Goal: Contribute content: Contribute content

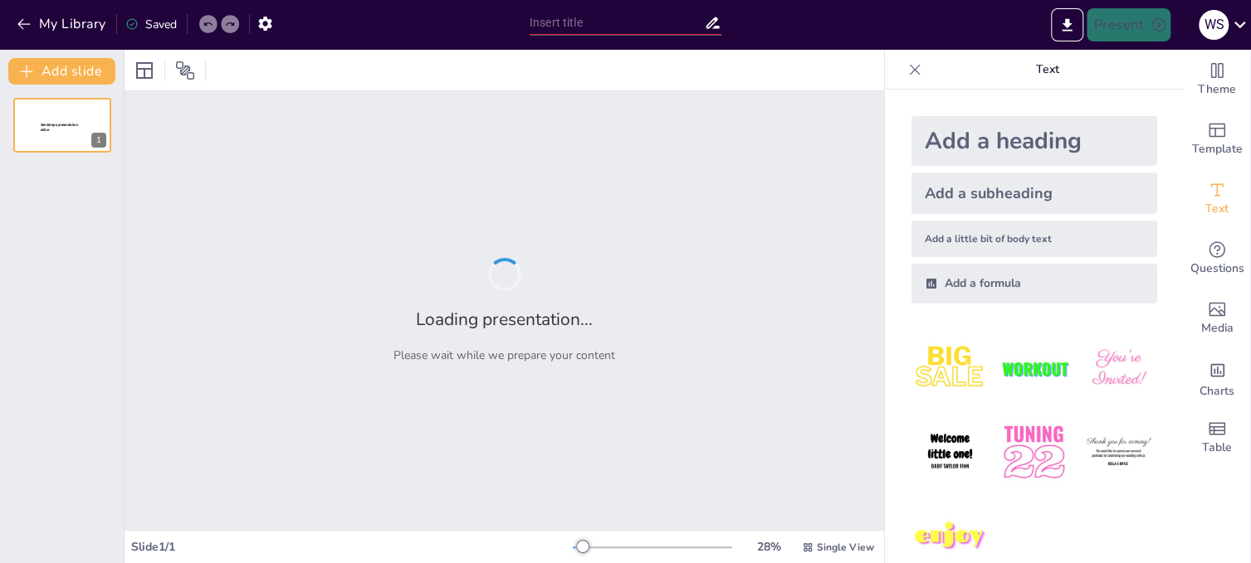
type input "Barrio y Comunidad: Tejiendo Vínculos para el Futuro"
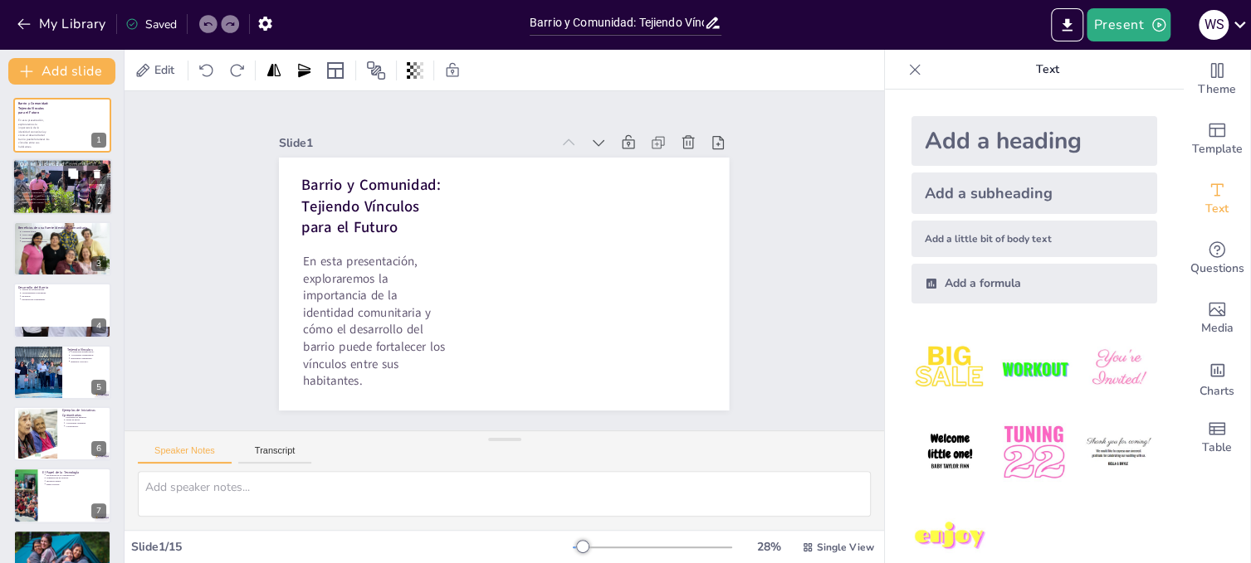
click at [37, 189] on div at bounding box center [62, 187] width 112 height 56
type textarea "La cohesión social es un aspecto crucial que se fortalece a través de la identi…"
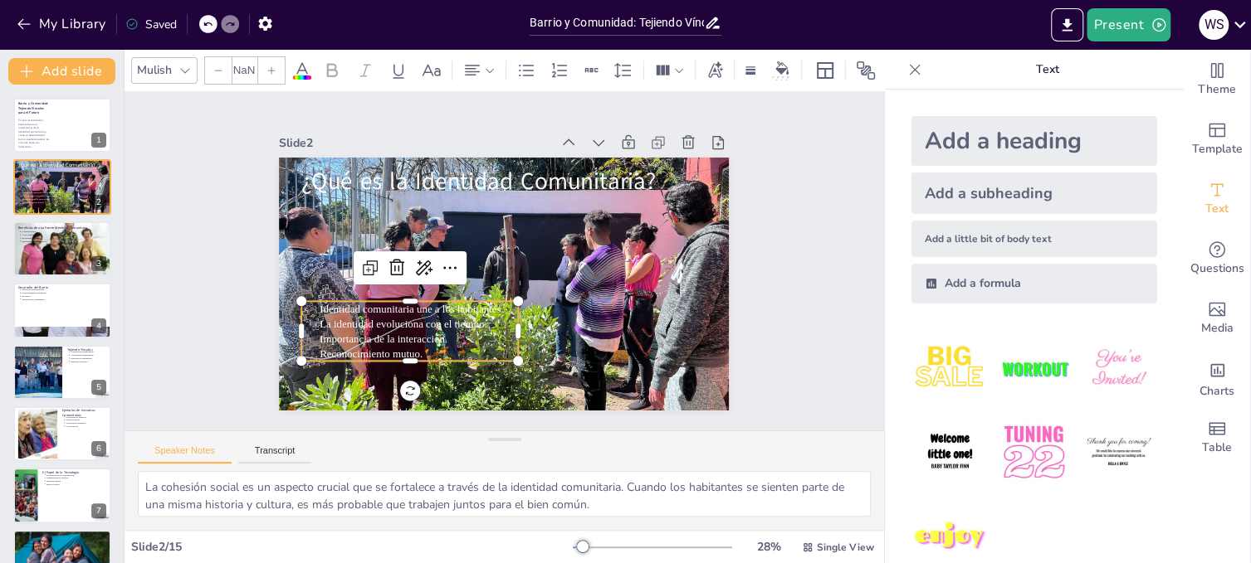
click at [415, 329] on p "Importancia de la interacción." at bounding box center [398, 309] width 193 height 76
click at [271, 66] on icon at bounding box center [271, 71] width 10 height 10
click at [471, 66] on icon at bounding box center [472, 70] width 15 height 11
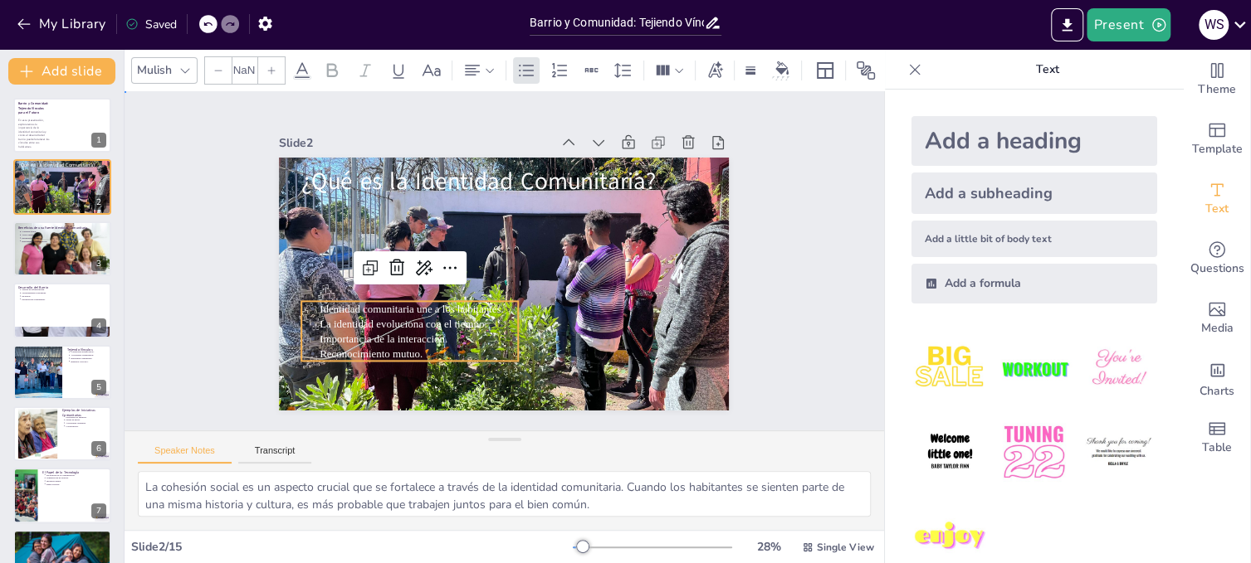
click at [722, 119] on div "Slide 1 Barrio y Comunidad: Tejiendo Vínculos para el Futuro En esta presentaci…" at bounding box center [504, 261] width 615 height 562
click at [401, 319] on p "La identidad evoluciona con el tiempo." at bounding box center [399, 273] width 179 height 112
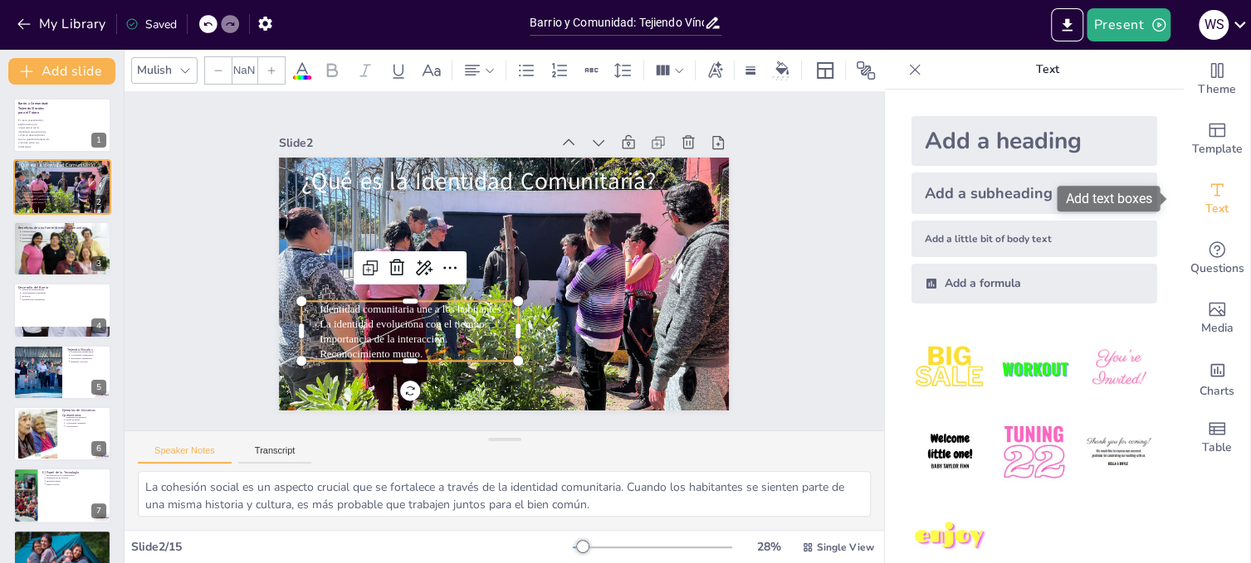
click at [1207, 192] on icon "Add text boxes" at bounding box center [1217, 190] width 20 height 20
click at [274, 66] on icon at bounding box center [271, 71] width 10 height 10
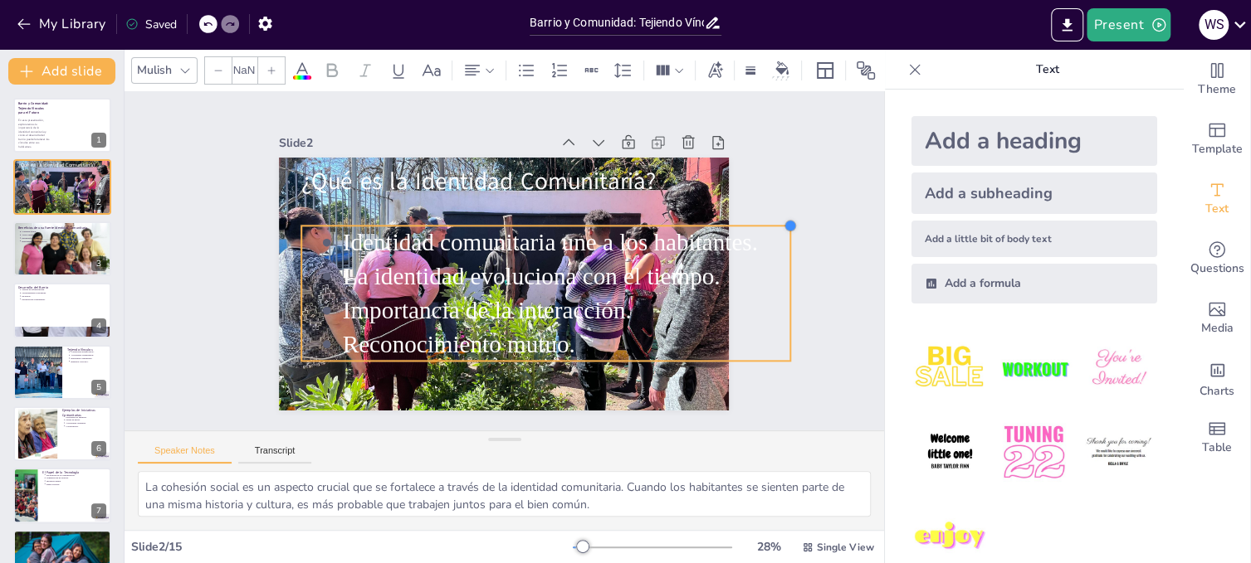
drag, startPoint x: 507, startPoint y: 295, endPoint x: 651, endPoint y: 220, distance: 163.0
click at [651, 220] on div "¿Qué es la Identidad Comunitaria? Identidad comunitaria une a los habitantes. L…" at bounding box center [484, 272] width 444 height 516
click at [715, 295] on p "Importancia de la interacción." at bounding box center [548, 327] width 436 height 170
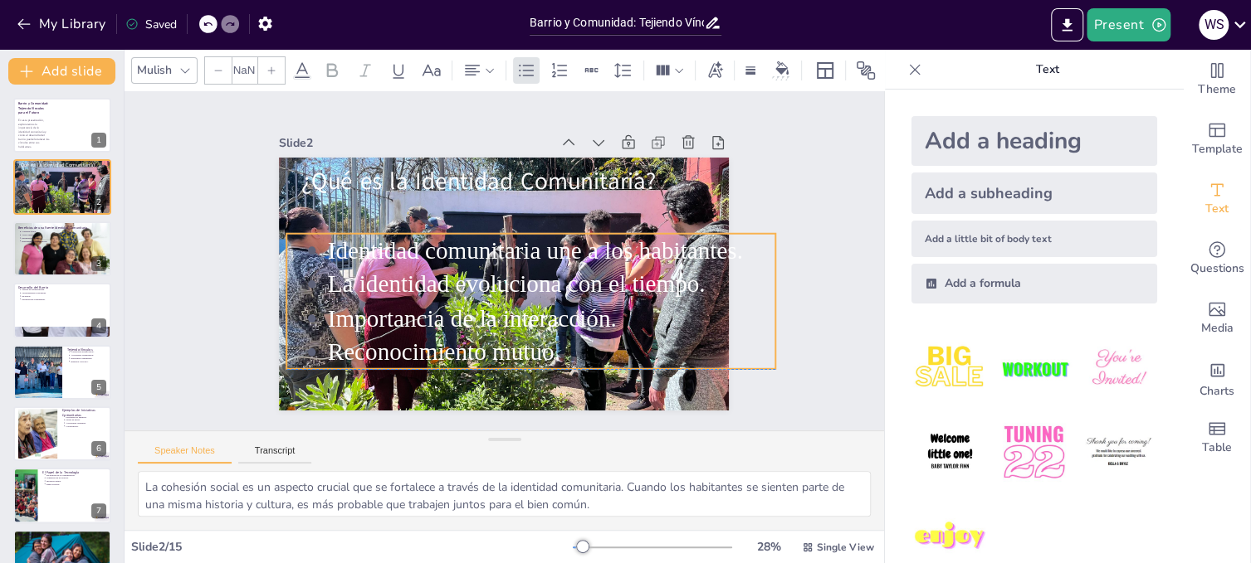
drag, startPoint x: 600, startPoint y: 286, endPoint x: 585, endPoint y: 295, distance: 17.1
click at [585, 295] on p "La identidad evoluciona con el tiempo." at bounding box center [533, 304] width 404 height 253
drag, startPoint x: 764, startPoint y: 293, endPoint x: 745, endPoint y: 295, distance: 19.2
click at [682, 449] on div at bounding box center [623, 494] width 118 height 90
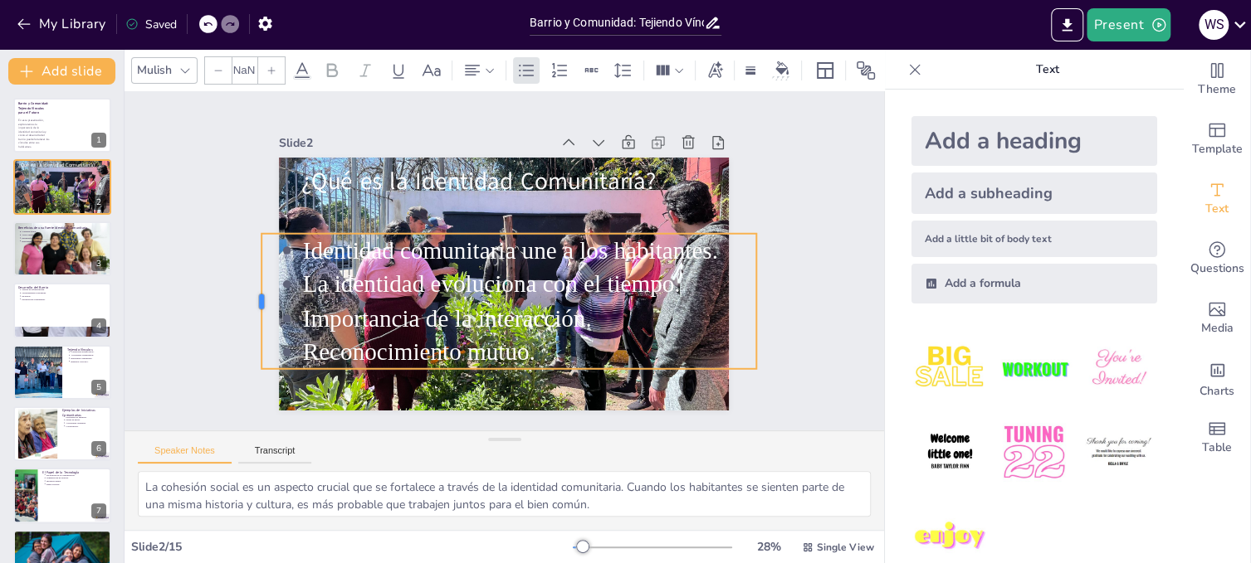
drag, startPoint x: 272, startPoint y: 296, endPoint x: 247, endPoint y: 304, distance: 26.0
click at [247, 261] on div at bounding box center [260, 196] width 67 height 129
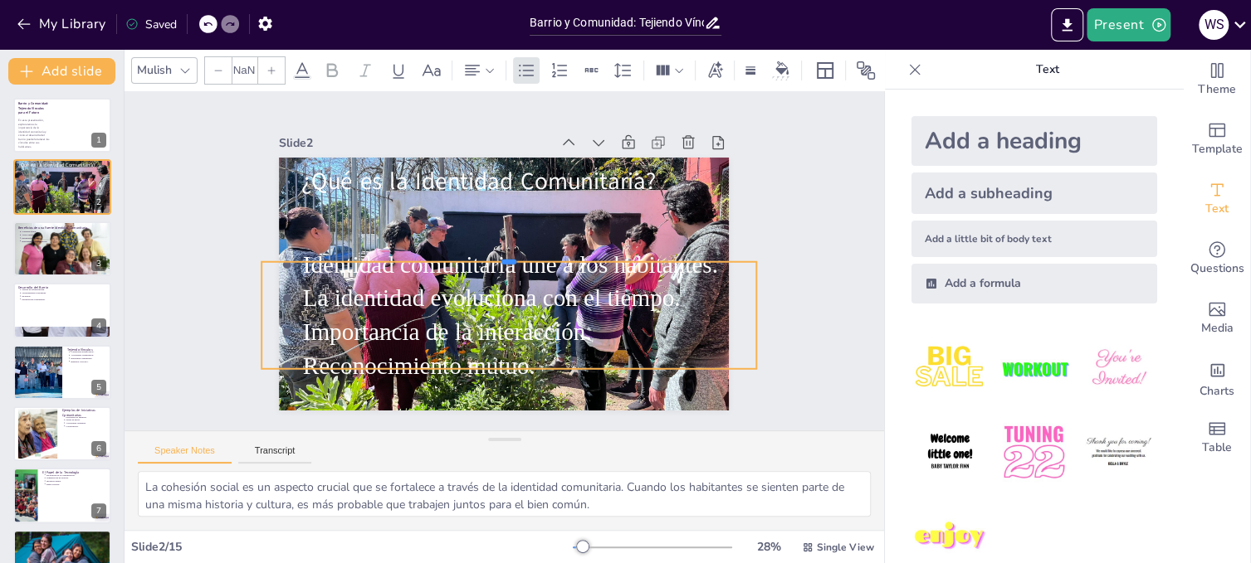
drag, startPoint x: 498, startPoint y: 227, endPoint x: 500, endPoint y: 255, distance: 28.3
click at [500, 255] on div at bounding box center [510, 257] width 457 height 213
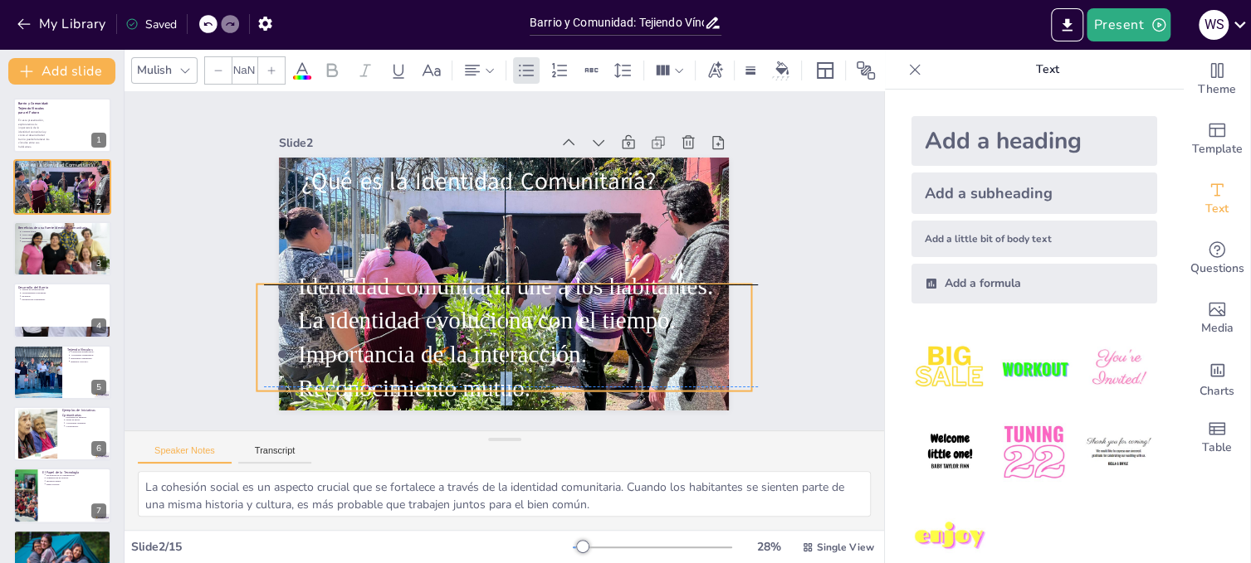
drag, startPoint x: 496, startPoint y: 359, endPoint x: 498, endPoint y: 375, distance: 15.9
click at [498, 375] on p "Reconocimiento mutuo." at bounding box center [484, 389] width 441 height 173
click at [796, 329] on div "Slide 1 Barrio y Comunidad: Tejiendo Vínculos para el Futuro En esta presentaci…" at bounding box center [503, 261] width 813 height 490
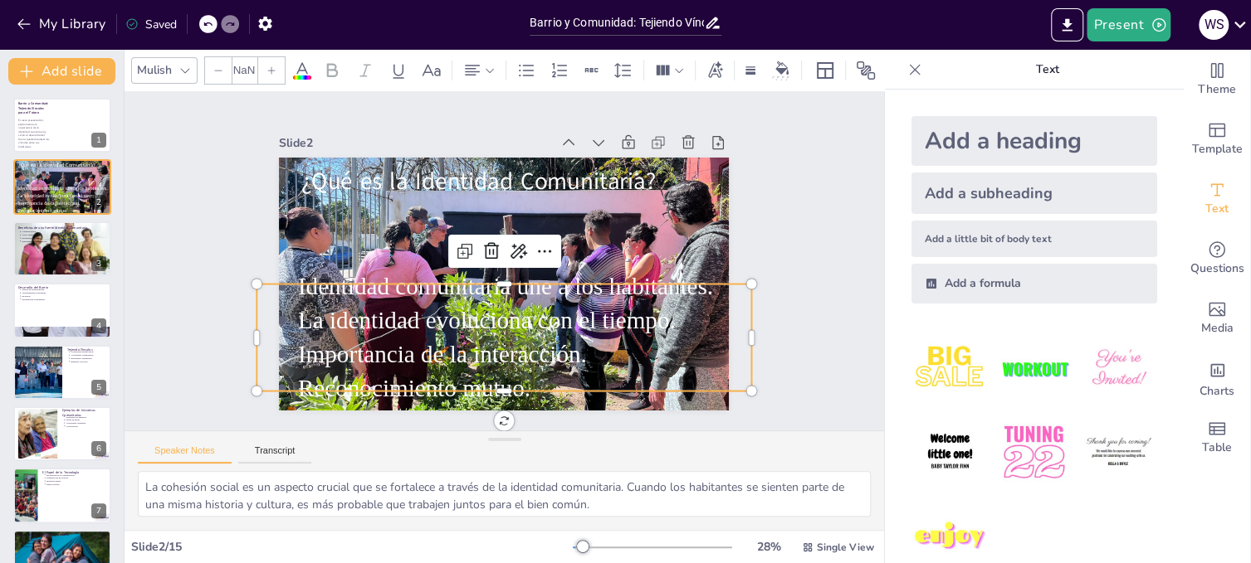
click at [529, 343] on p "Importancia de la interacción." at bounding box center [456, 344] width 359 height 329
click at [185, 65] on icon at bounding box center [184, 70] width 13 height 13
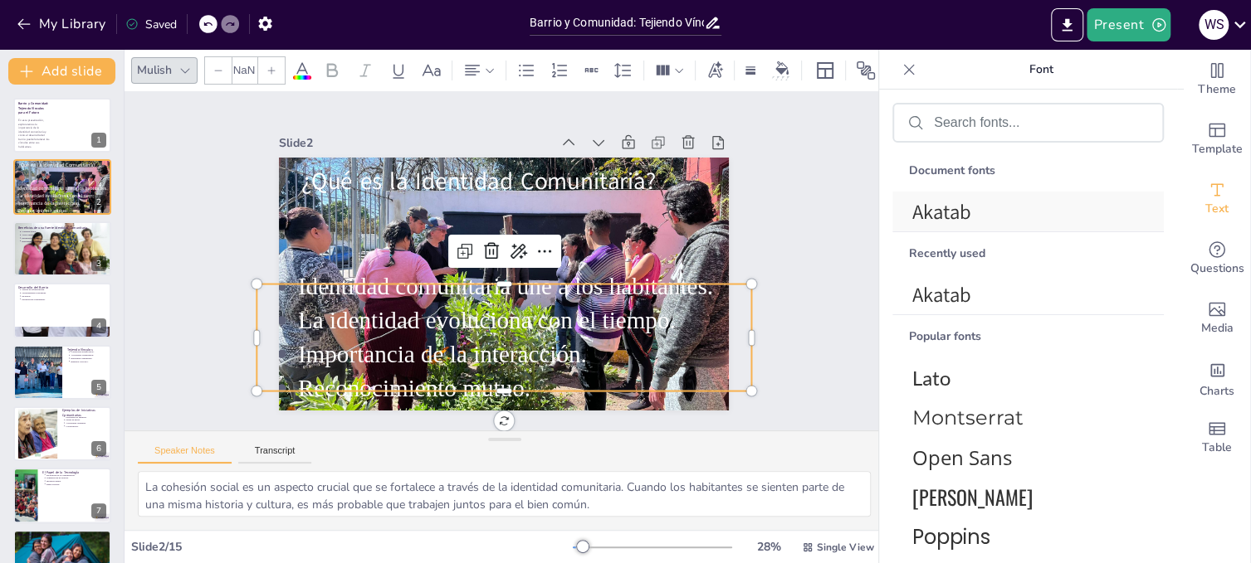
click at [968, 208] on span "Akatab" at bounding box center [1024, 211] width 225 height 27
type input "--"
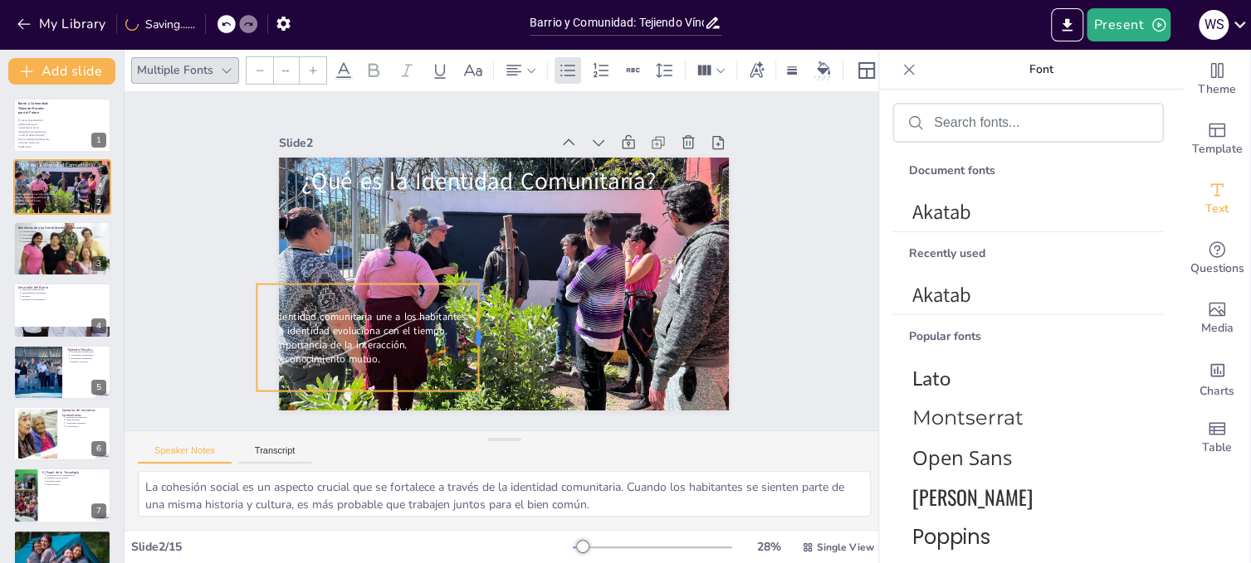
drag, startPoint x: 739, startPoint y: 332, endPoint x: 466, endPoint y: 329, distance: 273.0
click at [466, 238] on div at bounding box center [448, 205] width 100 height 65
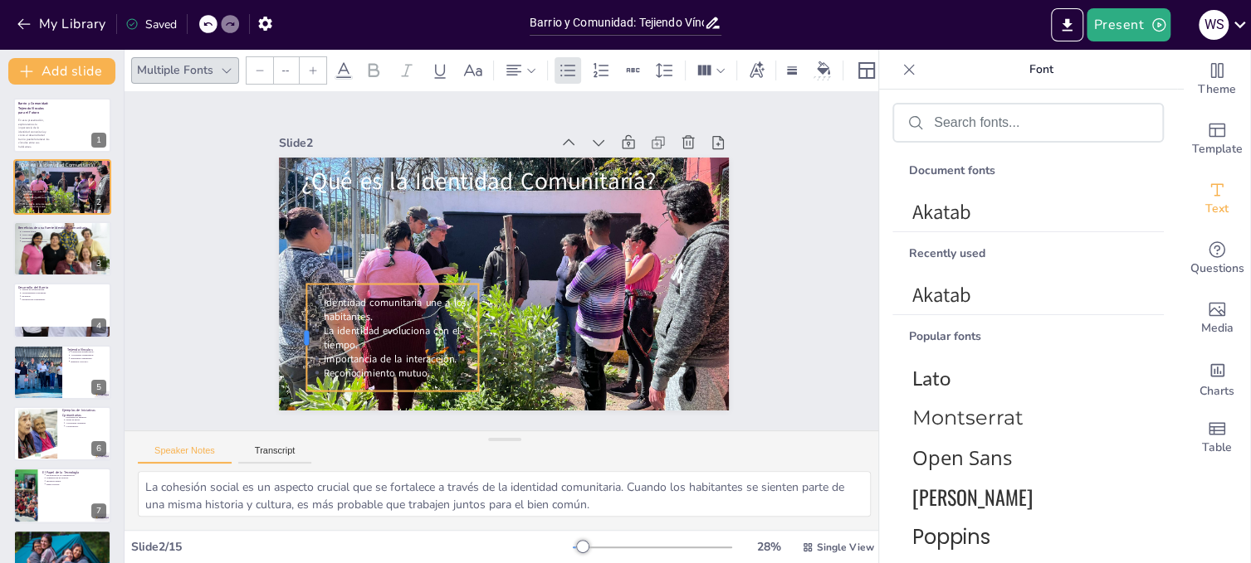
drag, startPoint x: 246, startPoint y: 329, endPoint x: 294, endPoint y: 334, distance: 48.4
click at [610, 142] on div at bounding box center [643, 92] width 66 height 100
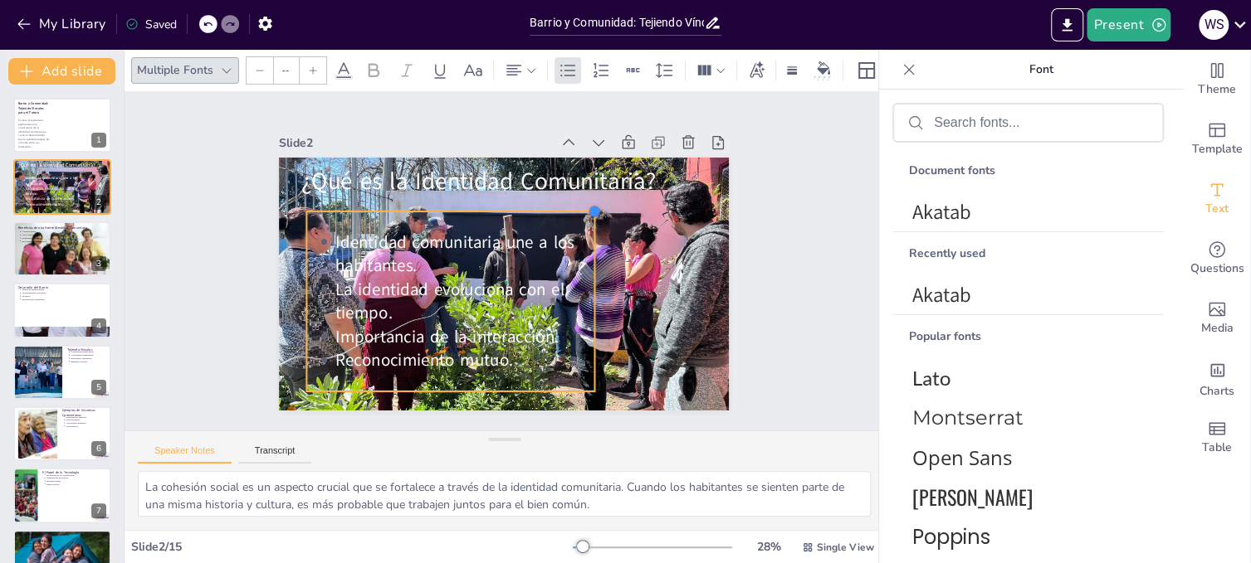
drag, startPoint x: 468, startPoint y: 278, endPoint x: 584, endPoint y: 285, distance: 116.4
click at [584, 285] on div "¿Qué es la Identidad Comunitaria? Identidad comunitaria une a los habitantes. L…" at bounding box center [502, 238] width 474 height 299
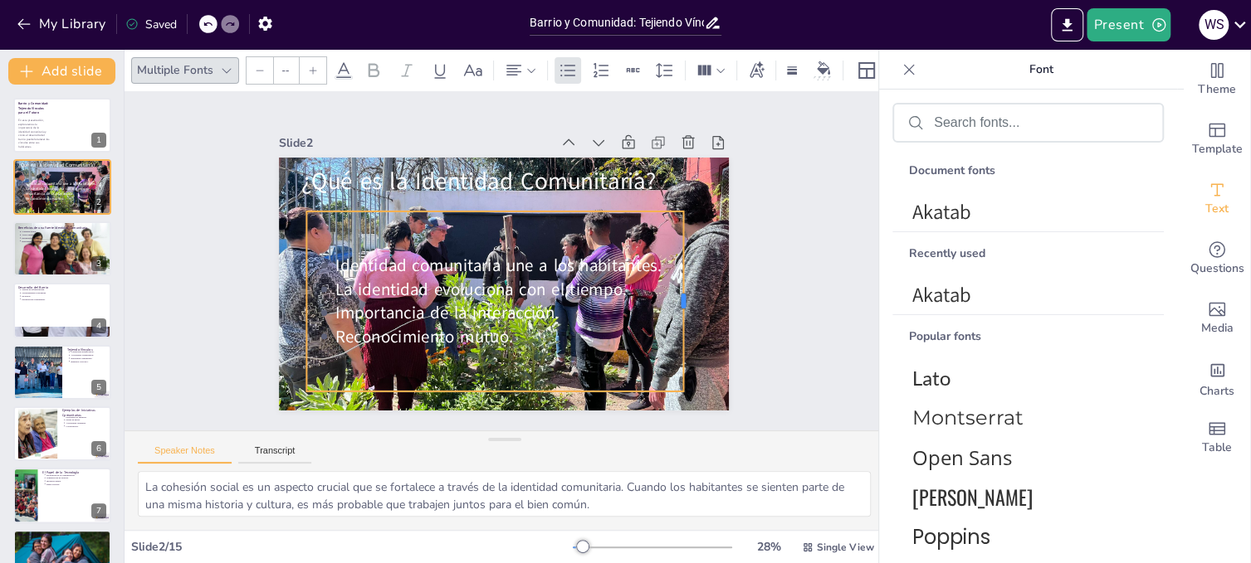
drag, startPoint x: 583, startPoint y: 299, endPoint x: 672, endPoint y: 310, distance: 89.6
click at [672, 310] on div at bounding box center [668, 356] width 68 height 175
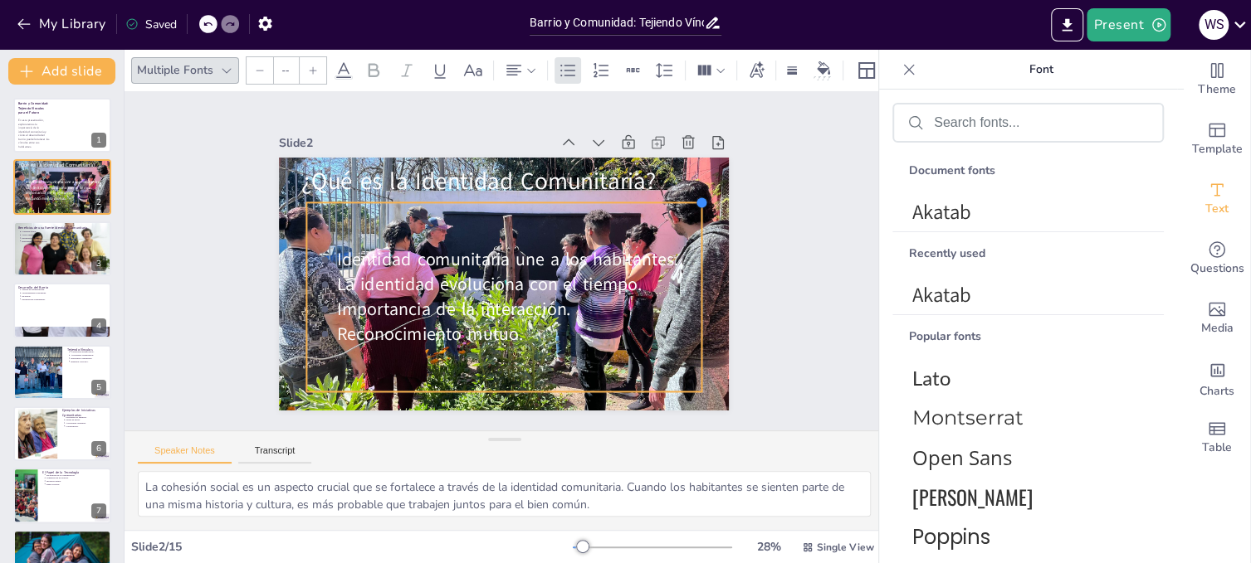
drag, startPoint x: 671, startPoint y: 204, endPoint x: 689, endPoint y: 202, distance: 18.4
click at [695, 300] on div at bounding box center [704, 309] width 18 height 18
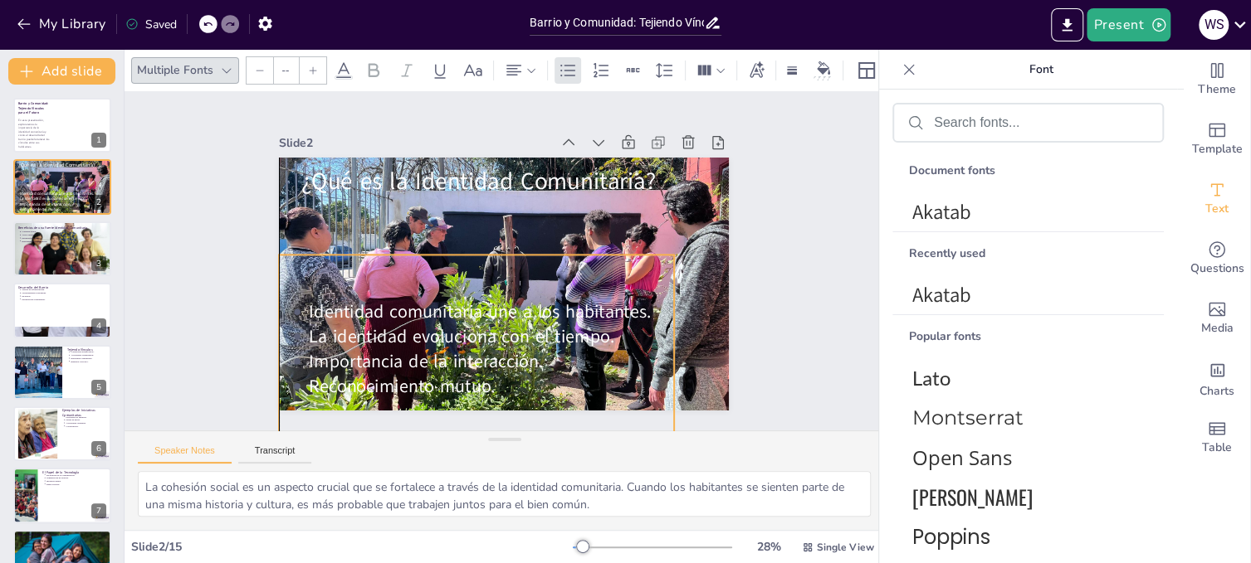
drag, startPoint x: 602, startPoint y: 206, endPoint x: 573, endPoint y: 258, distance: 59.8
click at [557, 258] on div "Identidad comunitaria une a los habitantes. La identidad evoluciona con el tiem…" at bounding box center [423, 215] width 266 height 425
drag, startPoint x: 662, startPoint y: 343, endPoint x: 714, endPoint y: 344, distance: 51.5
click at [404, 155] on div at bounding box center [351, 70] width 106 height 170
drag, startPoint x: 714, startPoint y: 340, endPoint x: 656, endPoint y: 343, distance: 57.3
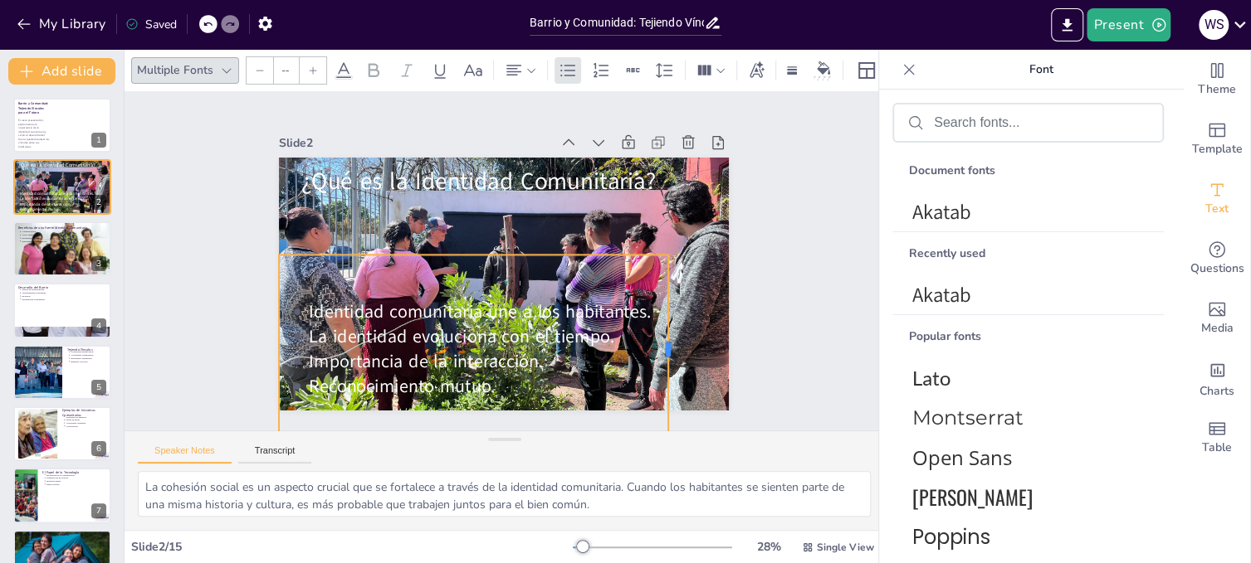
click at [656, 343] on div at bounding box center [638, 397] width 71 height 183
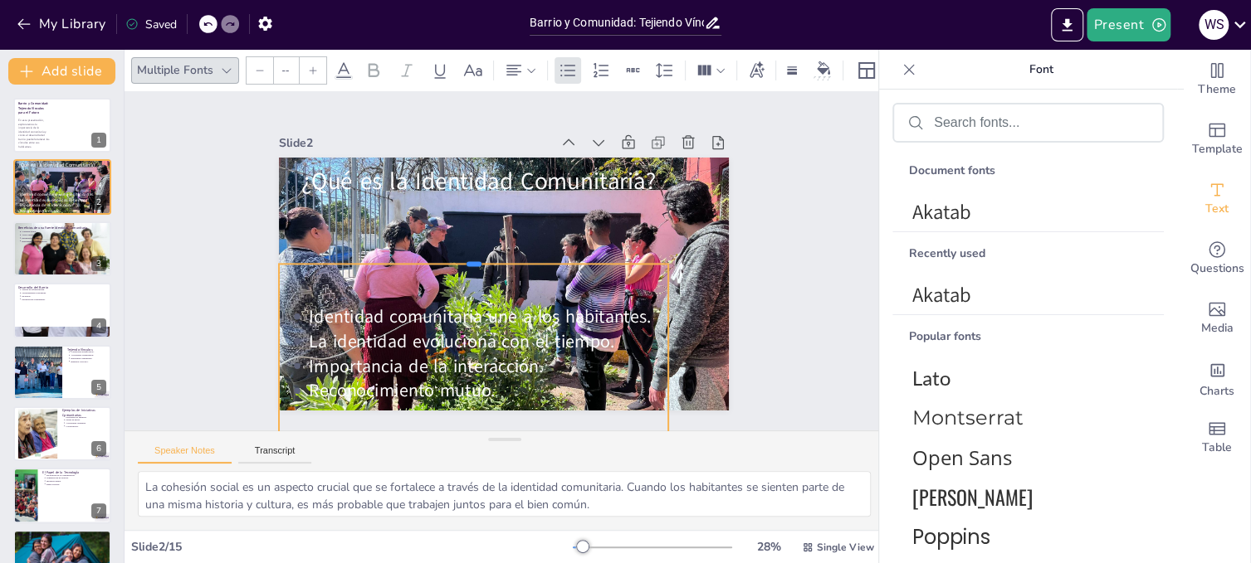
drag, startPoint x: 462, startPoint y: 246, endPoint x: 462, endPoint y: 256, distance: 9.1
click at [462, 256] on div at bounding box center [480, 242] width 344 height 206
click at [748, 315] on div "Slide 1 Barrio y Comunidad: Tejiendo Vínculos para el Futuro En esta presentaci…" at bounding box center [503, 261] width 543 height 300
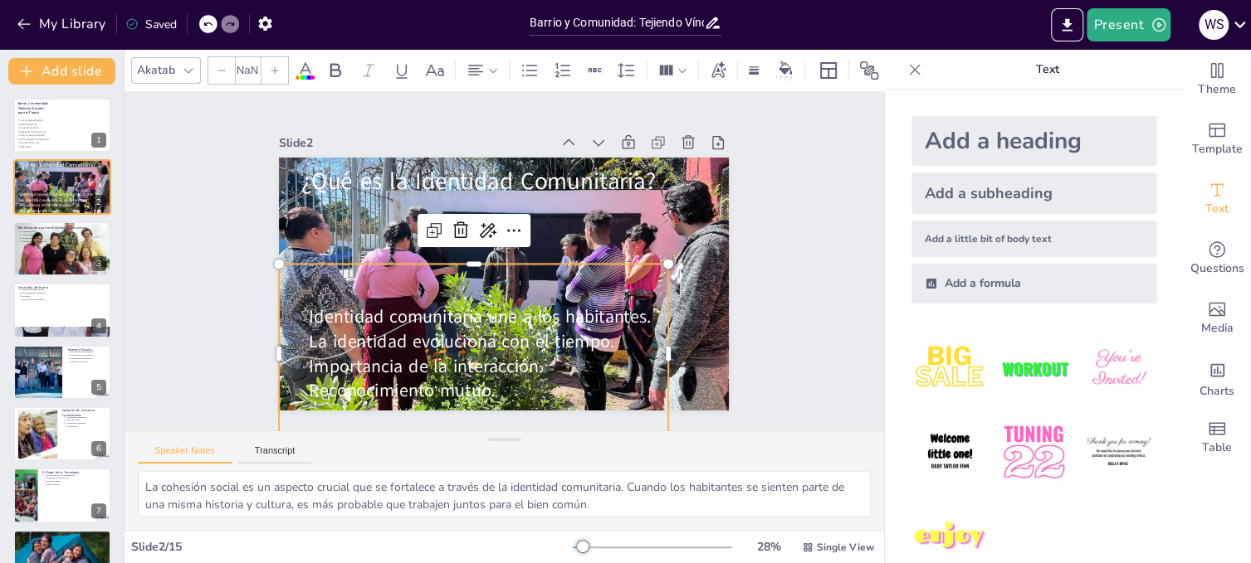
click at [518, 336] on p "La identidad evoluciona con el tiempo." at bounding box center [457, 328] width 338 height 168
click at [462, 255] on div at bounding box center [528, 240] width 270 height 298
click at [305, 67] on icon at bounding box center [305, 71] width 20 height 20
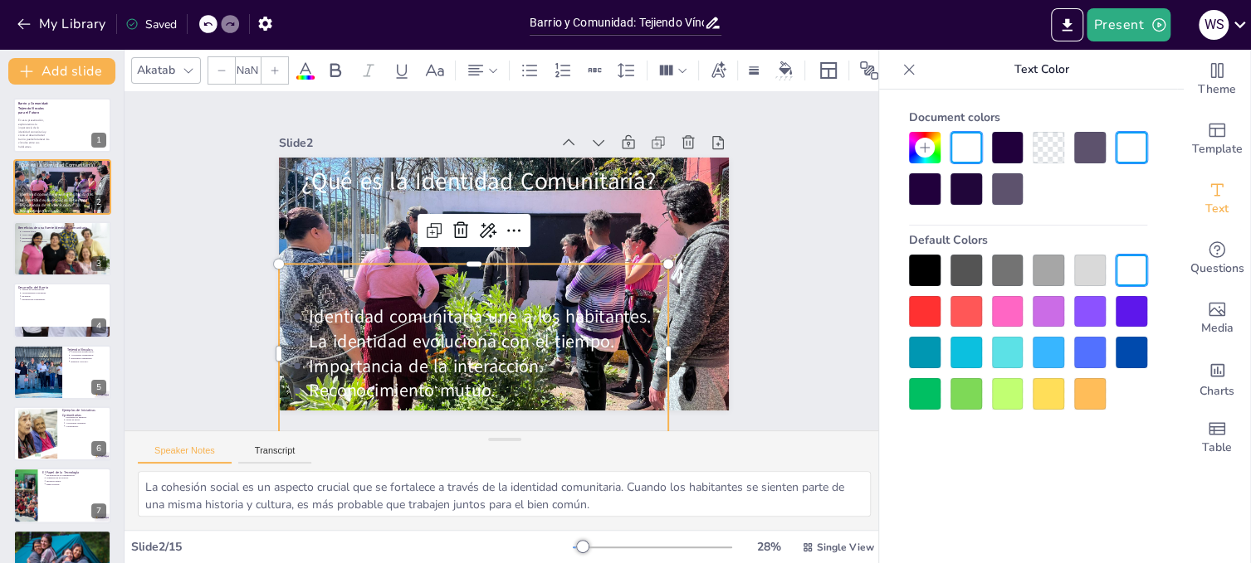
click at [1046, 384] on div at bounding box center [1048, 394] width 32 height 32
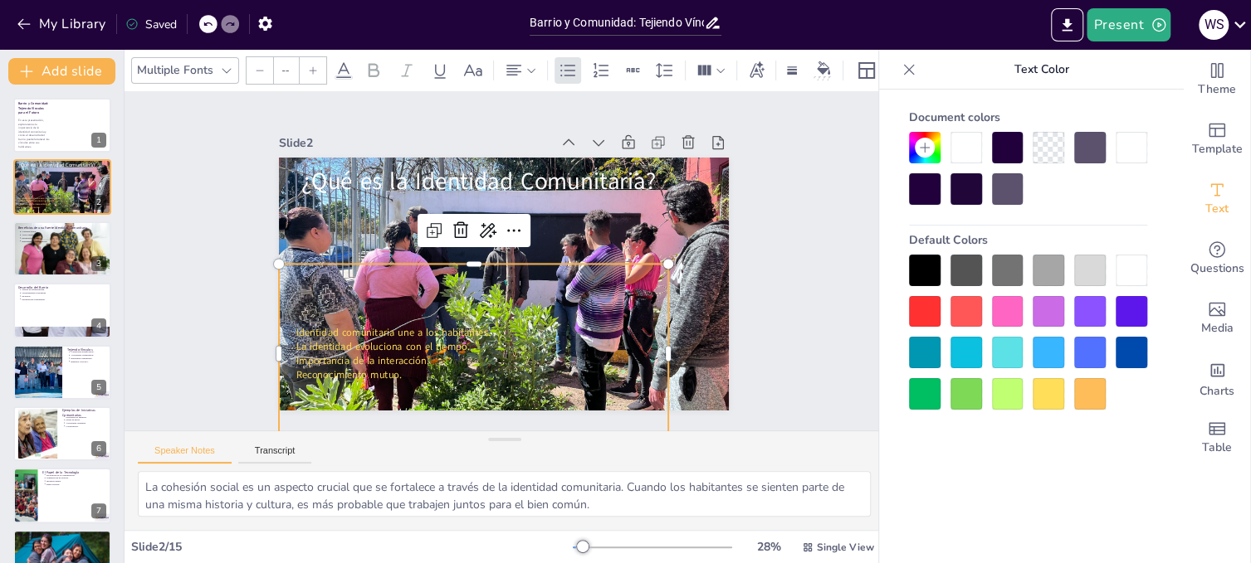
click at [1045, 347] on div at bounding box center [1048, 353] width 32 height 32
click at [919, 265] on div at bounding box center [925, 271] width 32 height 32
click at [1087, 390] on div at bounding box center [1090, 394] width 32 height 32
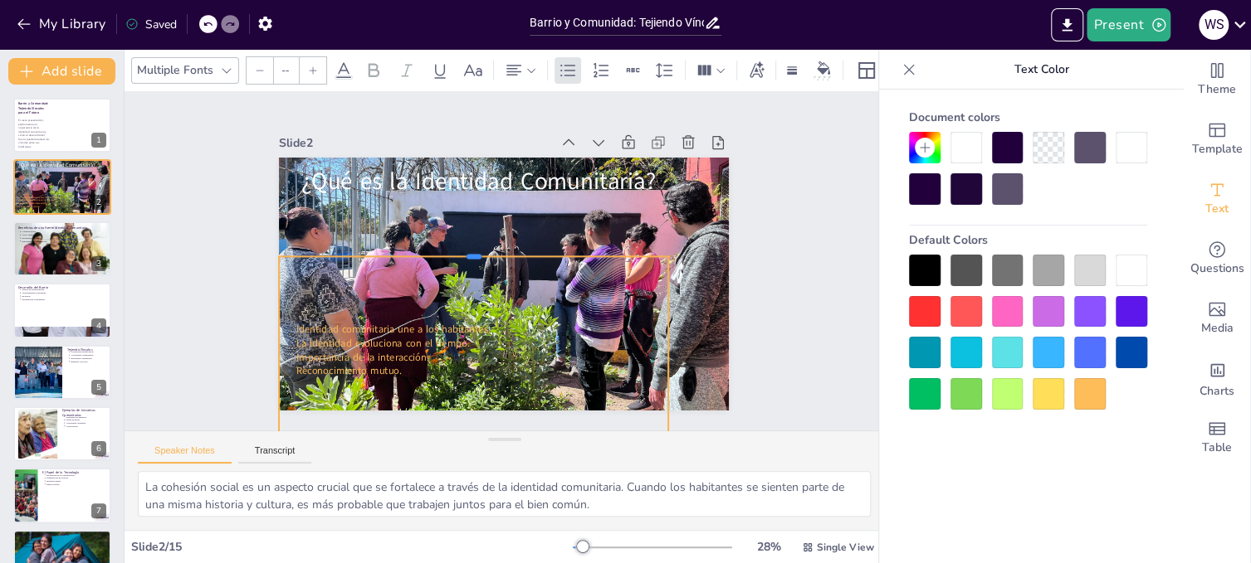
drag, startPoint x: 462, startPoint y: 257, endPoint x: 470, endPoint y: 250, distance: 10.6
click at [470, 250] on div at bounding box center [483, 237] width 344 height 206
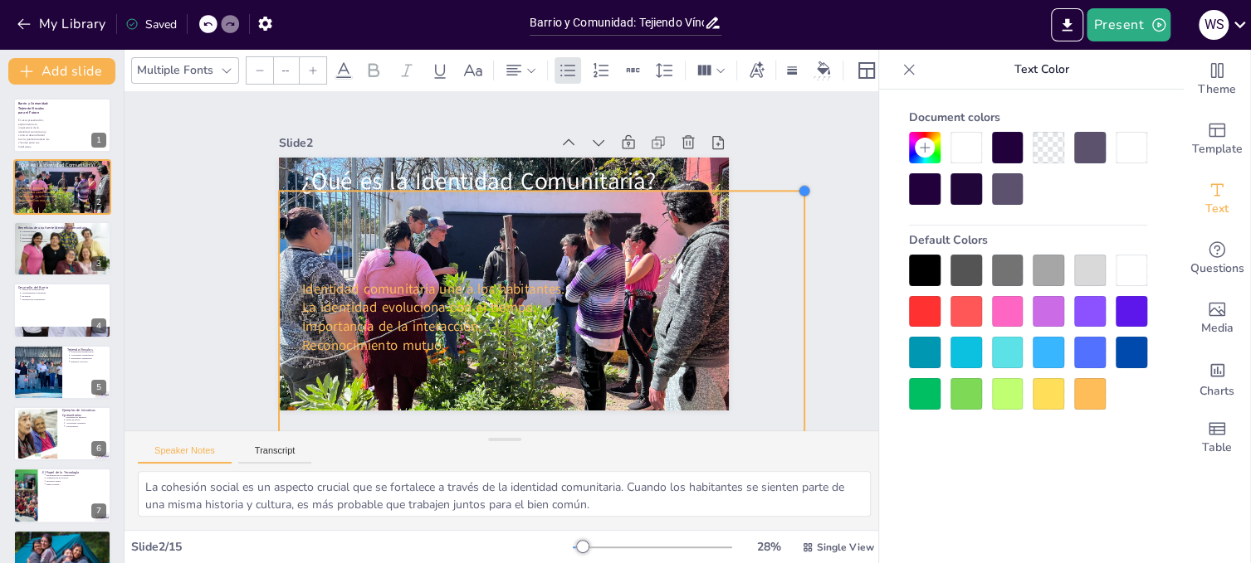
drag, startPoint x: 658, startPoint y: 252, endPoint x: 778, endPoint y: 187, distance: 137.0
click at [778, 187] on div "Slide 1 Barrio y Comunidad: Tejiendo Vínculos para el Futuro En esta presentaci…" at bounding box center [503, 262] width 827 height 558
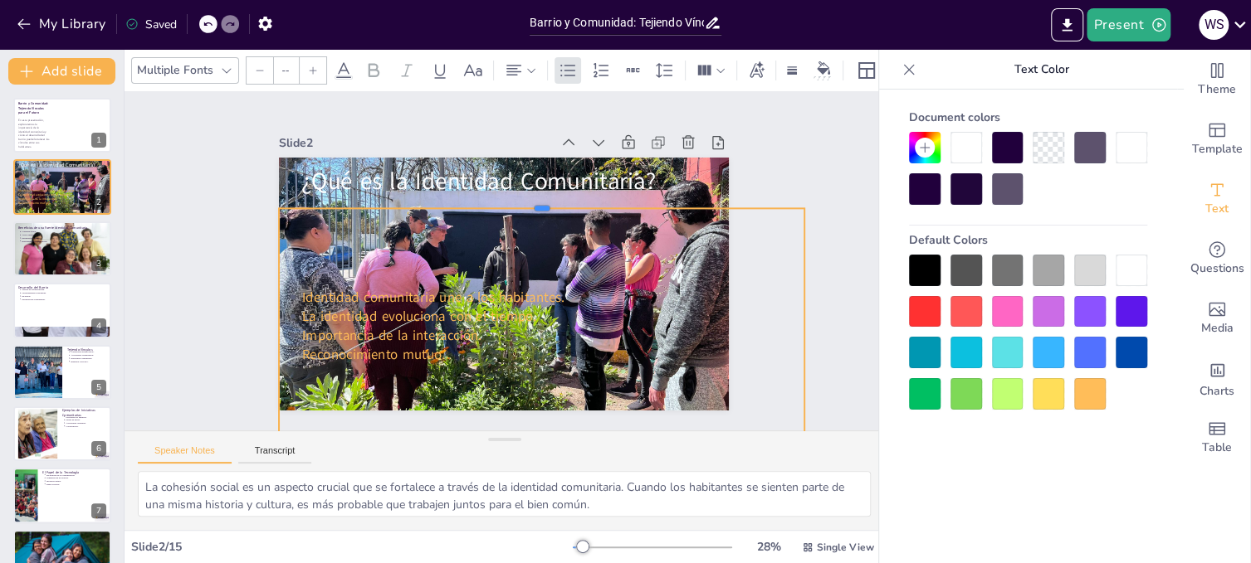
drag, startPoint x: 531, startPoint y: 183, endPoint x: 534, endPoint y: 201, distance: 17.6
click at [534, 201] on div at bounding box center [558, 216] width 504 height 175
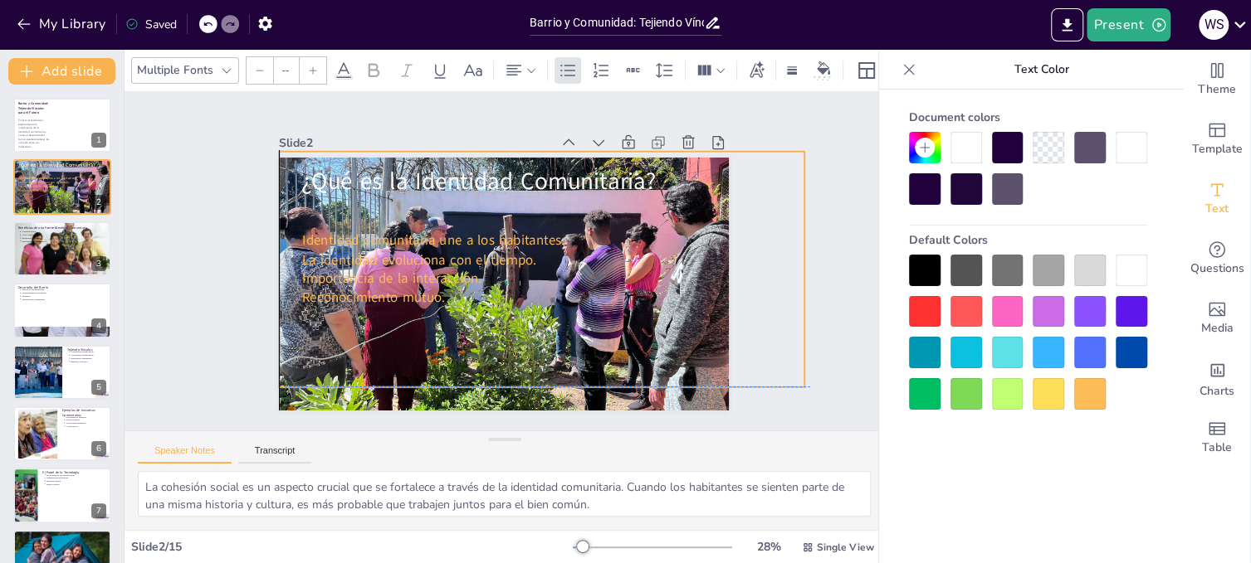
drag, startPoint x: 564, startPoint y: 251, endPoint x: 570, endPoint y: 193, distance: 58.4
click at [570, 193] on div "Identidad comunitaria une a los habitantes. La identidad evoluciona con el tiem…" at bounding box center [537, 280] width 572 height 386
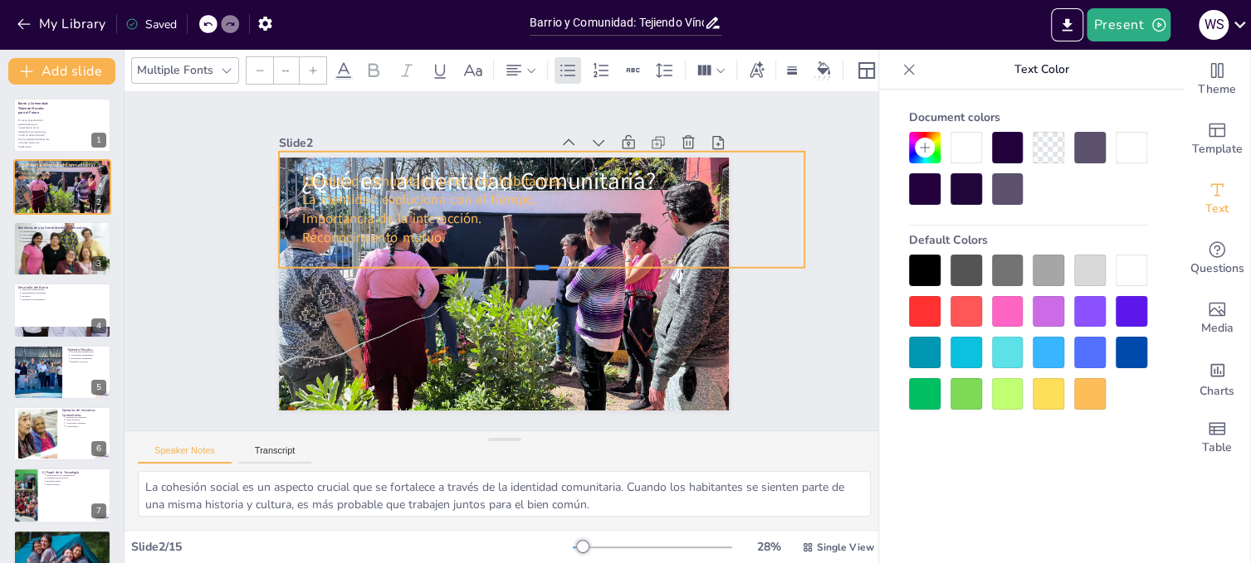
drag, startPoint x: 529, startPoint y: 382, endPoint x: 540, endPoint y: 262, distance: 120.1
click at [540, 262] on div at bounding box center [536, 285] width 504 height 175
drag, startPoint x: 793, startPoint y: 202, endPoint x: 664, endPoint y: 206, distance: 129.5
click at [350, 206] on div at bounding box center [320, 235] width 59 height 111
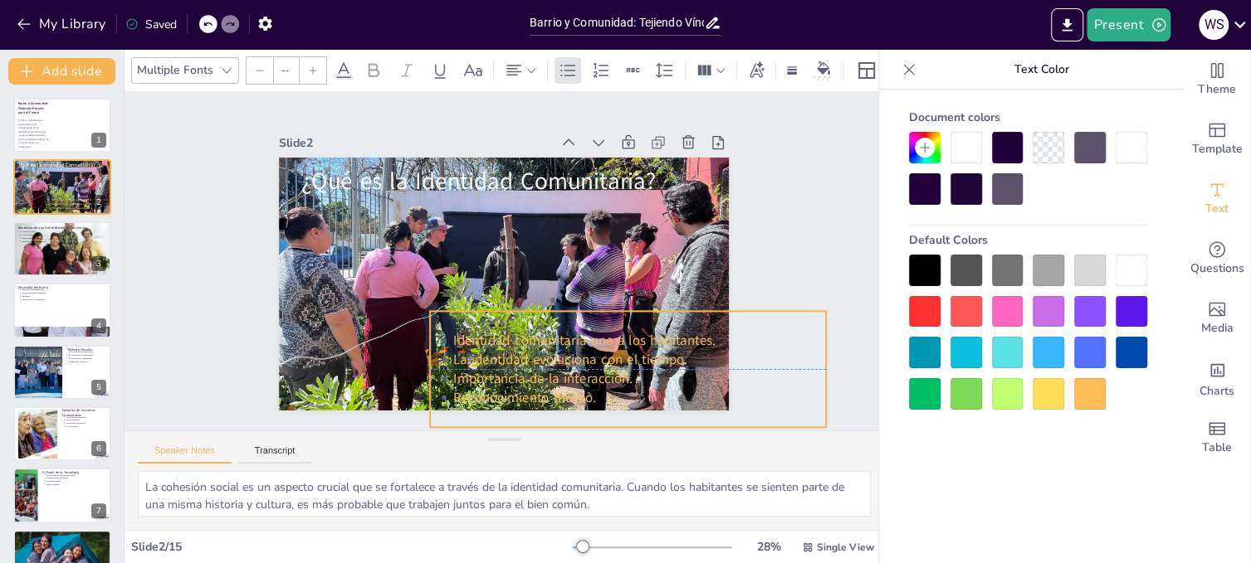
drag, startPoint x: 476, startPoint y: 204, endPoint x: 627, endPoint y: 362, distance: 218.3
click at [553, 294] on ul "Identidad comunitaria une a los habitantes. La identidad evoluciona con el tiem…" at bounding box center [353, 196] width 400 height 195
drag, startPoint x: 816, startPoint y: 365, endPoint x: 716, endPoint y: 364, distance: 99.6
click at [716, 364] on div at bounding box center [705, 415] width 37 height 116
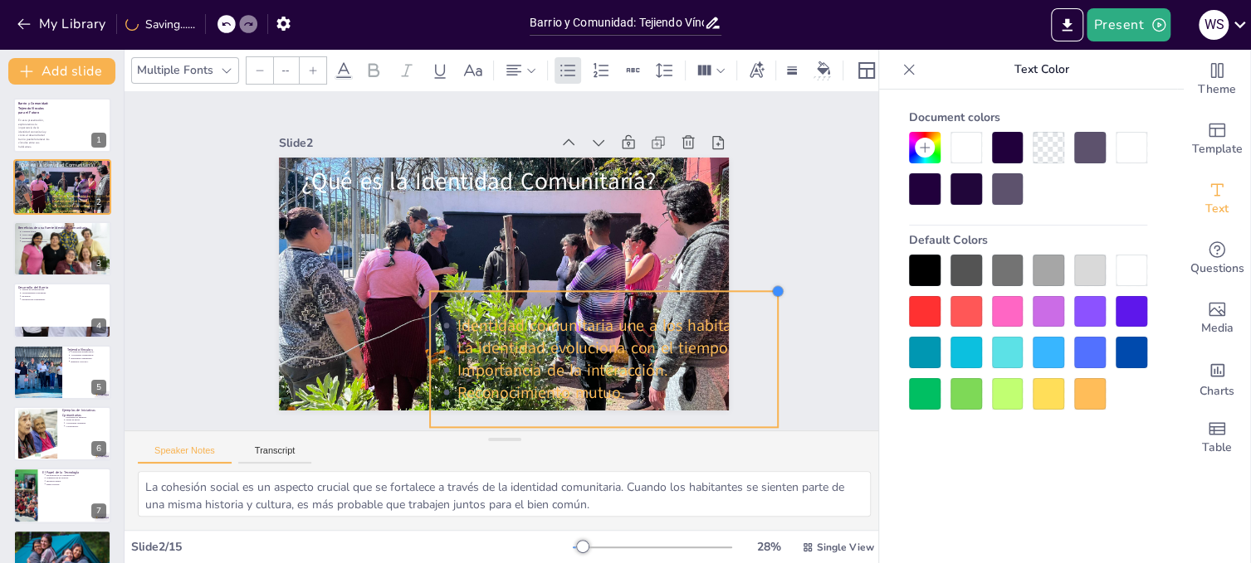
drag, startPoint x: 714, startPoint y: 306, endPoint x: 725, endPoint y: 286, distance: 23.1
click at [725, 286] on div "Slide 1 Barrio y Comunidad: Tejiendo Vínculos para el Futuro En esta presentaci…" at bounding box center [504, 261] width 609 height 452
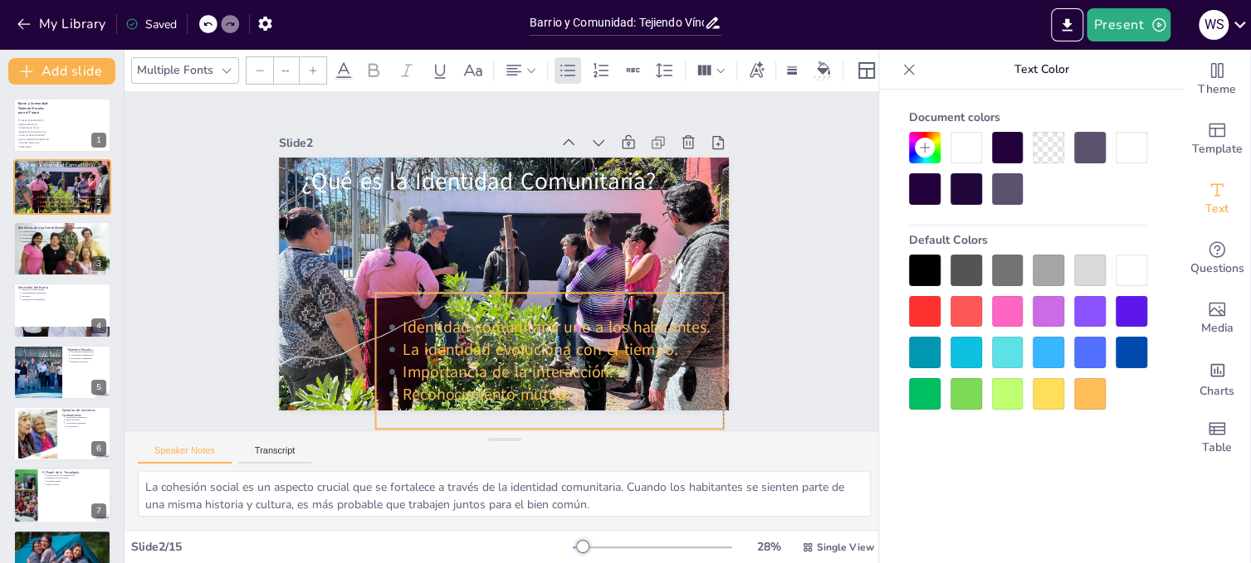
drag, startPoint x: 674, startPoint y: 298, endPoint x: 619, endPoint y: 300, distance: 54.8
click at [619, 300] on div "Identidad comunitaria une a los habitantes. La identidad evoluciona con el tiem…" at bounding box center [505, 370] width 372 height 265
click at [389, 320] on ul "Identidad comunitaria une a los habitantes. La identidad evoluciona con el tiem…" at bounding box center [517, 370] width 358 height 193
click at [389, 320] on li "Identidad comunitaria une a los habitantes." at bounding box center [548, 338] width 318 height 88
click at [564, 65] on icon at bounding box center [568, 71] width 20 height 20
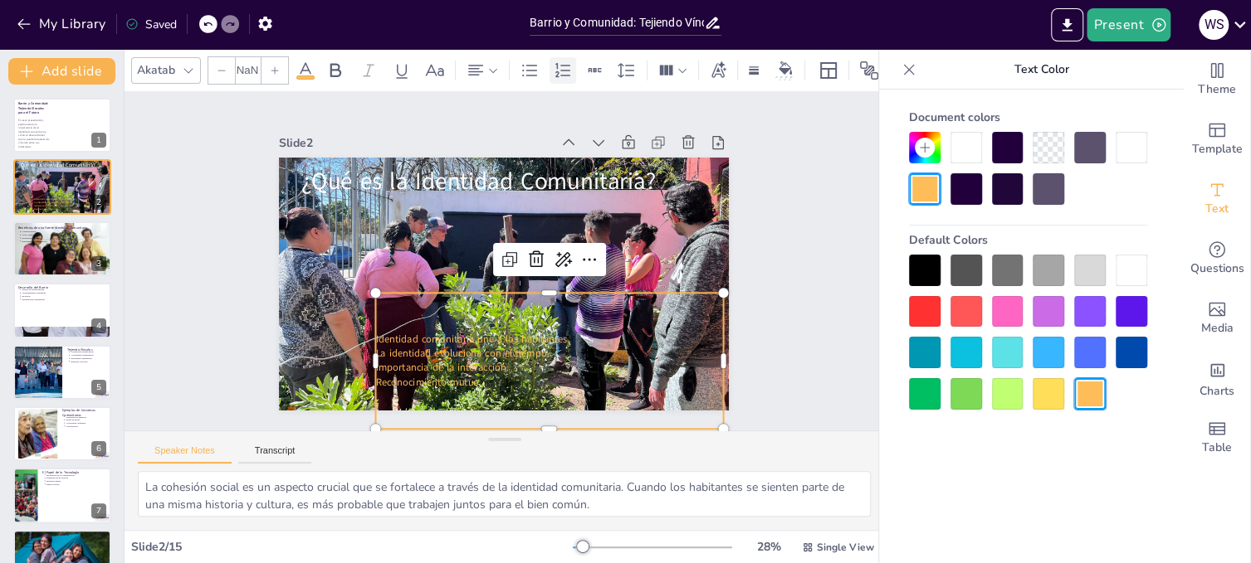
click at [562, 66] on icon at bounding box center [563, 71] width 20 height 20
type input "--"
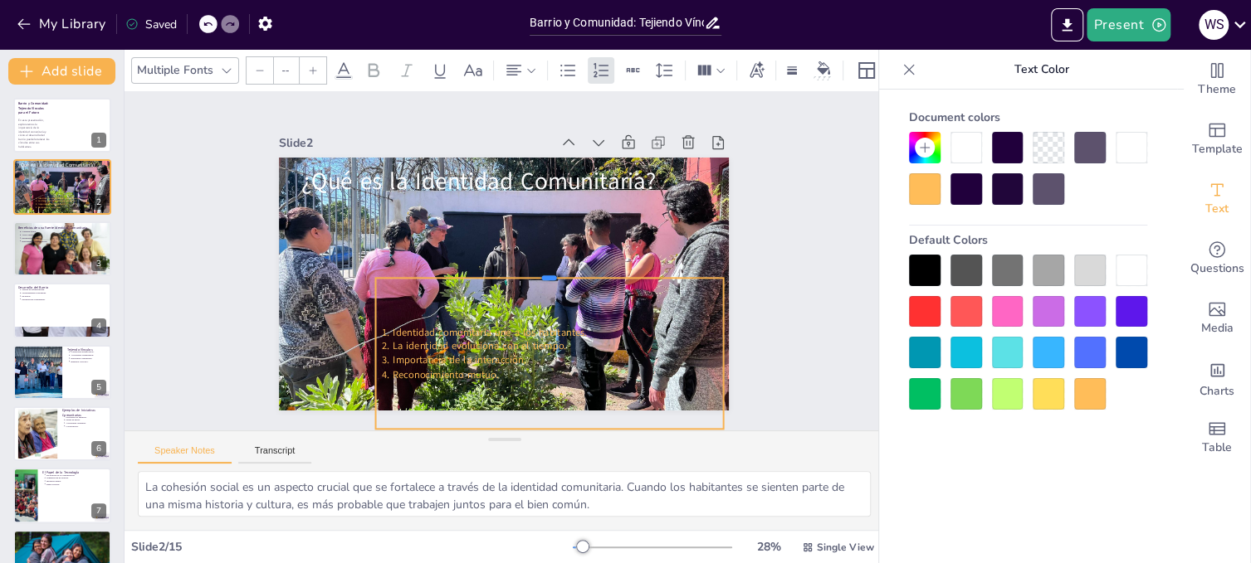
drag, startPoint x: 537, startPoint y: 285, endPoint x: 539, endPoint y: 271, distance: 15.1
click at [539, 271] on div at bounding box center [541, 289] width 322 height 154
click at [567, 68] on icon at bounding box center [568, 71] width 20 height 20
drag, startPoint x: 710, startPoint y: 348, endPoint x: 588, endPoint y: 350, distance: 121.2
click at [588, 350] on div "¿Qué es la Identidad Comunitaria? Identidad comunitaria une a los habitantes. L…" at bounding box center [484, 249] width 444 height 516
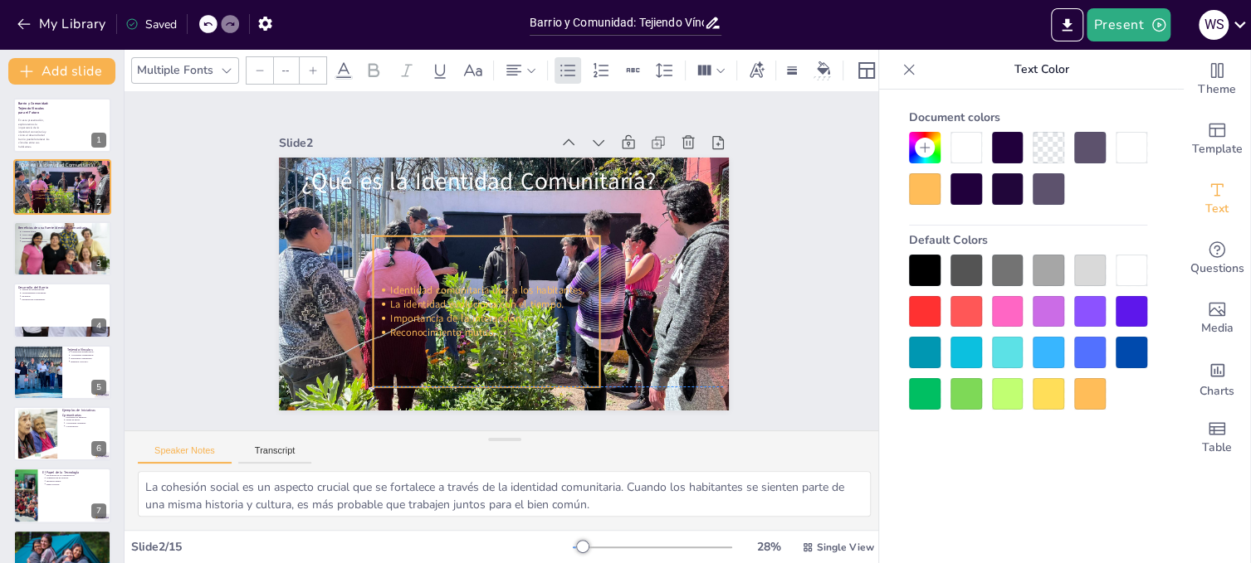
drag, startPoint x: 497, startPoint y: 291, endPoint x: 495, endPoint y: 243, distance: 48.2
click at [495, 243] on div "Identidad comunitaria une a los habitantes. La identidad evoluciona con el tiem…" at bounding box center [471, 303] width 261 height 213
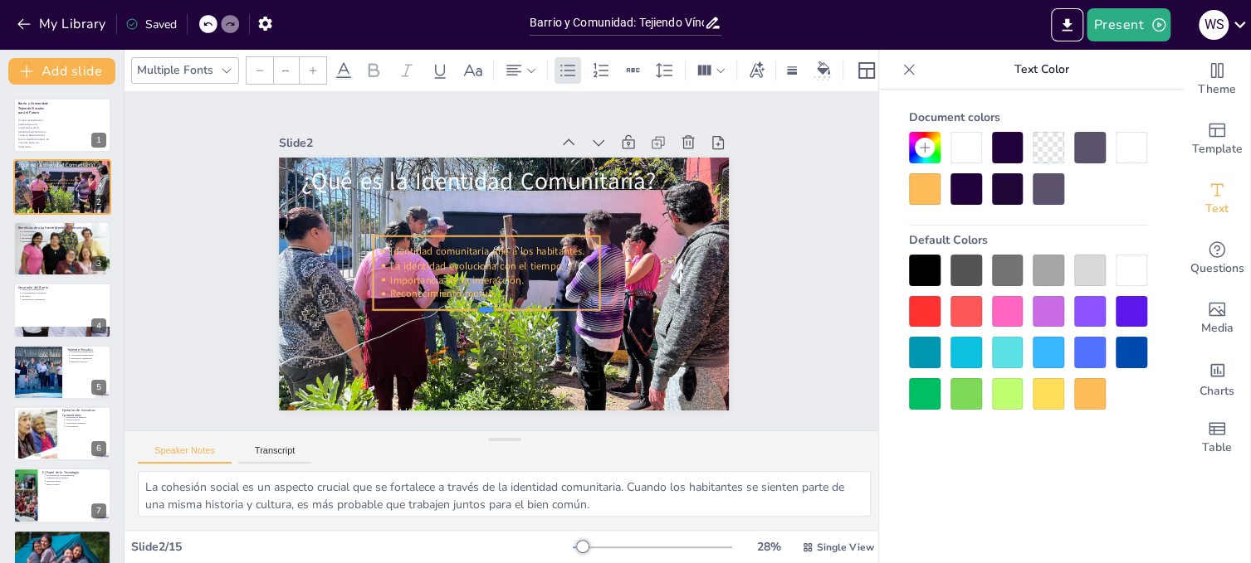
drag, startPoint x: 476, startPoint y: 383, endPoint x: 476, endPoint y: 305, distance: 77.2
click at [476, 305] on div at bounding box center [475, 311] width 224 height 60
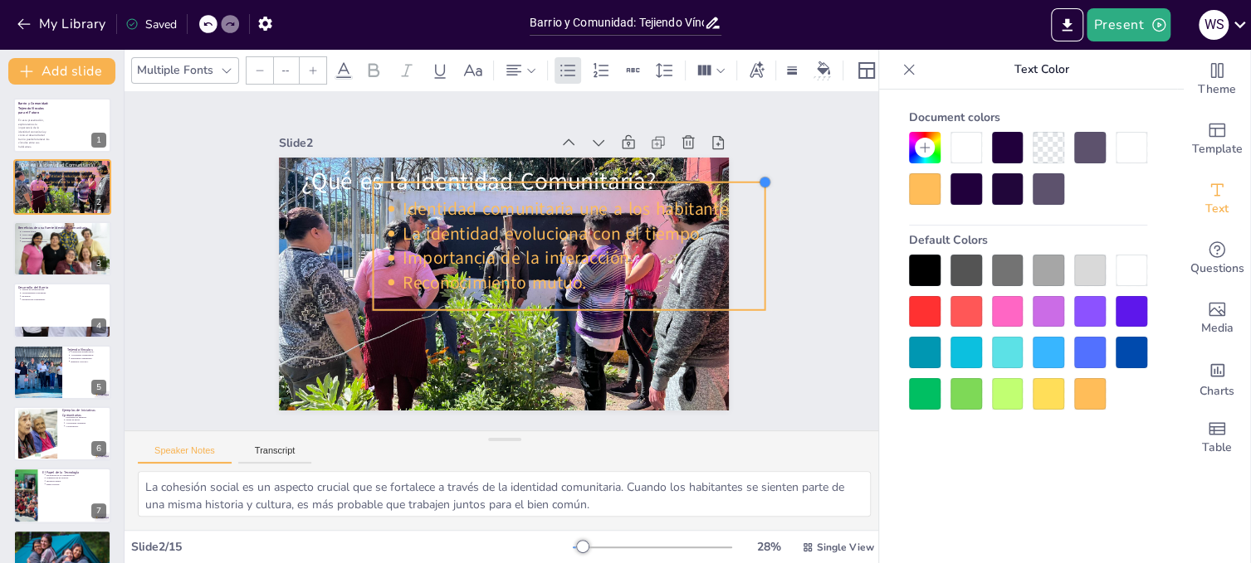
drag, startPoint x: 586, startPoint y: 231, endPoint x: 690, endPoint y: 177, distance: 117.7
click at [690, 177] on div "¿Qué es la Identidad Comunitaria? Identidad comunitaria une a los habitantes. L…" at bounding box center [494, 283] width 514 height 414
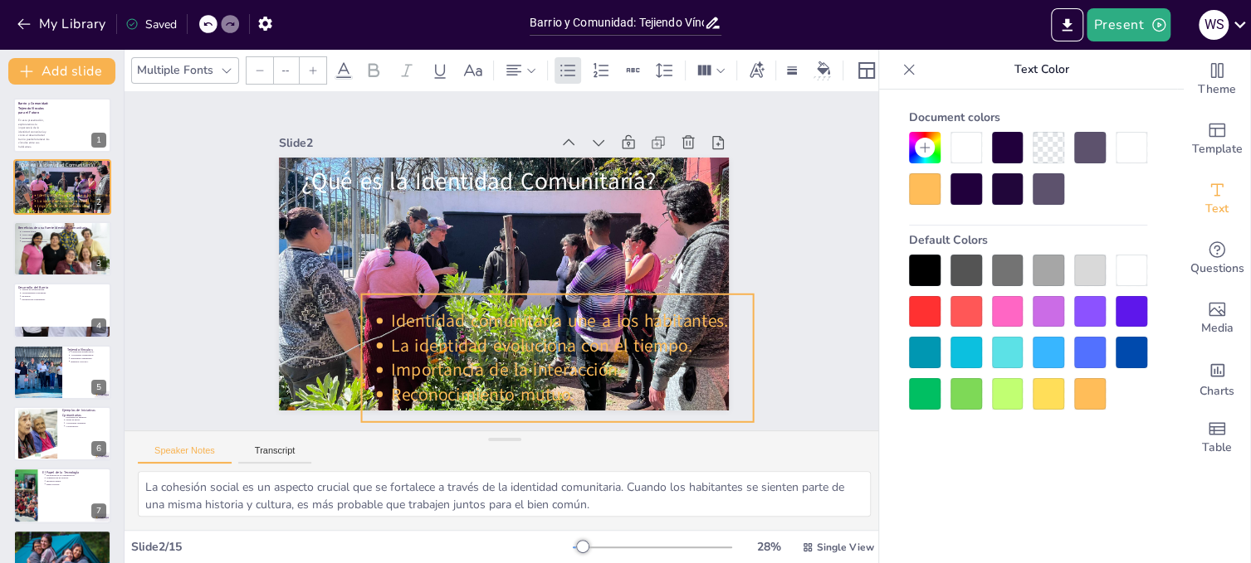
drag, startPoint x: 598, startPoint y: 187, endPoint x: 587, endPoint y: 299, distance: 112.6
click at [587, 299] on div "Identidad comunitaria une a los habitantes. La identidad evoluciona con el tiem…" at bounding box center [416, 194] width 410 height 276
click at [1007, 308] on div at bounding box center [1008, 312] width 32 height 32
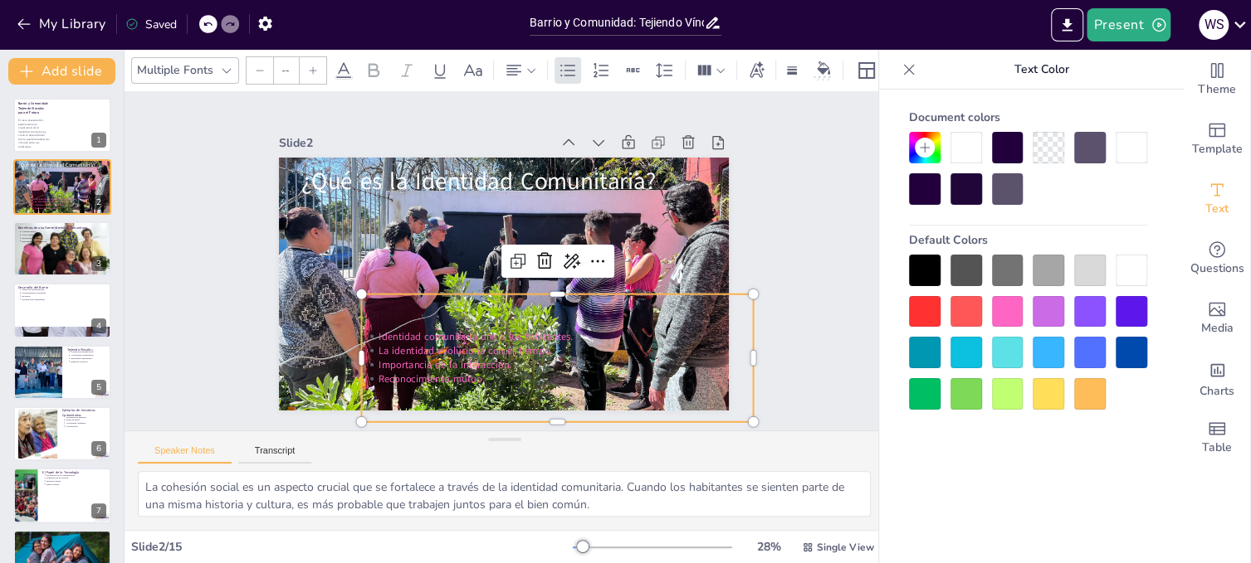
click at [968, 307] on div at bounding box center [966, 312] width 32 height 32
click at [926, 306] on div at bounding box center [925, 312] width 32 height 32
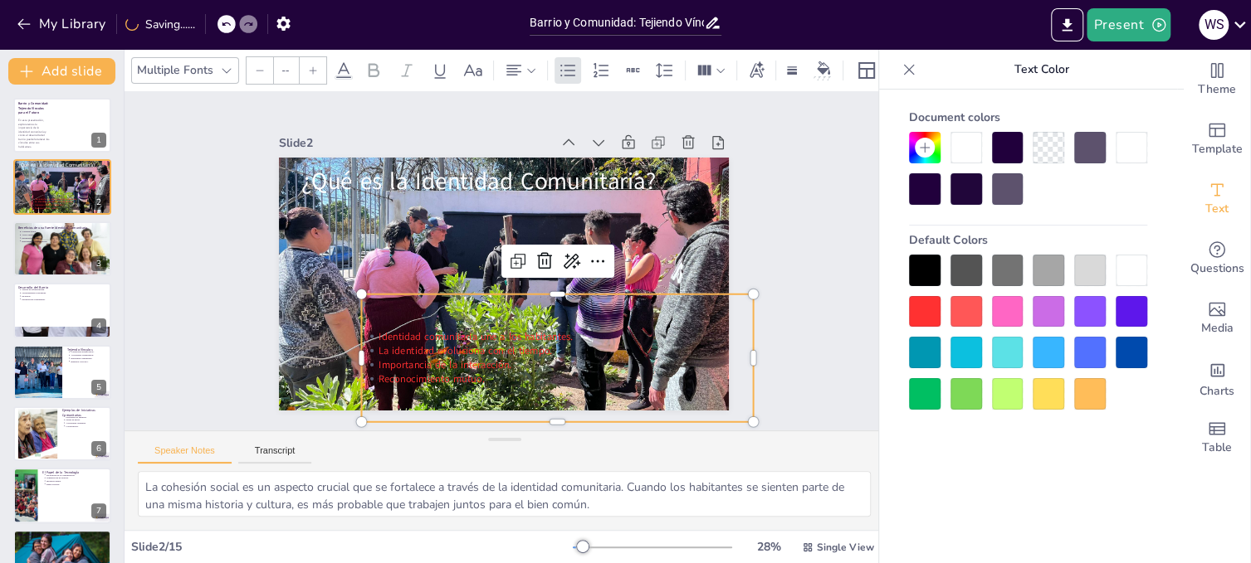
click at [1125, 298] on div at bounding box center [1131, 312] width 32 height 32
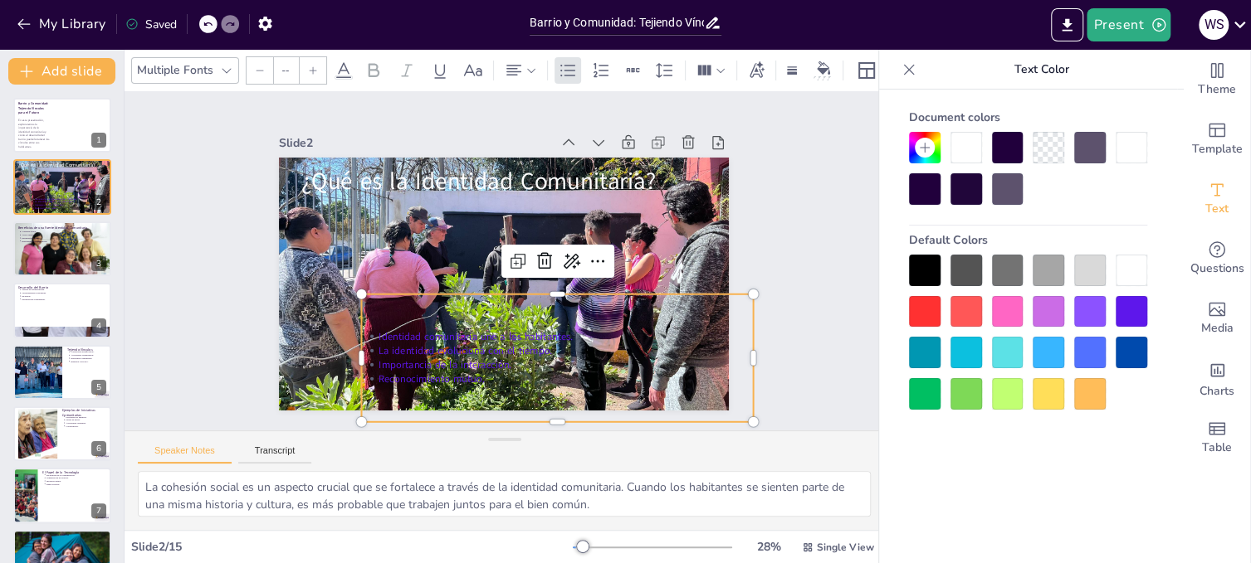
click at [1049, 353] on div at bounding box center [1048, 353] width 32 height 32
click at [923, 148] on icon at bounding box center [924, 148] width 10 height 10
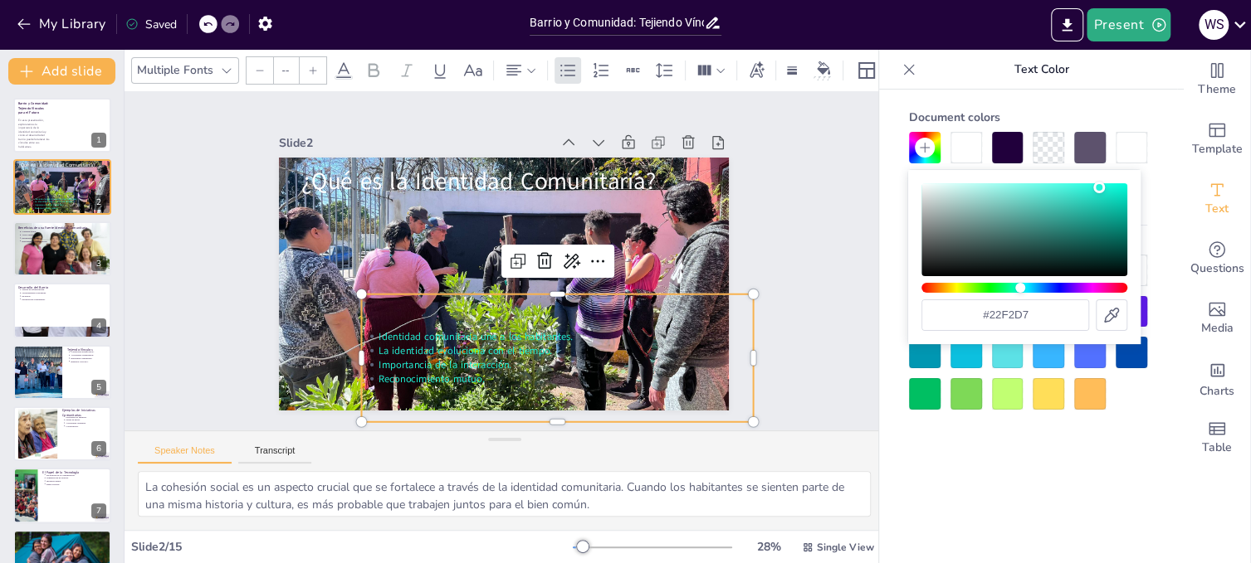
click at [1020, 286] on div "Hue" at bounding box center [1024, 288] width 206 height 10
click at [988, 286] on div "Hue" at bounding box center [1024, 288] width 206 height 10
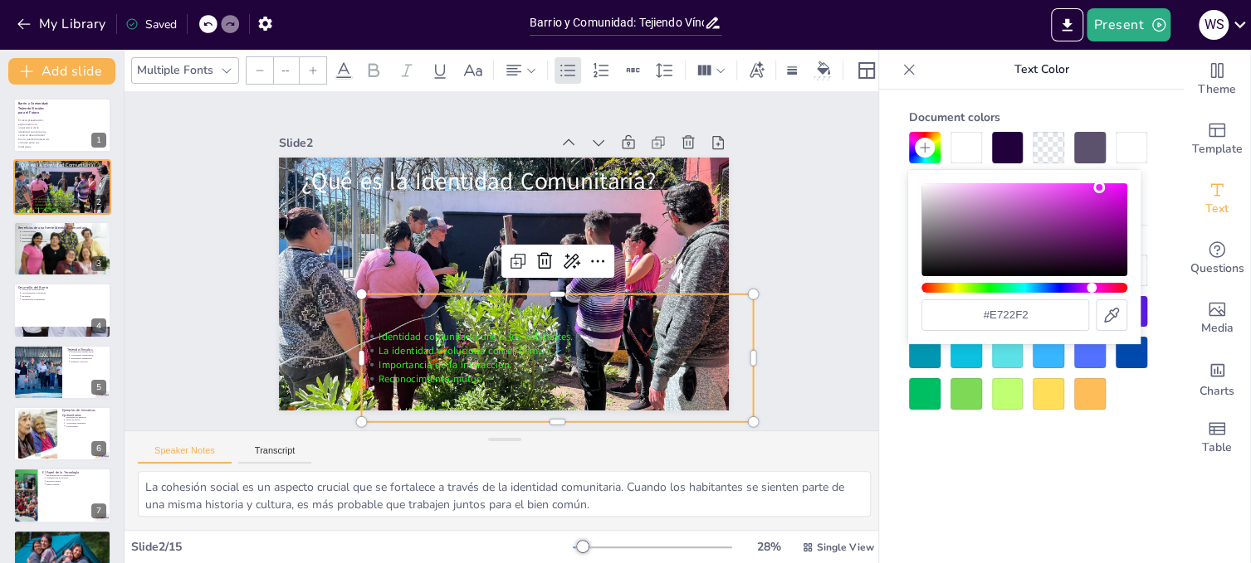
click at [1091, 285] on div "Hue" at bounding box center [1024, 288] width 206 height 10
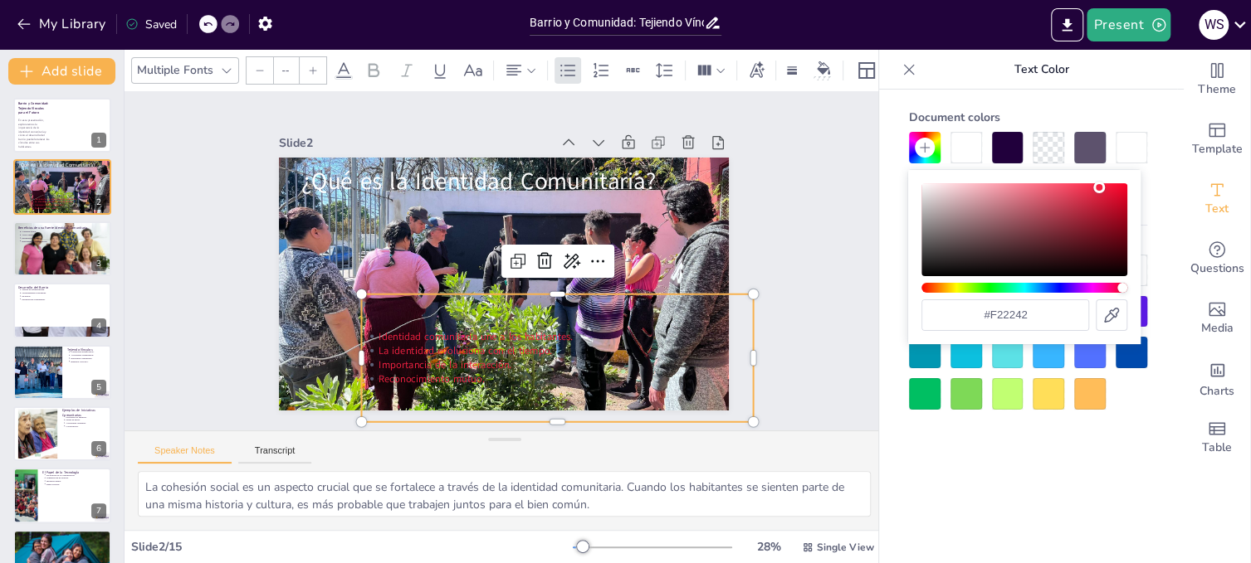
click at [1122, 288] on div "Hue" at bounding box center [1024, 288] width 206 height 10
click at [956, 288] on div "Hue" at bounding box center [1024, 288] width 206 height 10
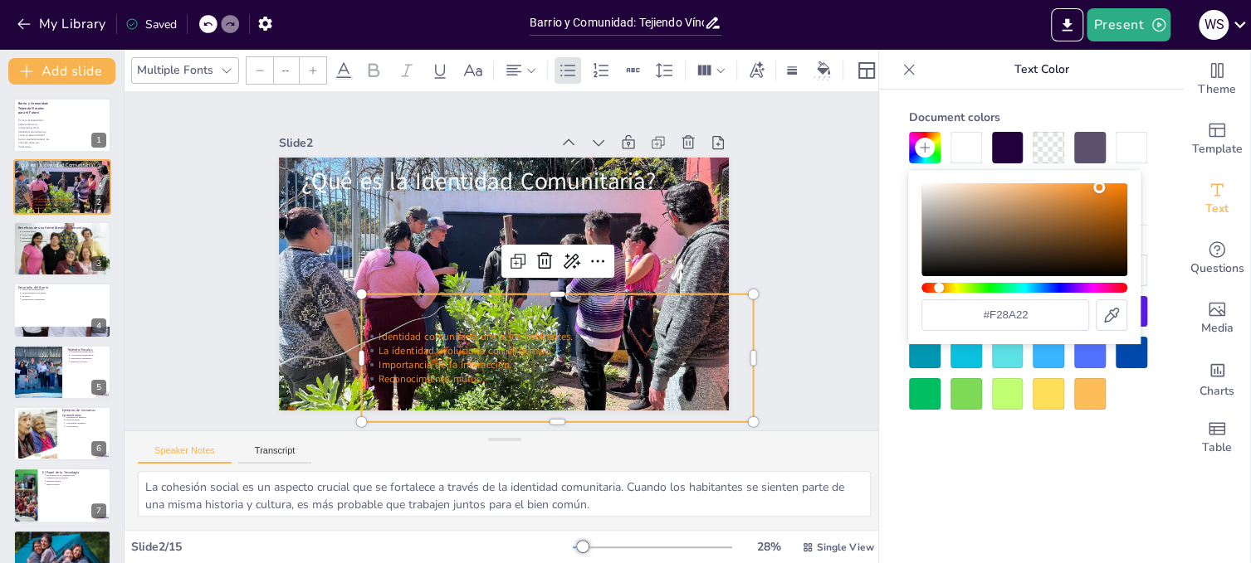
click at [939, 285] on div "Hue" at bounding box center [1024, 288] width 206 height 10
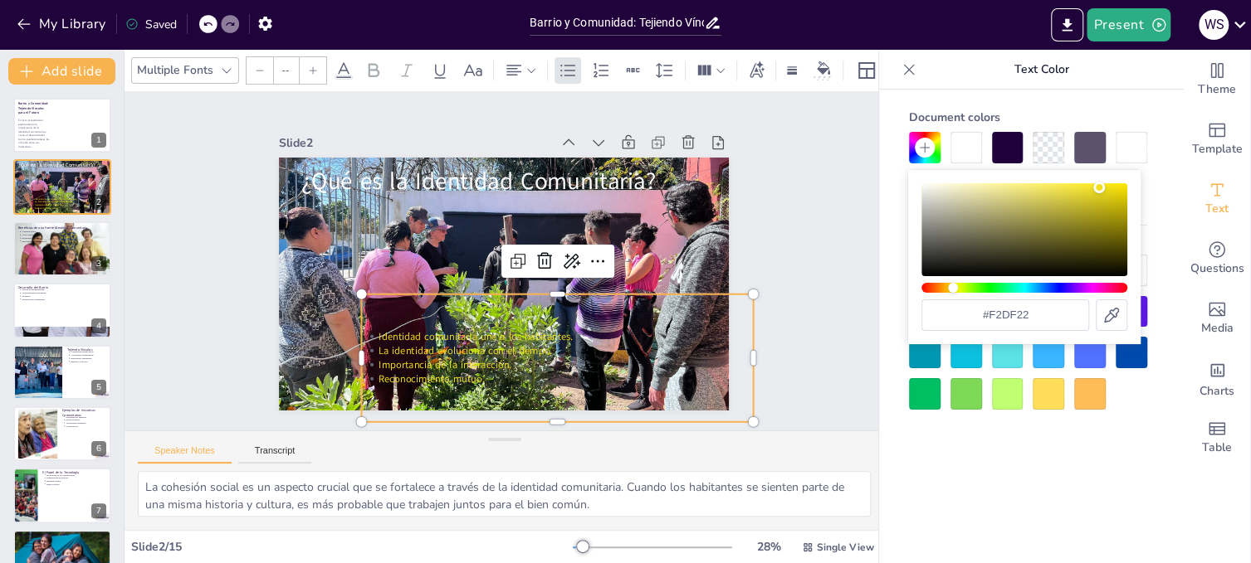
click at [953, 287] on div "Hue" at bounding box center [1024, 288] width 206 height 10
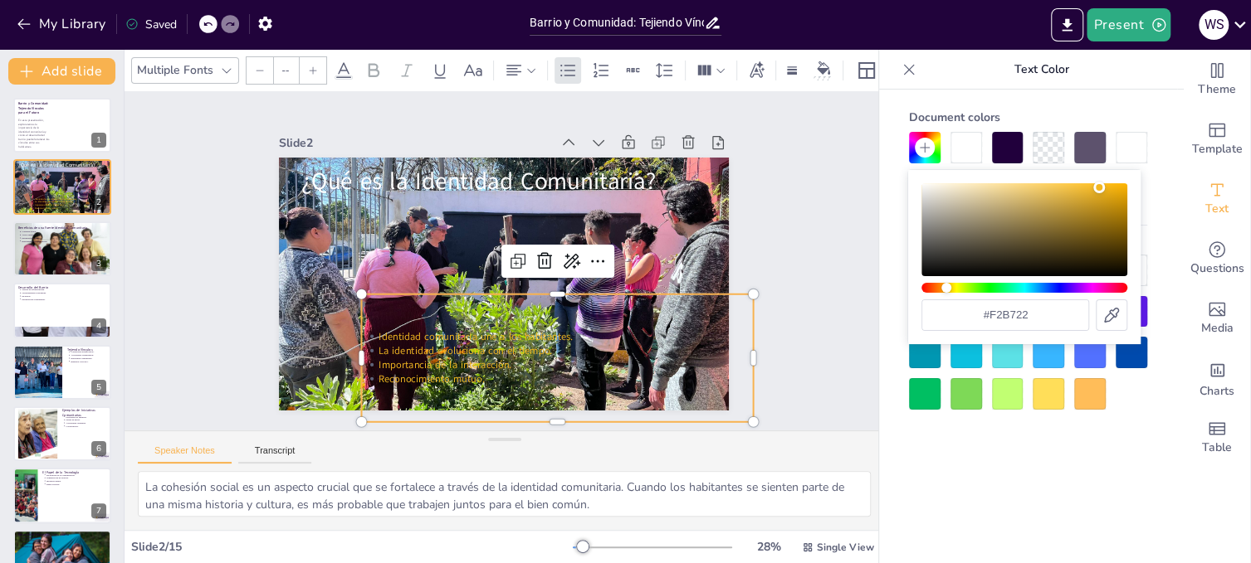
click at [946, 289] on div "Hue" at bounding box center [1024, 288] width 206 height 10
click at [1118, 187] on div "Color" at bounding box center [1024, 229] width 206 height 93
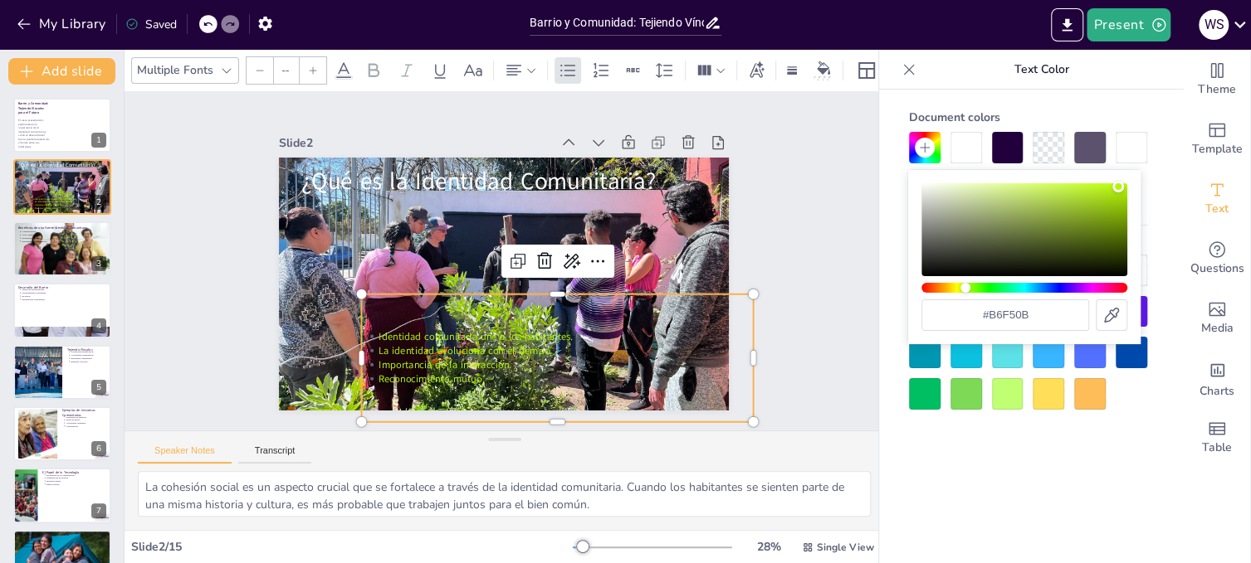
click at [965, 289] on div "Hue" at bounding box center [1024, 288] width 206 height 10
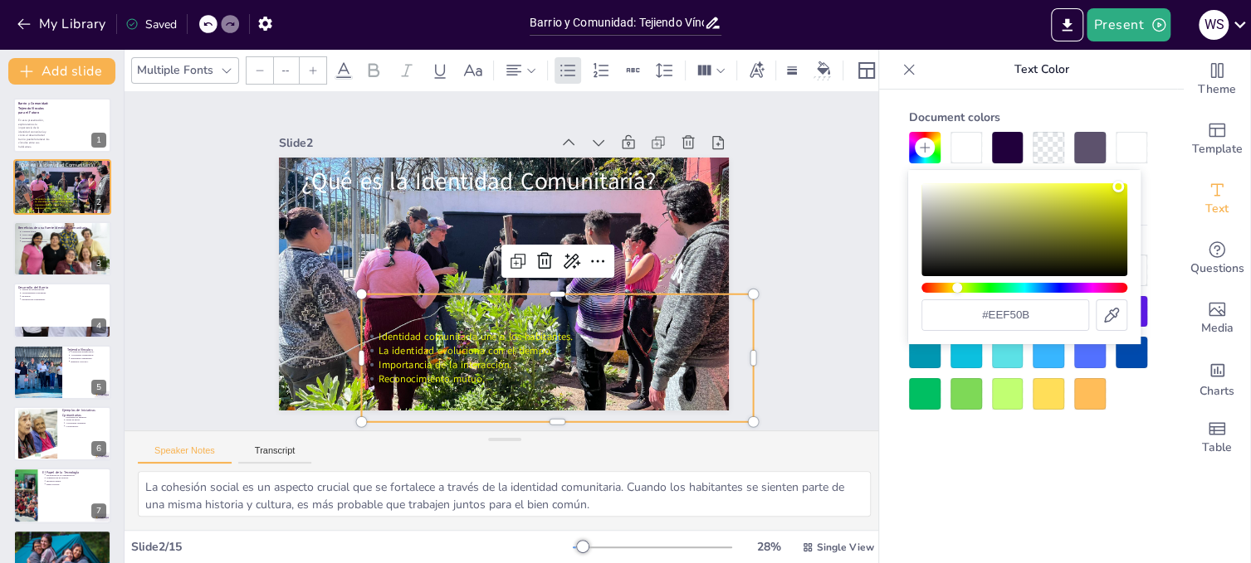
click at [957, 288] on div "Hue" at bounding box center [1024, 288] width 206 height 10
type input "#f5e50b"
click at [954, 287] on div "Hue" at bounding box center [954, 288] width 10 height 10
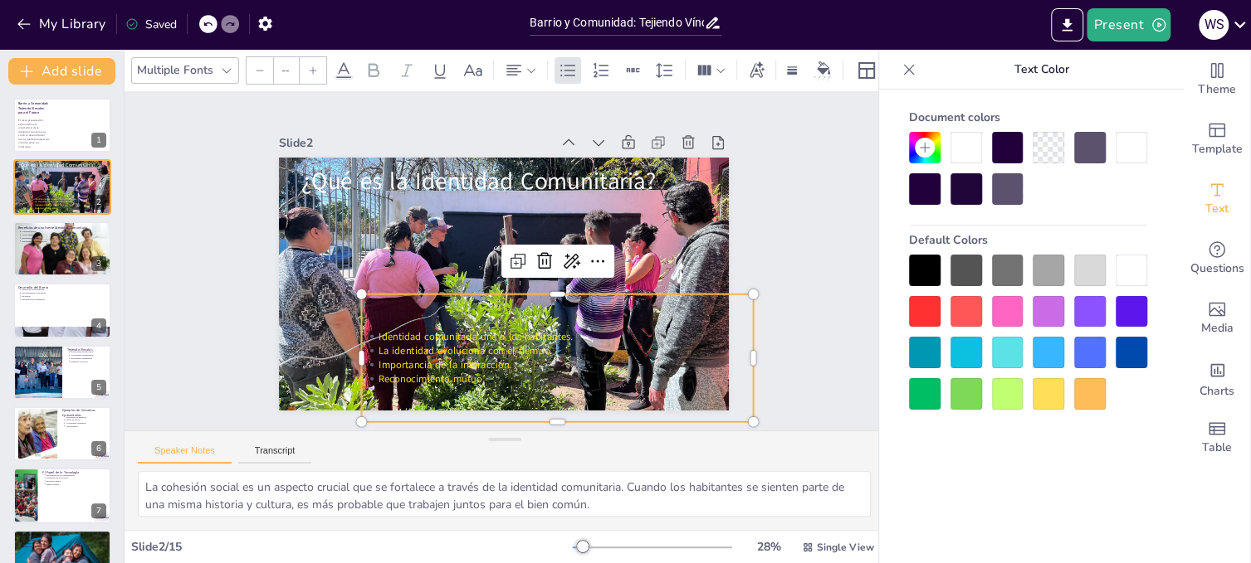
click at [1003, 397] on div at bounding box center [1008, 394] width 32 height 32
click at [922, 145] on icon at bounding box center [924, 147] width 13 height 13
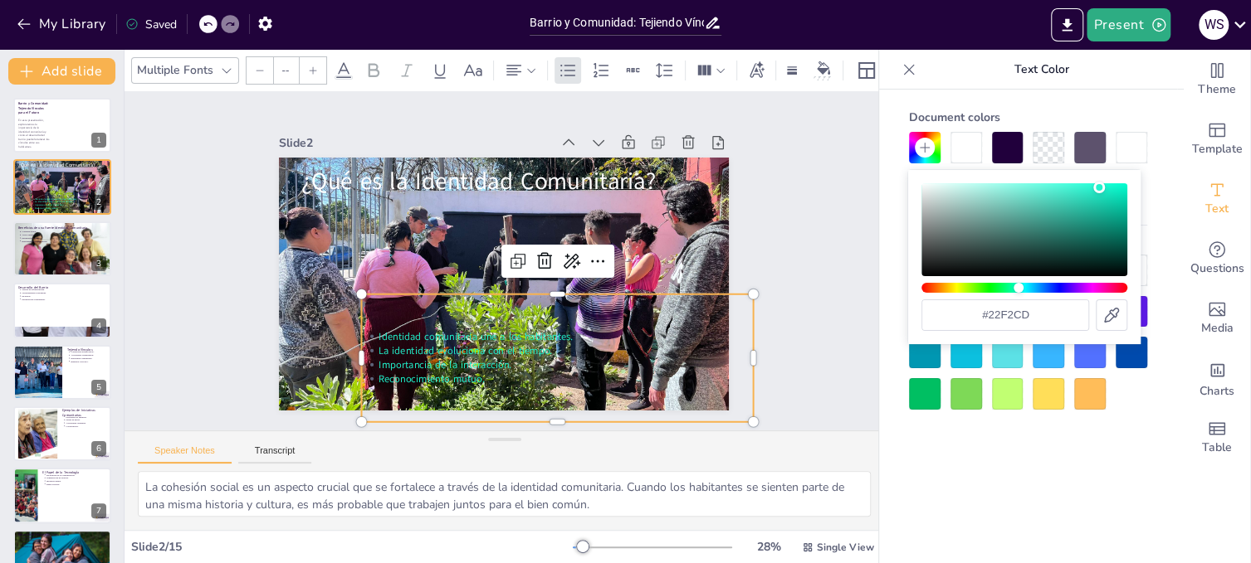
click at [1018, 286] on div "Hue" at bounding box center [1024, 288] width 206 height 10
type input "#06f7cc"
click at [1122, 186] on div "Color" at bounding box center [1024, 229] width 206 height 93
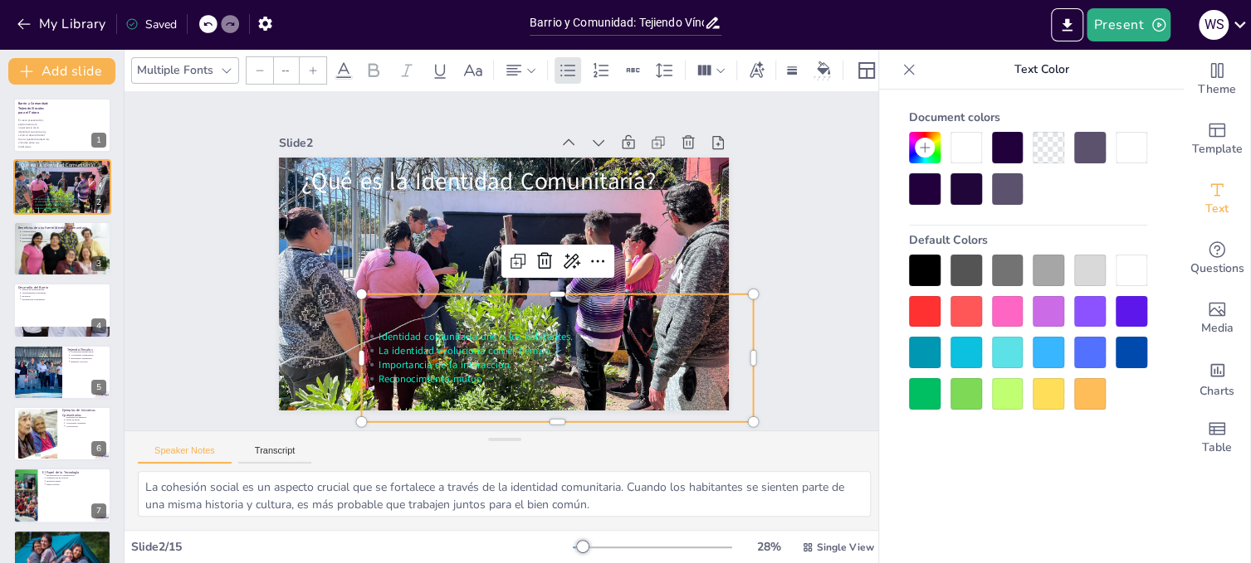
click at [1046, 393] on div at bounding box center [1048, 394] width 32 height 32
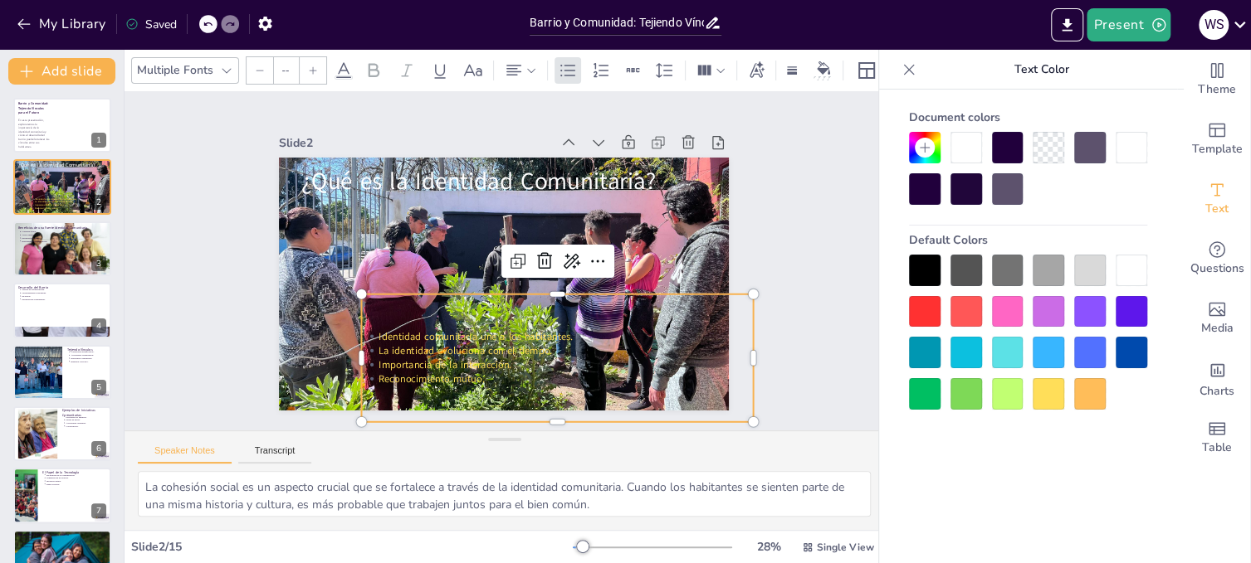
click at [1006, 391] on div at bounding box center [1008, 394] width 32 height 32
click at [927, 392] on div at bounding box center [925, 394] width 32 height 32
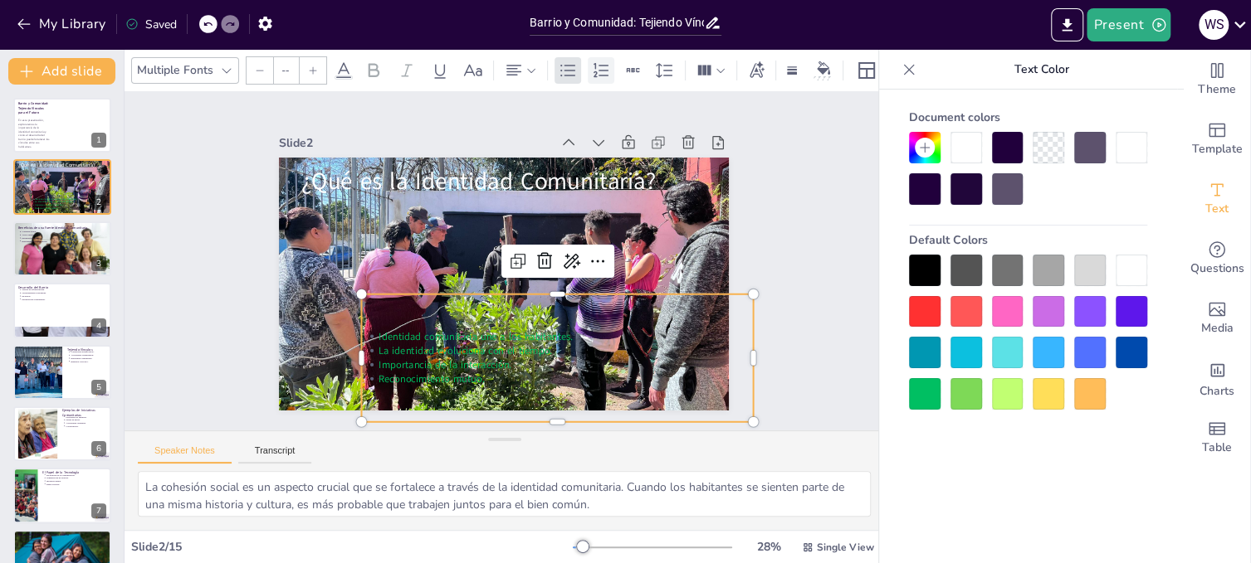
click at [602, 63] on icon at bounding box center [600, 69] width 15 height 14
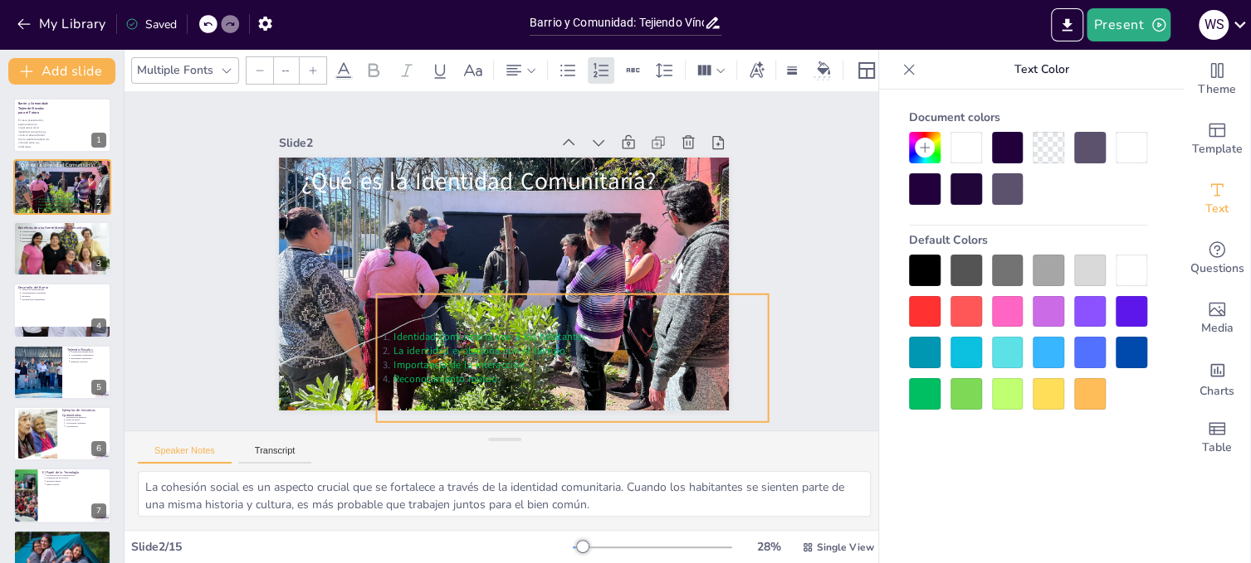
drag, startPoint x: 596, startPoint y: 321, endPoint x: 611, endPoint y: 321, distance: 14.9
click at [611, 321] on div "Identidad comunitaria une a los habitantes. La identidad evoluciona con el tiem…" at bounding box center [551, 370] width 410 height 206
click at [568, 67] on icon at bounding box center [568, 71] width 20 height 20
click at [602, 67] on icon at bounding box center [601, 71] width 20 height 20
drag, startPoint x: 758, startPoint y: 351, endPoint x: 588, endPoint y: 358, distance: 169.4
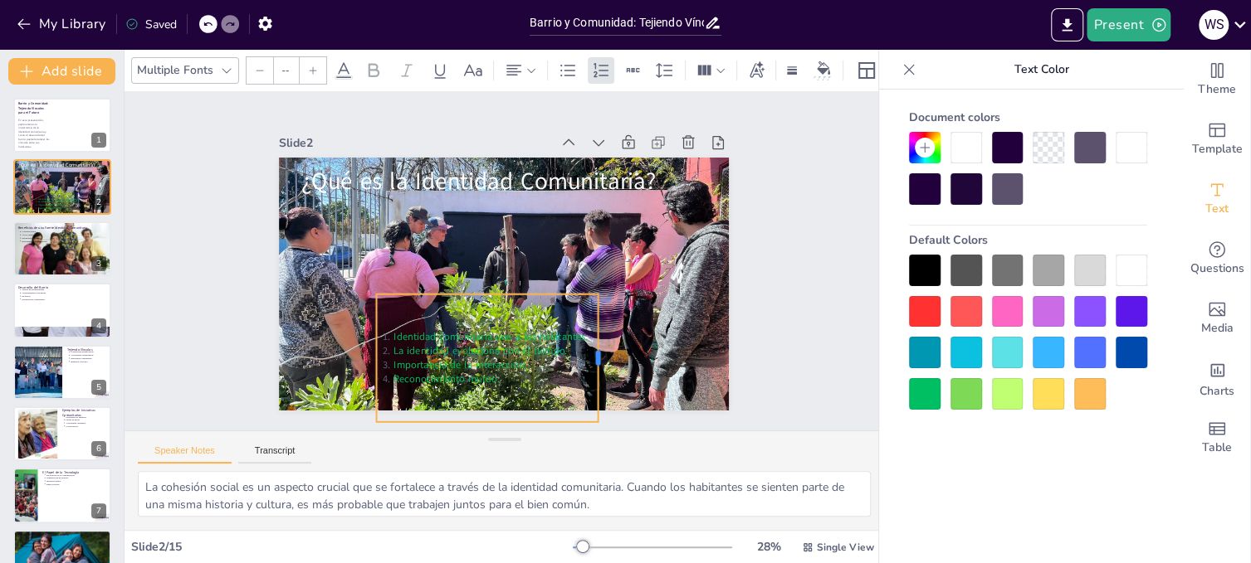
click at [588, 360] on div at bounding box center [556, 390] width 64 height 122
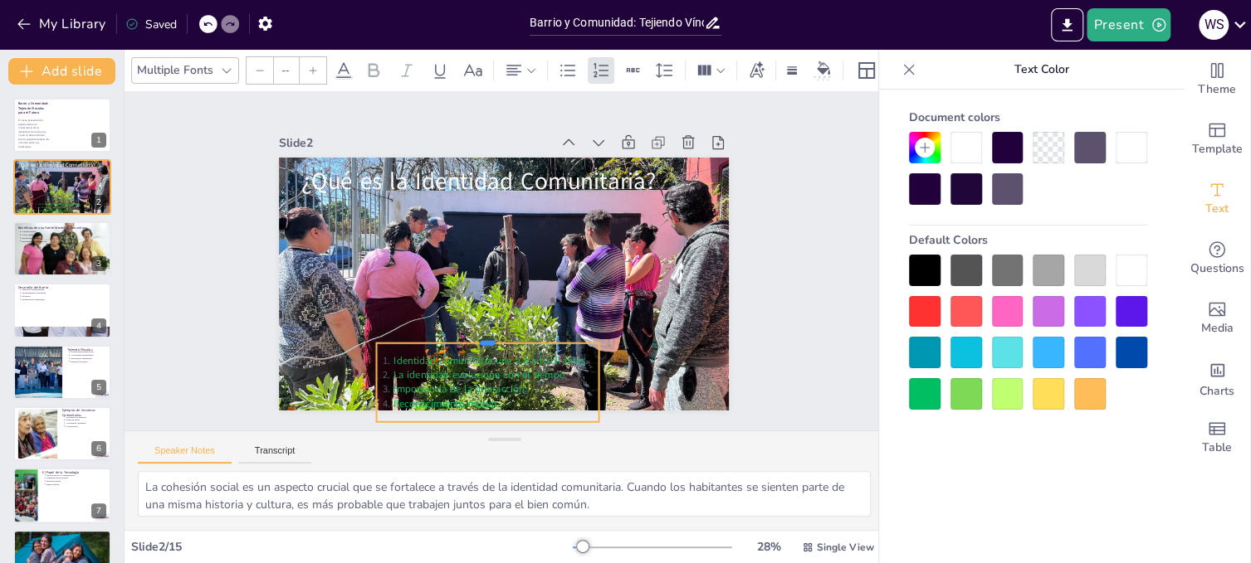
drag, startPoint x: 473, startPoint y: 286, endPoint x: 474, endPoint y: 335, distance: 49.0
click at [474, 335] on div at bounding box center [452, 318] width 199 height 123
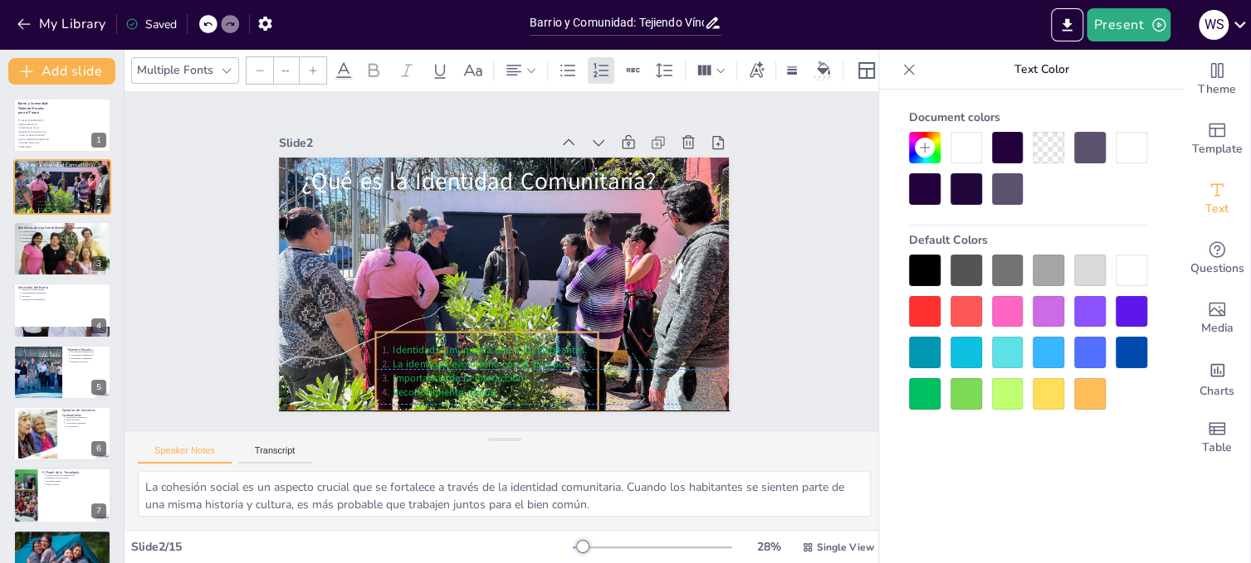
drag, startPoint x: 515, startPoint y: 346, endPoint x: 515, endPoint y: 329, distance: 16.6
click at [515, 329] on div "Identidad comunitaria une a los habitantes. La identidad evoluciona con el tiem…" at bounding box center [443, 355] width 235 height 162
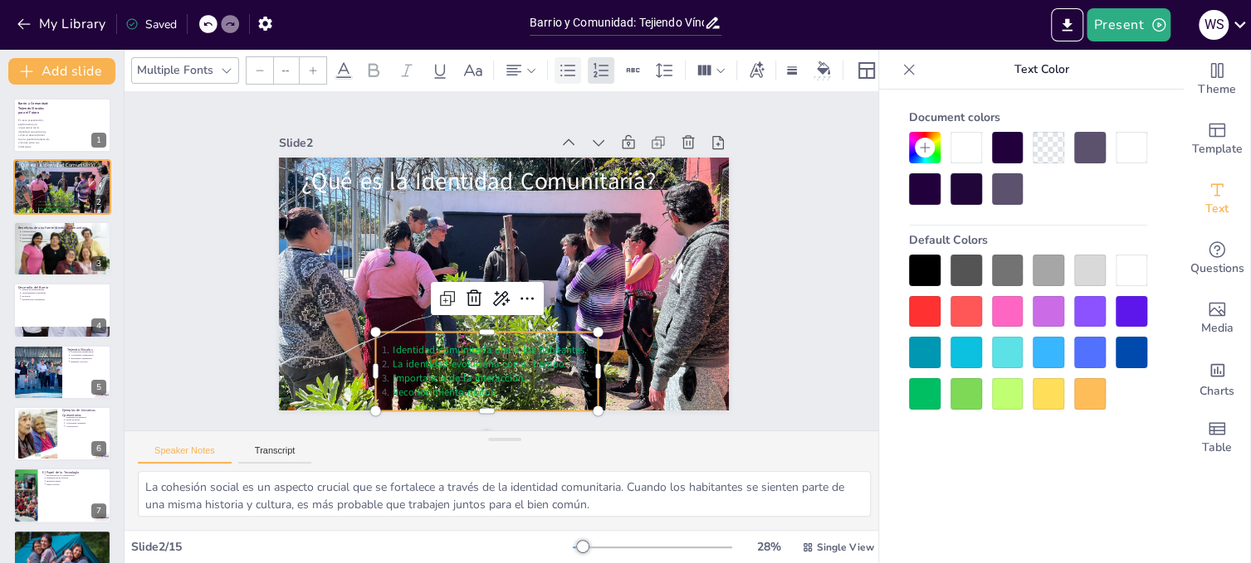
click at [572, 64] on icon at bounding box center [567, 70] width 15 height 12
click at [1090, 306] on div at bounding box center [1090, 312] width 32 height 32
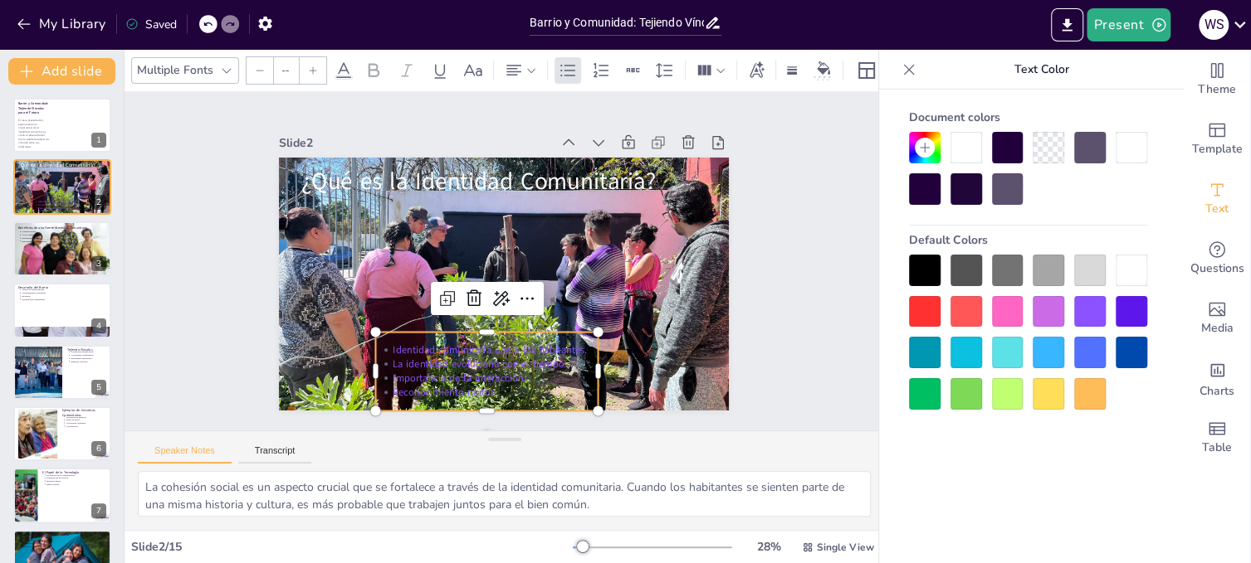
click at [1135, 266] on div at bounding box center [1131, 271] width 32 height 32
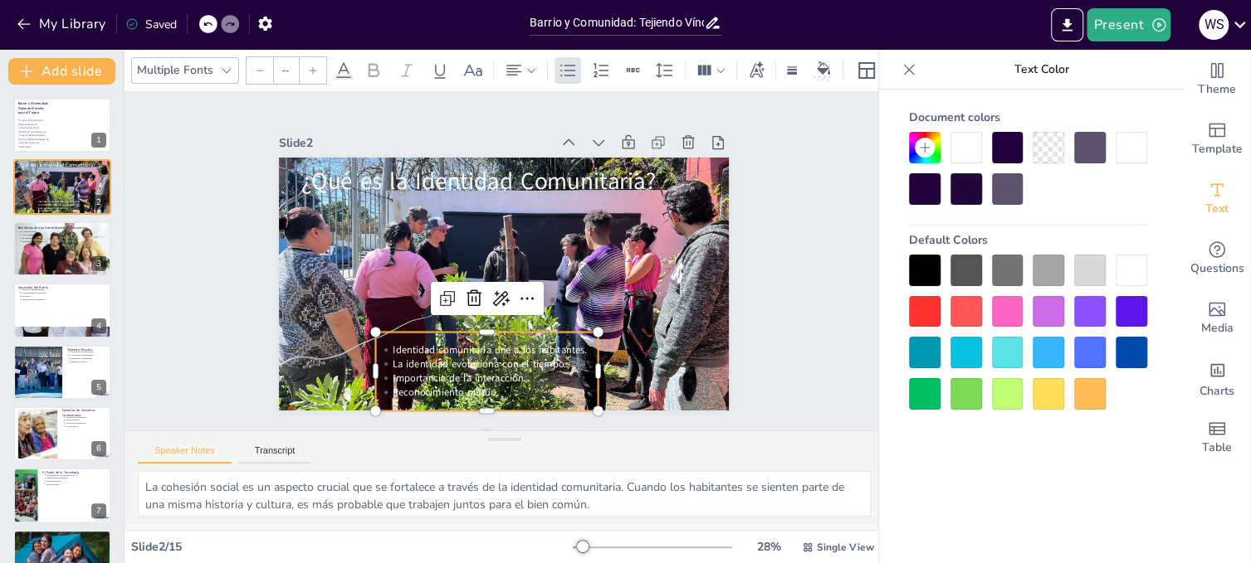
click at [1086, 354] on div at bounding box center [1090, 353] width 32 height 32
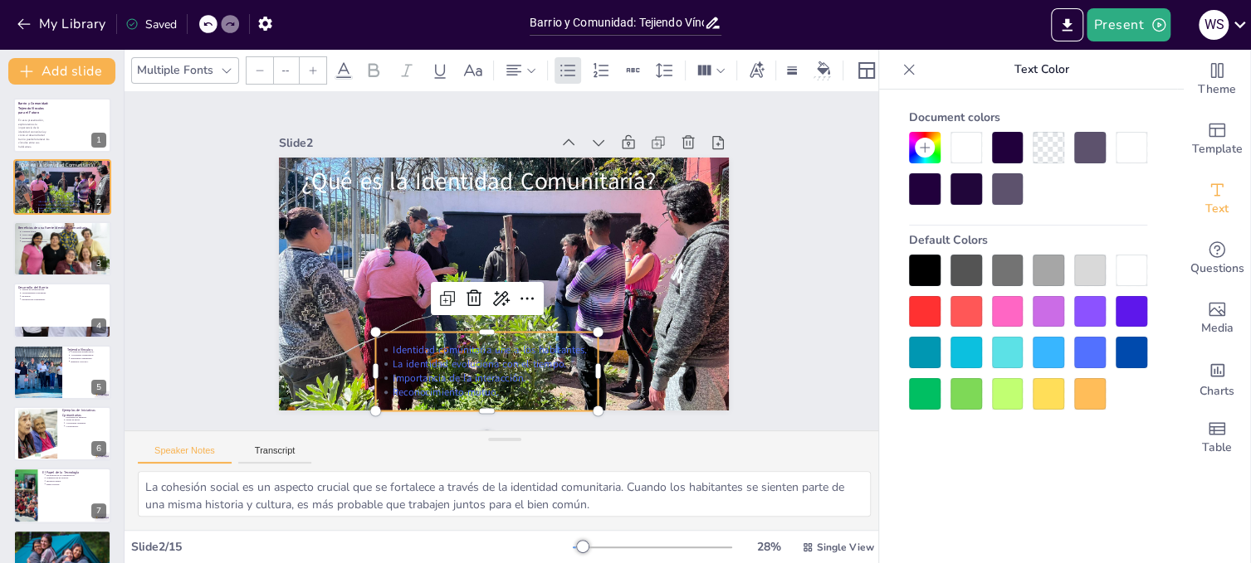
click at [1086, 387] on div at bounding box center [1090, 394] width 32 height 32
click at [446, 358] on p "La identidad evoluciona con el tiempo." at bounding box center [445, 346] width 185 height 115
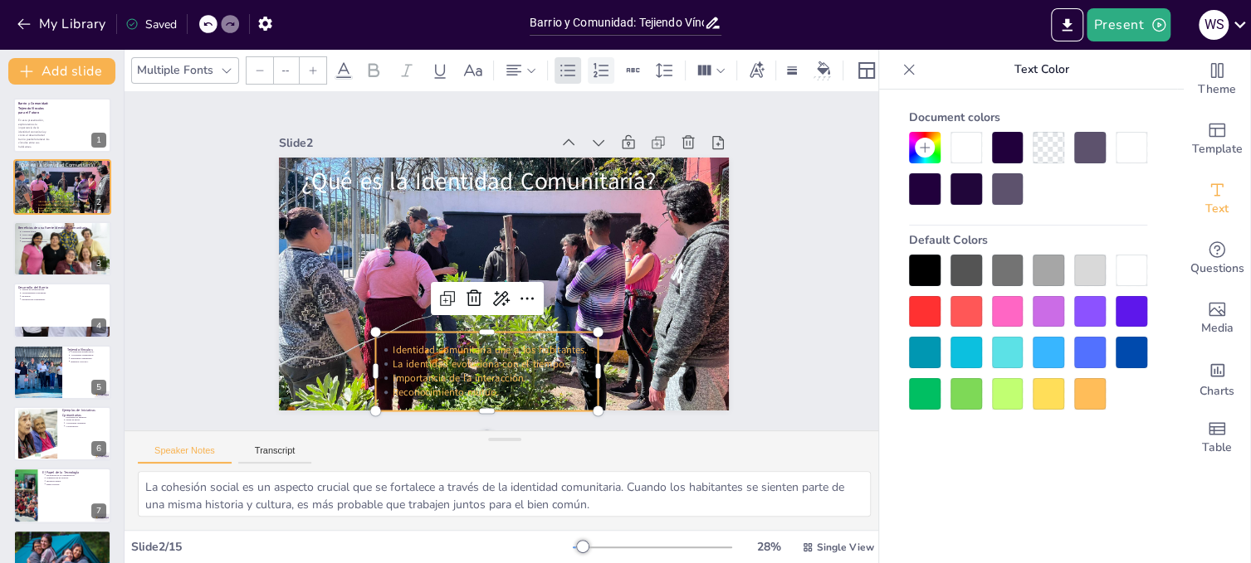
click at [600, 63] on icon at bounding box center [600, 69] width 15 height 14
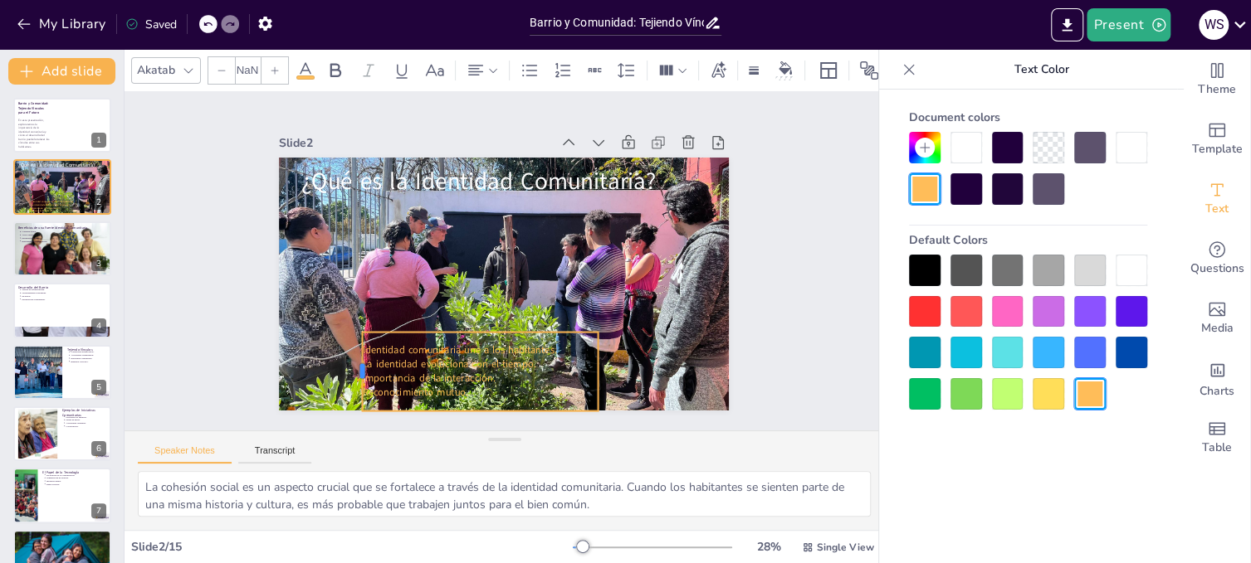
drag, startPoint x: 363, startPoint y: 364, endPoint x: 349, endPoint y: 364, distance: 13.3
click at [346, 320] on div at bounding box center [320, 283] width 51 height 75
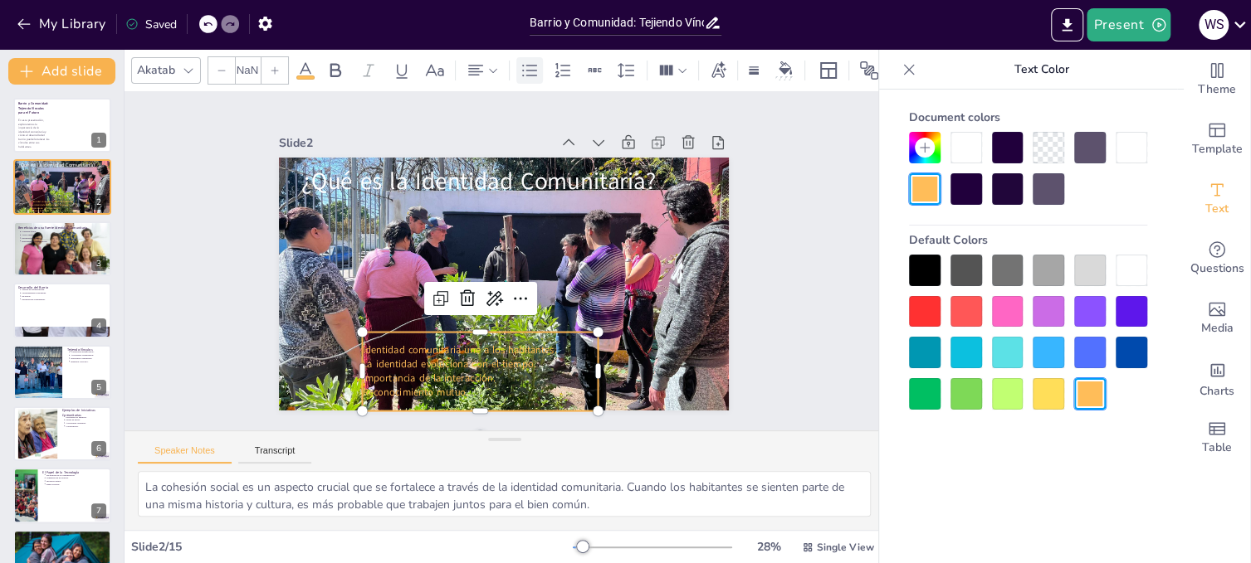
click at [529, 66] on icon at bounding box center [529, 71] width 20 height 20
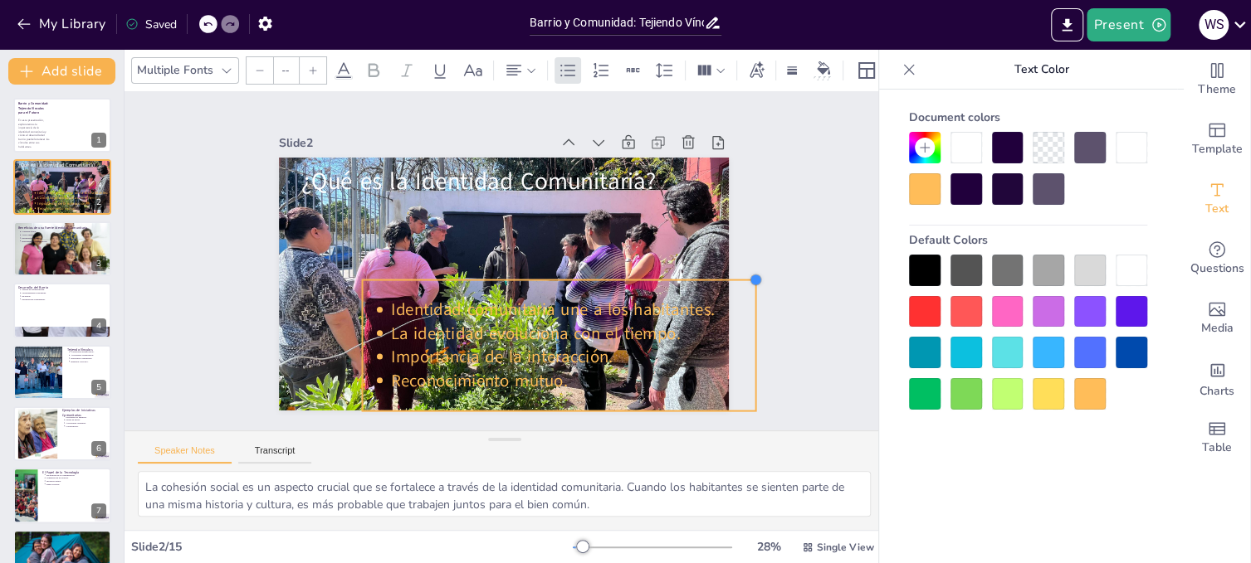
drag, startPoint x: 585, startPoint y: 328, endPoint x: 694, endPoint y: 276, distance: 120.6
click at [694, 276] on div "¿Qué es la Identidad Comunitaria? Identidad comunitaria une a los habitantes. L…" at bounding box center [494, 283] width 514 height 414
drag, startPoint x: 584, startPoint y: 308, endPoint x: 591, endPoint y: 318, distance: 12.0
click at [591, 318] on p "Identidad comunitaria une a los habitantes." at bounding box center [560, 334] width 354 height 135
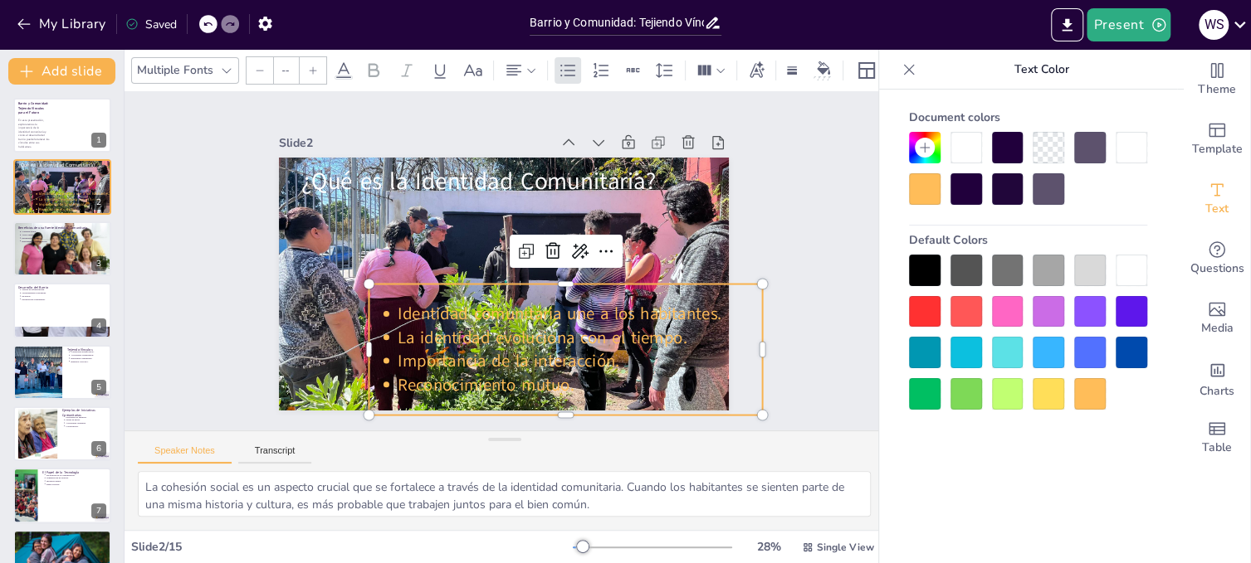
click at [1131, 270] on div at bounding box center [1131, 271] width 32 height 32
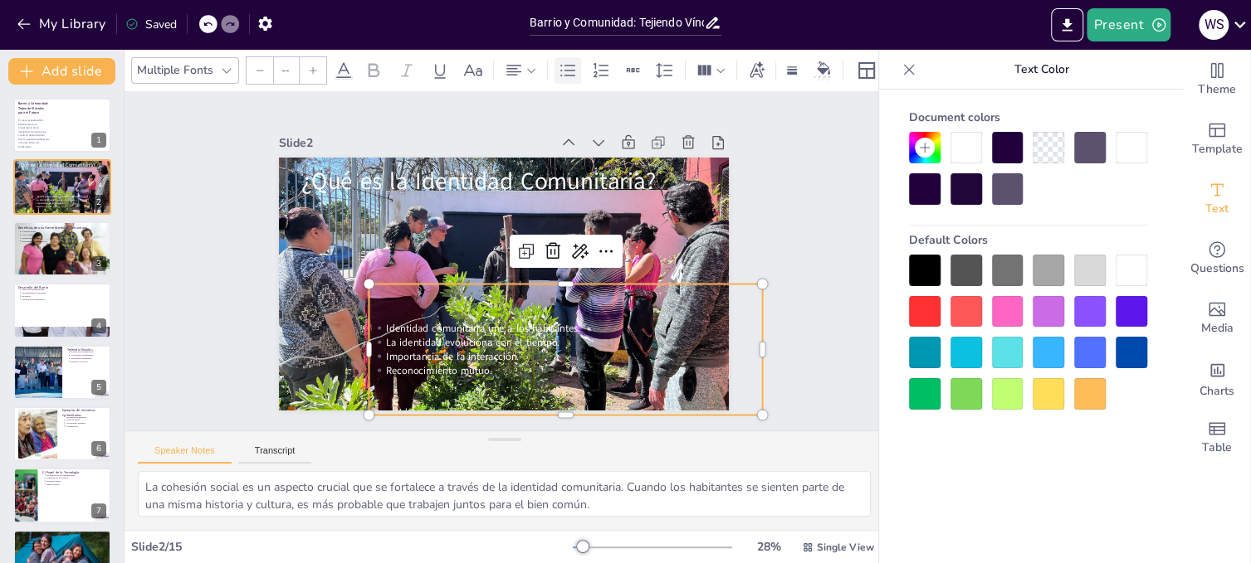
click at [569, 61] on icon at bounding box center [568, 71] width 20 height 20
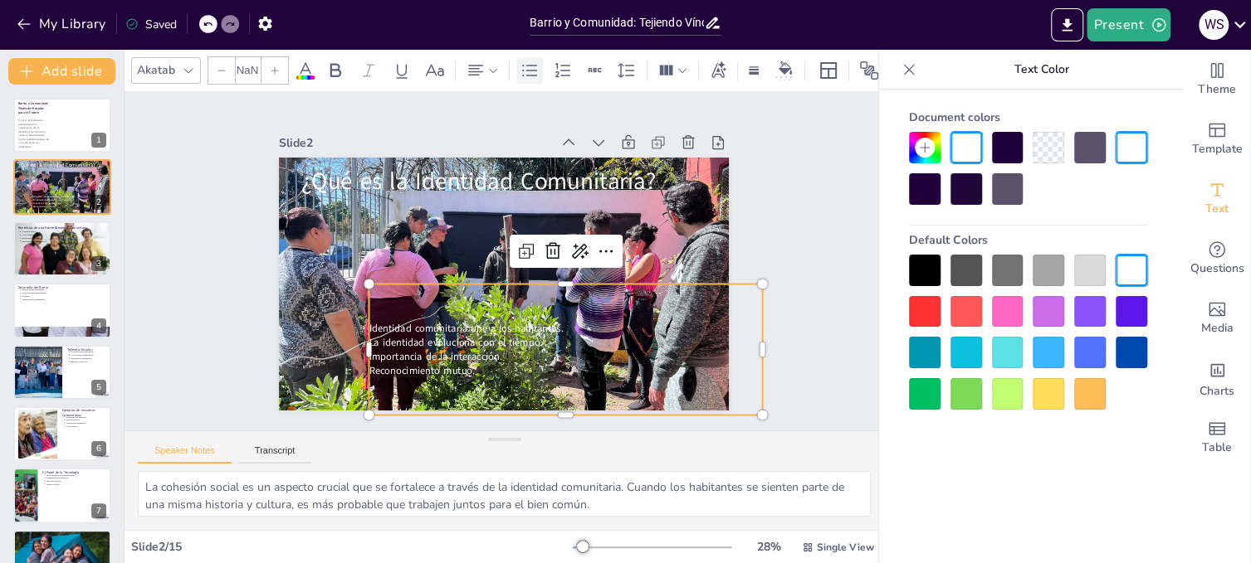
click at [569, 61] on icon at bounding box center [563, 71] width 20 height 20
type input "--"
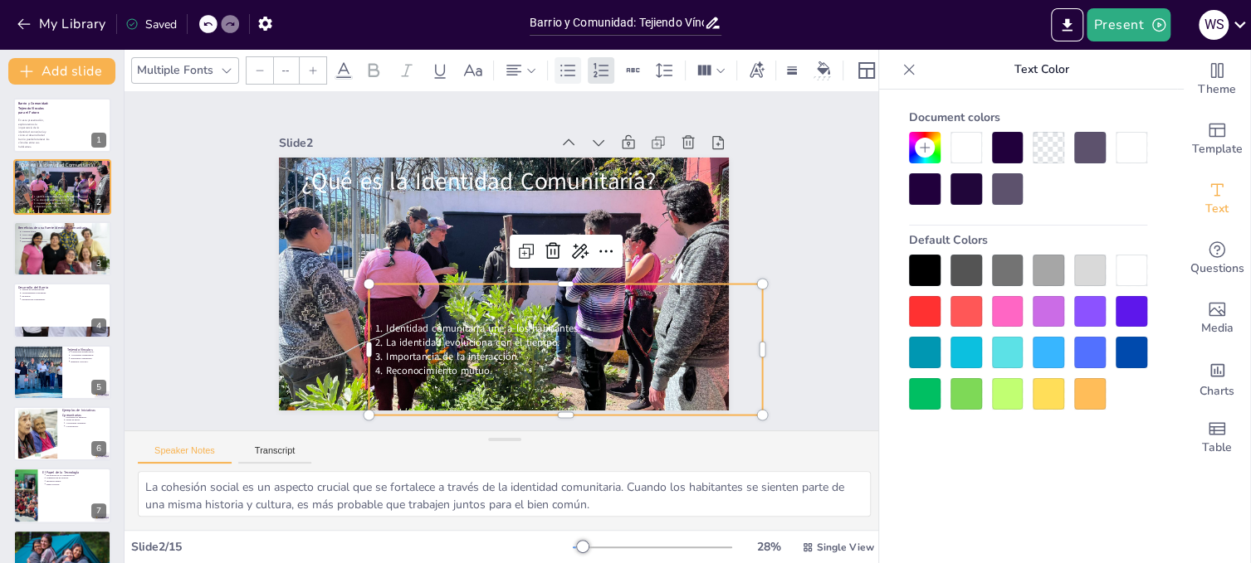
click at [570, 61] on icon at bounding box center [568, 71] width 20 height 20
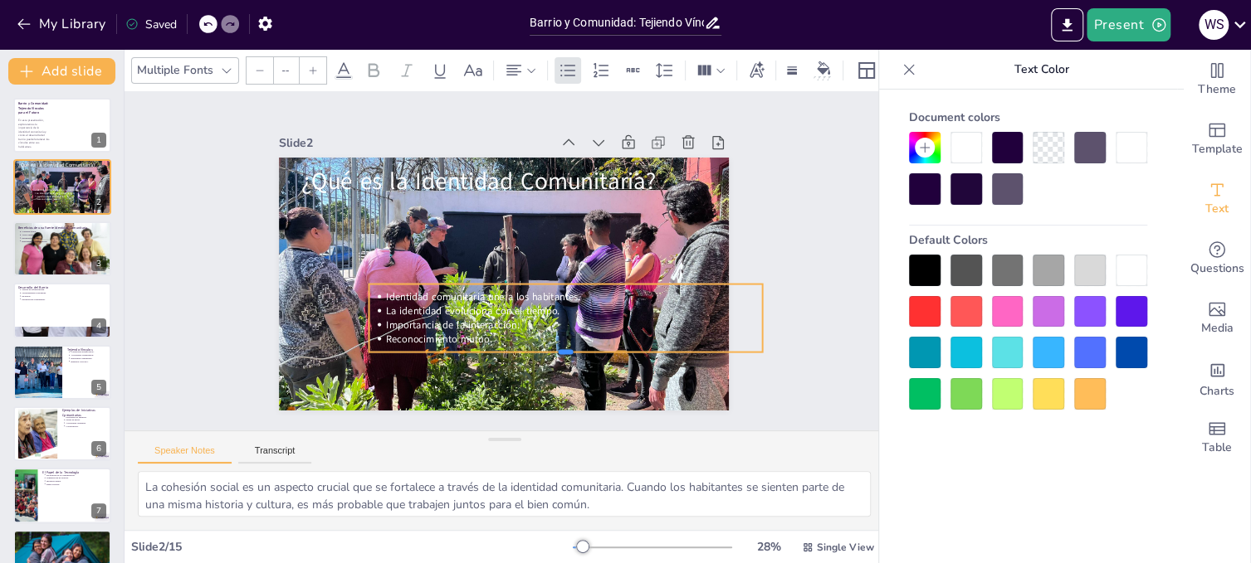
drag, startPoint x: 554, startPoint y: 409, endPoint x: 558, endPoint y: 346, distance: 63.2
click at [558, 346] on div at bounding box center [533, 372] width 378 height 134
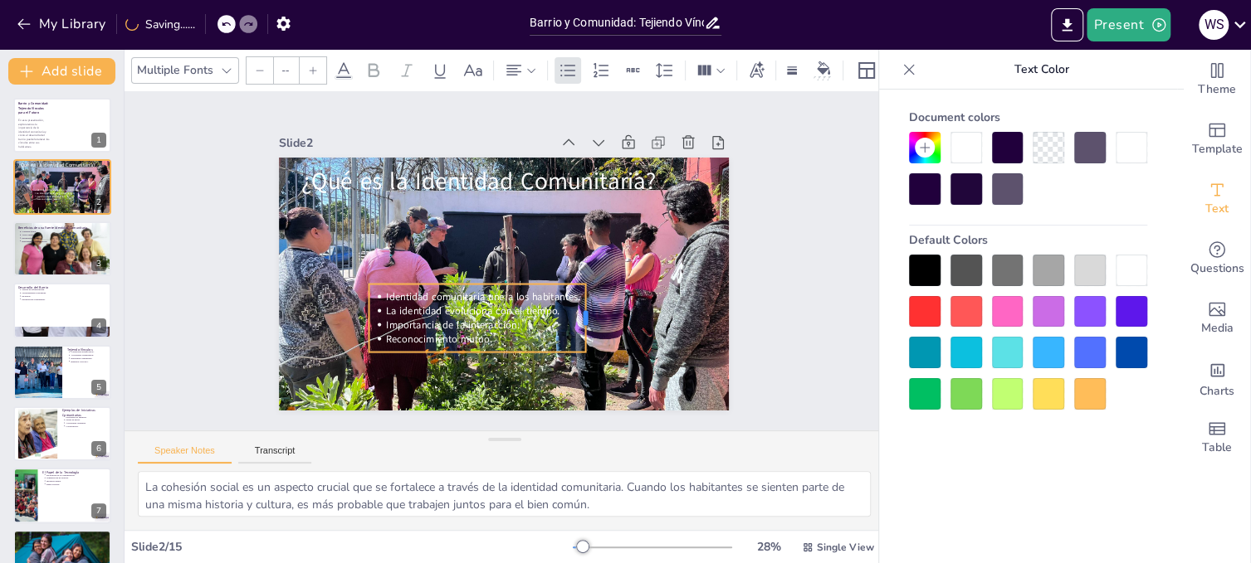
drag, startPoint x: 751, startPoint y: 313, endPoint x: 574, endPoint y: 322, distance: 177.0
click at [574, 322] on div at bounding box center [561, 348] width 40 height 67
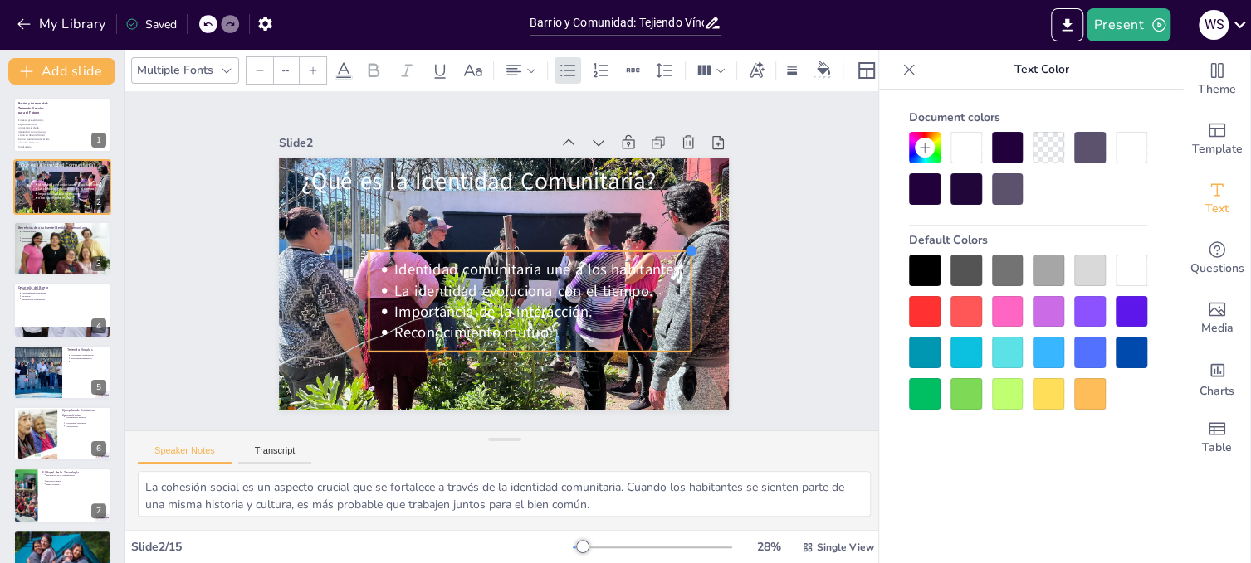
drag, startPoint x: 573, startPoint y: 276, endPoint x: 679, endPoint y: 246, distance: 109.5
click at [679, 301] on div at bounding box center [684, 309] width 17 height 17
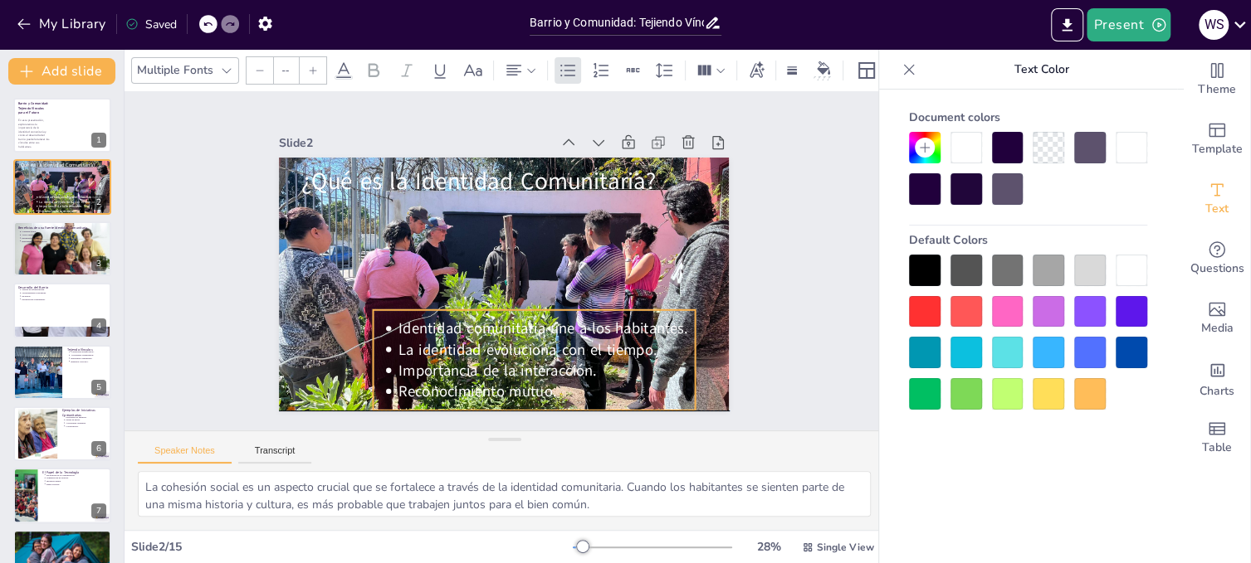
drag, startPoint x: 569, startPoint y: 288, endPoint x: 573, endPoint y: 349, distance: 60.7
click at [573, 349] on p "La identidad evoluciona con el tiempo." at bounding box center [517, 358] width 288 height 111
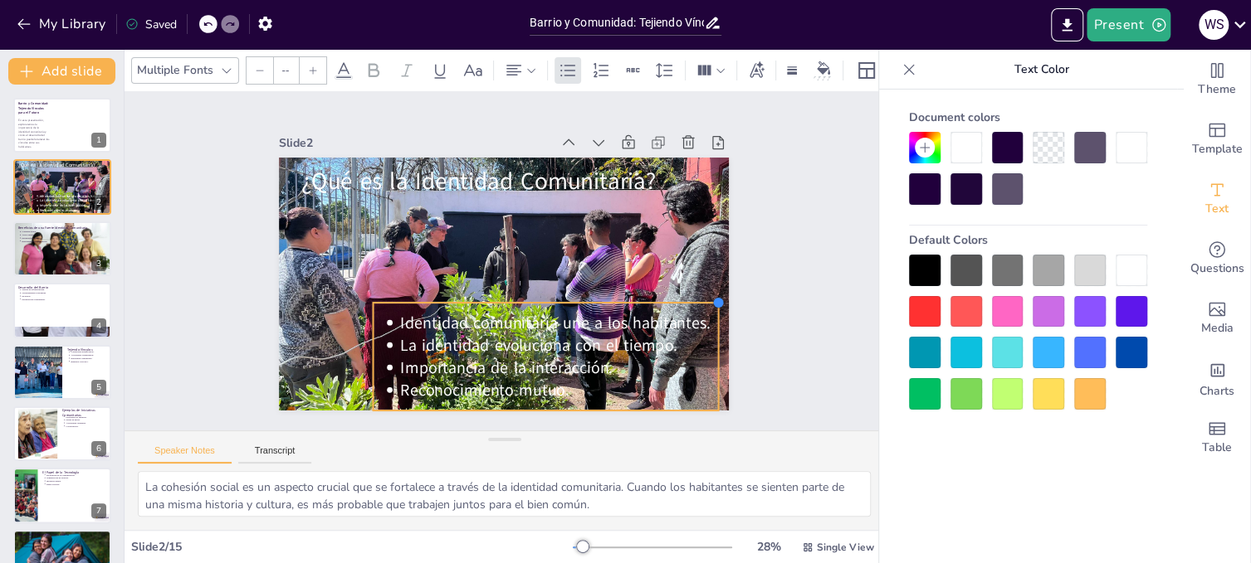
drag, startPoint x: 685, startPoint y: 305, endPoint x: 708, endPoint y: 304, distance: 23.3
click at [708, 304] on div "¿Qué es la Identidad Comunitaria? Identidad comunitaria une a los habitantes. L…" at bounding box center [499, 283] width 493 height 341
click at [631, 349] on p "La identidad evoluciona con el tiempo." at bounding box center [496, 359] width 270 height 205
click at [752, 356] on div "Slide 1 Barrio y Comunidad: Tejiendo Vínculos para el Futuro En esta presentaci…" at bounding box center [504, 261] width 609 height 453
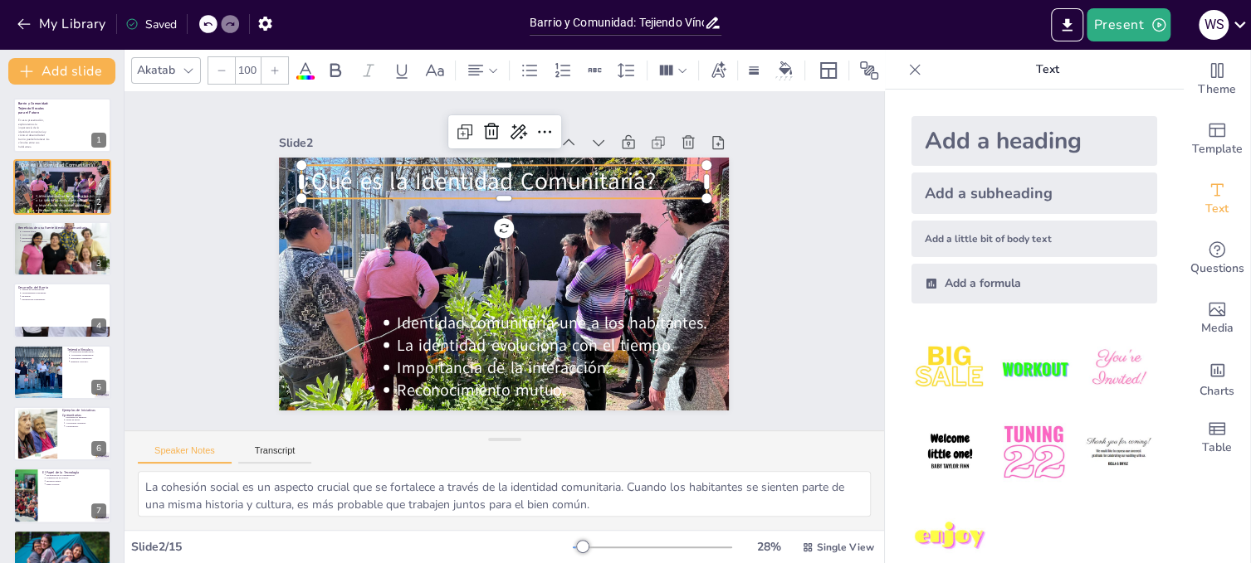
click at [537, 174] on p "¿Qué es la Identidad Comunitaria?" at bounding box center [520, 183] width 403 height 116
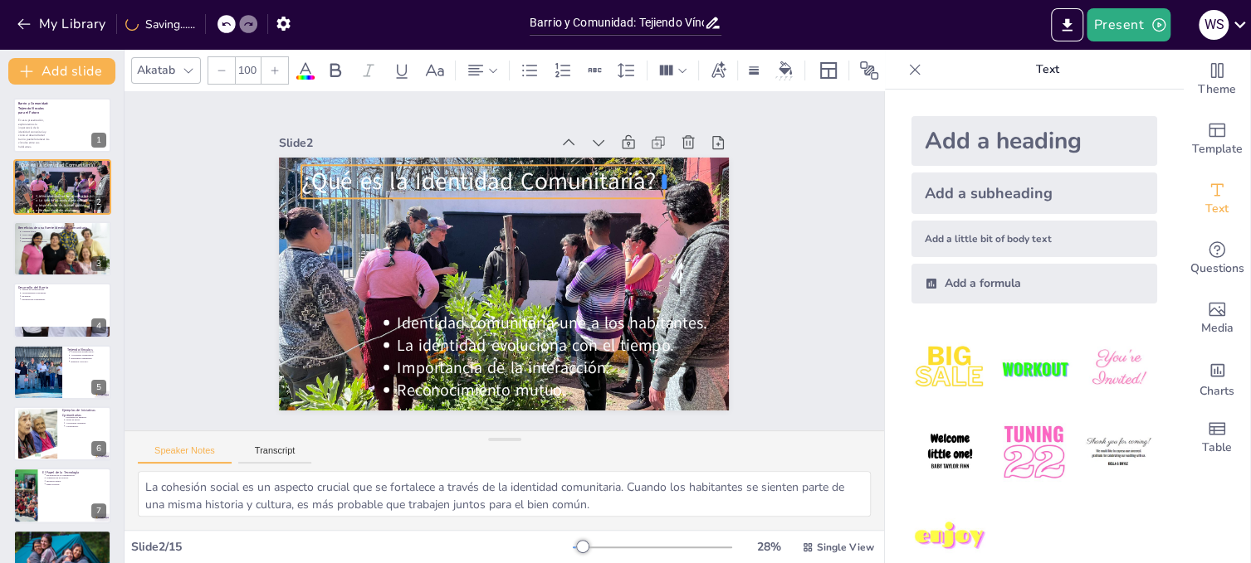
drag, startPoint x: 695, startPoint y: 173, endPoint x: 656, endPoint y: 182, distance: 39.9
click at [676, 219] on div at bounding box center [687, 237] width 22 height 36
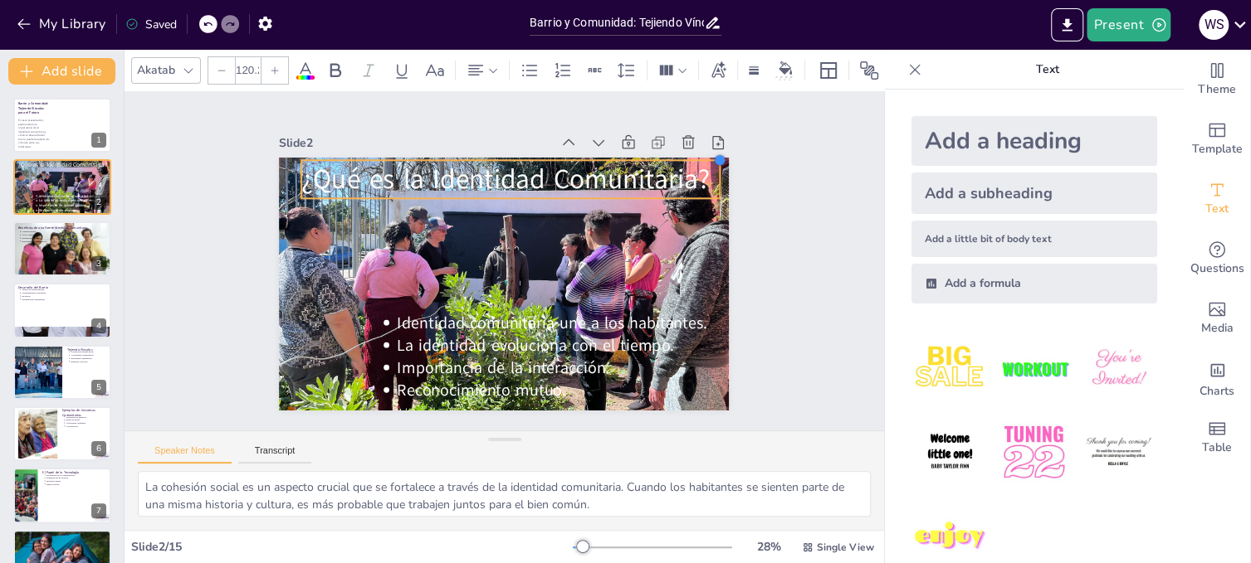
type input "122.8"
drag, startPoint x: 649, startPoint y: 163, endPoint x: 666, endPoint y: 156, distance: 19.0
click at [666, 156] on div "¿Qué es la Identidad Comunitaria? Identidad comunitaria une a los habitantes. L…" at bounding box center [494, 283] width 514 height 414
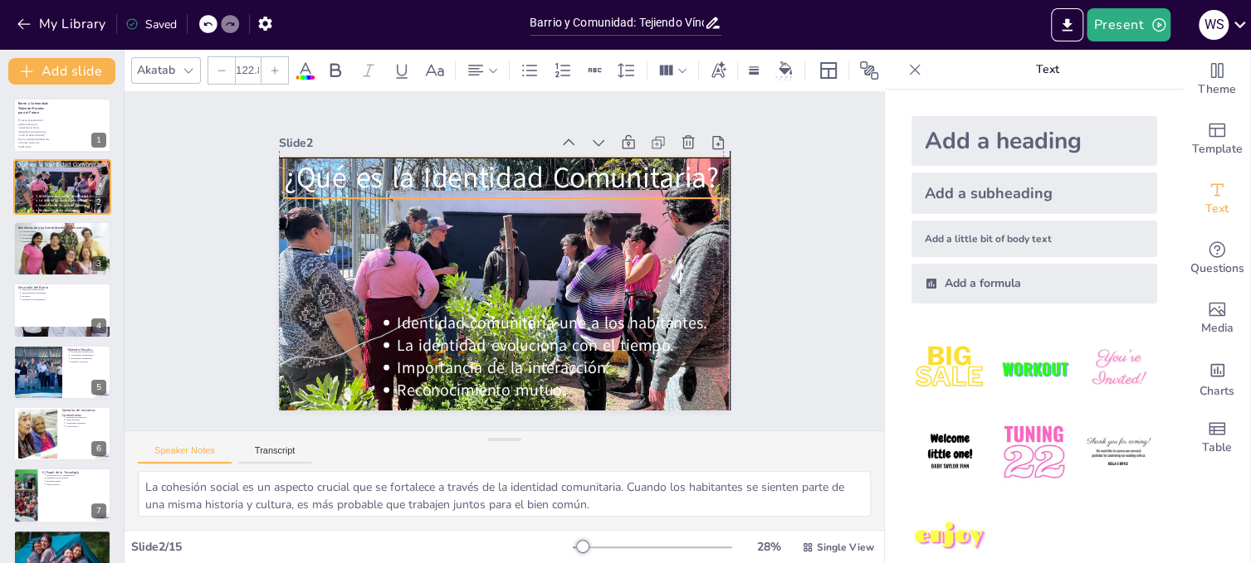
drag, startPoint x: 609, startPoint y: 172, endPoint x: 588, endPoint y: 165, distance: 21.8
click at [588, 180] on p "¿Qué es la Identidad Comunitaria?" at bounding box center [452, 327] width 383 height 295
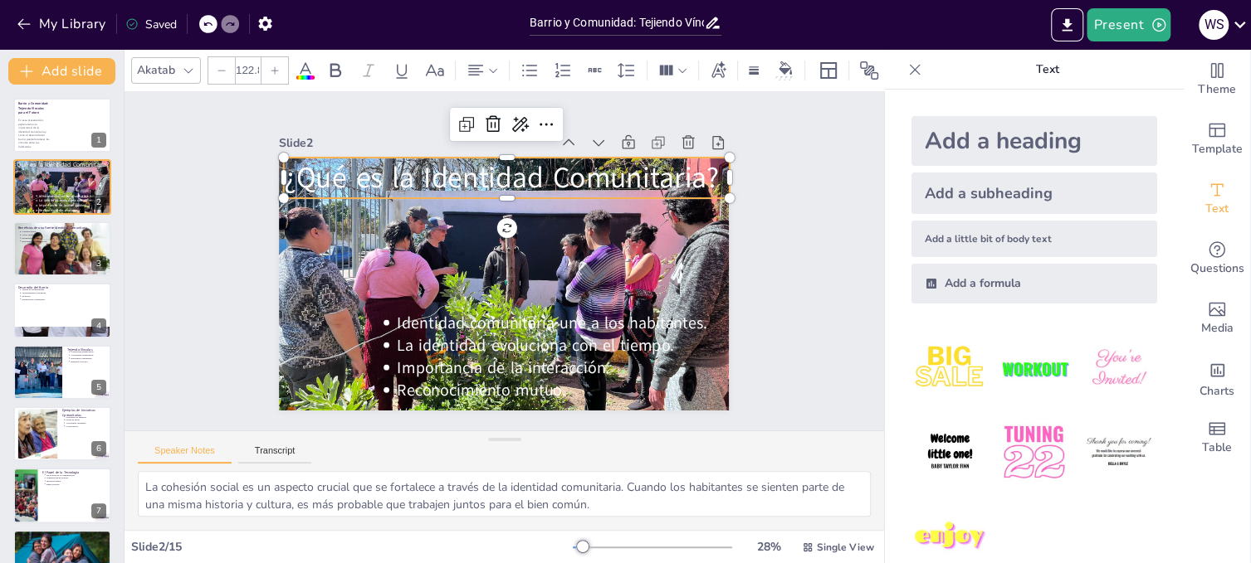
click at [751, 225] on div "Slide 1 Barrio y Comunidad: Tejiendo Vínculos para el Futuro En esta presentaci…" at bounding box center [503, 261] width 617 height 495
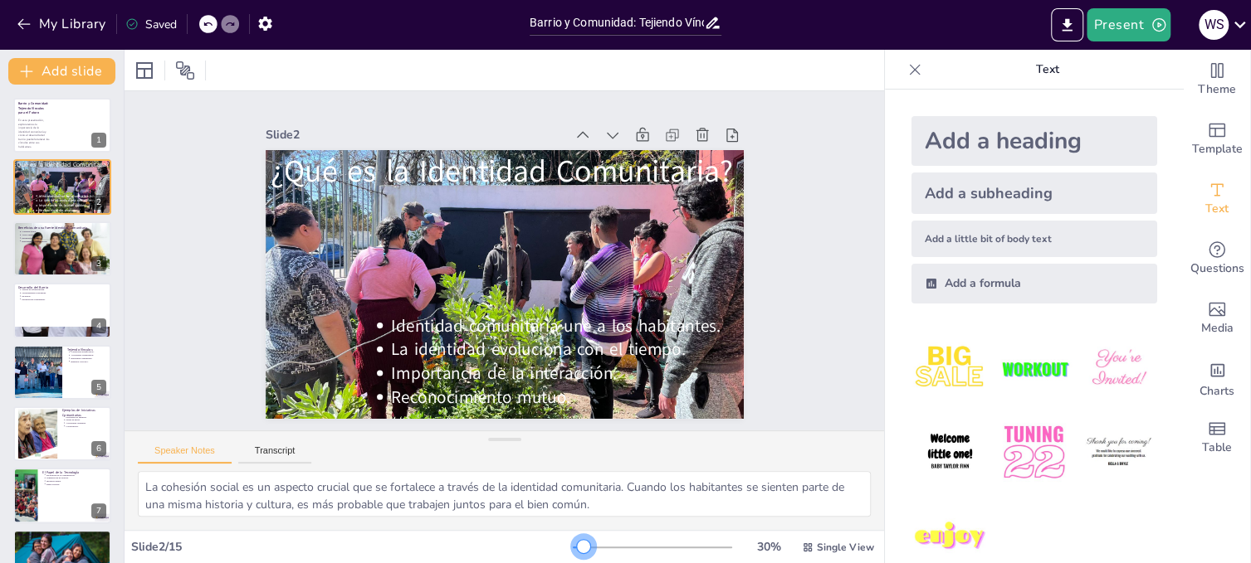
click at [577, 549] on div at bounding box center [583, 546] width 13 height 13
click at [36, 132] on p "En esta presentación, exploraremos la importancia de la identidad comunitaria y…" at bounding box center [33, 134] width 32 height 31
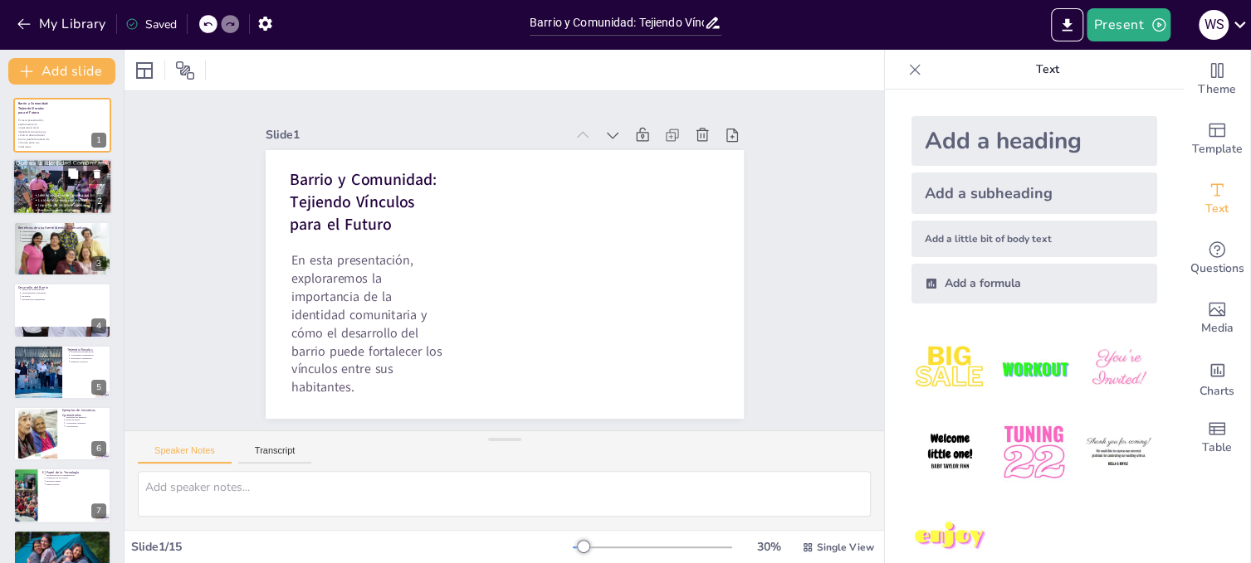
click at [18, 193] on div at bounding box center [62, 187] width 112 height 56
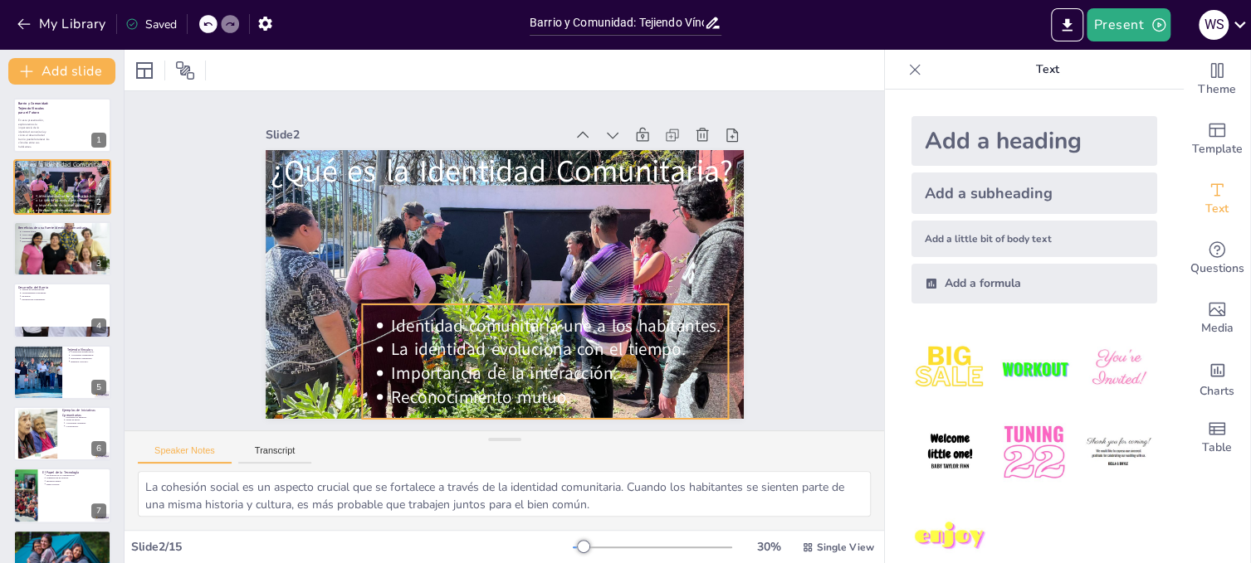
click at [675, 339] on p "La identidad evoluciona con el tiempo." at bounding box center [529, 362] width 328 height 127
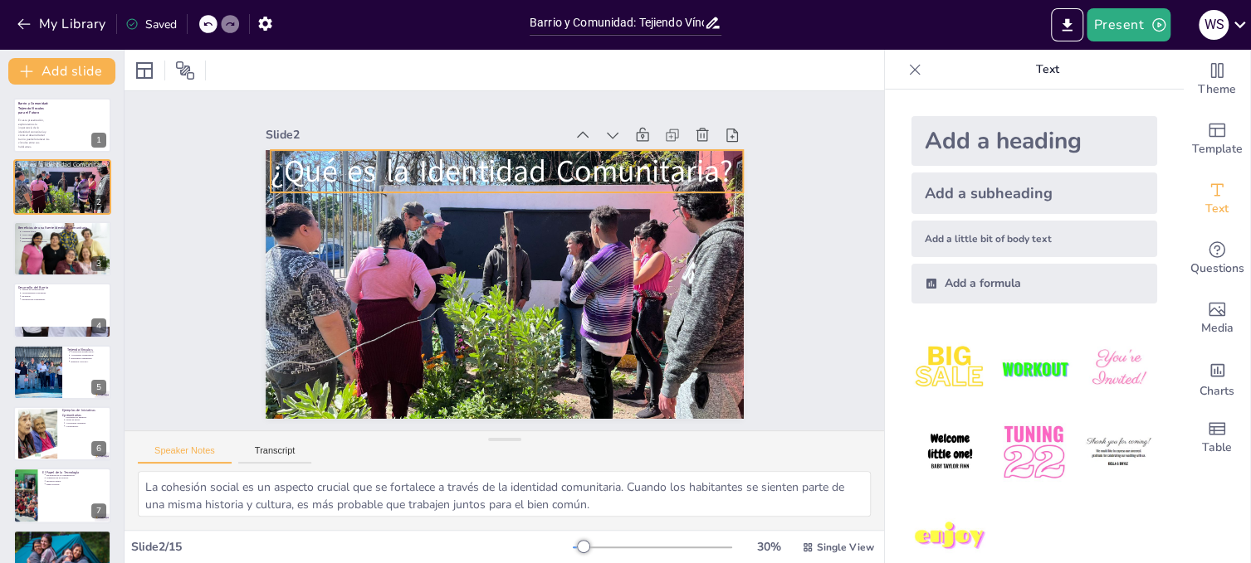
click at [672, 165] on p "¿Qué es la Identidad Comunitaria?" at bounding box center [544, 180] width 450 height 232
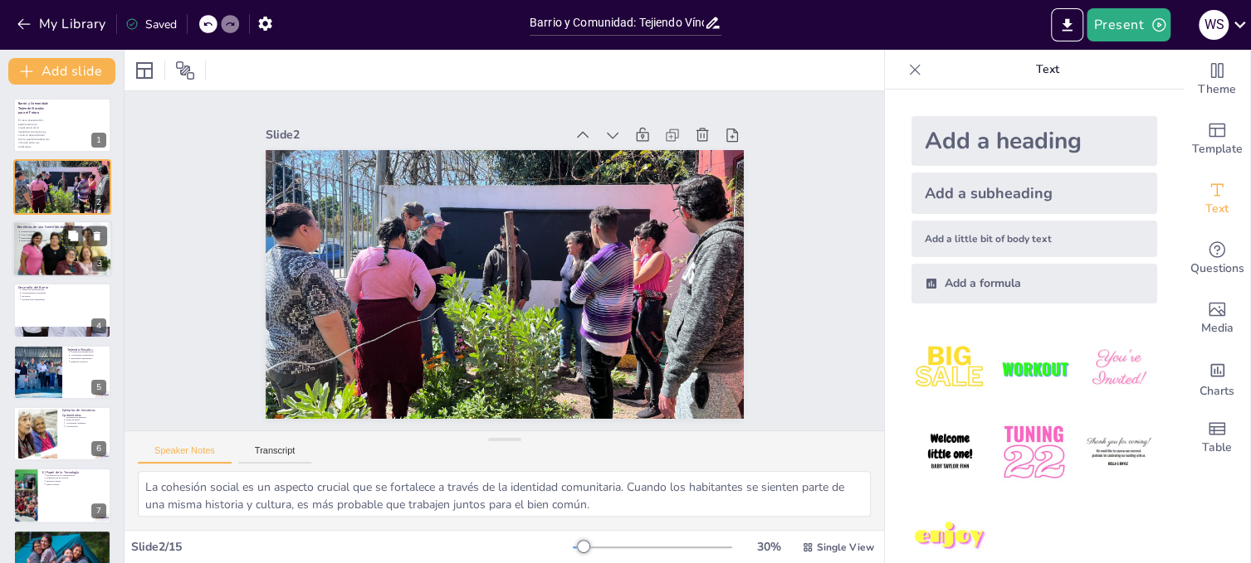
click at [21, 248] on div at bounding box center [62, 249] width 100 height 66
type textarea "La cohesión social se traduce en un ambiente más seguro para todos. Cuando los …"
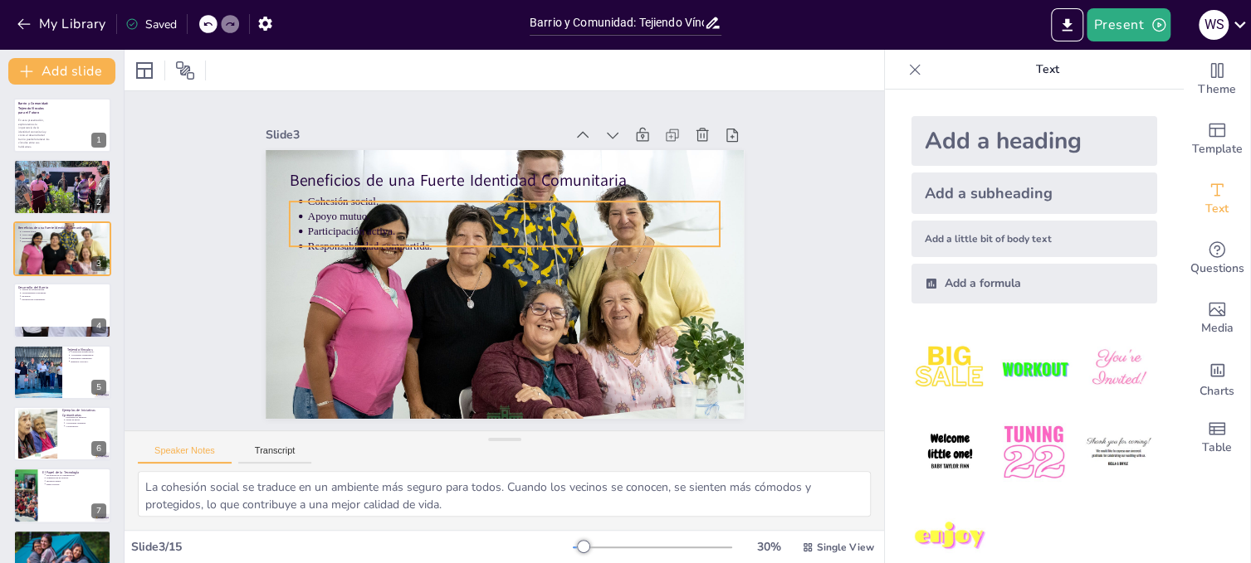
click at [339, 219] on p "Participación activa." at bounding box center [522, 236] width 397 height 142
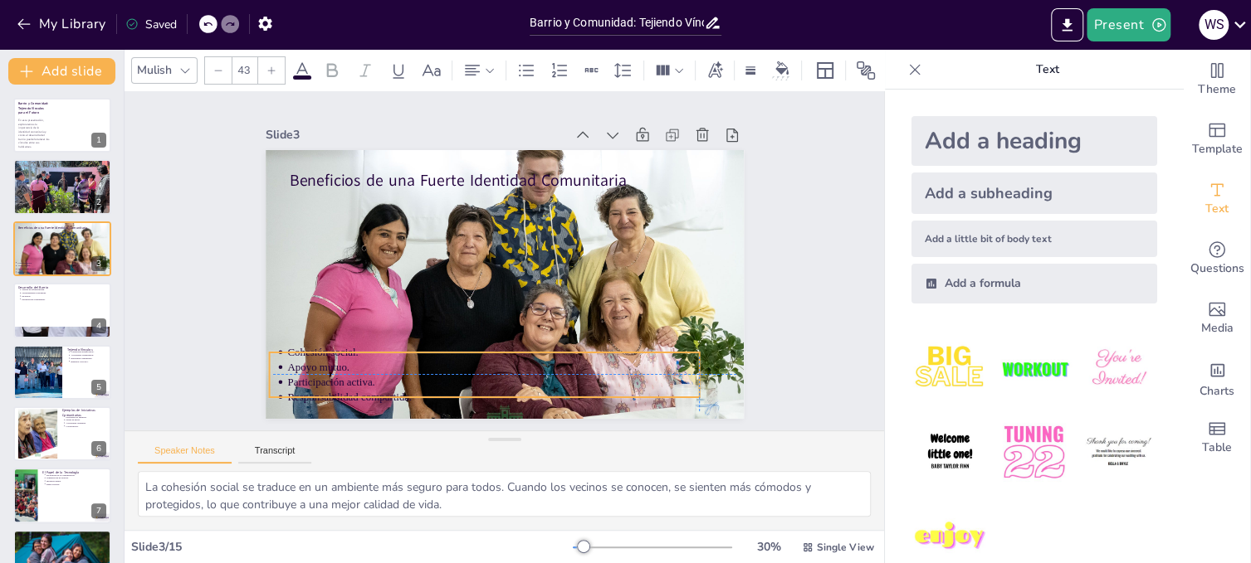
drag, startPoint x: 457, startPoint y: 216, endPoint x: 441, endPoint y: 371, distance: 156.0
click at [441, 371] on ul "Cohesión social. Apoyo mutuo. Participación activa. Responsabilidad compartida." at bounding box center [439, 356] width 417 height 230
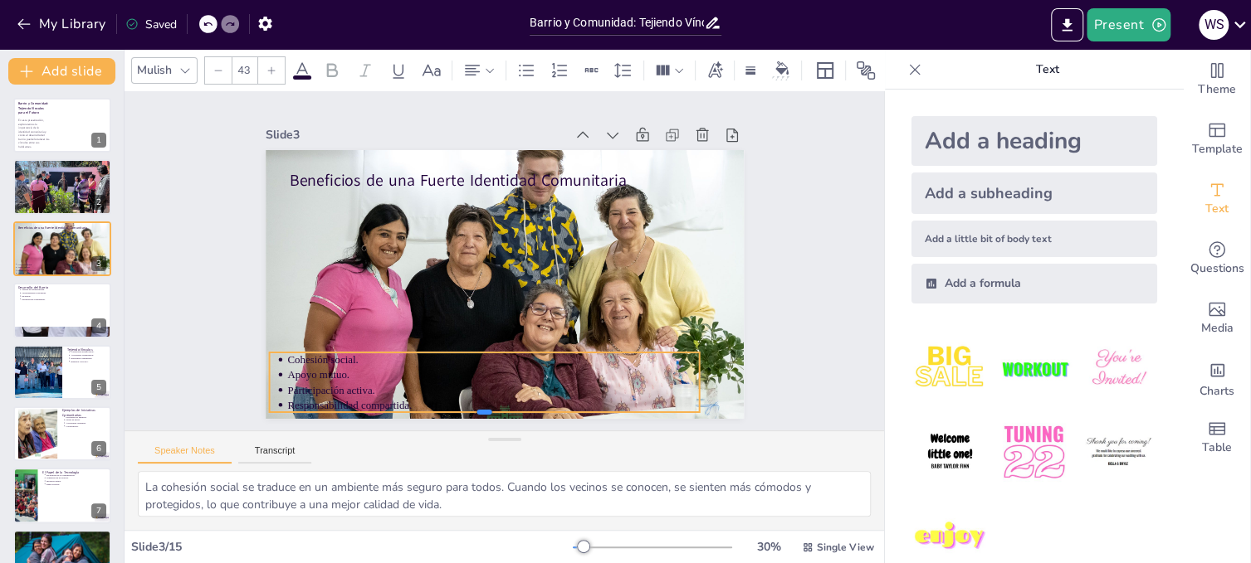
click at [472, 396] on div "Beneficios de una Fuerte Identidad Comunitaria Cohesión social. Apoyo mutuo. Pa…" at bounding box center [481, 264] width 318 height 504
drag, startPoint x: 688, startPoint y: 373, endPoint x: 417, endPoint y: 405, distance: 272.4
click at [417, 405] on div "Beneficios de una Fuerte Identidad Comunitaria Cohesión social. Apoyo mutuo. Pa…" at bounding box center [502, 284] width 504 height 318
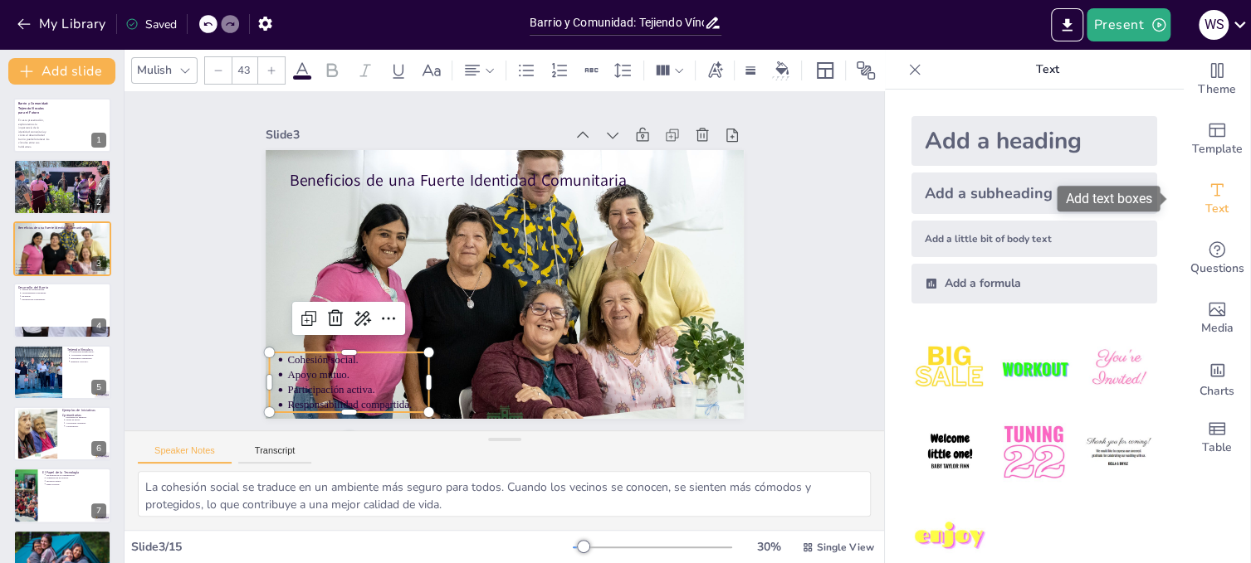
click at [1207, 192] on icon "Add text boxes" at bounding box center [1217, 190] width 20 height 20
click at [298, 63] on icon at bounding box center [302, 70] width 15 height 16
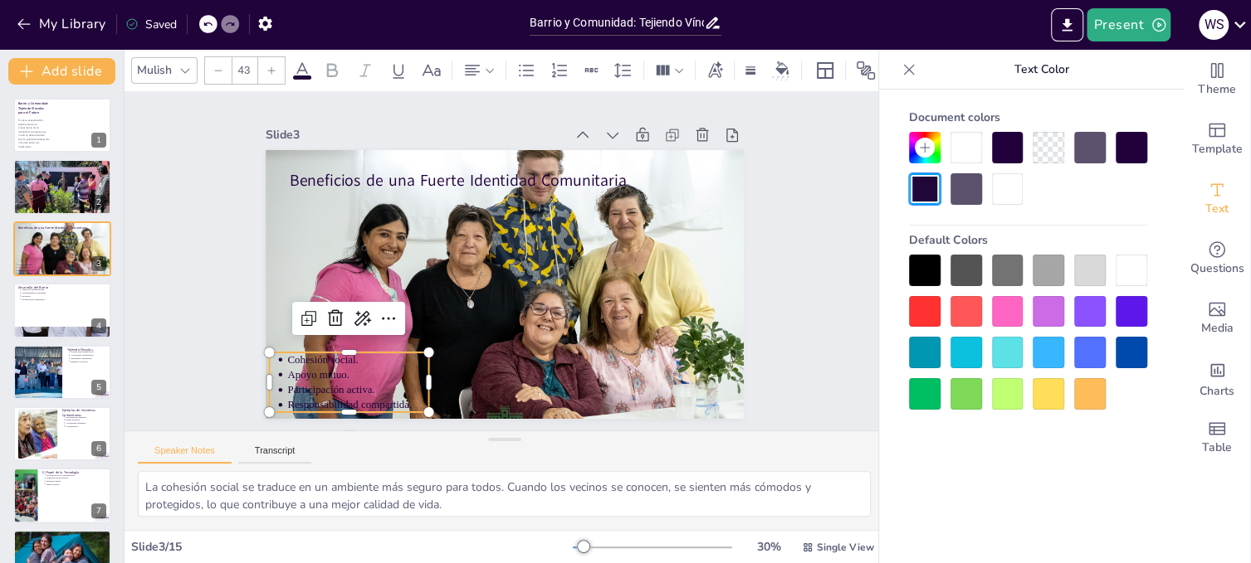
click at [1127, 269] on div at bounding box center [1131, 271] width 32 height 32
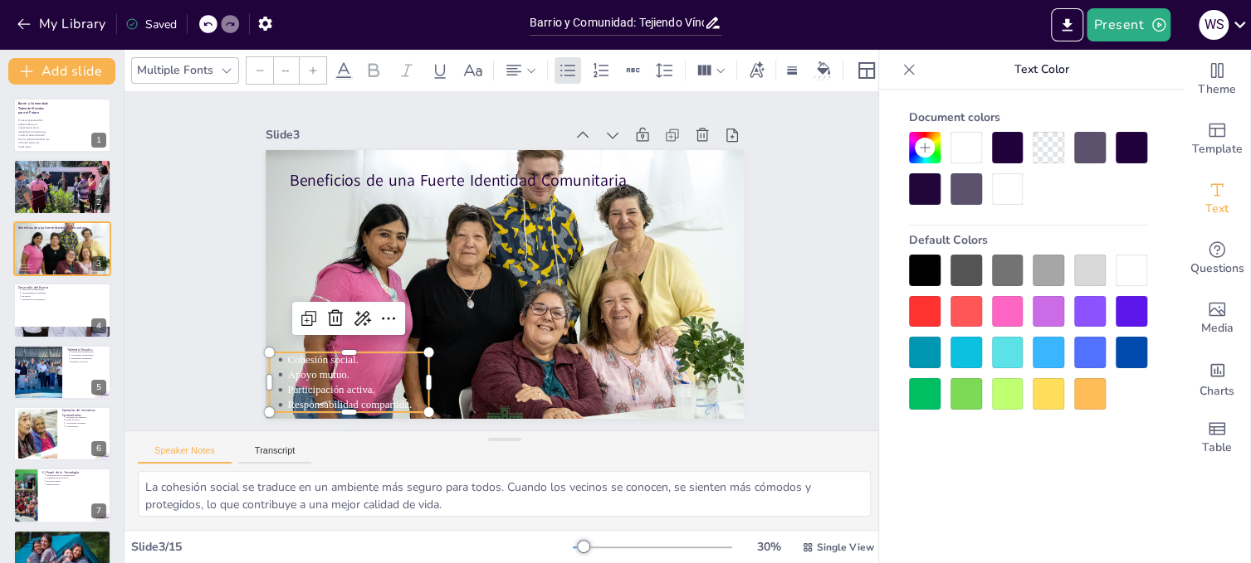
click at [1051, 390] on div at bounding box center [1048, 394] width 32 height 32
click at [1122, 271] on div at bounding box center [1131, 271] width 32 height 32
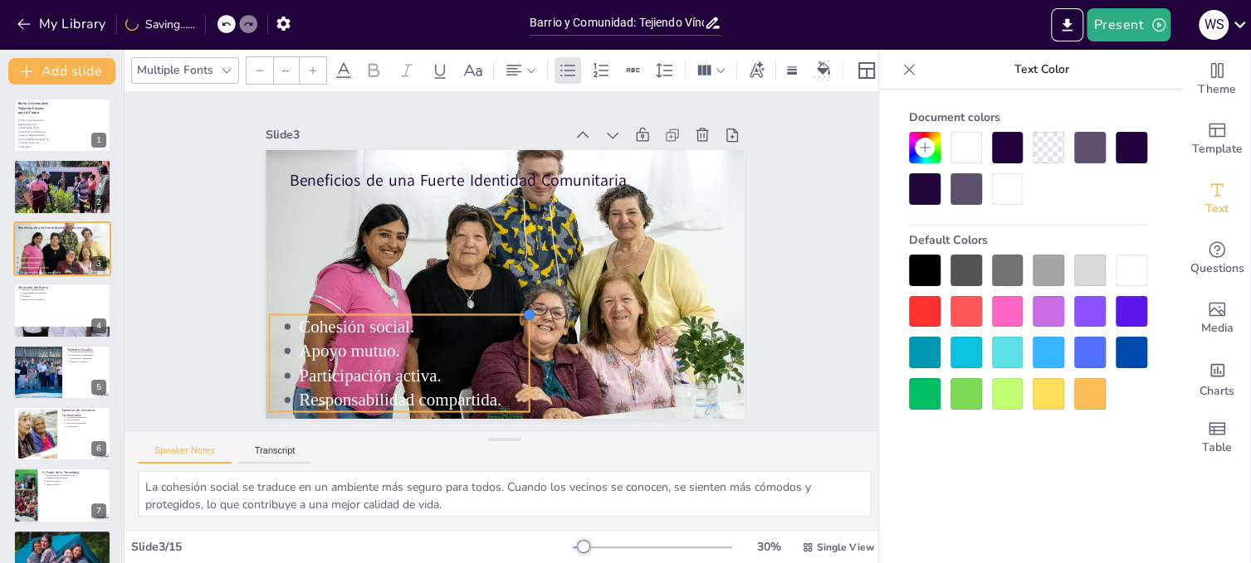
drag, startPoint x: 419, startPoint y: 346, endPoint x: 519, endPoint y: 332, distance: 101.4
click at [519, 332] on div "Beneficios de una Fuerte Identidad Comunitaria Cohesión social. Apoyo mutuo. Pa…" at bounding box center [499, 284] width 524 height 363
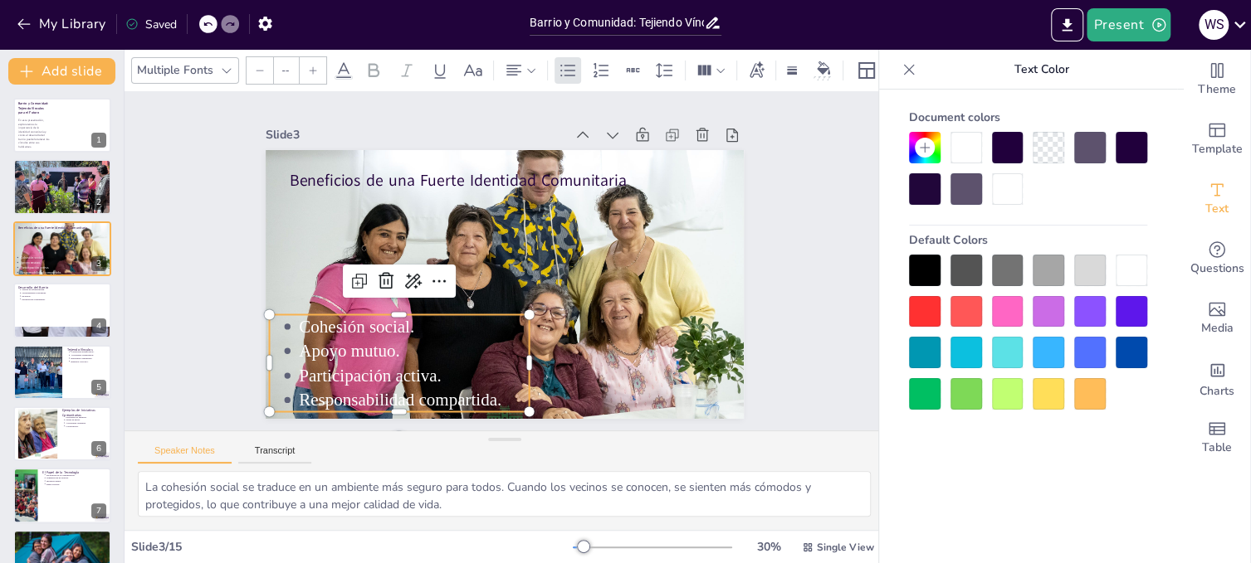
click at [390, 363] on p "Participación activa." at bounding box center [375, 329] width 221 height 116
click at [390, 363] on p "Participación activa." at bounding box center [369, 314] width 212 height 136
type input "70"
click at [405, 351] on p "Apoyo mutuo." at bounding box center [390, 318] width 227 height 95
click at [520, 68] on icon at bounding box center [526, 71] width 20 height 20
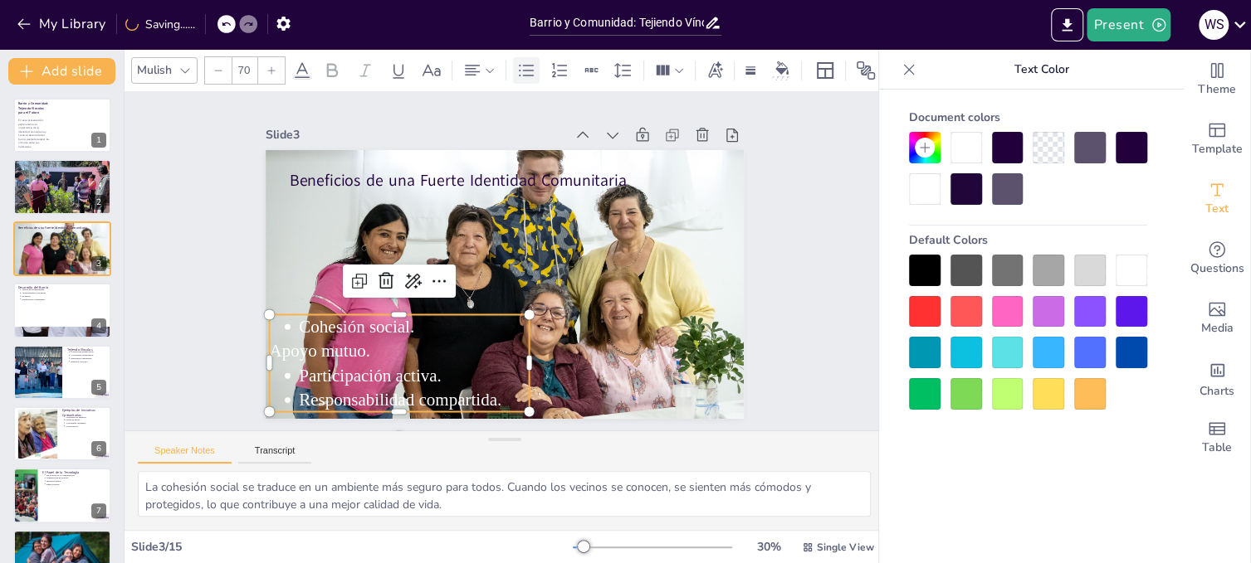
click at [520, 68] on icon at bounding box center [526, 71] width 20 height 20
click at [521, 71] on icon at bounding box center [526, 71] width 20 height 20
click at [499, 183] on p "Responsabilidad compartida." at bounding box center [478, 97] width 188 height 173
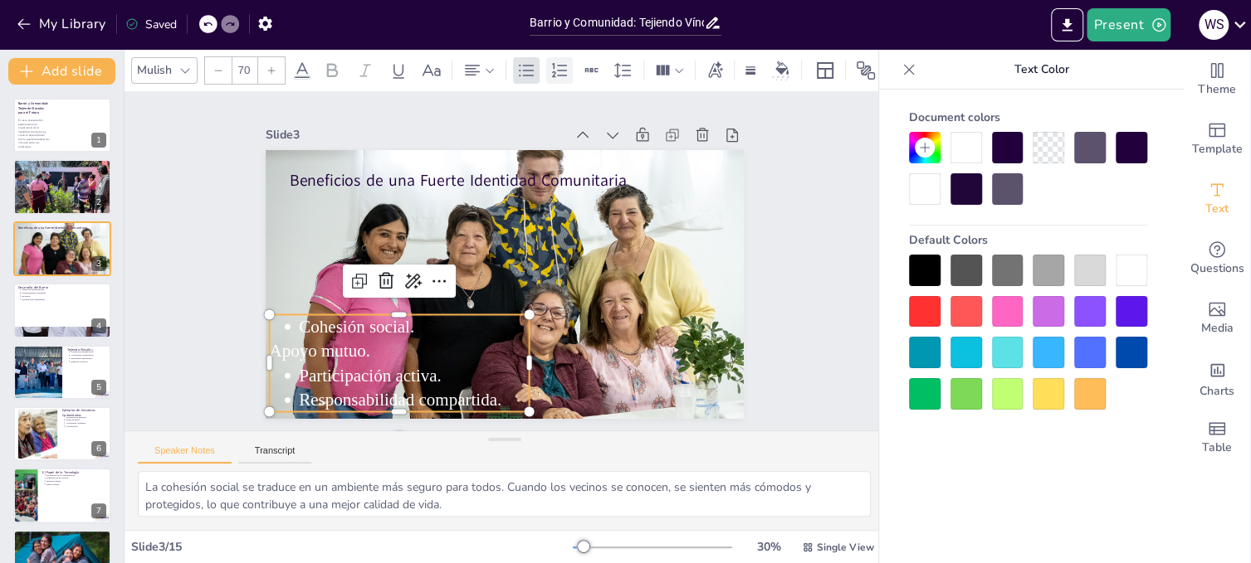
click at [562, 61] on icon at bounding box center [559, 71] width 20 height 20
click at [524, 65] on icon at bounding box center [526, 71] width 20 height 20
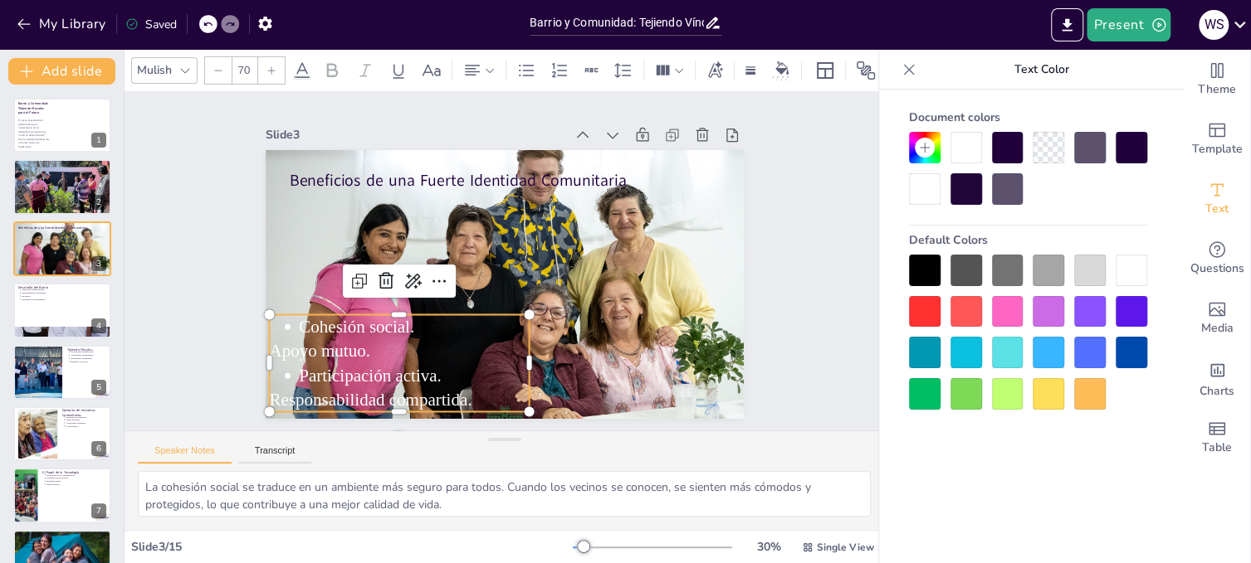
click at [368, 351] on p "Apoyo mutuo." at bounding box center [376, 314] width 255 height 104
click at [530, 64] on icon at bounding box center [526, 70] width 15 height 12
click at [471, 393] on p "Responsabilidad compartida." at bounding box center [350, 345] width 247 height 128
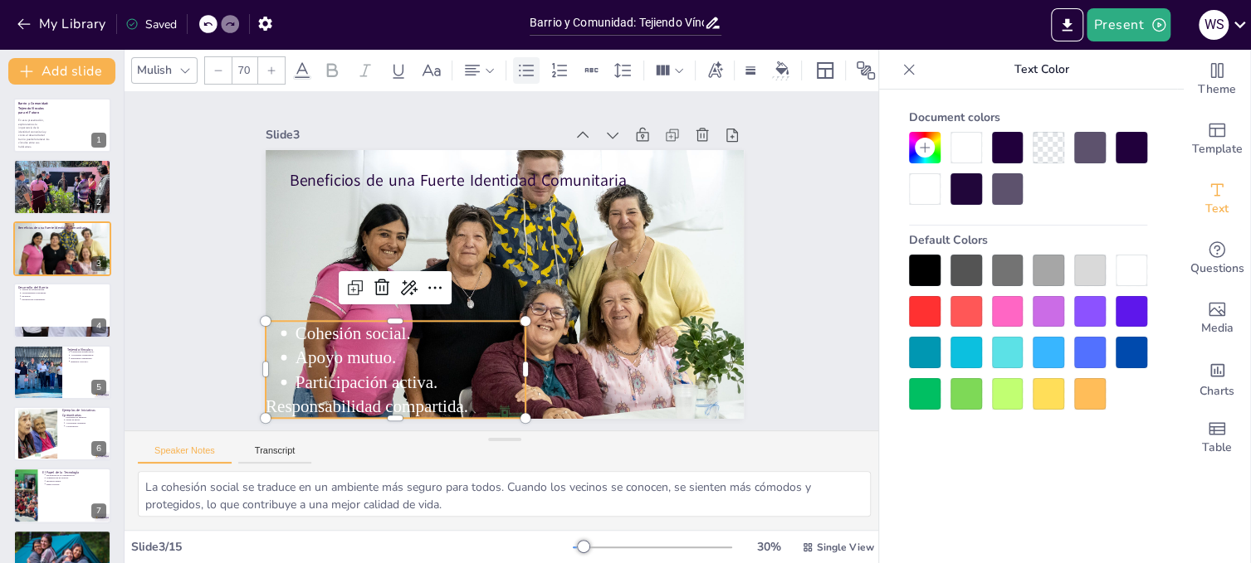
click at [524, 61] on icon at bounding box center [526, 71] width 20 height 20
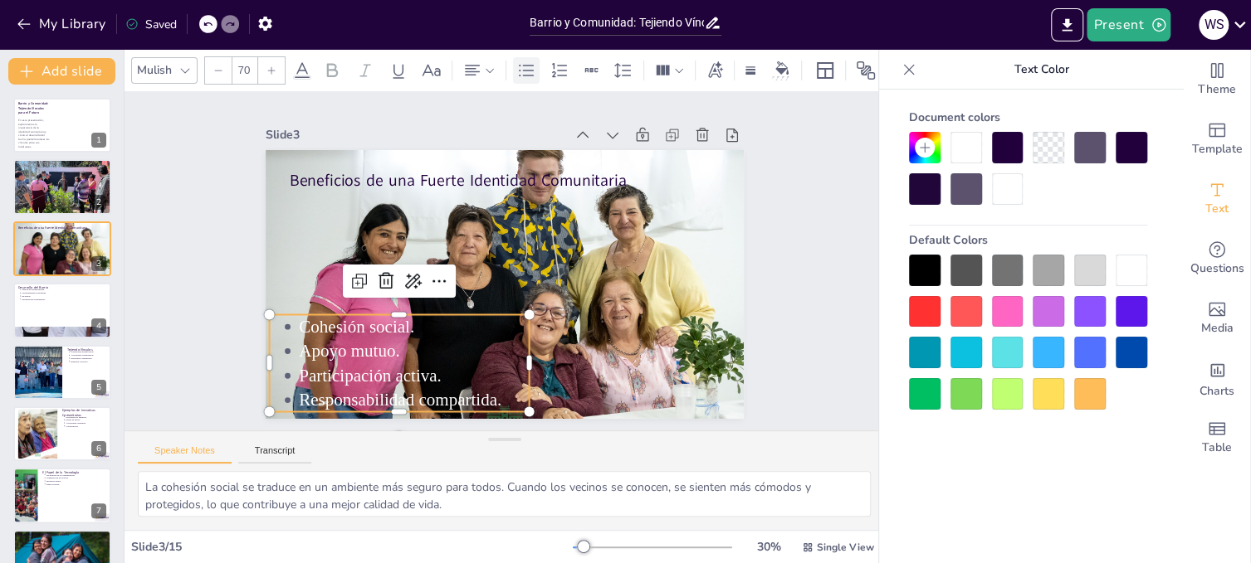
click at [526, 67] on icon at bounding box center [526, 71] width 20 height 20
click at [430, 374] on p "Participación activa." at bounding box center [383, 342] width 227 height 95
drag, startPoint x: 286, startPoint y: 398, endPoint x: 357, endPoint y: 466, distance: 98.0
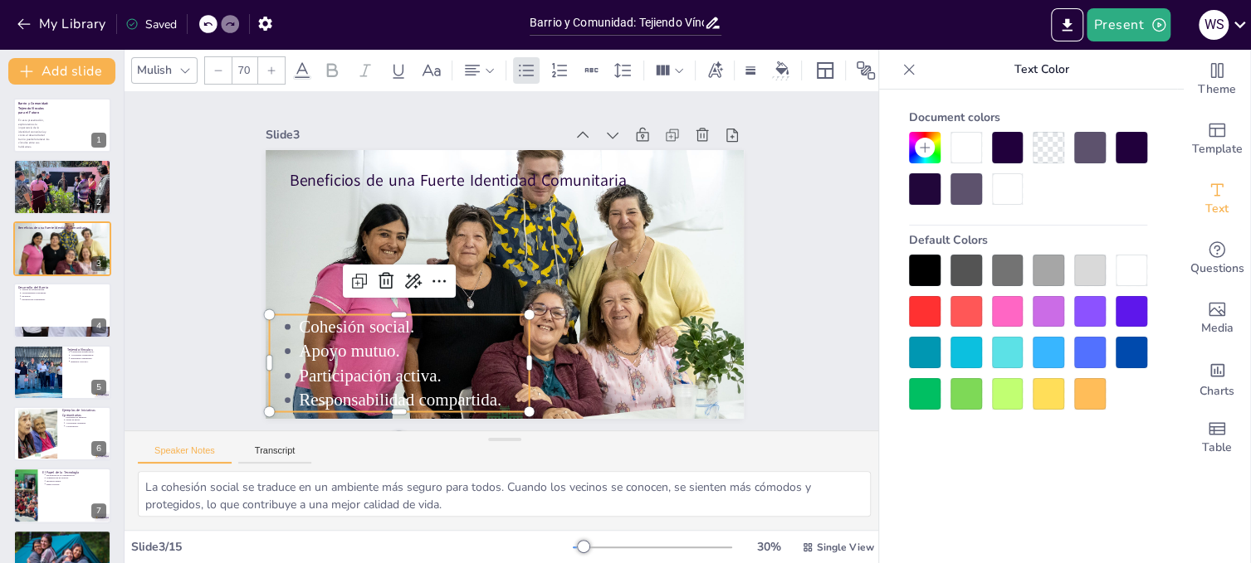
click at [287, 398] on p "Responsabilidad compartida." at bounding box center [400, 390] width 232 height 48
click at [285, 367] on ul "Participación activa. Responsabilidad compartida." at bounding box center [355, 334] width 257 height 150
click at [289, 353] on p "Apoyo mutuo." at bounding box center [396, 331] width 231 height 72
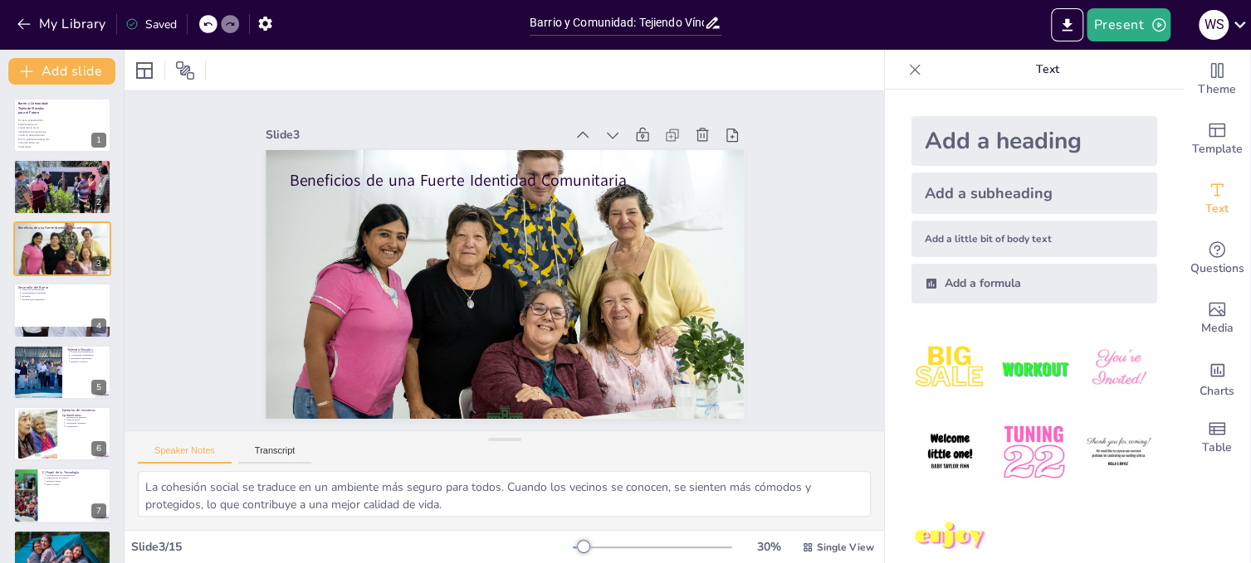
click at [204, 22] on icon at bounding box center [207, 24] width 10 height 10
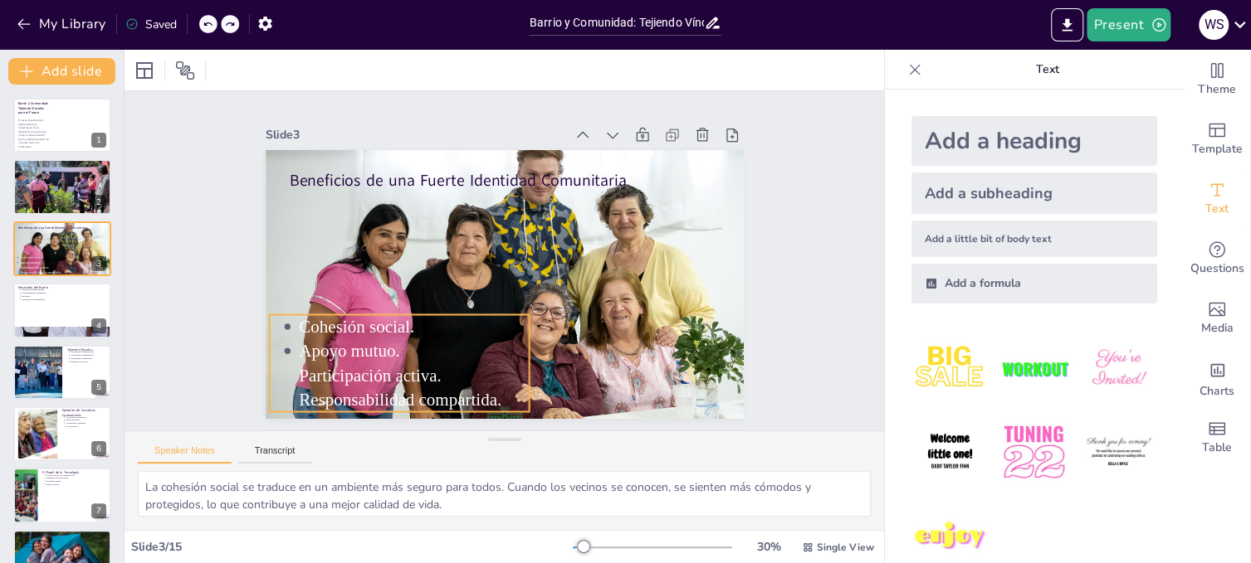
click at [286, 346] on p "Apoyo mutuo." at bounding box center [385, 306] width 221 height 116
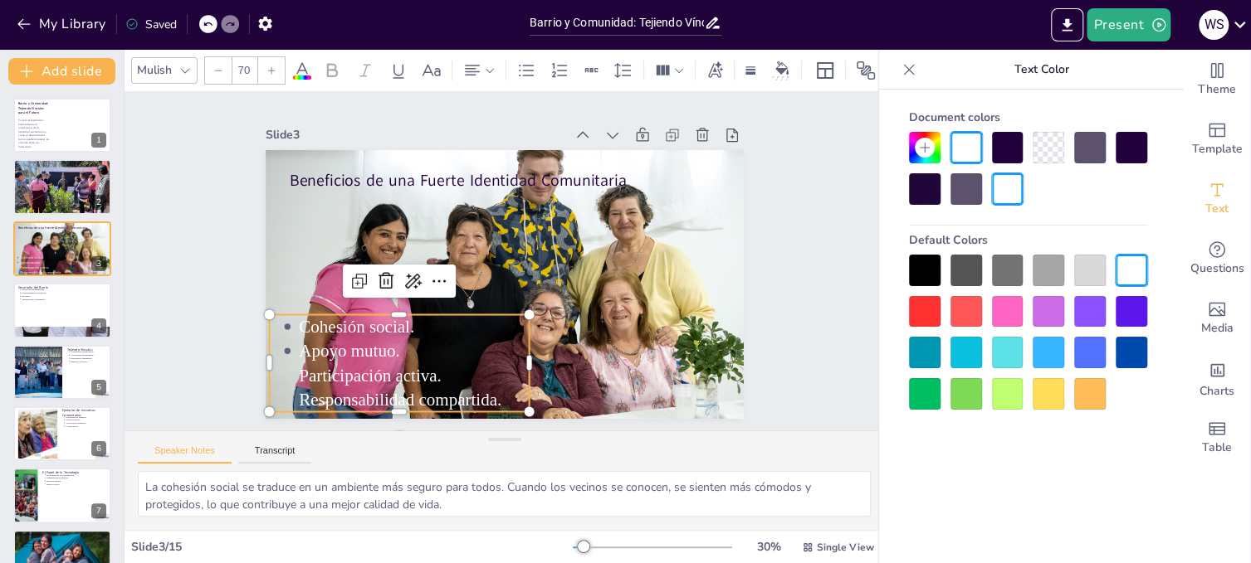
click at [399, 261] on p "Apoyo mutuo." at bounding box center [446, 147] width 95 height 227
click at [285, 346] on p "Apoyo mutuo." at bounding box center [385, 307] width 221 height 116
click at [385, 341] on p "Apoyo mutuo." at bounding box center [377, 240] width 155 height 201
click at [290, 343] on p "Apoyo mutuo." at bounding box center [390, 318] width 227 height 95
click at [388, 347] on p "Apoyo mutuo." at bounding box center [396, 330] width 231 height 71
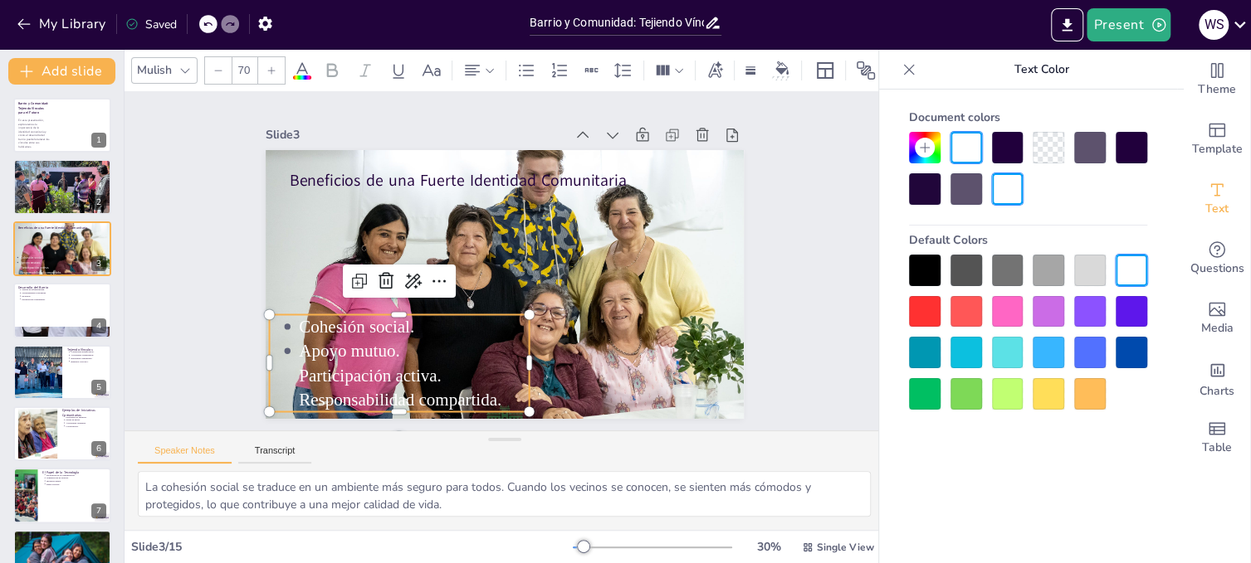
click at [388, 347] on p "Apoyo mutuo." at bounding box center [396, 331] width 231 height 72
click at [386, 325] on p "Apoyo mutuo." at bounding box center [385, 215] width 116 height 221
click at [404, 325] on p "Cohesión social." at bounding box center [402, 306] width 231 height 71
click at [209, 22] on icon at bounding box center [207, 24] width 10 height 10
click at [208, 26] on icon at bounding box center [207, 24] width 10 height 10
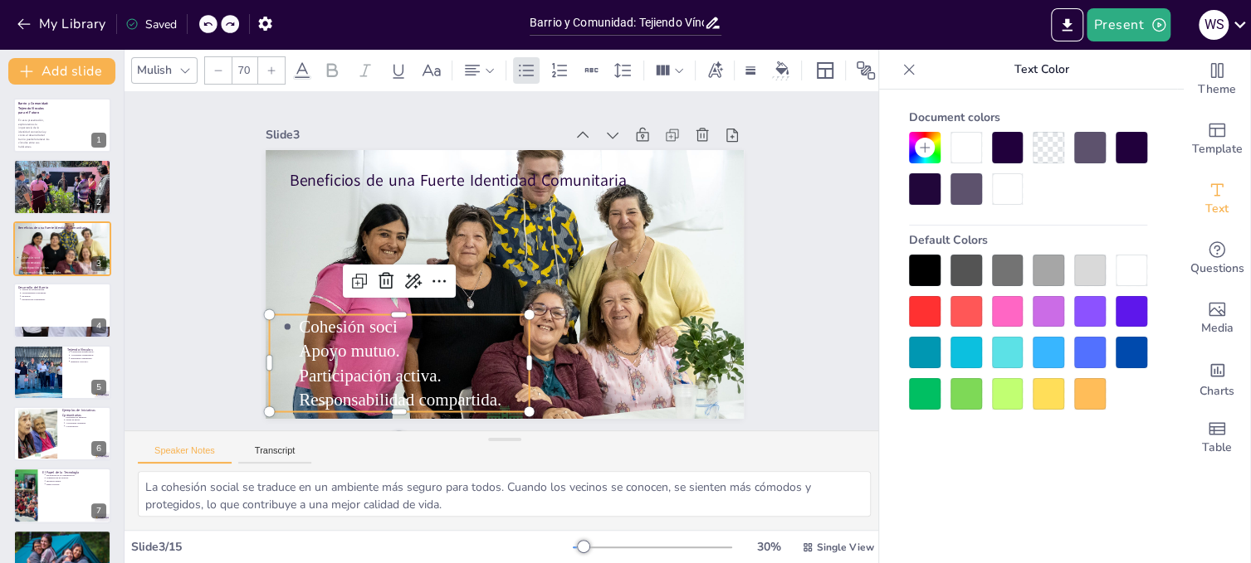
type input "--"
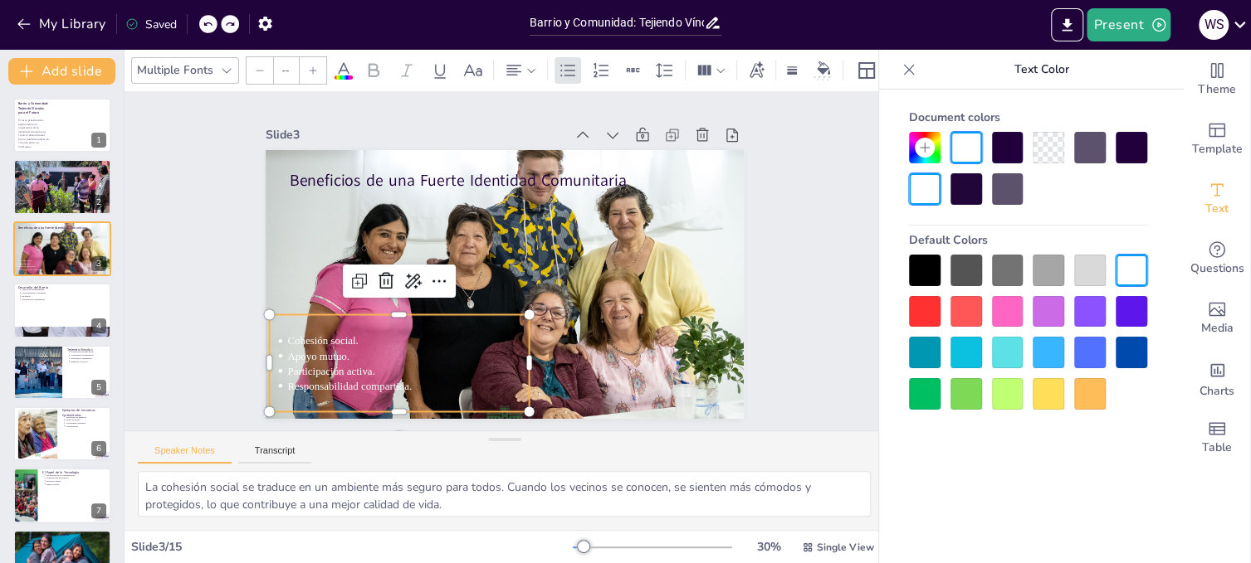
click at [208, 26] on icon at bounding box center [207, 24] width 10 height 10
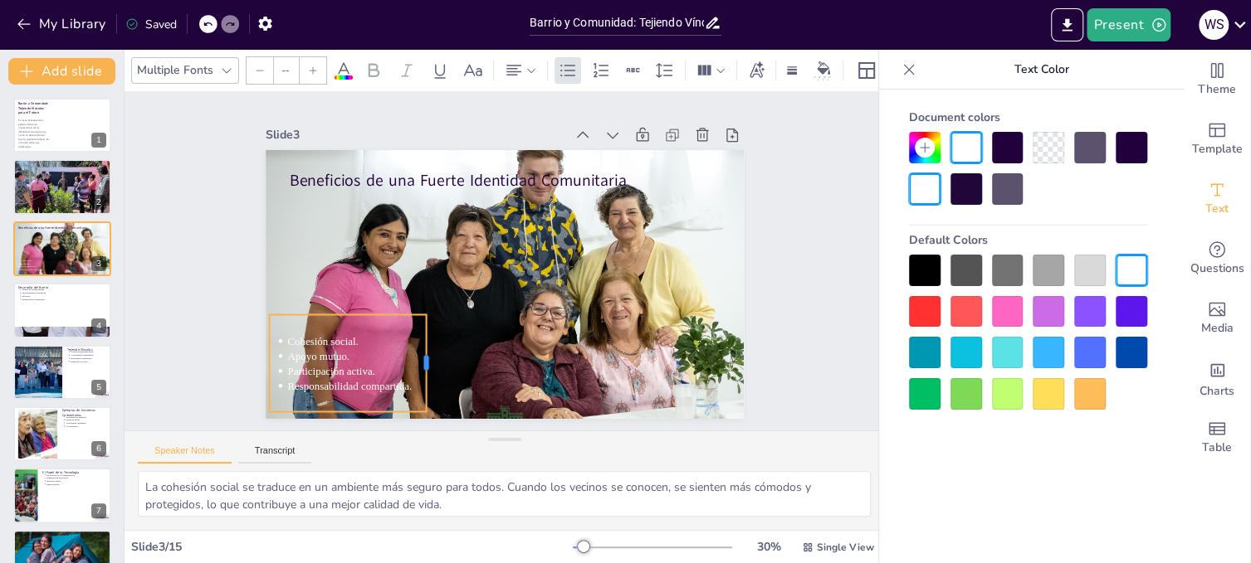
drag, startPoint x: 516, startPoint y: 355, endPoint x: 413, endPoint y: 361, distance: 103.1
click at [413, 361] on div at bounding box center [404, 336] width 43 height 97
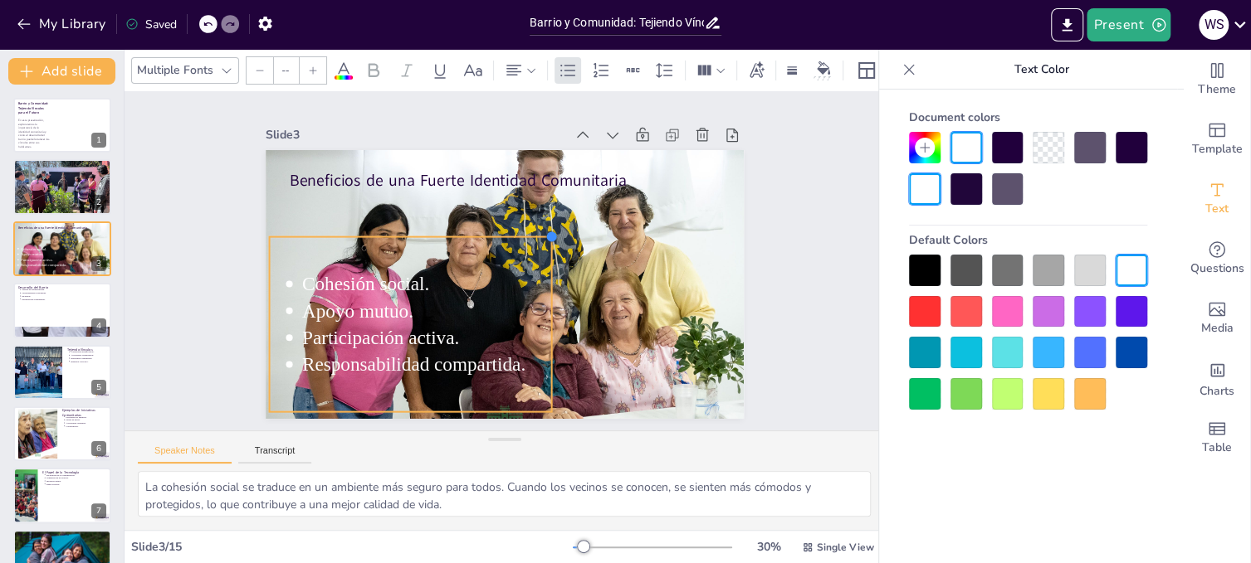
drag, startPoint x: 416, startPoint y: 309, endPoint x: 541, endPoint y: 289, distance: 126.9
click at [541, 289] on div "Beneficios de una Fuerte Identidad Comunitaria Cohesión social. Apoyo mutuo. Pa…" at bounding box center [497, 282] width 538 height 403
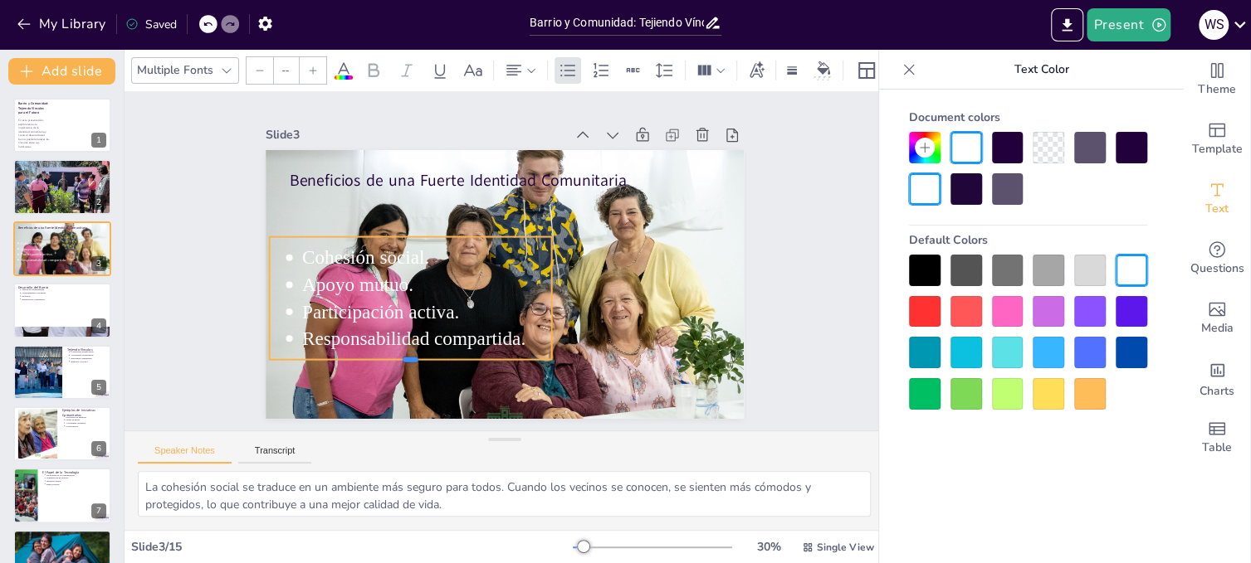
drag, startPoint x: 398, startPoint y: 407, endPoint x: 404, endPoint y: 354, distance: 52.6
click at [404, 354] on div at bounding box center [376, 319] width 264 height 127
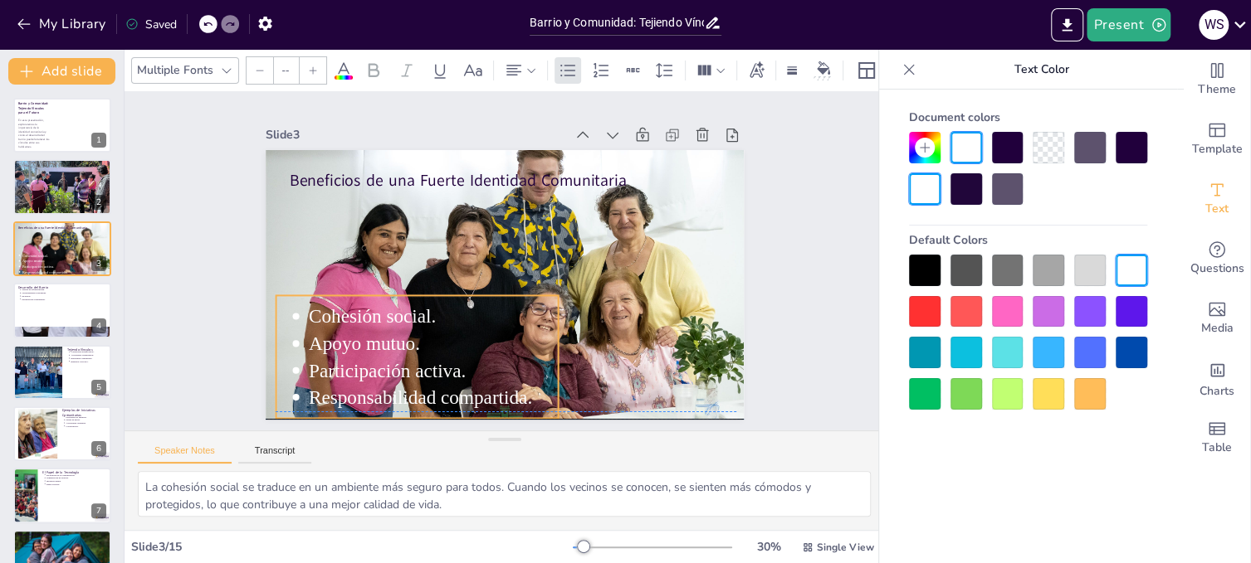
drag, startPoint x: 441, startPoint y: 276, endPoint x: 448, endPoint y: 328, distance: 52.7
click at [448, 328] on p "Apoyo mutuo." at bounding box center [401, 297] width 230 height 149
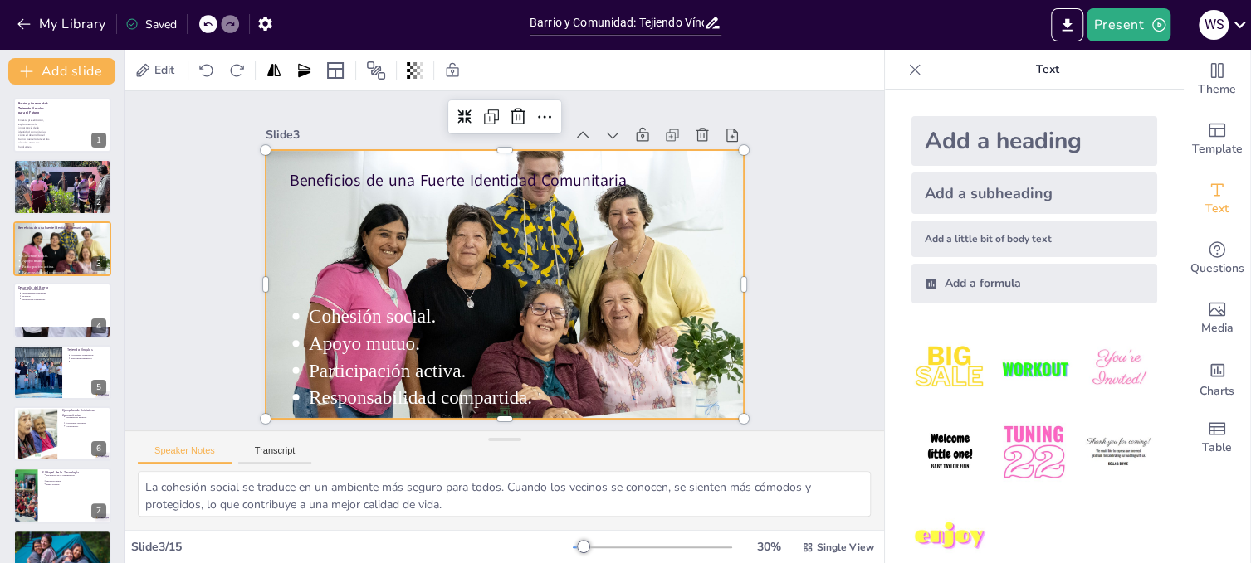
click at [670, 373] on div at bounding box center [497, 283] width 553 height 451
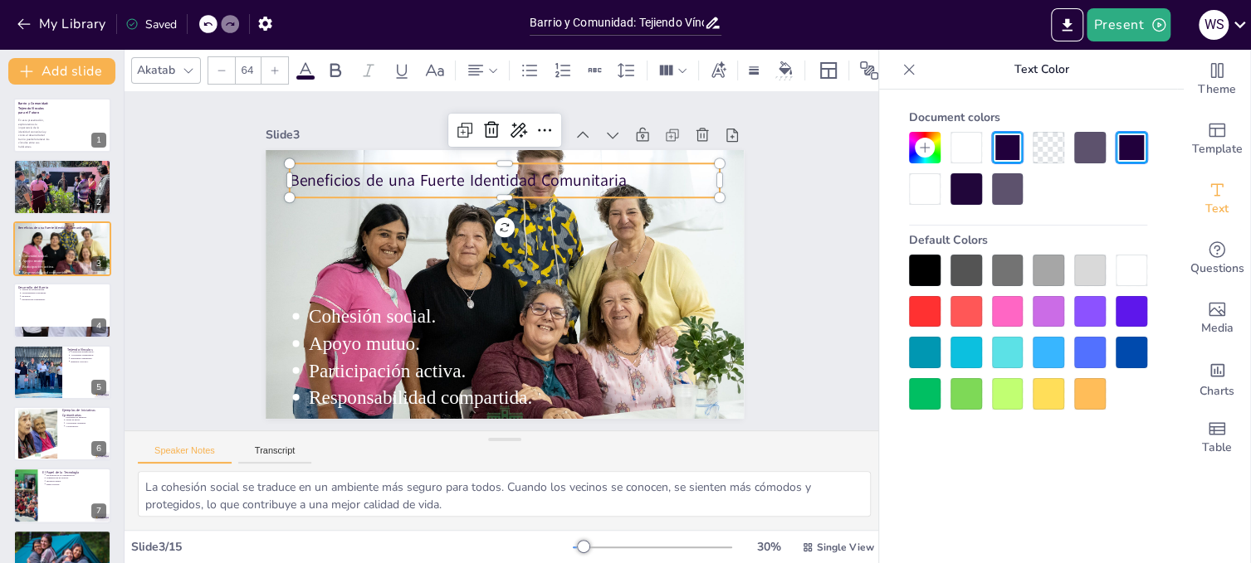
click at [482, 168] on p "Beneficios de una Fuerte Identidad Comunitaria" at bounding box center [537, 187] width 402 height 195
click at [1134, 270] on div at bounding box center [1131, 271] width 32 height 32
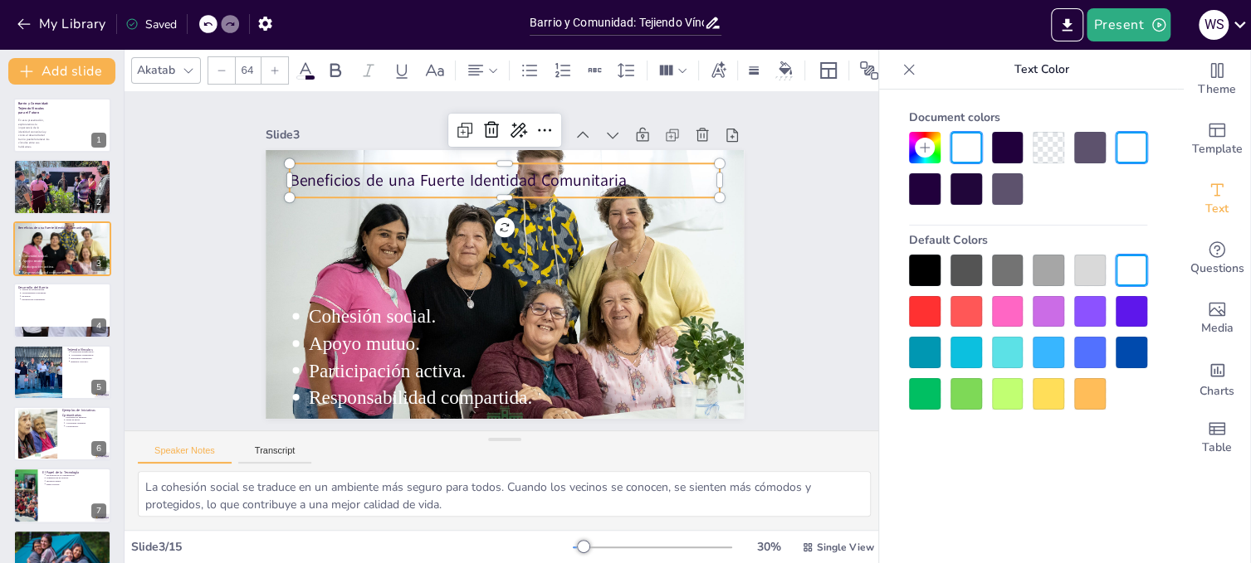
click at [1138, 269] on div at bounding box center [1131, 271] width 32 height 32
click at [643, 174] on p "Beneficios de una Fuerte Identidad Comunitaria" at bounding box center [521, 181] width 426 height 111
click at [643, 174] on p "Beneficios de una Fuerte Identidad Comunitaria" at bounding box center [529, 184] width 416 height 154
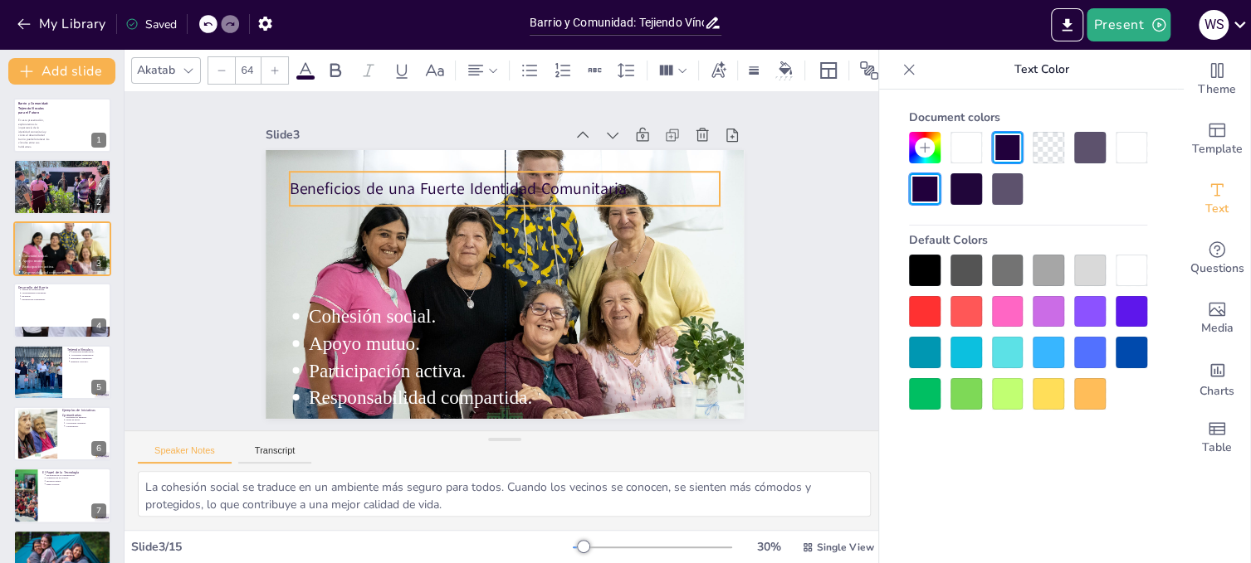
drag, startPoint x: 629, startPoint y: 174, endPoint x: 634, endPoint y: 183, distance: 9.7
click at [634, 183] on p "Beneficios de una Fuerte Identidad Comunitaria" at bounding box center [519, 189] width 426 height 111
click at [1125, 259] on div at bounding box center [1131, 271] width 32 height 32
drag, startPoint x: 275, startPoint y: 182, endPoint x: 286, endPoint y: 183, distance: 11.6
click at [344, 112] on div at bounding box center [358, 94] width 28 height 37
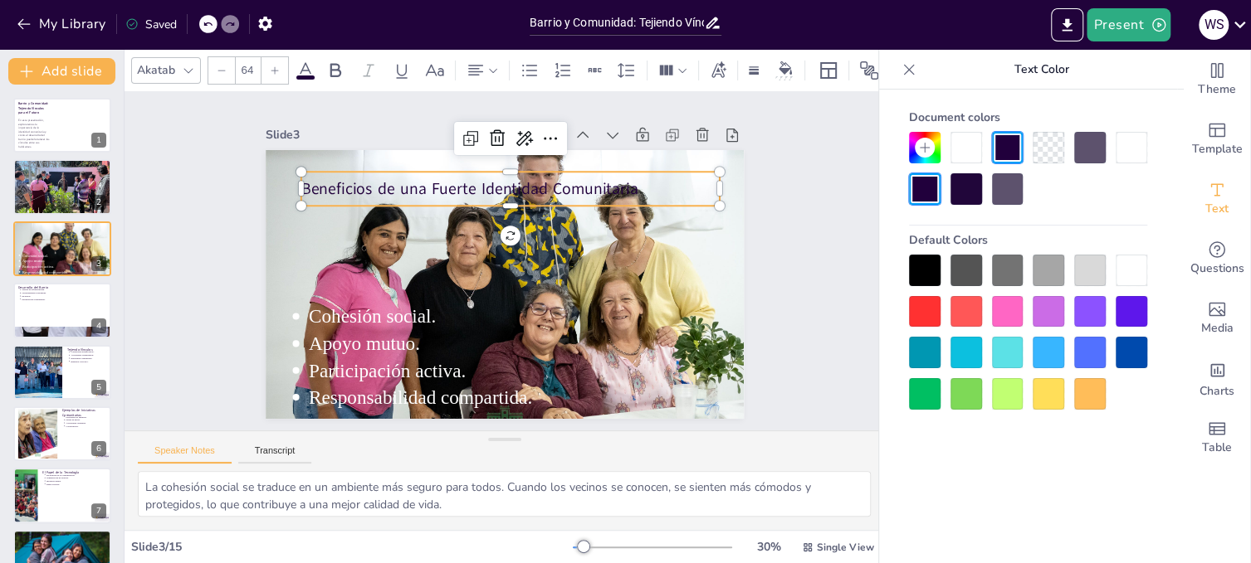
click at [329, 183] on span "Beneficios de una Fuerte Identidad Comunitaria" at bounding box center [492, 181] width 327 height 124
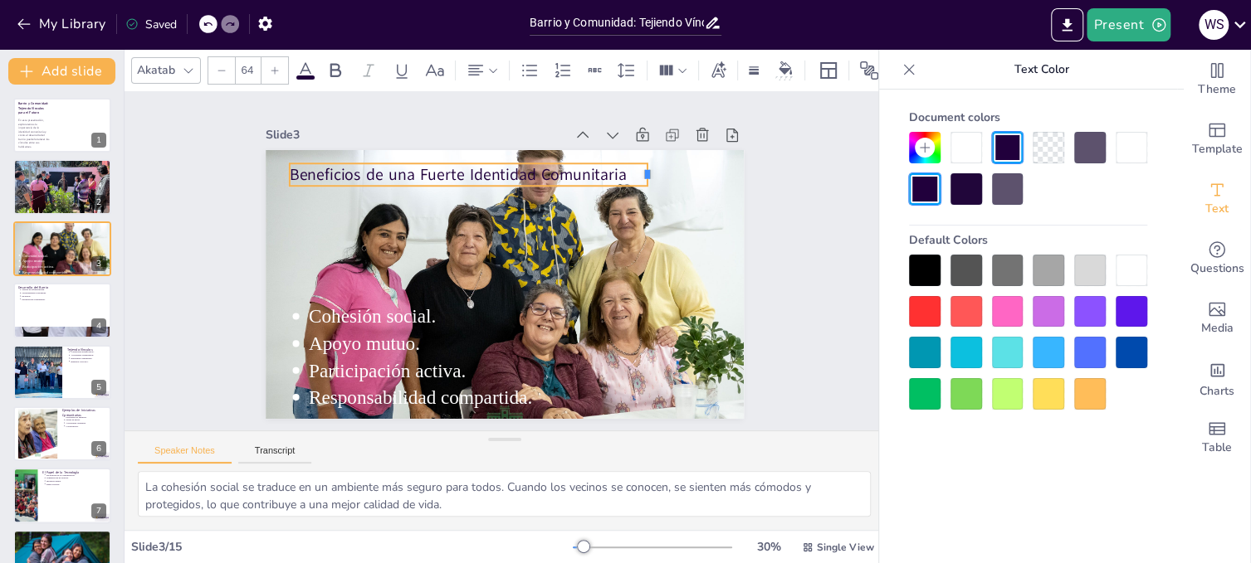
drag, startPoint x: 707, startPoint y: 168, endPoint x: 635, endPoint y: 178, distance: 72.8
click at [635, 178] on div "Cohesión social. Apoyo mutuo. Participación activa. Responsabilidad compartida.…" at bounding box center [497, 282] width 538 height 403
type input "90.1"
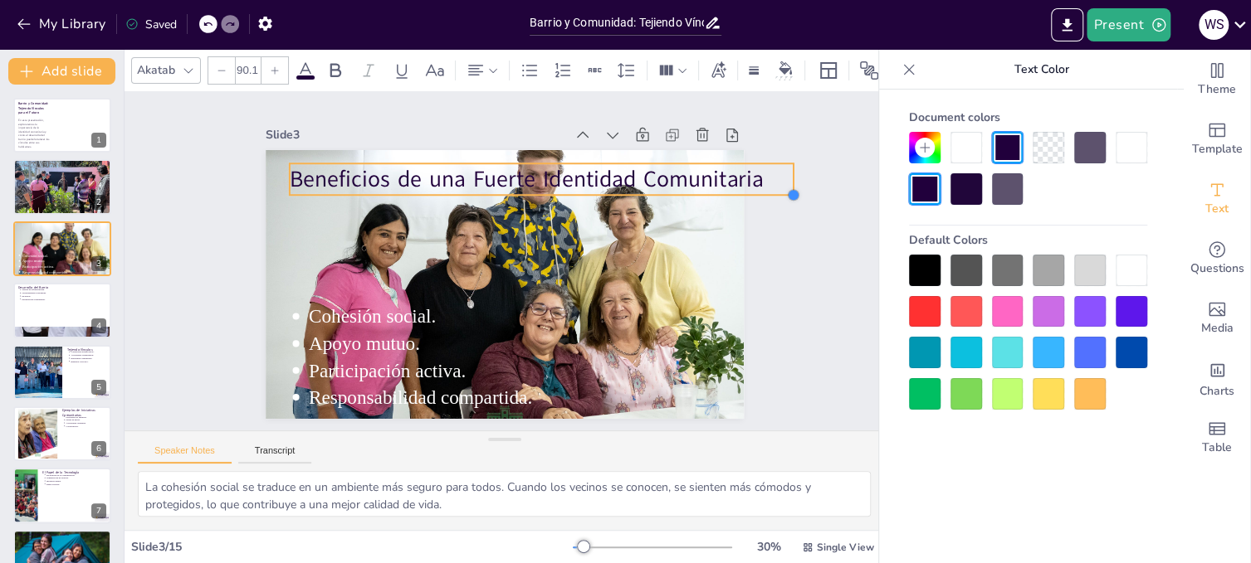
drag, startPoint x: 637, startPoint y: 179, endPoint x: 642, endPoint y: 188, distance: 10.8
click at [642, 188] on div "Cohesión social. Apoyo mutuo. Participación activa. Responsabilidad compartida.…" at bounding box center [492, 281] width 549 height 472
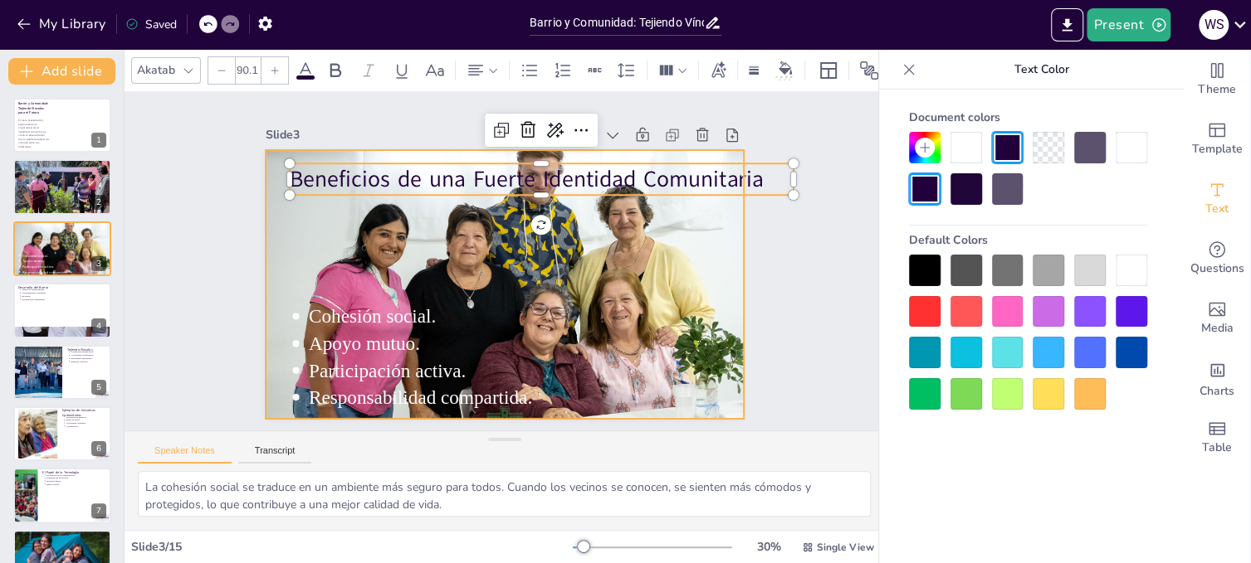
click at [612, 217] on div at bounding box center [499, 283] width 534 height 411
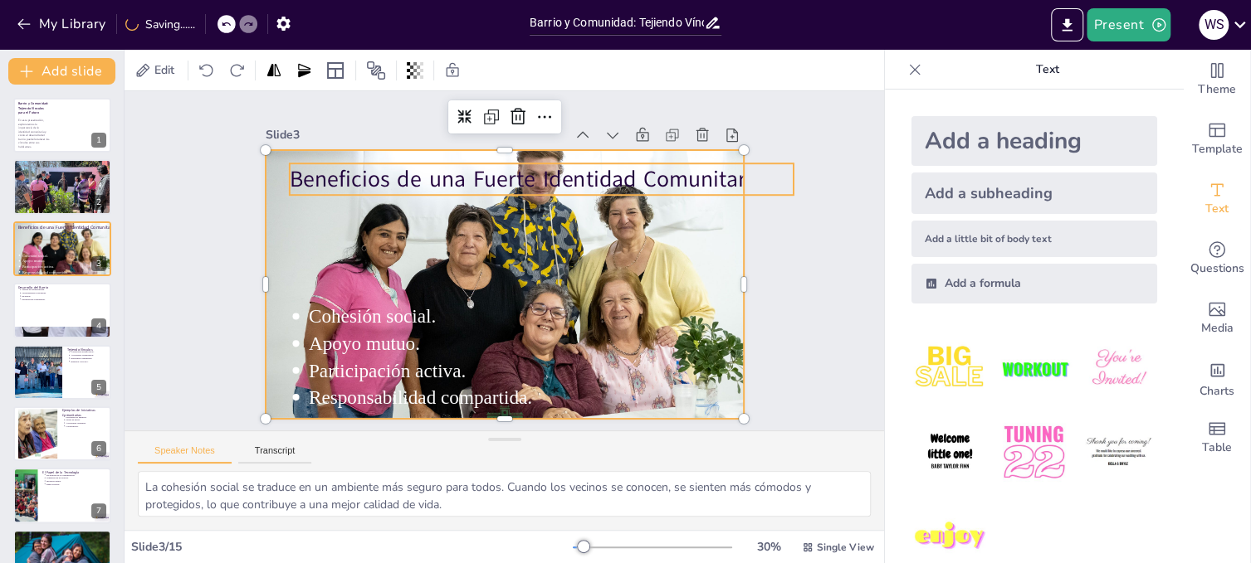
click at [543, 173] on span "Beneficios de una Fuerte Identidad Comunitaria" at bounding box center [543, 185] width 470 height 128
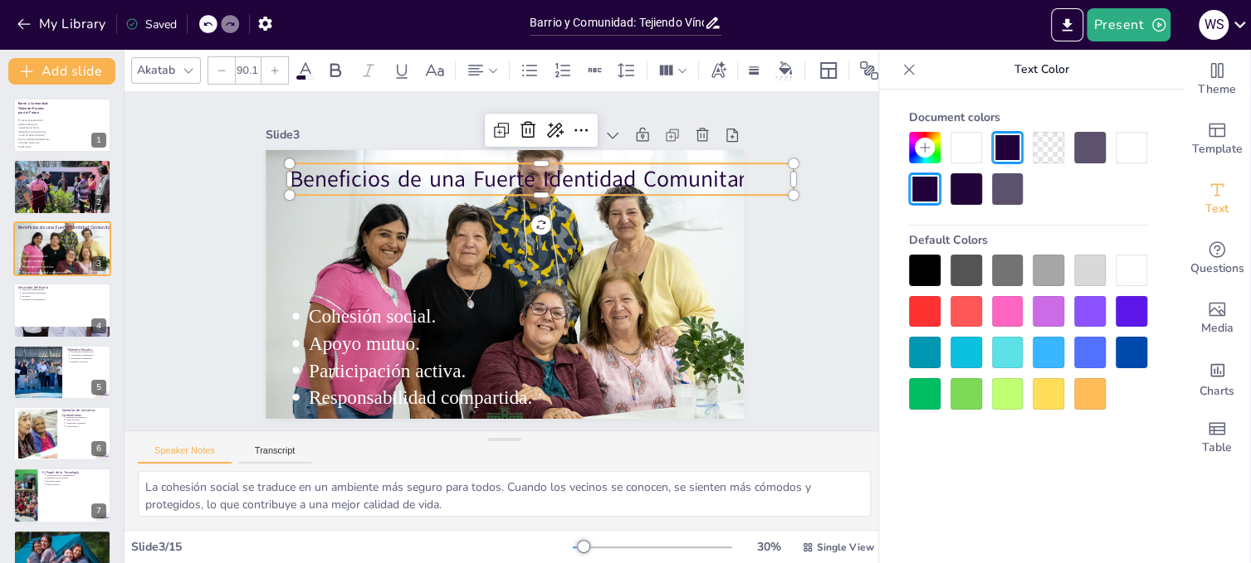
click at [543, 173] on span "Beneficios de una Fuerte Identidad Comunitaria" at bounding box center [569, 207] width 401 height 303
click at [543, 173] on span "Beneficios de una Fuerte Identidad Comunitaria" at bounding box center [556, 195] width 445 height 221
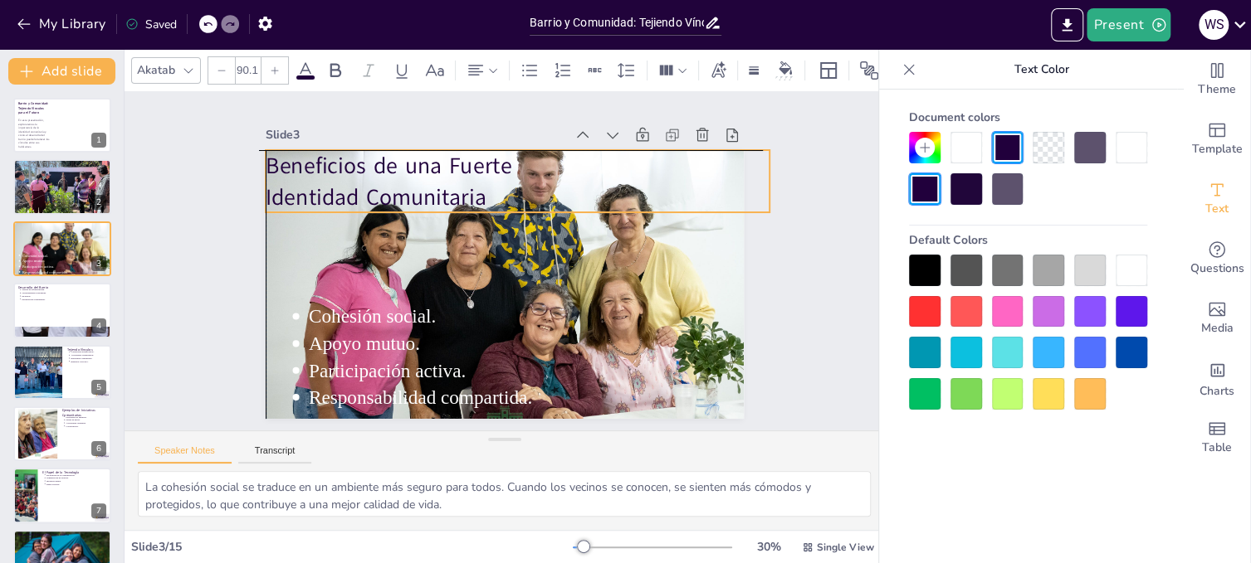
drag, startPoint x: 436, startPoint y: 189, endPoint x: 406, endPoint y: 180, distance: 31.2
click at [406, 180] on span "Identidad Comunitaria" at bounding box center [412, 150] width 214 height 118
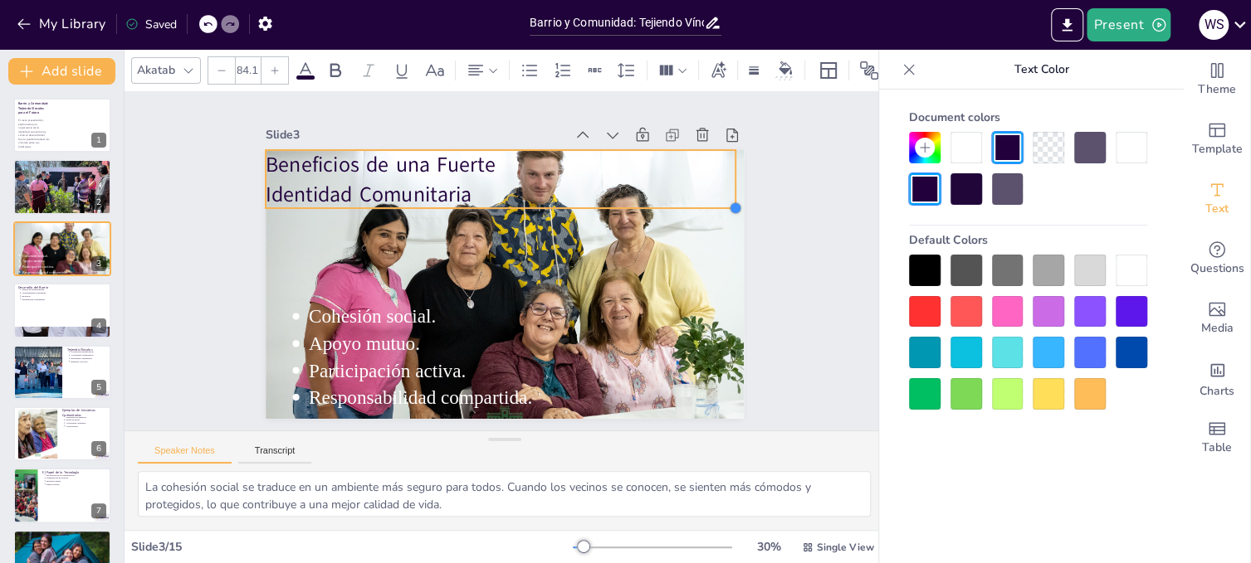
type input "82.9"
drag, startPoint x: 755, startPoint y: 207, endPoint x: 709, endPoint y: 202, distance: 46.7
click at [709, 202] on div "Cohesión social. Apoyo mutuo. Participación activa. Responsabilidad compartida.…" at bounding box center [495, 282] width 546 height 440
click at [533, 162] on p "Beneficios de una Fuerte" at bounding box center [517, 165] width 460 height 124
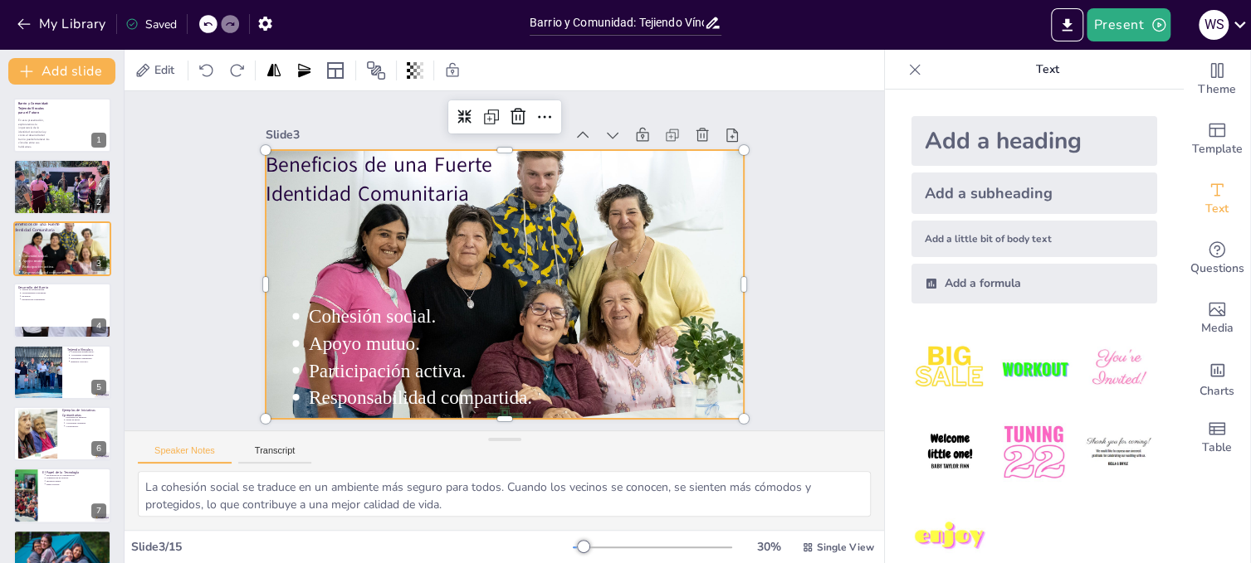
click at [709, 271] on div at bounding box center [495, 282] width 566 height 485
click at [821, 288] on div "Slide 1 Barrio y Comunidad: Tejiendo Vínculos para el Futuro En esta presentaci…" at bounding box center [503, 261] width 813 height 490
click at [646, 254] on div at bounding box center [485, 275] width 539 height 574
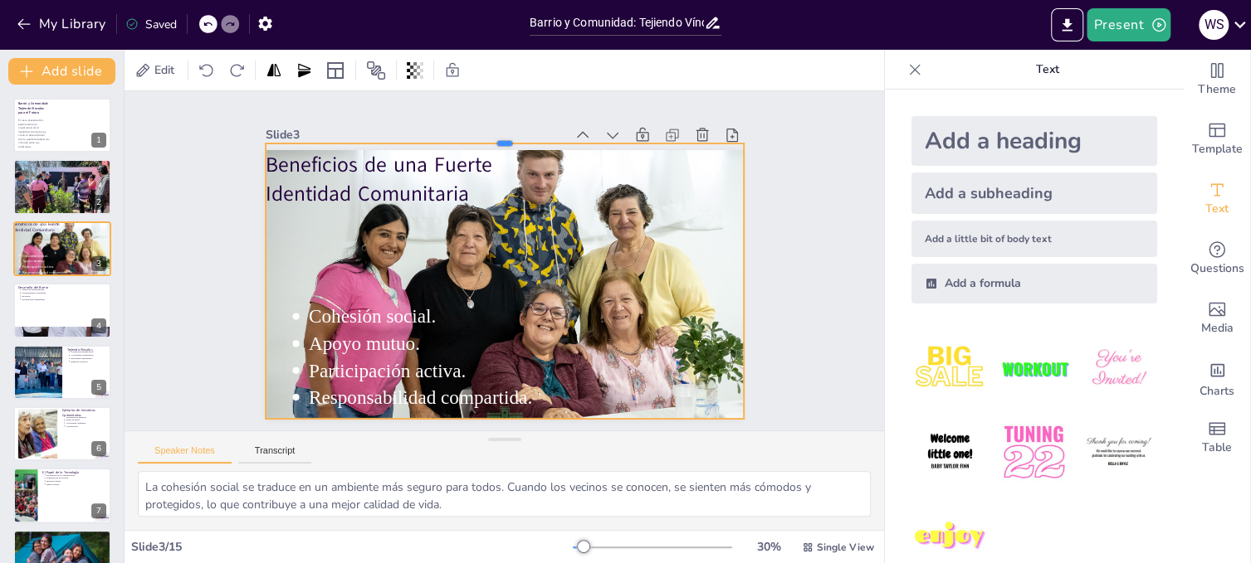
click at [489, 134] on div at bounding box center [587, 167] width 364 height 329
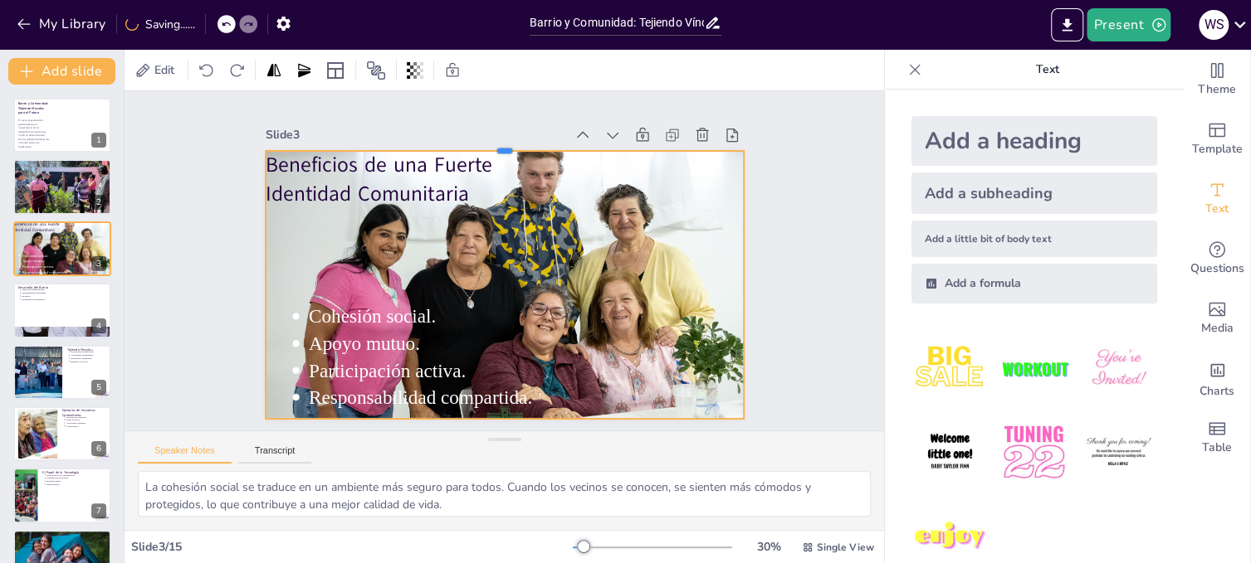
click at [487, 142] on div at bounding box center [528, 146] width 471 height 112
click at [784, 274] on div "Slide 1 Barrio y Comunidad: Tejiendo Vínculos para el Futuro En esta presentaci…" at bounding box center [503, 261] width 827 height 674
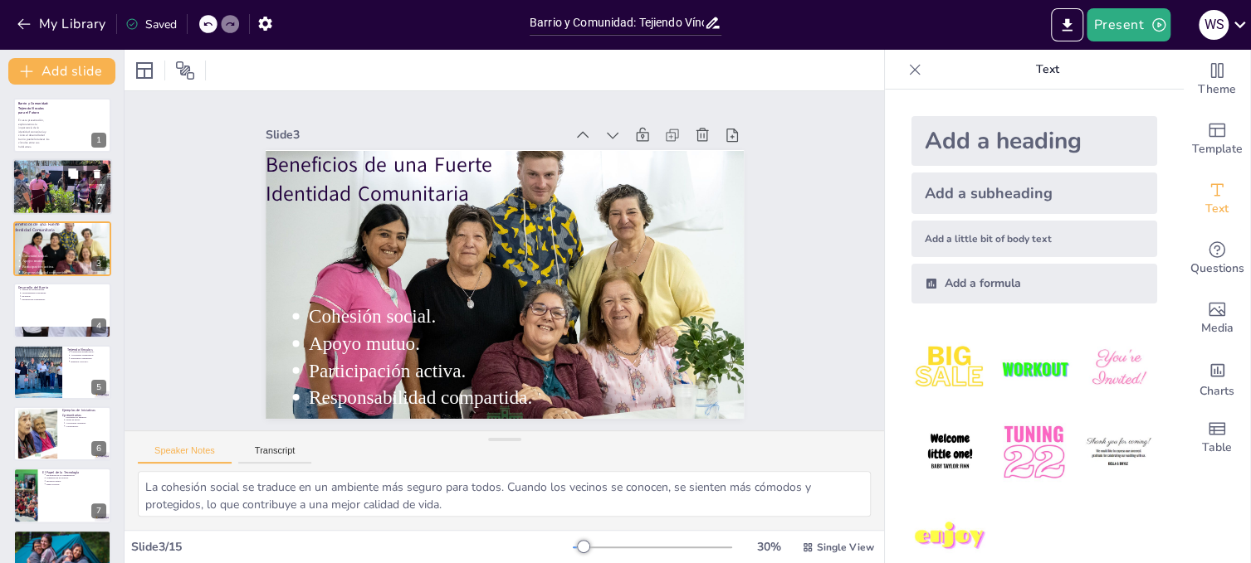
click at [41, 188] on div at bounding box center [62, 187] width 112 height 56
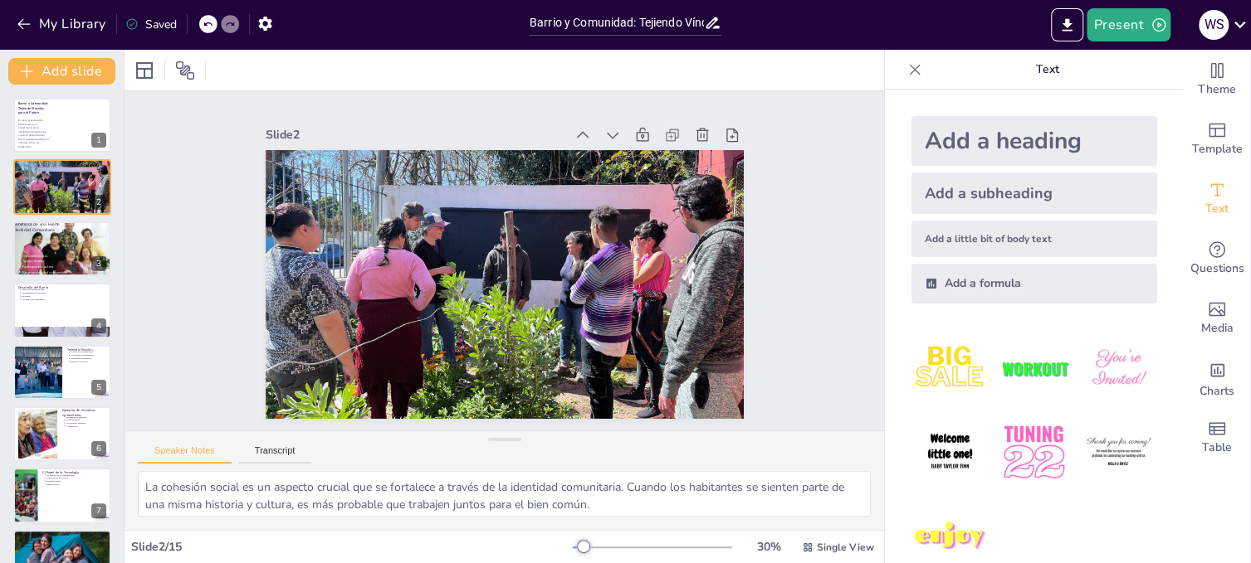
click at [206, 24] on icon at bounding box center [207, 24] width 8 height 4
type textarea "La cohesión social se traduce en un ambiente más seguro para todos. Cuando los …"
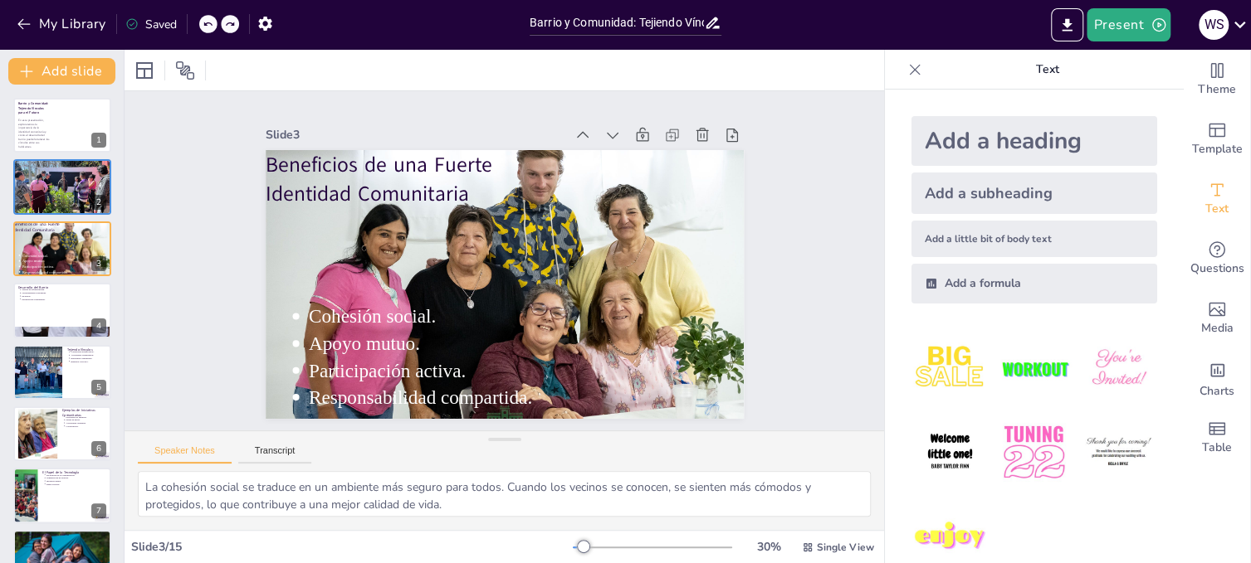
click at [208, 27] on icon at bounding box center [207, 24] width 10 height 10
click at [208, 23] on icon at bounding box center [207, 24] width 8 height 4
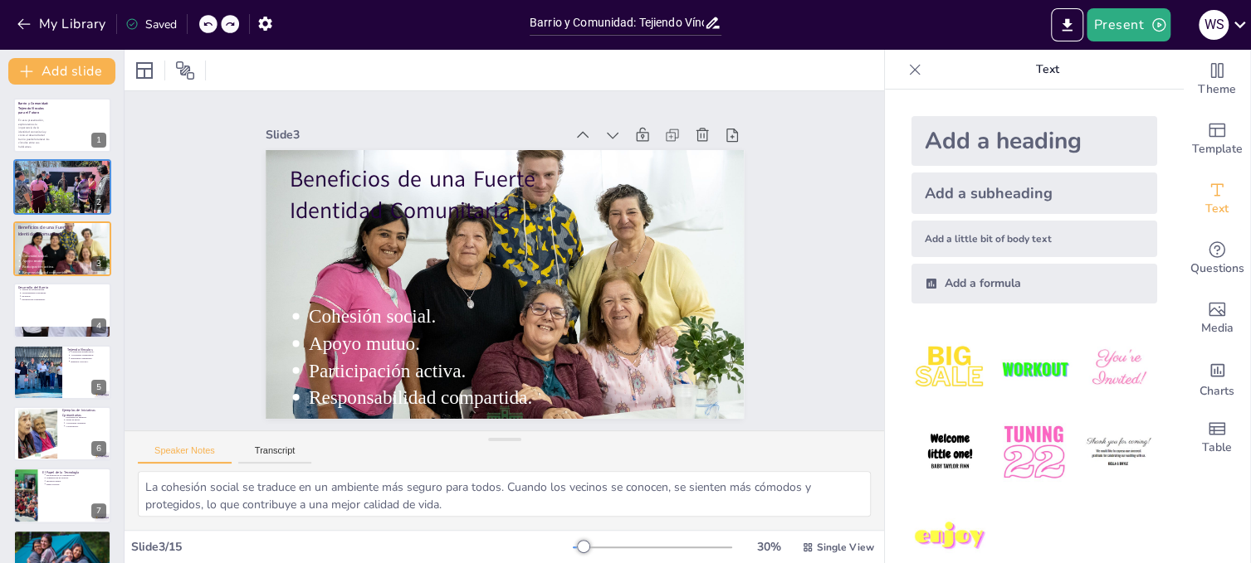
click at [208, 23] on icon at bounding box center [207, 24] width 8 height 4
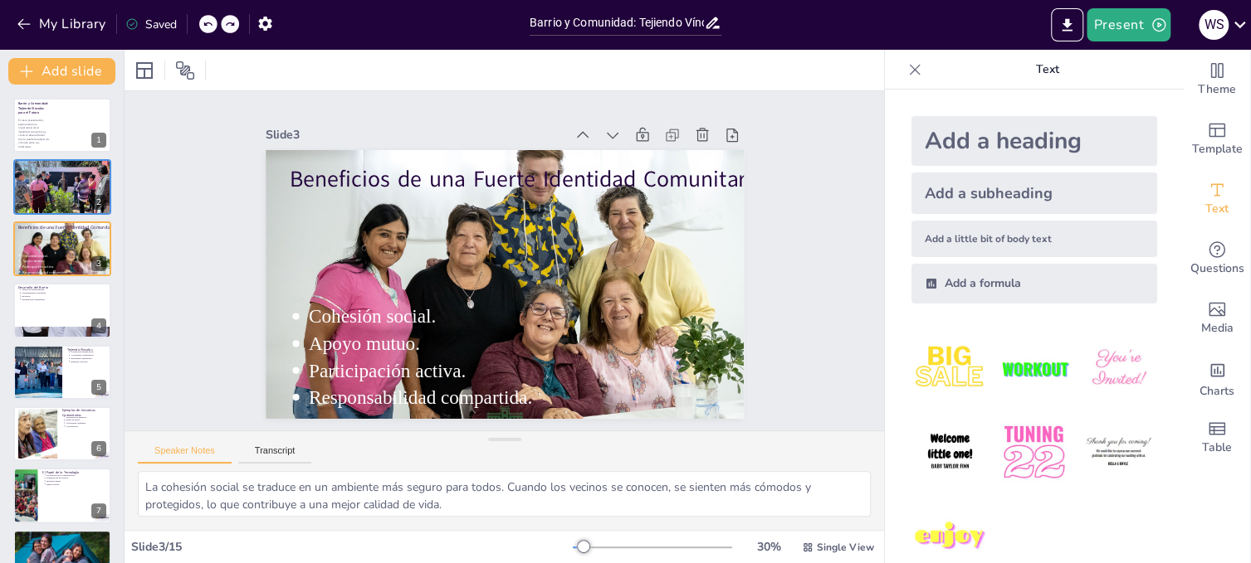
click at [208, 23] on icon at bounding box center [207, 24] width 8 height 4
click at [227, 25] on icon at bounding box center [230, 24] width 10 height 10
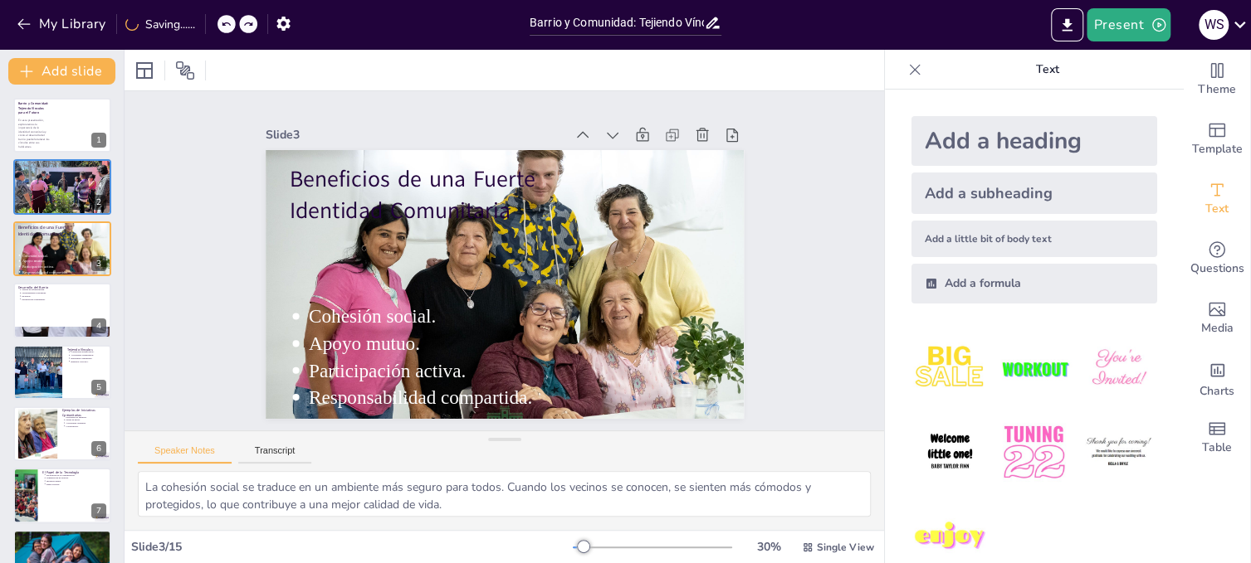
click at [227, 25] on icon at bounding box center [226, 24] width 10 height 10
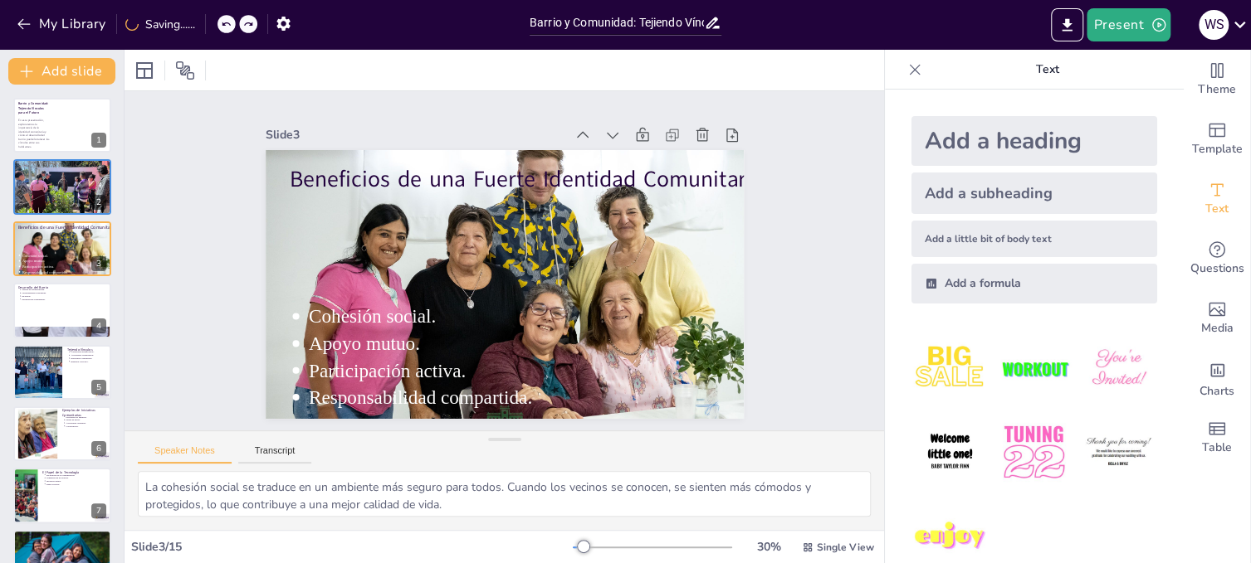
click at [227, 25] on icon at bounding box center [226, 24] width 10 height 10
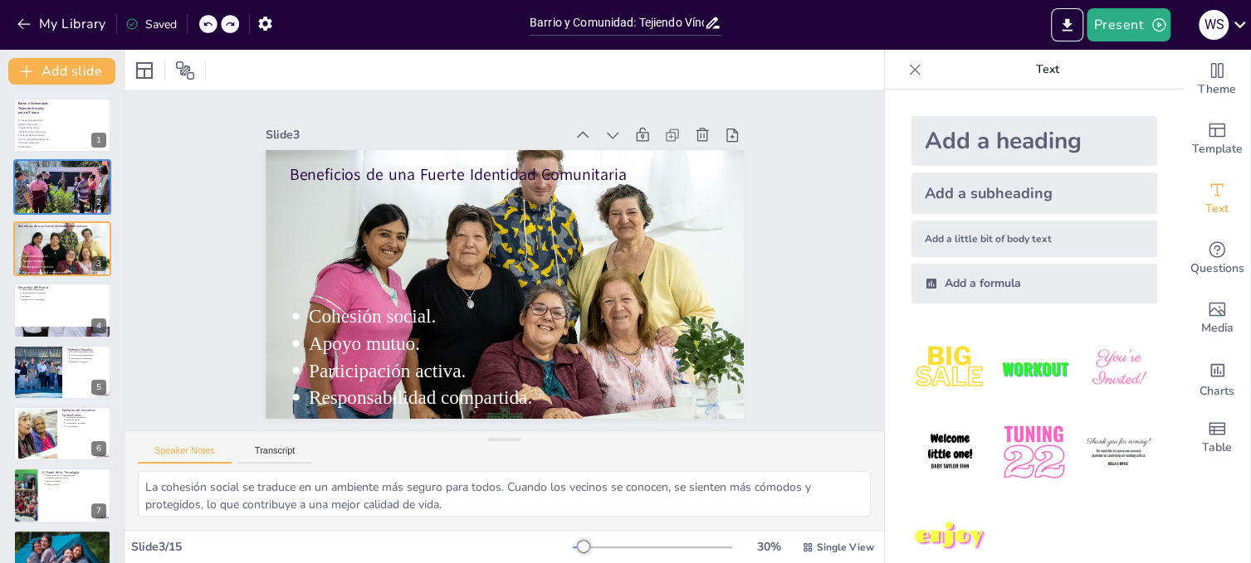
click at [232, 23] on icon at bounding box center [230, 24] width 8 height 4
click at [464, 168] on span "Beneficios de una Fuerte Identidad Comunitaria" at bounding box center [426, 201] width 316 height 157
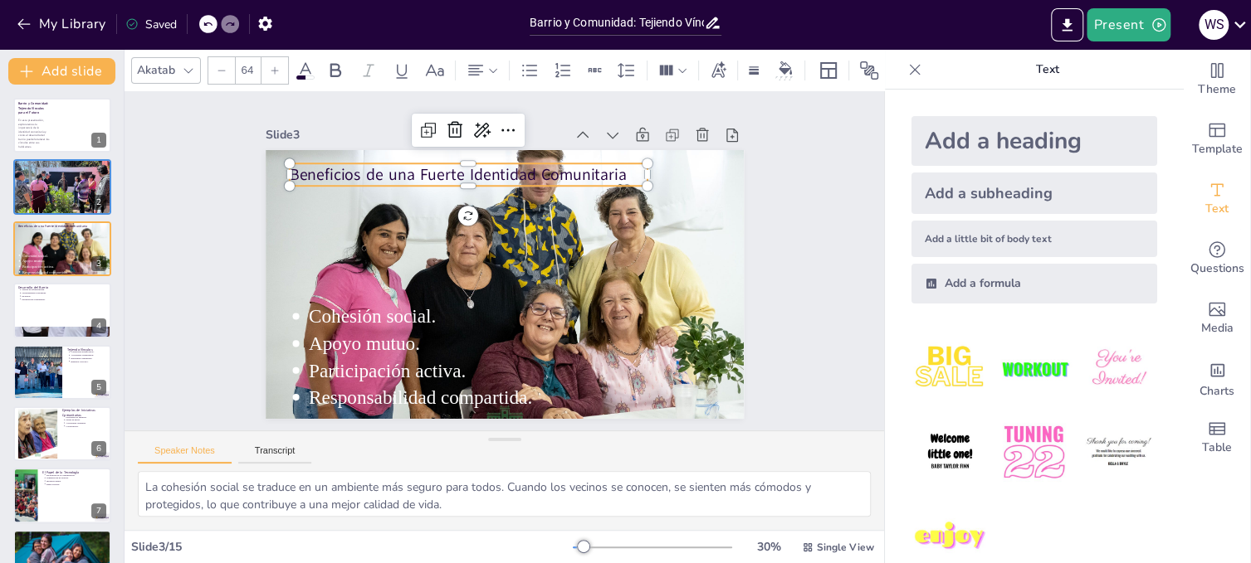
click at [465, 164] on span "Beneficios de una Fuerte Identidad Comunitaria" at bounding box center [497, 163] width 316 height 157
click at [464, 168] on span "Beneficios de una Fuerte Identidad Comunitaria" at bounding box center [507, 162] width 302 height 187
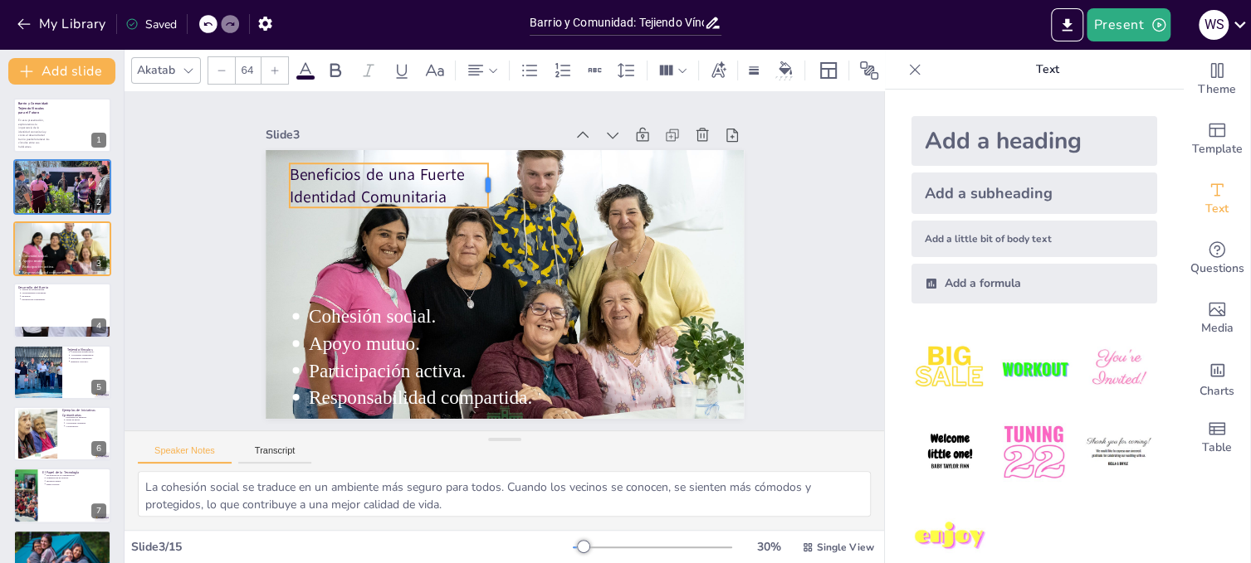
drag, startPoint x: 634, startPoint y: 183, endPoint x: 475, endPoint y: 186, distance: 159.4
click at [511, 186] on div at bounding box center [526, 188] width 30 height 46
drag, startPoint x: 418, startPoint y: 177, endPoint x: 407, endPoint y: 173, distance: 11.6
click at [407, 166] on span "Beneficios de una Fuerte" at bounding box center [412, 121] width 168 height 90
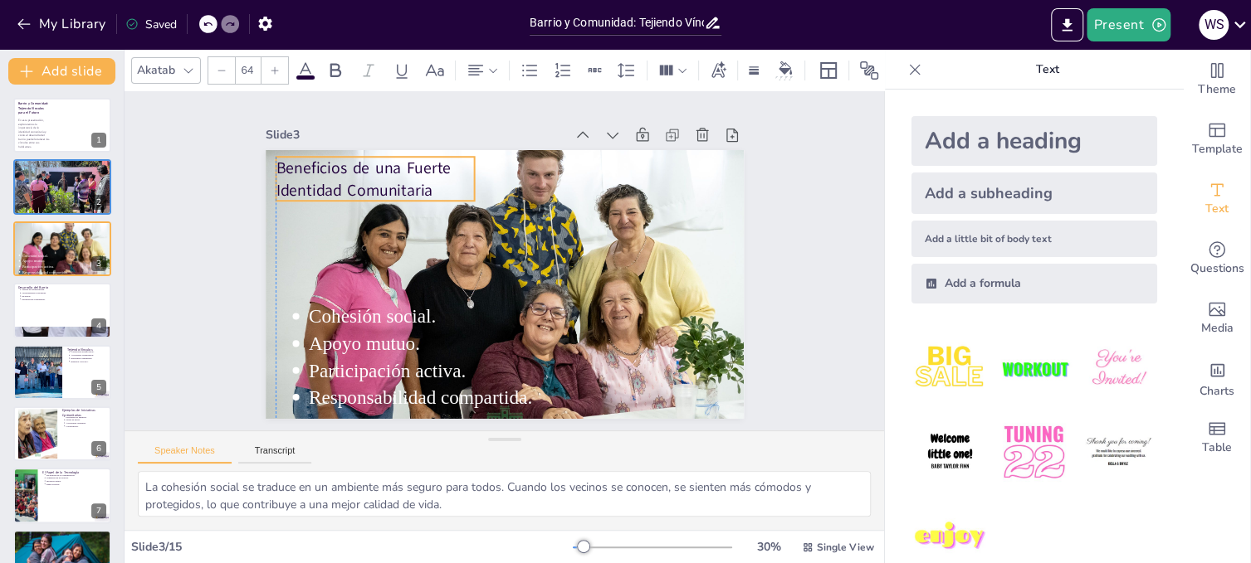
click at [410, 170] on span "Identidad Comunitaria" at bounding box center [423, 116] width 139 height 110
drag, startPoint x: 460, startPoint y: 192, endPoint x: 471, endPoint y: 198, distance: 12.3
click at [471, 198] on div "Cohesión social. Apoyo mutuo. Participación activa. Responsabilidad compartida.…" at bounding box center [488, 277] width 535 height 519
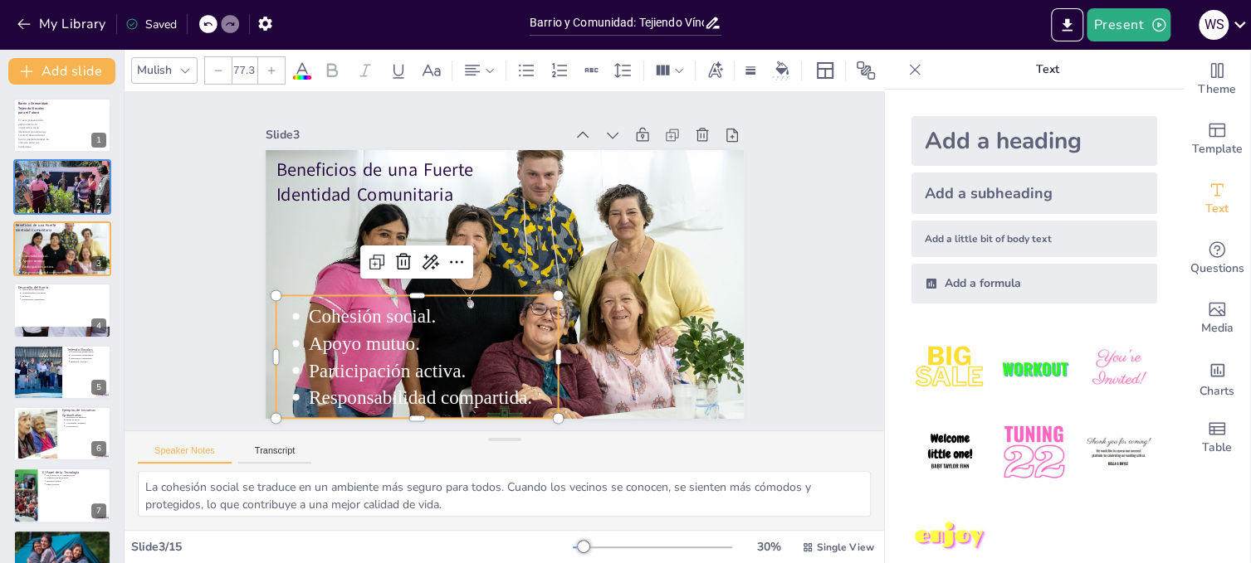
click at [417, 324] on p "Cohesión social." at bounding box center [413, 255] width 203 height 188
click at [190, 64] on icon at bounding box center [184, 70] width 13 height 13
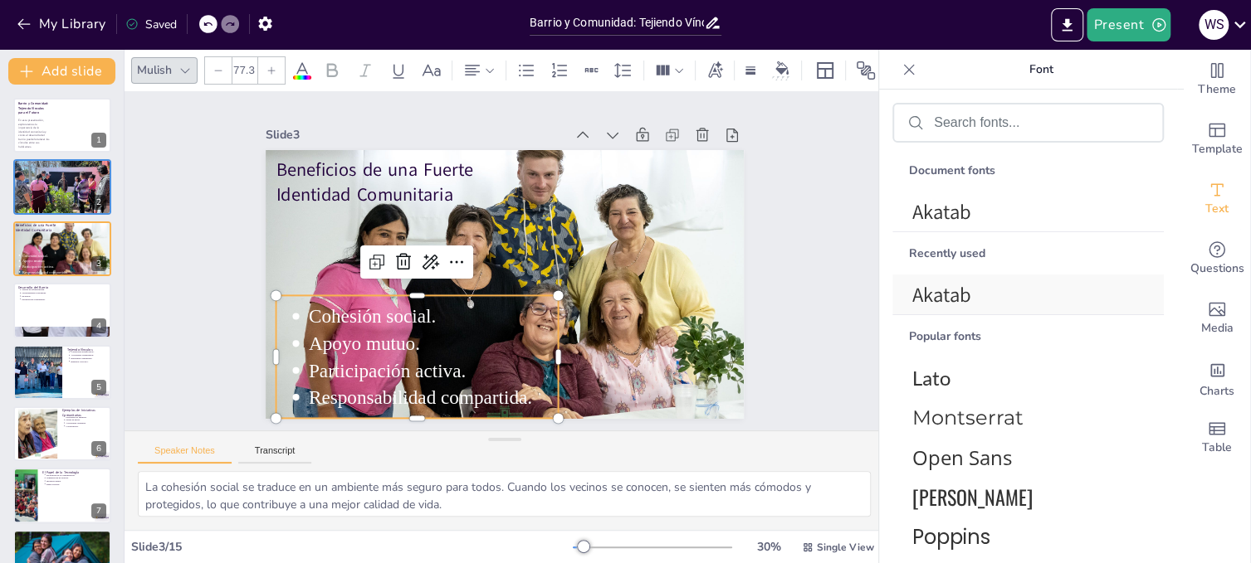
click at [940, 290] on span "Akatab" at bounding box center [1024, 294] width 225 height 27
type input "--"
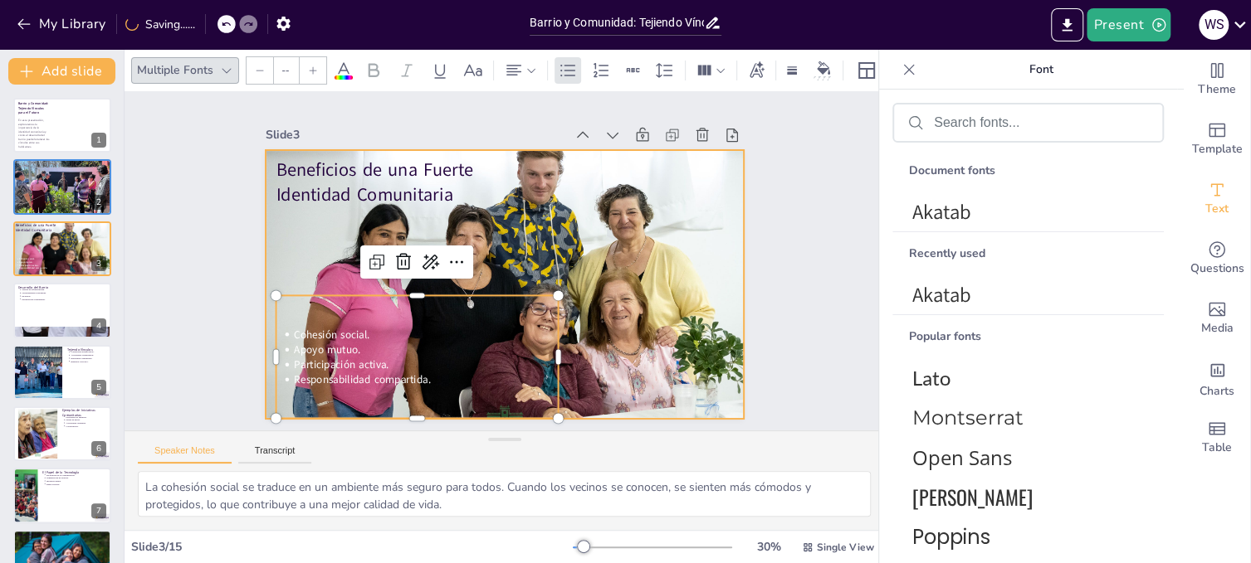
click at [618, 355] on div at bounding box center [490, 280] width 574 height 539
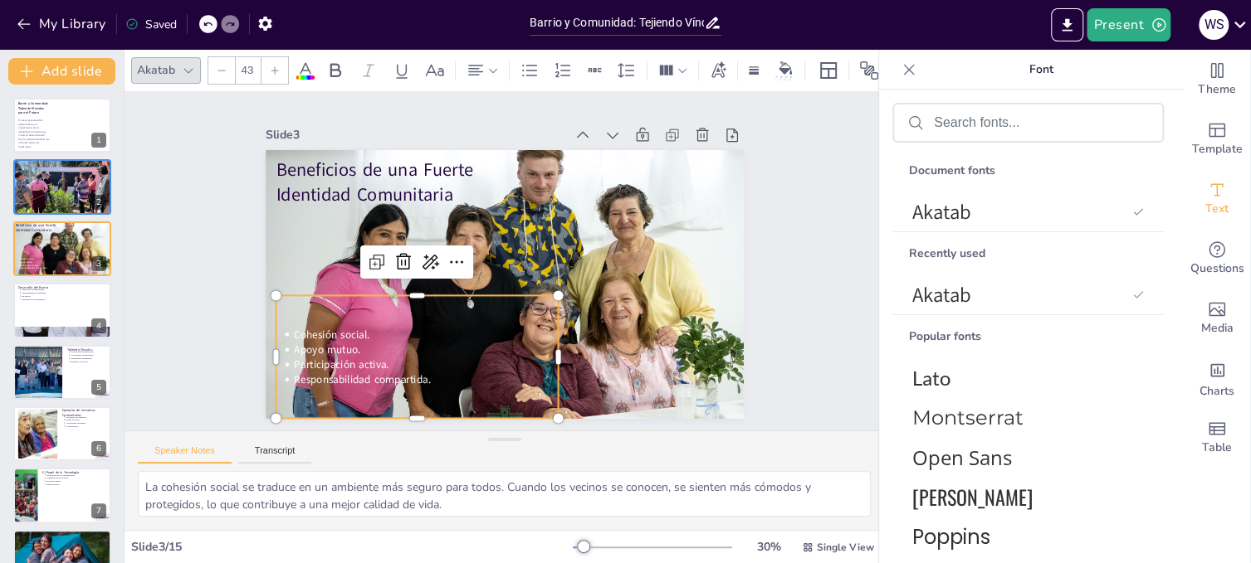
click at [458, 367] on p "Responsabilidad compartida." at bounding box center [377, 324] width 237 height 145
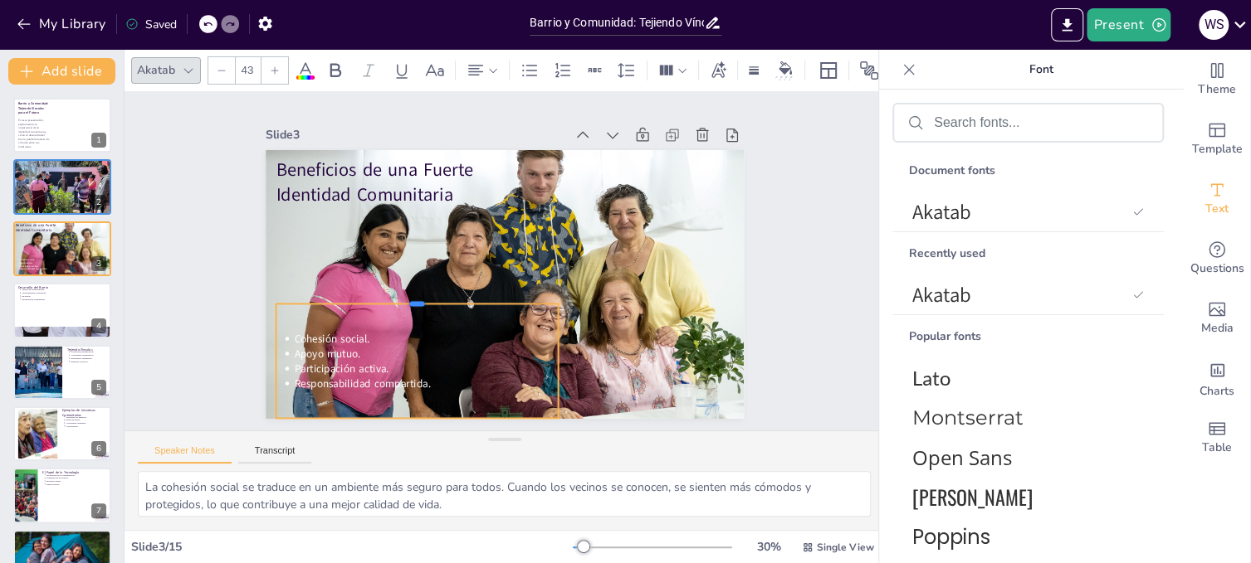
click at [404, 294] on div at bounding box center [409, 258] width 263 height 127
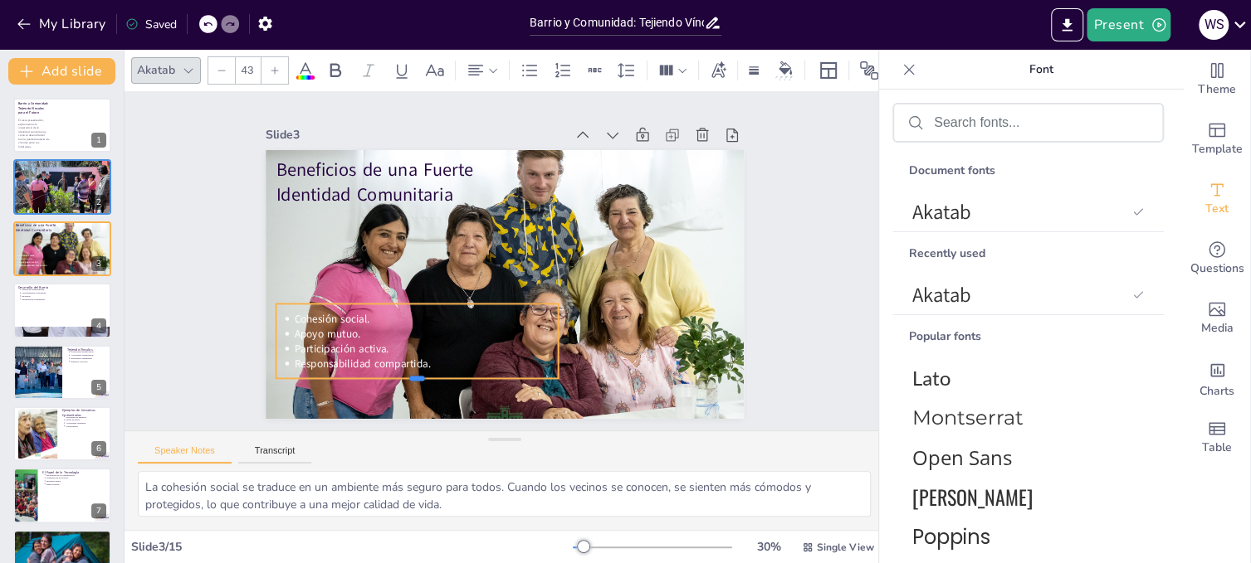
drag, startPoint x: 404, startPoint y: 412, endPoint x: 401, endPoint y: 372, distance: 40.0
click at [401, 372] on div at bounding box center [355, 295] width 219 height 199
drag, startPoint x: 547, startPoint y: 338, endPoint x: 431, endPoint y: 344, distance: 116.4
click at [431, 344] on div at bounding box center [426, 320] width 36 height 76
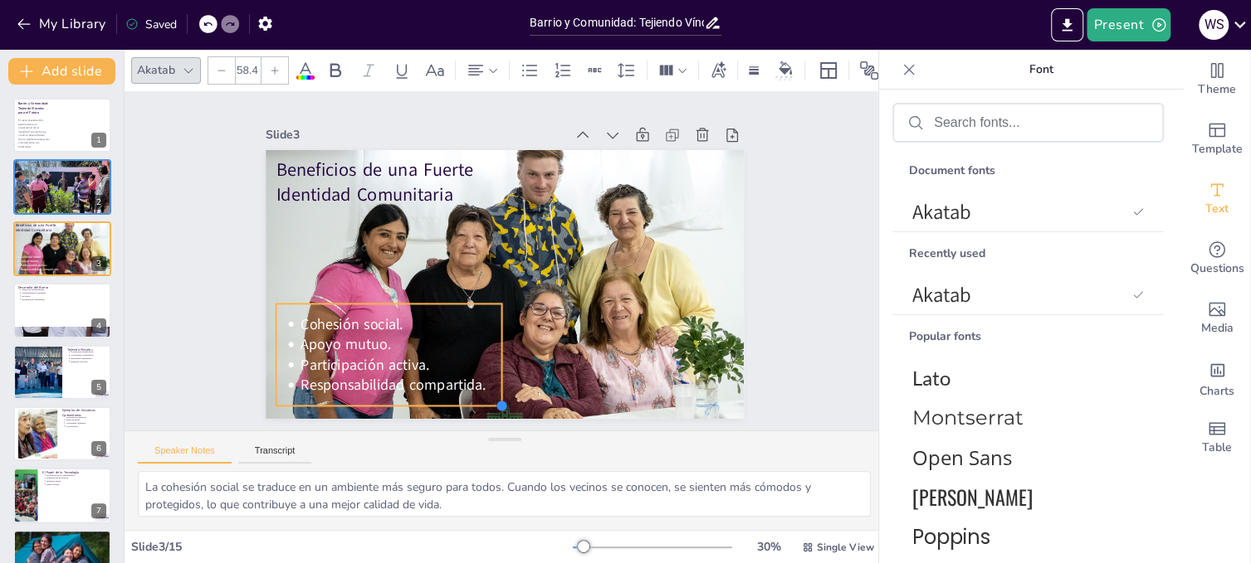
drag, startPoint x: 428, startPoint y: 373, endPoint x: 488, endPoint y: 389, distance: 62.0
click at [488, 389] on div "Beneficios de una Fuerte Identidad Comunitaria Cohesión social. Apoyo mutuo. Pa…" at bounding box center [492, 281] width 549 height 472
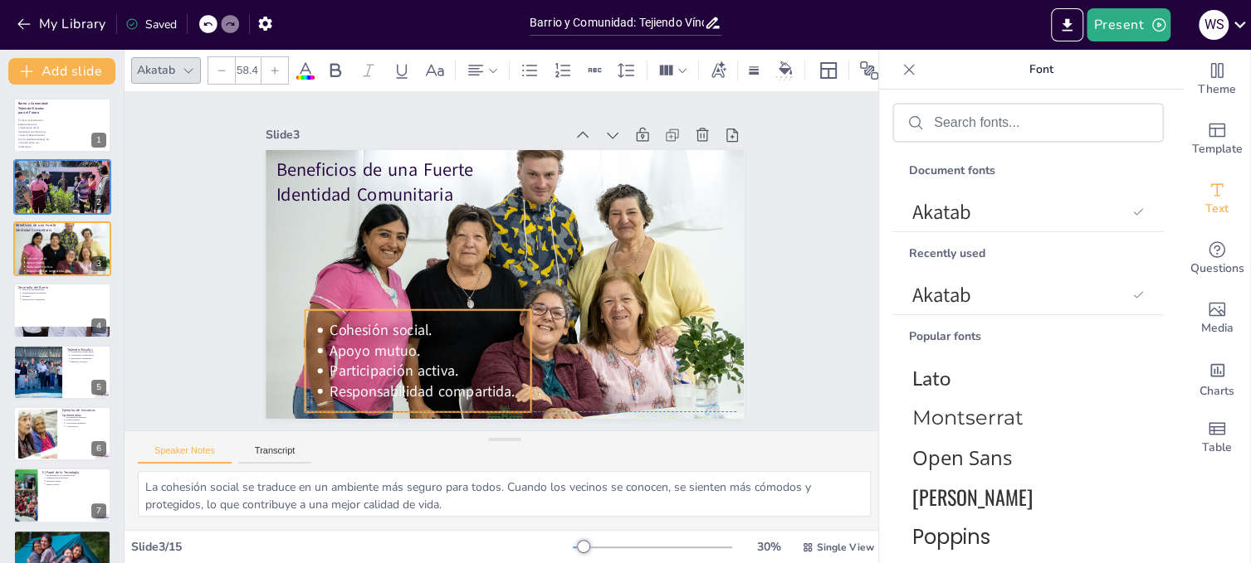
drag, startPoint x: 442, startPoint y: 343, endPoint x: 471, endPoint y: 345, distance: 29.2
click at [471, 345] on p "Apoyo mutuo." at bounding box center [412, 332] width 201 height 61
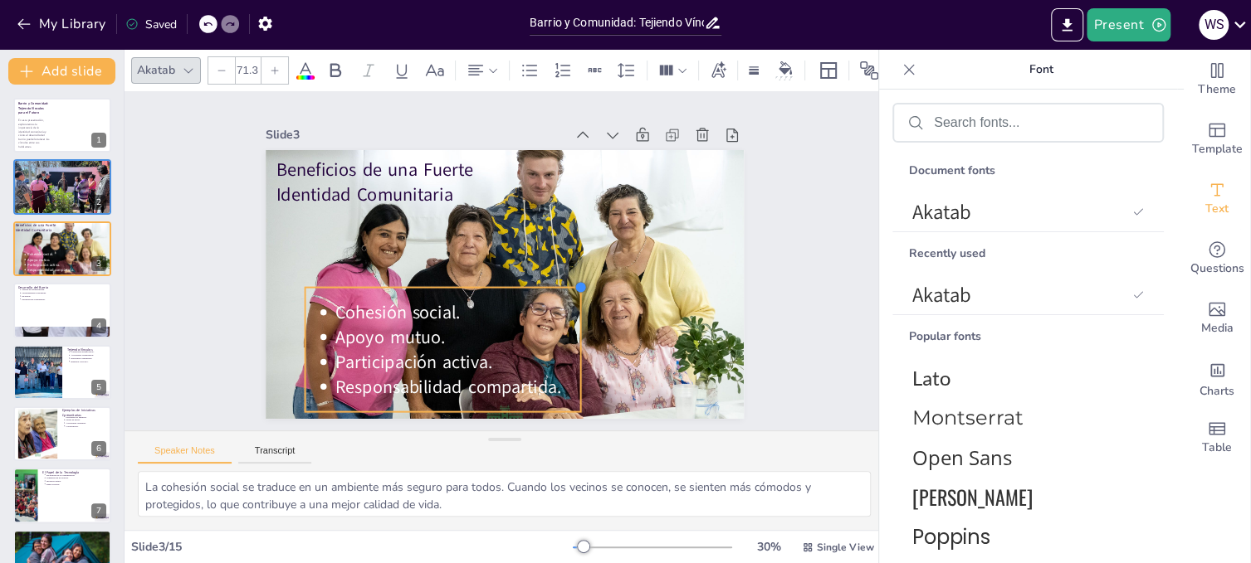
type input "71.5"
drag, startPoint x: 519, startPoint y: 307, endPoint x: 569, endPoint y: 304, distance: 50.7
click at [569, 304] on div "Beneficios de una Fuerte Identidad Comunitaria Cohesión social. Apoyo mutuo. Pa…" at bounding box center [490, 280] width 544 height 499
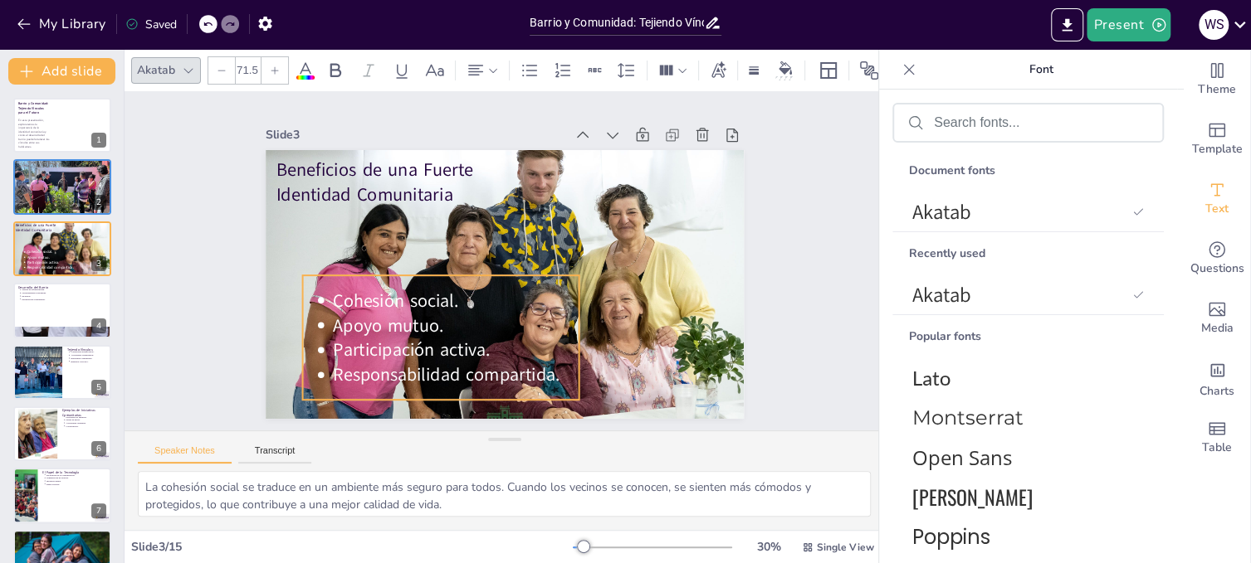
drag, startPoint x: 492, startPoint y: 317, endPoint x: 490, endPoint y: 305, distance: 11.9
click at [490, 305] on p "Cohesión social." at bounding box center [443, 277] width 235 height 123
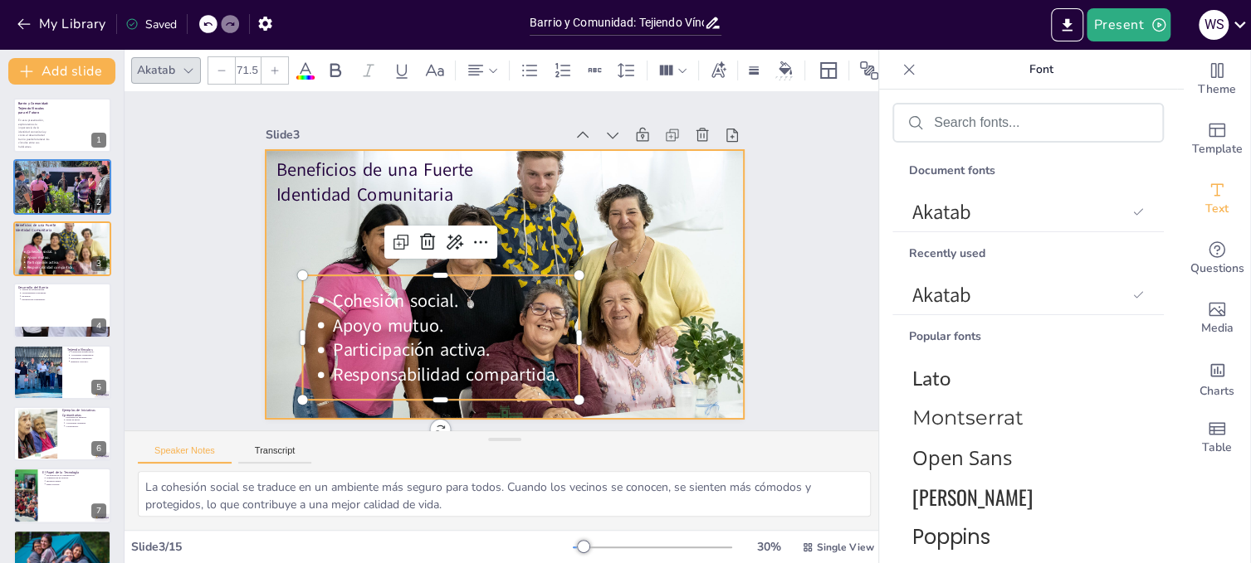
click at [718, 261] on div at bounding box center [485, 275] width 539 height 574
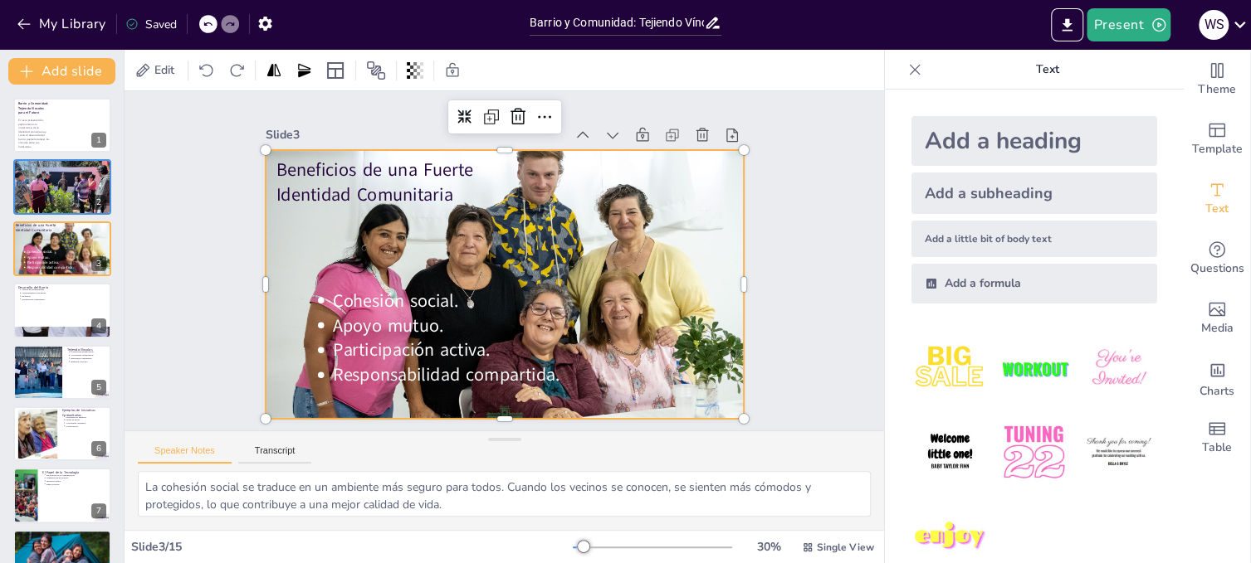
click at [827, 315] on div "Slide 1 Barrio y Comunidad: Tejiendo Vínculos para el Futuro En esta presentaci…" at bounding box center [503, 261] width 827 height 557
click at [269, 226] on div at bounding box center [495, 239] width 566 height 485
click at [830, 299] on div "Slide 1 Barrio y Comunidad: Tejiendo Vínculos para el Futuro En esta presentaci…" at bounding box center [503, 261] width 827 height 674
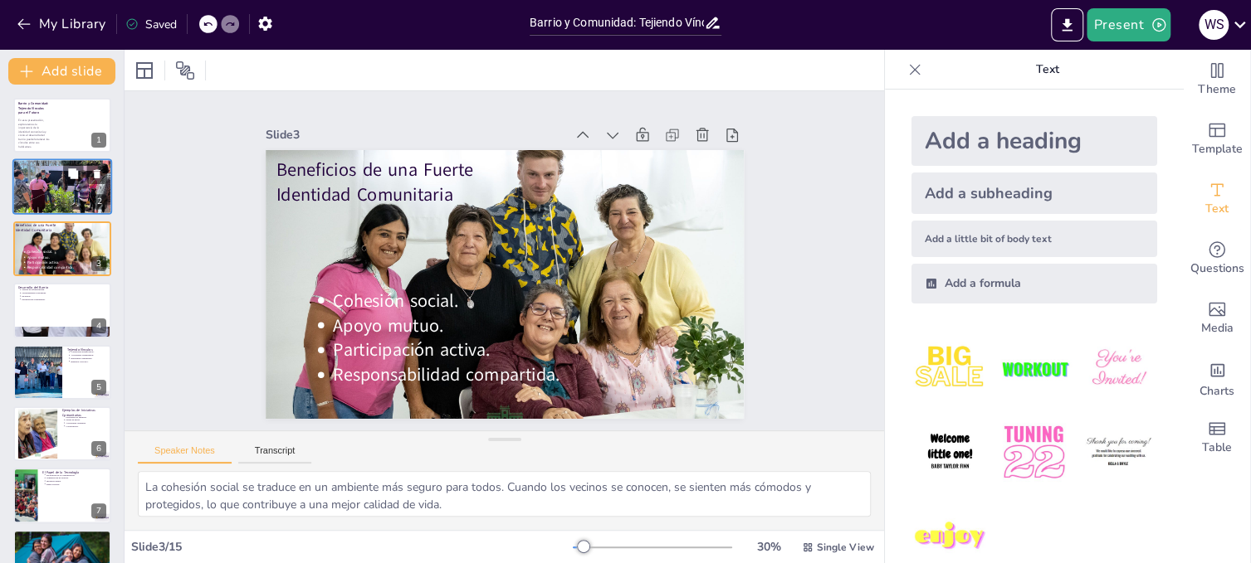
click at [22, 184] on div at bounding box center [62, 187] width 112 height 56
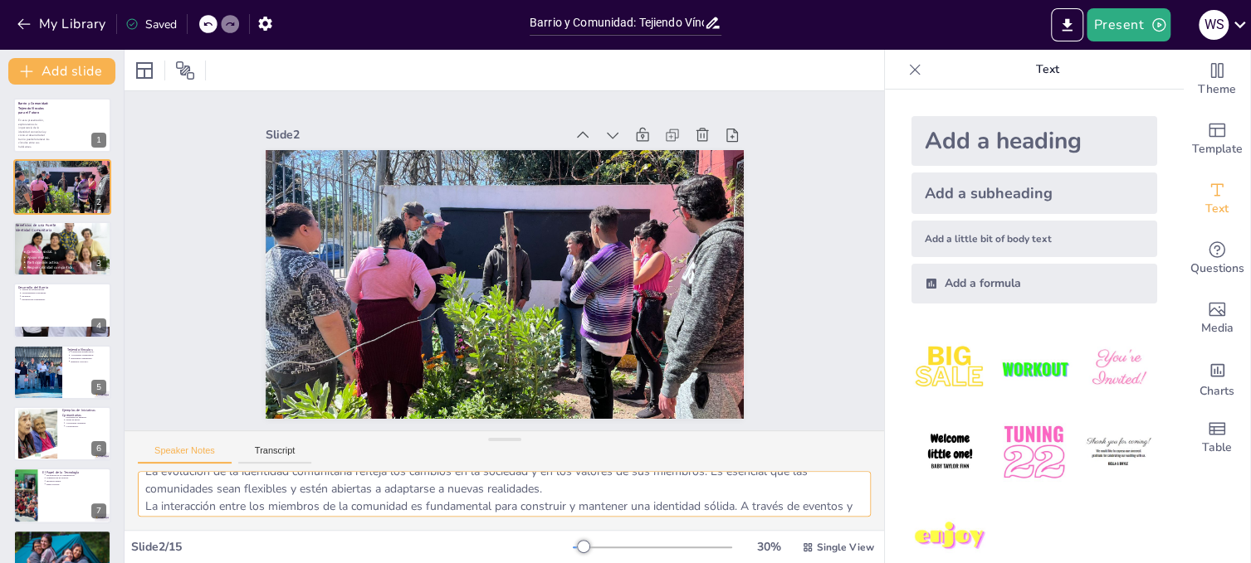
scroll to position [108, 0]
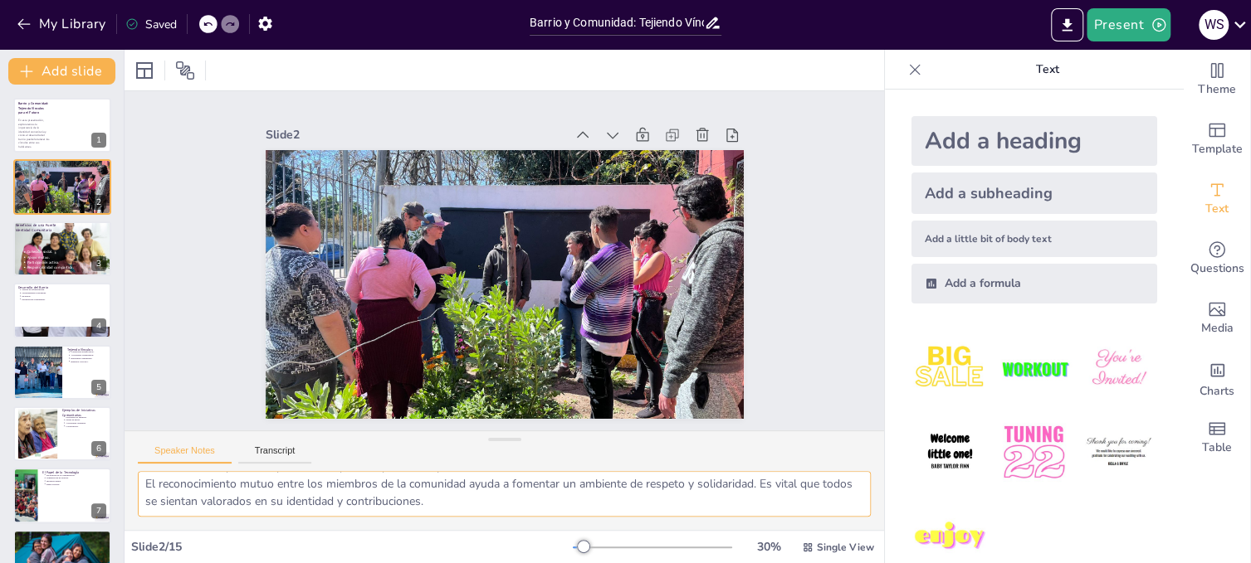
drag, startPoint x: 144, startPoint y: 489, endPoint x: 558, endPoint y: 579, distance: 423.1
click at [558, 563] on html "My Library Saved Barrio y Comunidad: Tejiendo Vínculos para el Futuro Present W…" at bounding box center [625, 281] width 1251 height 563
click at [27, 248] on div "Cohesión social. Apoyo mutuo. Participación activa. Responsabilidad compartida." at bounding box center [49, 260] width 58 height 27
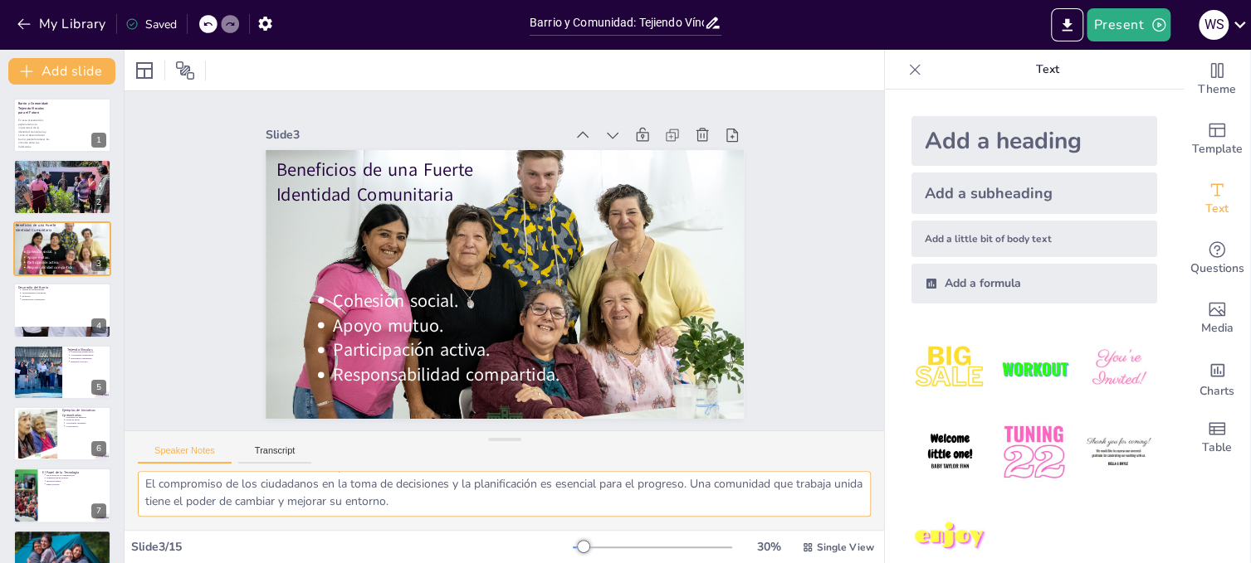
drag, startPoint x: 141, startPoint y: 485, endPoint x: 588, endPoint y: 602, distance: 462.3
click at [588, 563] on html "My Library Saved Barrio y Comunidad: Tejiendo Vínculos para el Futuro Present W…" at bounding box center [625, 281] width 1251 height 563
click at [20, 315] on div at bounding box center [62, 310] width 100 height 56
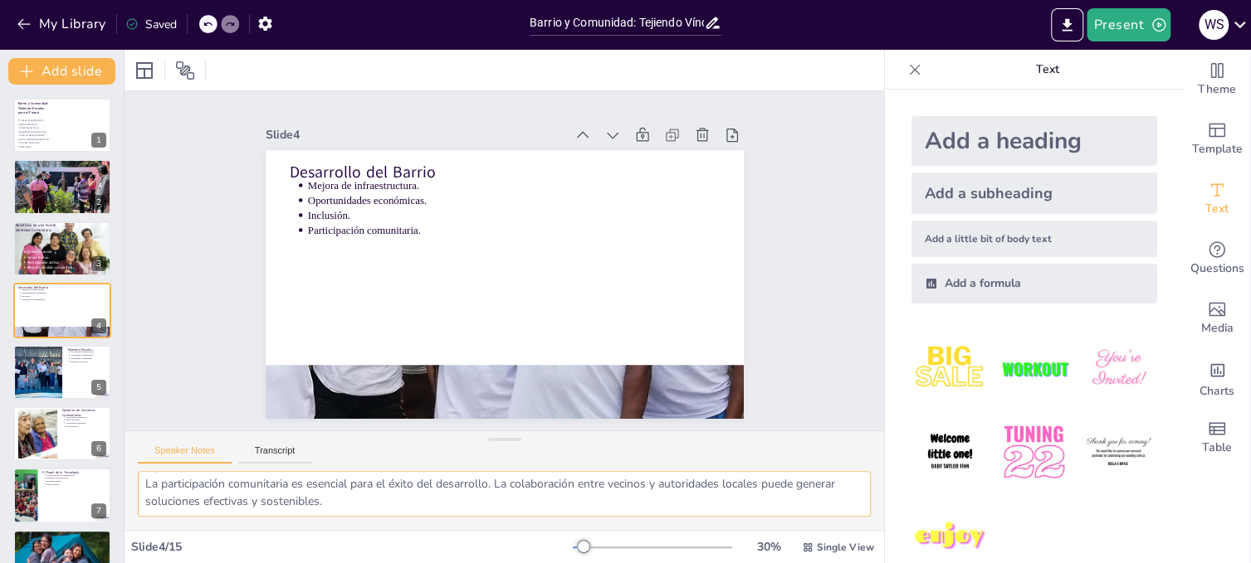
drag, startPoint x: 144, startPoint y: 480, endPoint x: 648, endPoint y: 584, distance: 514.3
click at [648, 563] on html "My Library Saved Barrio y Comunidad: Tejiendo Vínculos para el Futuro Present W…" at bounding box center [625, 281] width 1251 height 563
click at [25, 381] on div at bounding box center [37, 372] width 89 height 56
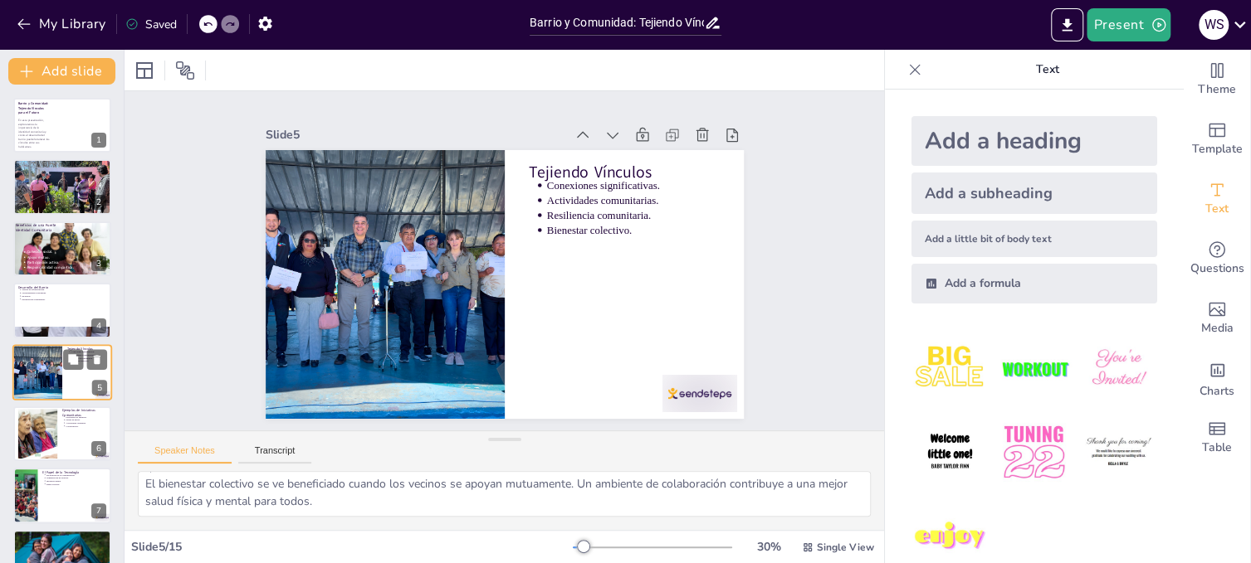
scroll to position [48, 0]
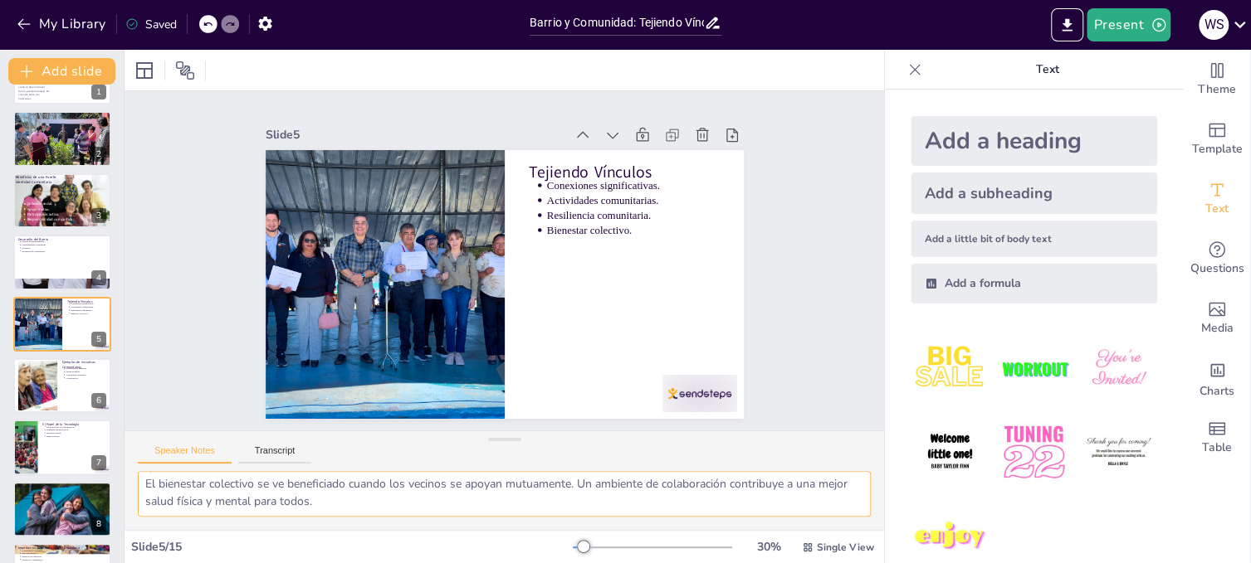
drag, startPoint x: 145, startPoint y: 485, endPoint x: 506, endPoint y: 549, distance: 366.7
click at [506, 549] on div "Slide 1 Barrio y Comunidad: Tejiendo Vínculos para el Futuro En esta presentaci…" at bounding box center [503, 307] width 759 height 514
click at [24, 378] on div at bounding box center [37, 386] width 76 height 51
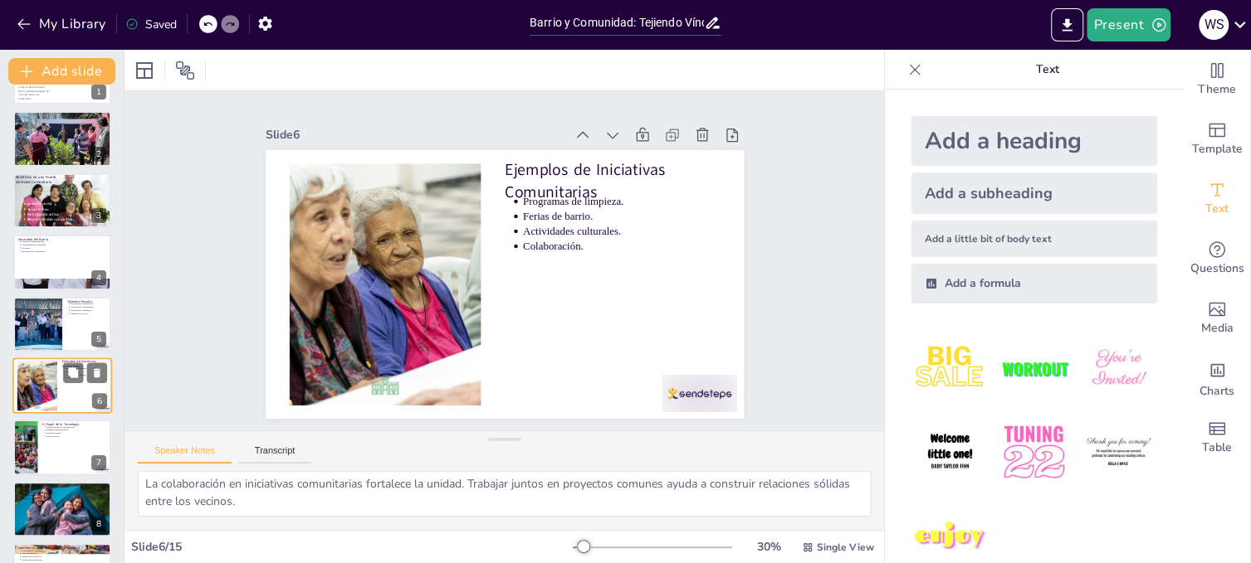
scroll to position [110, 0]
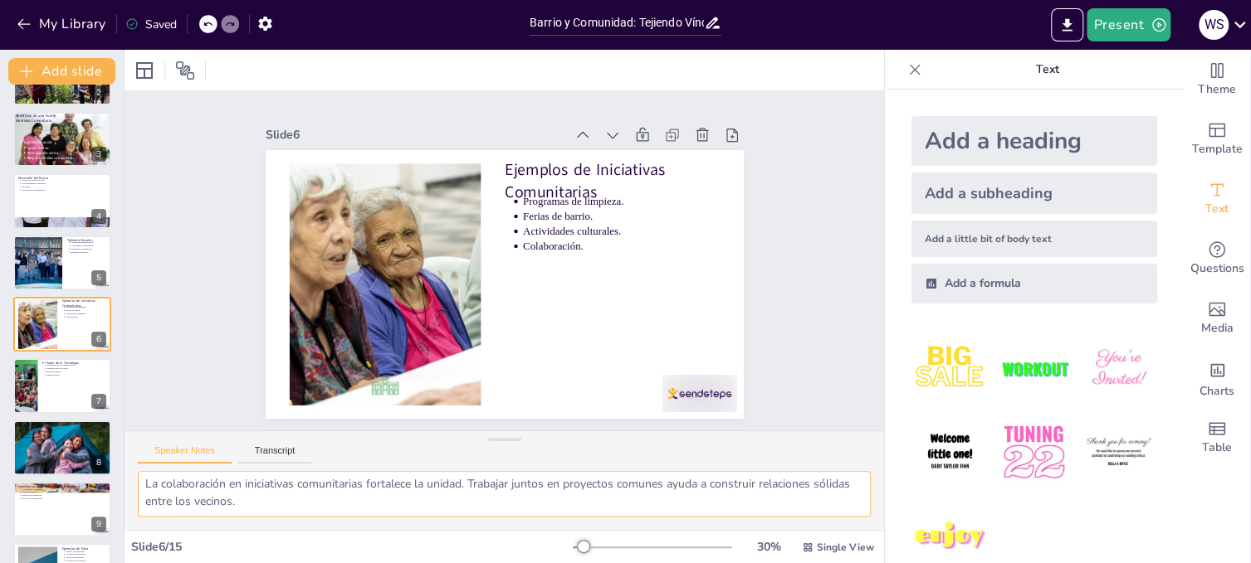
drag, startPoint x: 141, startPoint y: 482, endPoint x: 337, endPoint y: 520, distance: 199.5
click at [337, 520] on div "Los programas de limpieza son esenciales para mantener un entorno saludable. Al…" at bounding box center [503, 500] width 759 height 59
click at [39, 388] on div at bounding box center [62, 387] width 100 height 56
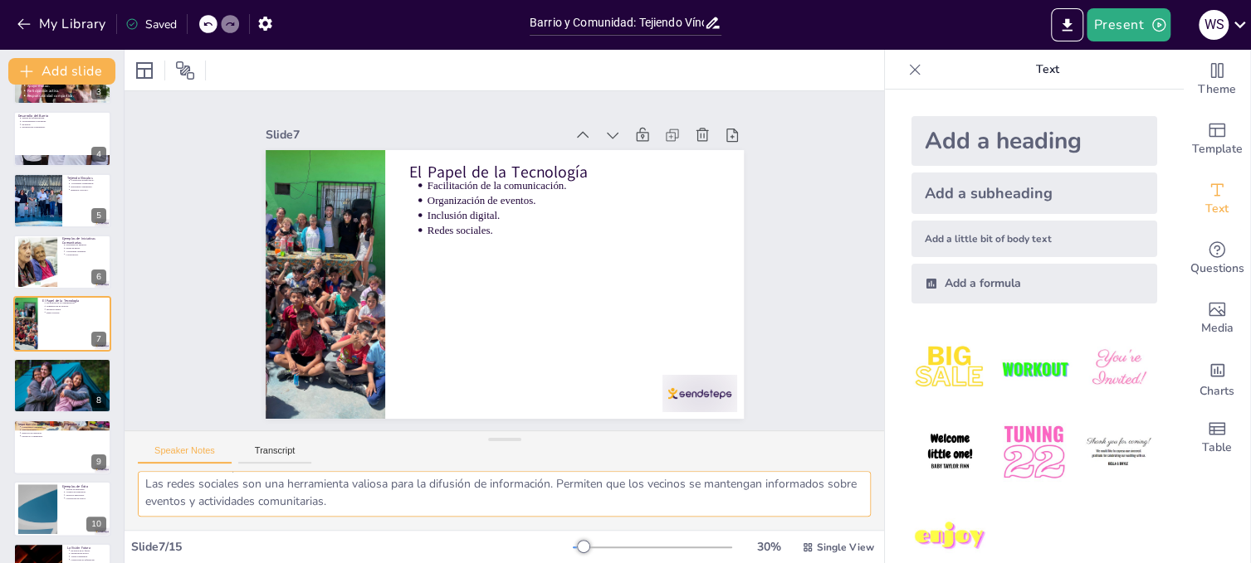
drag, startPoint x: 145, startPoint y: 481, endPoint x: 380, endPoint y: 510, distance: 236.5
click at [380, 510] on textarea "La tecnología facilita la conexión entre los vecinos. Plataformas digitales per…" at bounding box center [504, 494] width 733 height 46
click at [27, 390] on div at bounding box center [62, 386] width 100 height 66
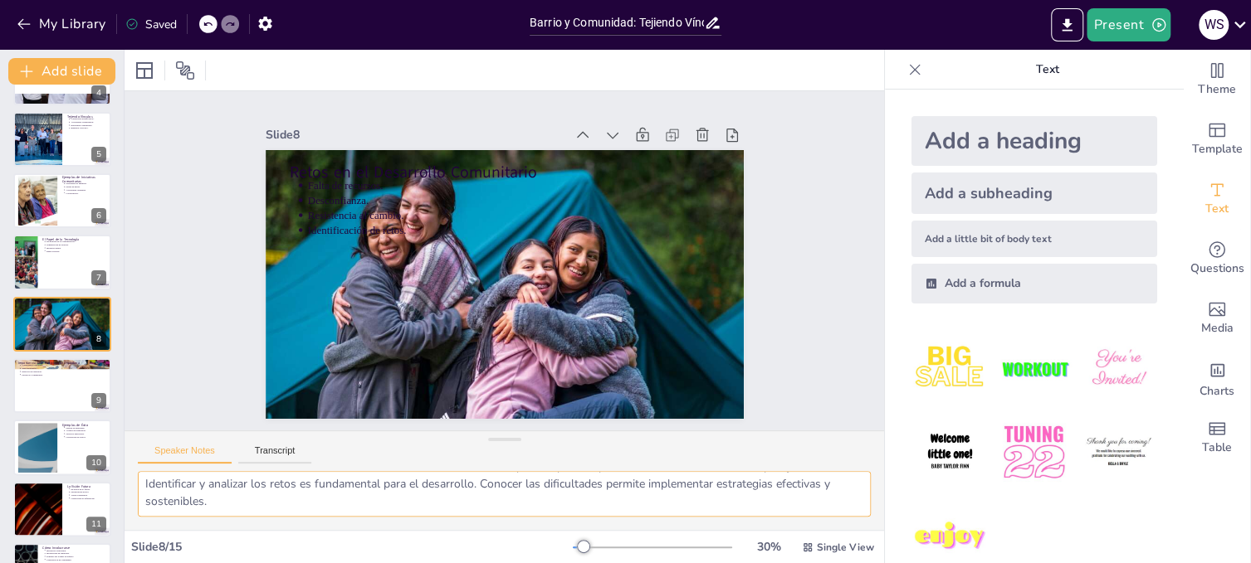
drag, startPoint x: 142, startPoint y: 484, endPoint x: 319, endPoint y: 530, distance: 183.6
click at [319, 530] on div "Slide 1 Barrio y Comunidad: Tejiendo Vínculos para el Futuro En esta presentaci…" at bounding box center [503, 307] width 759 height 514
click at [30, 394] on div at bounding box center [62, 386] width 100 height 56
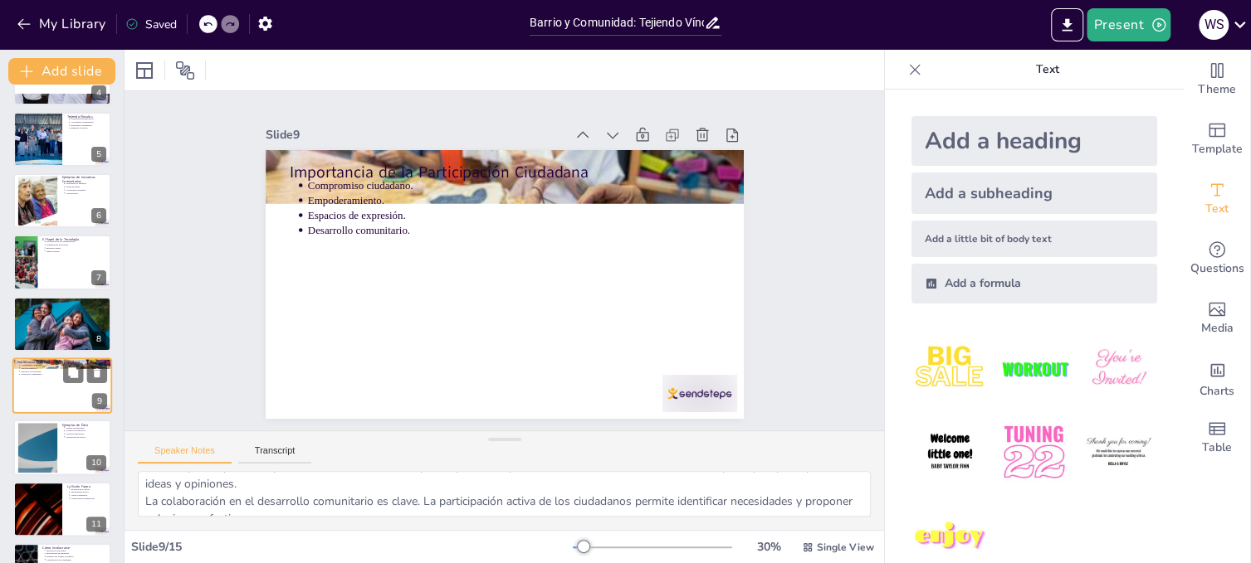
scroll to position [108, 0]
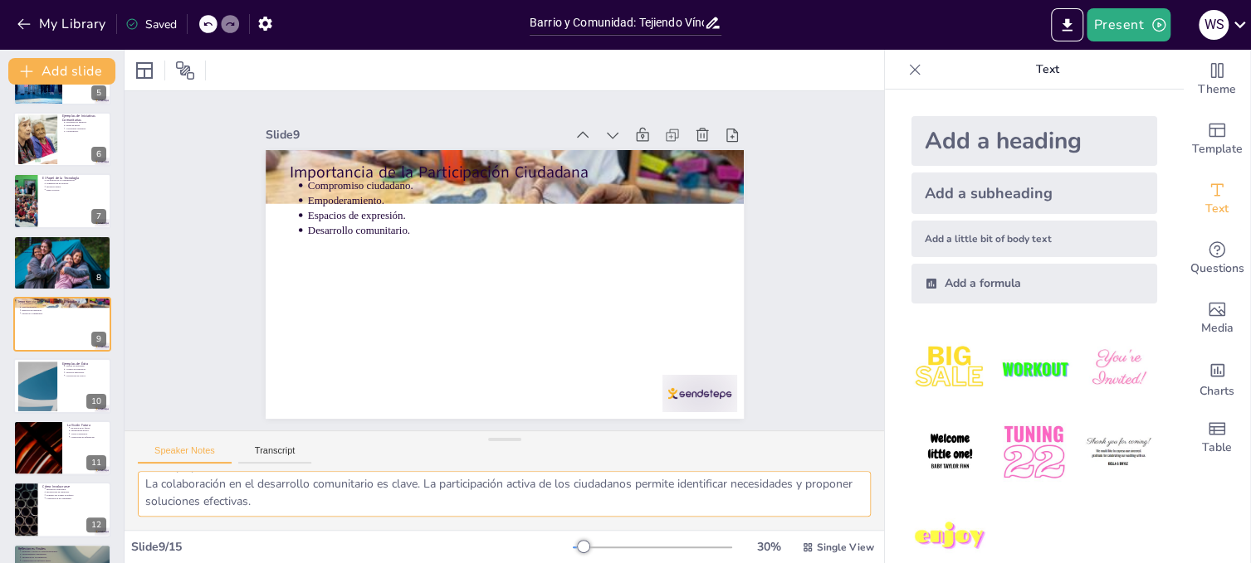
drag, startPoint x: 144, startPoint y: 487, endPoint x: 383, endPoint y: 533, distance: 243.3
click at [383, 533] on div "Slide 1 Barrio y Comunidad: Tejiendo Vínculos para el Futuro En esta presentaci…" at bounding box center [503, 307] width 759 height 514
click at [22, 388] on div at bounding box center [38, 386] width 90 height 51
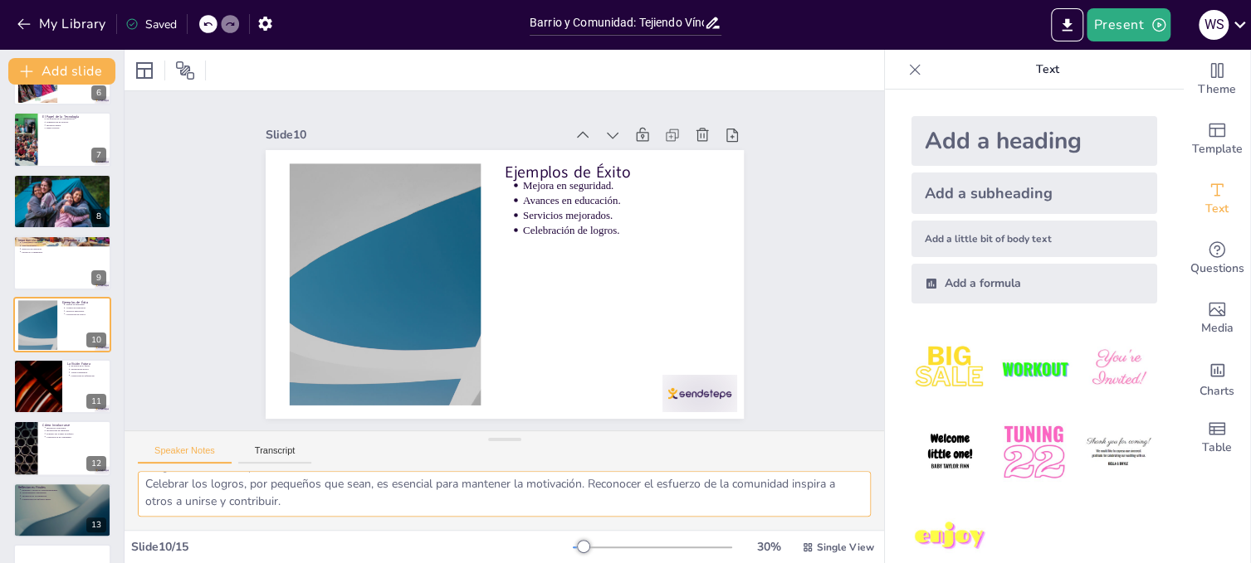
drag, startPoint x: 144, startPoint y: 484, endPoint x: 455, endPoint y: 542, distance: 316.6
click at [455, 542] on div "Slide 1 Barrio y Comunidad: Tejiendo Vínculos para el Futuro En esta presentaci…" at bounding box center [503, 307] width 759 height 514
click at [24, 380] on div at bounding box center [38, 387] width 100 height 56
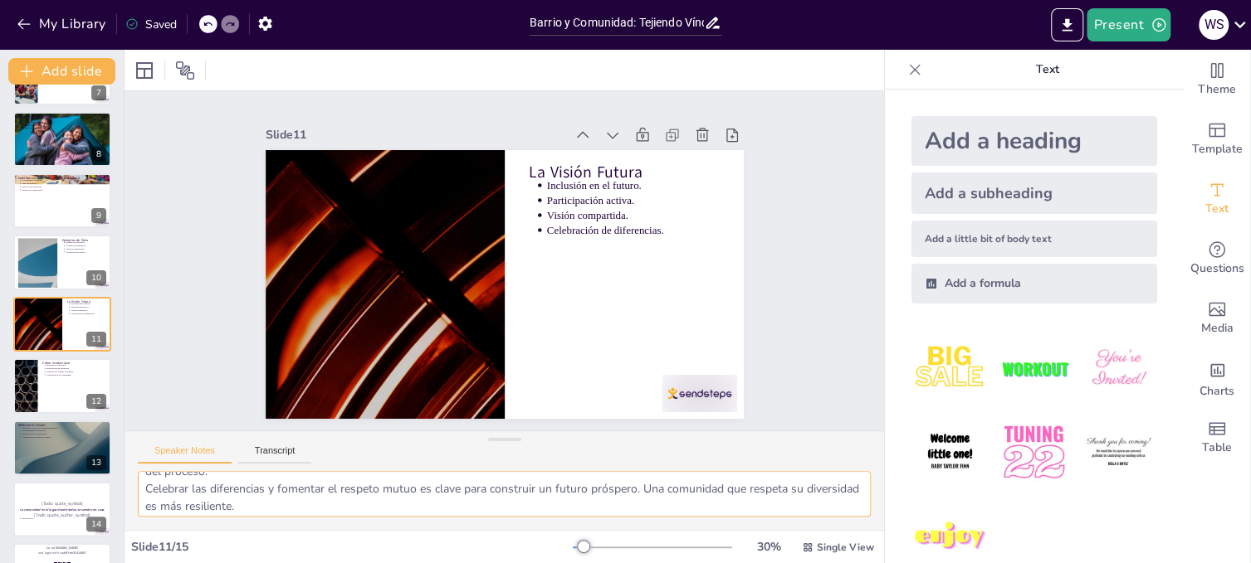
scroll to position [108, 0]
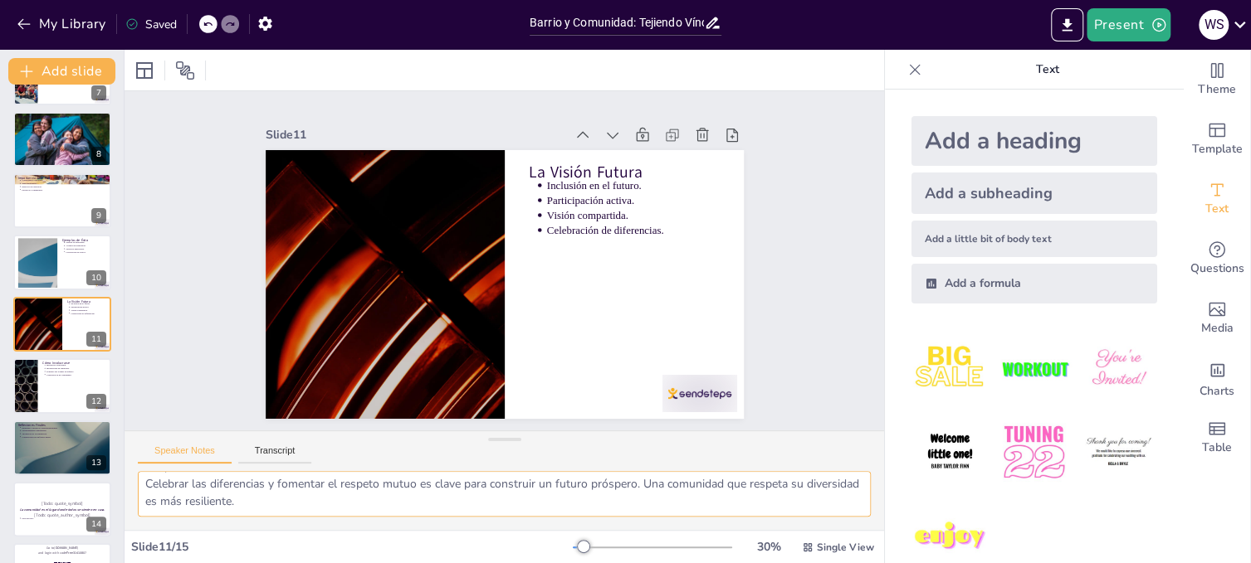
drag, startPoint x: 148, startPoint y: 483, endPoint x: 434, endPoint y: 528, distance: 289.8
click at [434, 528] on div "La inclusión debe ser un [PERSON_NAME] fundamental en la visión futura. Aceptar…" at bounding box center [503, 500] width 759 height 59
click at [28, 389] on div at bounding box center [25, 386] width 100 height 56
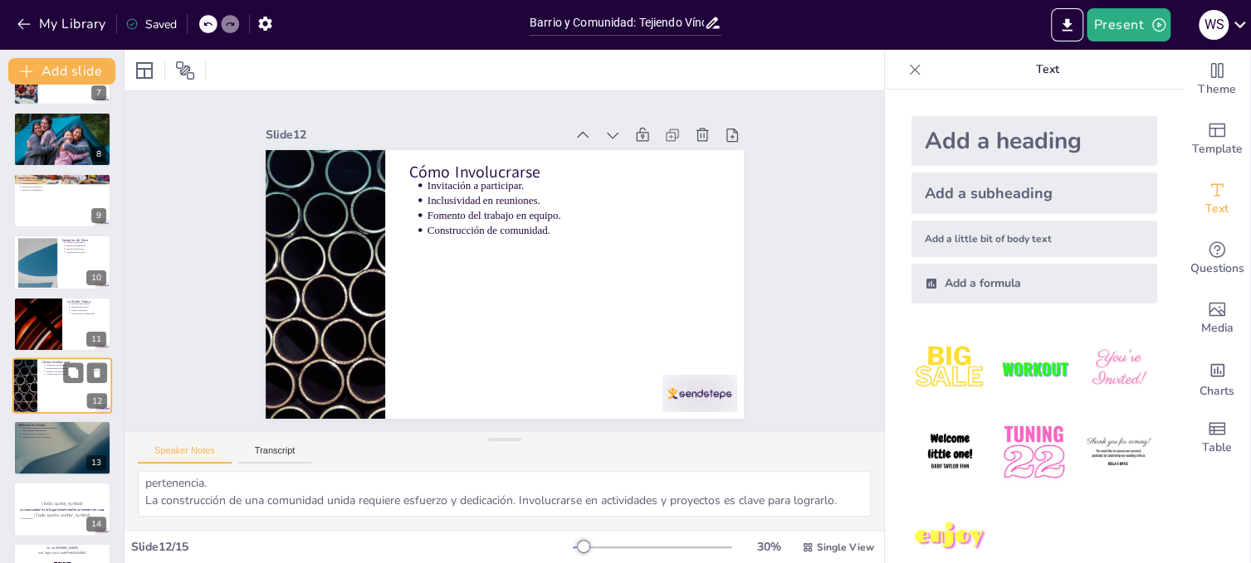
scroll to position [466, 0]
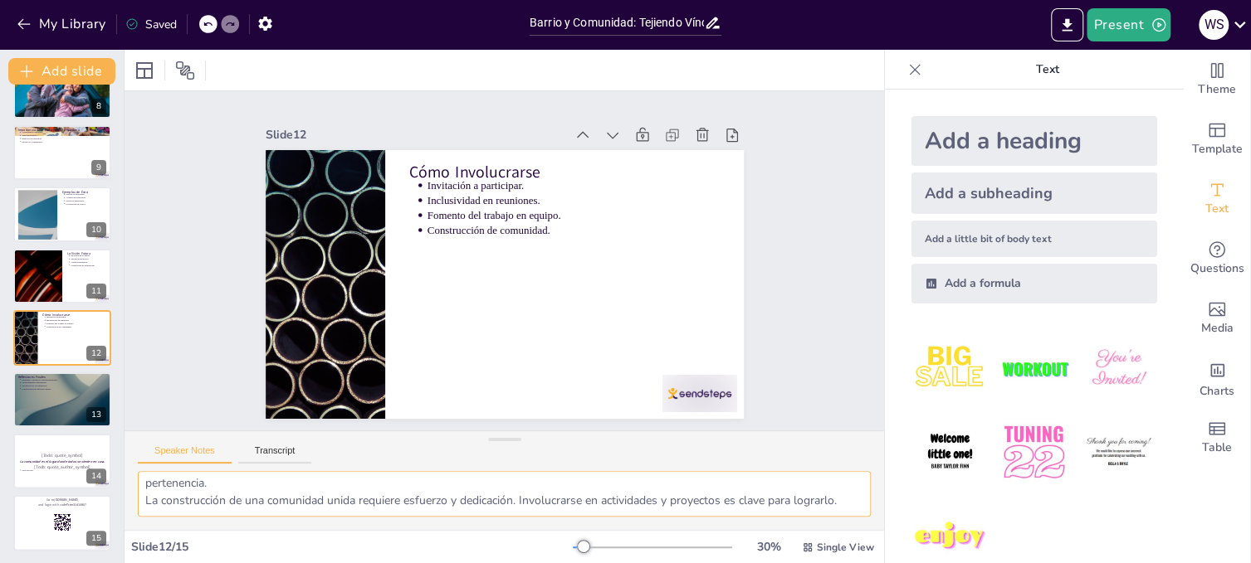
drag, startPoint x: 144, startPoint y: 486, endPoint x: 283, endPoint y: 528, distance: 145.5
click at [285, 529] on div "Hacer una invitación abierta es fundamental para fomentar la acogida. Un ambien…" at bounding box center [503, 500] width 759 height 59
click at [22, 403] on div at bounding box center [62, 400] width 100 height 56
type textarea "La sinergia entre la identidad comunitaria y el desarrollo del barrio es crucia…"
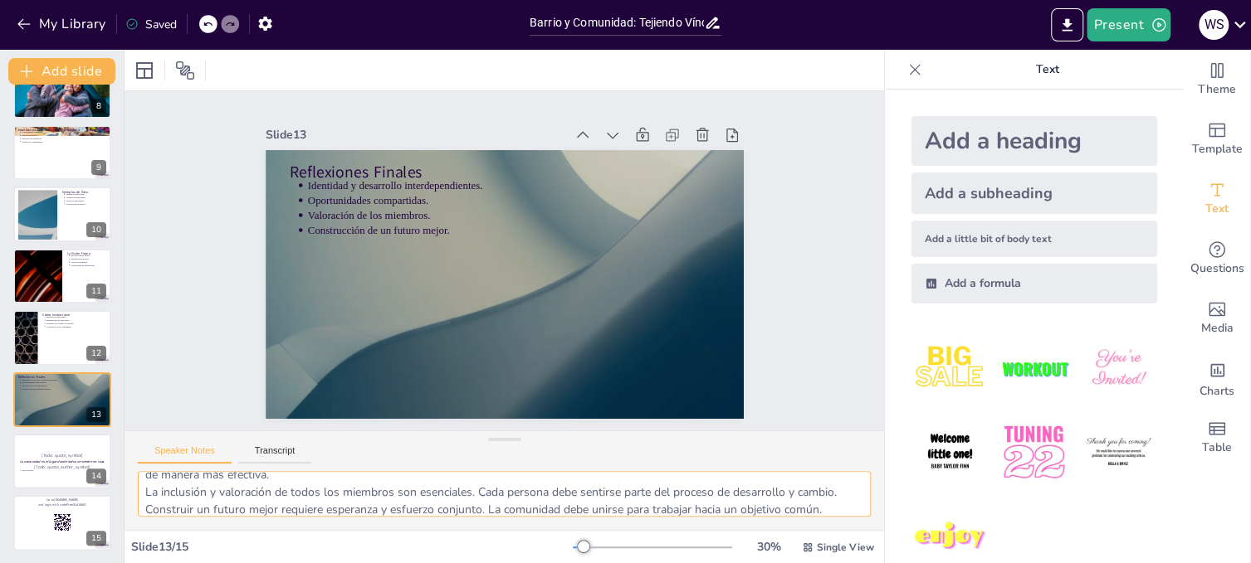
scroll to position [90, 0]
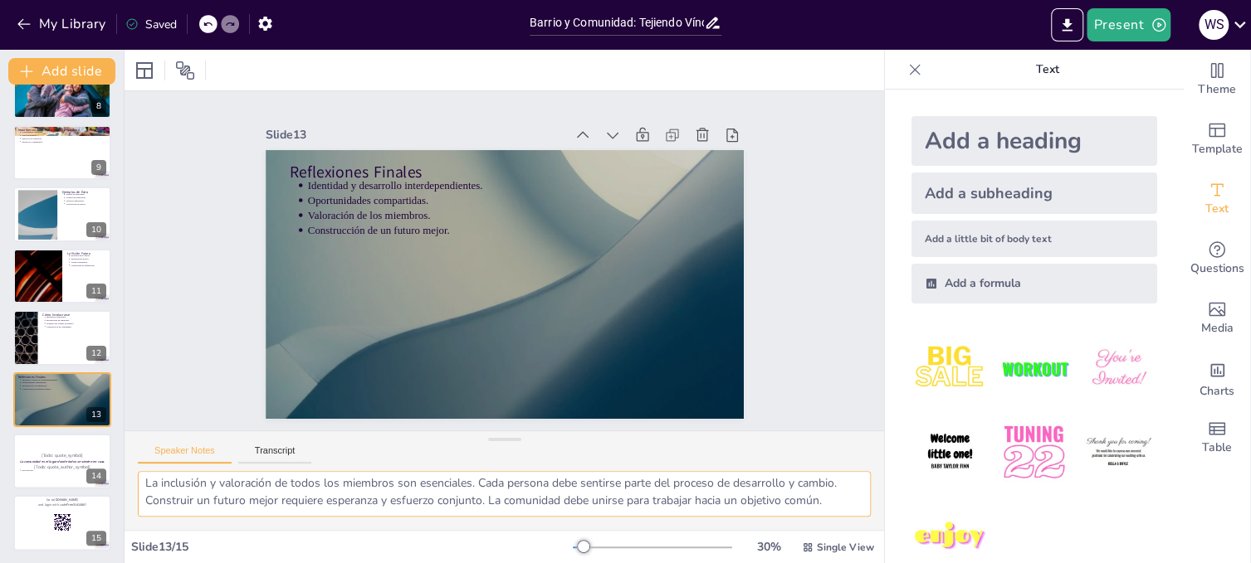
drag, startPoint x: 144, startPoint y: 490, endPoint x: 866, endPoint y: 515, distance: 721.6
click at [866, 515] on div "La sinergia entre la identidad comunitaria y el desarrollo del barrio es crucia…" at bounding box center [503, 500] width 759 height 59
click at [17, 476] on div at bounding box center [62, 461] width 100 height 56
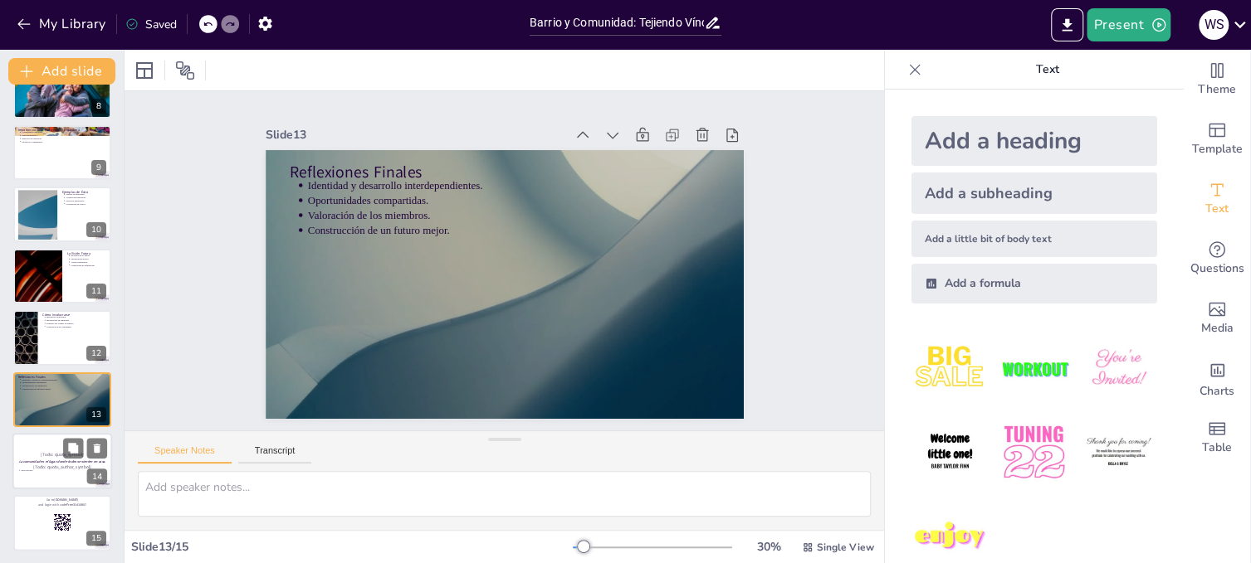
scroll to position [0, 0]
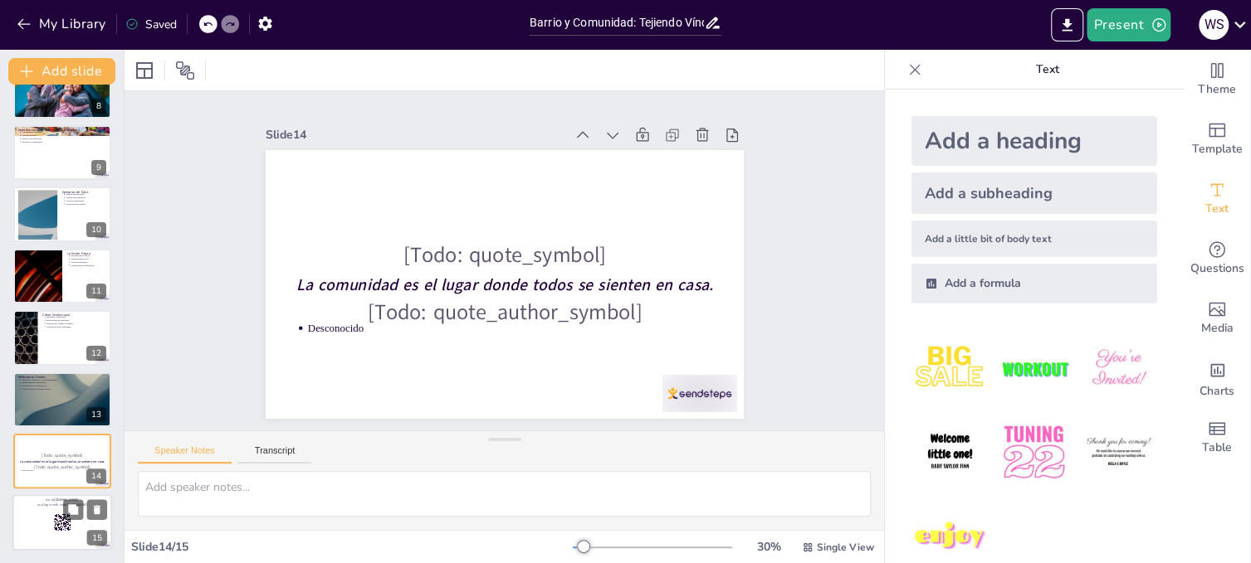
click at [30, 518] on div at bounding box center [62, 523] width 100 height 56
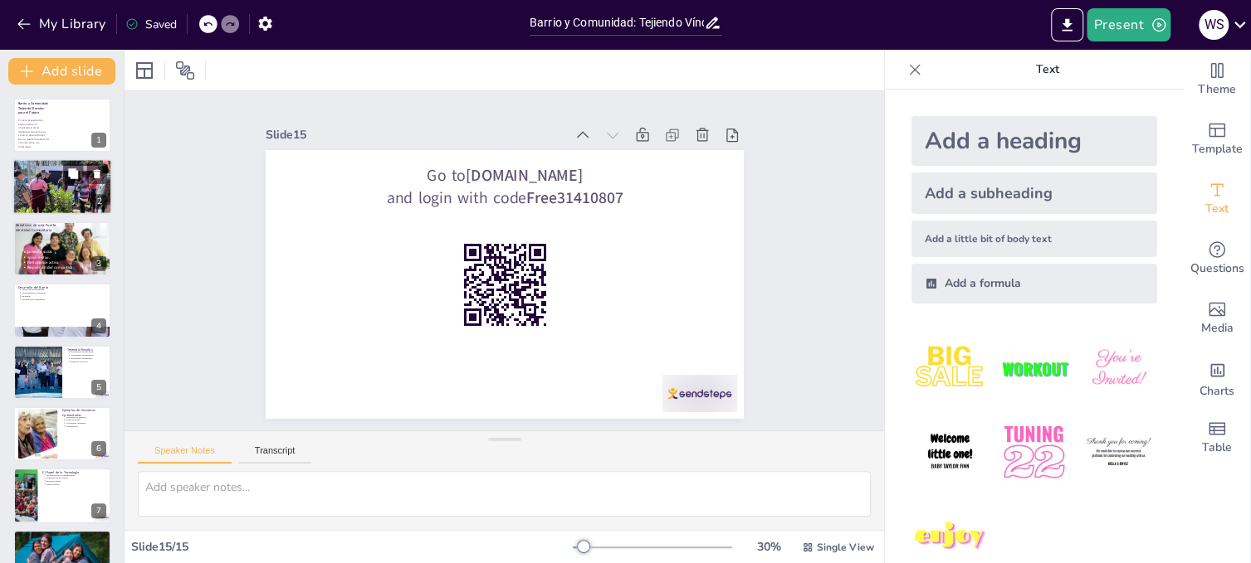
click at [21, 180] on div at bounding box center [62, 187] width 112 height 56
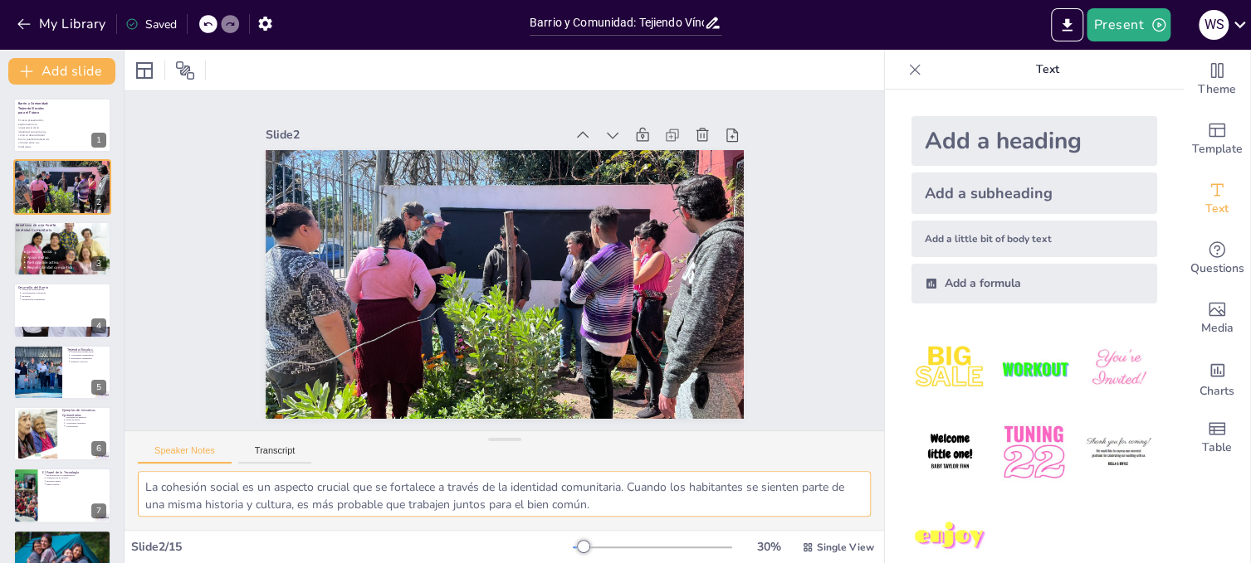
scroll to position [108, 0]
drag, startPoint x: 145, startPoint y: 490, endPoint x: 615, endPoint y: 602, distance: 482.9
click at [615, 563] on html "My Library Saved Barrio y Comunidad: Tejiendo Vínculos para el Futuro Present W…" at bounding box center [625, 281] width 1251 height 563
click at [535, 509] on textarea "La cohesión social es un aspecto crucial que se fortalece a través de la identi…" at bounding box center [504, 494] width 733 height 46
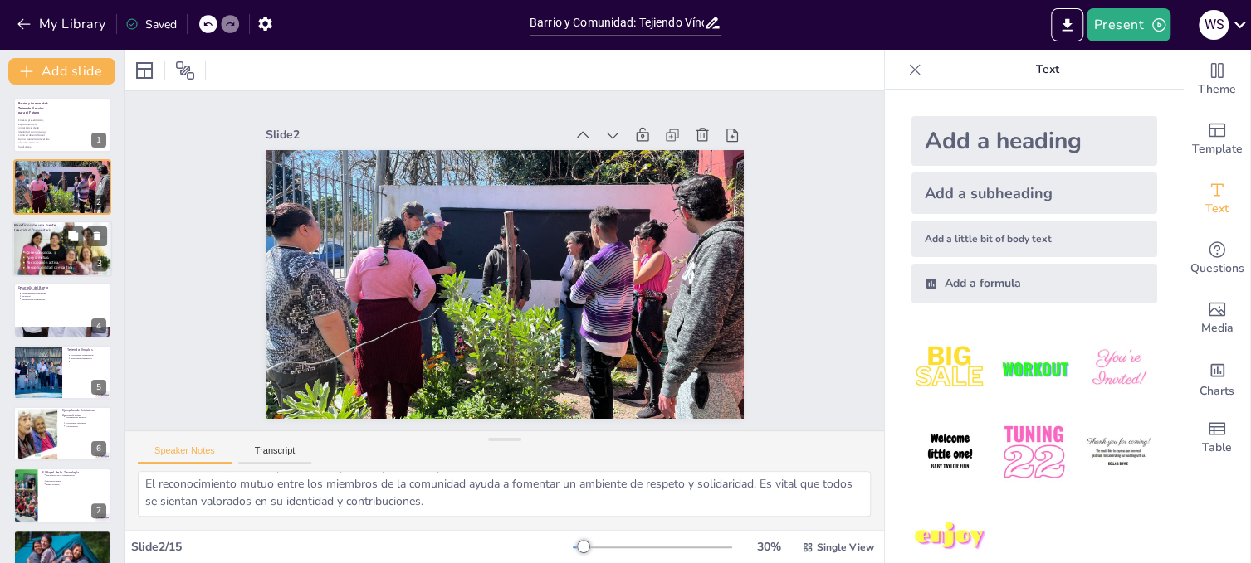
click at [27, 261] on span "Participación activa." at bounding box center [43, 262] width 33 height 5
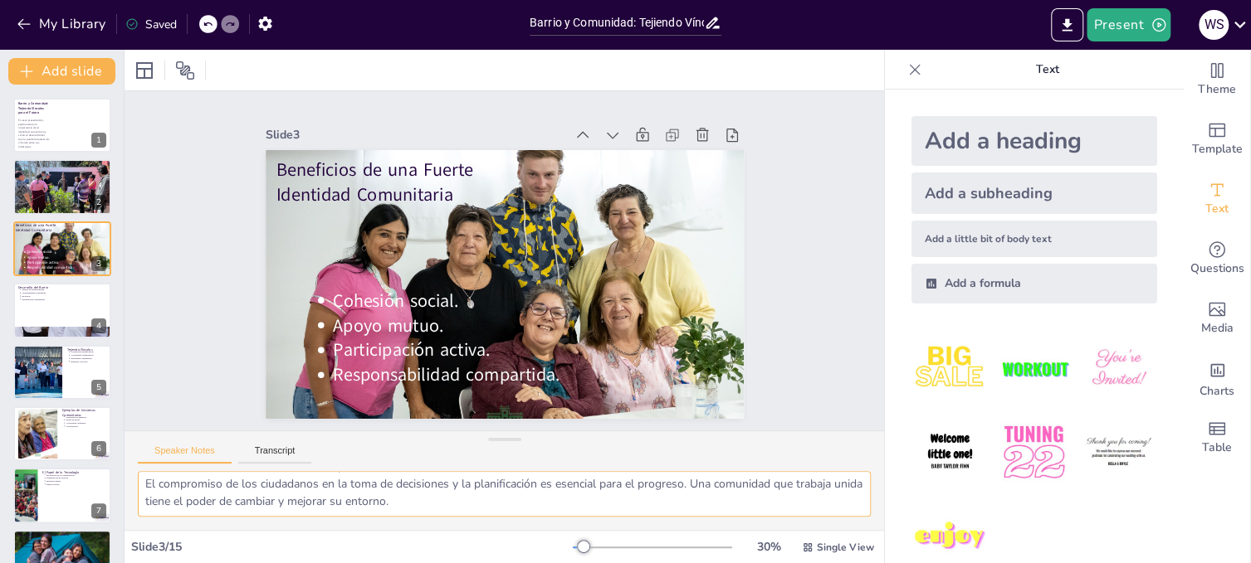
drag, startPoint x: 147, startPoint y: 487, endPoint x: 527, endPoint y: 536, distance: 383.2
click at [527, 536] on div "Slide 1 Barrio y Comunidad: Tejiendo Vínculos para el Futuro En esta presentaci…" at bounding box center [503, 307] width 759 height 514
click at [40, 307] on div at bounding box center [62, 310] width 100 height 56
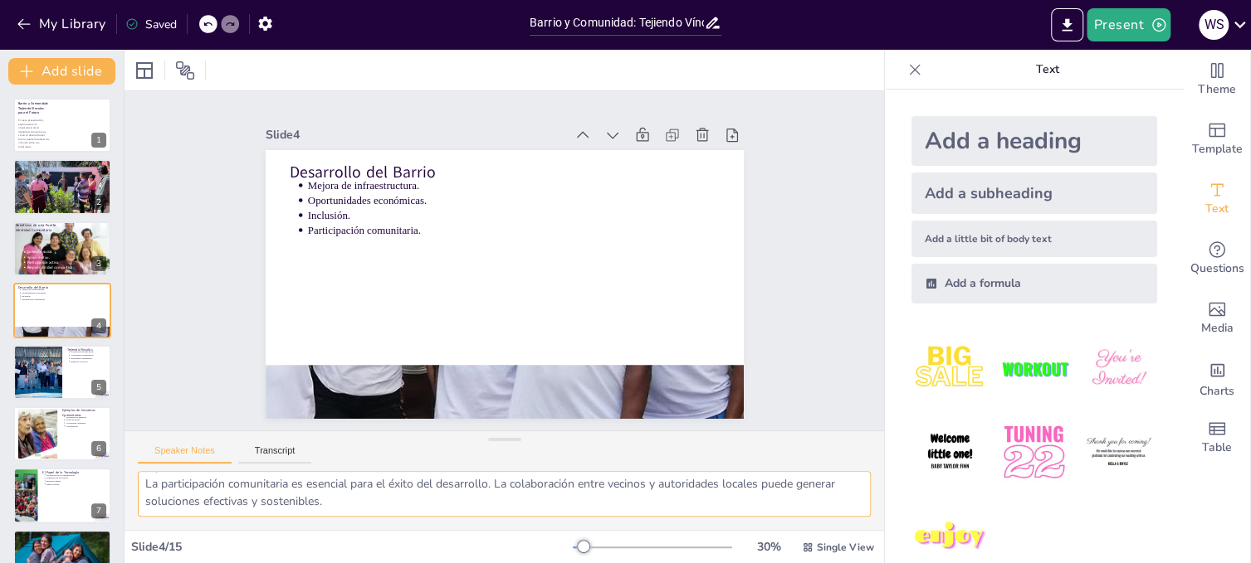
drag, startPoint x: 144, startPoint y: 485, endPoint x: 427, endPoint y: 524, distance: 285.5
click at [427, 524] on div "La mejora de la infraestructura es fundamental para el desarrollo del barrio. S…" at bounding box center [503, 500] width 759 height 59
click at [30, 383] on div at bounding box center [37, 372] width 89 height 56
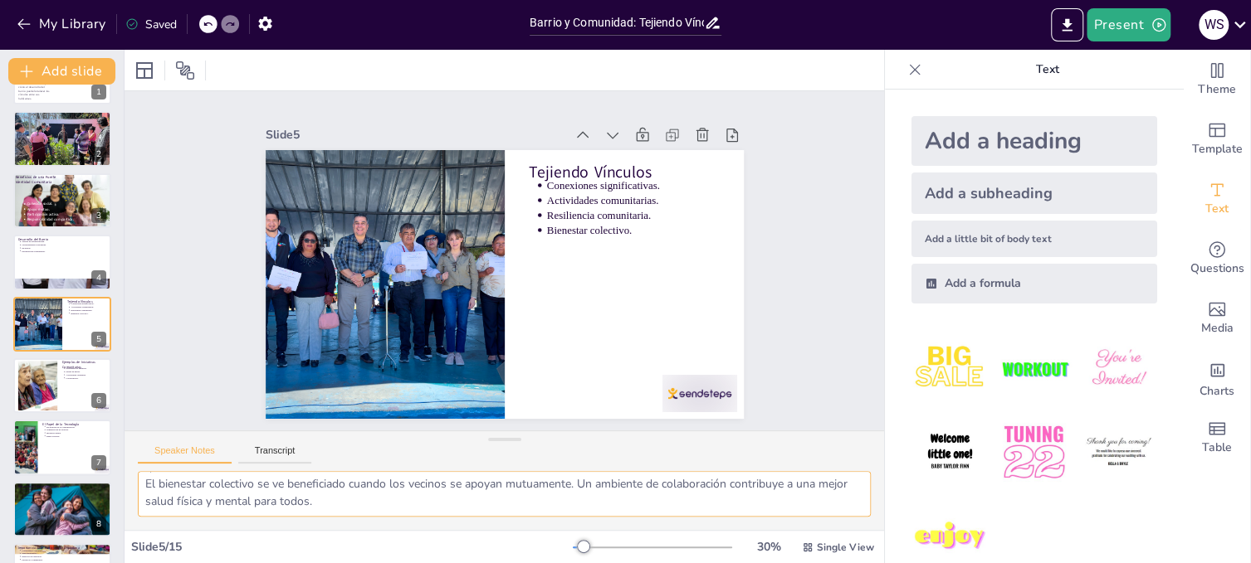
drag, startPoint x: 144, startPoint y: 485, endPoint x: 428, endPoint y: 524, distance: 287.4
click at [428, 524] on div "Las relaciones significativas son la base de una comunidad fuerte. Al fomentar …" at bounding box center [503, 500] width 759 height 59
click at [24, 390] on div at bounding box center [37, 386] width 76 height 51
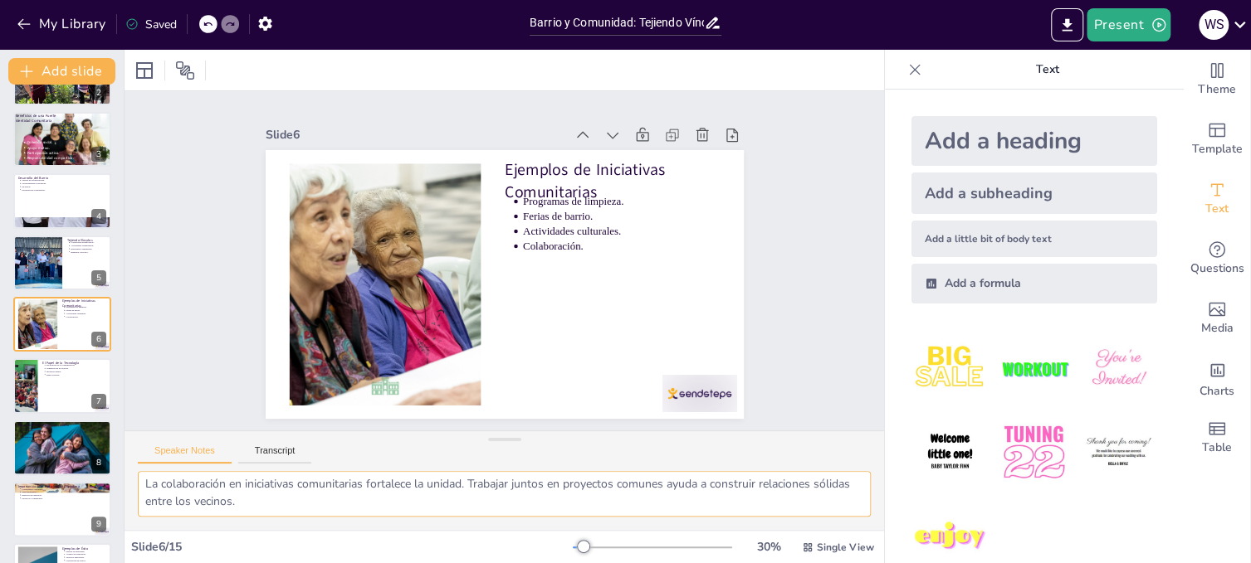
drag, startPoint x: 143, startPoint y: 484, endPoint x: 407, endPoint y: 533, distance: 268.4
click at [407, 533] on div "Slide 1 Barrio y Comunidad: Tejiendo Vínculos para el Futuro En esta presentaci…" at bounding box center [503, 307] width 759 height 514
click at [17, 387] on div at bounding box center [25, 387] width 75 height 56
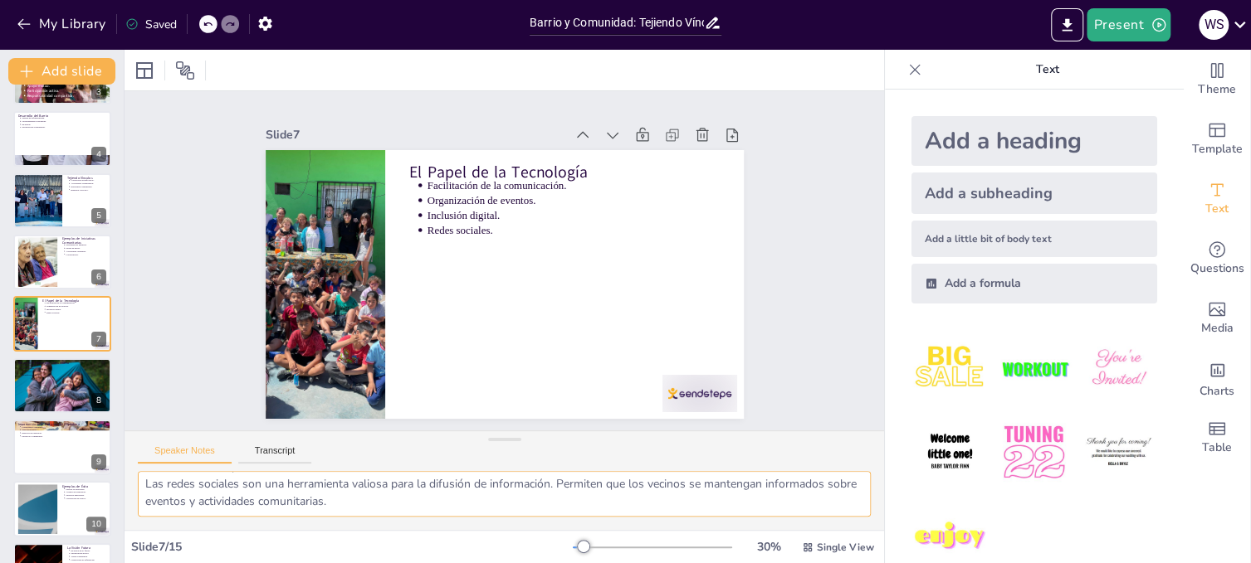
drag, startPoint x: 144, startPoint y: 488, endPoint x: 417, endPoint y: 510, distance: 273.9
click at [417, 510] on textarea "La tecnología facilita la conexión entre los vecinos. Plataformas digitales per…" at bounding box center [504, 494] width 733 height 46
click at [24, 389] on div at bounding box center [62, 386] width 100 height 66
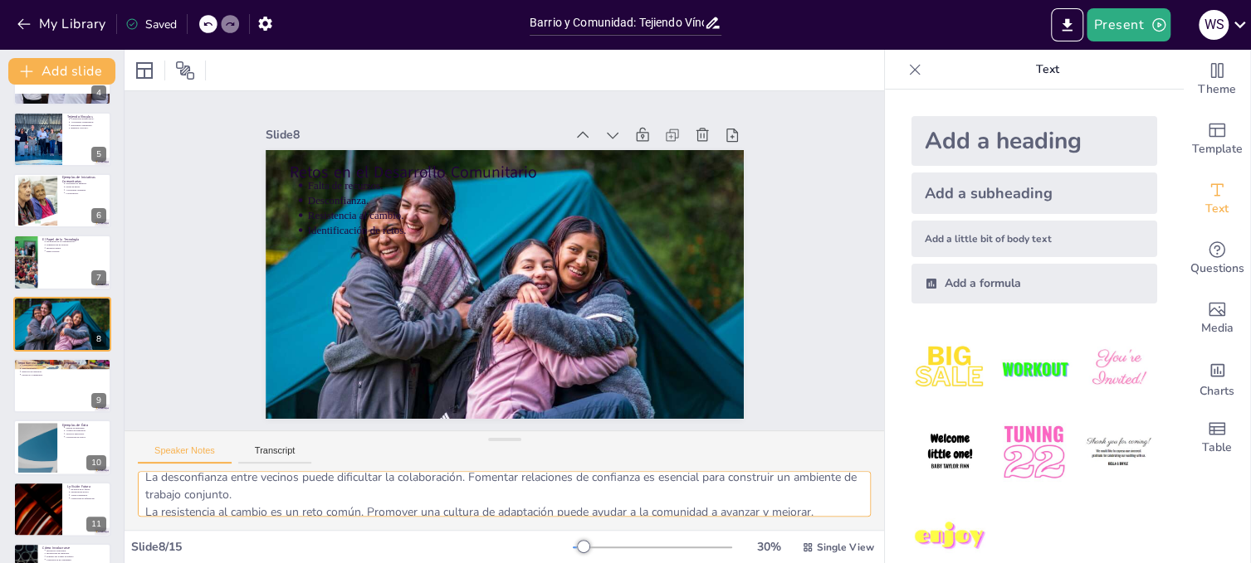
scroll to position [90, 0]
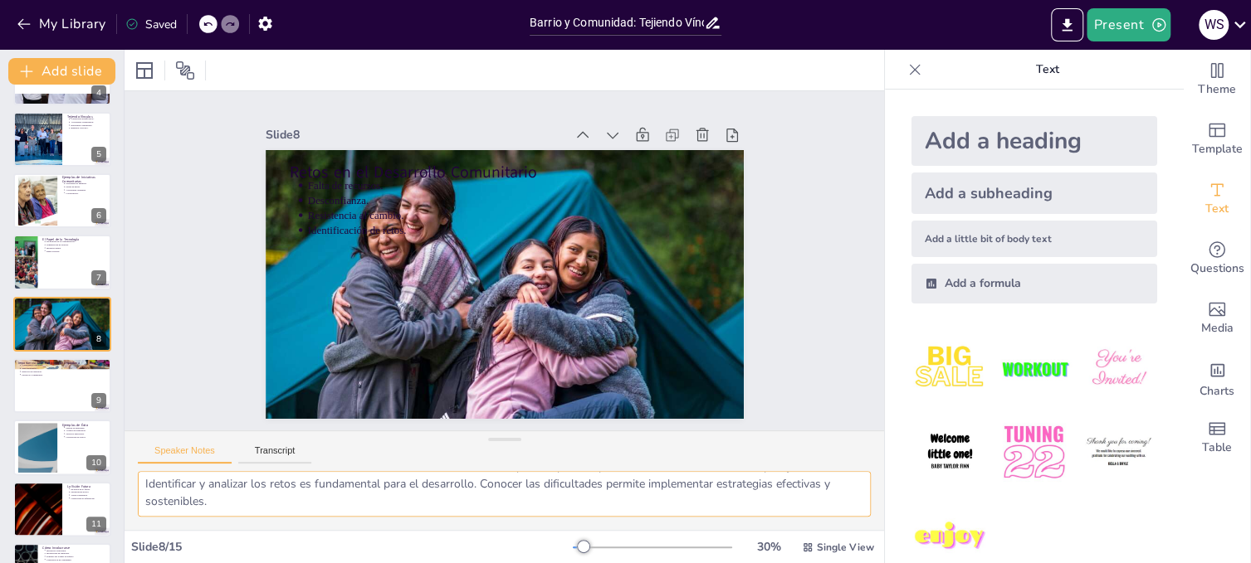
drag, startPoint x: 142, startPoint y: 486, endPoint x: 385, endPoint y: 526, distance: 246.4
click at [385, 526] on div "La falta de recursos es una limitación significativa que puede frenar el desarr…" at bounding box center [503, 500] width 759 height 59
paste textarea "tecnología facilita la conexión entre los vecinos. Plataformas digitales permit…"
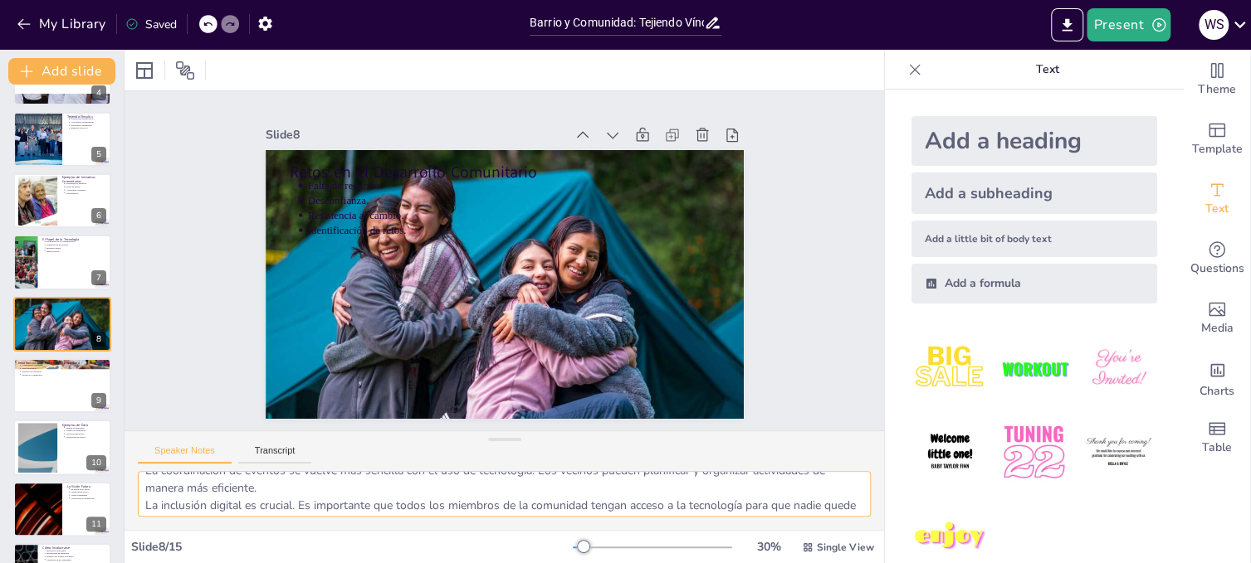
scroll to position [108, 0]
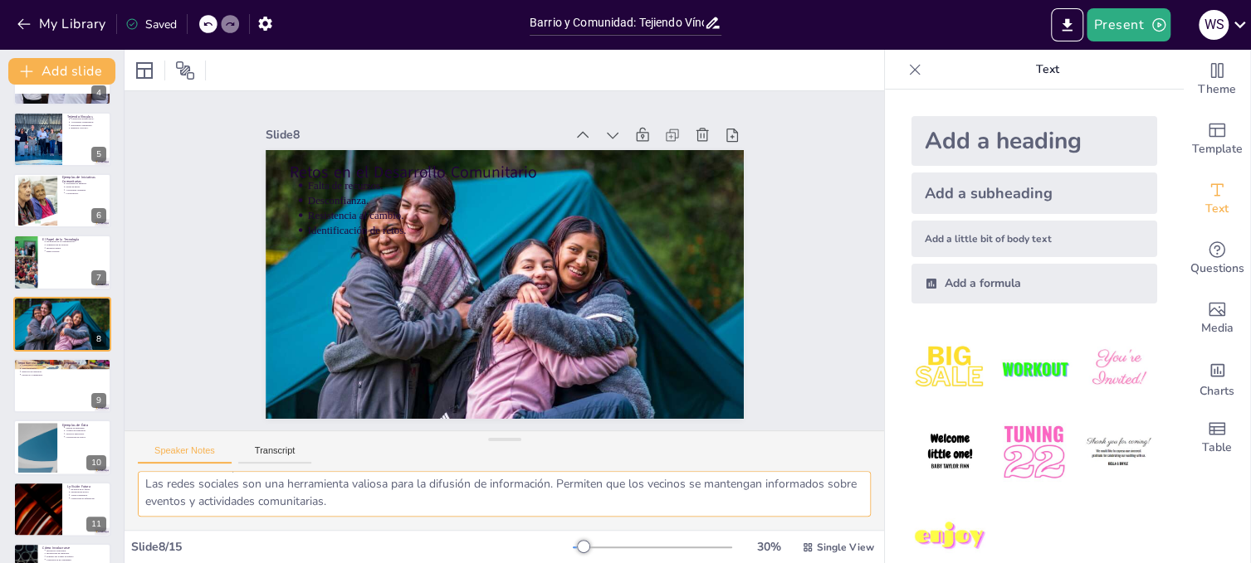
drag, startPoint x: 144, startPoint y: 488, endPoint x: 384, endPoint y: 524, distance: 242.5
click at [384, 524] on div "La tecnología facilita la conexión entre los vecinos. Plataformas digitales per…" at bounding box center [503, 500] width 759 height 59
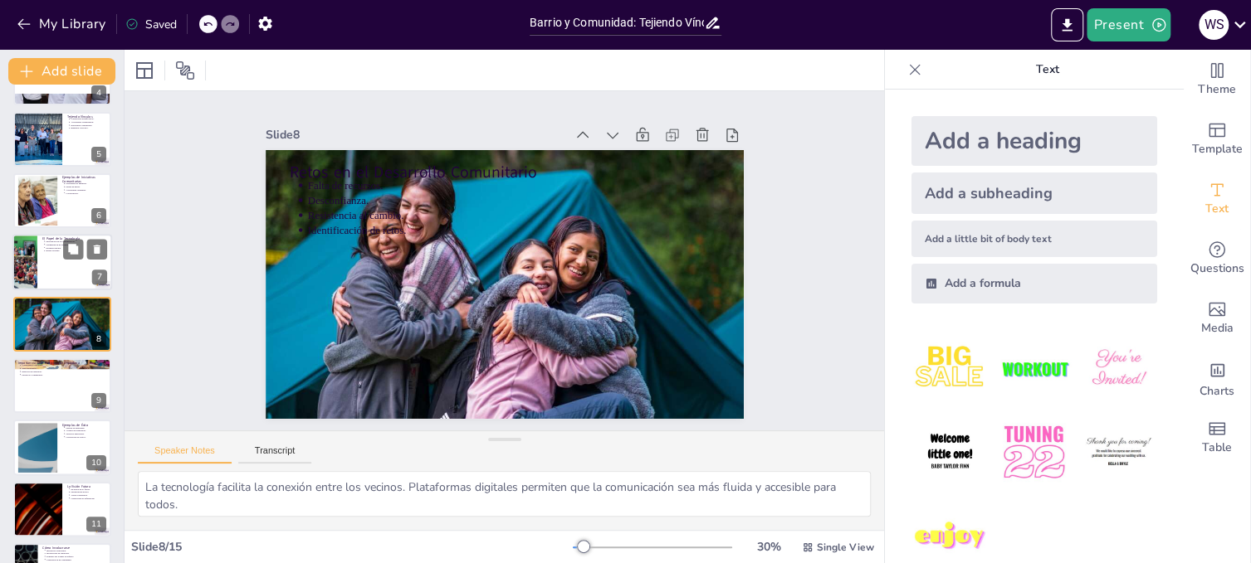
click at [32, 256] on div at bounding box center [25, 263] width 75 height 56
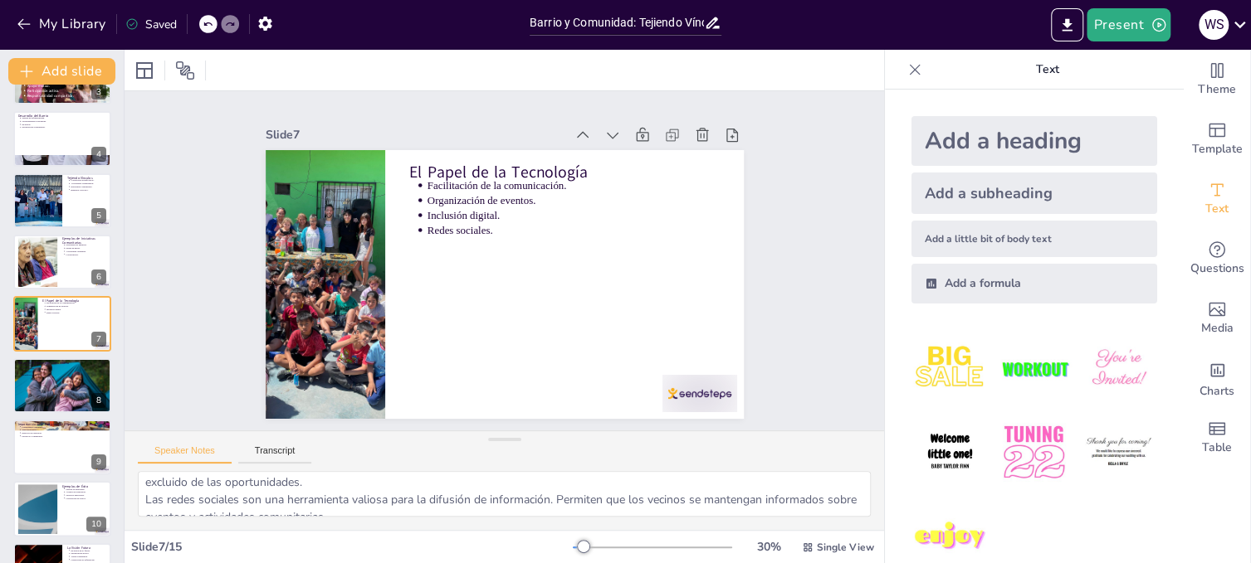
scroll to position [108, 0]
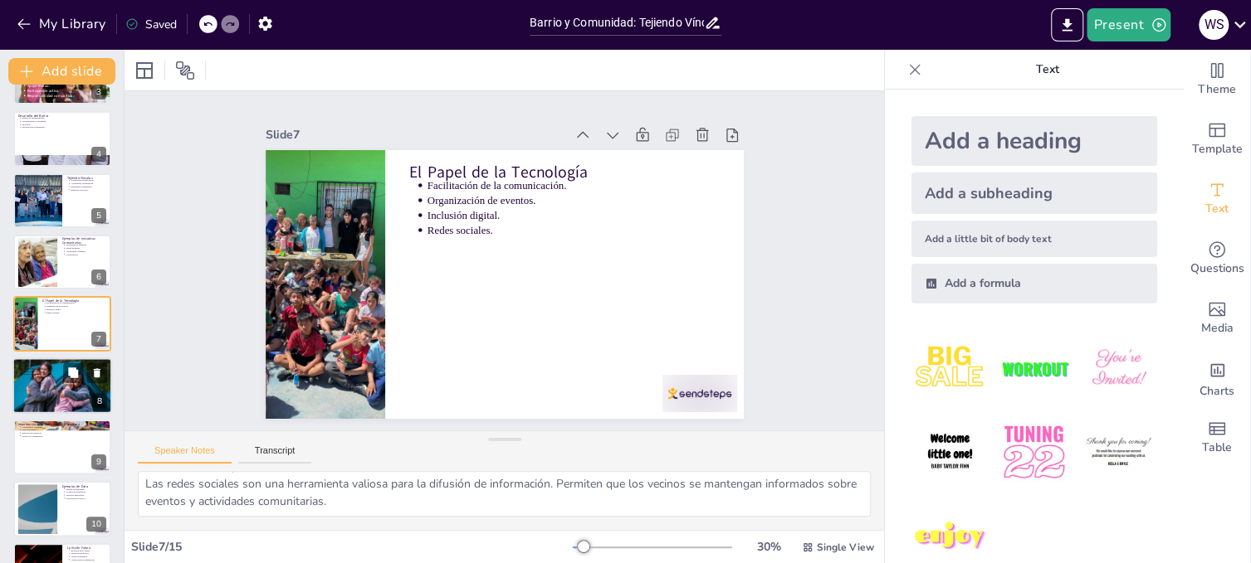
click at [61, 373] on p "Identificación de retos." at bounding box center [64, 374] width 86 height 3
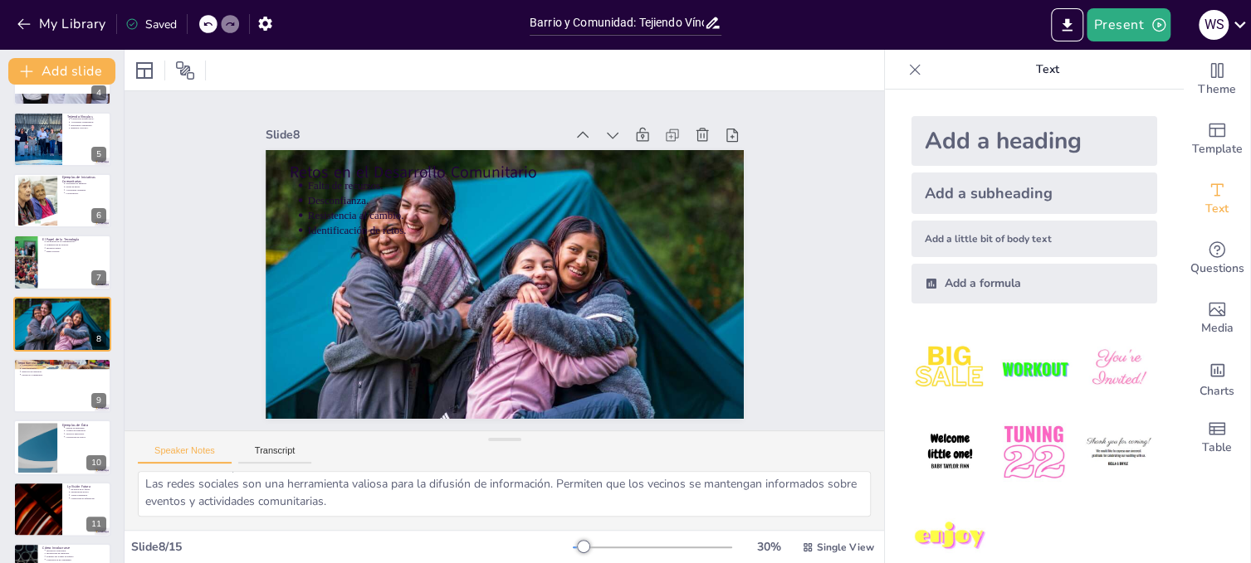
click at [205, 23] on icon at bounding box center [207, 24] width 8 height 4
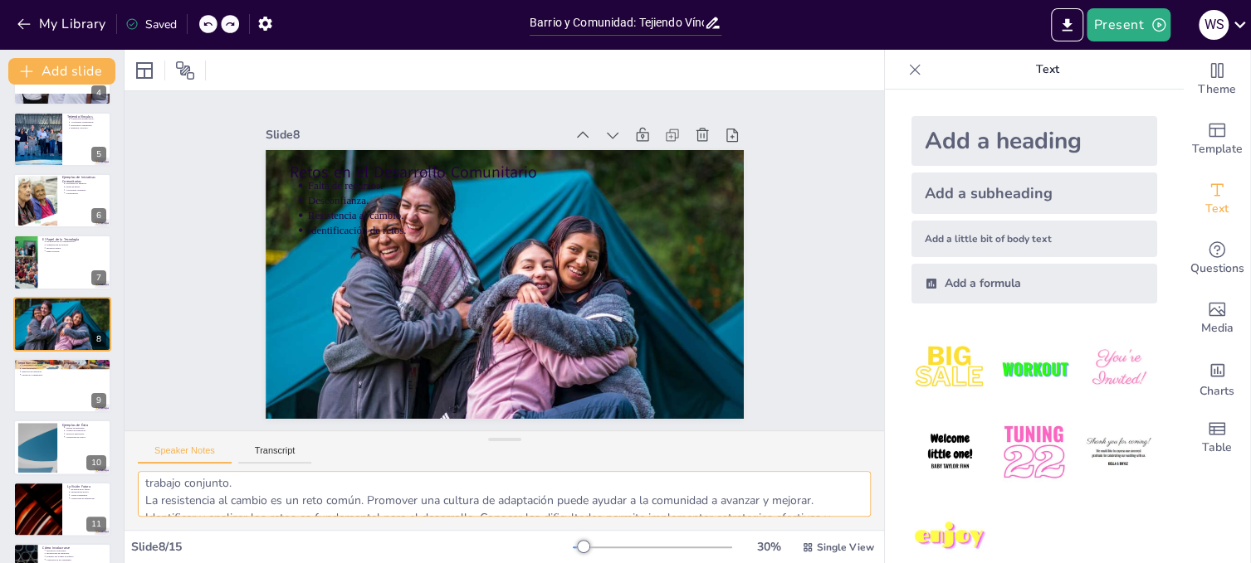
scroll to position [90, 0]
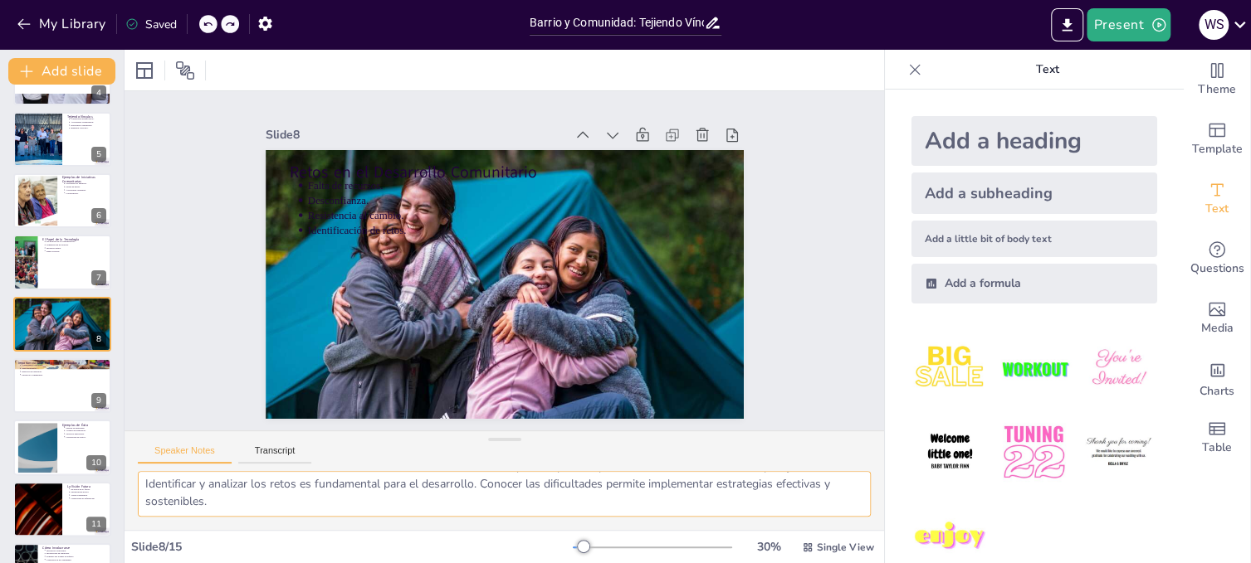
drag, startPoint x: 143, startPoint y: 488, endPoint x: 340, endPoint y: 517, distance: 199.6
click at [340, 517] on div "La falta de recursos es una limitación significativa que puede frenar el desarr…" at bounding box center [503, 500] width 759 height 59
click at [21, 391] on div at bounding box center [62, 386] width 100 height 56
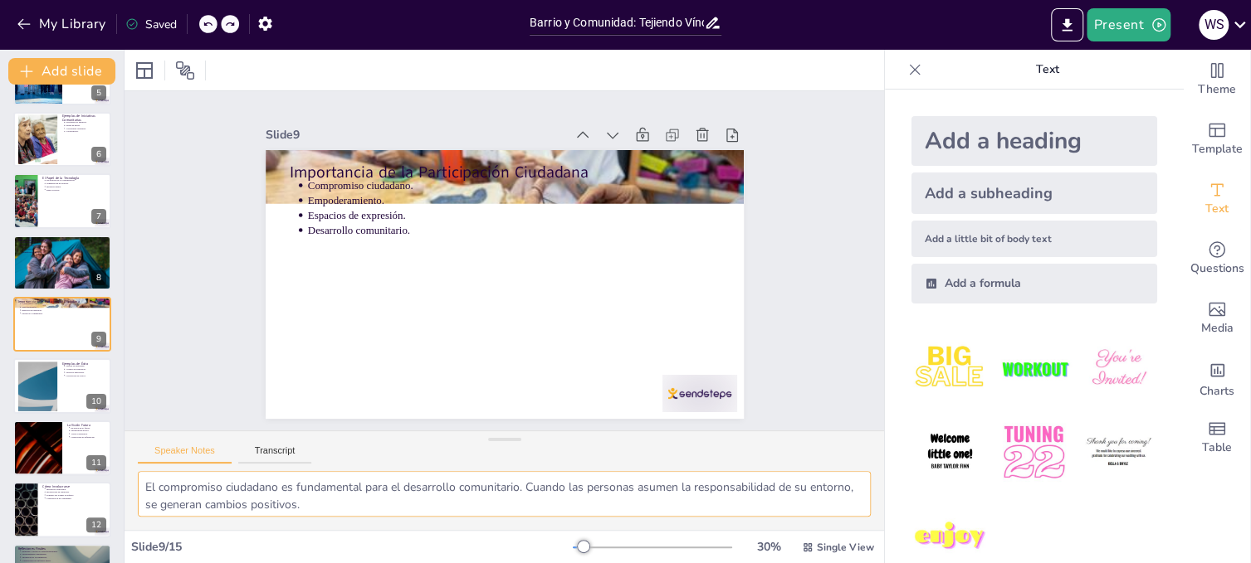
scroll to position [108, 0]
drag, startPoint x: 144, startPoint y: 483, endPoint x: 379, endPoint y: 514, distance: 237.7
click at [379, 514] on textarea "El compromiso ciudadano es fundamental para el desarrollo comunitario. Cuando l…" at bounding box center [504, 494] width 733 height 46
click at [24, 383] on div at bounding box center [38, 386] width 90 height 51
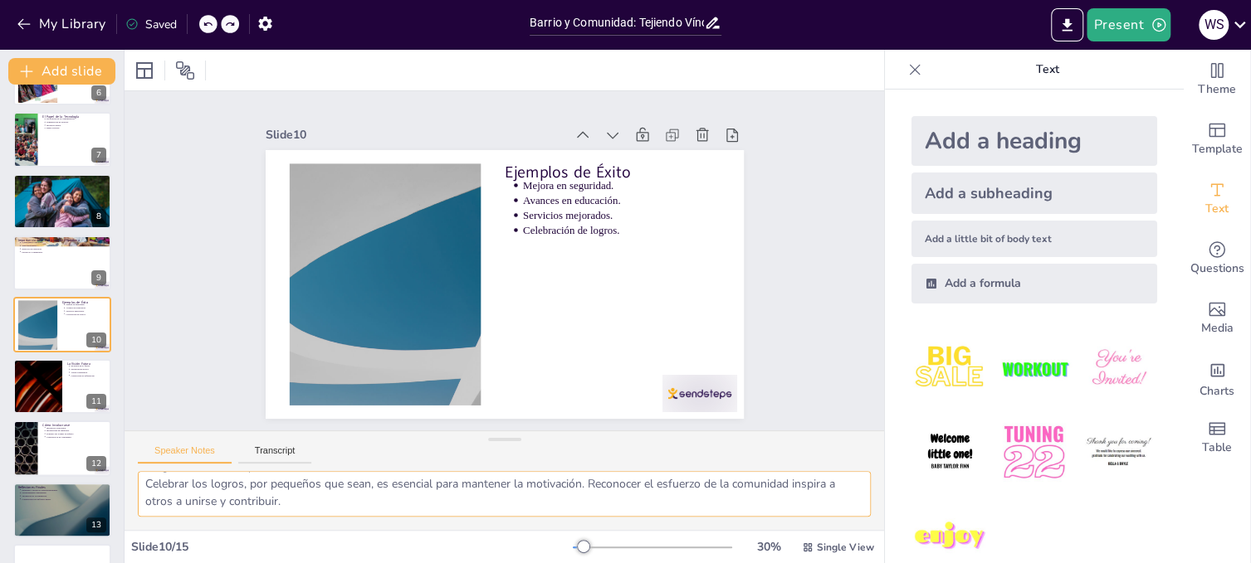
drag, startPoint x: 143, startPoint y: 487, endPoint x: 441, endPoint y: 530, distance: 301.9
click at [441, 530] on div "Slide 1 Barrio y Comunidad: Tejiendo Vínculos para el Futuro En esta presentaci…" at bounding box center [503, 307] width 759 height 514
click at [22, 388] on div at bounding box center [38, 387] width 100 height 56
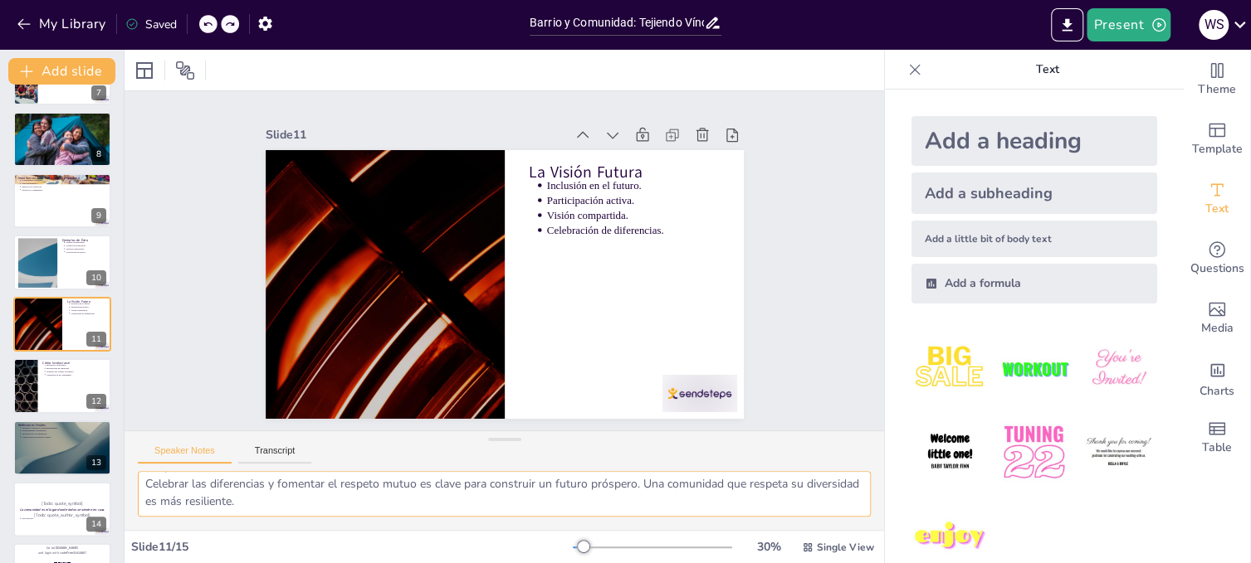
drag, startPoint x: 144, startPoint y: 487, endPoint x: 343, endPoint y: 521, distance: 201.2
click at [343, 521] on div "La inclusión debe ser un [PERSON_NAME] fundamental en la visión futura. Aceptar…" at bounding box center [503, 500] width 759 height 59
click at [28, 387] on div at bounding box center [25, 386] width 100 height 56
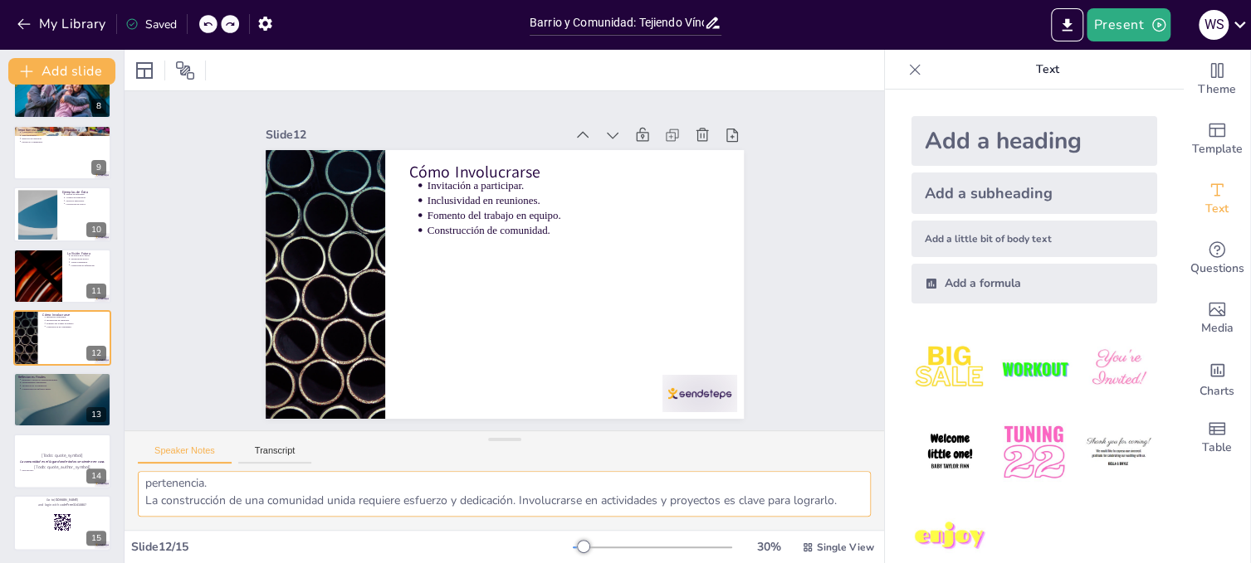
drag, startPoint x: 143, startPoint y: 488, endPoint x: 316, endPoint y: 530, distance: 178.5
click at [316, 530] on div "Slide 1 Barrio y Comunidad: Tejiendo Vínculos para el Futuro En esta presentaci…" at bounding box center [503, 307] width 759 height 514
click at [24, 405] on div at bounding box center [62, 400] width 100 height 56
type textarea "La sinergia entre la identidad comunitaria y el desarrollo del barrio es crucia…"
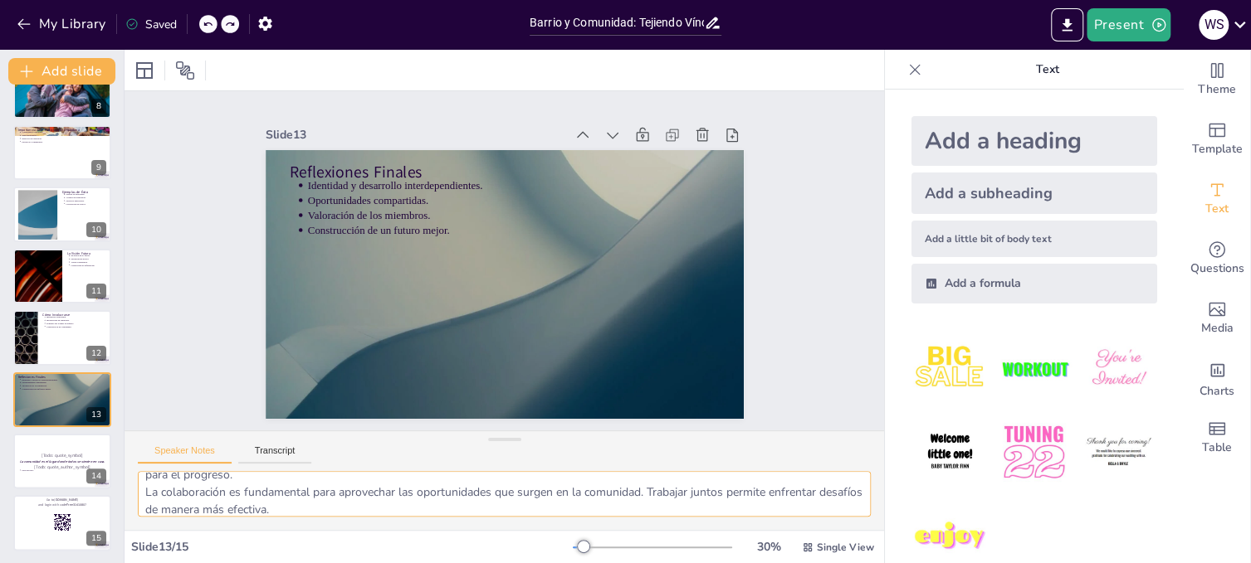
scroll to position [90, 0]
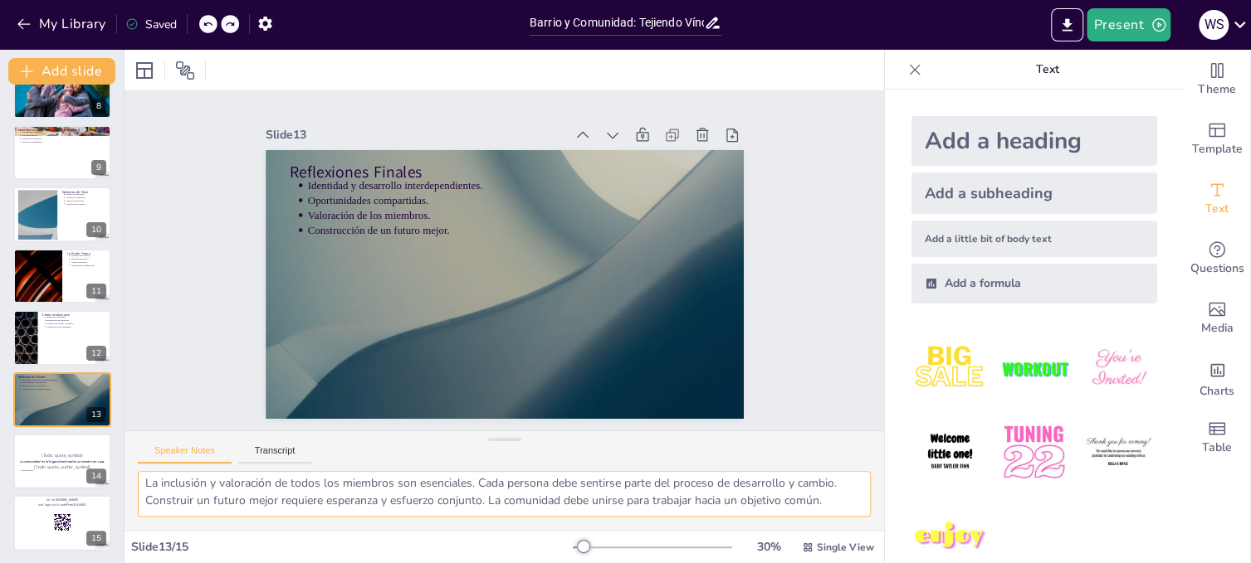
drag, startPoint x: 144, startPoint y: 485, endPoint x: 893, endPoint y: 503, distance: 748.8
click at [898, 504] on div "Document fonts Akatab Recently used Akatab Popular fonts Lato Montserrat Open S…" at bounding box center [625, 307] width 1251 height 514
click at [27, 455] on p "[Todo: quote_symbol]" at bounding box center [62, 454] width 90 height 7
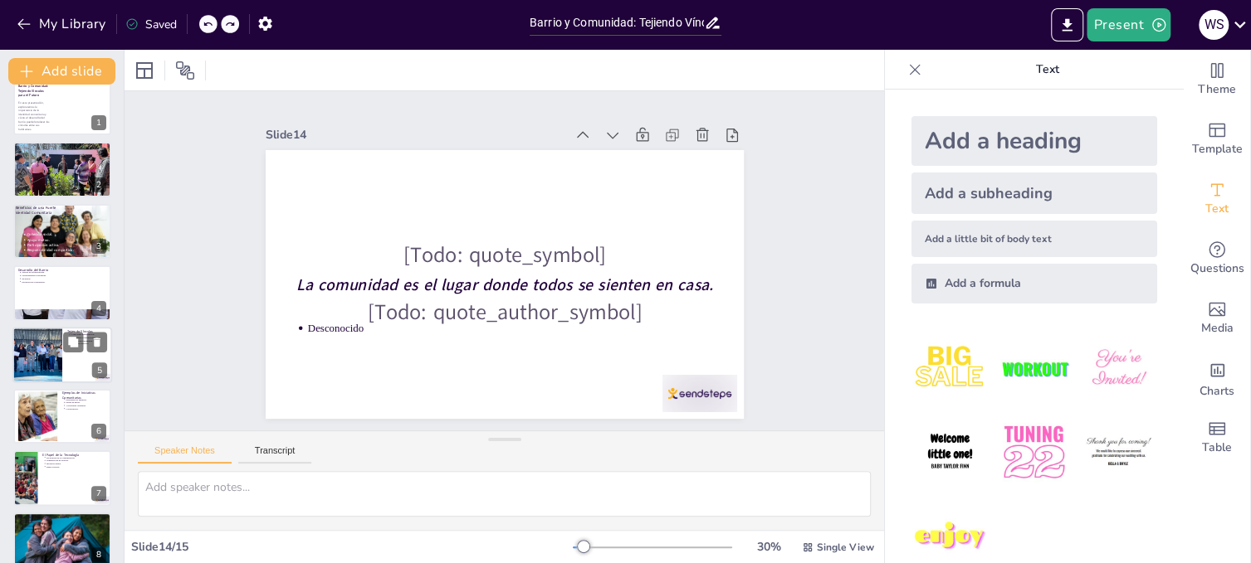
scroll to position [0, 0]
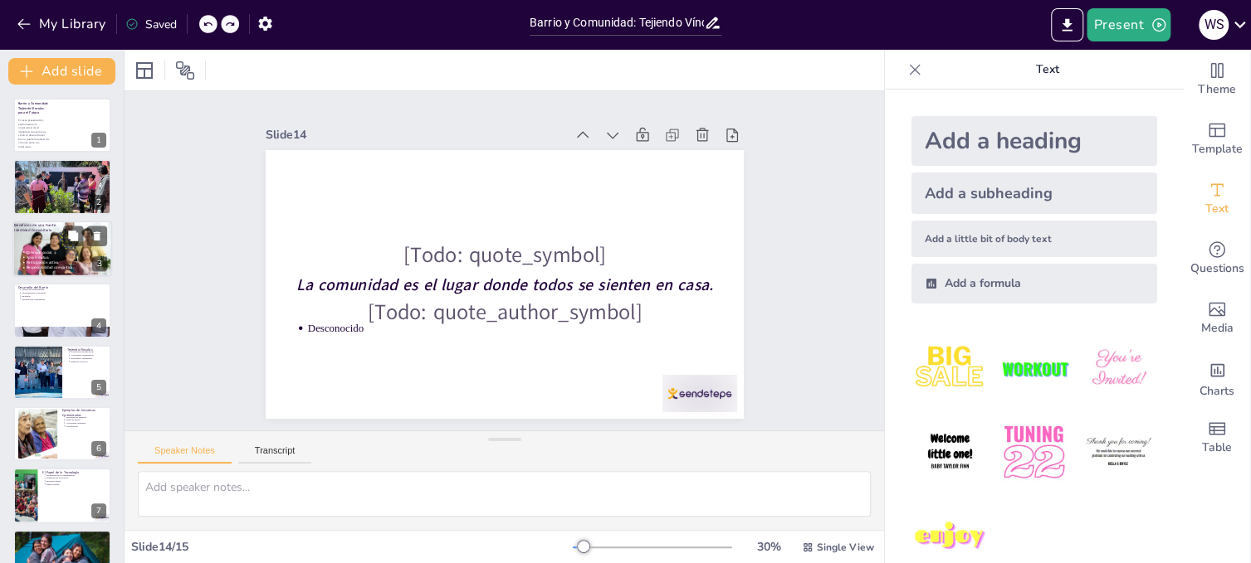
click at [30, 241] on div at bounding box center [62, 249] width 100 height 66
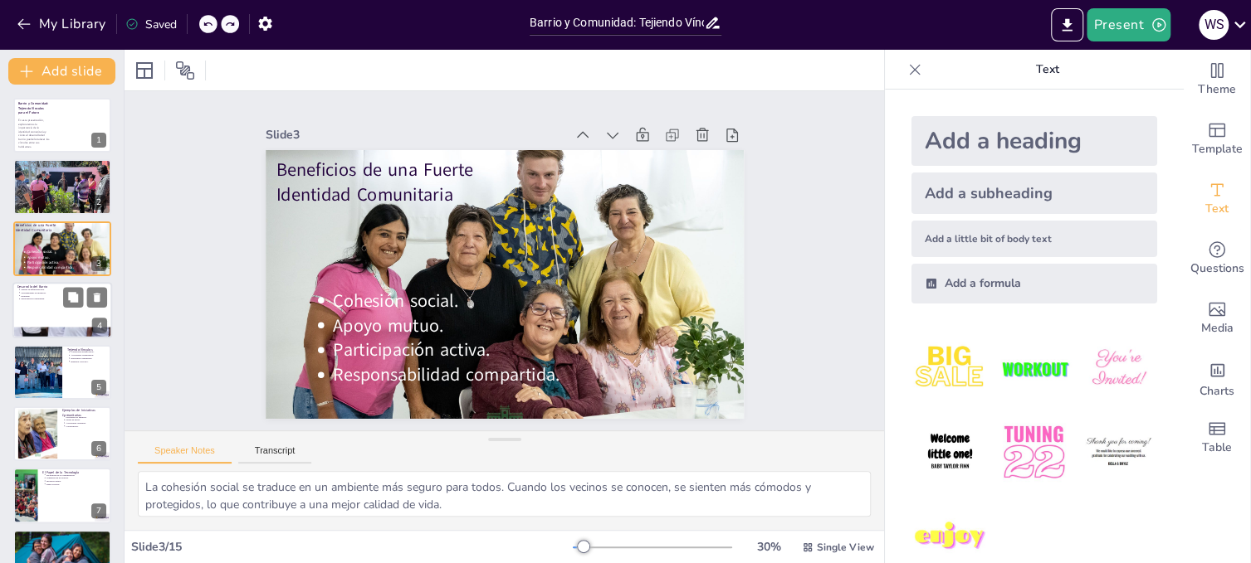
click at [39, 300] on p "Participación comunitaria." at bounding box center [64, 299] width 86 height 3
type textarea "La mejora de la infraestructura es fundamental para el desarrollo del barrio. S…"
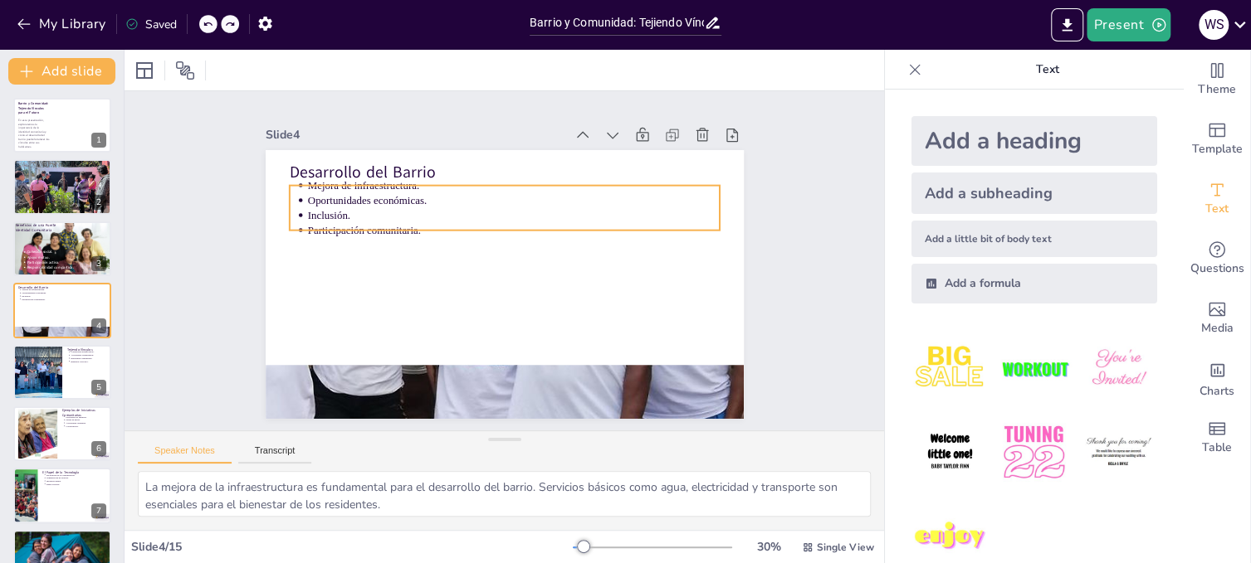
click at [359, 198] on p "Oportunidades económicas." at bounding box center [537, 209] width 383 height 181
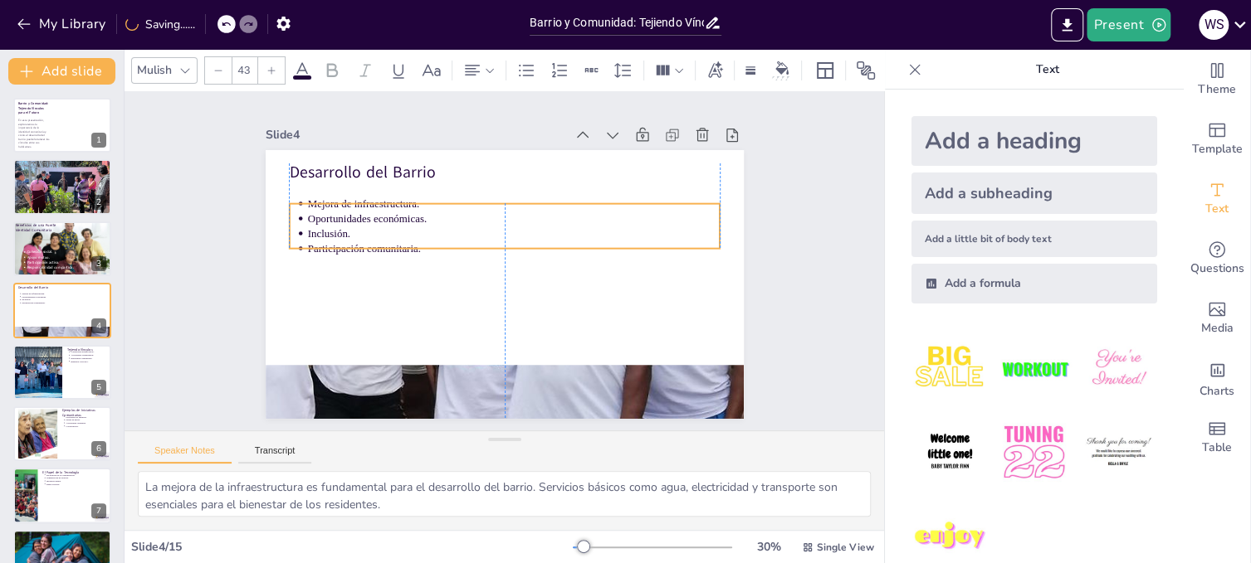
drag, startPoint x: 417, startPoint y: 197, endPoint x: 413, endPoint y: 215, distance: 18.6
click at [413, 215] on p "Oportunidades económicas." at bounding box center [518, 220] width 412 height 58
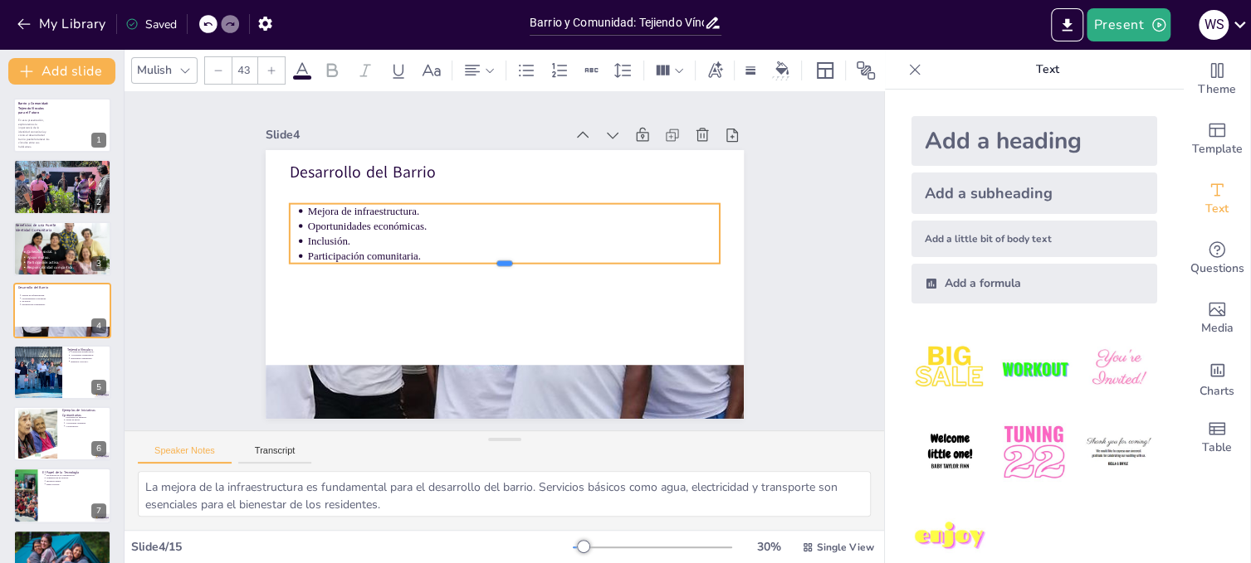
click at [489, 248] on div "Desarrollo del Barrio Mejora de infraestructura. Oportunidades económicas. Incl…" at bounding box center [495, 282] width 546 height 440
drag, startPoint x: 709, startPoint y: 225, endPoint x: 424, endPoint y: 241, distance: 285.1
click at [442, 235] on div at bounding box center [462, 205] width 41 height 59
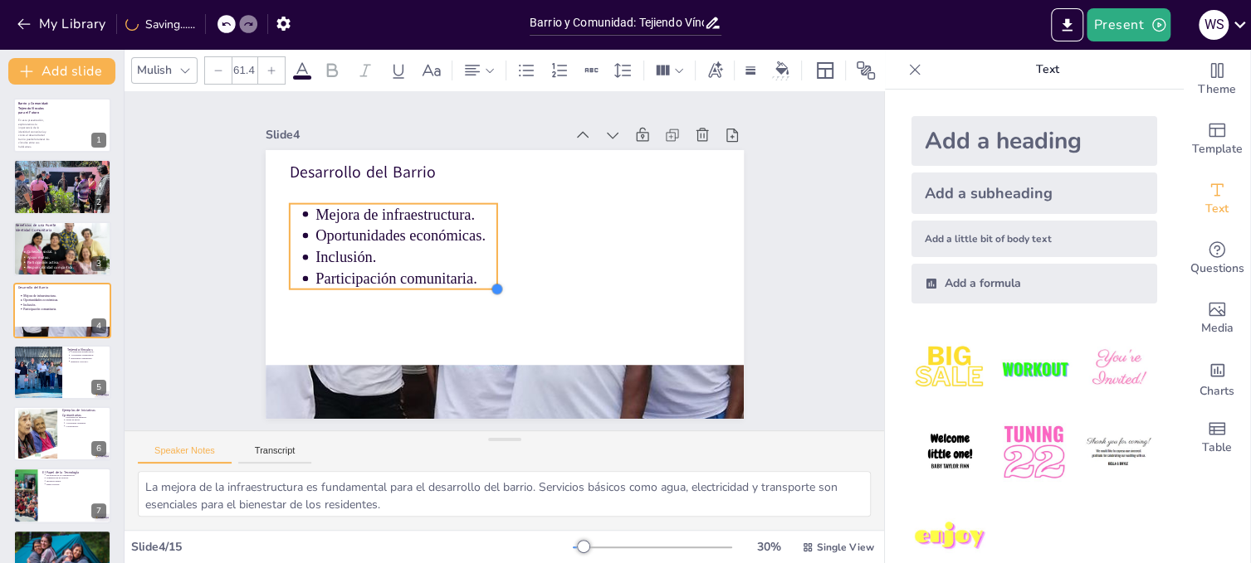
drag, startPoint x: 422, startPoint y: 257, endPoint x: 452, endPoint y: 283, distance: 39.4
click at [452, 283] on div "Desarrollo del Barrio Mejora de infraestructura. Oportunidades económicas. Incl…" at bounding box center [492, 281] width 549 height 472
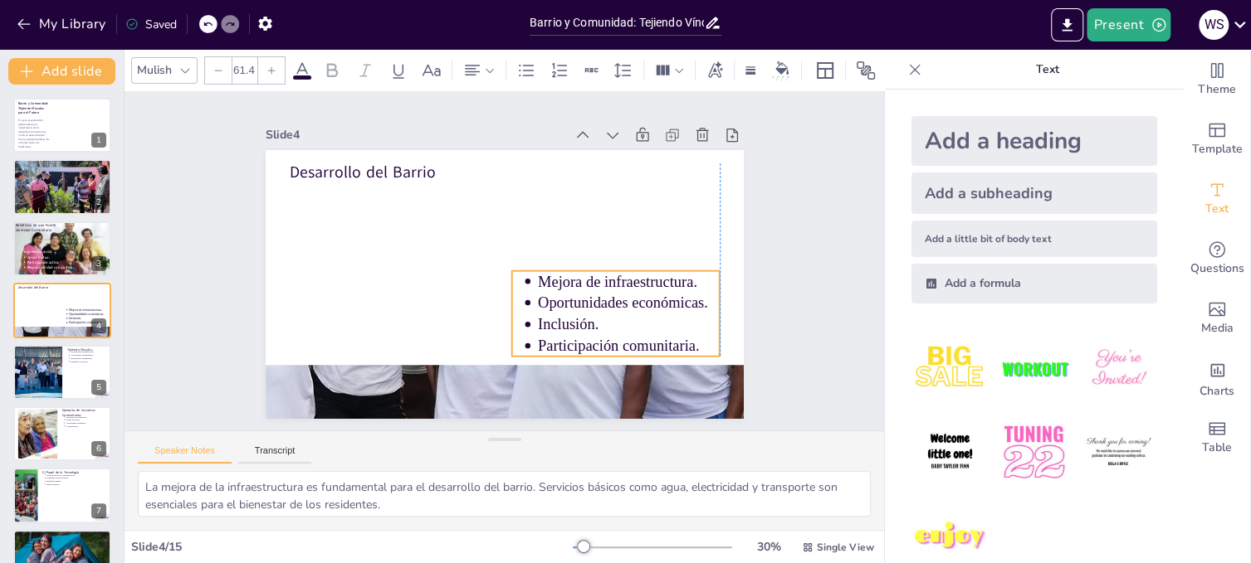
drag, startPoint x: 408, startPoint y: 232, endPoint x: 632, endPoint y: 300, distance: 233.1
click at [632, 303] on p "Oportunidades económicas." at bounding box center [600, 350] width 175 height 94
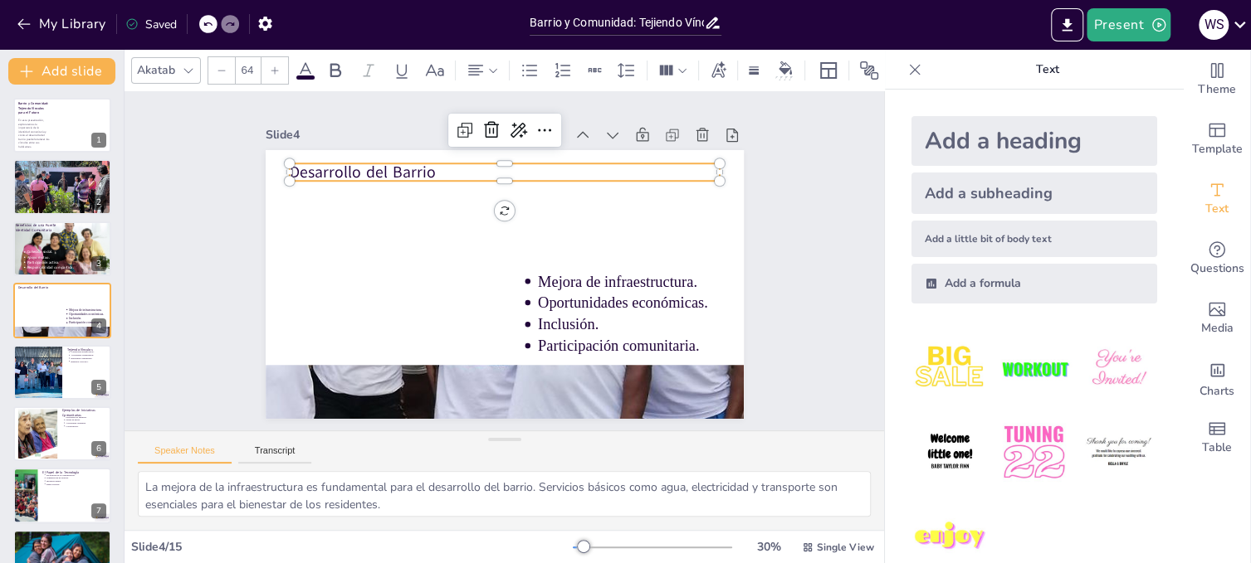
click at [410, 167] on p "Desarrollo del Barrio" at bounding box center [532, 177] width 416 height 154
click at [705, 169] on p "Desarrollo del Barrio" at bounding box center [539, 182] width 402 height 195
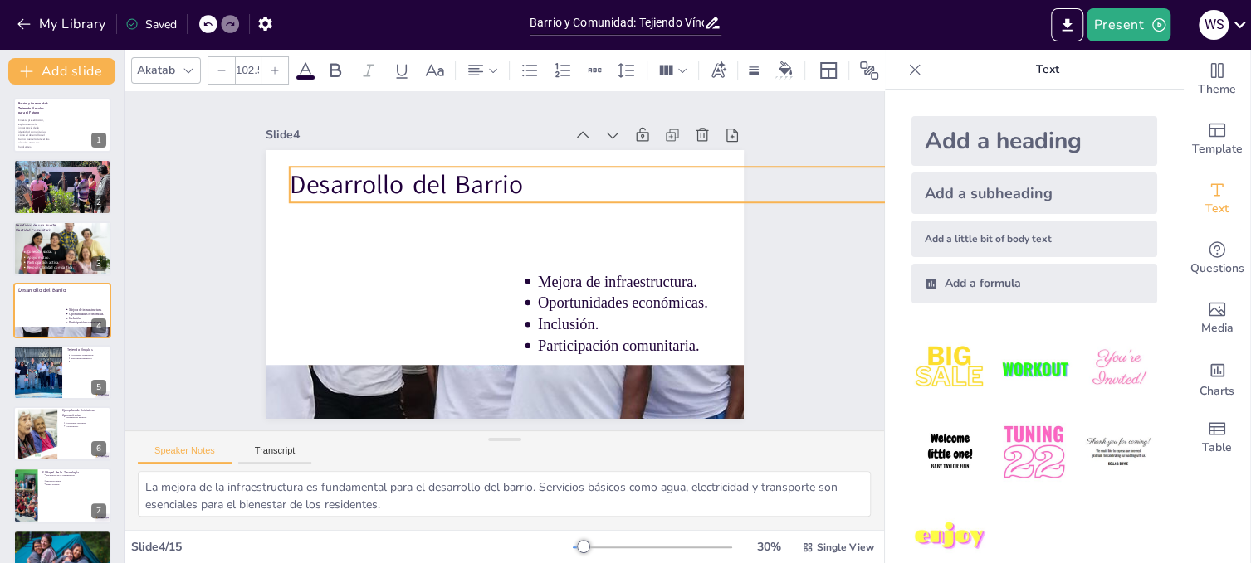
type input "99.6"
drag, startPoint x: 707, startPoint y: 176, endPoint x: 546, endPoint y: 186, distance: 161.3
click at [546, 186] on div "Desarrollo del Barrio Mejora de infraestructura. Oportunidades económicas. Incl…" at bounding box center [492, 281] width 549 height 472
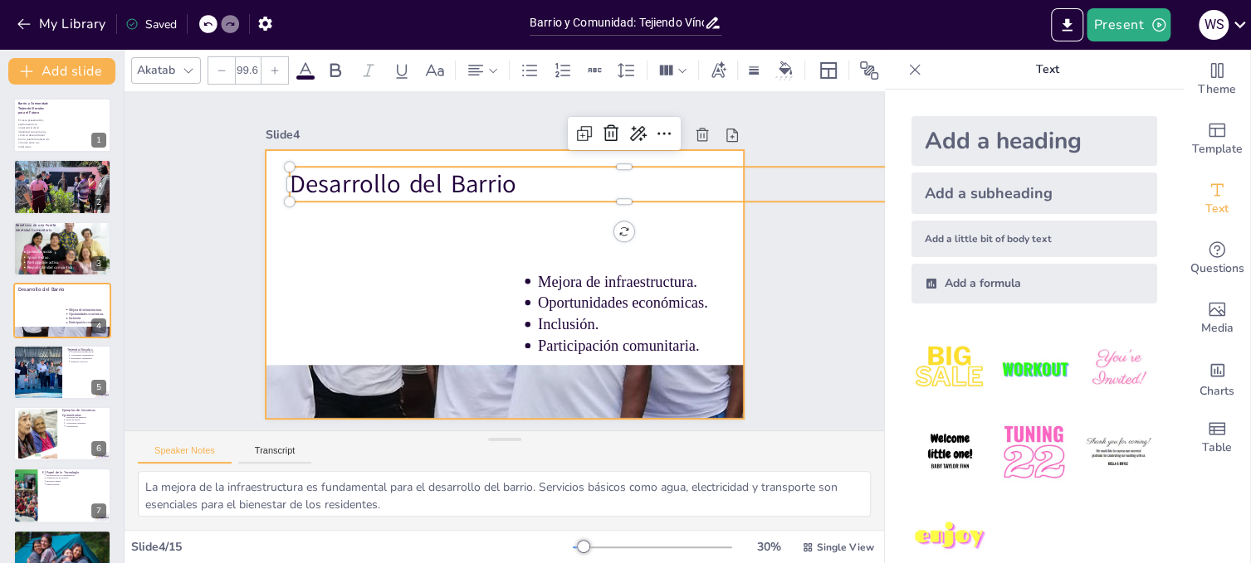
click at [572, 207] on div at bounding box center [495, 282] width 546 height 440
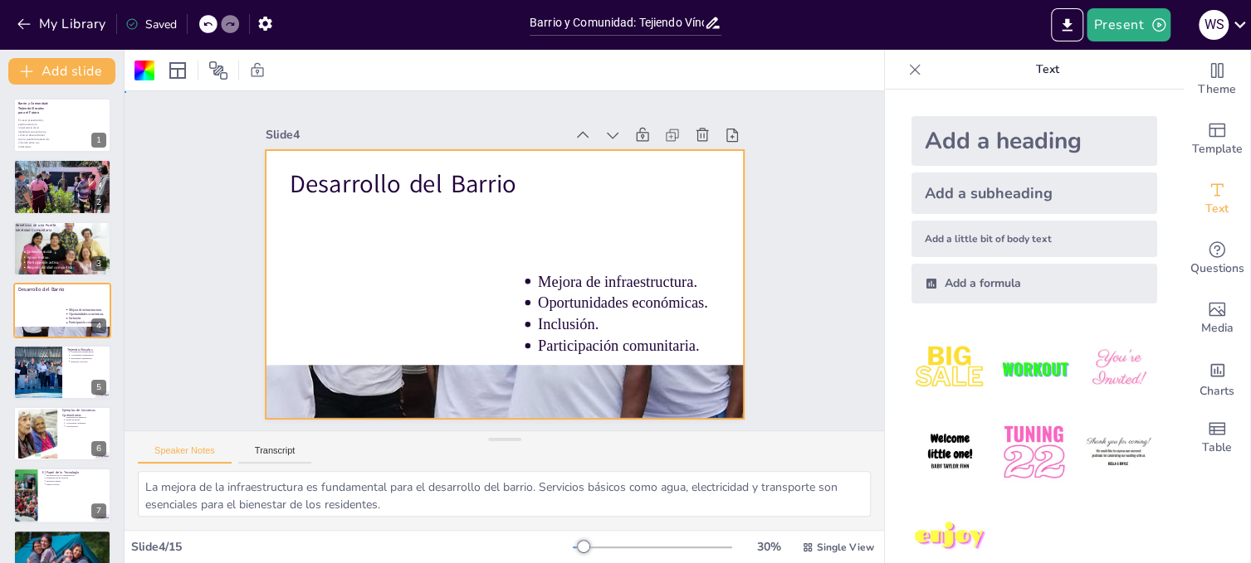
click at [815, 360] on div "Slide 1 Barrio y Comunidad: Tejiendo Vínculos para el Futuro En esta presentaci…" at bounding box center [504, 261] width 813 height 490
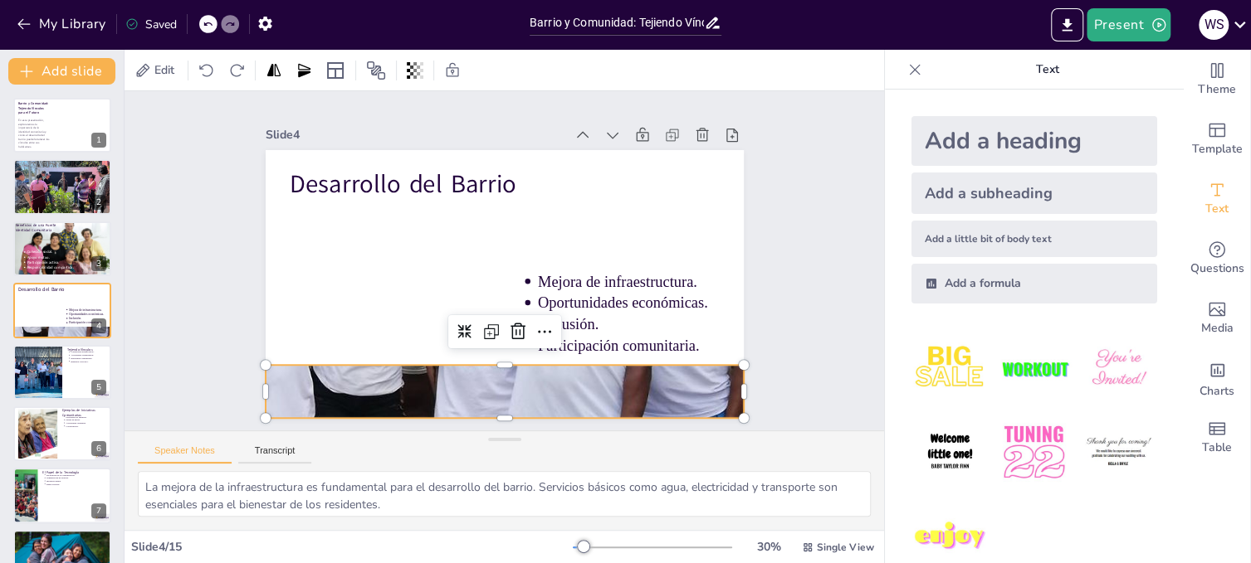
click at [509, 370] on div at bounding box center [464, 385] width 616 height 645
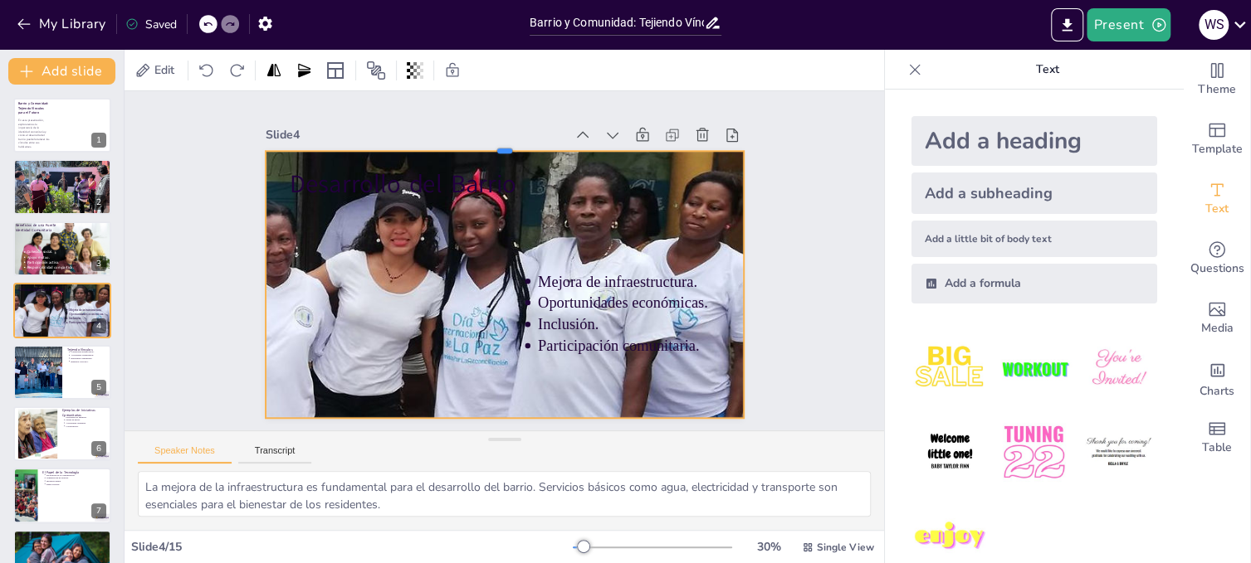
drag, startPoint x: 493, startPoint y: 357, endPoint x: 487, endPoint y: 143, distance: 214.2
click at [487, 143] on div at bounding box center [551, 154] width 442 height 207
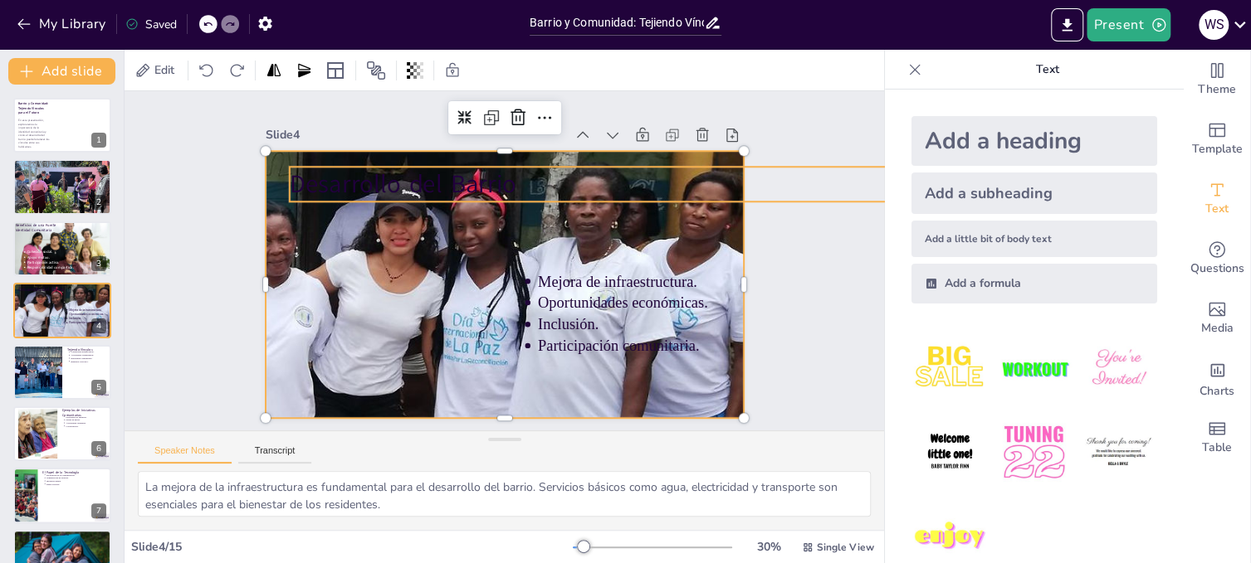
click at [411, 173] on p "Desarrollo del Barrio" at bounding box center [636, 210] width 661 height 173
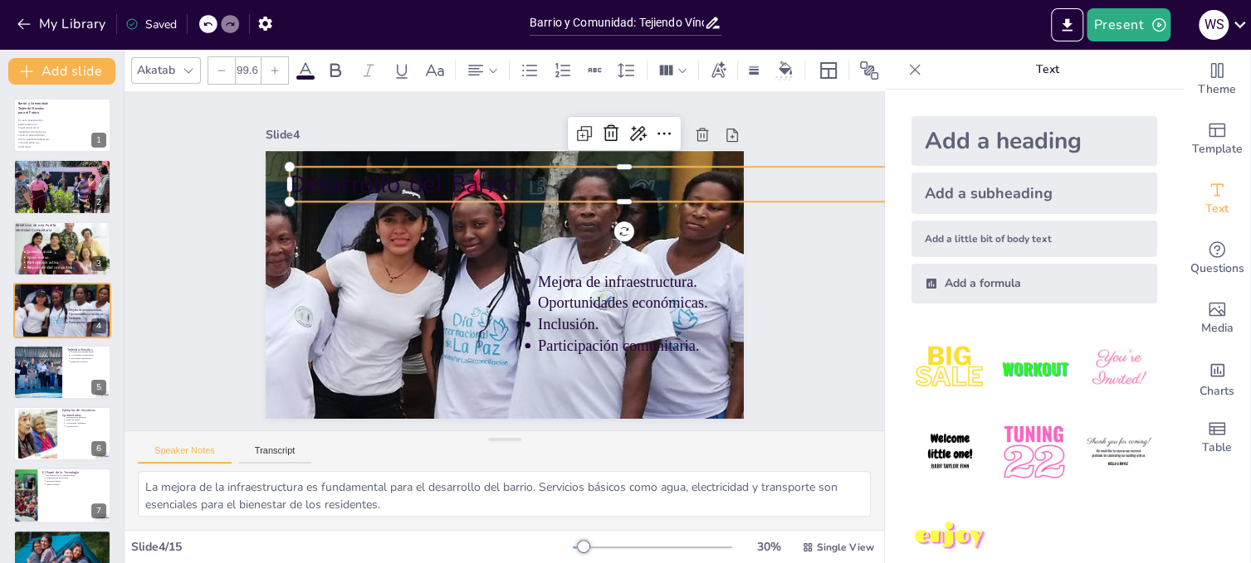
click at [309, 76] on span at bounding box center [305, 78] width 18 height 4
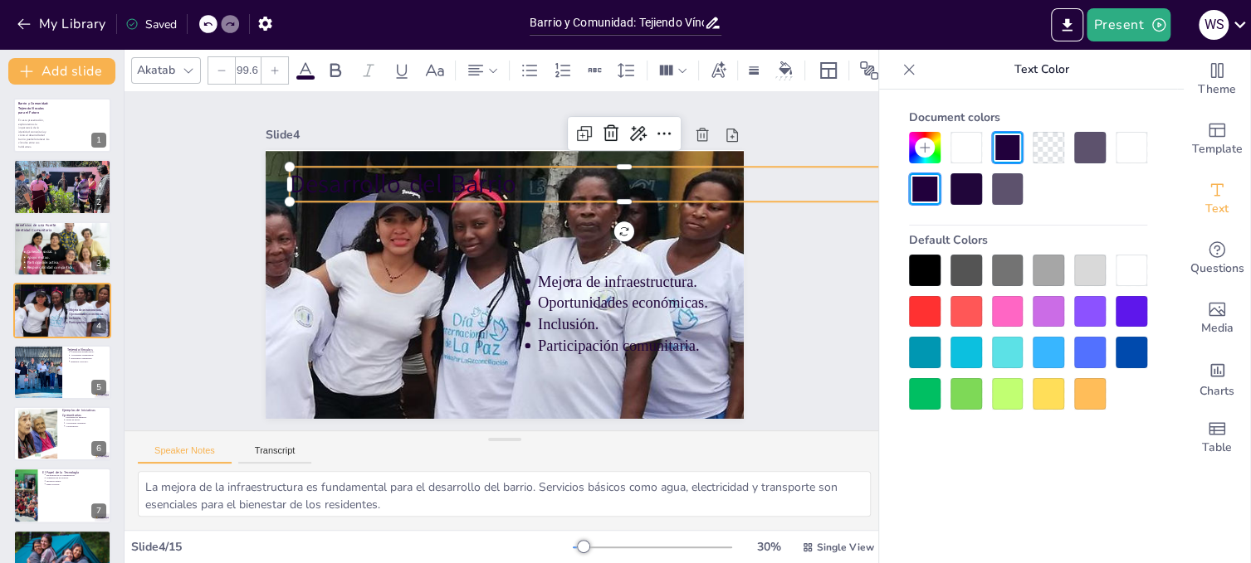
click at [1137, 274] on div at bounding box center [1131, 271] width 32 height 32
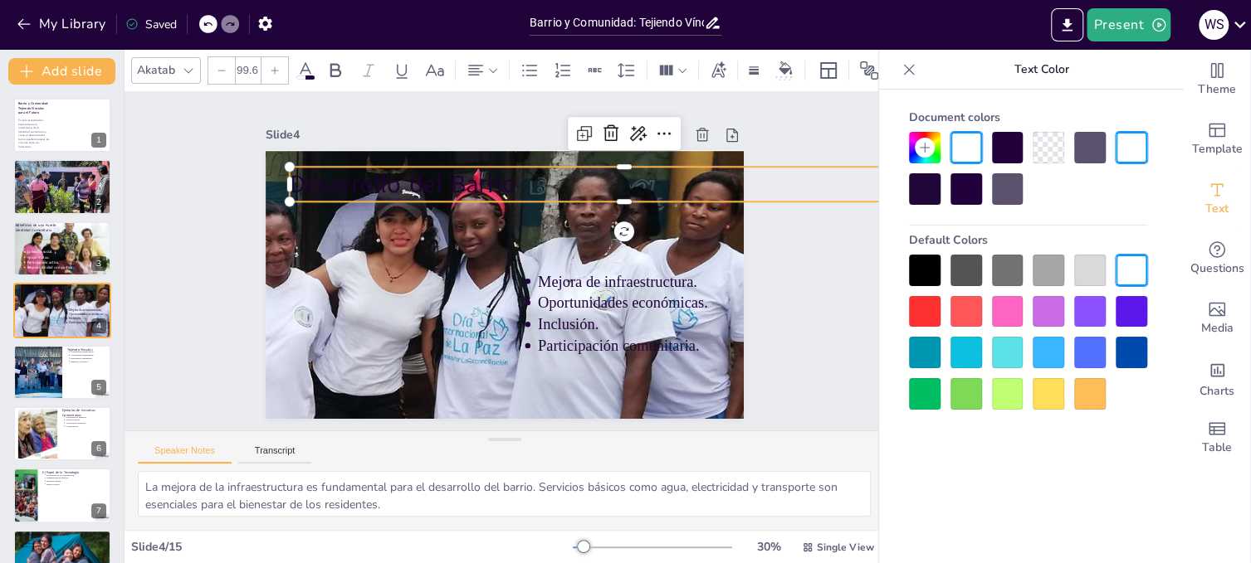
click at [307, 61] on icon at bounding box center [305, 71] width 20 height 20
click at [308, 76] on span at bounding box center [305, 78] width 18 height 4
click at [1129, 146] on div at bounding box center [1131, 148] width 32 height 32
click at [968, 144] on div at bounding box center [966, 148] width 32 height 32
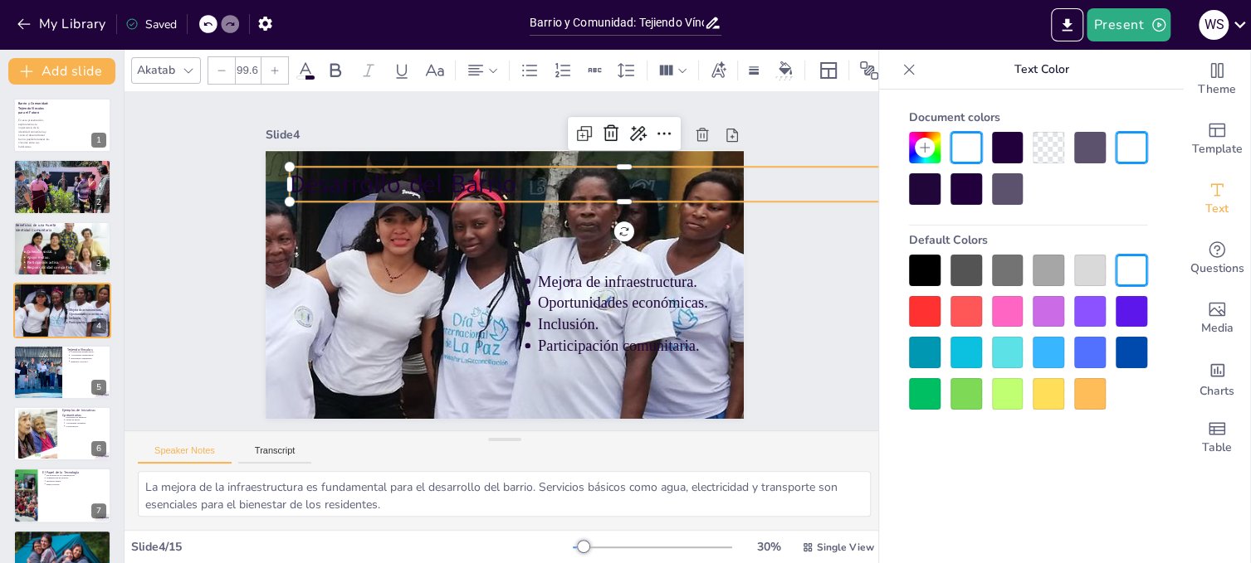
click at [606, 174] on p "Desarrollo del Barrio" at bounding box center [646, 253] width 597 height 365
click at [606, 174] on p "Desarrollo del Barrio" at bounding box center [645, 239] width 626 height 304
click at [606, 174] on p "Desarrollo del Barrio" at bounding box center [630, 196] width 669 height 105
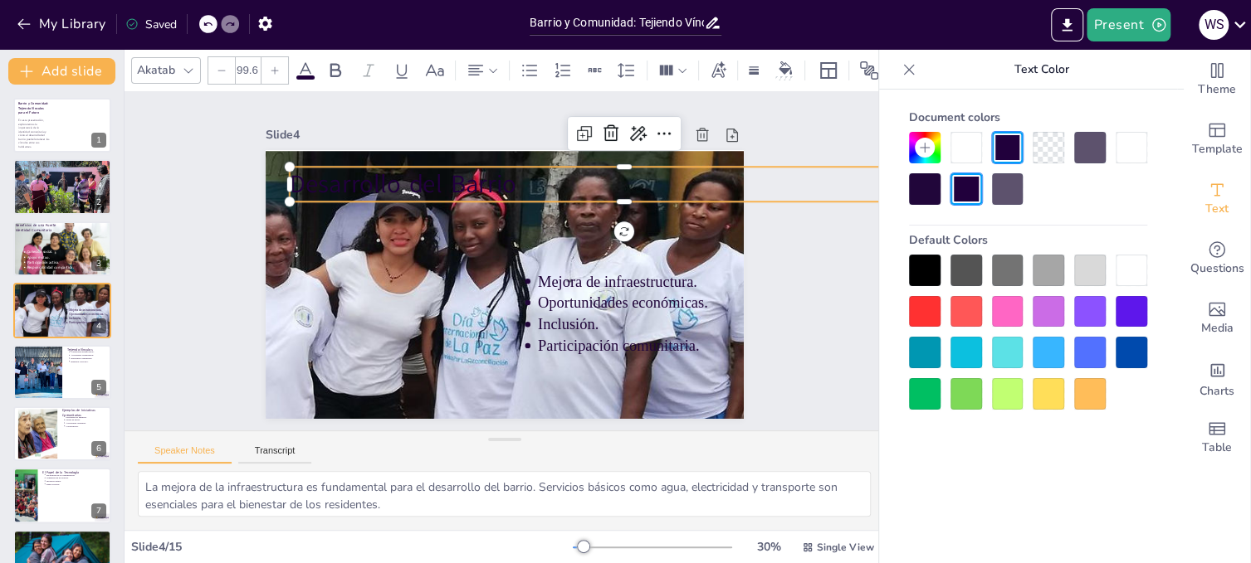
click at [348, 173] on span "Desarrollo del Barrio" at bounding box center [454, 143] width 213 height 143
click at [296, 173] on span "Desarrollo del Barrio" at bounding box center [410, 173] width 229 height 57
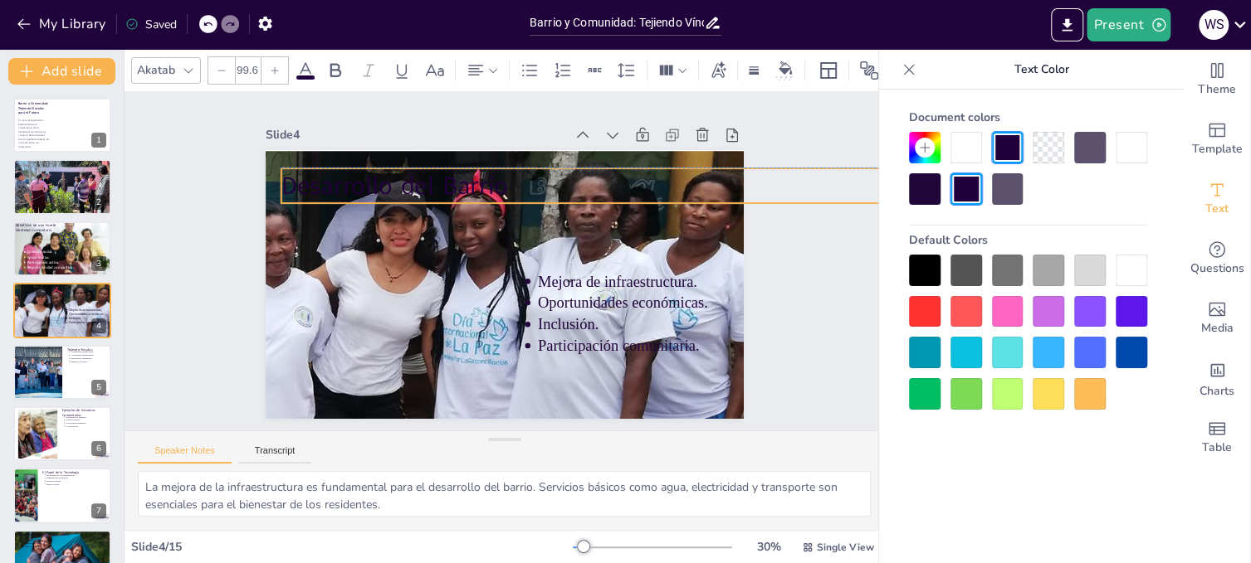
drag, startPoint x: 280, startPoint y: 173, endPoint x: 271, endPoint y: 172, distance: 8.5
click at [563, 172] on span "Desarrollo del Barrio" at bounding box center [591, 159] width 57 height 229
click at [579, 181] on p "Desarrollo del Barrio" at bounding box center [633, 224] width 647 height 240
click at [579, 181] on p "Desarrollo del Barrio" at bounding box center [637, 237] width 626 height 304
click at [570, 184] on p "Desarrollo del Barrio" at bounding box center [624, 319] width 365 height 597
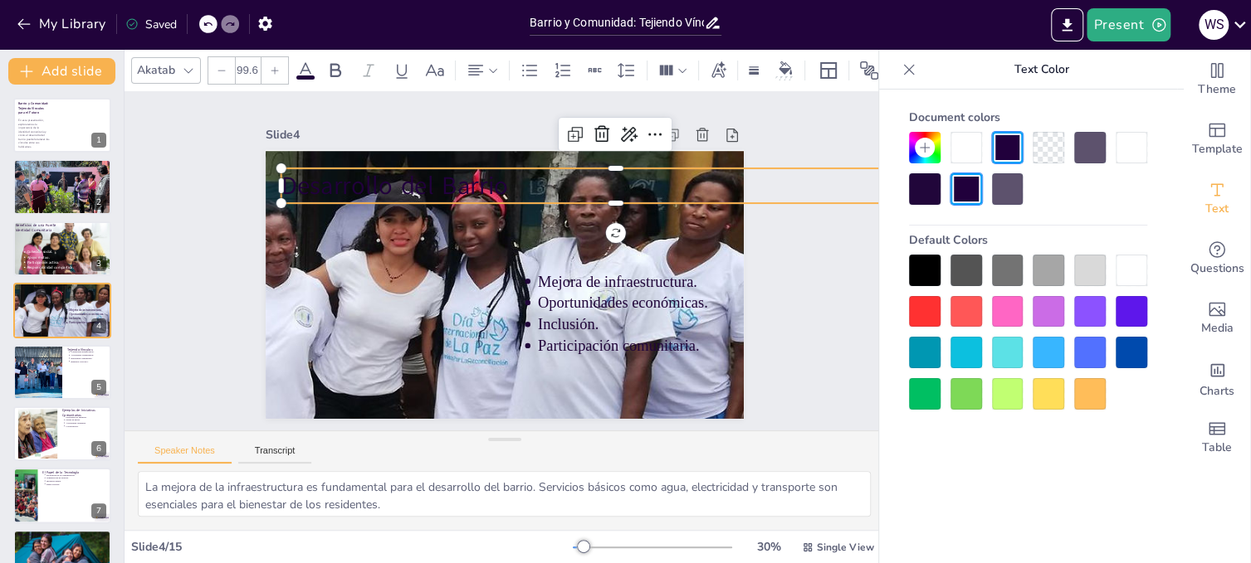
click at [540, 181] on p "Desarrollo del Barrio" at bounding box center [637, 237] width 626 height 304
click at [748, 257] on div "Slide 1 Barrio y Comunidad: Tejiendo Vínculos para el Futuro En esta presentaci…" at bounding box center [504, 261] width 601 height 373
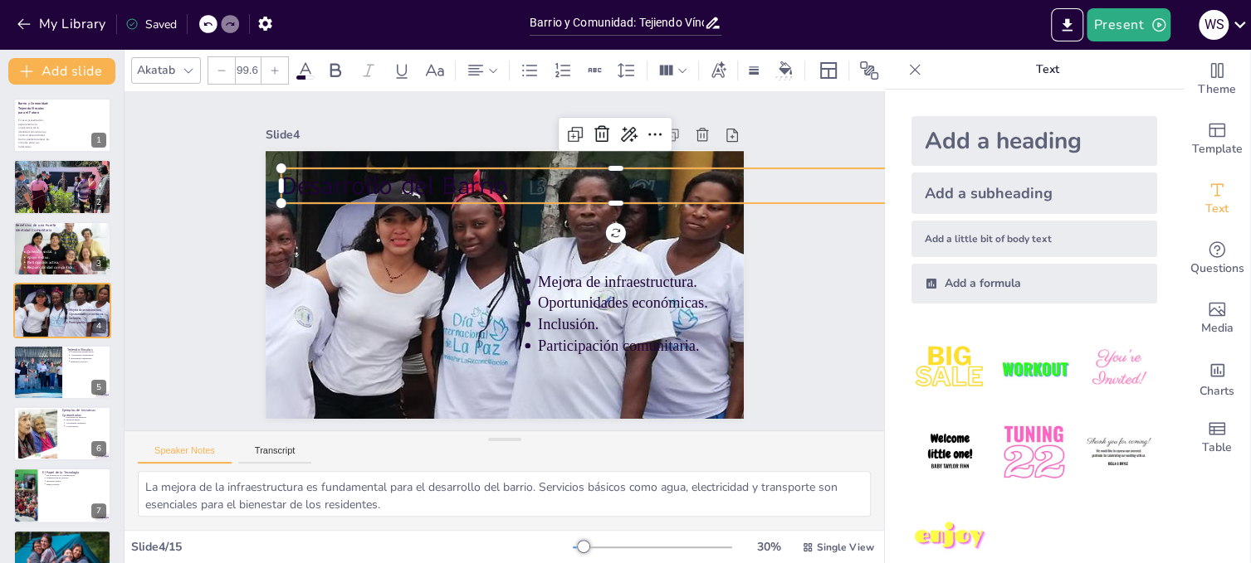
click at [515, 179] on span "Desarrollo del Barrio" at bounding box center [555, 137] width 80 height 228
click at [305, 65] on icon at bounding box center [305, 71] width 20 height 20
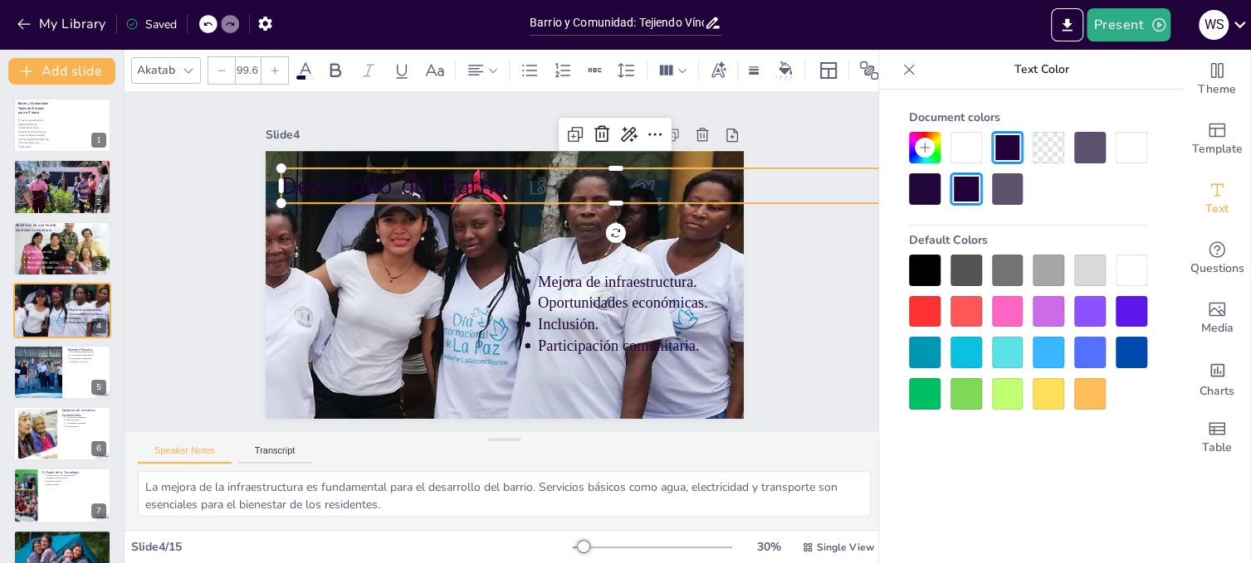
click at [302, 66] on icon at bounding box center [305, 71] width 20 height 20
click at [1134, 265] on div at bounding box center [1131, 271] width 32 height 32
click at [1132, 148] on div at bounding box center [1131, 148] width 32 height 32
click at [967, 150] on div at bounding box center [966, 148] width 32 height 32
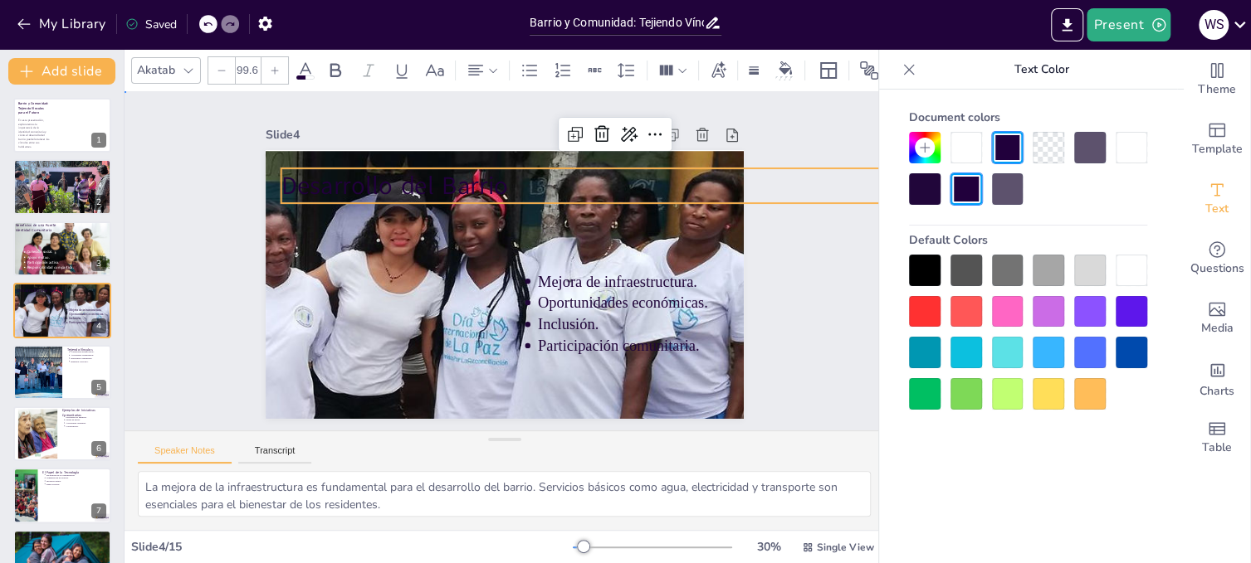
click at [755, 281] on div "Slide 1 Barrio y Comunidad: Tejiendo Vínculos para el Futuro En esta presentaci…" at bounding box center [504, 261] width 652 height 558
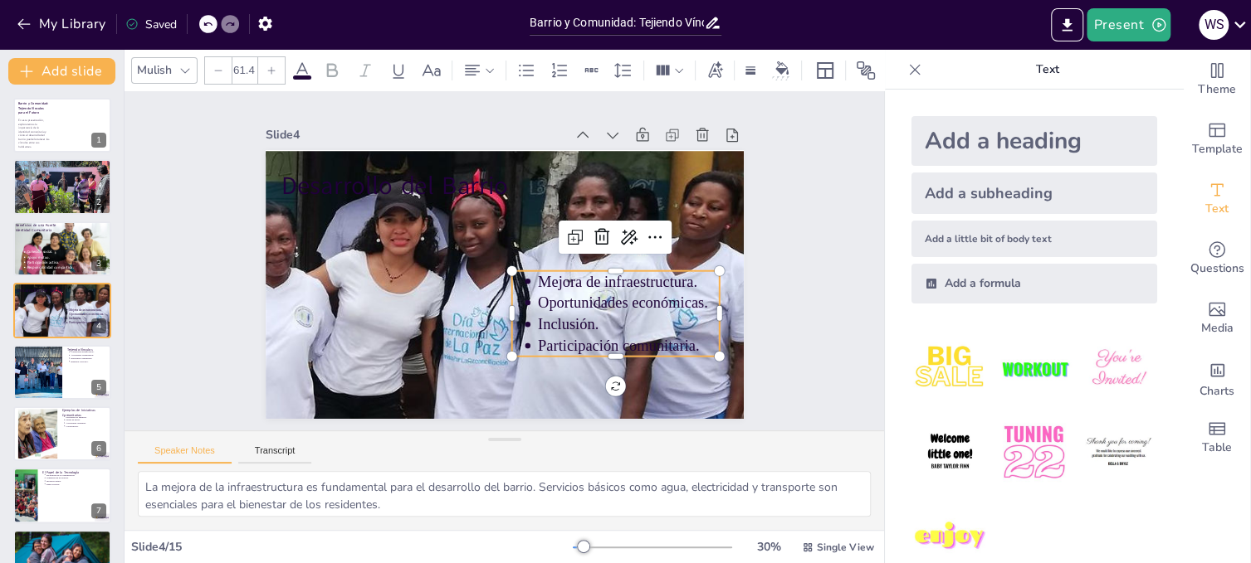
click at [668, 299] on p "Oportunidades económicas." at bounding box center [616, 327] width 183 height 59
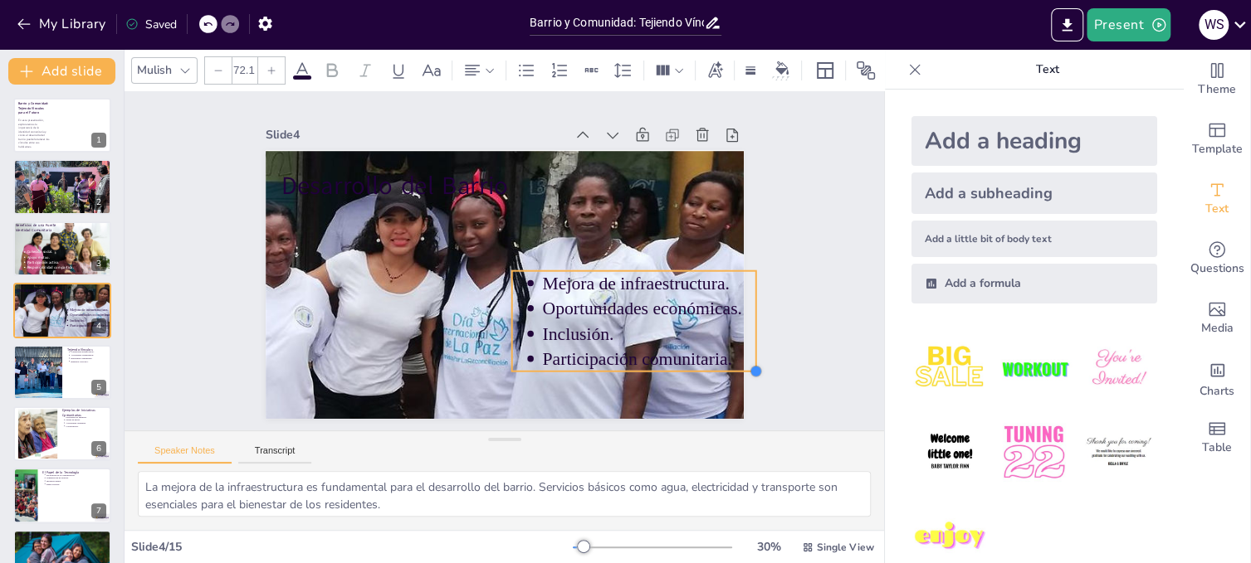
drag, startPoint x: 705, startPoint y: 346, endPoint x: 711, endPoint y: 361, distance: 16.0
click at [685, 361] on div "Desarrollo del Barrio Mejora de infraestructura. Oportunidades económicas. Incl…" at bounding box center [526, 264] width 317 height 504
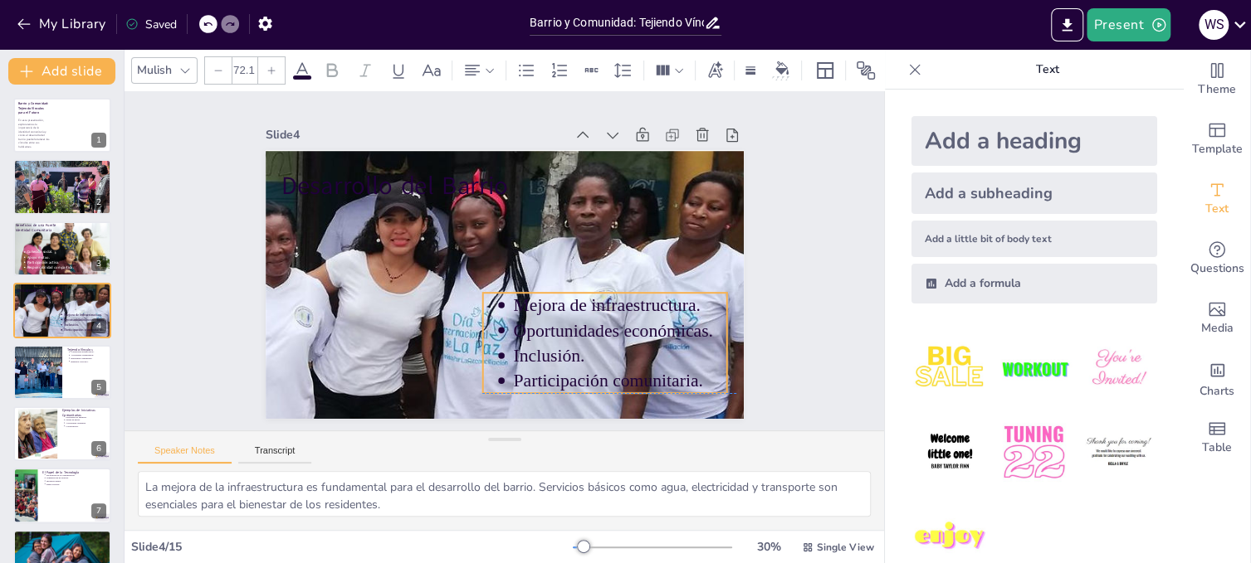
drag, startPoint x: 554, startPoint y: 295, endPoint x: 524, endPoint y: 319, distance: 38.3
click at [524, 319] on p "Oportunidades económicas." at bounding box center [501, 396] width 129 height 198
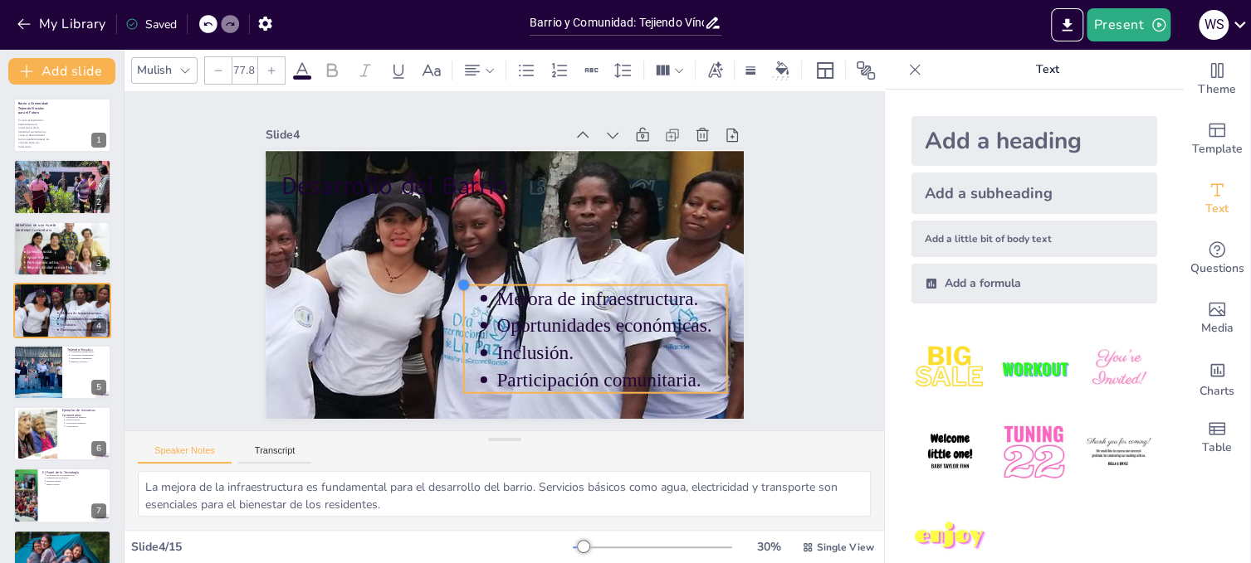
drag, startPoint x: 469, startPoint y: 283, endPoint x: 450, endPoint y: 276, distance: 20.5
click at [450, 265] on div at bounding box center [457, 255] width 18 height 18
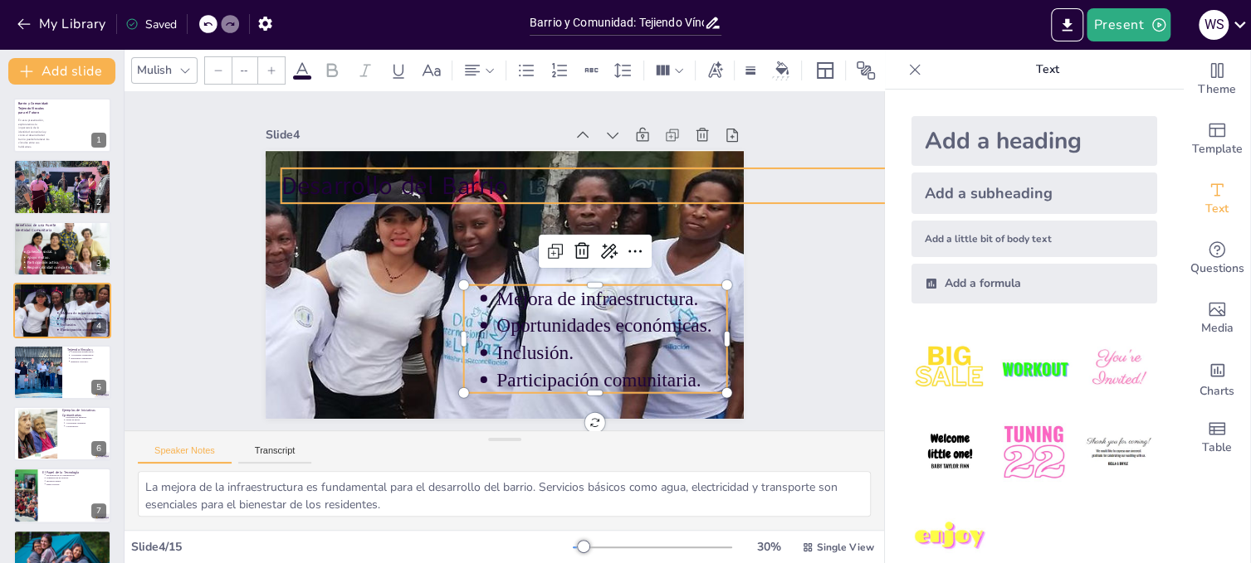
type input "99.6"
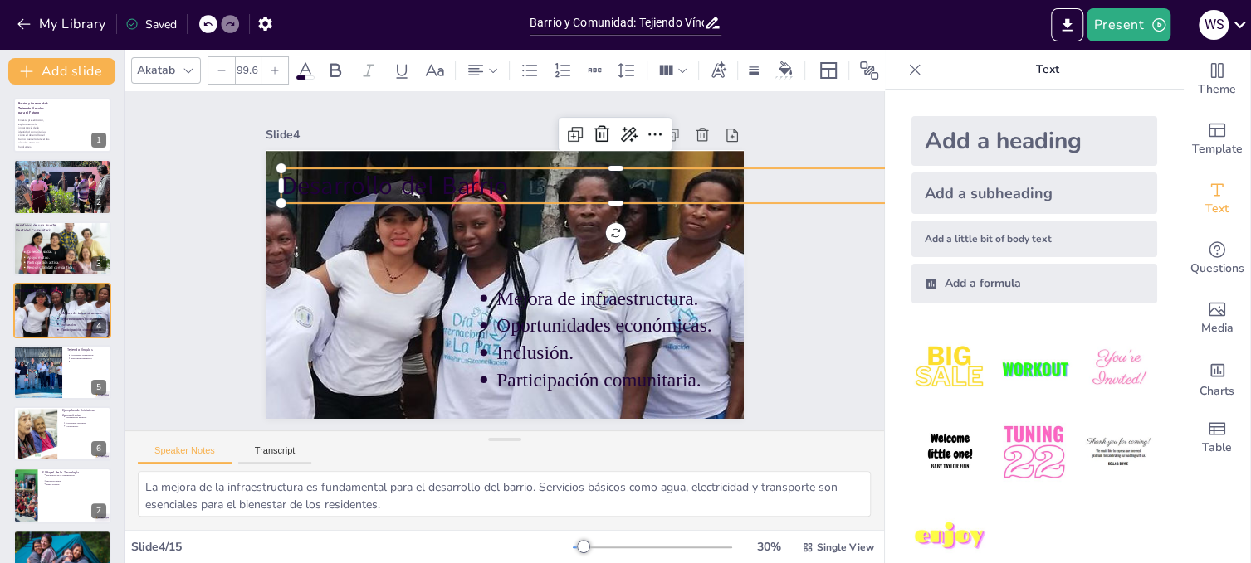
click at [441, 183] on span "Desarrollo del Barrio" at bounding box center [486, 128] width 177 height 191
click at [906, 70] on icon at bounding box center [914, 69] width 17 height 17
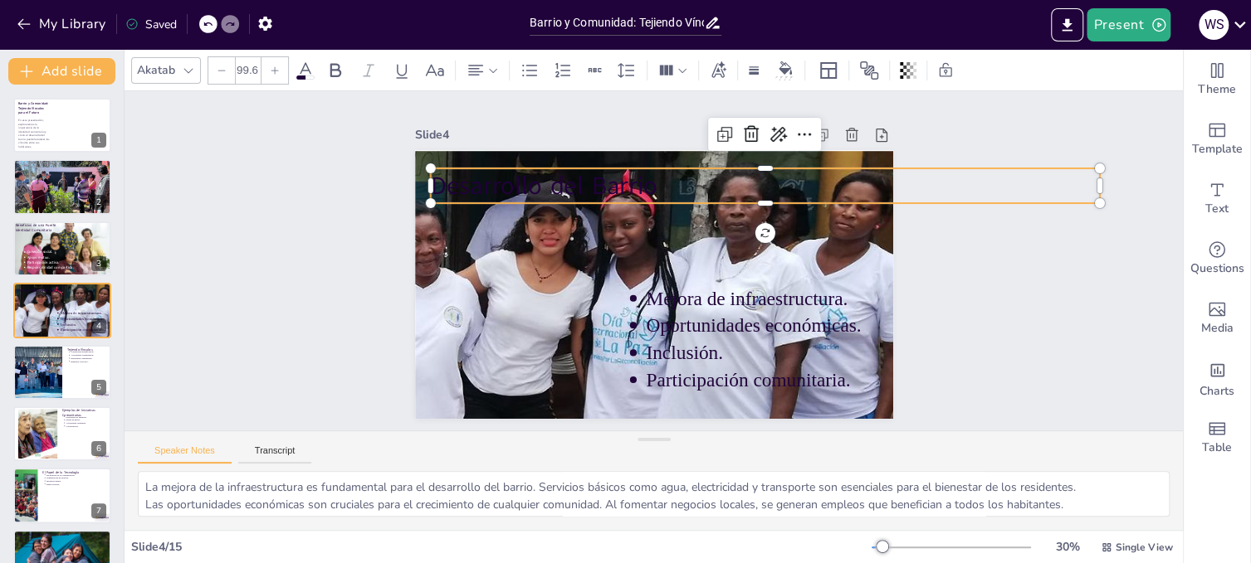
click at [303, 71] on icon at bounding box center [305, 71] width 20 height 20
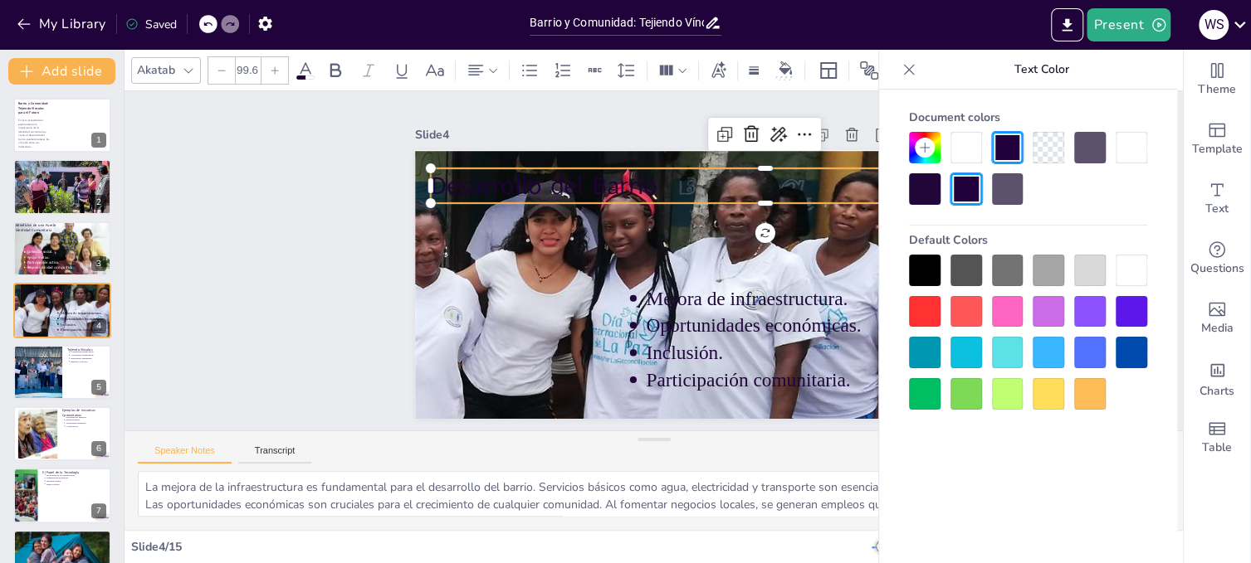
click at [924, 190] on div at bounding box center [925, 189] width 32 height 32
click at [929, 147] on icon at bounding box center [924, 147] width 13 height 13
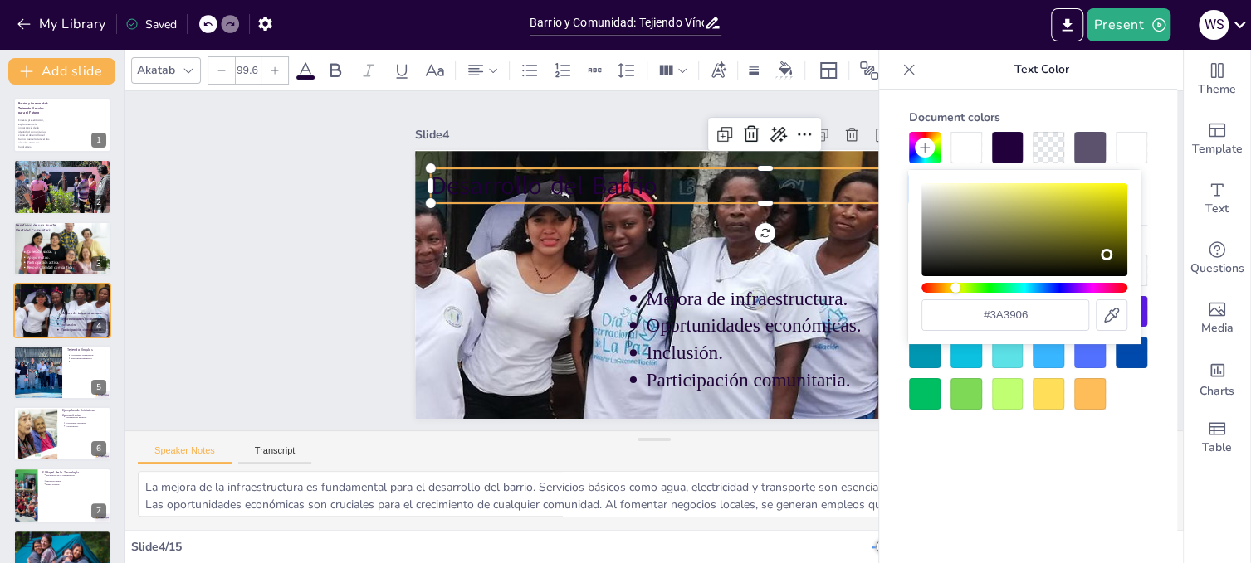
click at [955, 287] on div "Hue" at bounding box center [1024, 288] width 206 height 10
click at [1121, 183] on div "Color" at bounding box center [1024, 229] width 206 height 93
click at [1112, 313] on icon at bounding box center [1111, 315] width 20 height 20
type input "#daddf0"
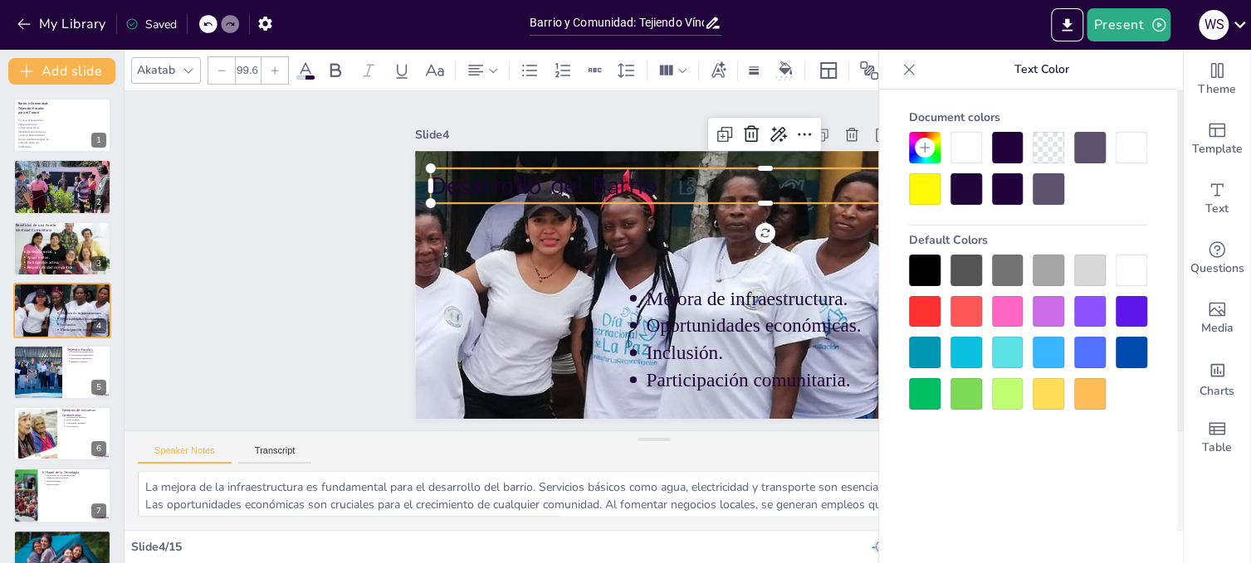
click at [938, 448] on div "Document colors Default Colors" at bounding box center [1028, 352] width 298 height 524
click at [703, 176] on p "Desarrollo del Barrio" at bounding box center [786, 237] width 626 height 304
click at [703, 178] on p "Desarrollo del Barrio" at bounding box center [524, 298] width 647 height 240
click at [703, 176] on p "Desarrollo del Barrio" at bounding box center [782, 224] width 647 height 240
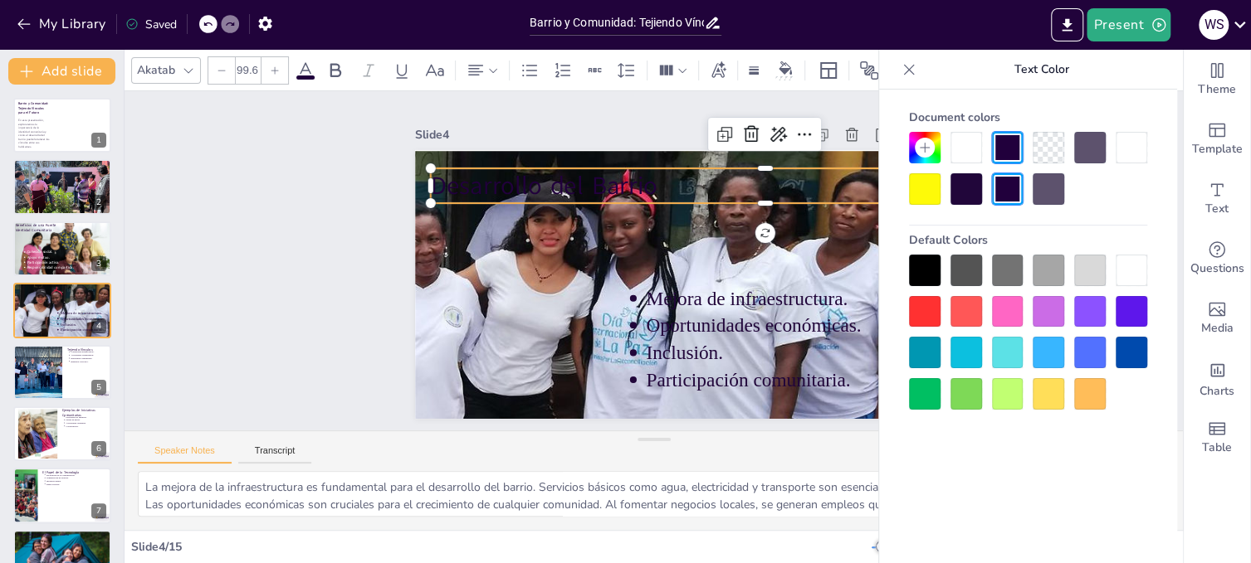
click at [624, 175] on span "Desarrollo del Barrio" at bounding box center [551, 173] width 229 height 57
click at [624, 175] on span "Desarrollo del Barrio" at bounding box center [561, 164] width 228 height 80
click at [624, 175] on span "Desarrollo del Barrio" at bounding box center [572, 155] width 226 height 102
click at [537, 173] on span "Desarrollo del Barrio" at bounding box center [551, 173] width 229 height 57
click at [539, 173] on span "Desarrollo del Barrio" at bounding box center [596, 140] width 213 height 143
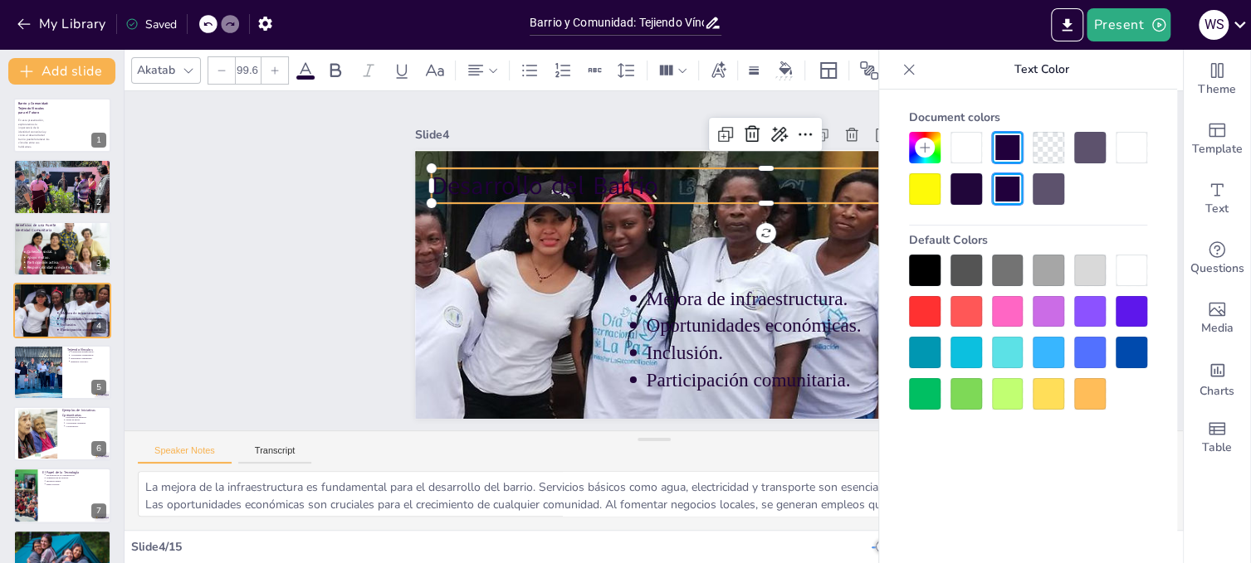
click at [498, 174] on span "Desarrollo del Barrio" at bounding box center [573, 156] width 226 height 102
click at [498, 174] on span "Desarrollo del Barrio" at bounding box center [562, 164] width 228 height 80
click at [665, 174] on span "Desarrollo del Barrio" at bounding box center [705, 138] width 80 height 228
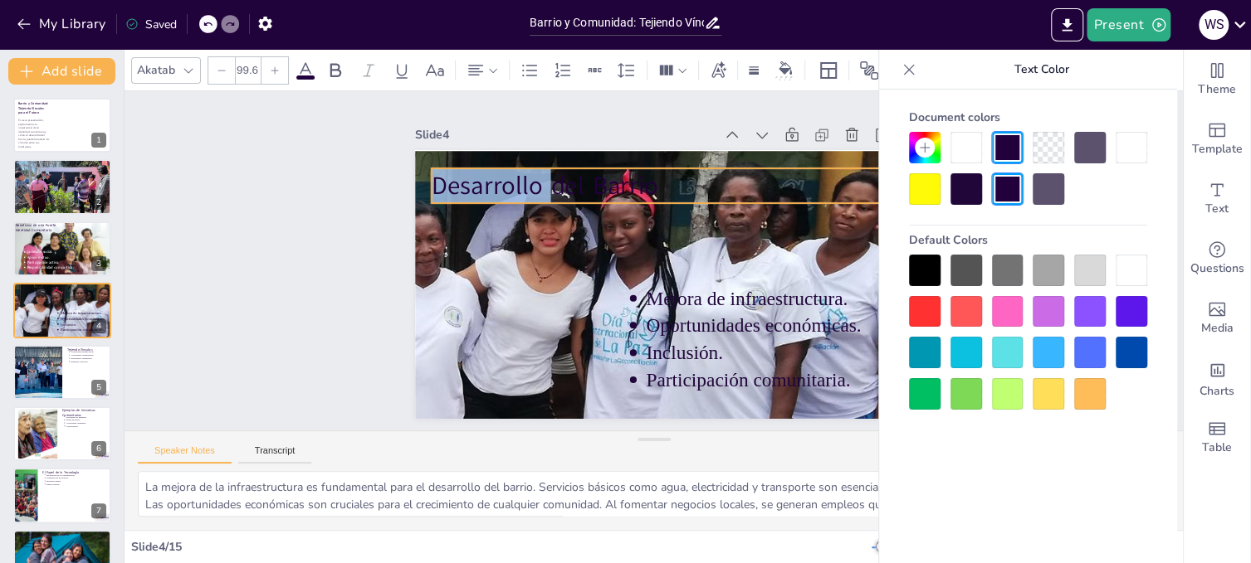
click at [539, 178] on span "Desarrollo del Barrio" at bounding box center [573, 155] width 226 height 102
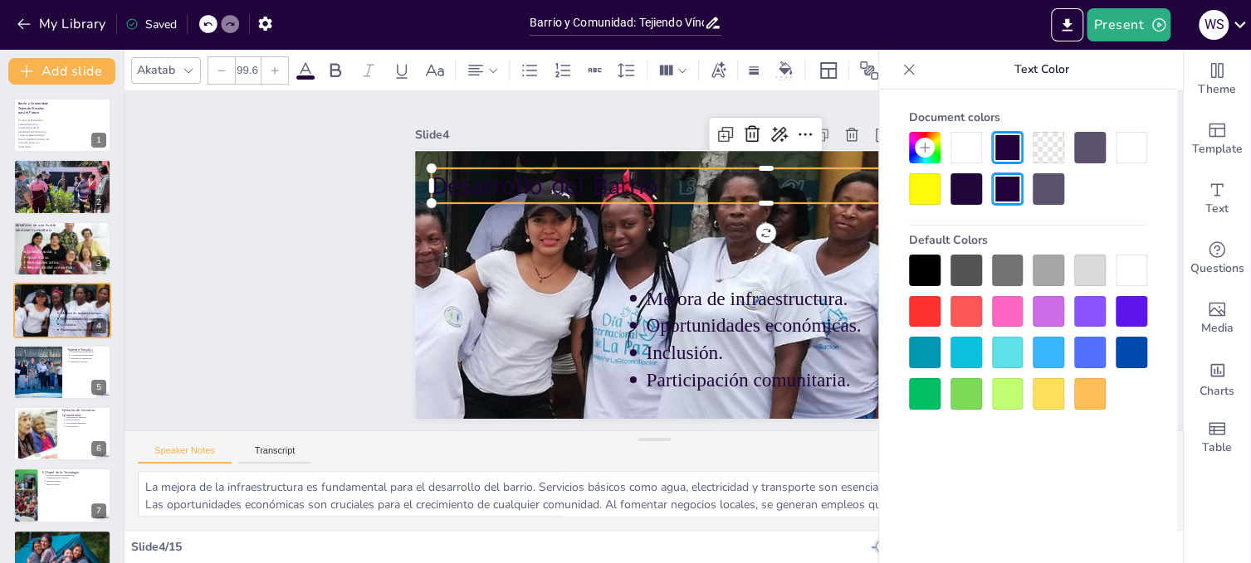
click at [763, 180] on p "Desarrollo del Barrio" at bounding box center [778, 210] width 661 height 173
type input "97.6"
drag, startPoint x: 417, startPoint y: 197, endPoint x: 431, endPoint y: 183, distance: 19.4
click at [431, 183] on div "Mejora de infraestructura. Oportunidades económicas. Inclusión. Participación c…" at bounding box center [651, 284] width 504 height 318
click at [684, 71] on icon at bounding box center [682, 71] width 12 height 12
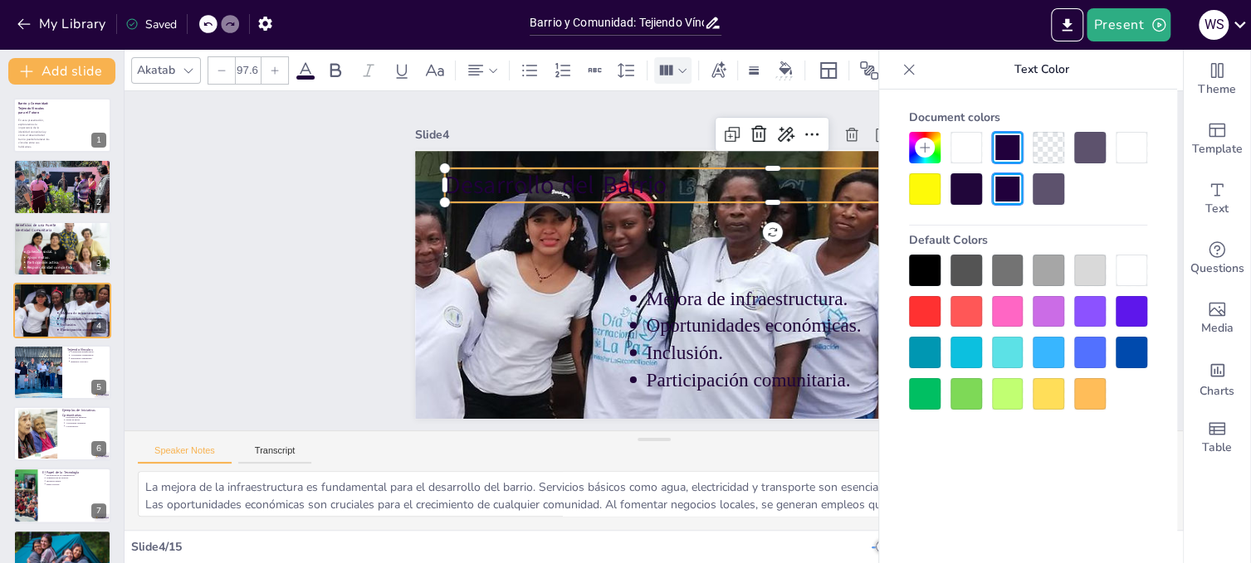
click at [305, 66] on icon at bounding box center [305, 71] width 20 height 20
click at [1128, 150] on div at bounding box center [1131, 148] width 32 height 32
click at [959, 142] on div at bounding box center [966, 148] width 32 height 32
click at [1125, 269] on div at bounding box center [1131, 271] width 32 height 32
click at [1128, 265] on div at bounding box center [1131, 271] width 32 height 32
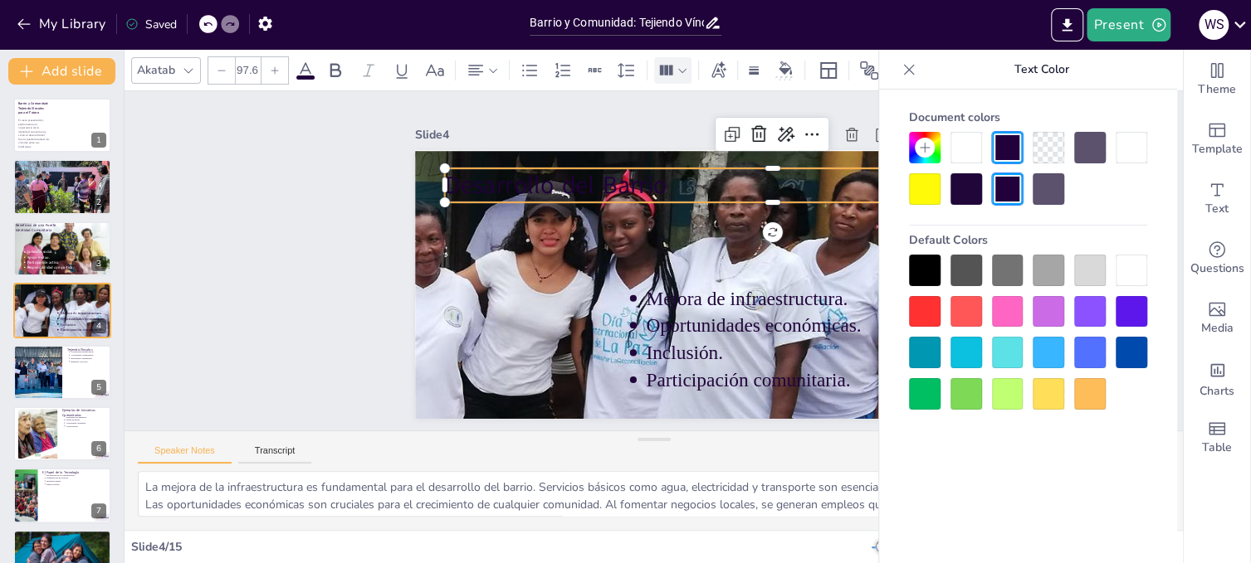
click at [1128, 265] on div at bounding box center [1131, 271] width 32 height 32
click at [780, 180] on p "Desarrollo del Barrio" at bounding box center [785, 211] width 649 height 169
click at [780, 180] on p "Desarrollo del Barrio" at bounding box center [790, 225] width 634 height 235
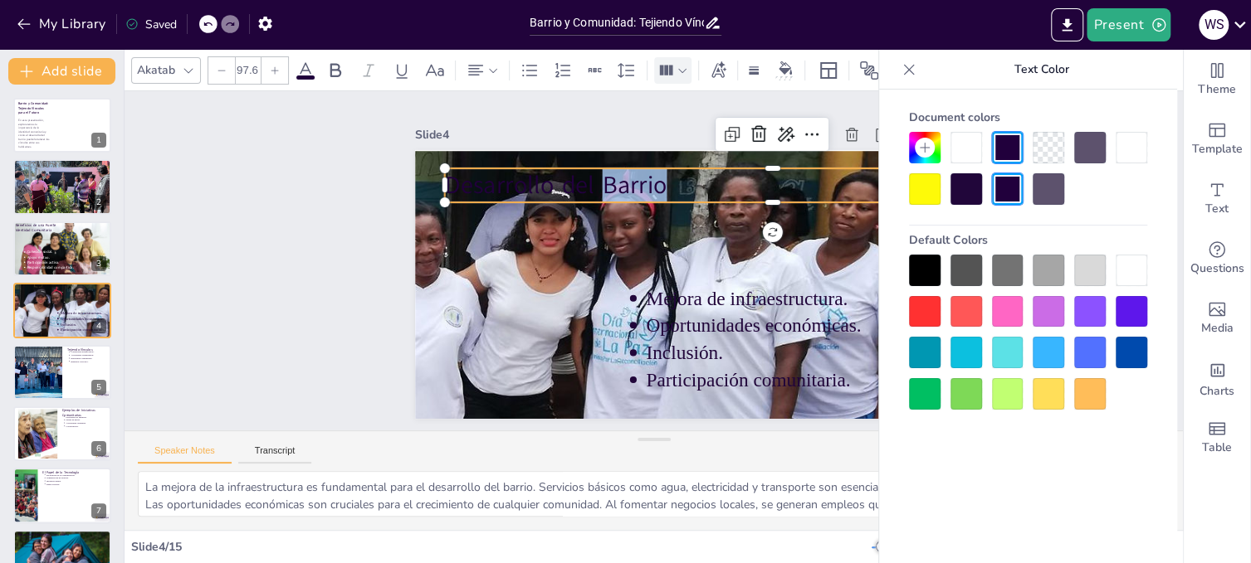
click at [802, 178] on p "Desarrollo del Barrio" at bounding box center [789, 225] width 634 height 235
click at [460, 134] on div at bounding box center [468, 127] width 16 height 16
click at [1125, 261] on div at bounding box center [1131, 271] width 32 height 32
click at [464, 149] on div at bounding box center [472, 140] width 17 height 17
click at [477, 131] on div at bounding box center [485, 122] width 17 height 17
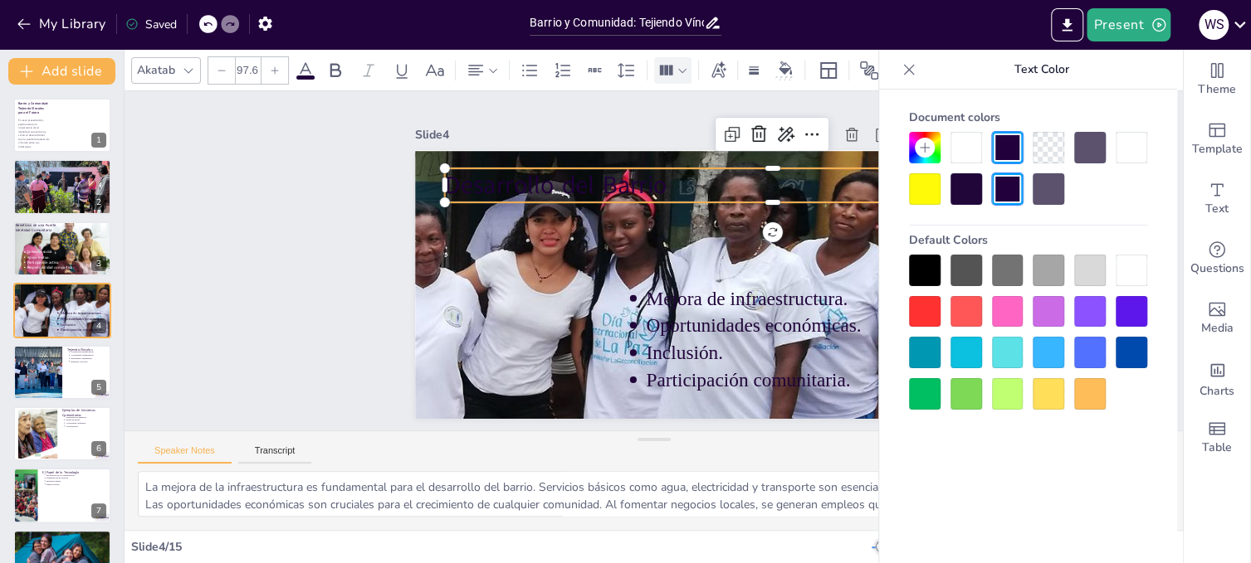
click at [300, 68] on icon at bounding box center [305, 71] width 20 height 20
click at [1131, 148] on div at bounding box center [1131, 148] width 32 height 32
click at [958, 143] on div at bounding box center [966, 148] width 32 height 32
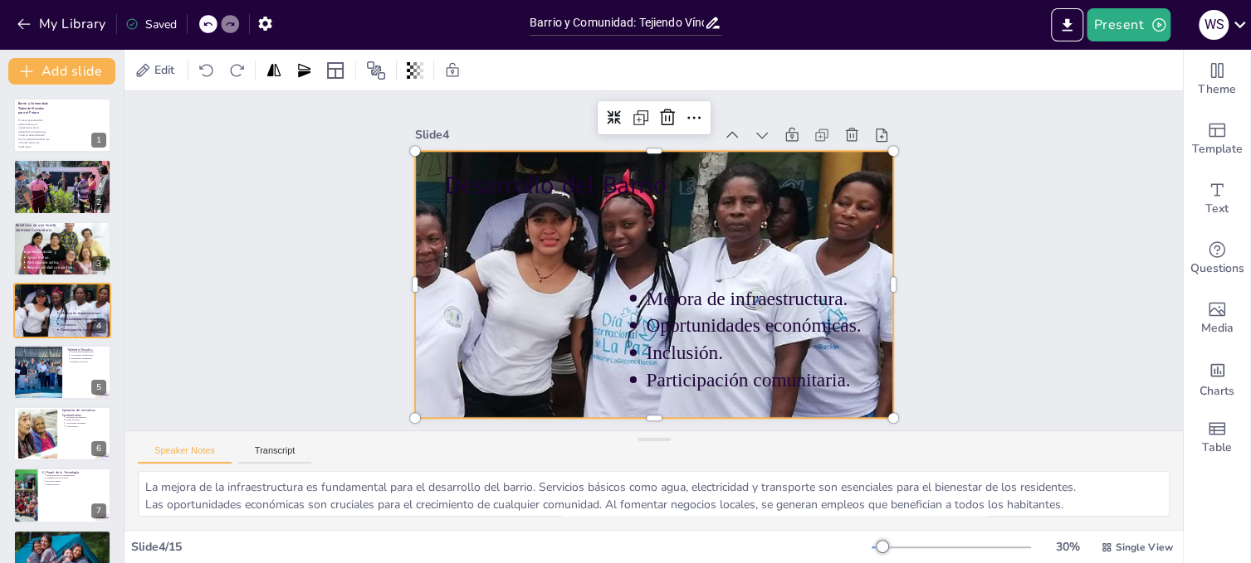
click at [832, 246] on div at bounding box center [613, 385] width 616 height 645
click at [938, 275] on div "Slide 1 Barrio y Comunidad: Tejiendo Vínculos para el Futuro En esta presentaci…" at bounding box center [653, 261] width 1111 height 650
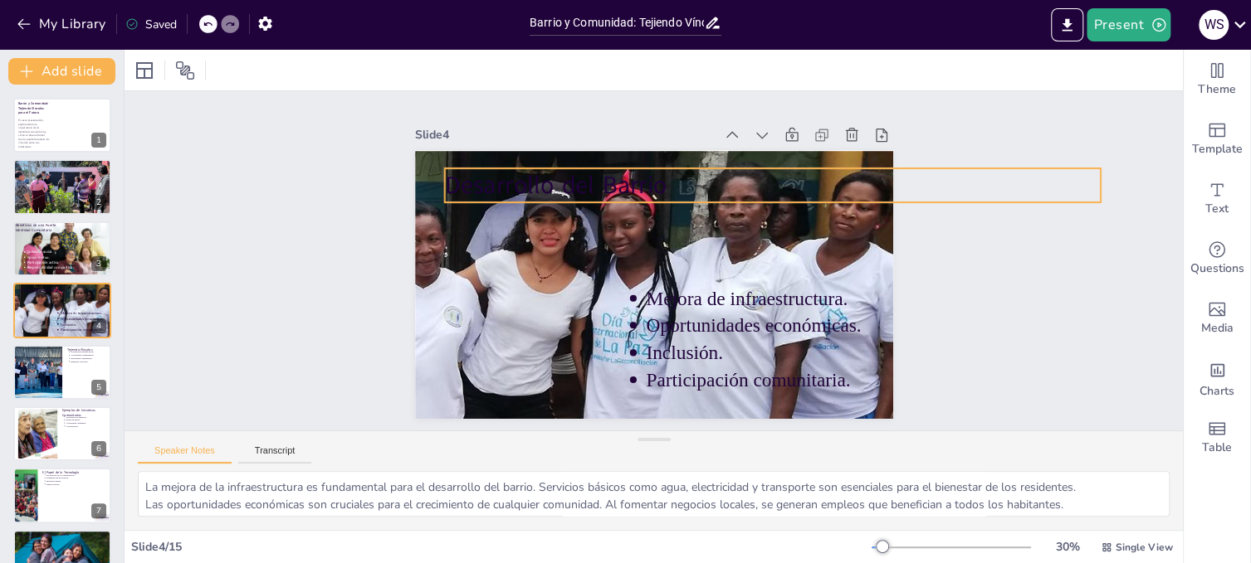
click at [659, 180] on p "Desarrollo del Barrio" at bounding box center [793, 283] width 510 height 465
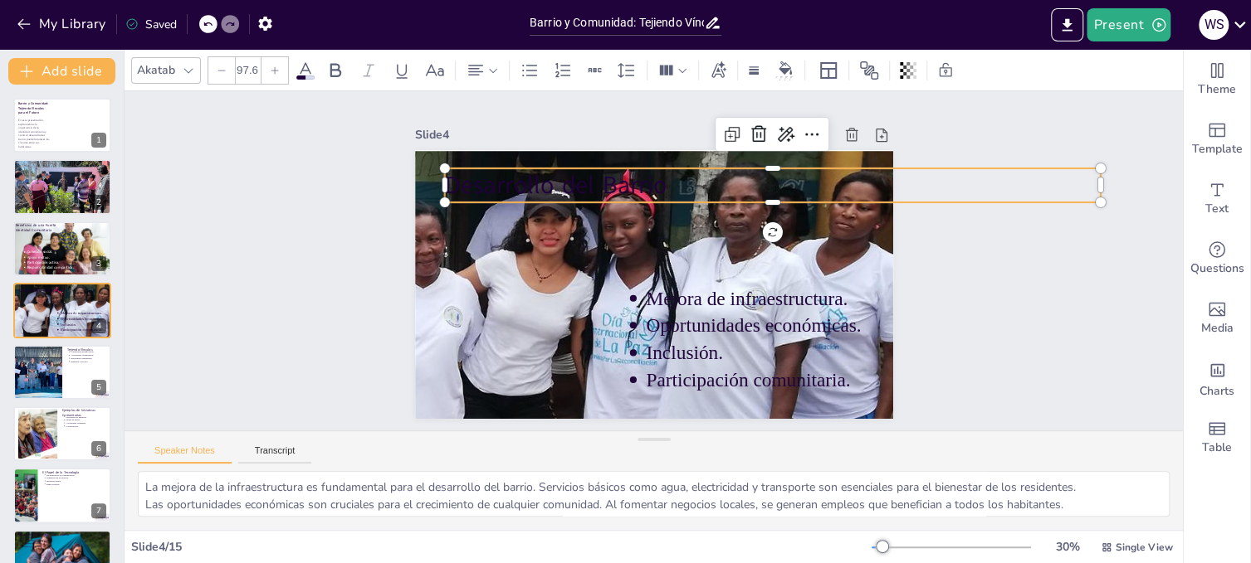
click at [307, 73] on icon at bounding box center [305, 71] width 20 height 20
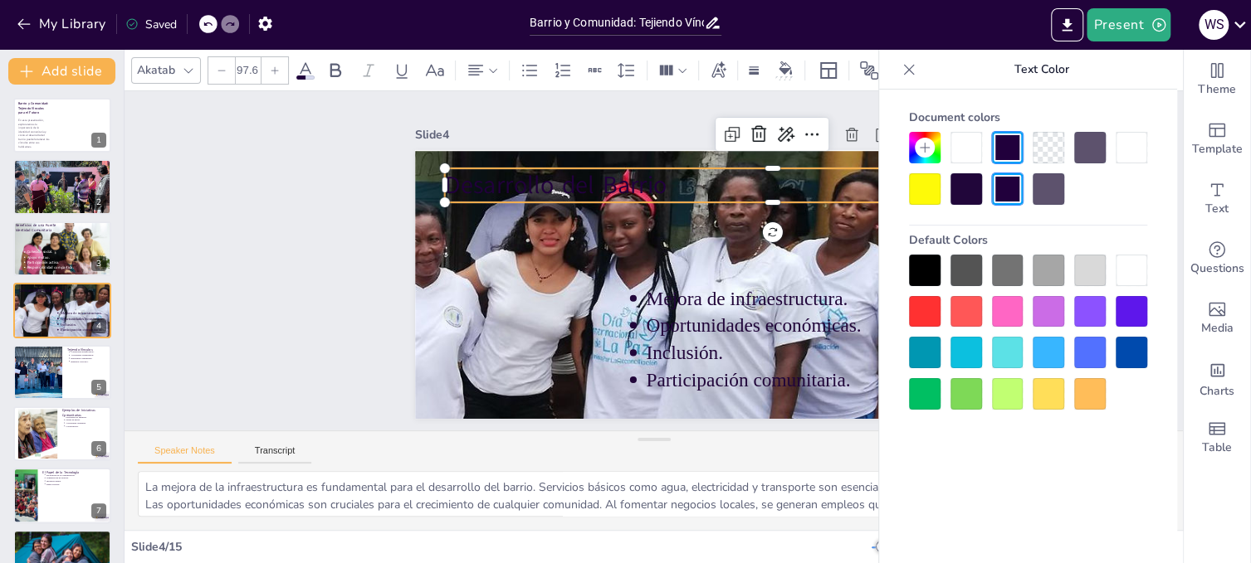
click at [976, 142] on div at bounding box center [966, 148] width 32 height 32
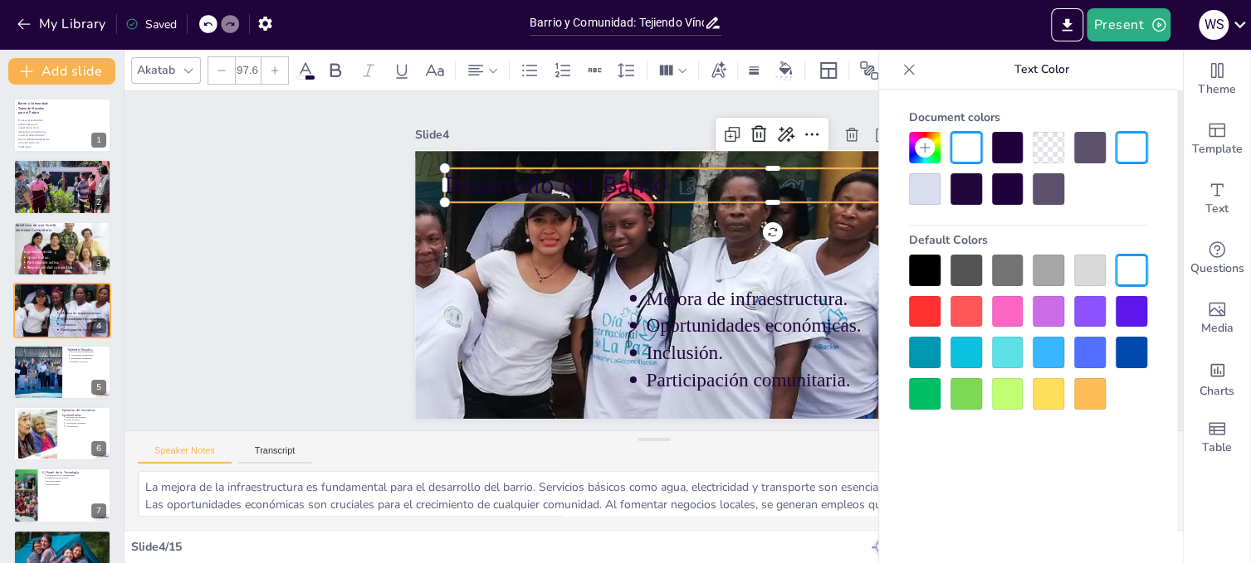
click at [976, 142] on div at bounding box center [966, 148] width 32 height 32
click at [971, 142] on div at bounding box center [966, 148] width 32 height 32
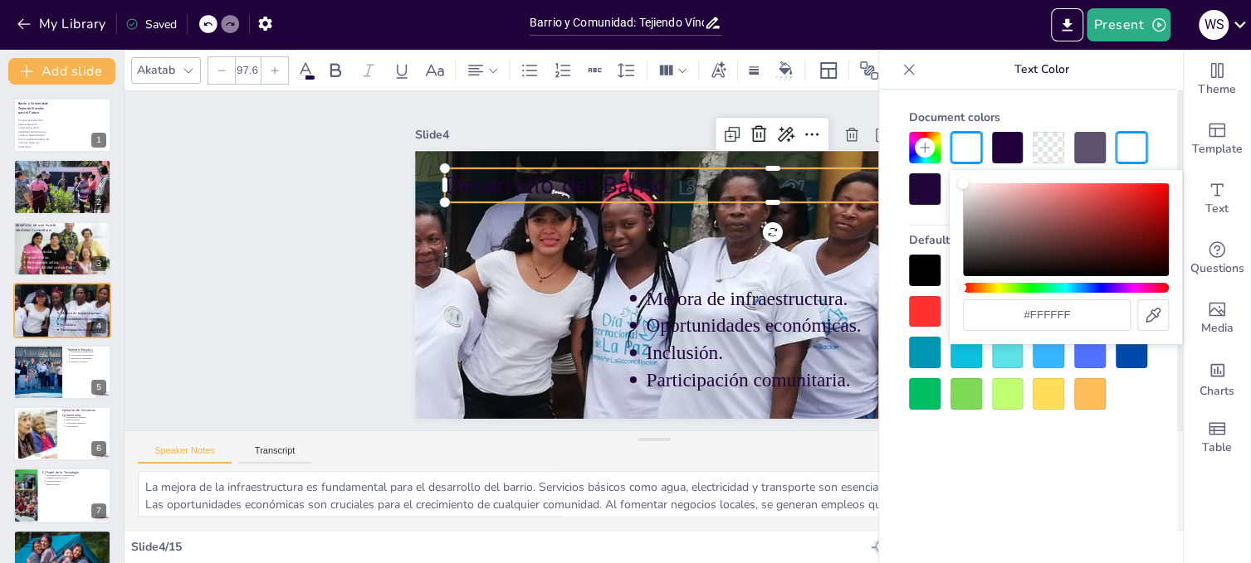
click at [971, 142] on div at bounding box center [966, 148] width 32 height 32
click at [965, 142] on div at bounding box center [966, 148] width 32 height 32
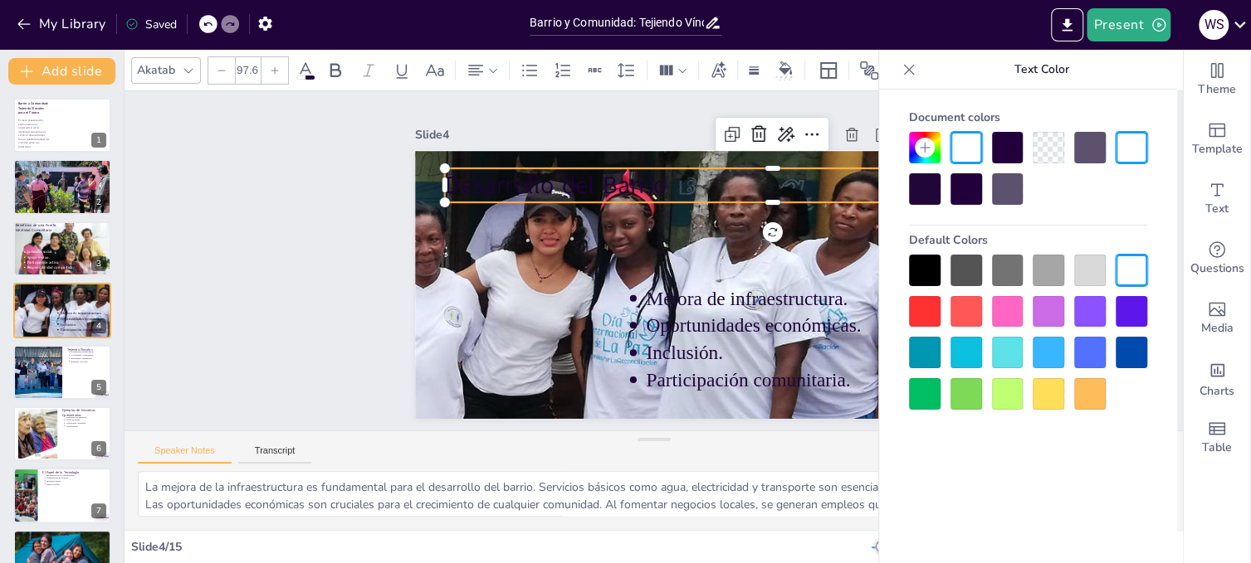
click at [1172, 421] on div "Document colors Default Colors" at bounding box center [1028, 352] width 298 height 524
click at [1128, 266] on div at bounding box center [1131, 271] width 32 height 32
click at [1122, 439] on div "Document colors Default Colors" at bounding box center [1028, 352] width 298 height 524
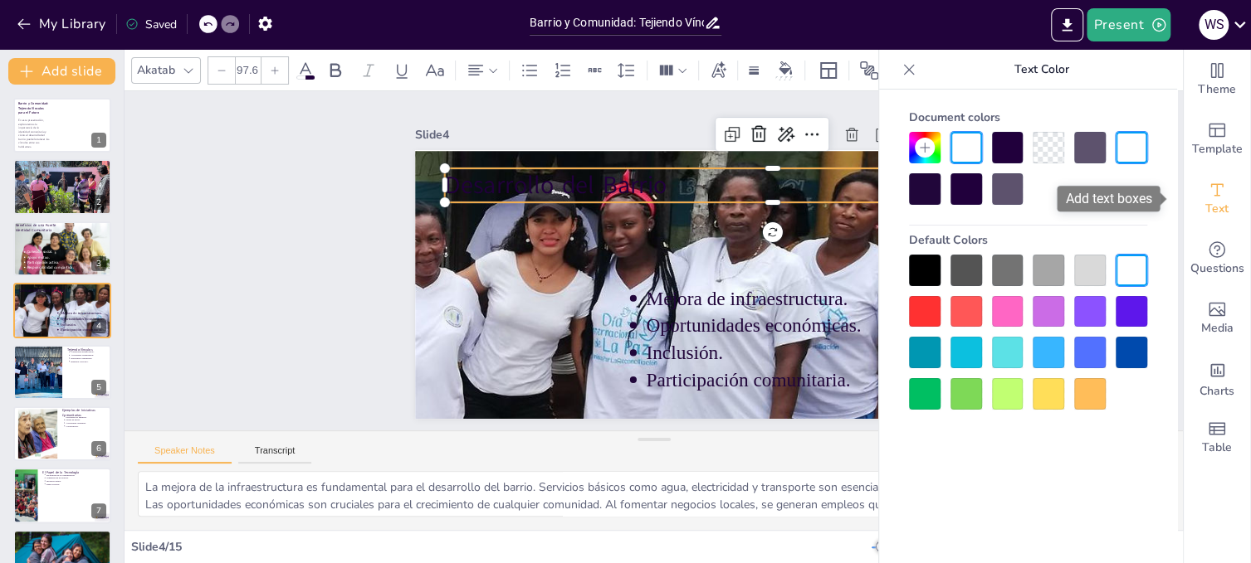
click at [1208, 192] on icon "Add text boxes" at bounding box center [1217, 190] width 20 height 20
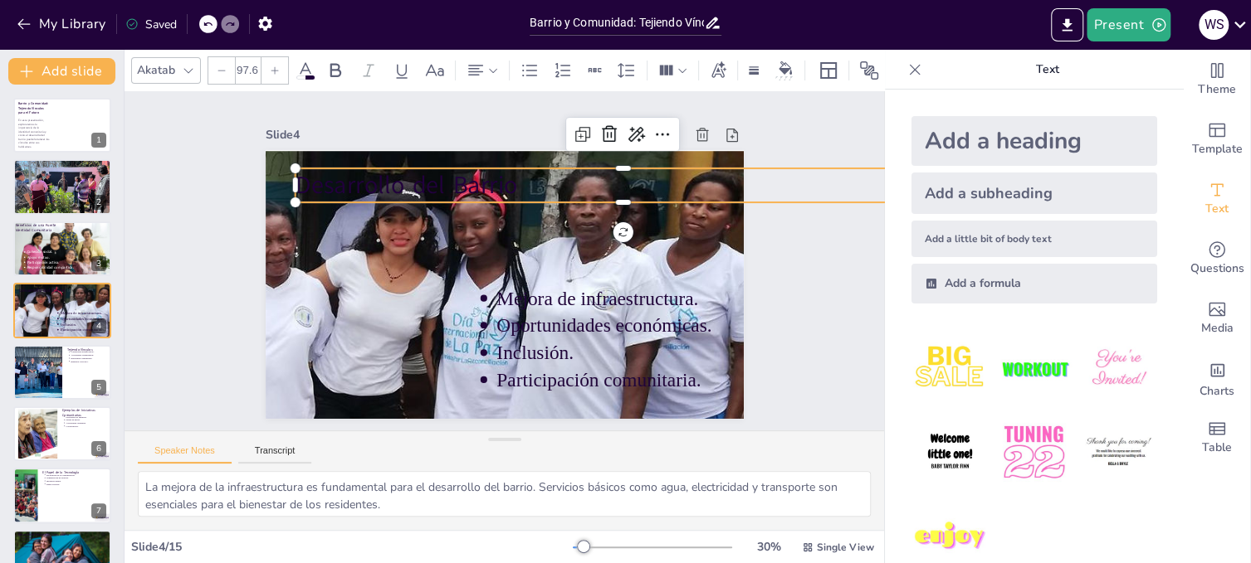
click at [301, 61] on icon at bounding box center [305, 71] width 20 height 20
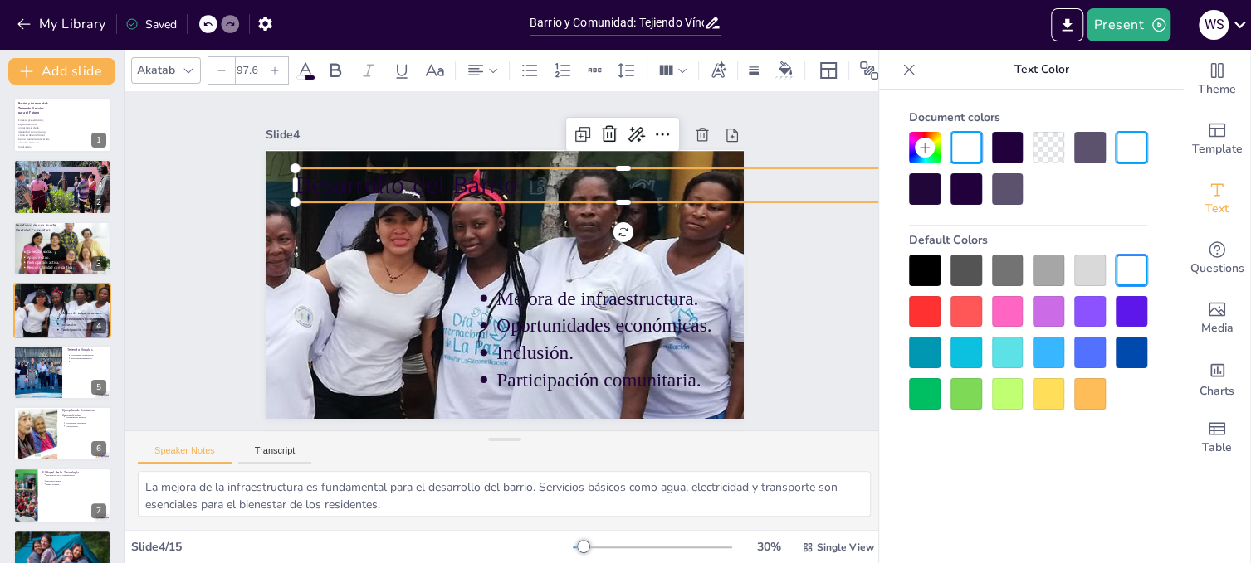
click at [965, 141] on div at bounding box center [966, 148] width 32 height 32
click at [1137, 265] on div at bounding box center [1131, 271] width 32 height 32
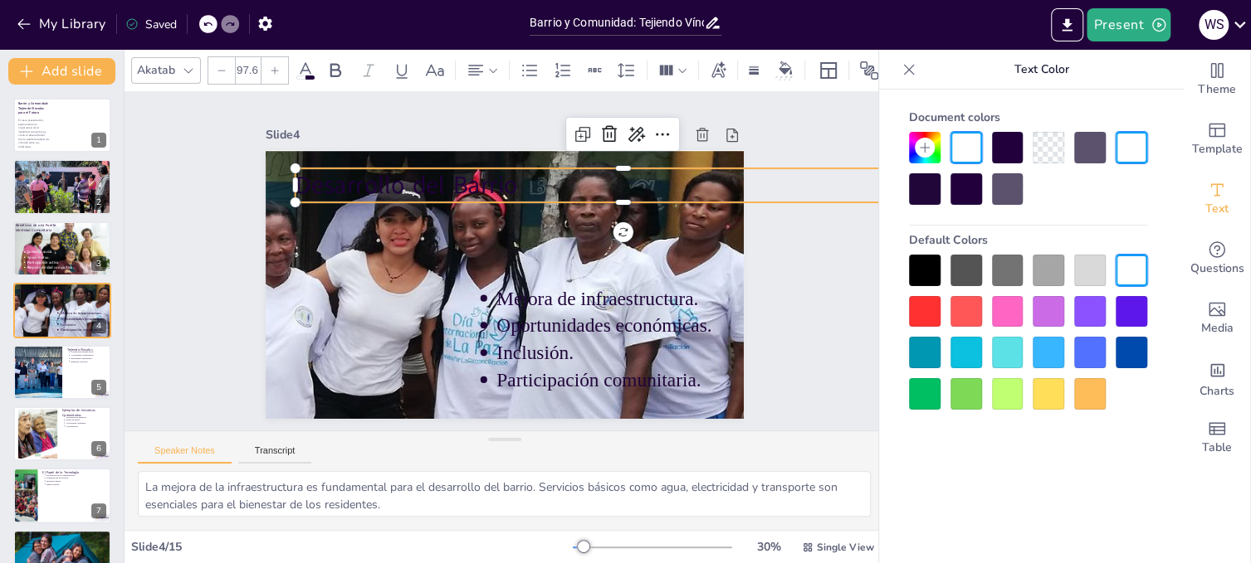
click at [1133, 157] on div at bounding box center [1131, 148] width 32 height 32
click at [788, 272] on div "Slide 1 Barrio y Comunidad: Tejiendo Vínculos para el Futuro En esta presentaci…" at bounding box center [503, 261] width 827 height 557
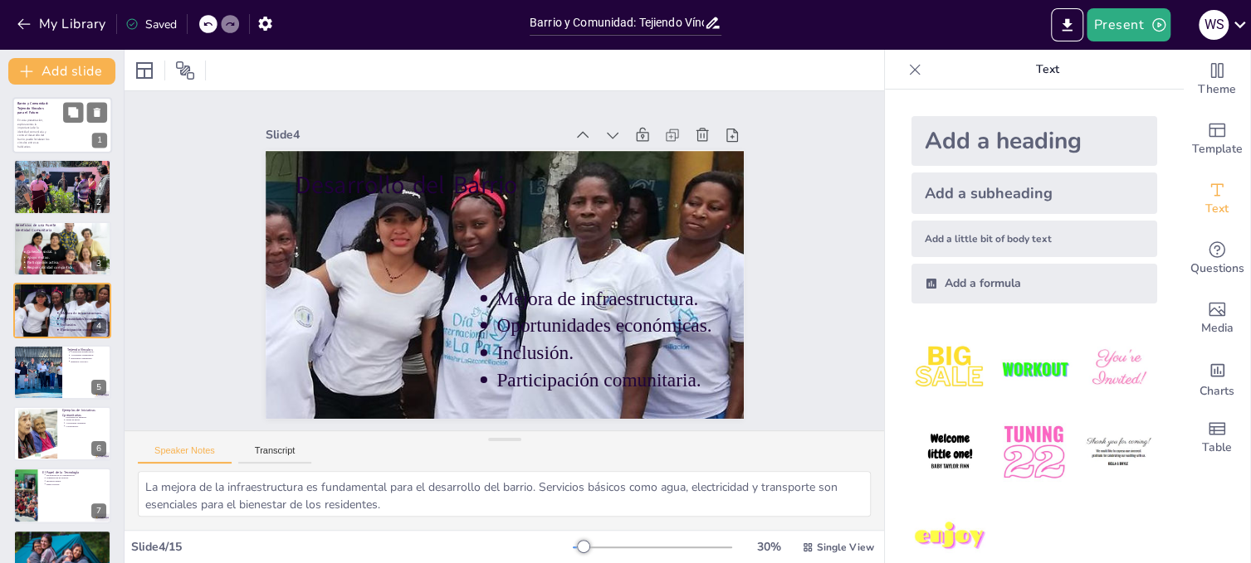
click at [52, 114] on p "para el Futuro" at bounding box center [36, 112] width 39 height 5
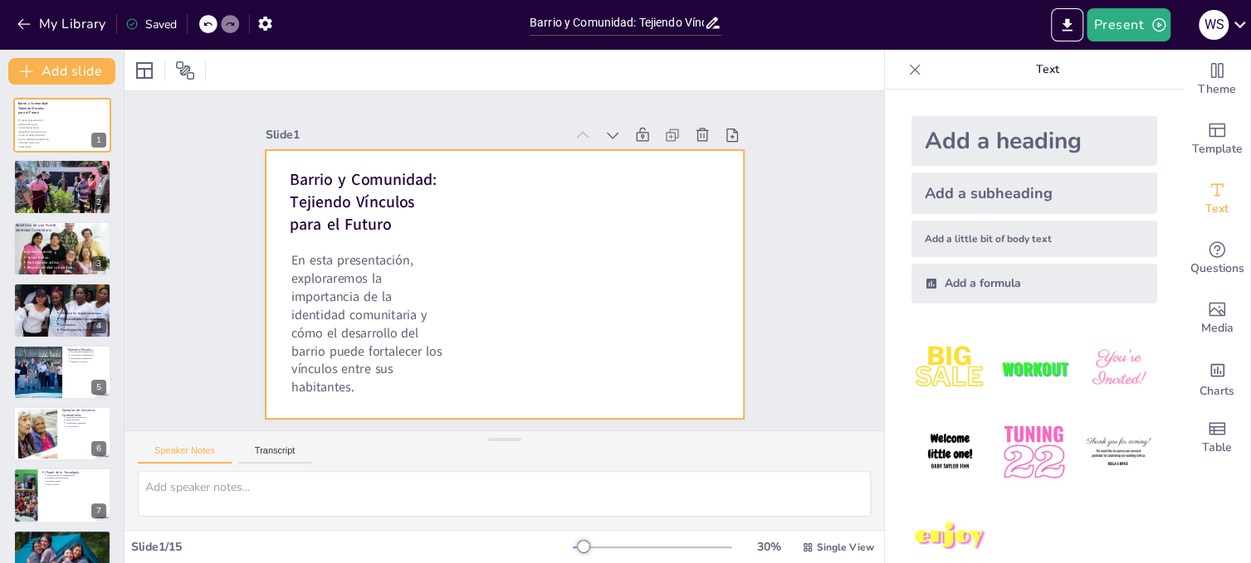
click at [487, 407] on div at bounding box center [497, 282] width 538 height 403
click at [487, 396] on div at bounding box center [507, 237] width 504 height 317
click at [630, 291] on div at bounding box center [499, 284] width 524 height 363
click at [603, 273] on div at bounding box center [497, 282] width 538 height 403
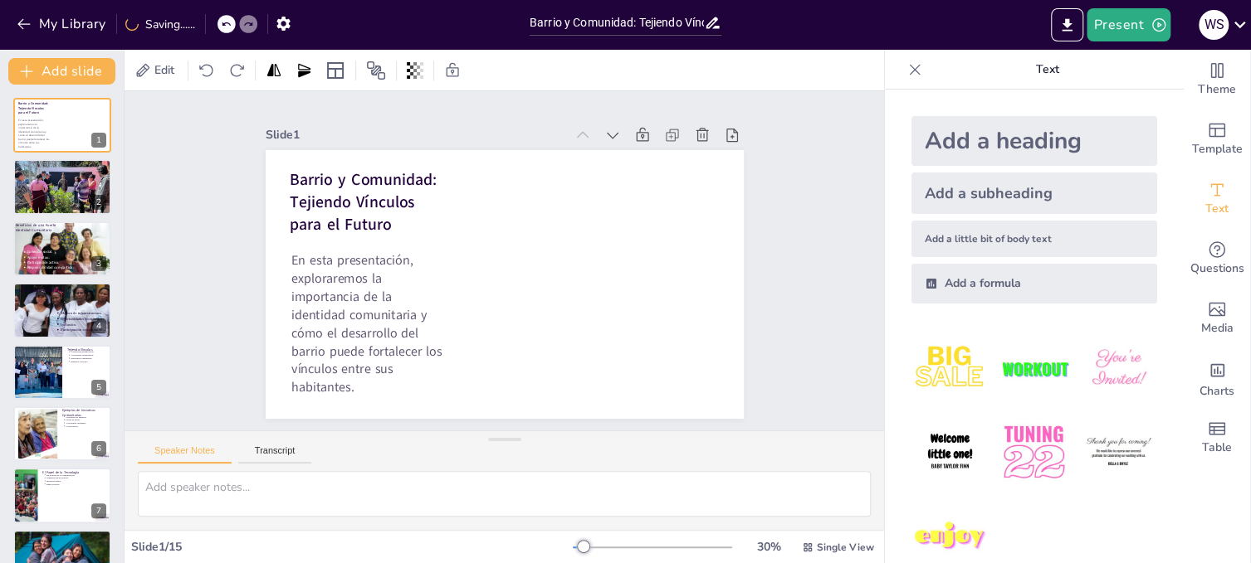
click at [603, 273] on div at bounding box center [497, 282] width 538 height 403
click at [603, 273] on div at bounding box center [490, 242] width 544 height 499
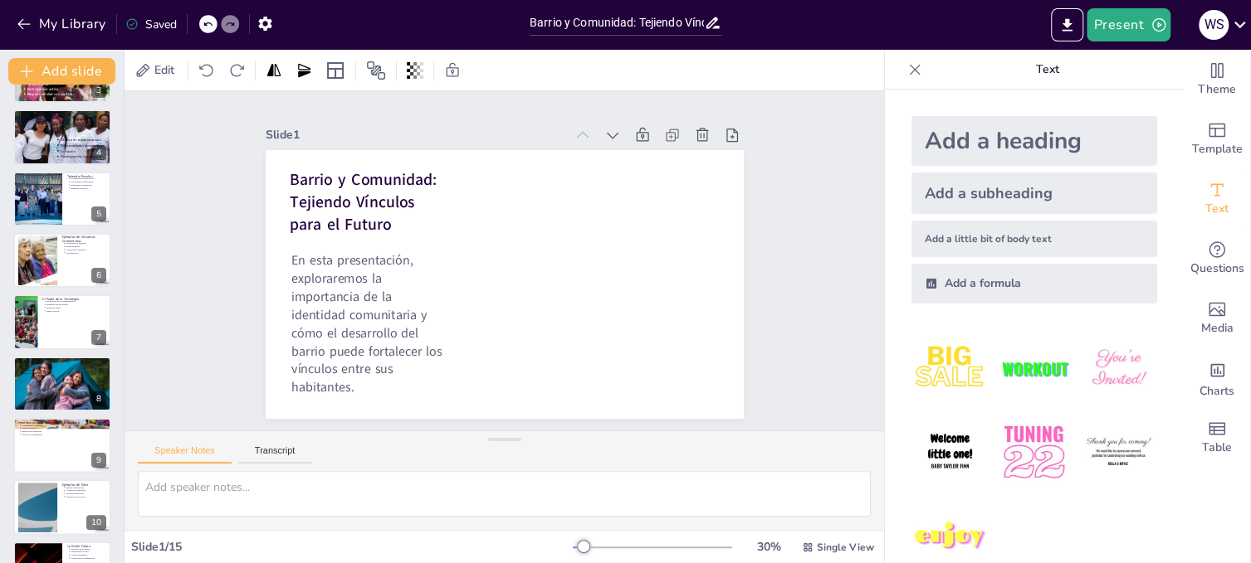
scroll to position [332, 0]
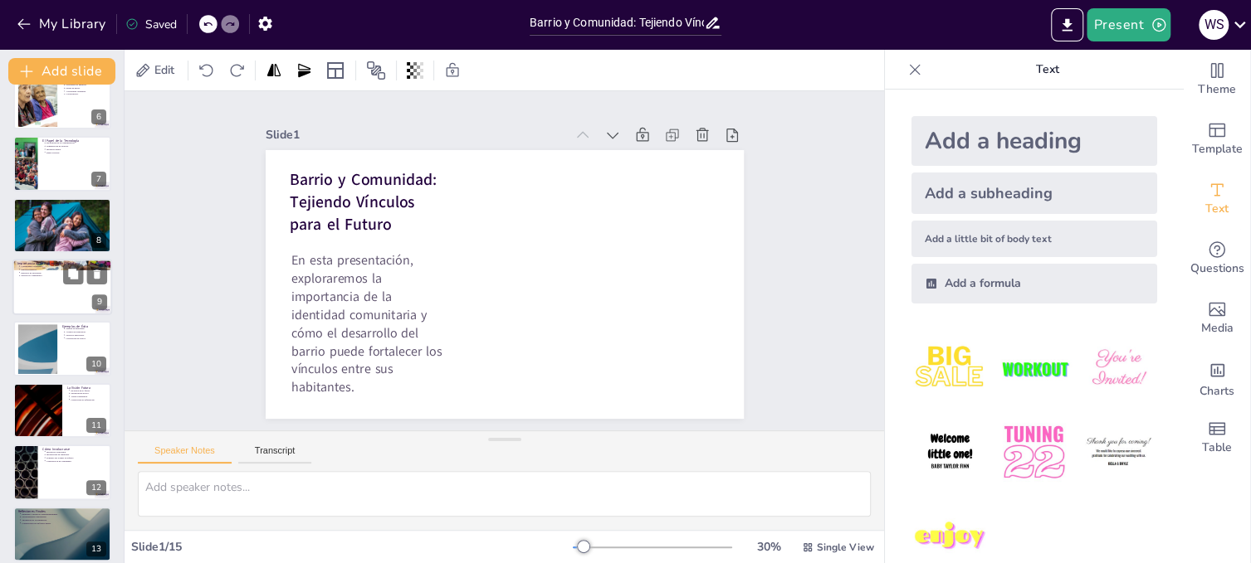
click at [69, 286] on div at bounding box center [62, 287] width 100 height 56
type textarea "El compromiso ciudadano es fundamental para el desarrollo comunitario. Cuando l…"
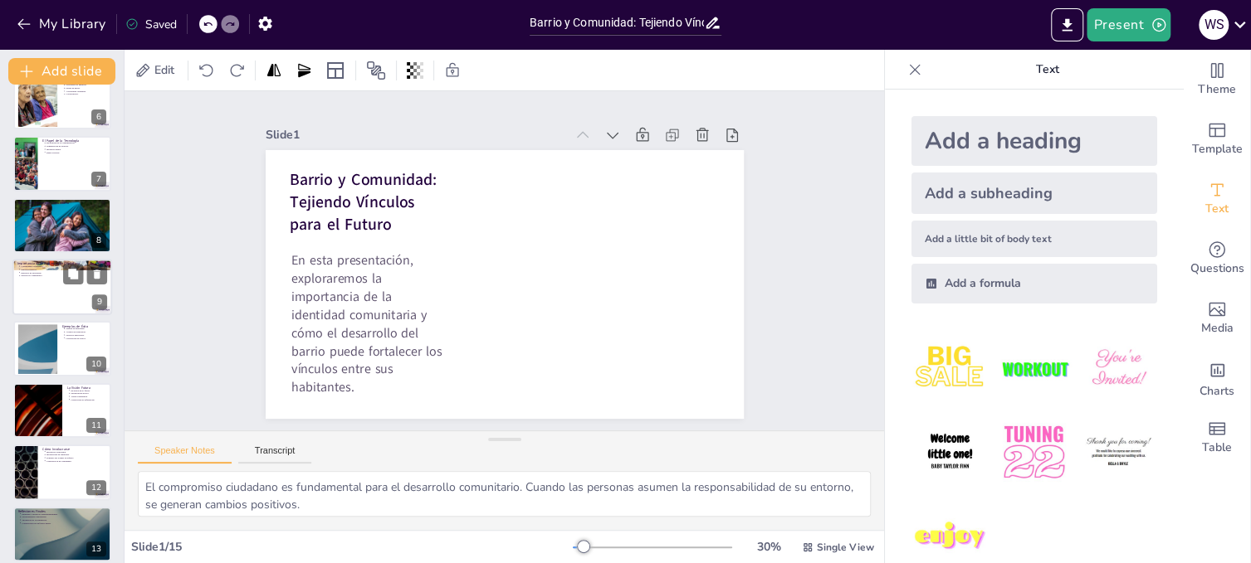
scroll to position [295, 0]
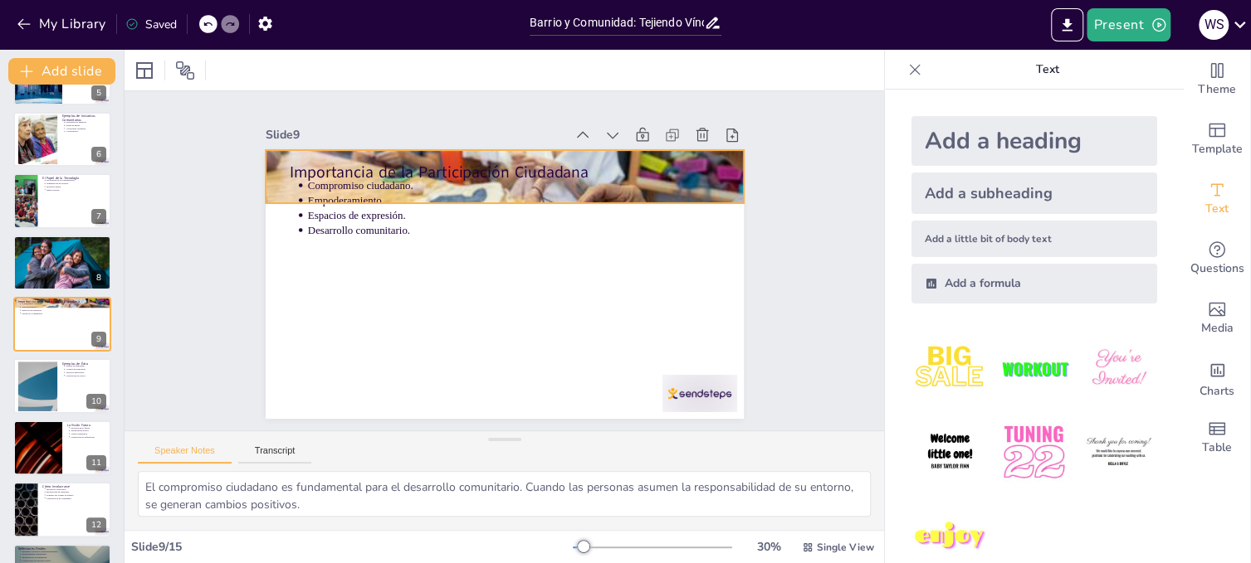
click at [719, 169] on div at bounding box center [560, 198] width 568 height 557
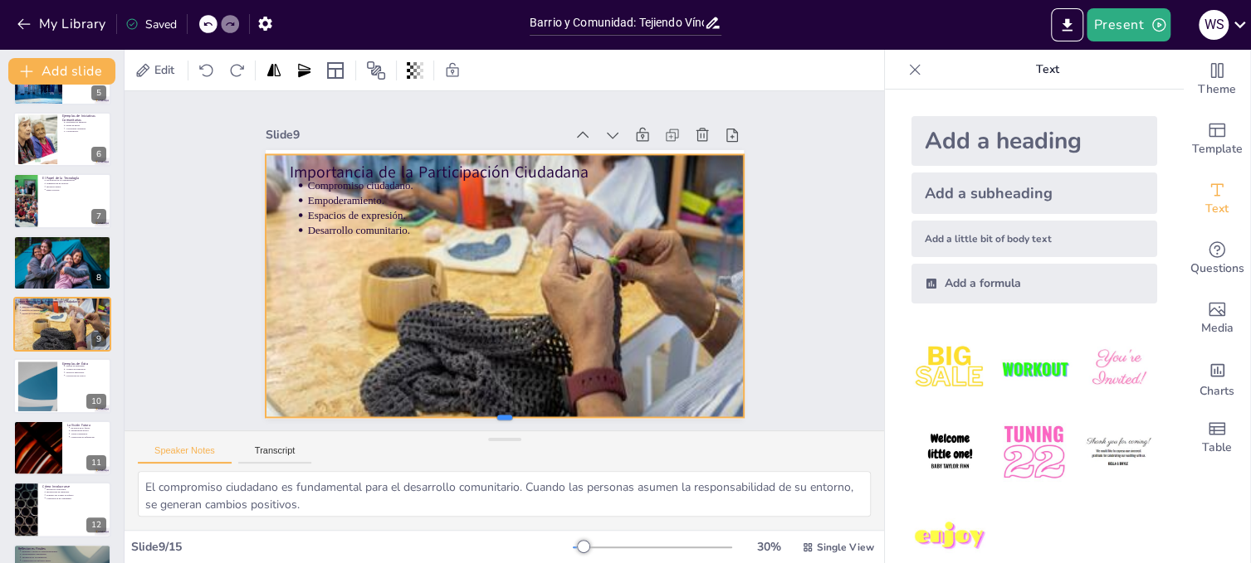
drag, startPoint x: 492, startPoint y: 203, endPoint x: 471, endPoint y: 413, distance: 211.1
click at [471, 413] on div at bounding box center [470, 421] width 471 height 113
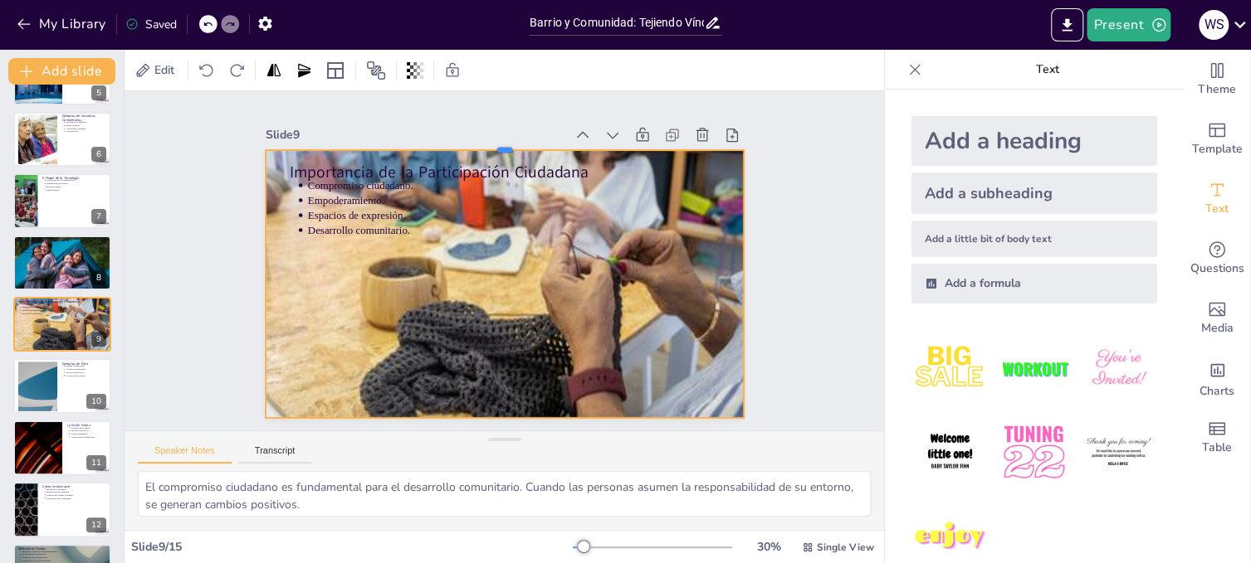
click at [536, 141] on div at bounding box center [616, 224] width 160 height 459
click at [820, 455] on div "Speaker Notes Transcript" at bounding box center [503, 452] width 759 height 40
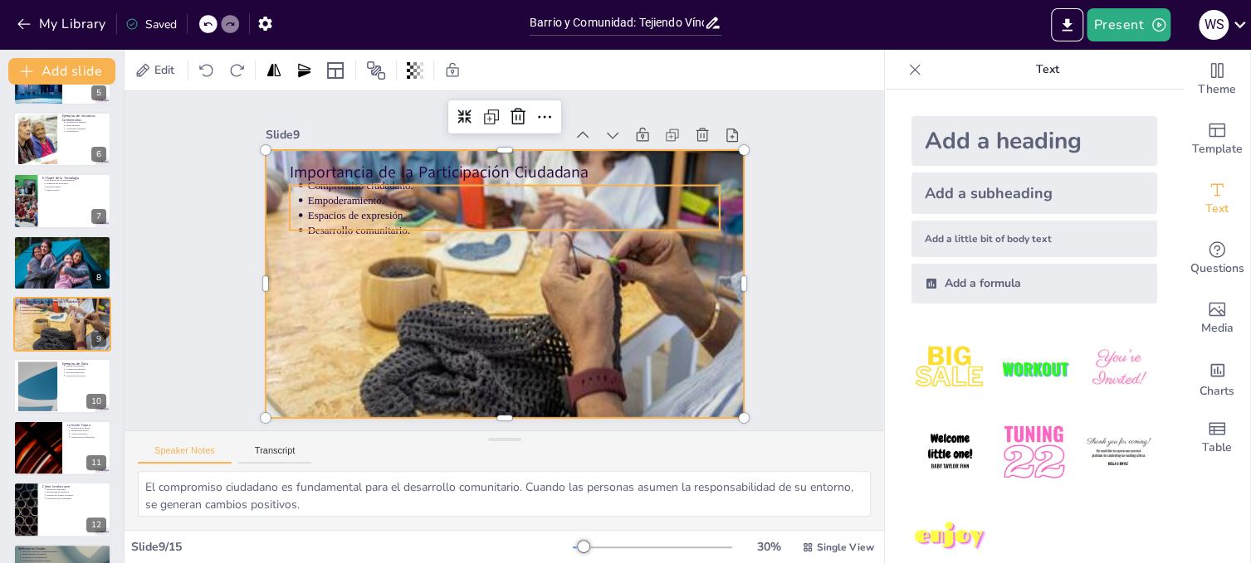
click at [336, 198] on p "Empoderamiento." at bounding box center [532, 205] width 397 height 141
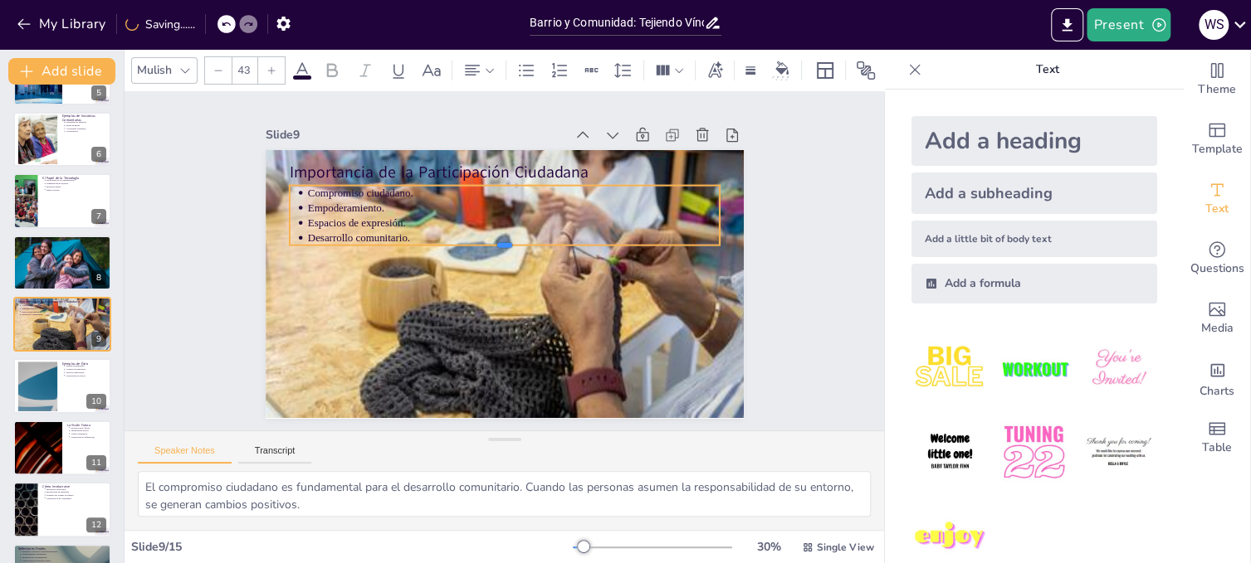
drag, startPoint x: 492, startPoint y: 226, endPoint x: 491, endPoint y: 240, distance: 14.1
click at [491, 240] on div at bounding box center [506, 252] width 423 height 103
drag, startPoint x: 706, startPoint y: 207, endPoint x: 405, endPoint y: 227, distance: 302.0
click at [423, 227] on div at bounding box center [436, 199] width 26 height 61
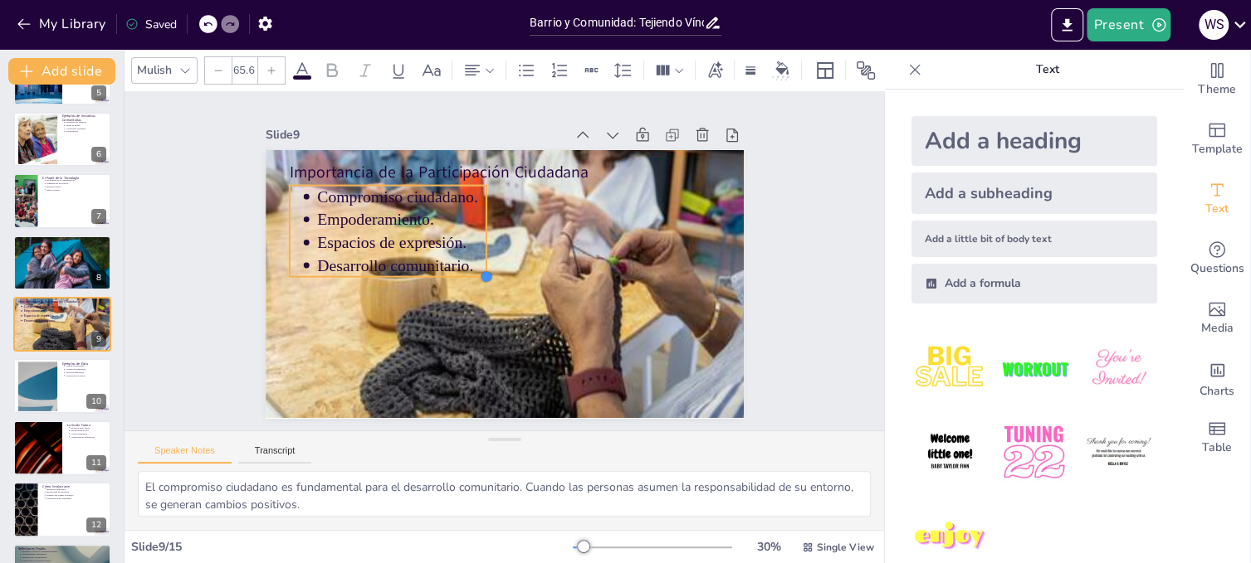
drag, startPoint x: 404, startPoint y: 237, endPoint x: 429, endPoint y: 269, distance: 40.2
click at [429, 269] on div "Importancia de la Participación Ciudadana Compromiso ciudadano. Empoderamiento.…" at bounding box center [499, 283] width 524 height 363
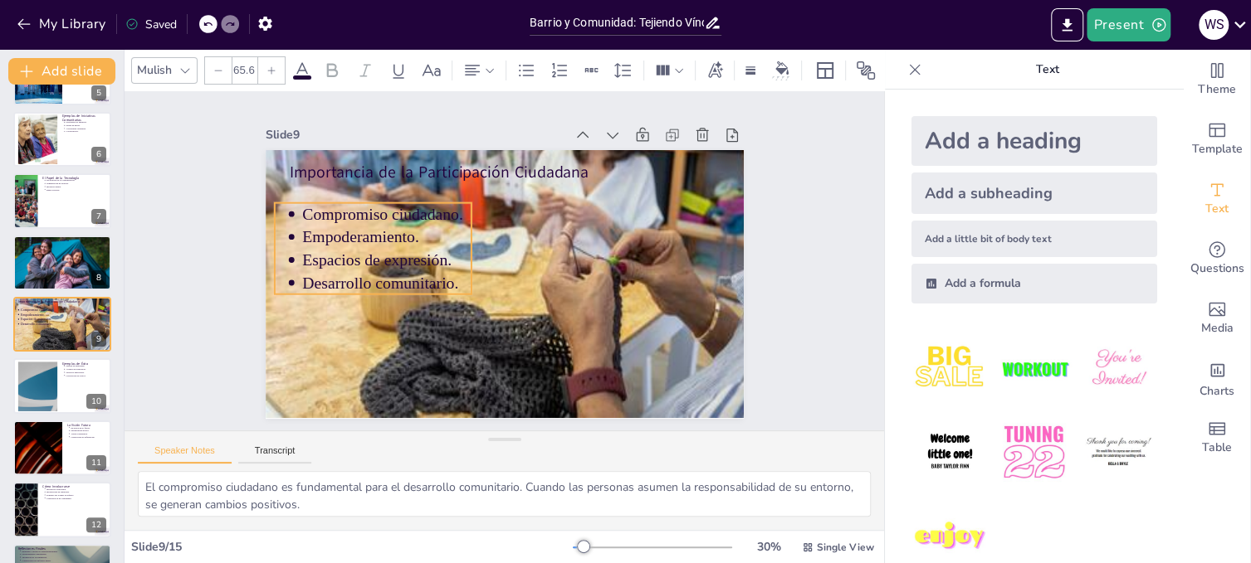
drag, startPoint x: 377, startPoint y: 217, endPoint x: 362, endPoint y: 235, distance: 23.0
click at [362, 232] on p "Empoderamiento." at bounding box center [423, 173] width 150 height 118
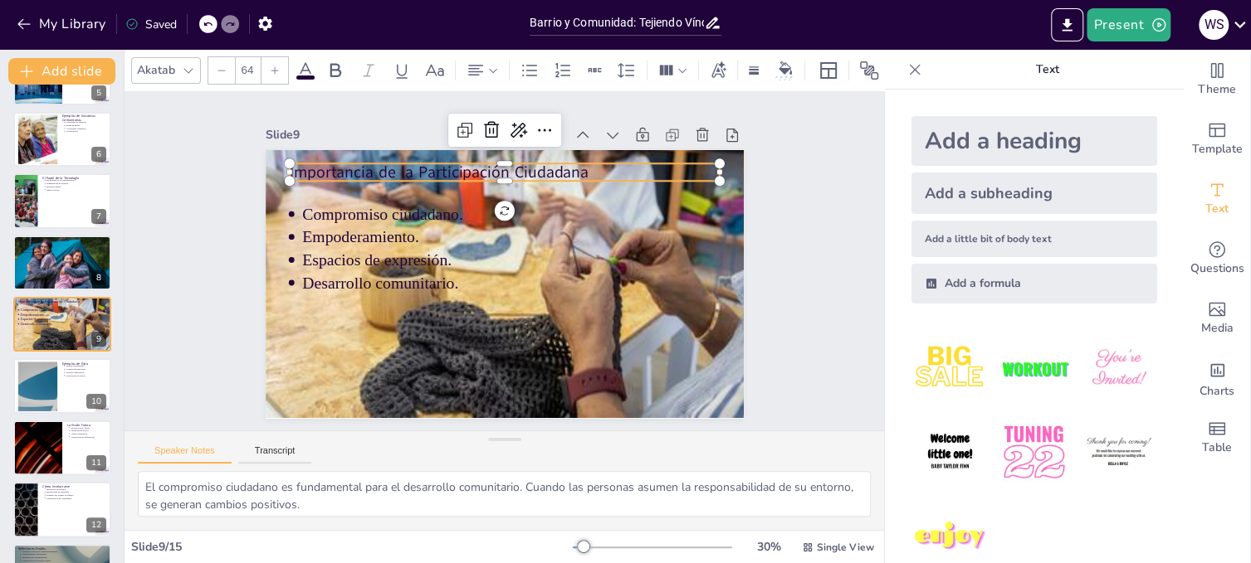
click at [514, 165] on p "Importancia de la Participación Ciudadana" at bounding box center [532, 177] width 416 height 154
drag, startPoint x: 706, startPoint y: 166, endPoint x: 583, endPoint y: 168, distance: 123.7
click at [609, 184] on div at bounding box center [617, 196] width 17 height 25
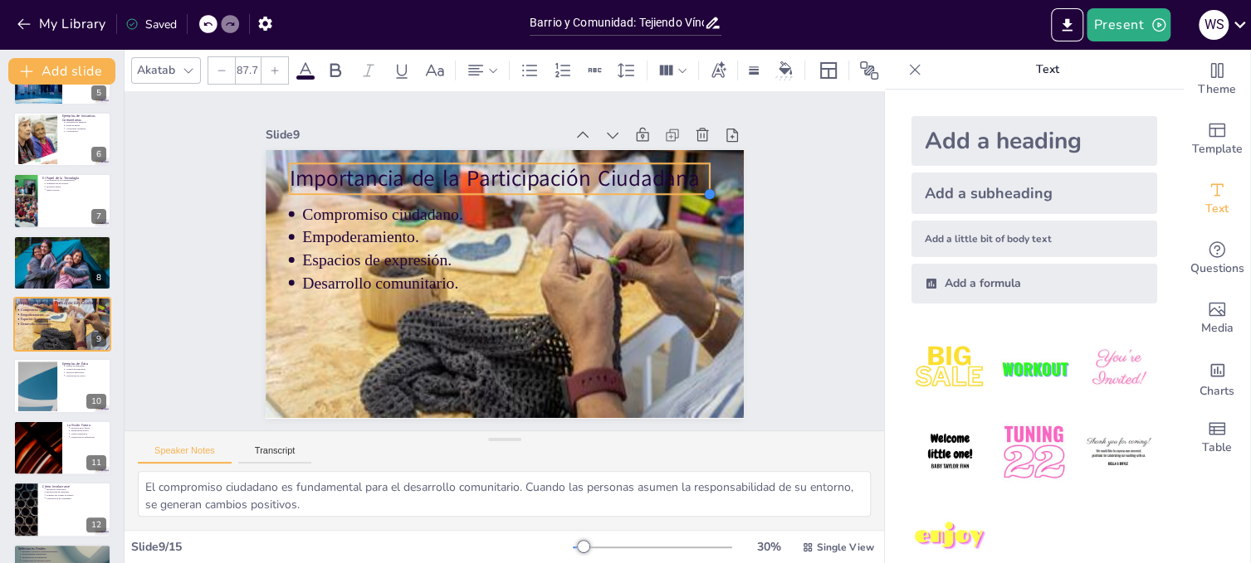
type input "90.1"
drag, startPoint x: 582, startPoint y: 180, endPoint x: 606, endPoint y: 189, distance: 25.7
click at [606, 189] on div "Importancia de la Participación Ciudadana Compromiso ciudadano. Empoderamiento.…" at bounding box center [495, 282] width 546 height 440
click at [303, 61] on icon at bounding box center [305, 71] width 20 height 20
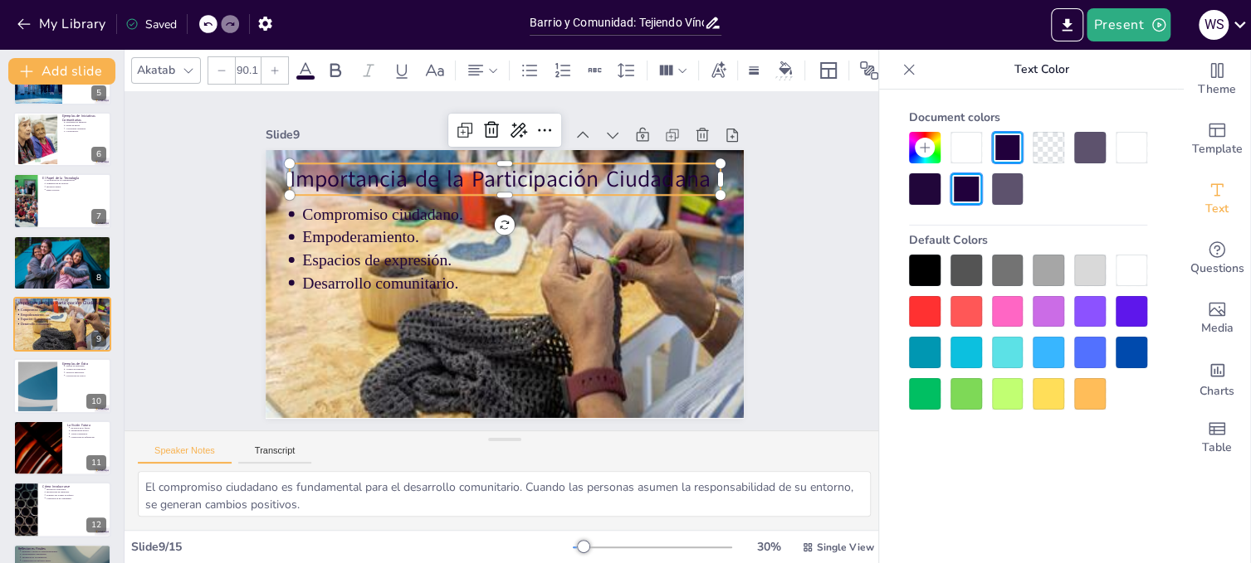
click at [965, 144] on div at bounding box center [966, 148] width 32 height 32
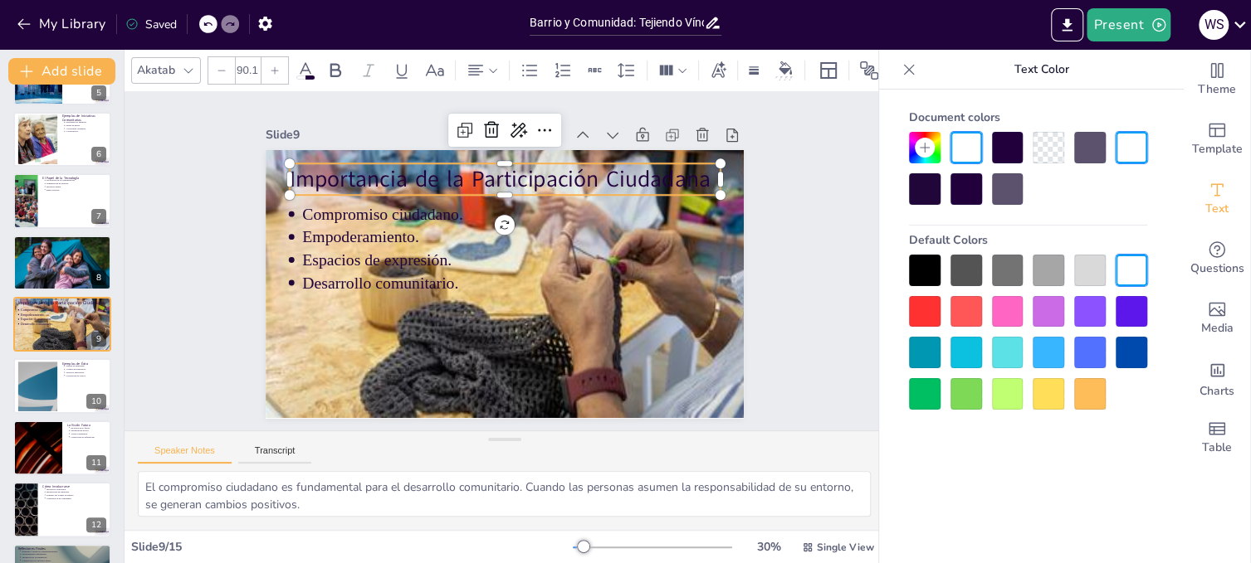
click at [965, 144] on div at bounding box center [966, 148] width 32 height 32
drag, startPoint x: 1135, startPoint y: 147, endPoint x: 893, endPoint y: 129, distance: 243.0
click at [893, 129] on div "Document colors Default Colors" at bounding box center [1027, 256] width 271 height 307
click at [967, 141] on div at bounding box center [966, 148] width 32 height 32
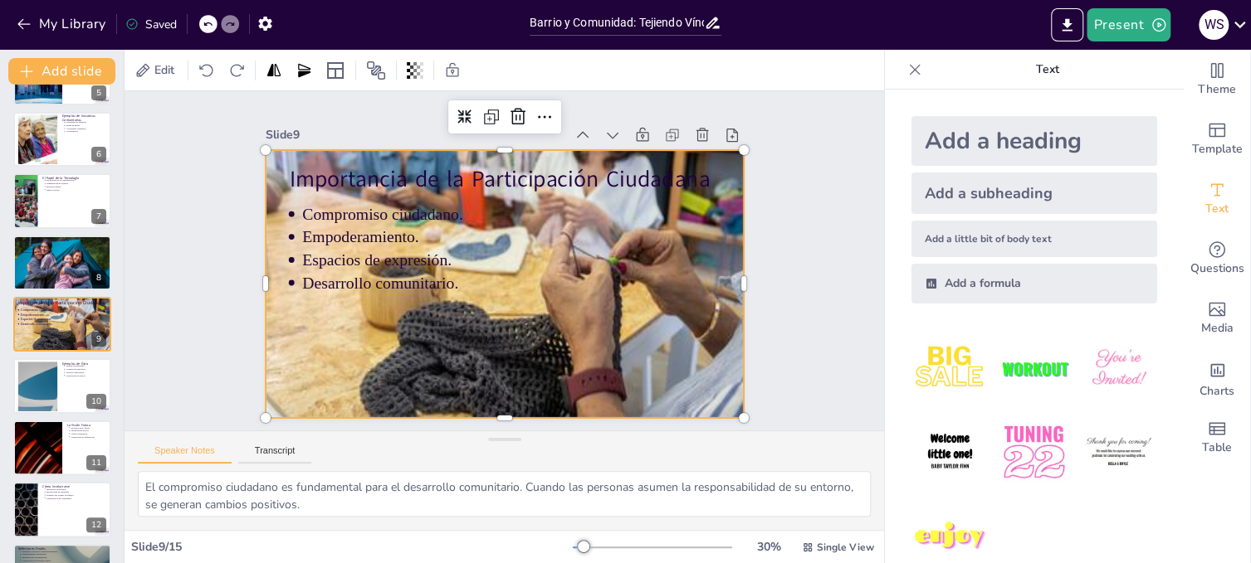
click at [719, 176] on div at bounding box center [537, 227] width 601 height 498
click at [651, 167] on span "Importancia de la Participación Ciudadana" at bounding box center [573, 215] width 237 height 379
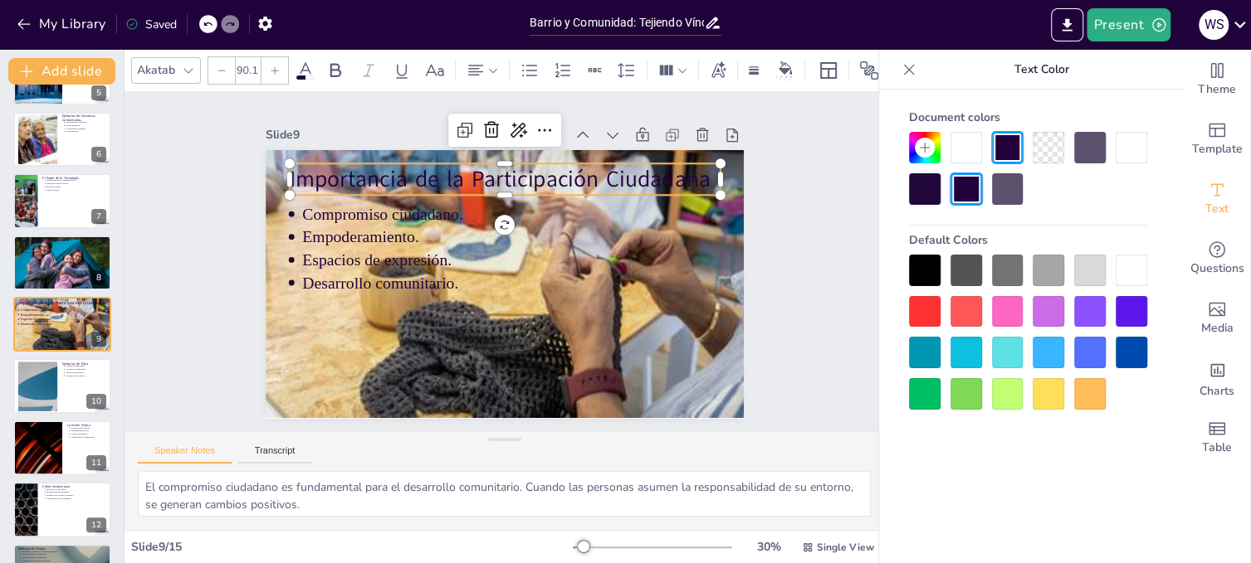
click at [305, 62] on icon at bounding box center [305, 71] width 20 height 20
click at [966, 187] on div at bounding box center [966, 189] width 32 height 32
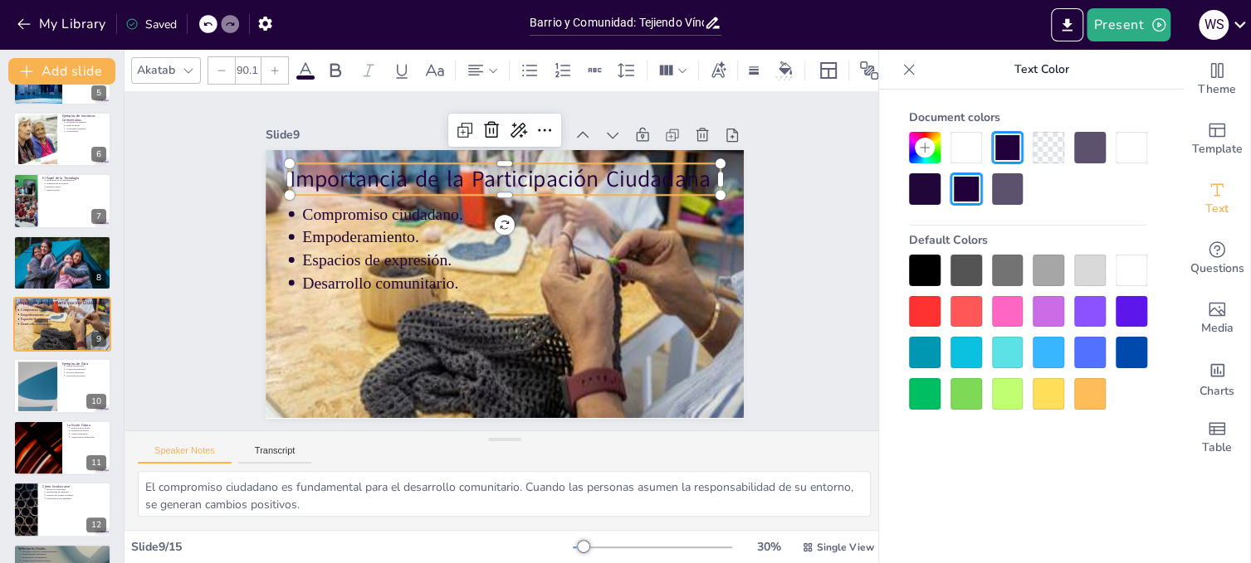
drag, startPoint x: 963, startPoint y: 144, endPoint x: 1124, endPoint y: 143, distance: 161.8
click at [1124, 143] on div at bounding box center [1028, 168] width 238 height 73
click at [1136, 138] on div at bounding box center [1131, 148] width 32 height 32
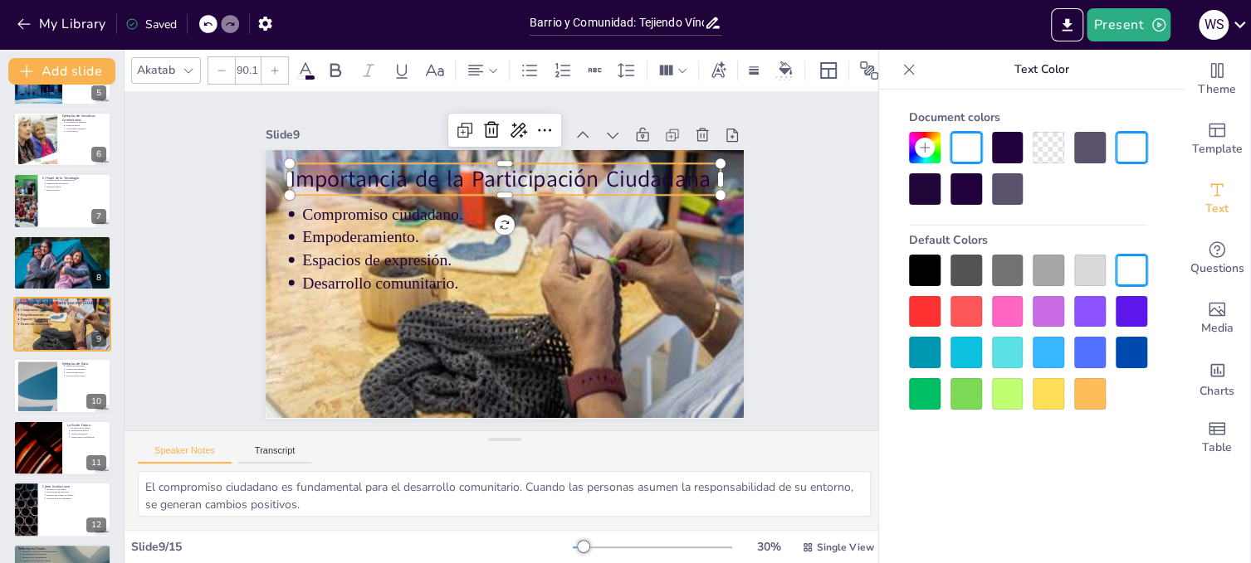
click at [1136, 138] on div at bounding box center [1131, 148] width 32 height 32
click at [967, 139] on div at bounding box center [966, 148] width 32 height 32
click at [1115, 147] on div at bounding box center [1131, 148] width 32 height 32
click at [1137, 266] on div at bounding box center [1131, 271] width 32 height 32
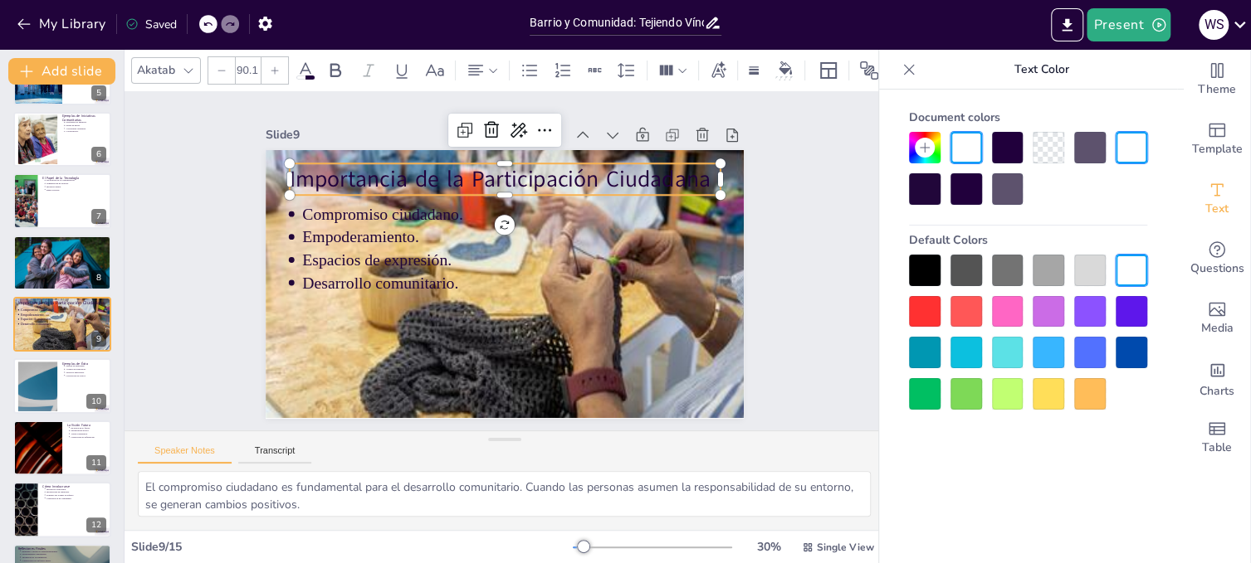
click at [1137, 266] on div at bounding box center [1131, 271] width 32 height 32
click at [676, 168] on span "Importancia de la Participación Ciudadana" at bounding box center [524, 181] width 409 height 159
click at [676, 168] on span "Importancia de la Participación Ciudadana" at bounding box center [540, 187] width 379 height 237
click at [696, 170] on span "Importancia de la Participación Ciudadana" at bounding box center [555, 197] width 333 height 304
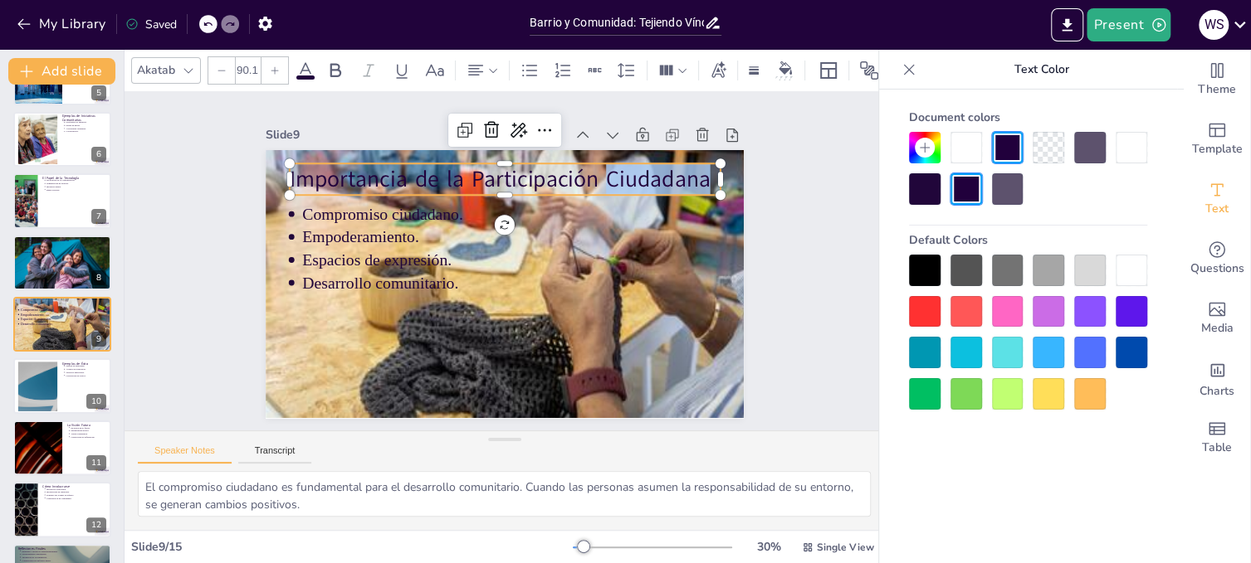
click at [696, 170] on span "Importancia de la Participación Ciudadana" at bounding box center [540, 187] width 379 height 237
click at [1002, 139] on div at bounding box center [1008, 148] width 32 height 32
click at [963, 174] on div at bounding box center [966, 189] width 32 height 32
click at [967, 140] on div at bounding box center [966, 148] width 32 height 32
click at [833, 200] on div "Slide 1 Barrio y Comunidad: Tejiendo Vínculos para el Futuro En esta presentaci…" at bounding box center [503, 261] width 813 height 490
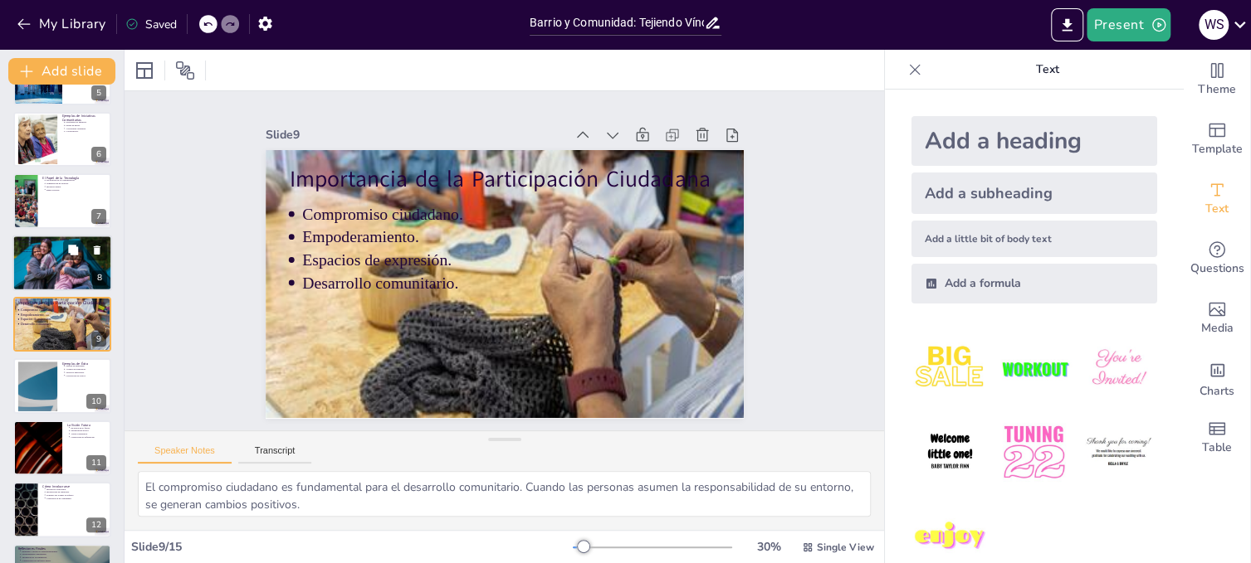
click at [36, 261] on div at bounding box center [62, 263] width 100 height 66
type textarea "La falta de recursos es una limitación significativa que puede frenar el desarr…"
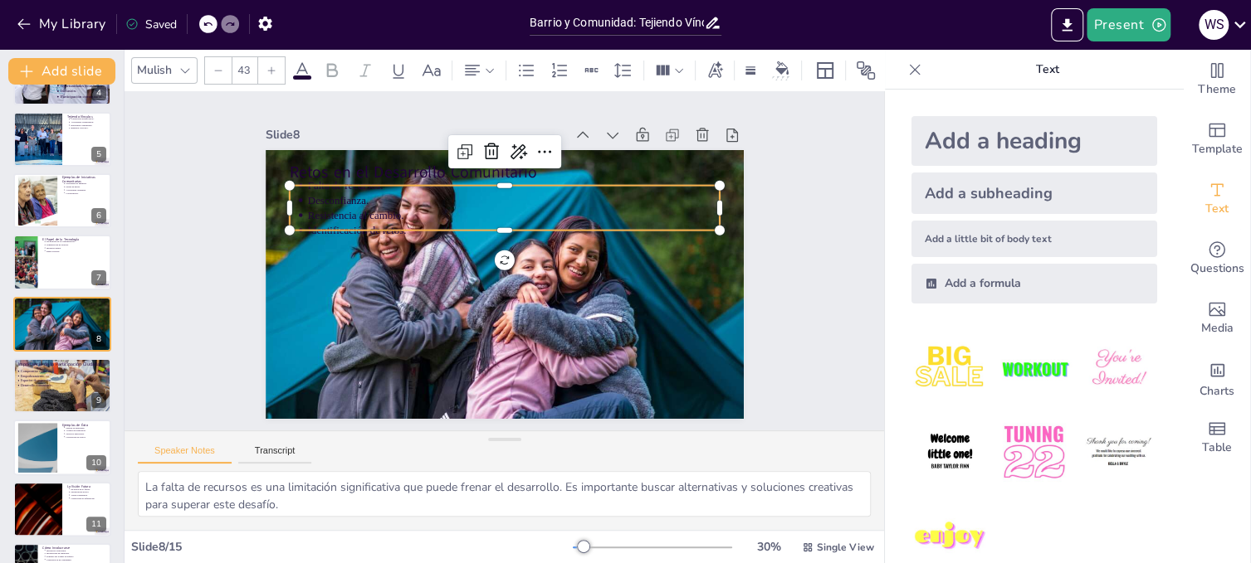
click at [641, 205] on p "Resistencia al cambio." at bounding box center [550, 251] width 182 height 383
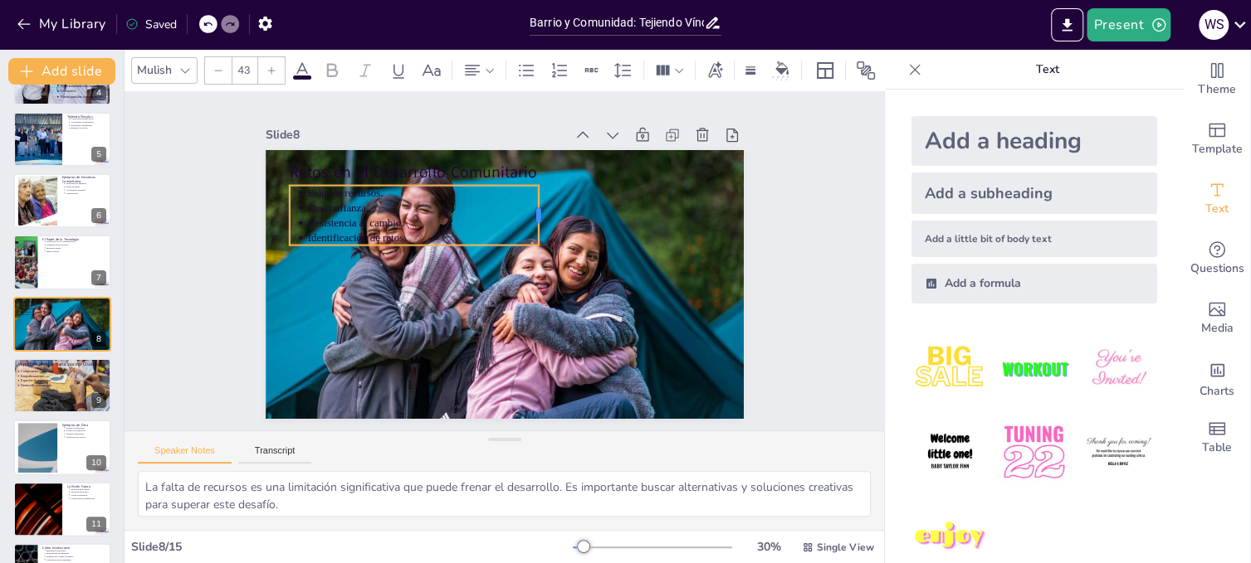
drag, startPoint x: 708, startPoint y: 202, endPoint x: 527, endPoint y: 205, distance: 180.9
click at [542, 205] on div at bounding box center [558, 229] width 32 height 61
click at [401, 252] on div "Retos en el Desarrollo Comunitario Falta de recursos. Desconfianza. Resistencia…" at bounding box center [499, 284] width 524 height 362
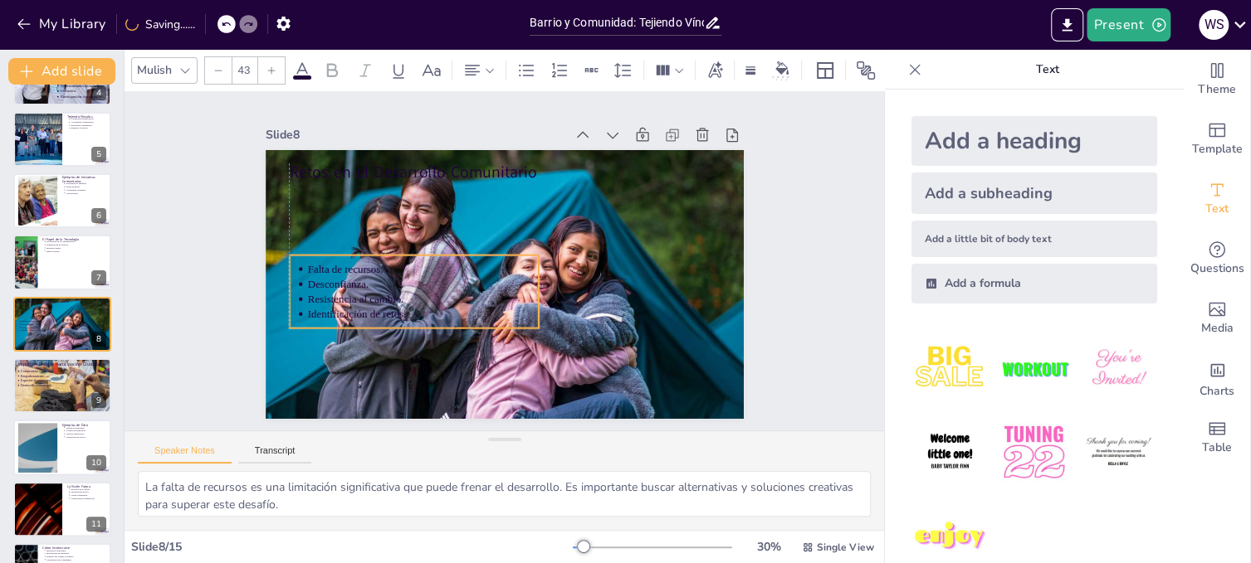
drag, startPoint x: 434, startPoint y: 222, endPoint x: 430, endPoint y: 292, distance: 69.8
click at [430, 292] on p "Resistencia al cambio." at bounding box center [413, 262] width 217 height 108
drag, startPoint x: 526, startPoint y: 284, endPoint x: 425, endPoint y: 281, distance: 101.3
click at [425, 281] on div at bounding box center [438, 250] width 54 height 67
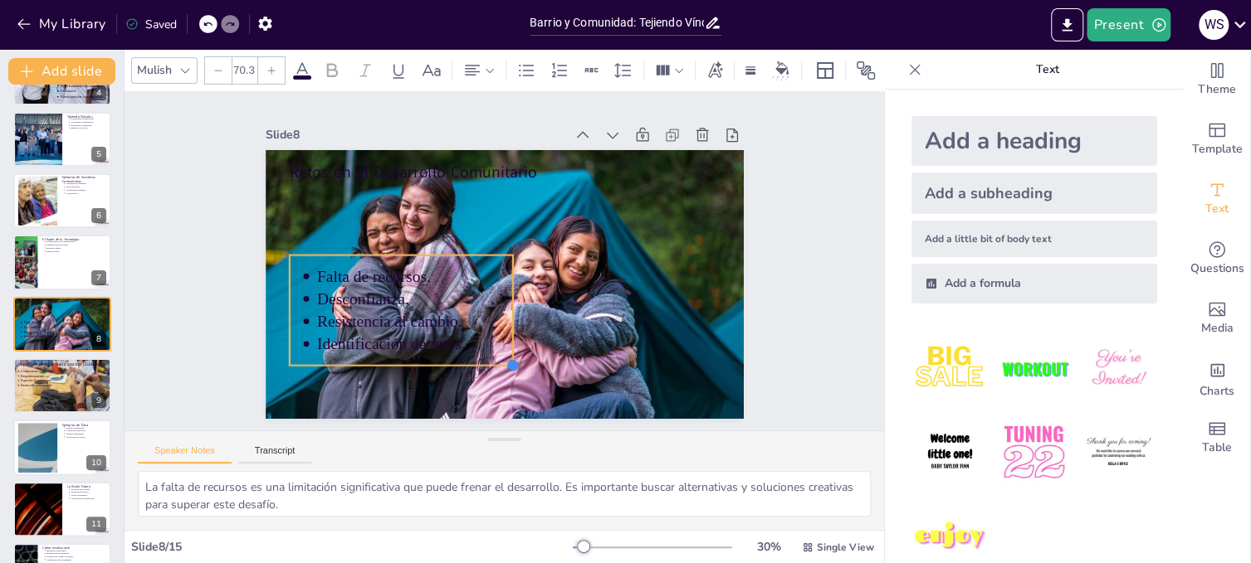
type input "70.8"
drag, startPoint x: 425, startPoint y: 319, endPoint x: 507, endPoint y: 367, distance: 94.8
click at [507, 367] on div "Retos en el Desarrollo Comunitario Falta de recursos. Desconfianza. Resistencia…" at bounding box center [481, 264] width 317 height 504
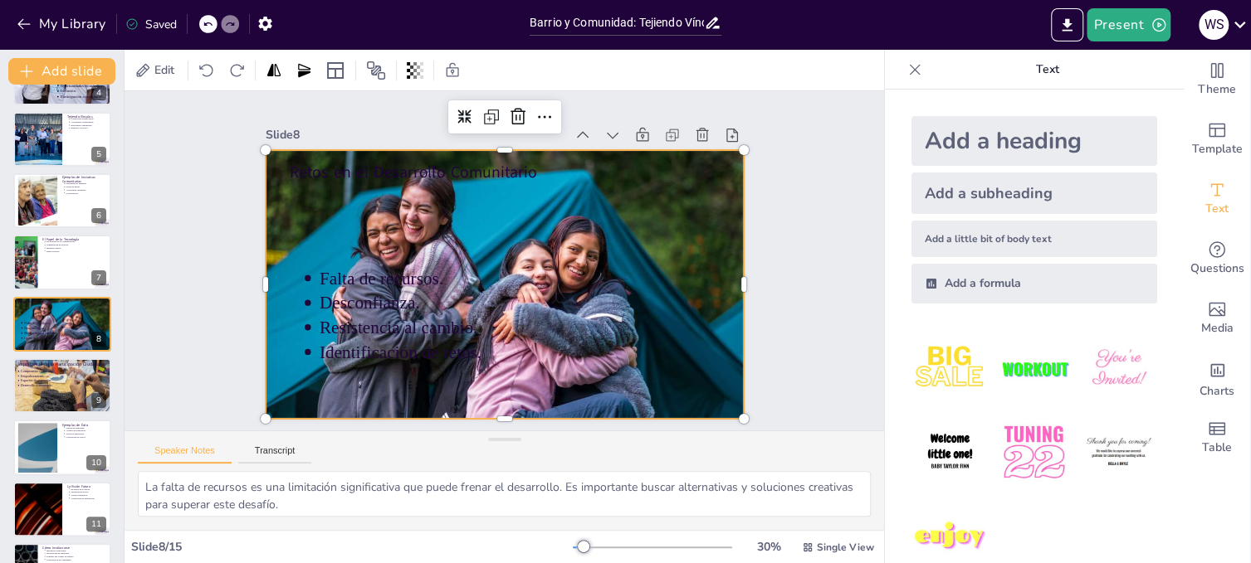
click at [598, 319] on div at bounding box center [492, 280] width 573 height 515
click at [347, 257] on div "Falta de recursos. Desconfianza. Resistencia al cambio. Identificación de retos." at bounding box center [397, 249] width 268 height 241
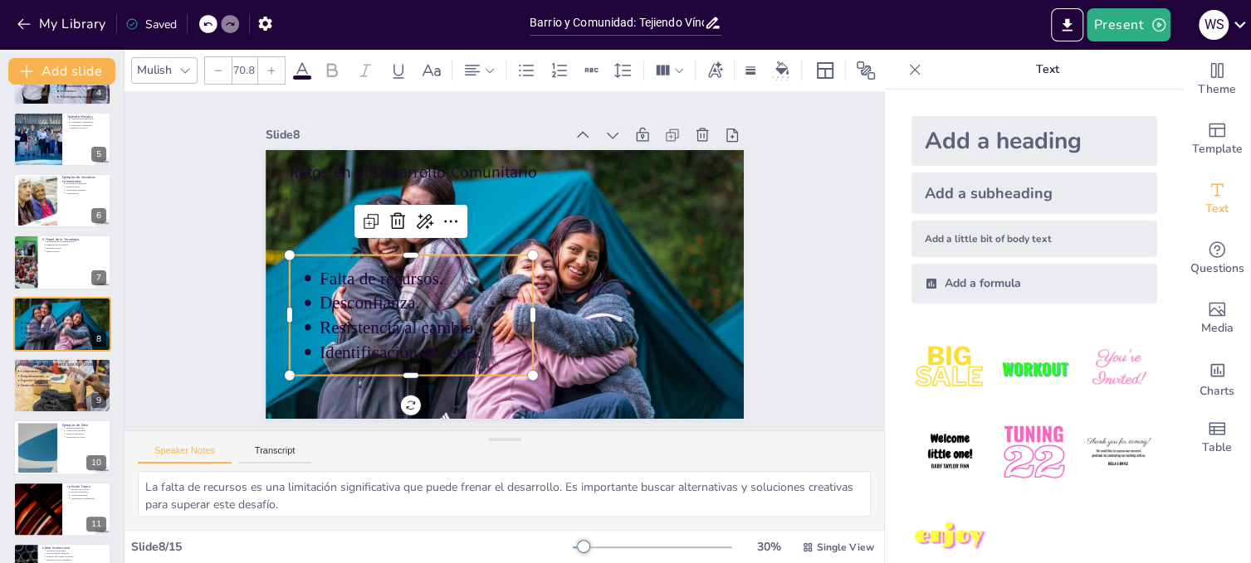
click at [301, 62] on icon at bounding box center [302, 70] width 15 height 16
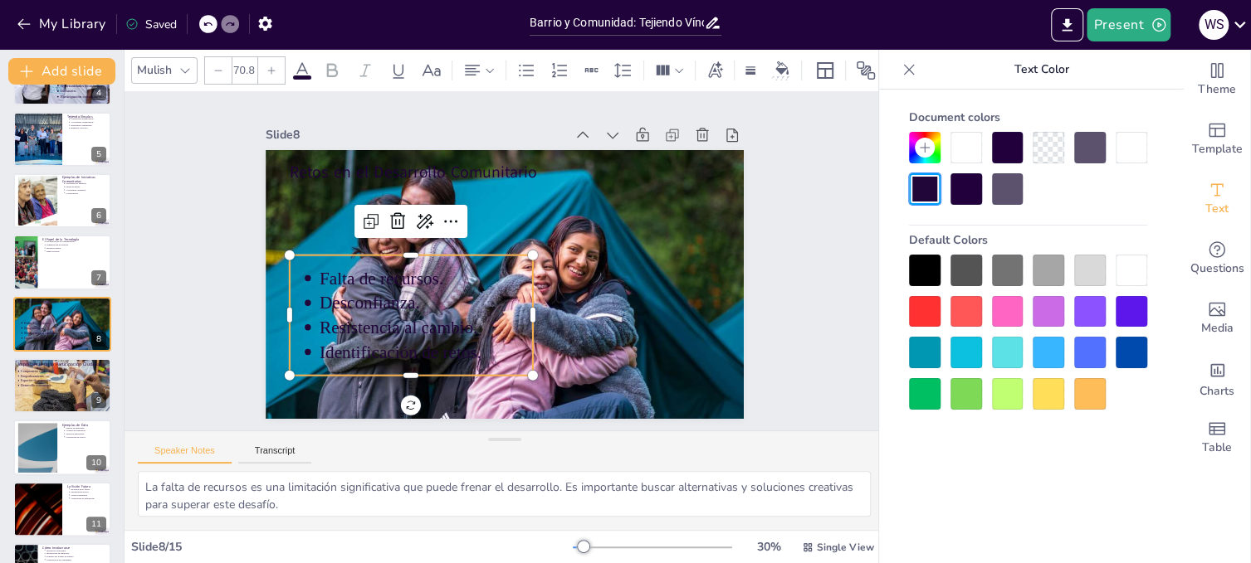
click at [963, 143] on div at bounding box center [966, 148] width 32 height 32
type input "--"
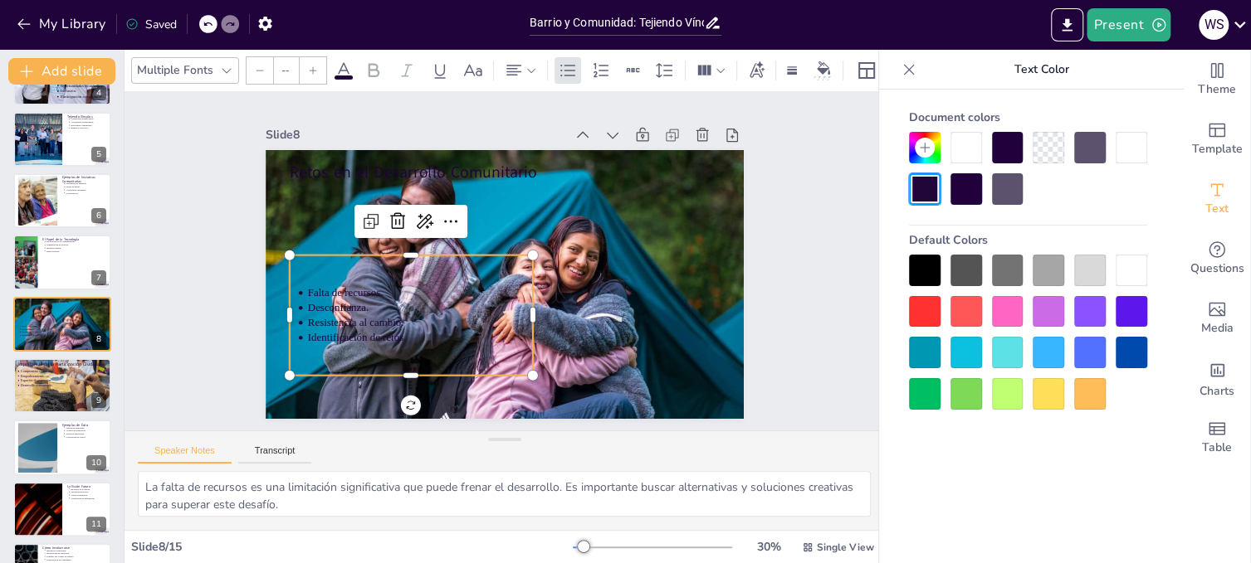
click at [963, 143] on div at bounding box center [966, 148] width 32 height 32
click at [929, 185] on div at bounding box center [925, 189] width 32 height 32
click at [1132, 261] on div at bounding box center [1131, 271] width 32 height 32
click at [457, 193] on icon at bounding box center [471, 178] width 28 height 28
click at [522, 205] on icon at bounding box center [525, 198] width 7 height 13
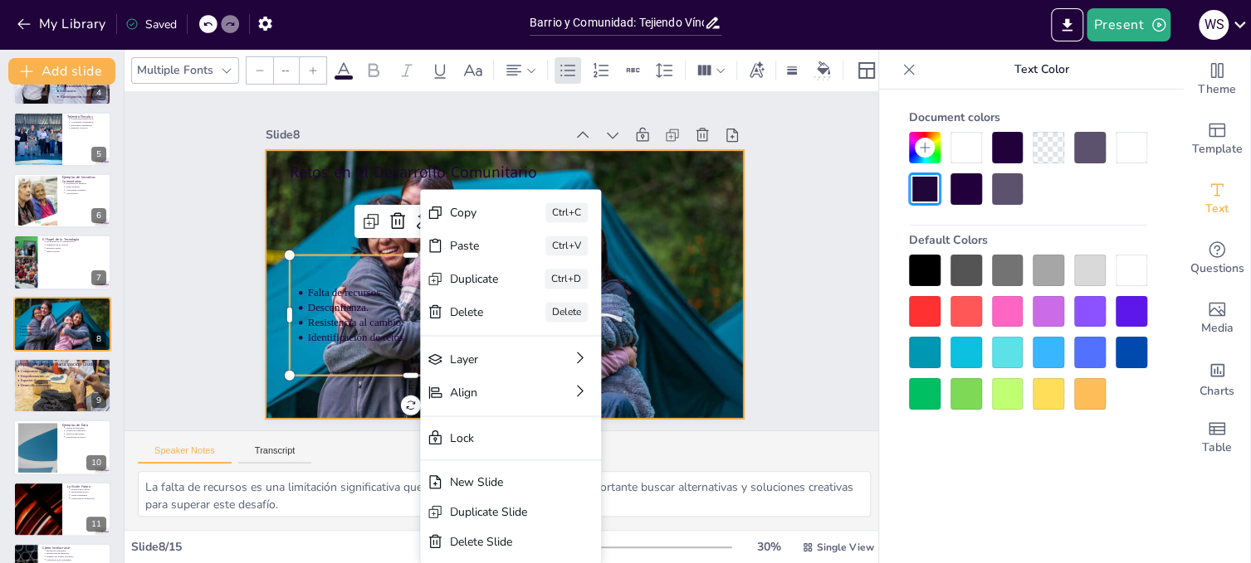
click at [682, 282] on div at bounding box center [499, 283] width 534 height 411
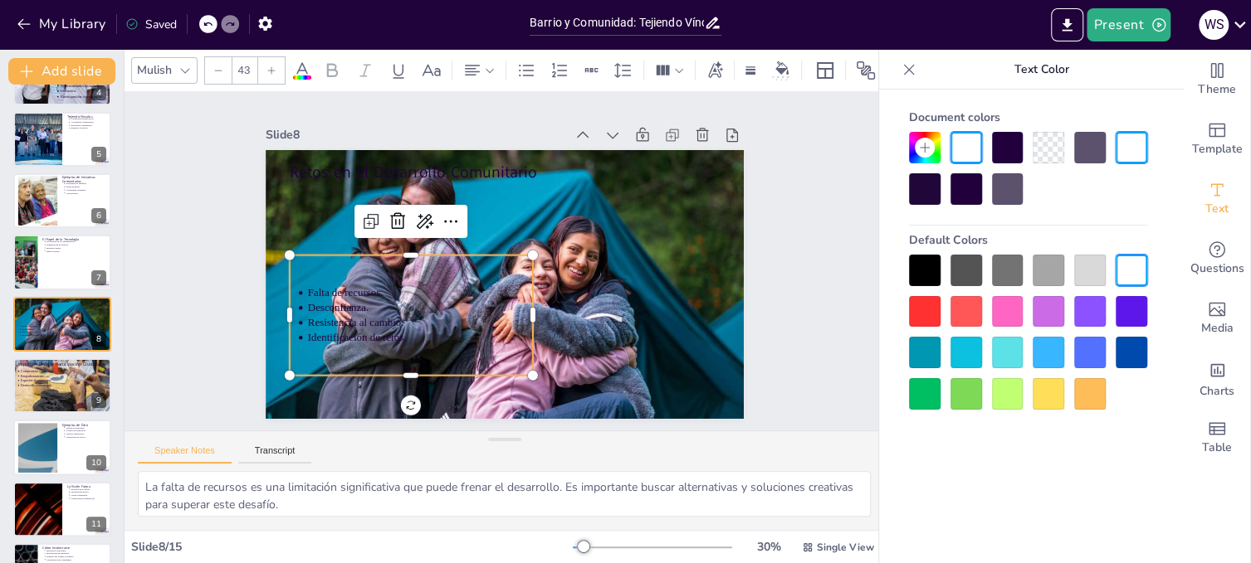
click at [434, 305] on p "Desconfianza." at bounding box center [408, 269] width 212 height 105
click at [1137, 261] on div at bounding box center [1131, 271] width 32 height 32
click at [524, 66] on icon at bounding box center [526, 71] width 20 height 20
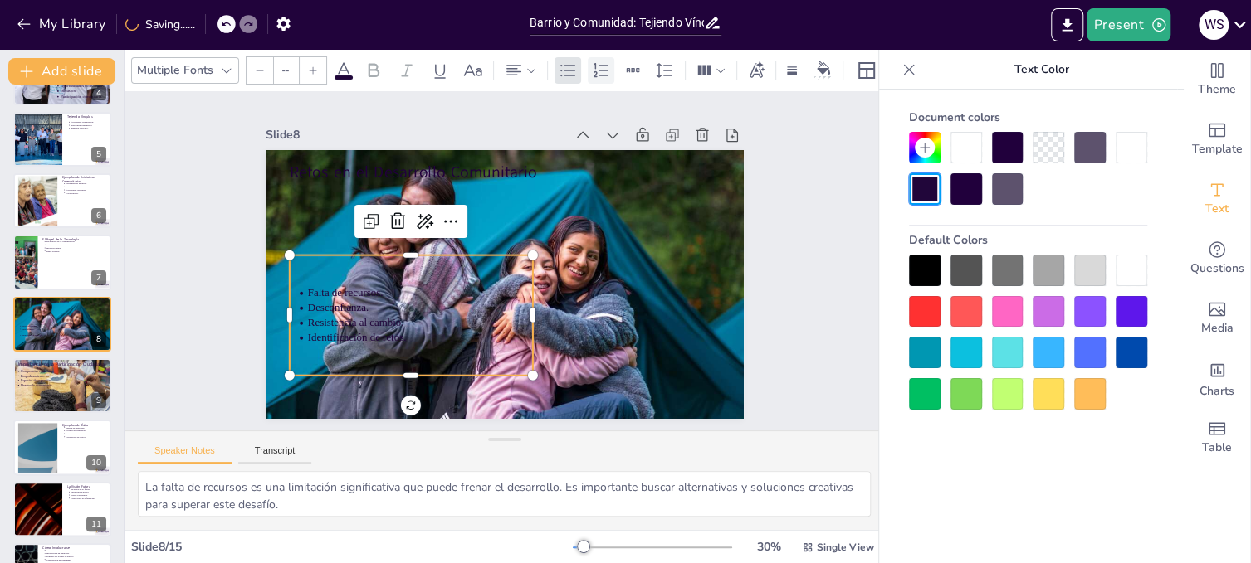
click at [601, 64] on icon at bounding box center [600, 69] width 15 height 14
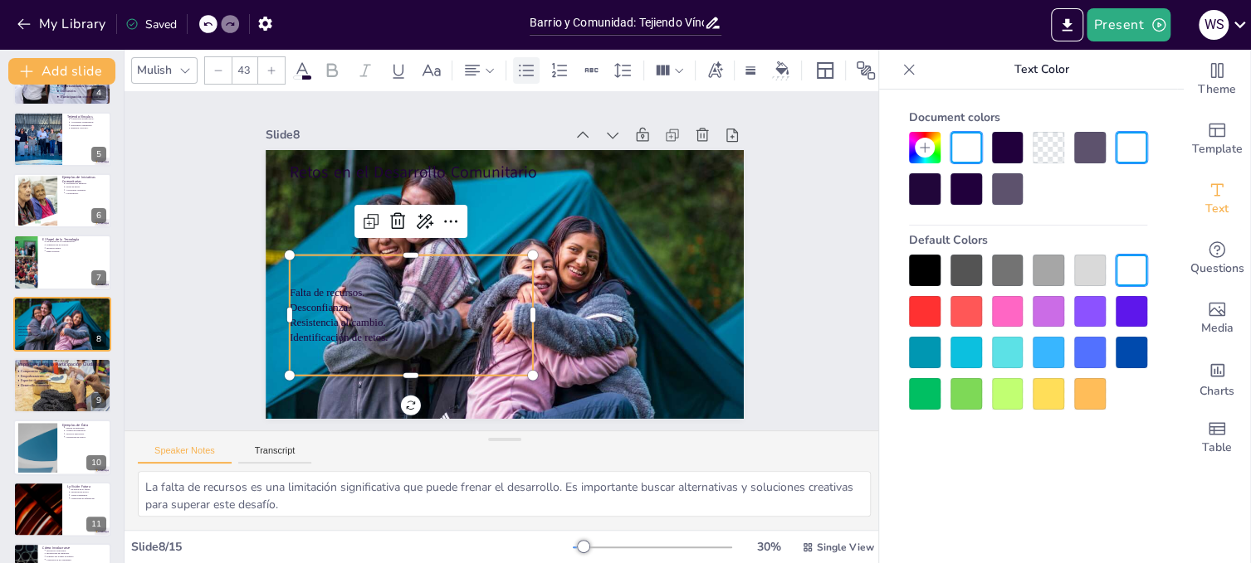
click at [523, 66] on icon at bounding box center [526, 71] width 20 height 20
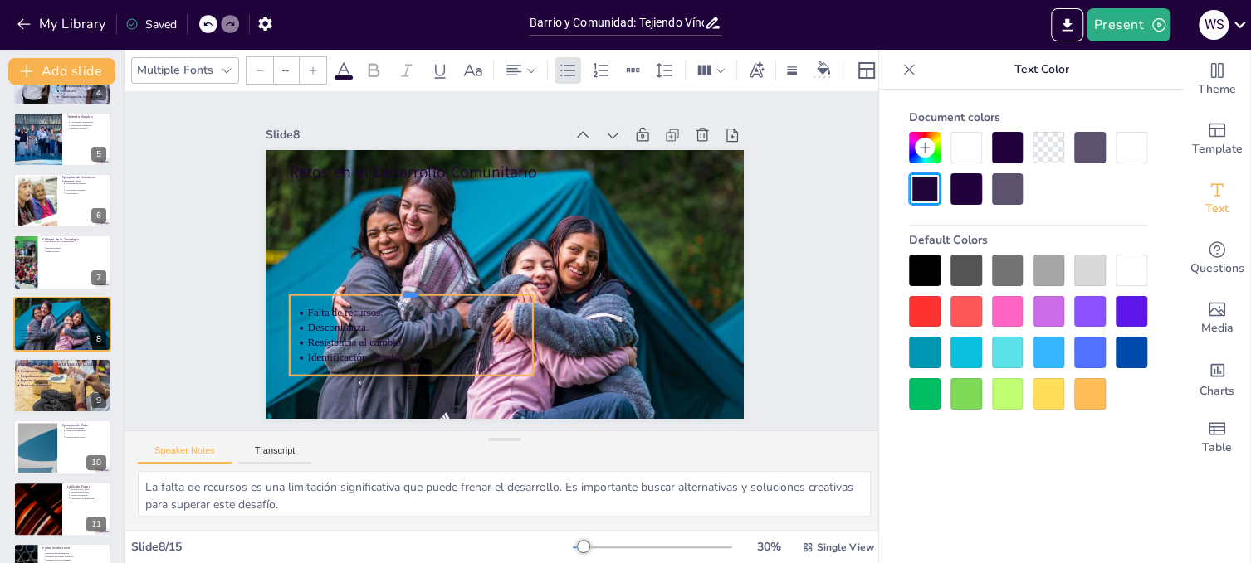
drag, startPoint x: 399, startPoint y: 252, endPoint x: 398, endPoint y: 289, distance: 36.5
click at [398, 289] on div at bounding box center [407, 269] width 241 height 64
drag, startPoint x: 523, startPoint y: 331, endPoint x: 438, endPoint y: 337, distance: 84.8
click at [438, 337] on div at bounding box center [434, 317] width 37 height 80
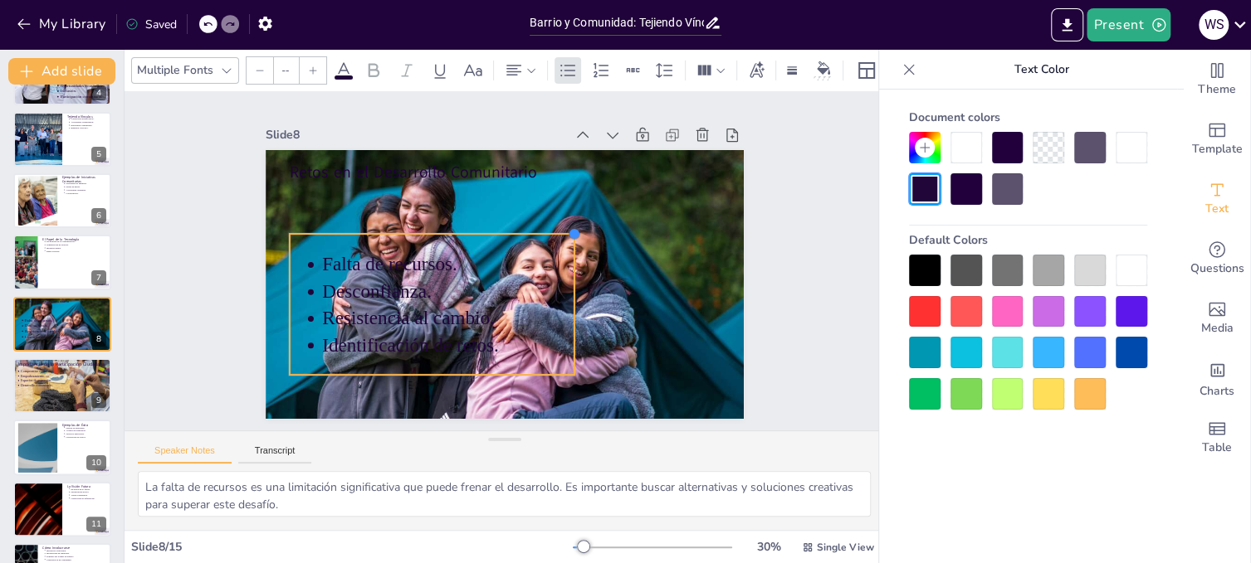
drag, startPoint x: 437, startPoint y: 290, endPoint x: 563, endPoint y: 282, distance: 126.4
click at [563, 282] on div "Retos en el Desarrollo Comunitario Falta de recursos. Desconfianza. Resistencia…" at bounding box center [495, 282] width 546 height 440
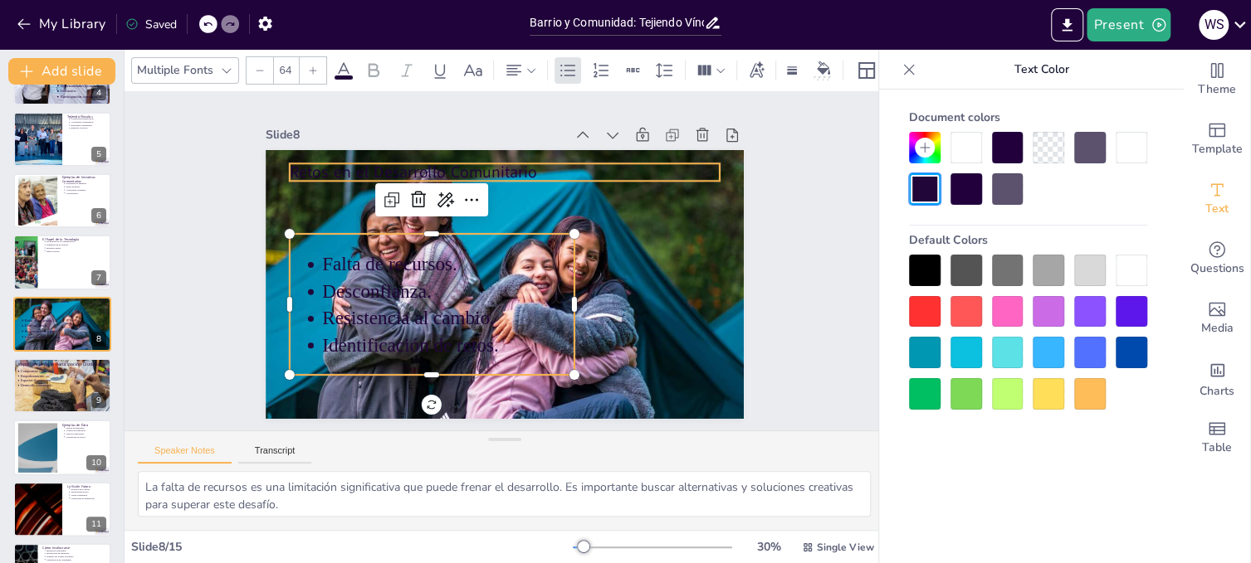
click at [506, 173] on p "Retos en el Desarrollo Comunitario" at bounding box center [540, 179] width 402 height 195
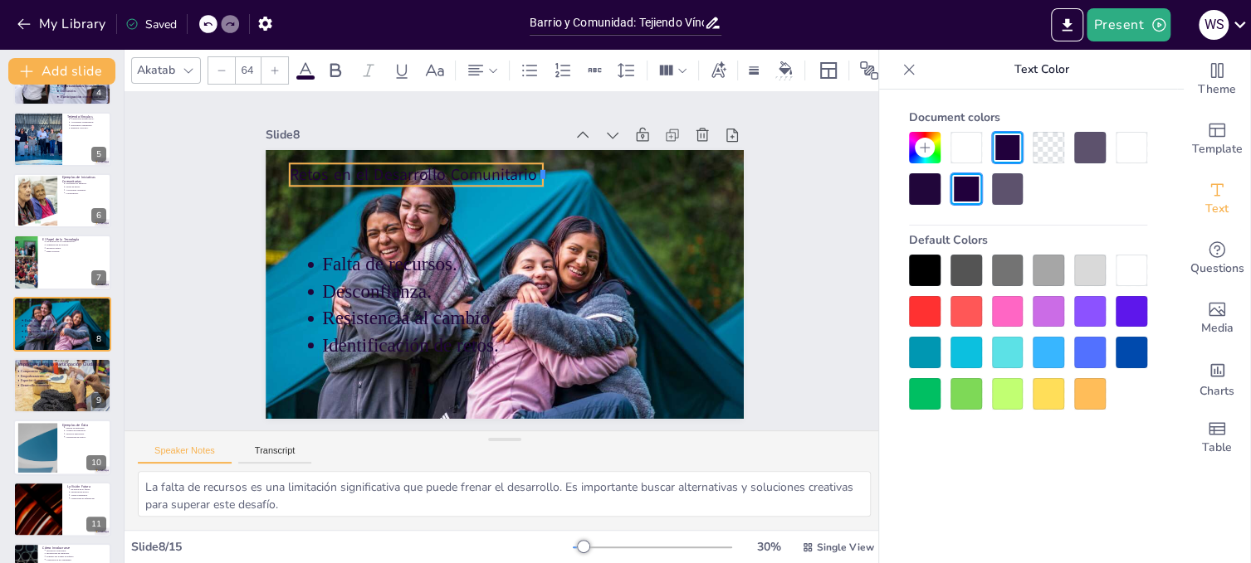
drag, startPoint x: 706, startPoint y: 165, endPoint x: 529, endPoint y: 172, distance: 176.9
click at [588, 246] on div at bounding box center [601, 257] width 26 height 22
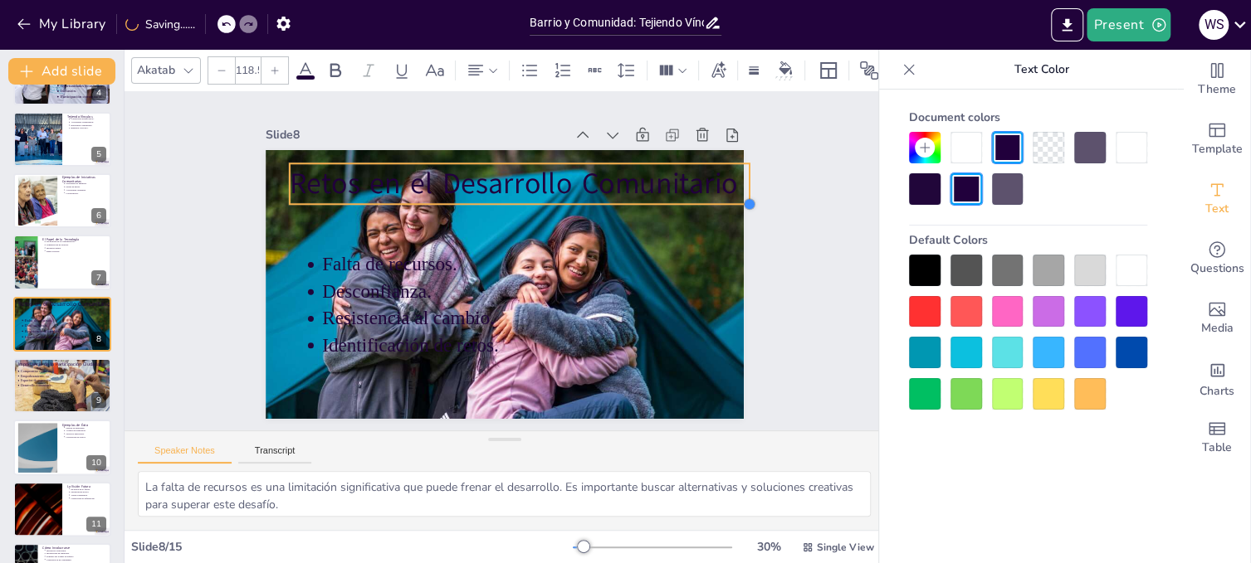
type input "116.1"
drag, startPoint x: 531, startPoint y: 181, endPoint x: 538, endPoint y: 199, distance: 19.4
click at [538, 199] on div "Retos en el Desarrollo Comunitario Falta de recursos. Desconfianza. Resistencia…" at bounding box center [497, 282] width 538 height 403
click at [745, 249] on div "Slide 1 Barrio y Comunidad: Tejiendo Vínculos para el Futuro En esta presentaci…" at bounding box center [504, 261] width 650 height 520
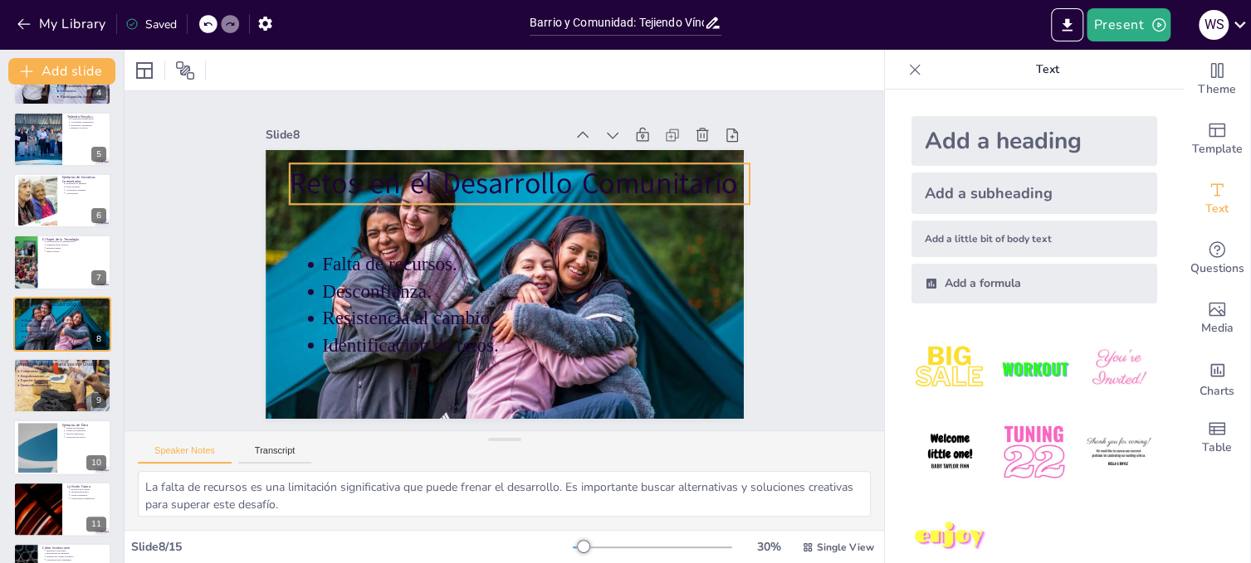
click at [656, 174] on p "Retos en el Desarrollo Comunitario" at bounding box center [549, 197] width 437 height 224
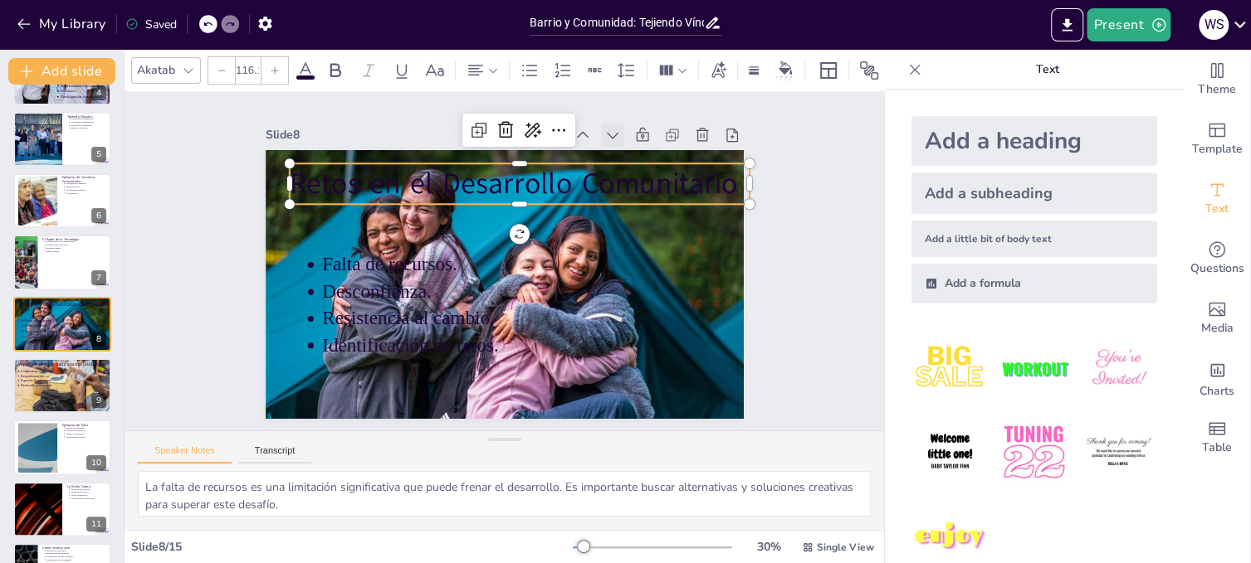
click at [649, 194] on icon at bounding box center [660, 205] width 22 height 22
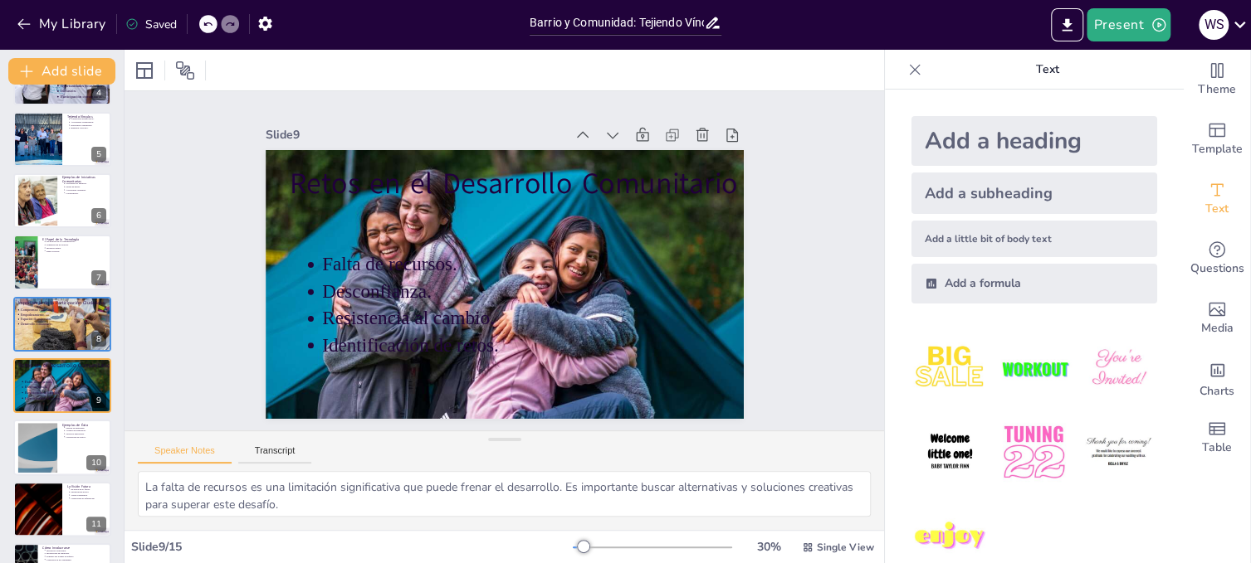
click at [636, 164] on icon at bounding box center [646, 174] width 21 height 21
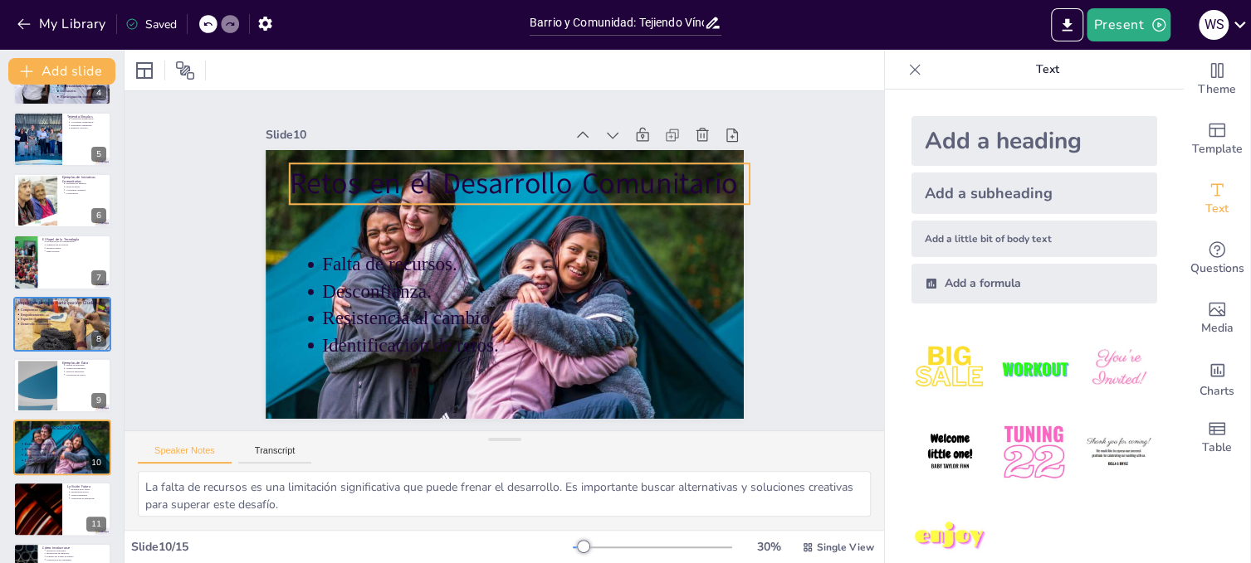
click at [382, 182] on p "Retos en el Desarrollo Comunitario" at bounding box center [534, 187] width 458 height 135
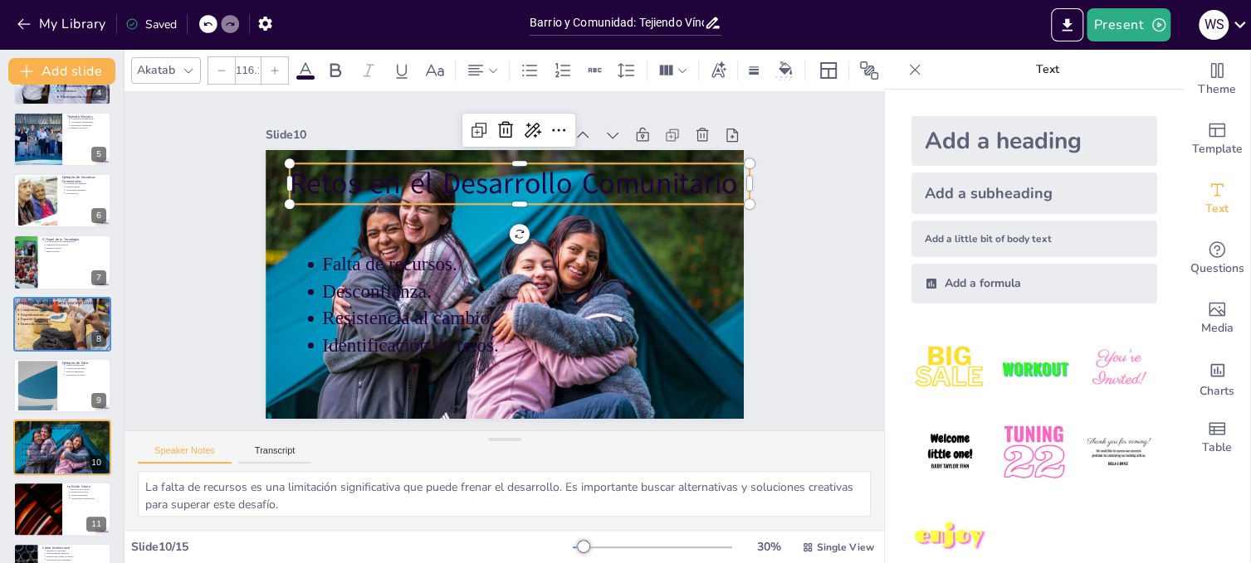
click at [300, 61] on icon at bounding box center [305, 71] width 20 height 20
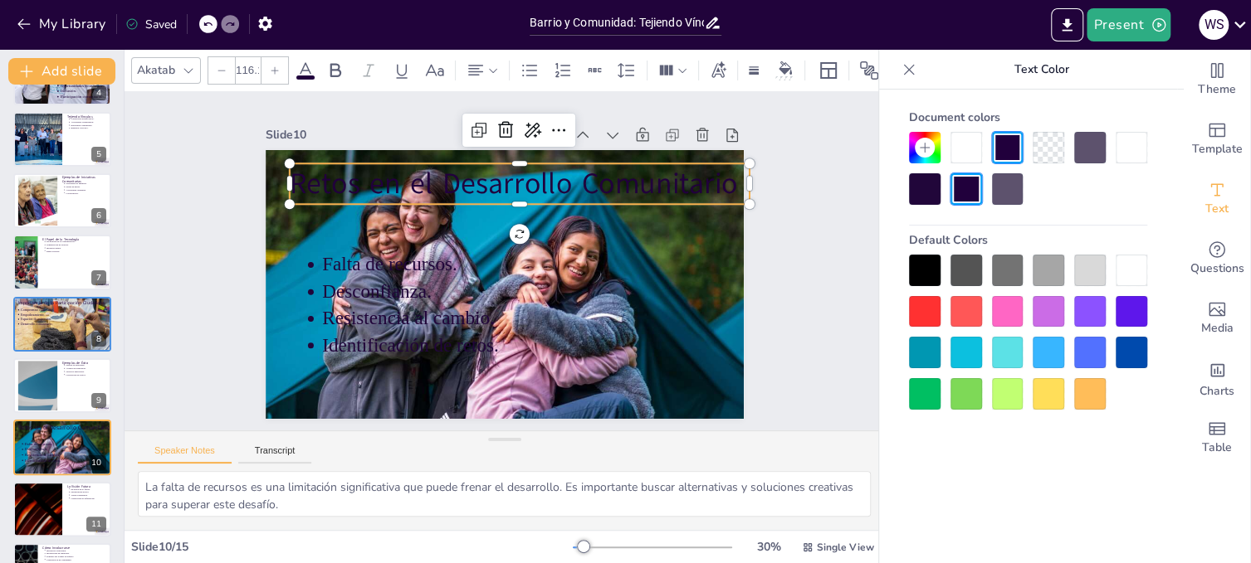
click at [1129, 261] on div at bounding box center [1131, 271] width 32 height 32
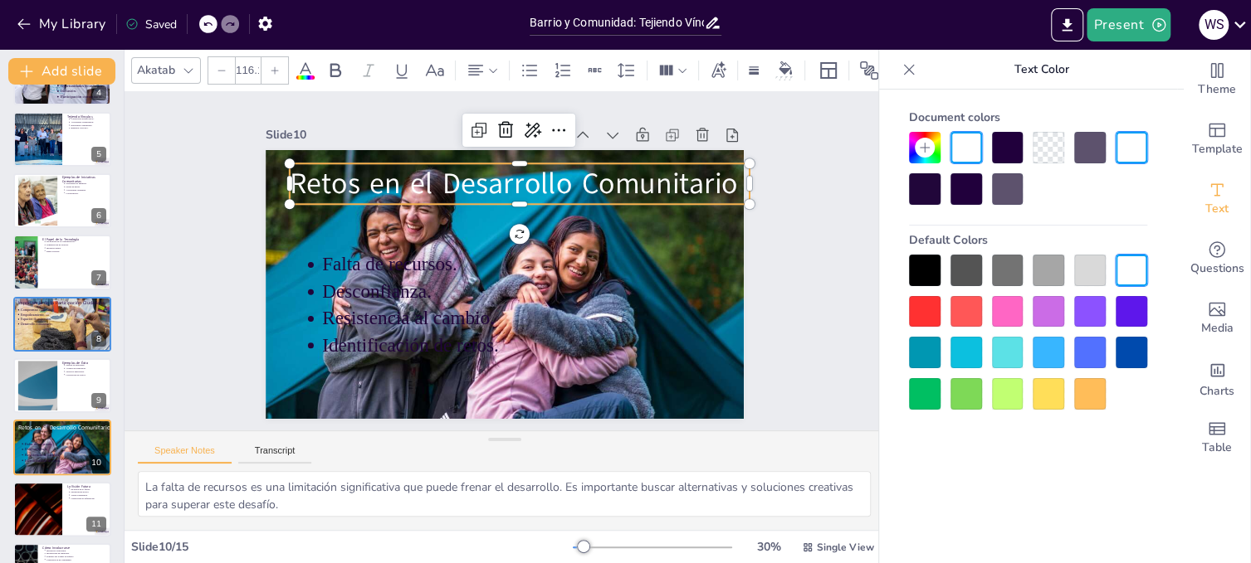
click at [1121, 446] on div "Document colors Default Colors" at bounding box center [1028, 352] width 298 height 524
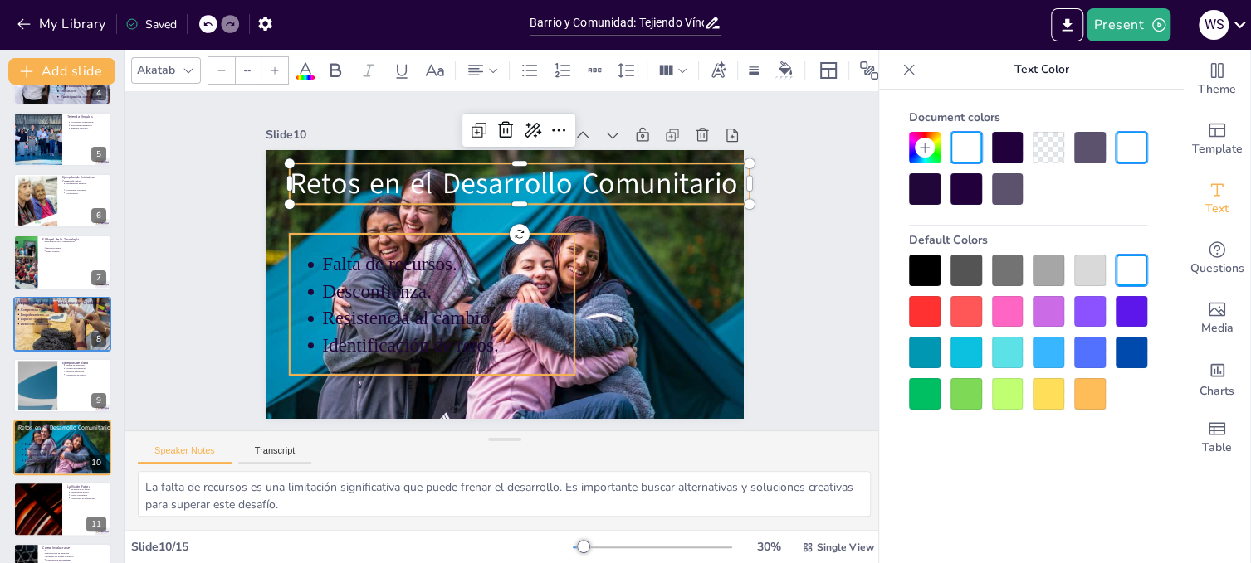
type input "77.1"
click at [415, 311] on span "Resistencia al cambio." at bounding box center [392, 262] width 159 height 105
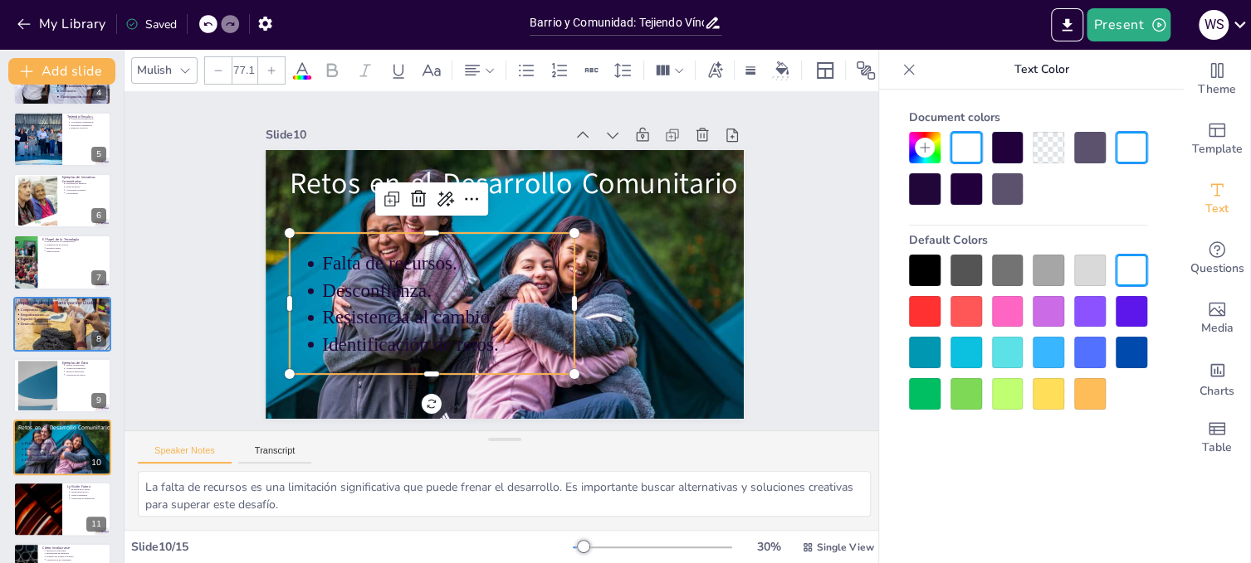
click at [1132, 261] on div at bounding box center [1131, 271] width 32 height 32
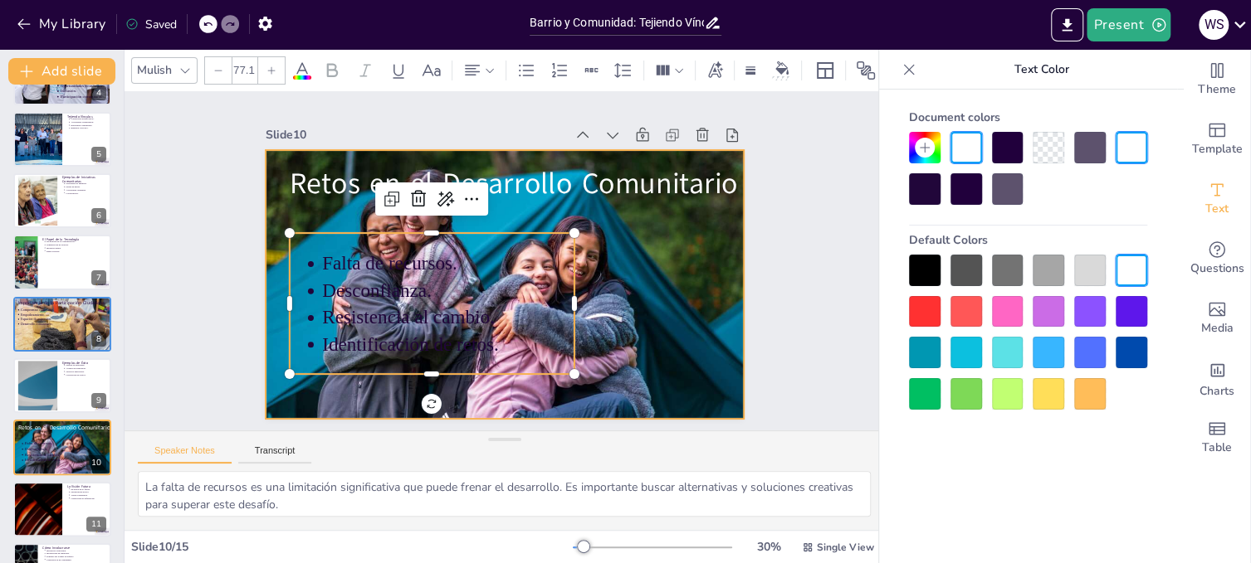
click at [669, 305] on div at bounding box center [481, 269] width 451 height 554
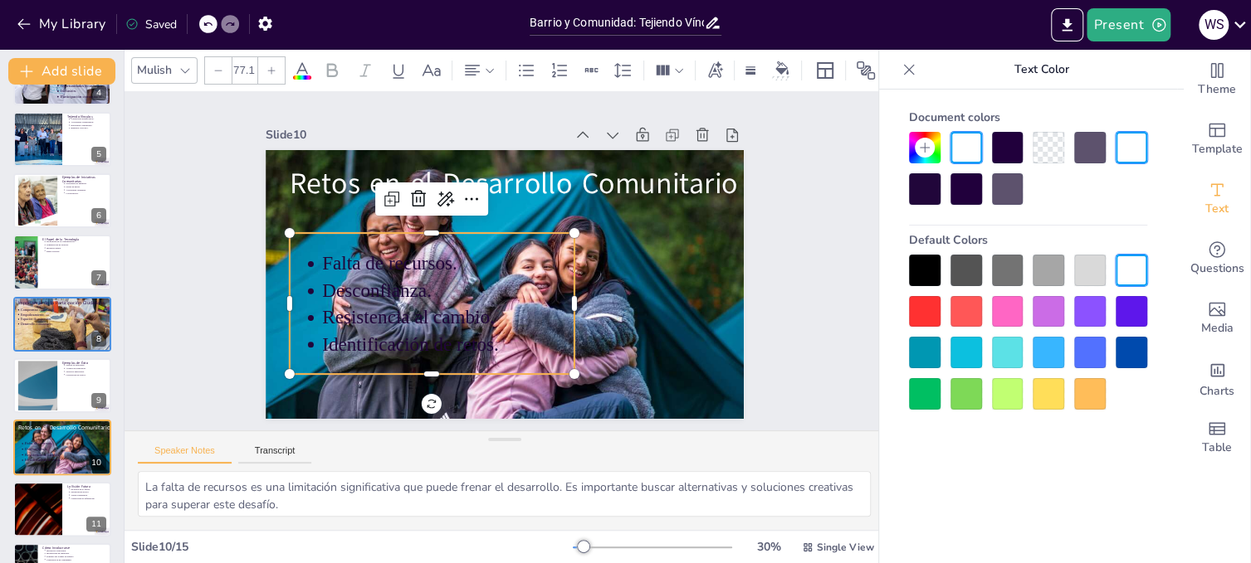
click at [516, 306] on p "Resistencia al cambio." at bounding box center [433, 297] width 248 height 104
click at [1135, 265] on div at bounding box center [1131, 271] width 32 height 32
click at [929, 269] on div at bounding box center [925, 271] width 32 height 32
type input "--"
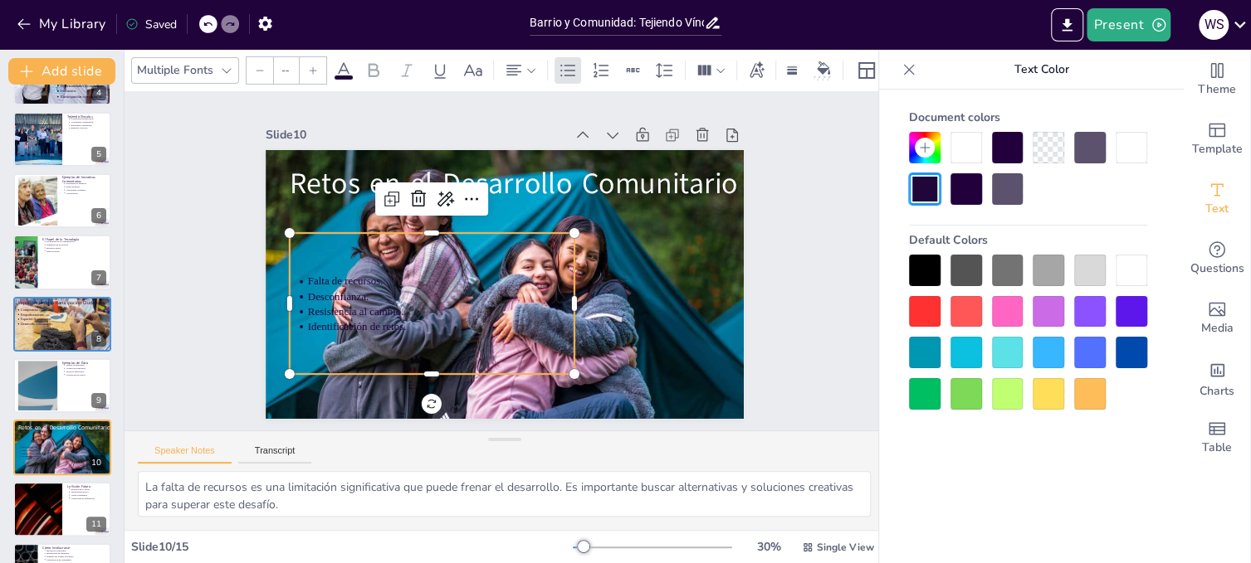
click at [1131, 262] on div at bounding box center [1131, 271] width 32 height 32
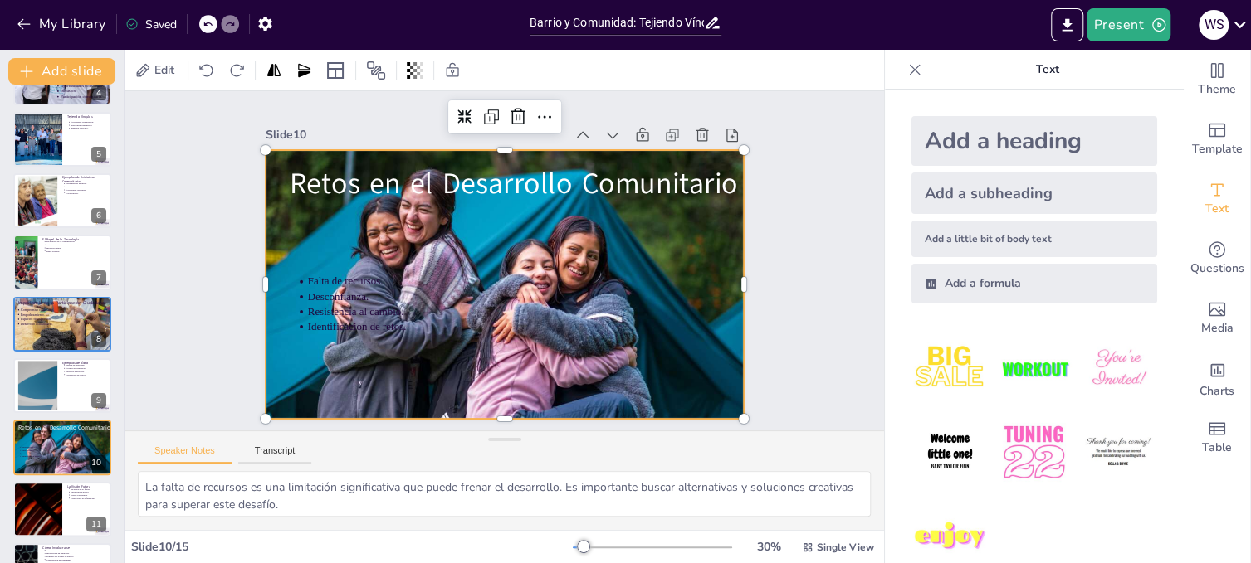
click at [655, 308] on div at bounding box center [499, 284] width 534 height 412
click at [431, 225] on div at bounding box center [499, 284] width 534 height 412
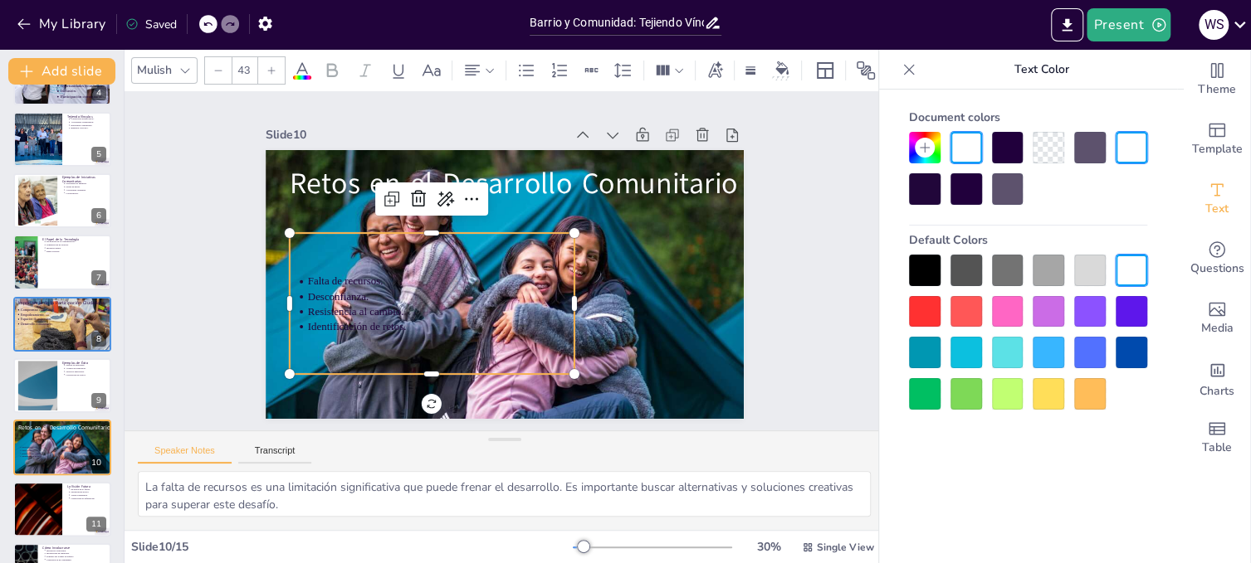
click at [430, 249] on div "Falta de recursos. Desconfianza. Resistencia al cambio. Identificación de retos." at bounding box center [425, 287] width 309 height 198
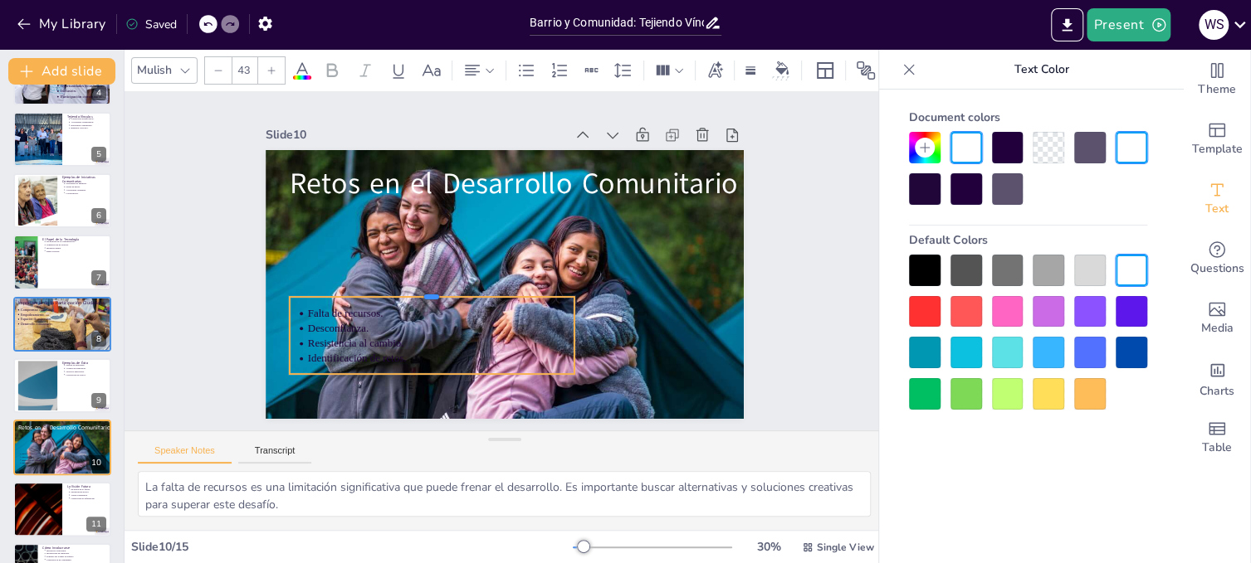
drag, startPoint x: 418, startPoint y: 225, endPoint x: 413, endPoint y: 289, distance: 64.1
click at [413, 289] on div at bounding box center [427, 266] width 276 height 100
drag, startPoint x: 563, startPoint y: 328, endPoint x: 419, endPoint y: 335, distance: 143.8
click at [565, 307] on div at bounding box center [602, 281] width 74 height 51
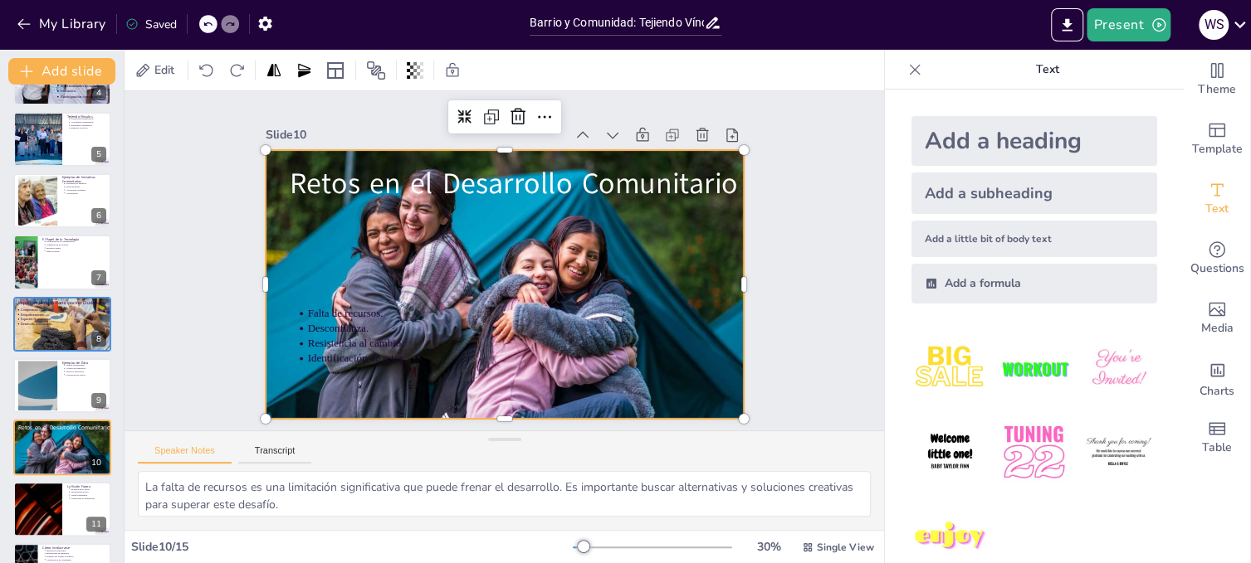
click at [651, 350] on div at bounding box center [495, 282] width 566 height 485
click at [384, 313] on span "Resistencia al cambio." at bounding box center [337, 292] width 95 height 41
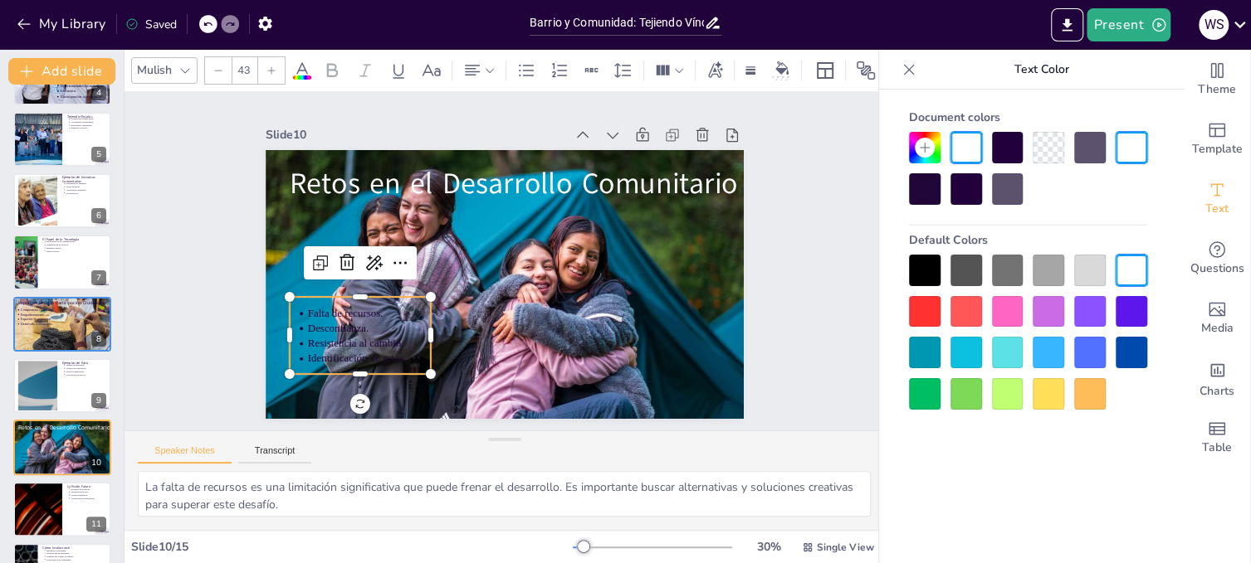
click at [1132, 266] on div at bounding box center [1131, 271] width 32 height 32
click at [1123, 427] on div "Document colors Default Colors" at bounding box center [1028, 352] width 298 height 524
click at [368, 310] on p "Desconfianza." at bounding box center [355, 283] width 122 height 52
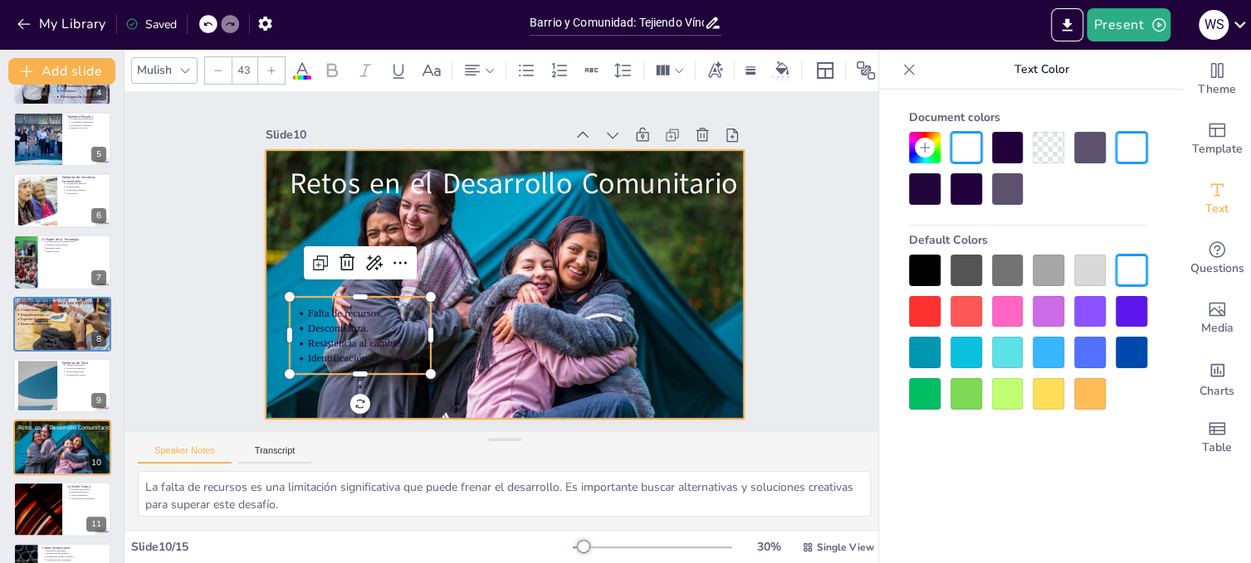
click at [576, 346] on div at bounding box center [495, 282] width 566 height 485
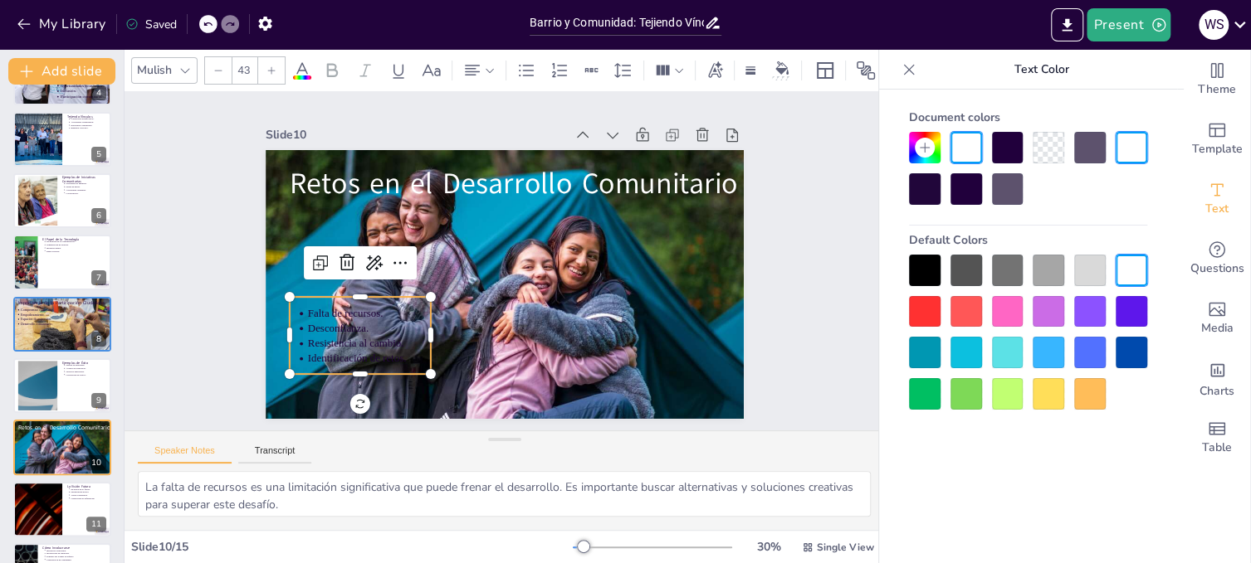
click at [368, 326] on span "Resistencia al cambio." at bounding box center [341, 311] width 96 height 32
click at [305, 64] on icon at bounding box center [302, 70] width 15 height 16
click at [300, 63] on icon at bounding box center [302, 70] width 15 height 16
click at [923, 141] on icon at bounding box center [924, 147] width 13 height 13
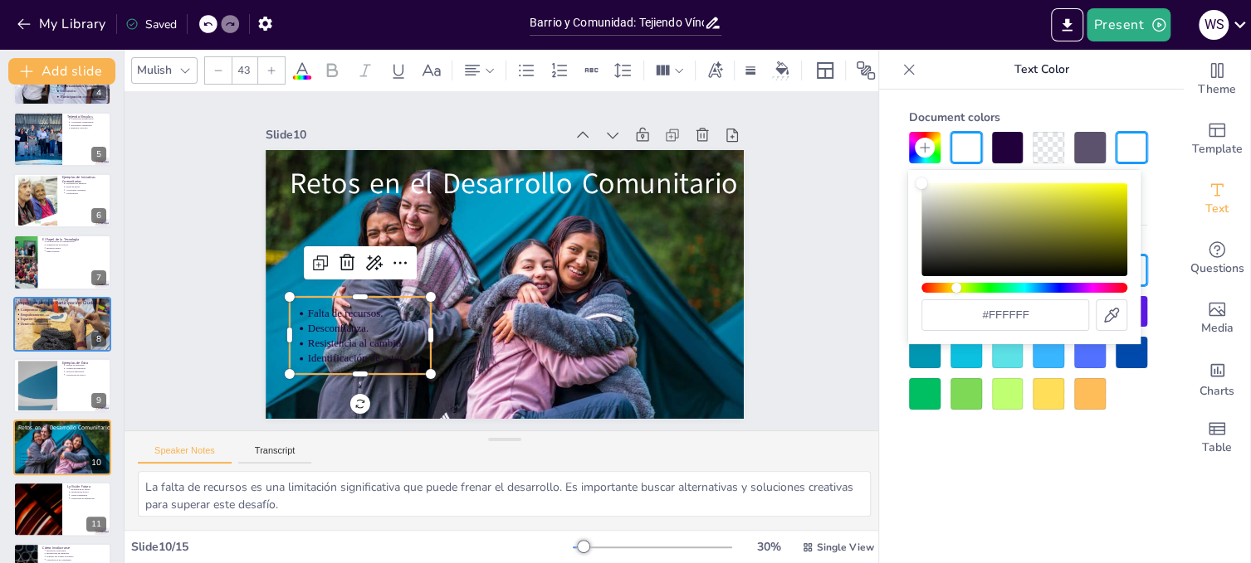
click at [956, 289] on div "Hue" at bounding box center [1024, 288] width 206 height 10
type input "#fefef6"
type input "--"
click at [928, 183] on div "Color" at bounding box center [1024, 229] width 206 height 93
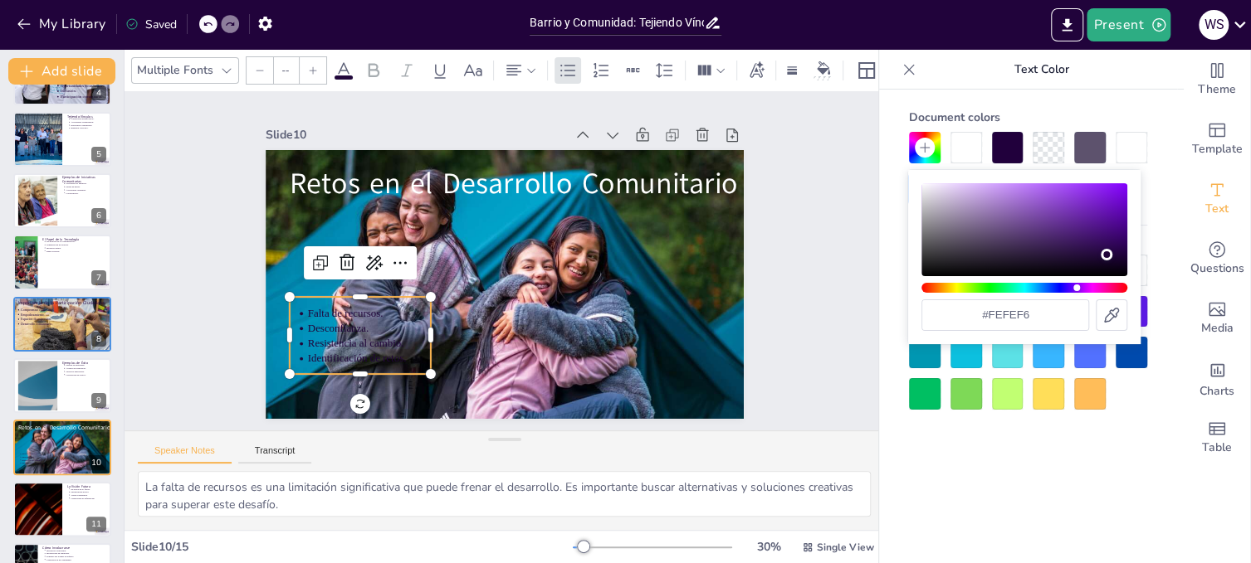
type input "#f6f5f7"
click at [924, 186] on div "Color" at bounding box center [1024, 229] width 206 height 93
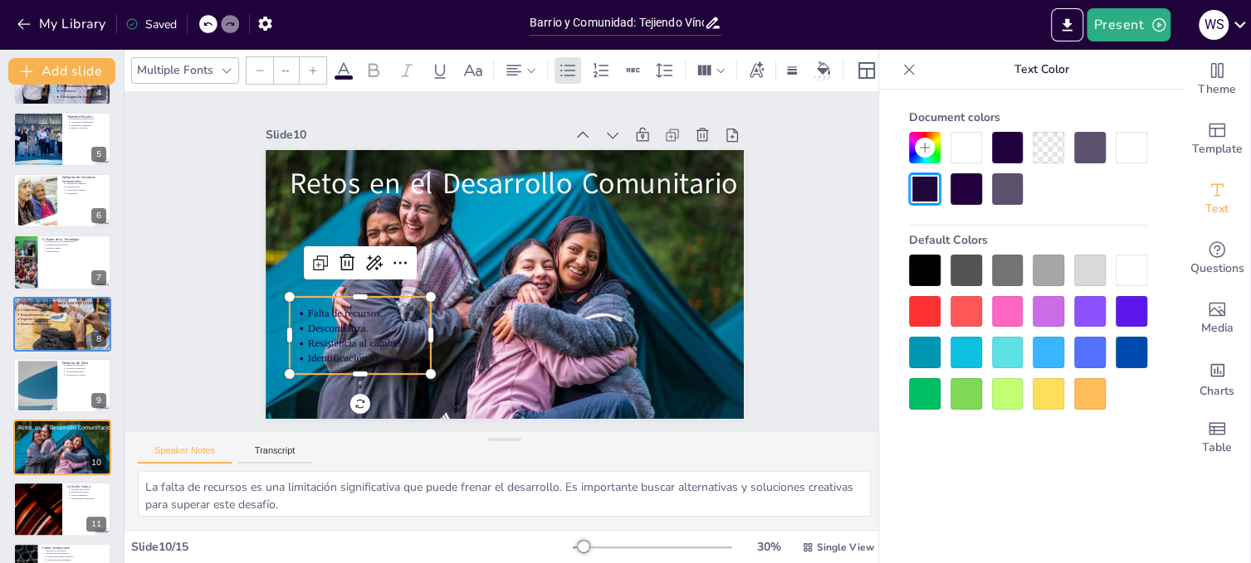
click at [1151, 411] on div "Document colors Default Colors" at bounding box center [1028, 352] width 298 height 524
click at [963, 140] on div at bounding box center [966, 148] width 32 height 32
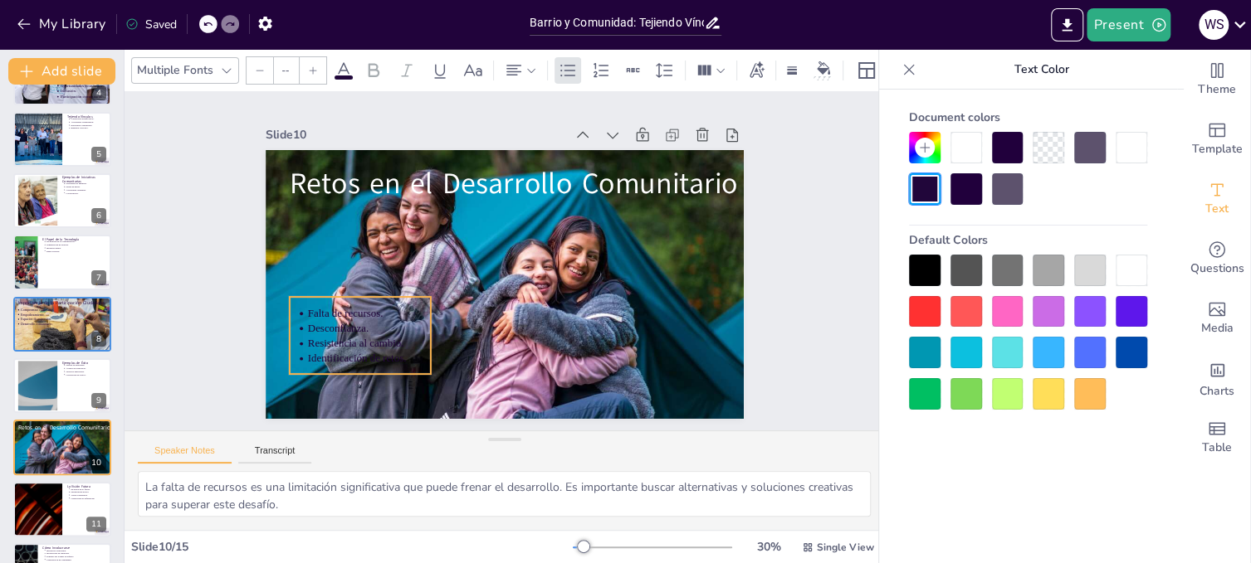
click at [346, 400] on div "Retos en el Desarrollo Comunitario Falta de recursos. Desconfianza. Resistencia…" at bounding box center [495, 282] width 546 height 440
click at [353, 402] on div "Retos en el Desarrollo Comunitario Falta de recursos. Desconfianza. Resistencia…" at bounding box center [492, 281] width 549 height 472
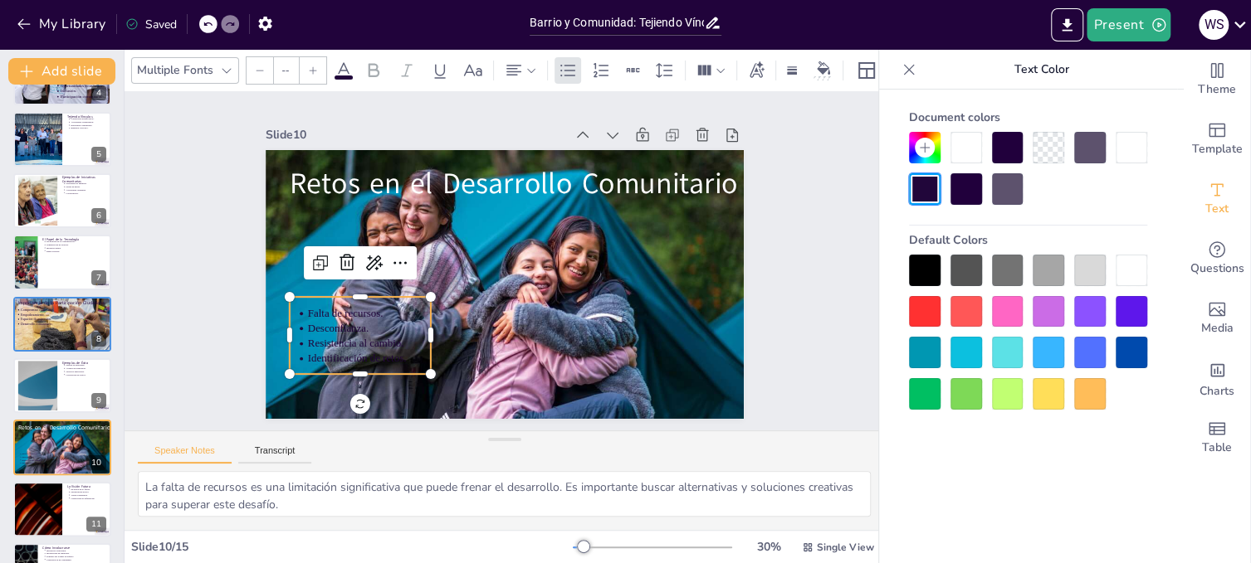
click at [354, 402] on div "Retos en el Desarrollo Comunitario Falta de recursos. Desconfianza. Resistencia…" at bounding box center [495, 282] width 546 height 440
click at [1137, 262] on div at bounding box center [1131, 271] width 32 height 32
click at [1210, 183] on icon "Add text boxes" at bounding box center [1217, 190] width 20 height 20
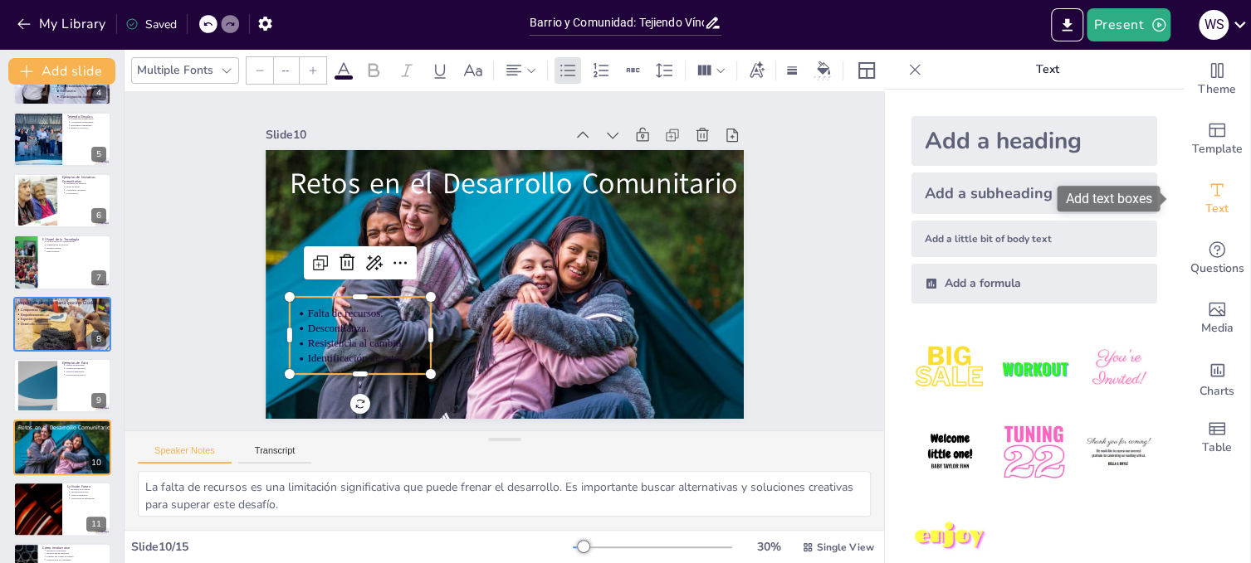
click at [1210, 183] on icon "Add text boxes" at bounding box center [1217, 190] width 20 height 20
click at [757, 66] on icon at bounding box center [756, 70] width 18 height 18
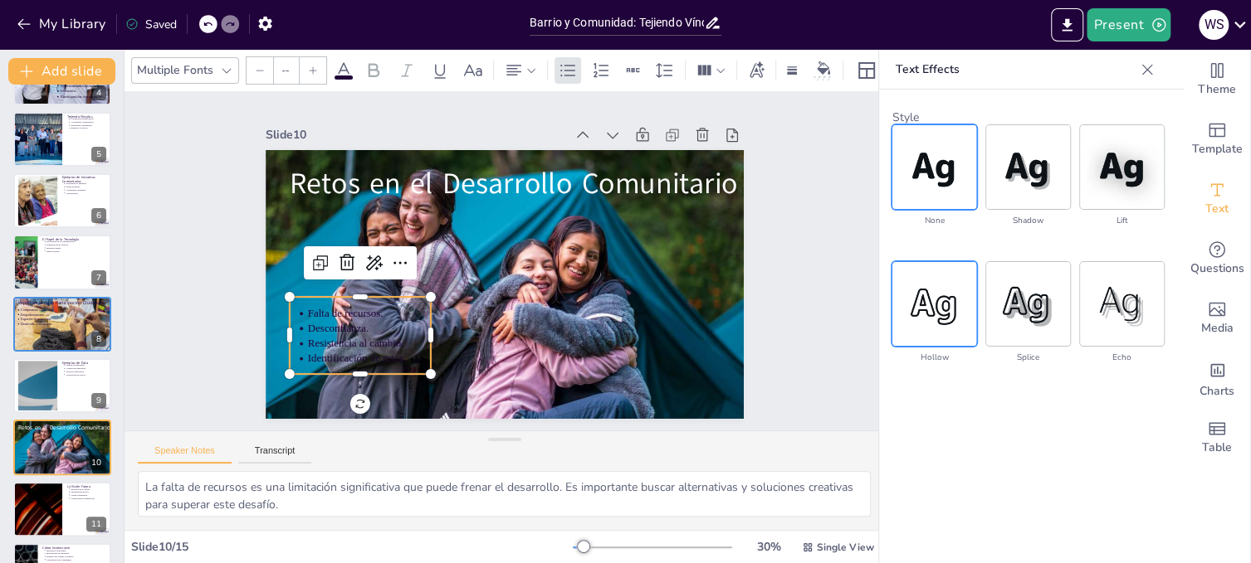
click at [914, 295] on img at bounding box center [934, 304] width 84 height 84
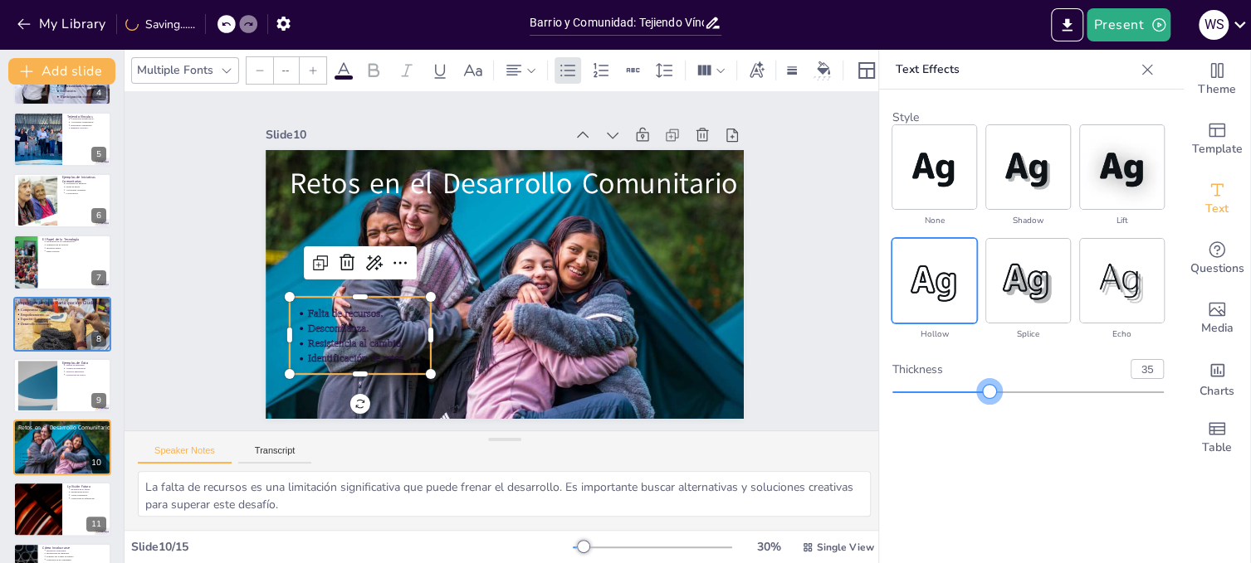
type input "34"
drag, startPoint x: 1029, startPoint y: 391, endPoint x: 985, endPoint y: 398, distance: 44.6
click at [985, 398] on div at bounding box center [1027, 392] width 271 height 13
click at [344, 62] on icon at bounding box center [343, 70] width 15 height 16
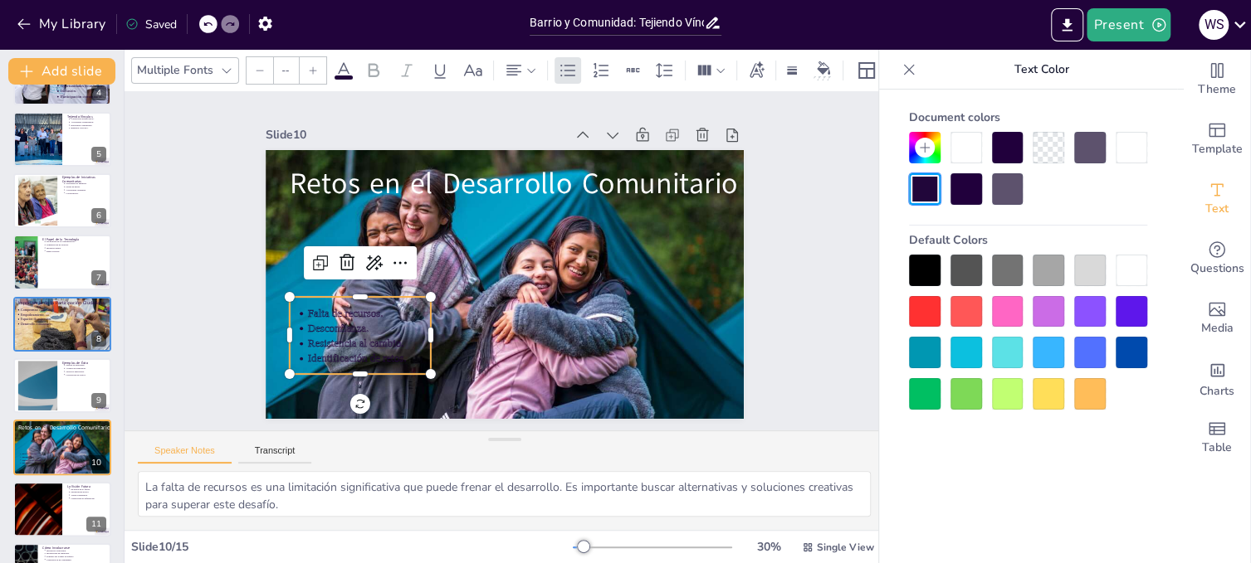
click at [1134, 263] on div at bounding box center [1131, 271] width 32 height 32
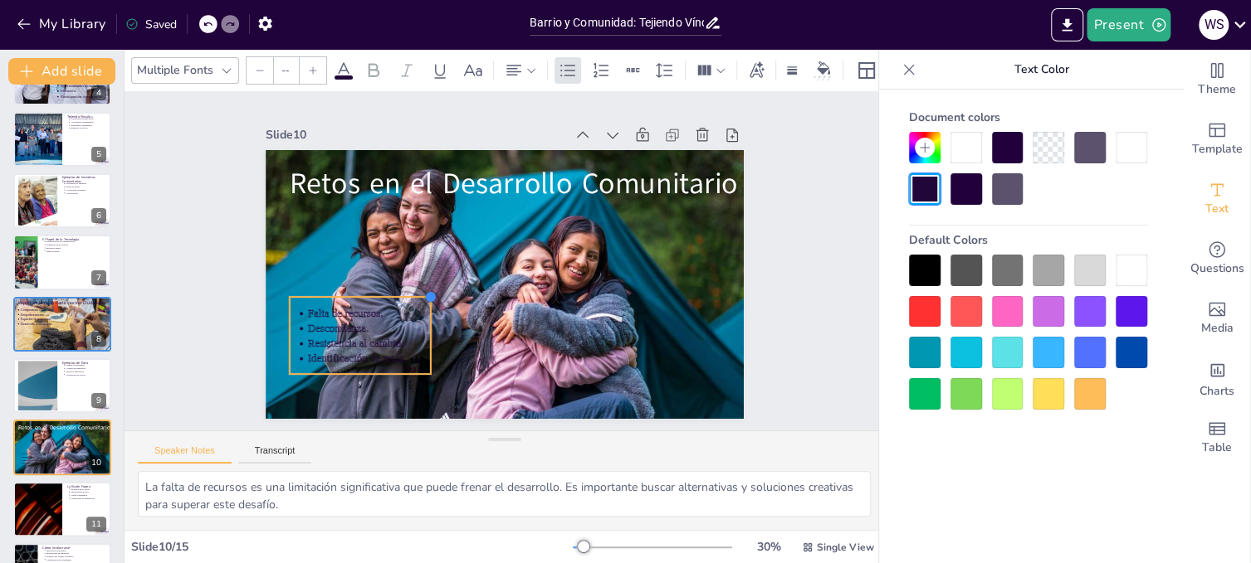
click at [417, 289] on div at bounding box center [425, 281] width 16 height 16
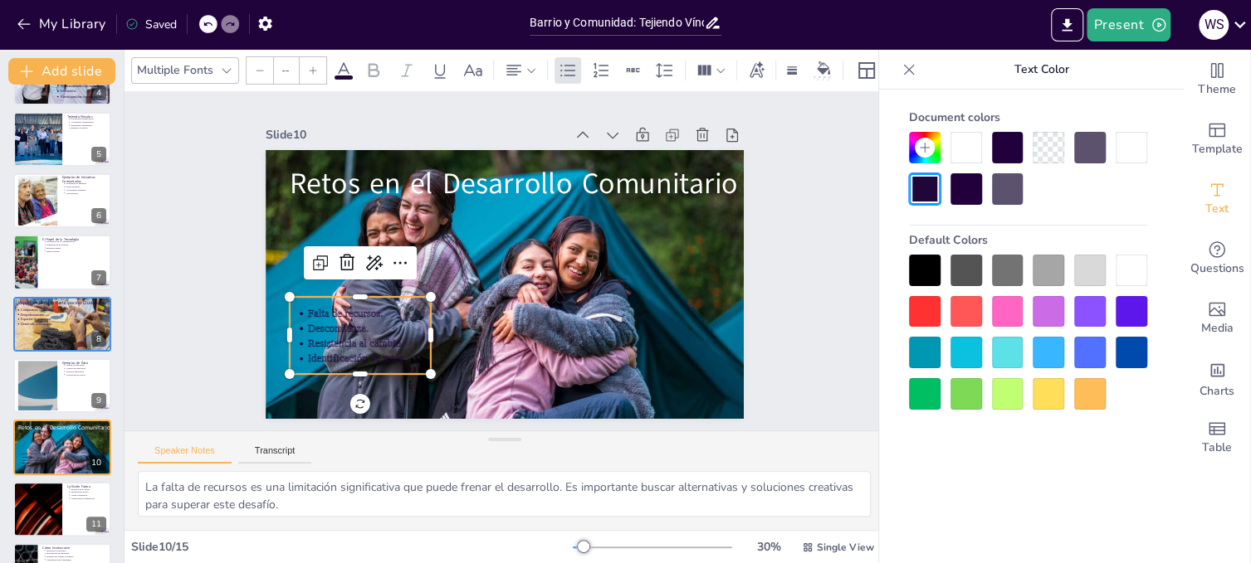
click at [1132, 266] on div at bounding box center [1131, 271] width 32 height 32
click at [342, 62] on icon at bounding box center [344, 71] width 20 height 20
click at [758, 66] on icon at bounding box center [756, 69] width 15 height 17
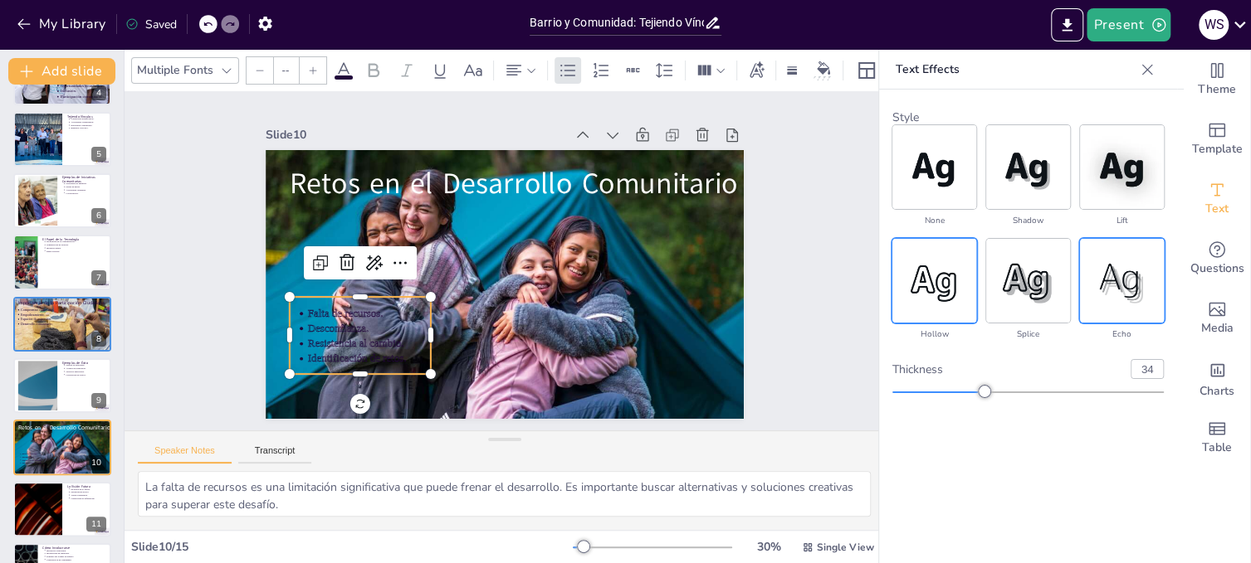
click at [1119, 271] on img at bounding box center [1122, 281] width 84 height 84
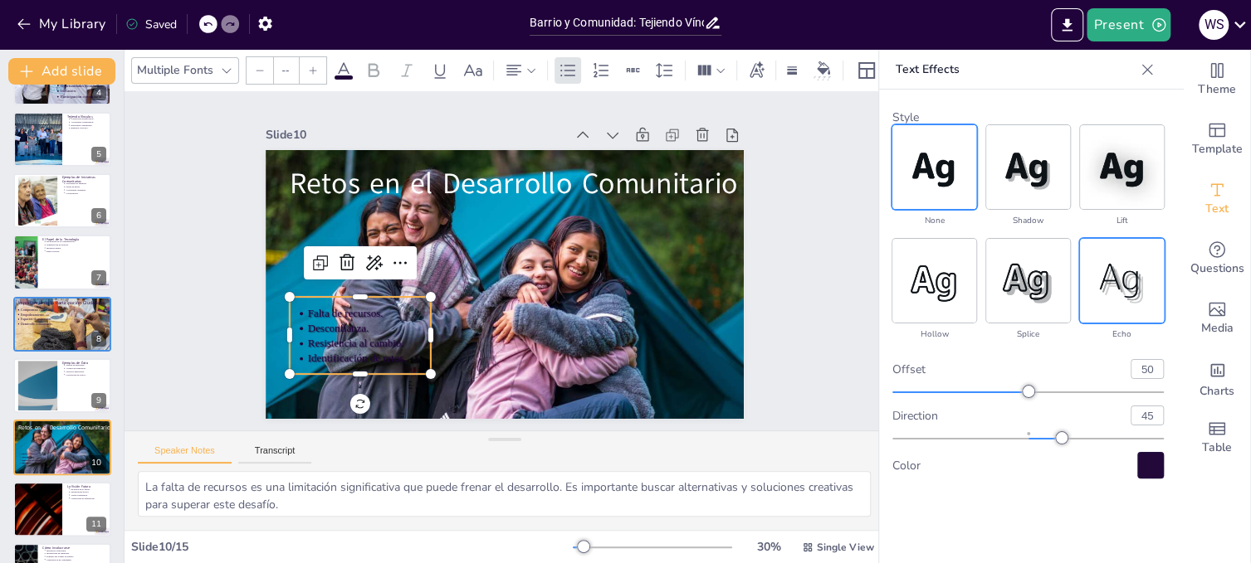
click at [948, 170] on img at bounding box center [934, 167] width 84 height 84
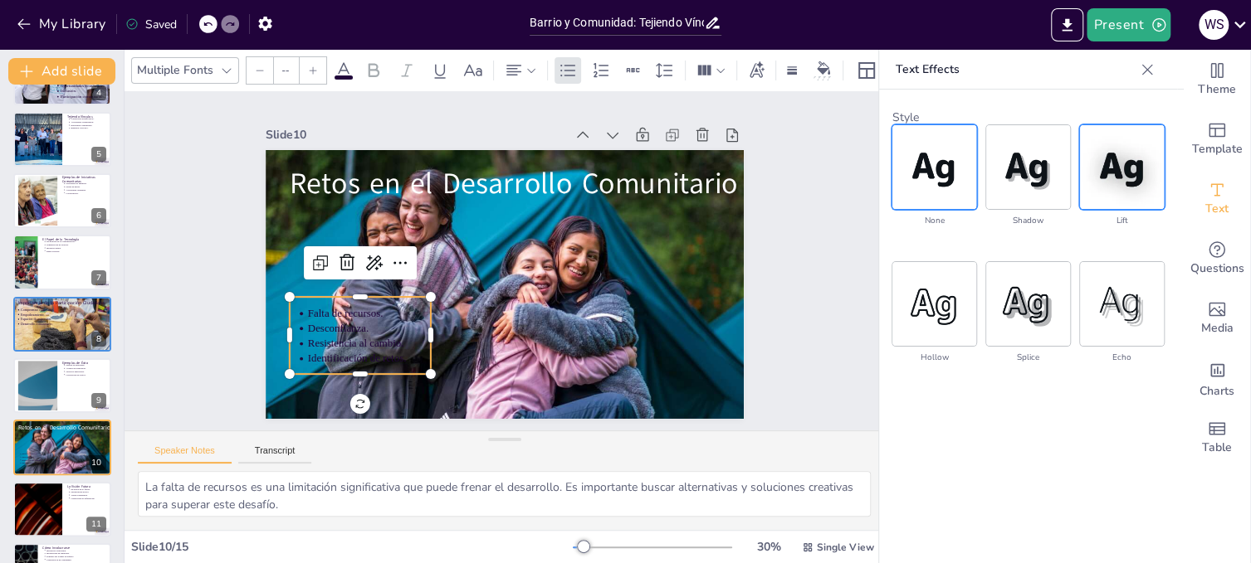
click at [1116, 168] on img at bounding box center [1122, 167] width 84 height 84
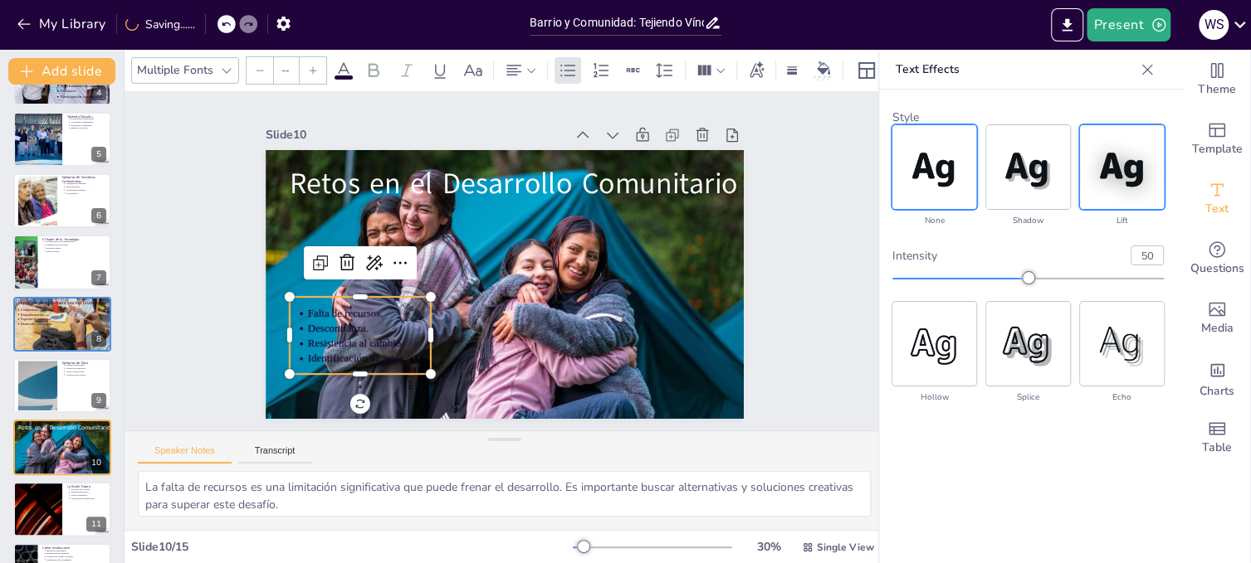
click at [933, 174] on img at bounding box center [934, 167] width 84 height 84
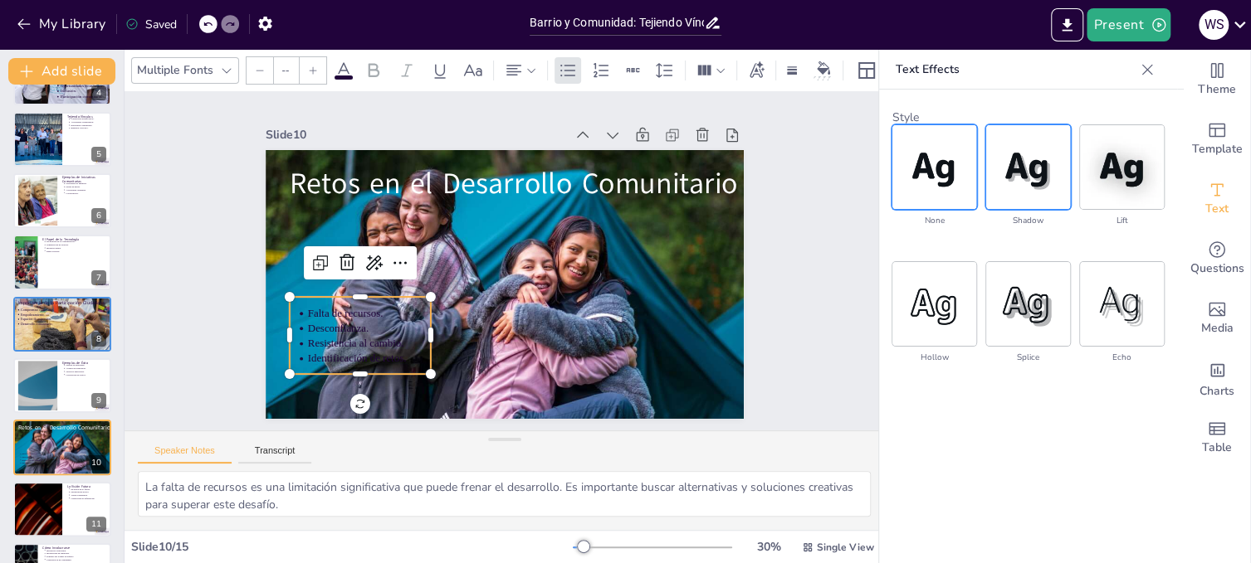
click at [1033, 168] on img at bounding box center [1028, 167] width 84 height 84
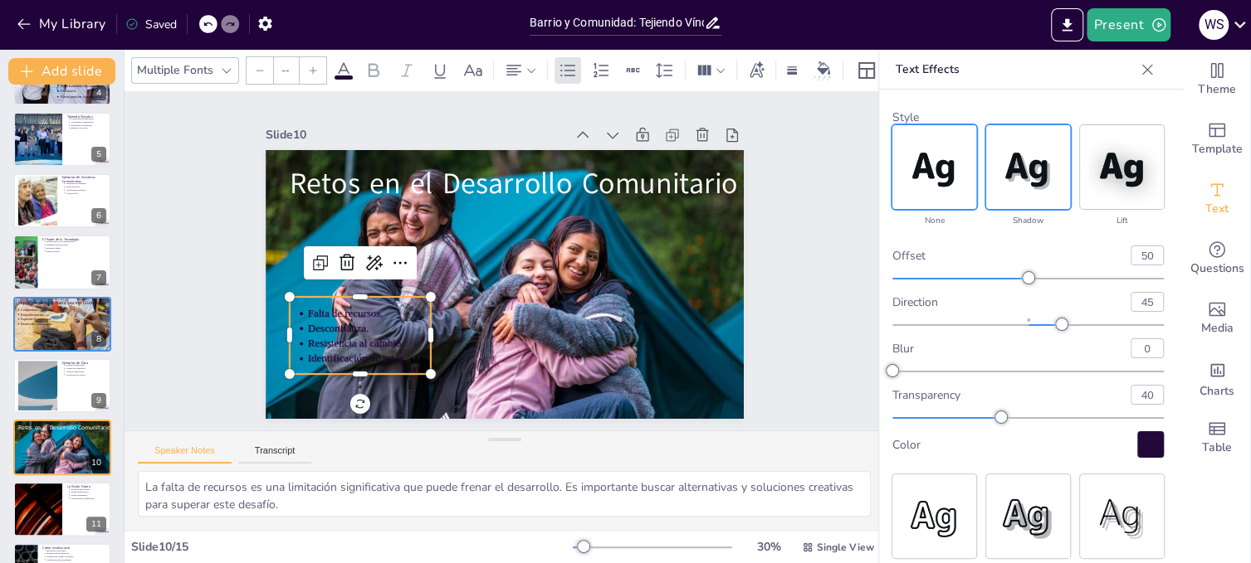
click at [930, 164] on img at bounding box center [934, 167] width 84 height 84
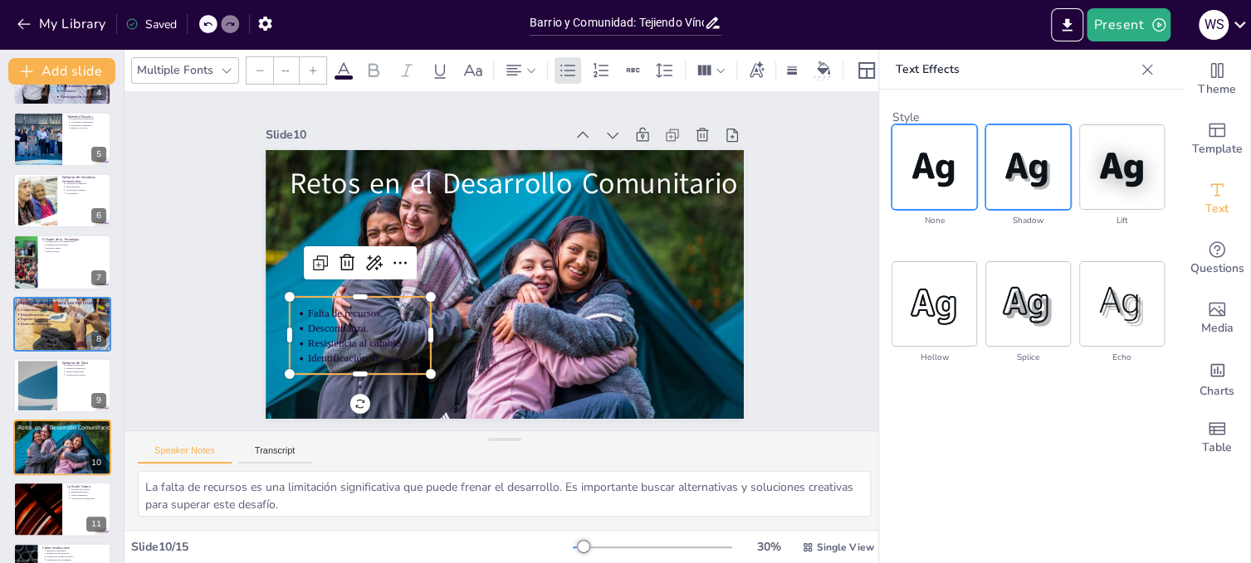
click at [1047, 165] on img at bounding box center [1028, 167] width 84 height 84
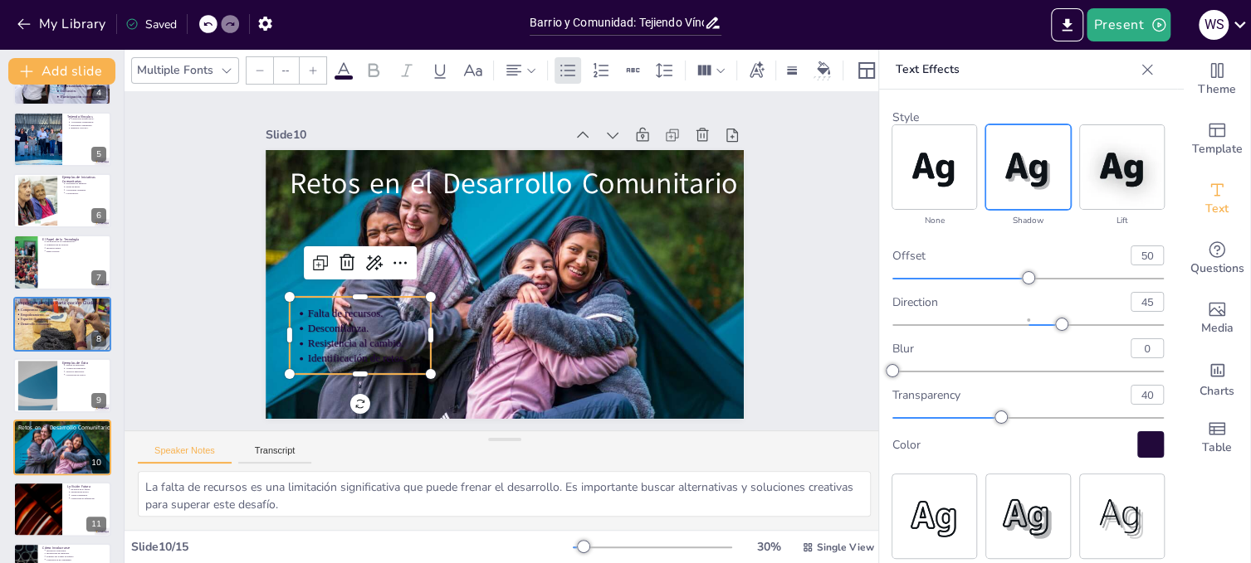
click at [1146, 437] on div at bounding box center [1150, 445] width 27 height 27
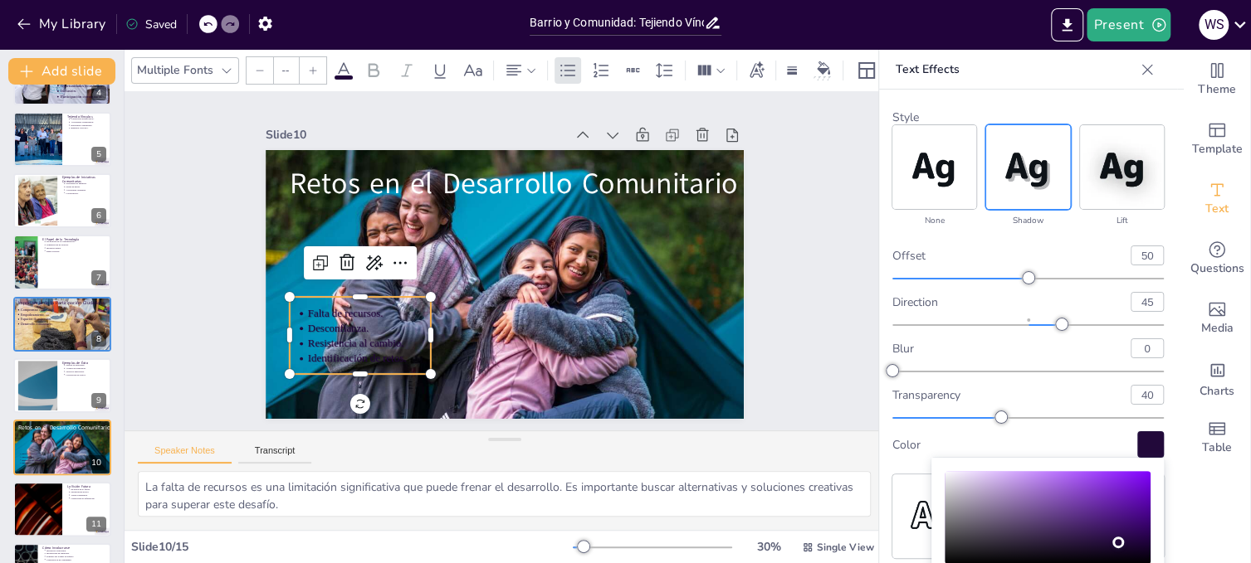
type input "#f9f7fa"
click at [946, 473] on div "Color" at bounding box center [1047, 517] width 206 height 93
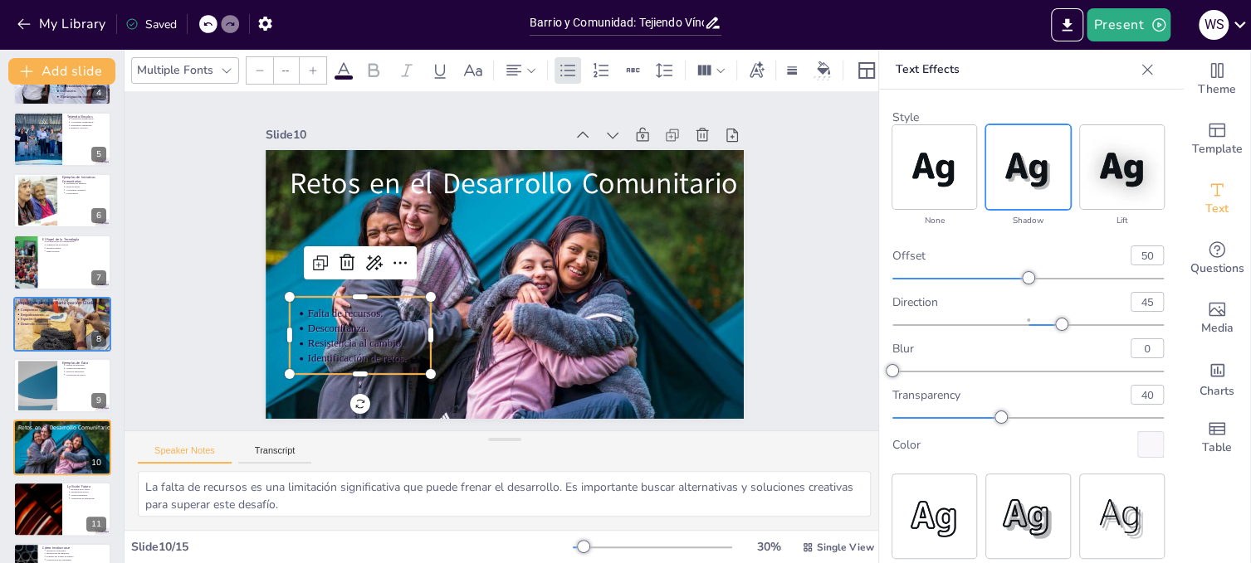
click at [1077, 442] on div "Color" at bounding box center [1014, 445] width 245 height 16
click at [932, 173] on img at bounding box center [934, 167] width 84 height 84
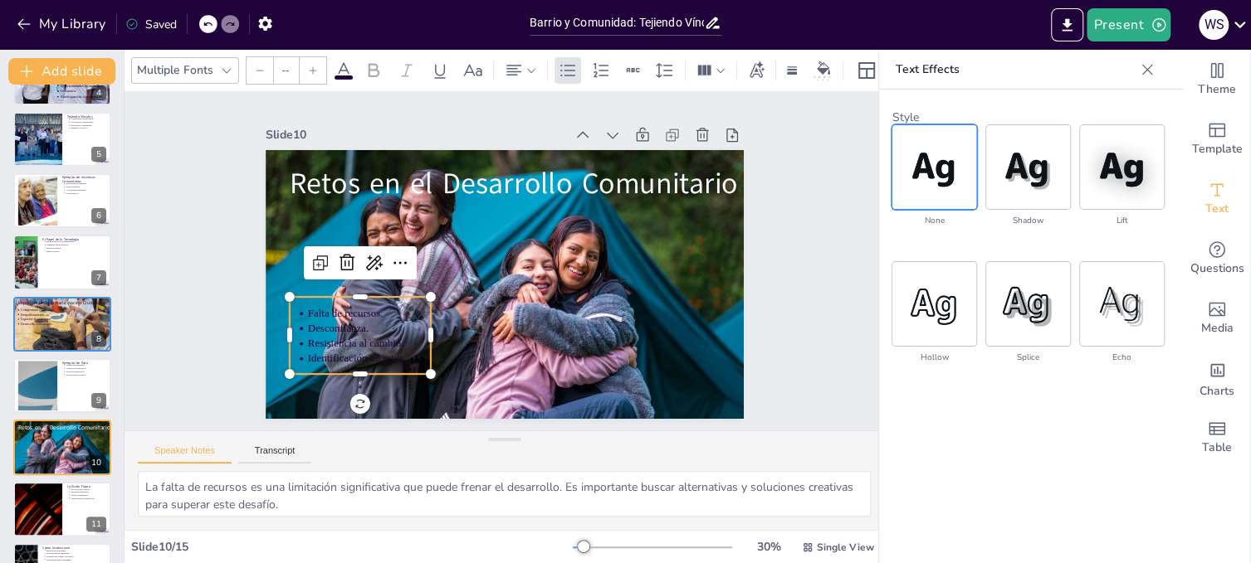
click at [340, 62] on icon at bounding box center [344, 71] width 20 height 20
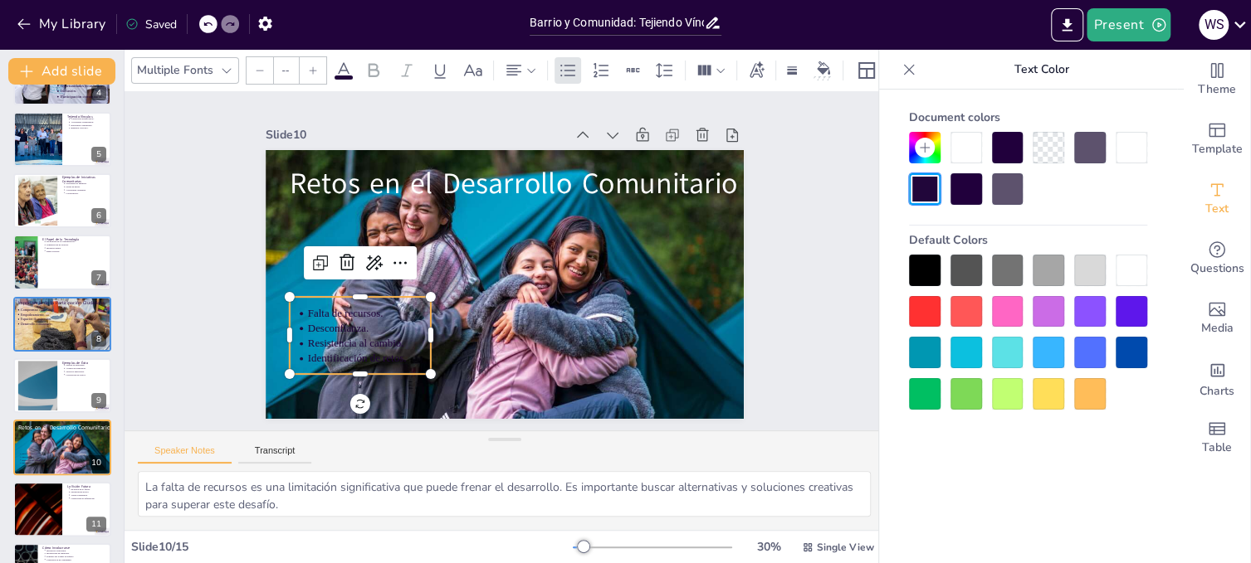
click at [1126, 261] on div at bounding box center [1131, 271] width 32 height 32
click at [379, 246] on p "Desconfianza." at bounding box center [370, 191] width 85 height 109
click at [343, 61] on icon at bounding box center [344, 71] width 20 height 20
drag, startPoint x: 926, startPoint y: 183, endPoint x: 971, endPoint y: 146, distance: 57.8
click at [971, 146] on div at bounding box center [1028, 168] width 238 height 73
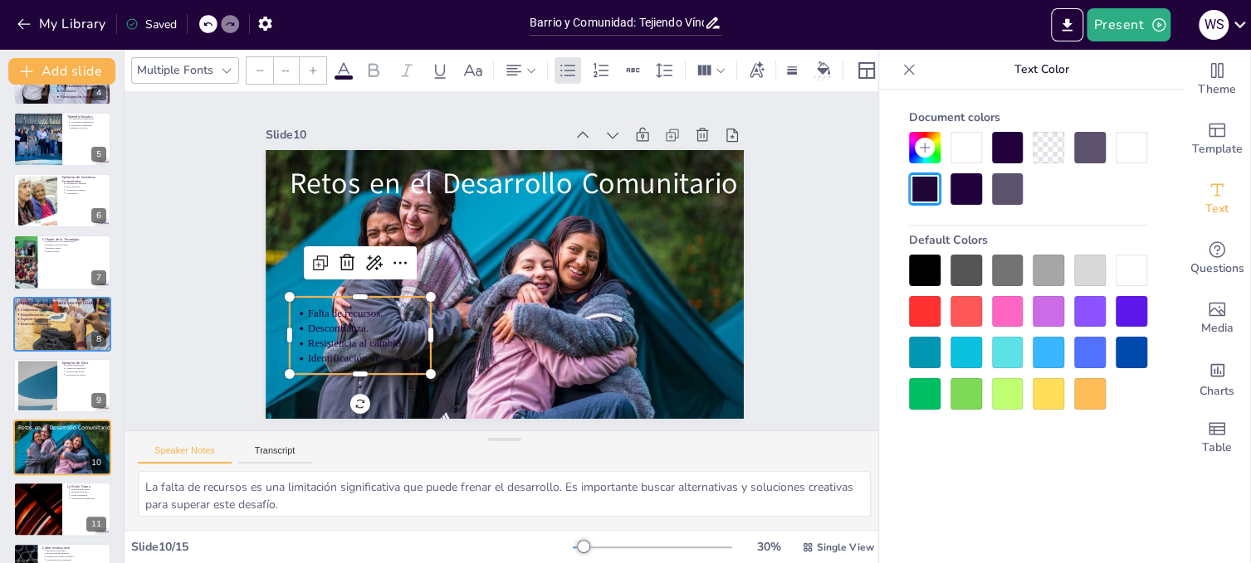
click at [967, 137] on div at bounding box center [966, 148] width 32 height 32
click at [1133, 143] on div at bounding box center [1131, 148] width 32 height 32
click at [776, 332] on div "Slide 1 Barrio y Comunidad: Tejiendo Vínculos para el Futuro En esta presentaci…" at bounding box center [505, 260] width 624 height 427
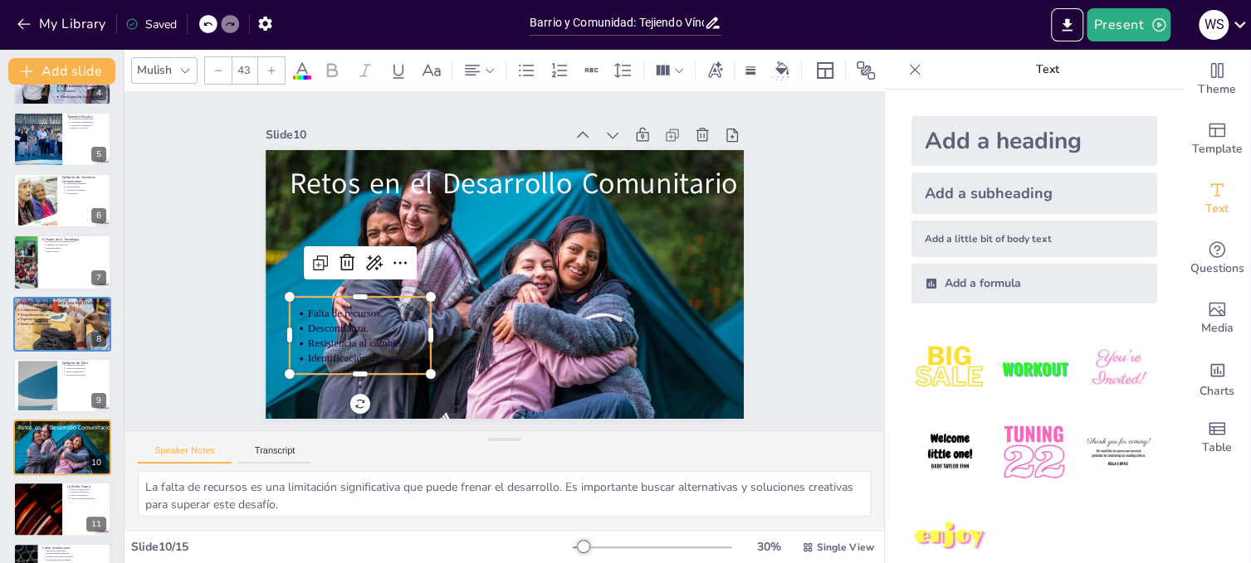
click at [395, 348] on p "Identificación de retos." at bounding box center [359, 342] width 124 height 27
click at [778, 67] on icon at bounding box center [781, 67] width 13 height 13
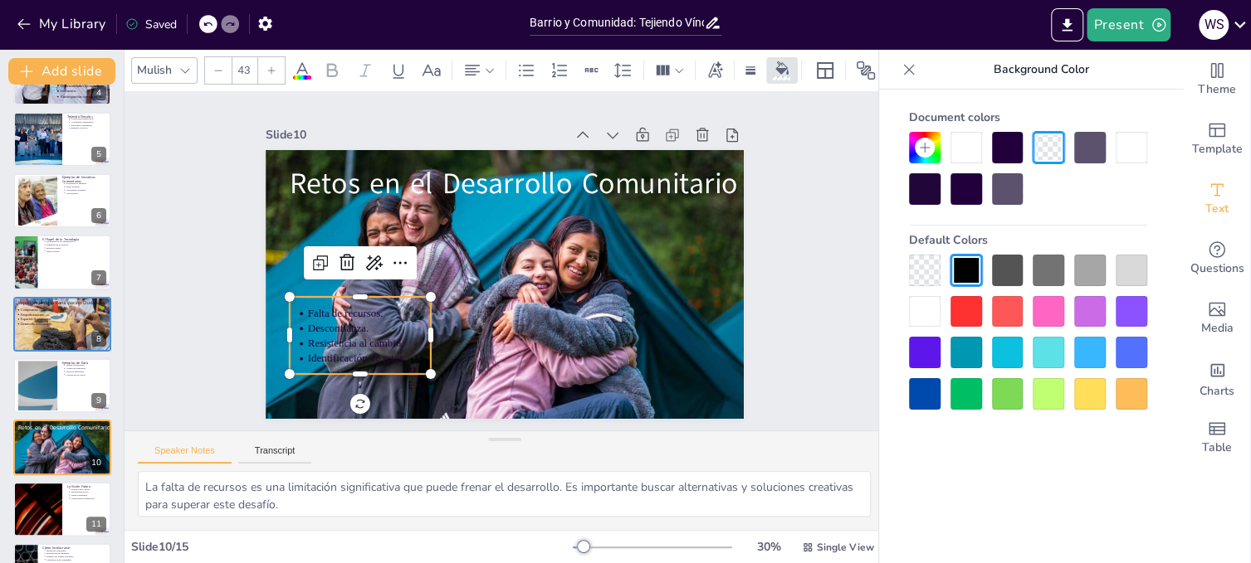
click at [965, 144] on div at bounding box center [966, 148] width 32 height 32
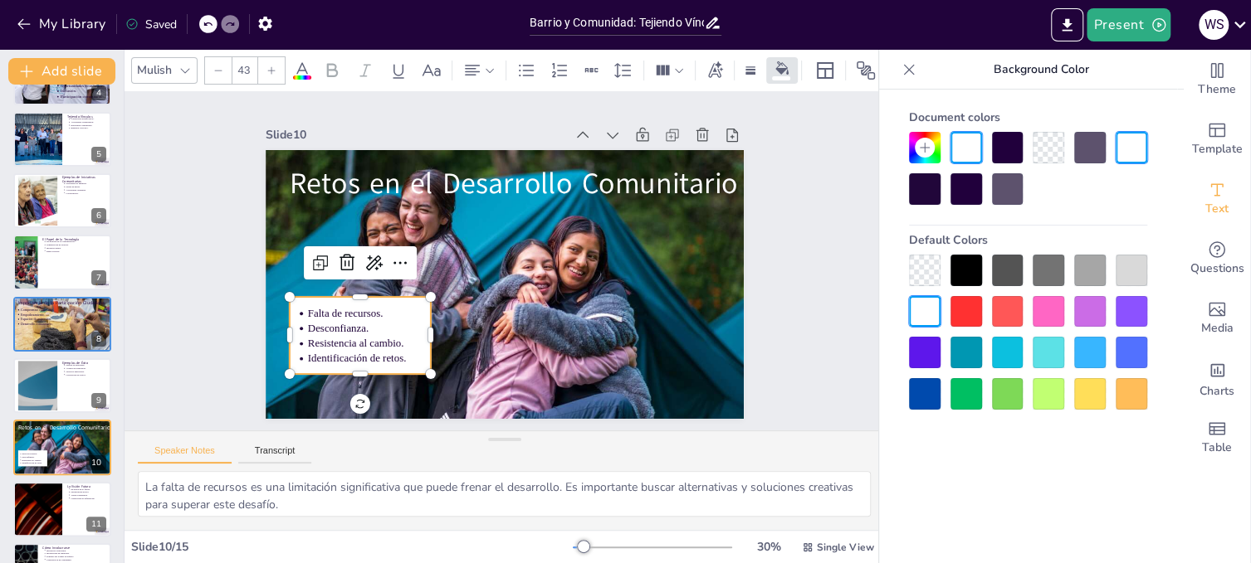
click at [1049, 142] on div at bounding box center [1048, 148] width 32 height 32
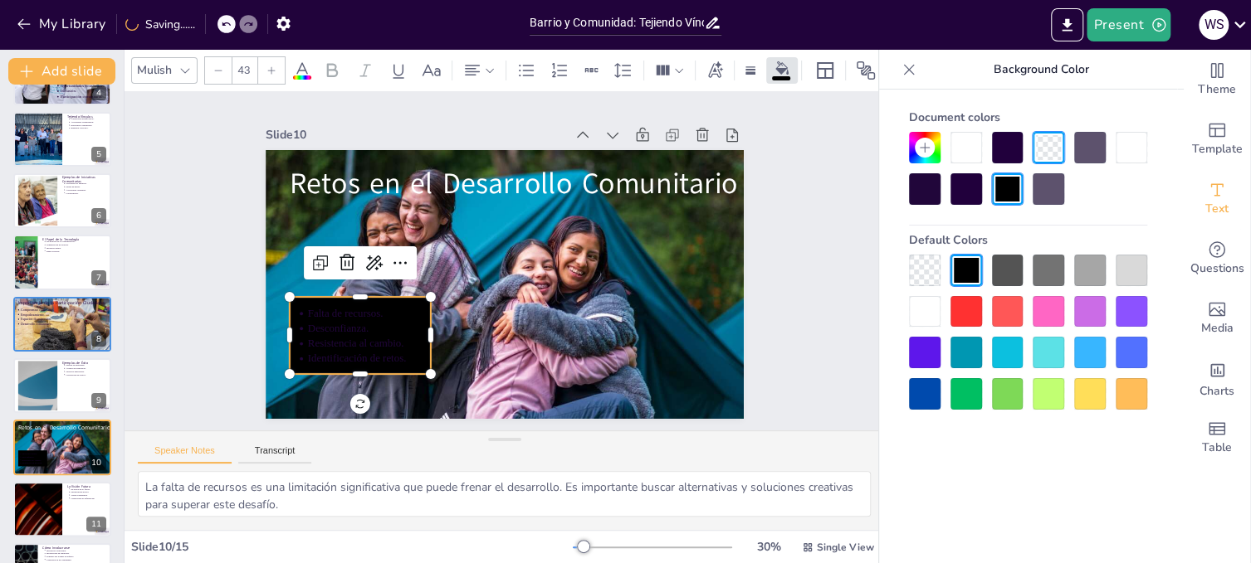
click at [961, 141] on div at bounding box center [966, 148] width 32 height 32
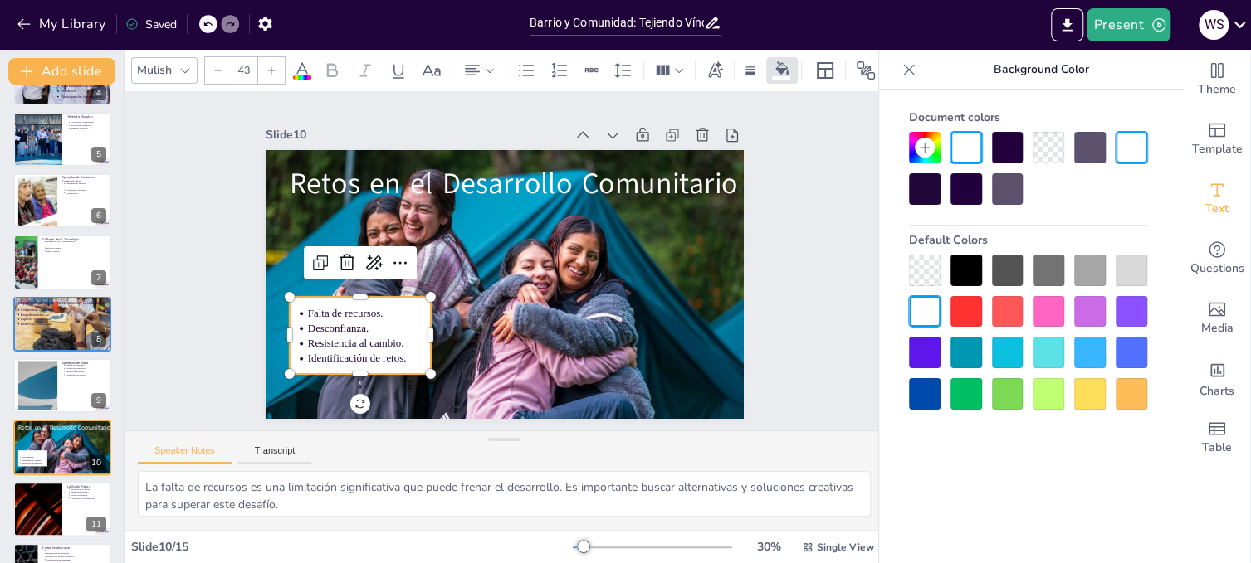
click at [1097, 391] on div at bounding box center [1090, 394] width 32 height 32
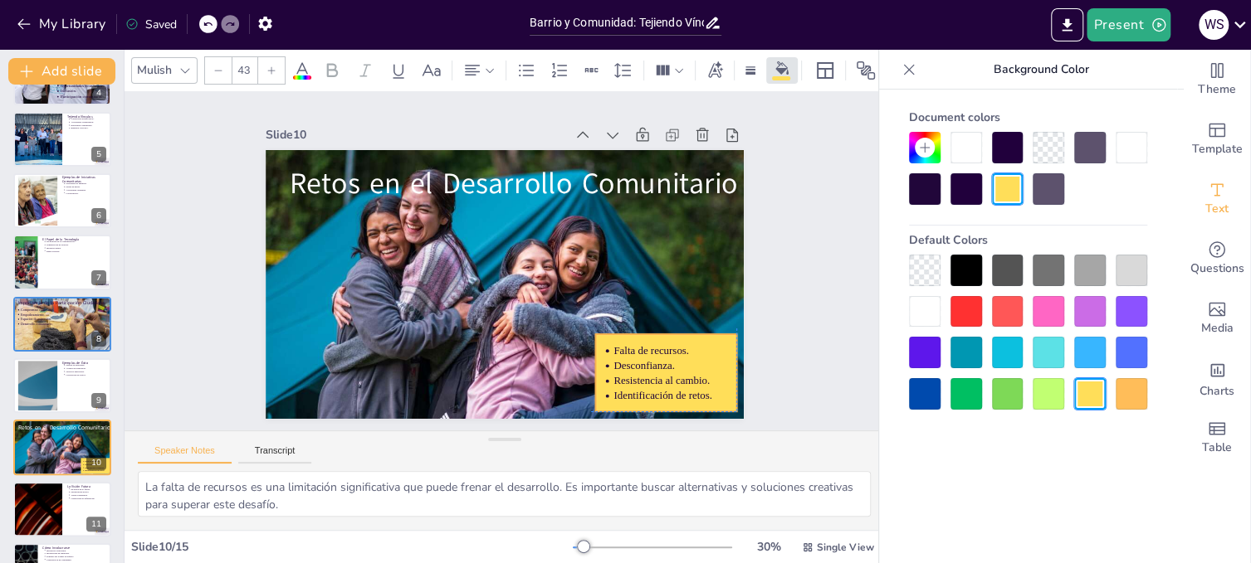
drag, startPoint x: 358, startPoint y: 313, endPoint x: 660, endPoint y: 345, distance: 303.8
click at [660, 373] on p "Falta de recursos." at bounding box center [639, 399] width 122 height 52
click at [672, 383] on icon at bounding box center [658, 396] width 27 height 27
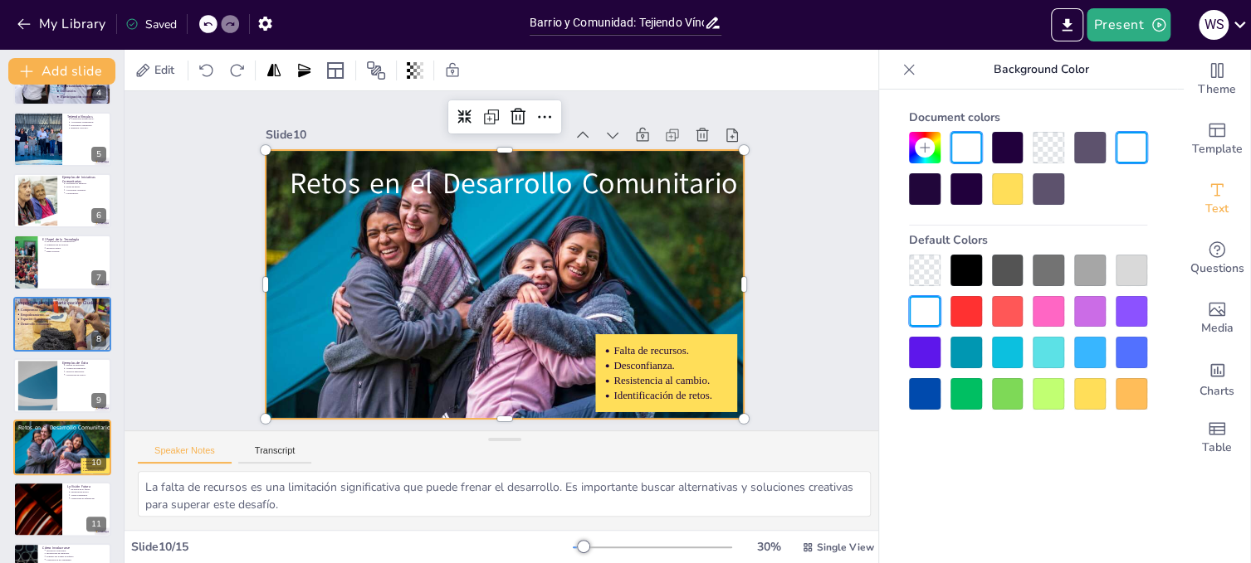
click at [522, 377] on div at bounding box center [485, 275] width 539 height 574
click at [812, 368] on div "Slide 1 Barrio y Comunidad: Tejiendo Vínculos para el Futuro En esta presentaci…" at bounding box center [504, 261] width 832 height 619
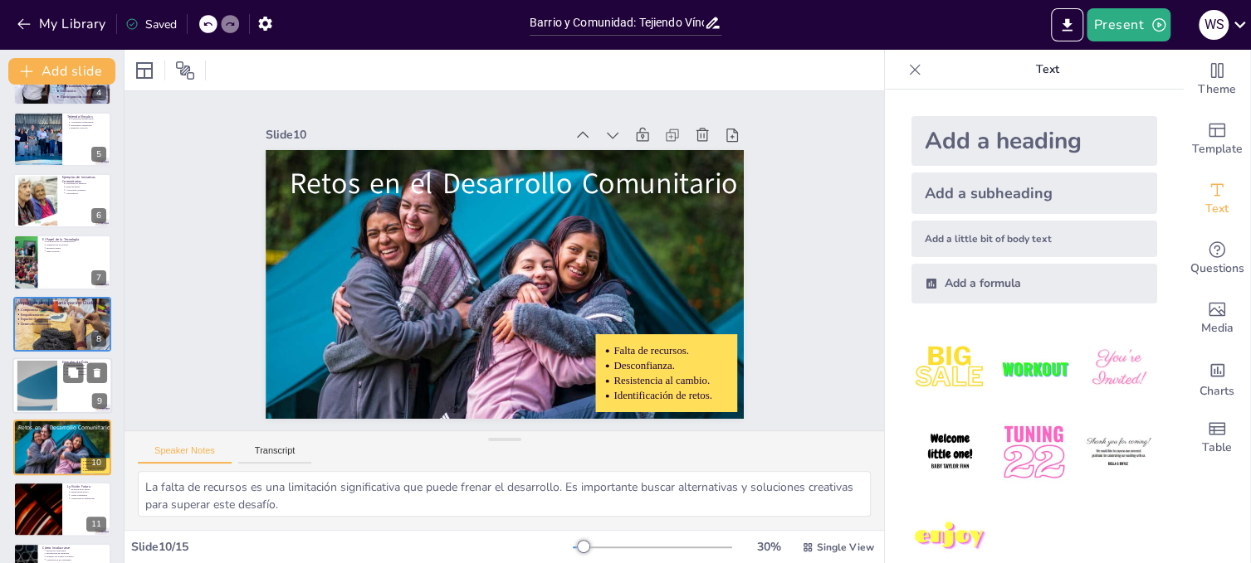
click at [46, 383] on div at bounding box center [38, 386] width 90 height 51
type textarea "La mejora en la seguridad es un resultado tangible del trabajo en conjunto. Com…"
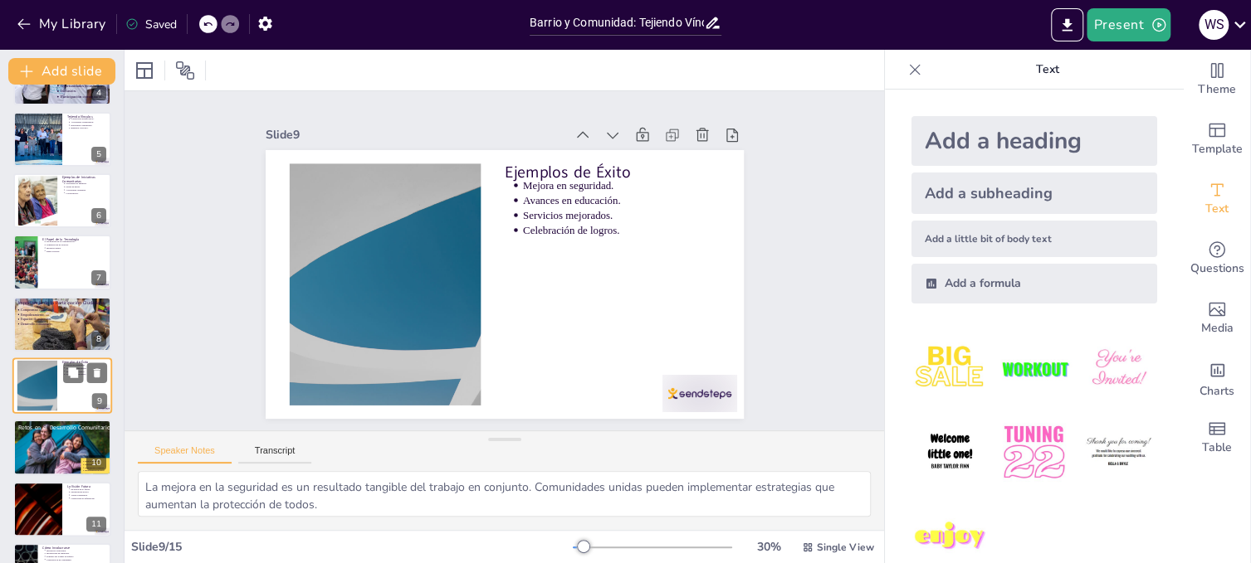
scroll to position [295, 0]
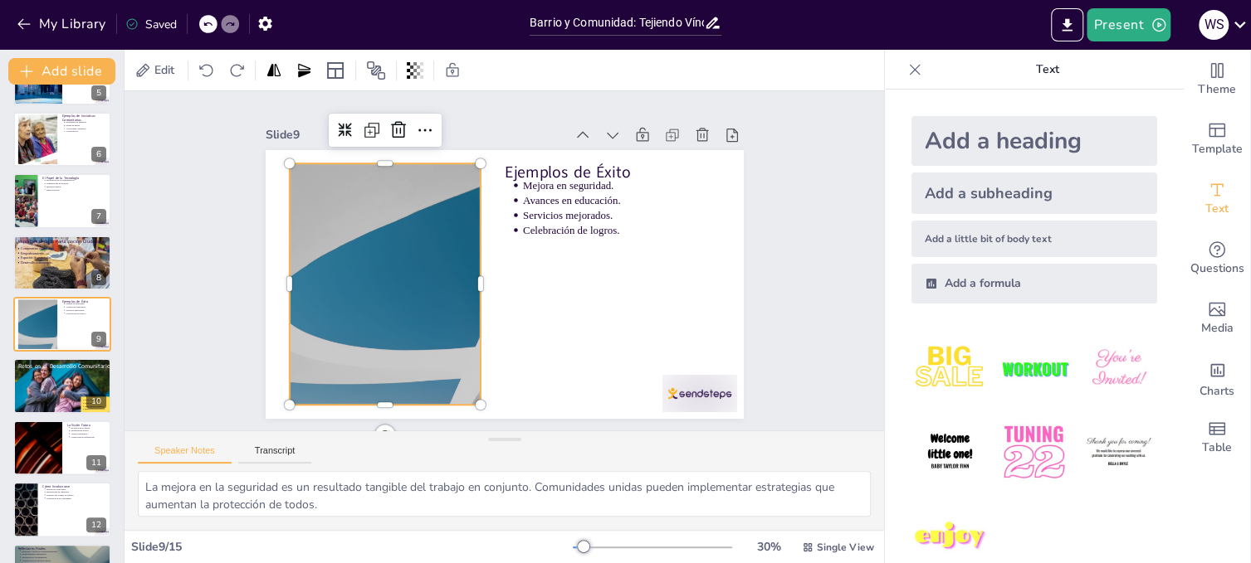
click at [349, 313] on div at bounding box center [383, 246] width 484 height 363
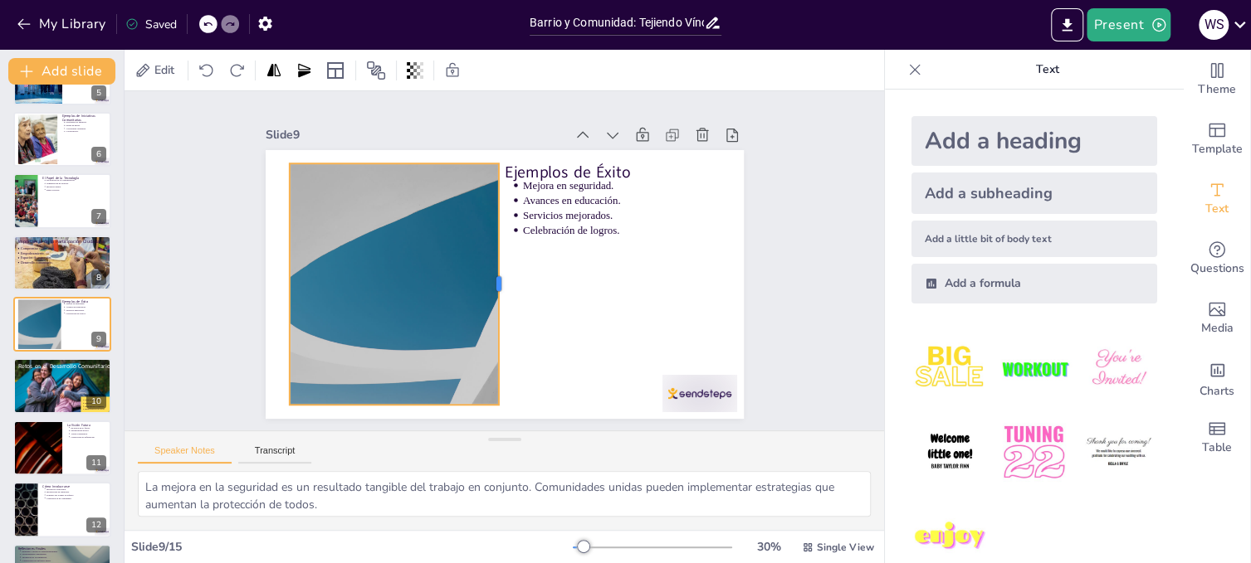
drag, startPoint x: 467, startPoint y: 280, endPoint x: 485, endPoint y: 299, distance: 26.4
click at [485, 299] on div at bounding box center [497, 283] width 87 height 234
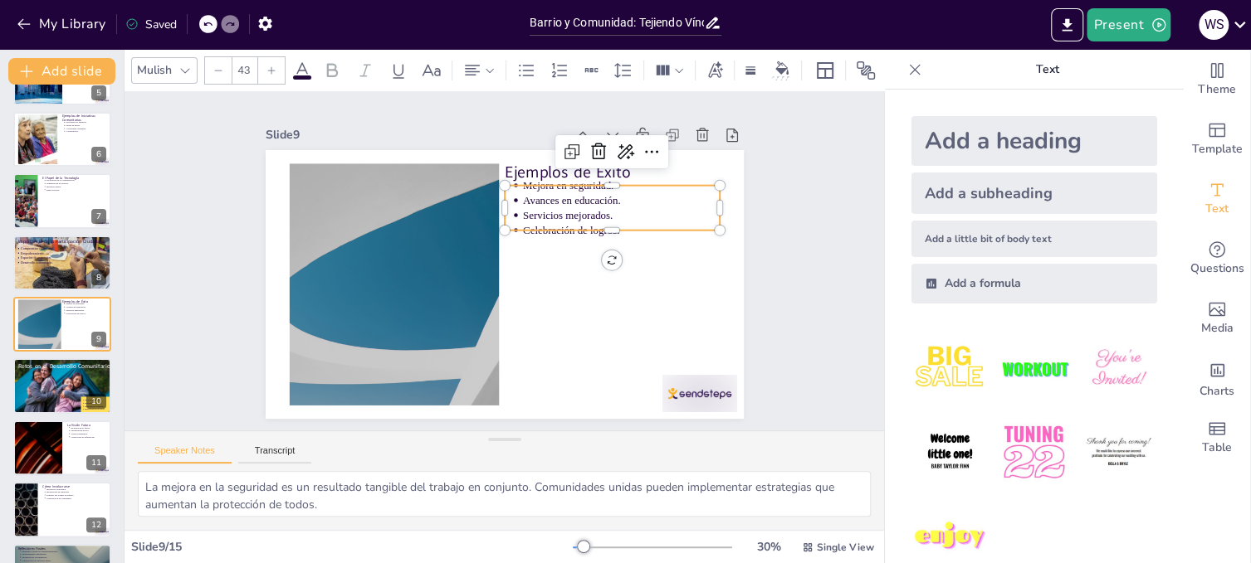
click at [559, 212] on p "Servicios mejorados." at bounding box center [628, 240] width 196 height 56
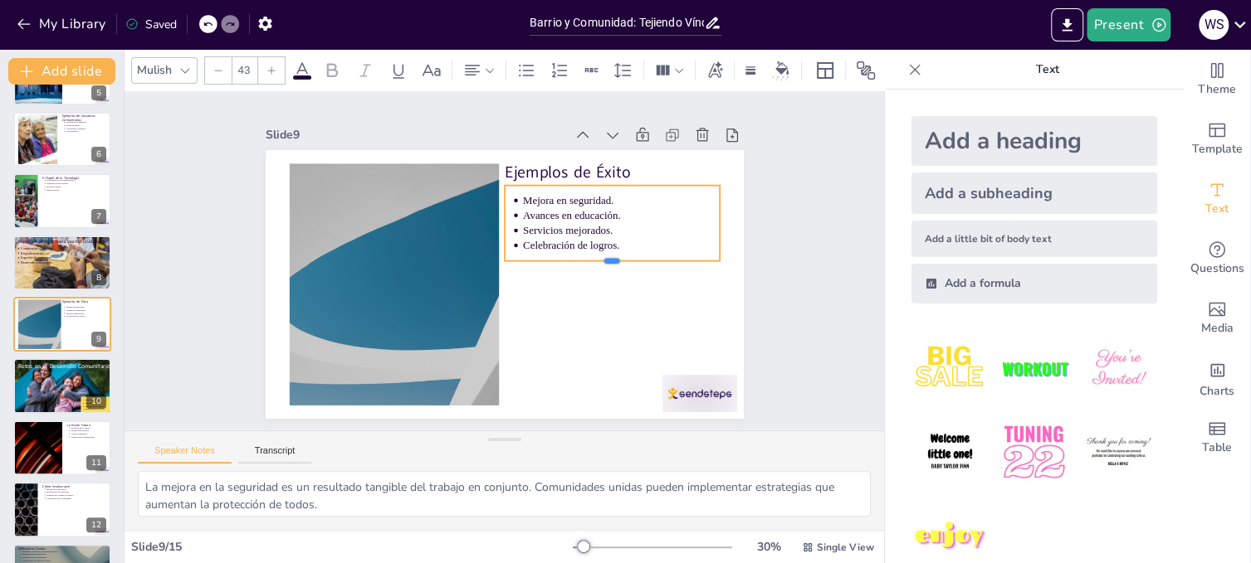
drag, startPoint x: 597, startPoint y: 225, endPoint x: 598, endPoint y: 256, distance: 30.7
click at [598, 261] on div at bounding box center [604, 300] width 208 height 79
drag, startPoint x: 706, startPoint y: 213, endPoint x: 617, endPoint y: 225, distance: 90.4
click at [627, 225] on div at bounding box center [641, 251] width 29 height 76
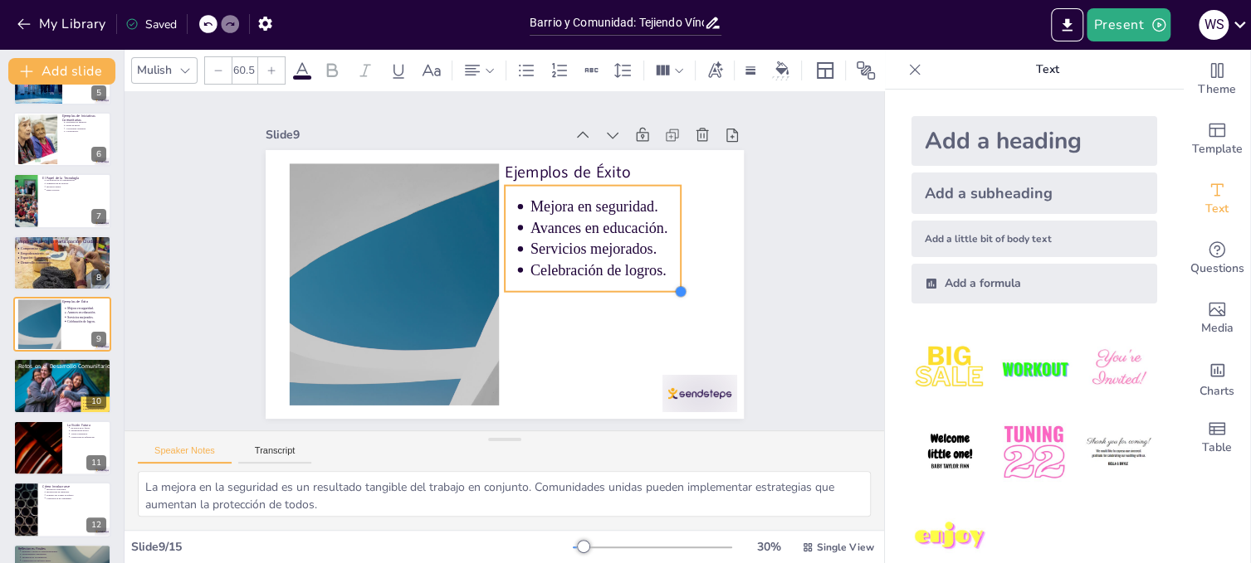
drag, startPoint x: 619, startPoint y: 254, endPoint x: 642, endPoint y: 285, distance: 38.5
click at [642, 285] on div "Ejemplos de Éxito Mejora en seguridad. Avances en educación. Servicios mejorado…" at bounding box center [495, 282] width 546 height 440
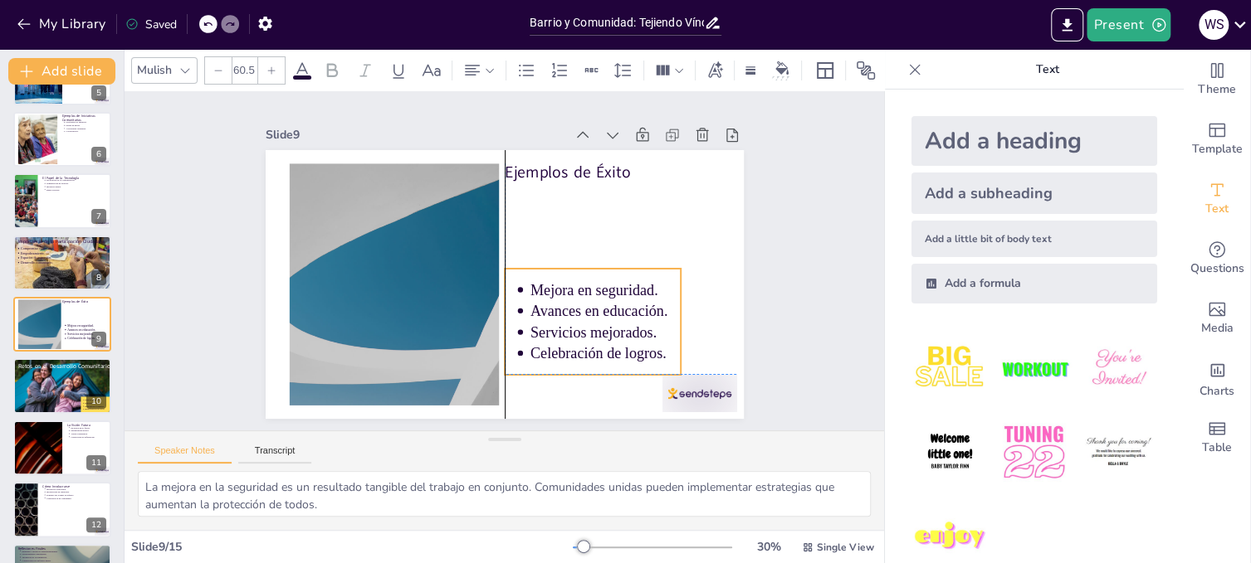
drag, startPoint x: 611, startPoint y: 234, endPoint x: 612, endPoint y: 314, distance: 79.7
click at [612, 314] on ul "Mejora en seguridad. Avances en educación. Servicios mejorados. Celebración de …" at bounding box center [560, 352] width 196 height 149
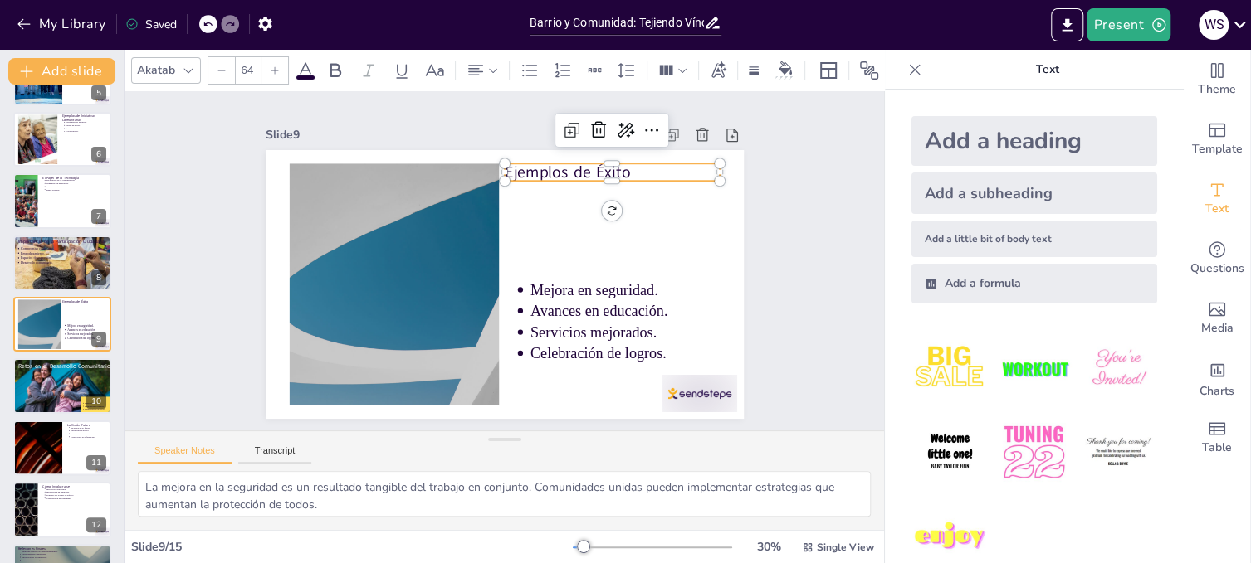
click at [573, 176] on div "Ejemplos de Éxito Mejora en seguridad. Avances en educación. Servicios mejorado…" at bounding box center [495, 282] width 546 height 440
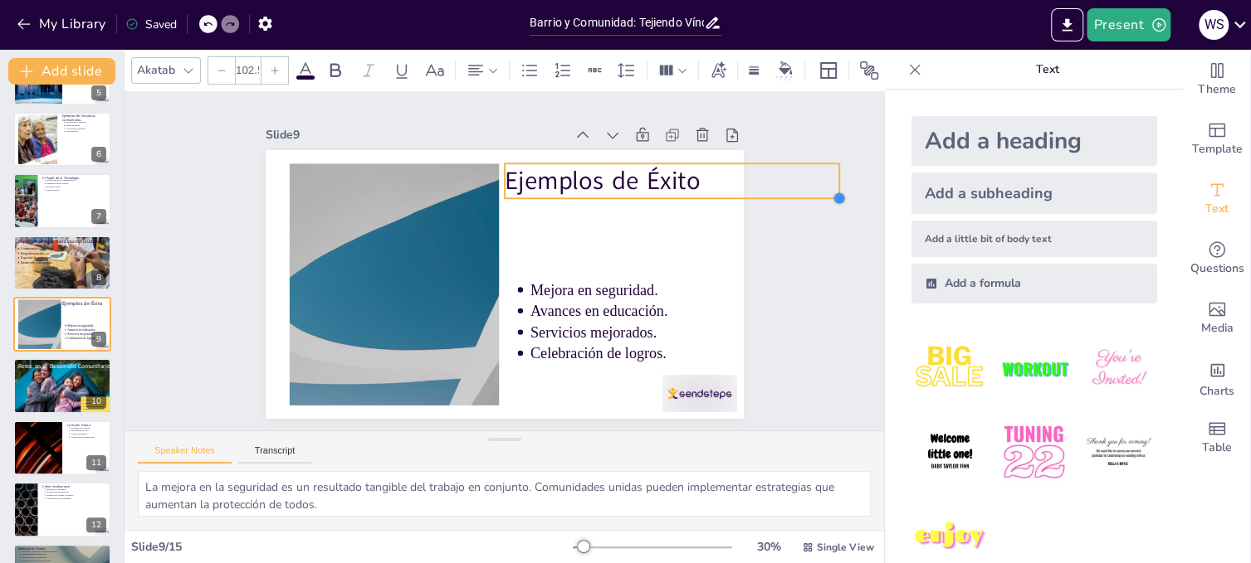
type input "105.5"
drag, startPoint x: 706, startPoint y: 174, endPoint x: 666, endPoint y: 186, distance: 42.3
click at [666, 186] on div "Ejemplos de Éxito Mejora en seguridad. Avances en educación. Servicios mejorado…" at bounding box center [490, 280] width 544 height 499
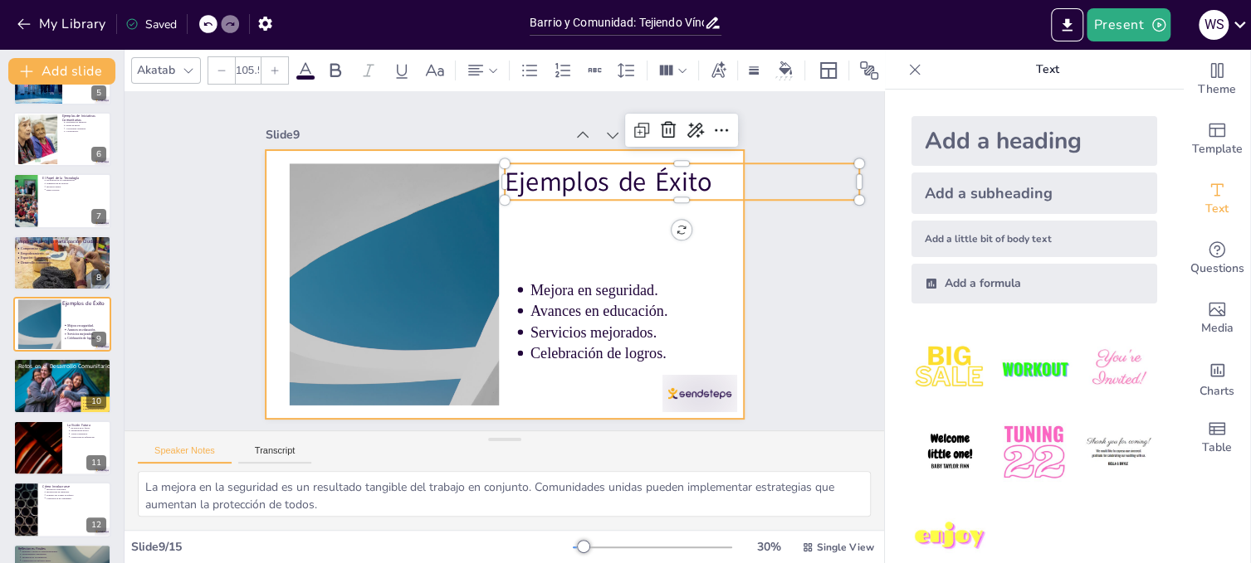
click at [715, 241] on div at bounding box center [497, 282] width 538 height 403
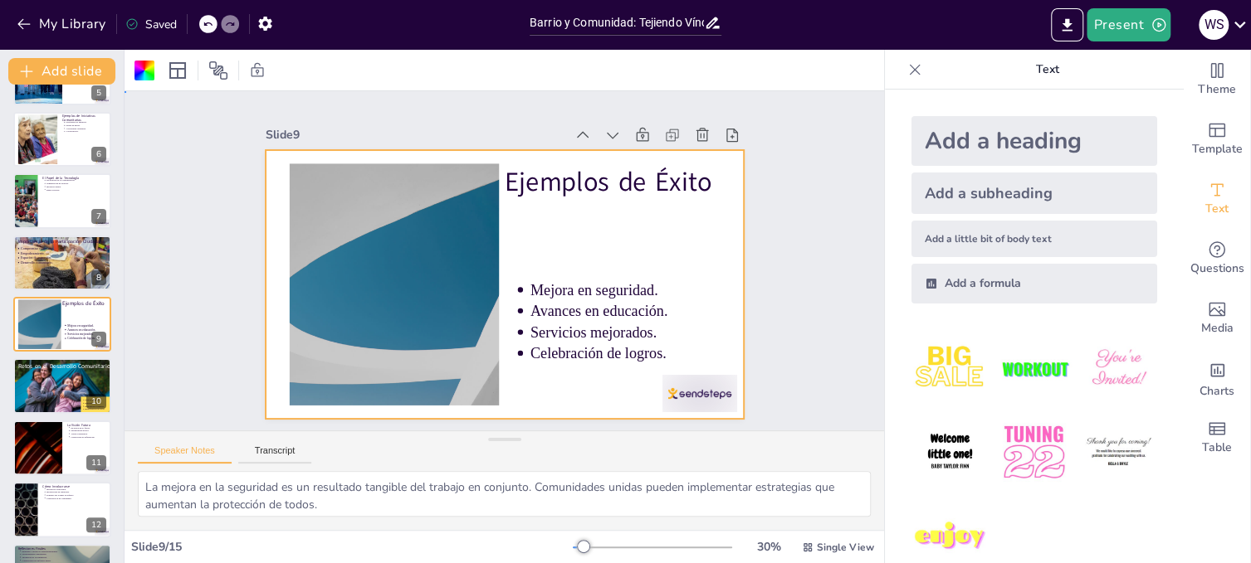
click at [689, 227] on div at bounding box center [497, 282] width 538 height 403
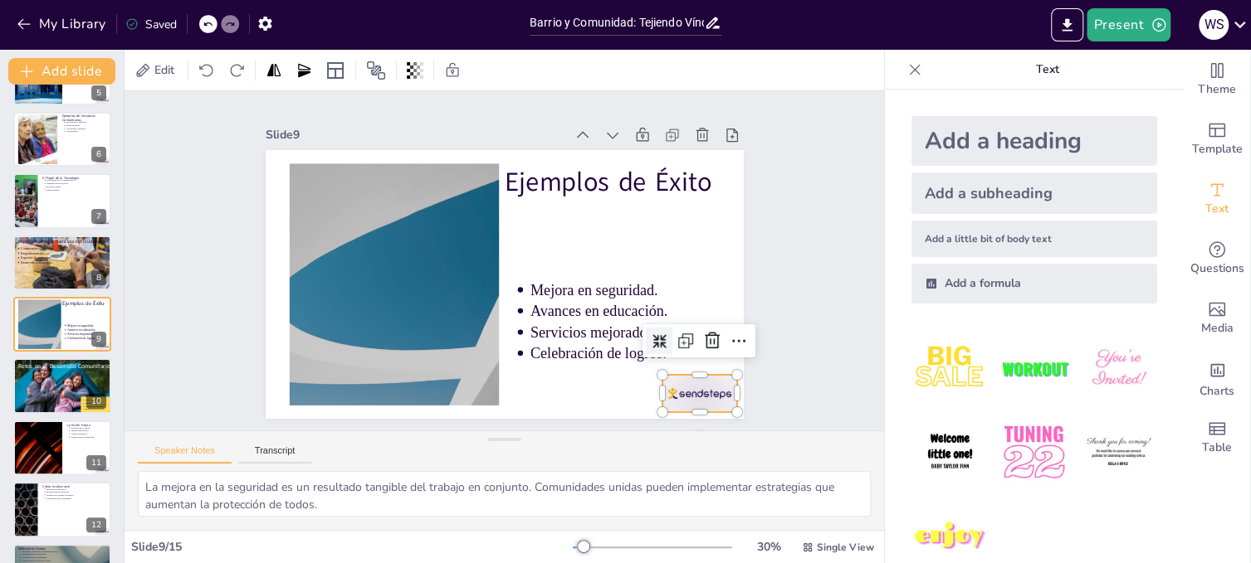
click at [671, 429] on div at bounding box center [629, 461] width 84 height 65
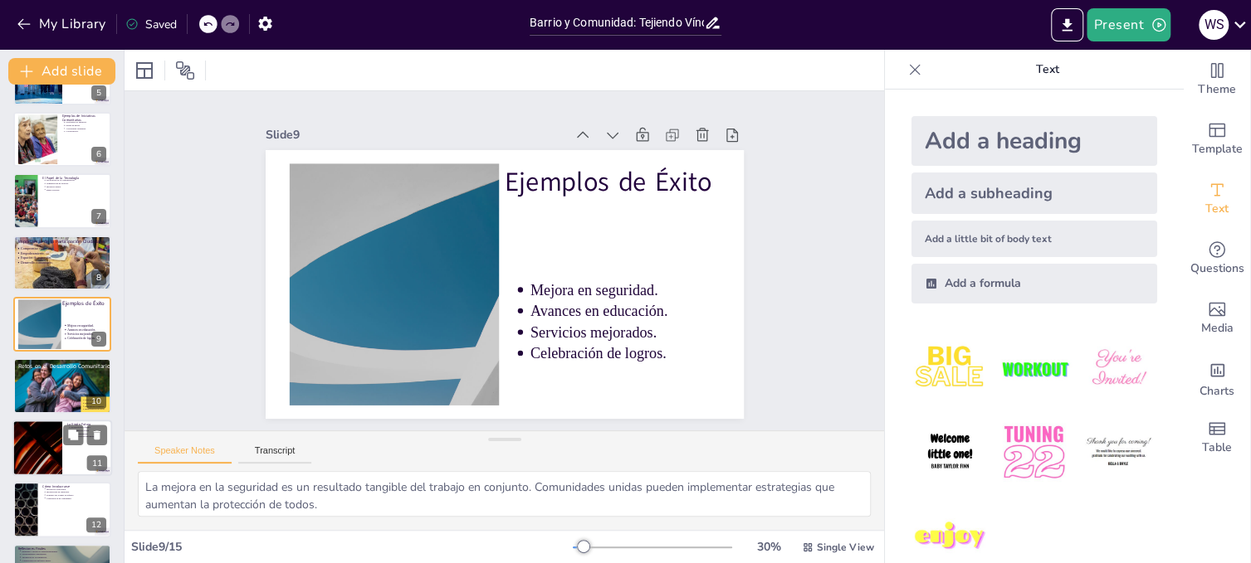
click at [51, 445] on div at bounding box center [38, 448] width 100 height 56
type textarea "La inclusión debe ser un [PERSON_NAME] fundamental en la visión futura. Aceptar…"
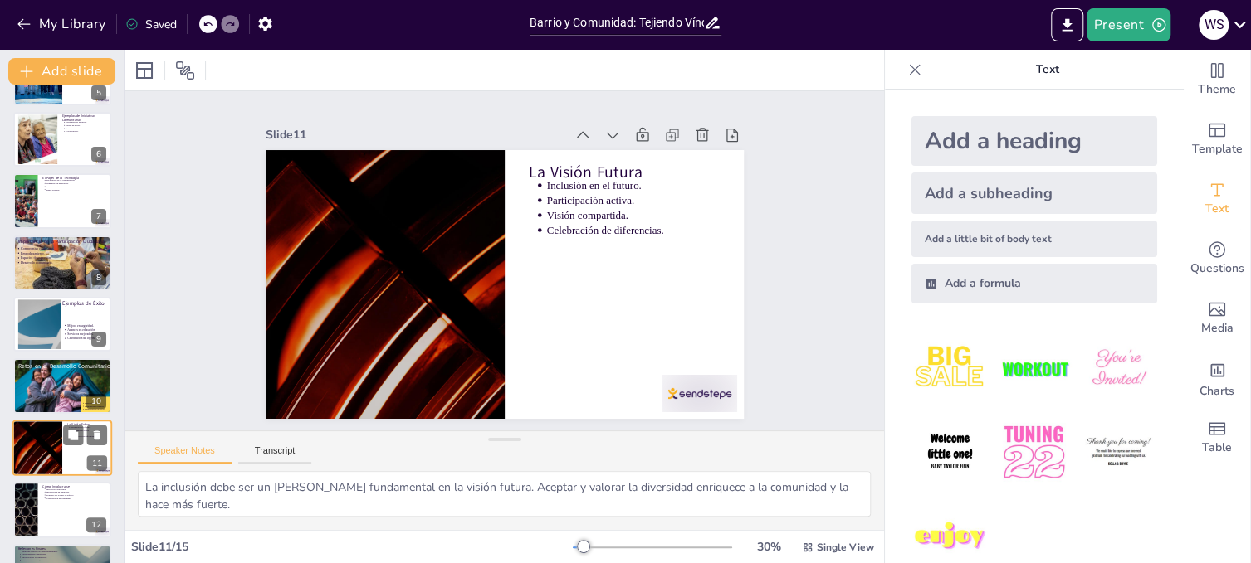
scroll to position [418, 0]
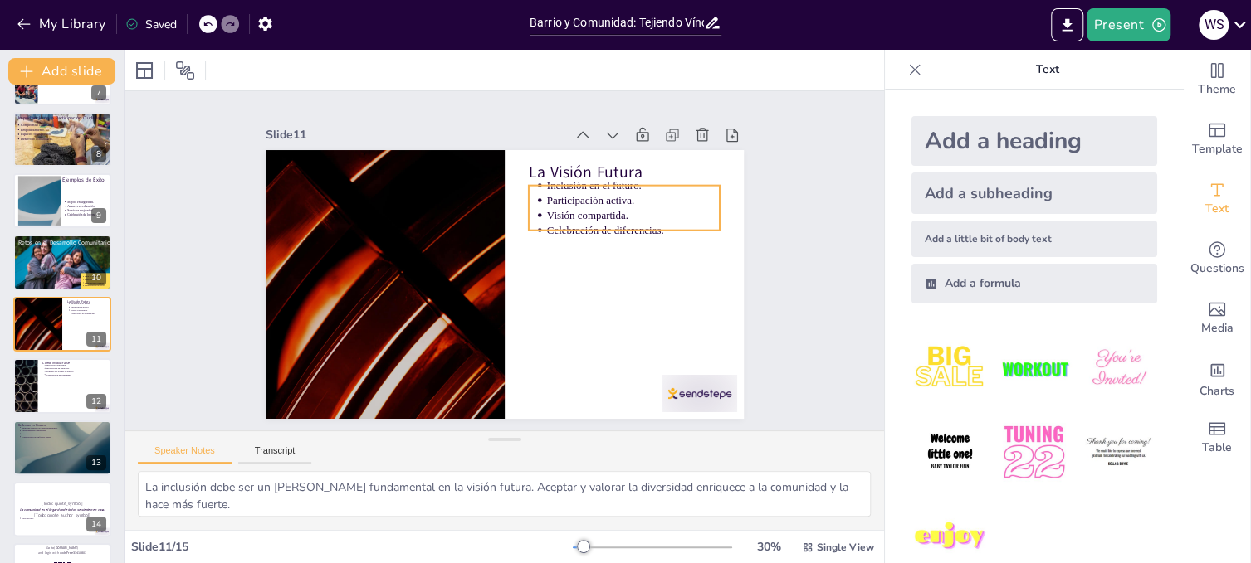
click at [600, 212] on p "Visión compartida." at bounding box center [636, 228] width 173 height 33
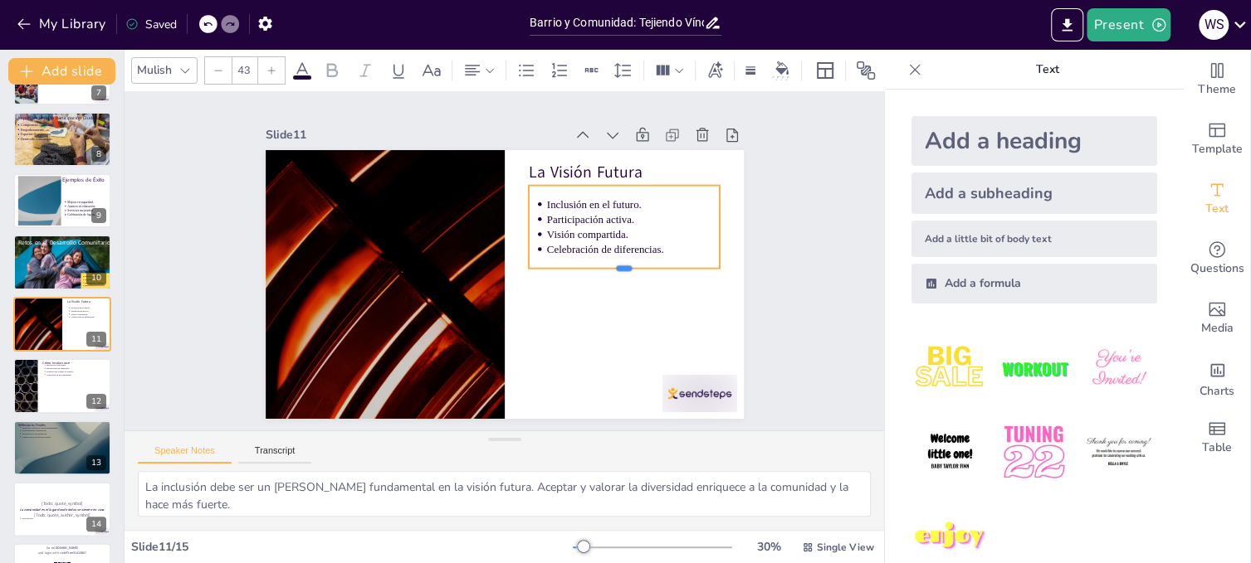
drag, startPoint x: 610, startPoint y: 223, endPoint x: 610, endPoint y: 261, distance: 38.2
click at [610, 277] on div at bounding box center [608, 322] width 180 height 90
drag, startPoint x: 707, startPoint y: 221, endPoint x: 661, endPoint y: 225, distance: 45.8
click at [661, 300] on div at bounding box center [667, 337] width 60 height 75
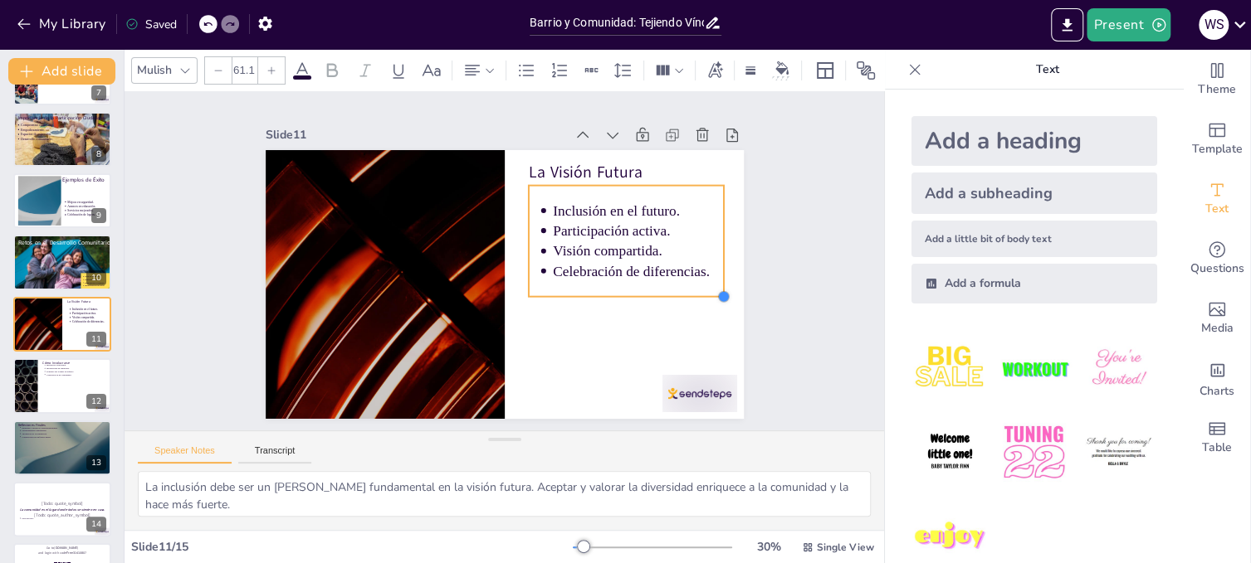
type input "61.5"
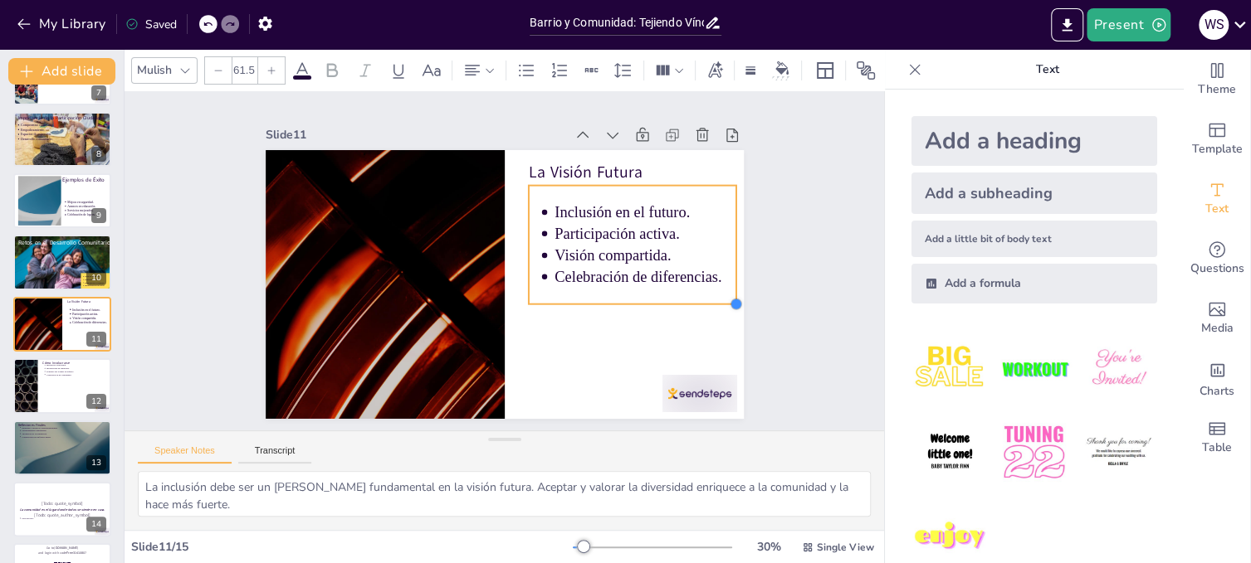
drag, startPoint x: 665, startPoint y: 261, endPoint x: 712, endPoint y: 297, distance: 59.3
click at [712, 297] on div "La Visión Futura Inclusión en el futuro. Participación activa. Visión compartid…" at bounding box center [520, 276] width 519 height 535
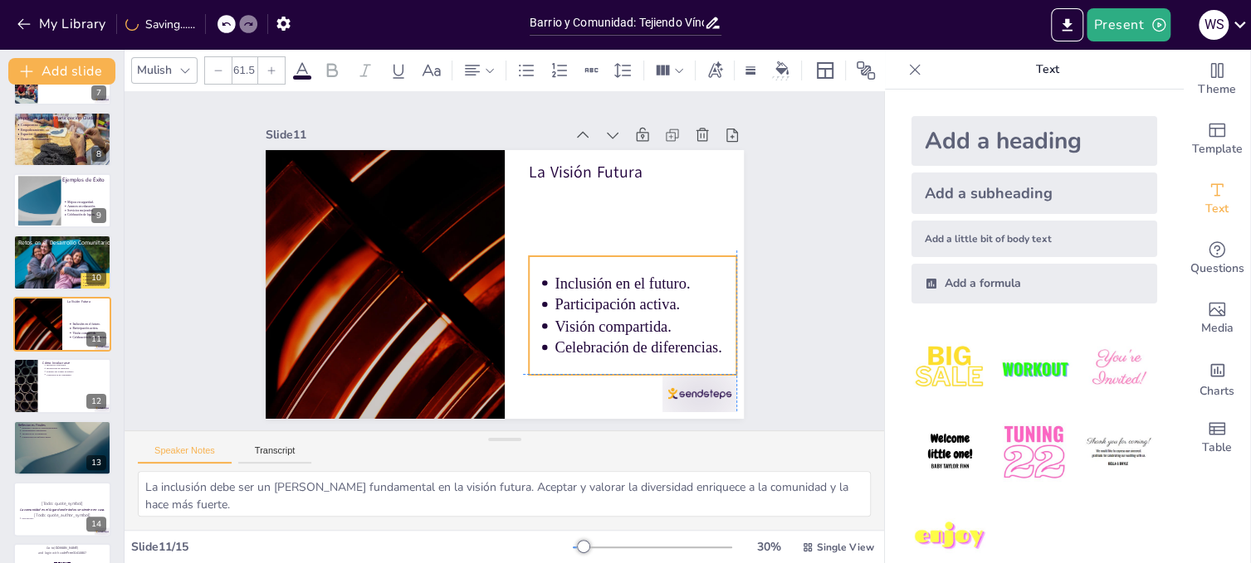
drag, startPoint x: 687, startPoint y: 228, endPoint x: 685, endPoint y: 290, distance: 62.3
click at [673, 317] on p "Participación activa." at bounding box center [593, 379] width 160 height 124
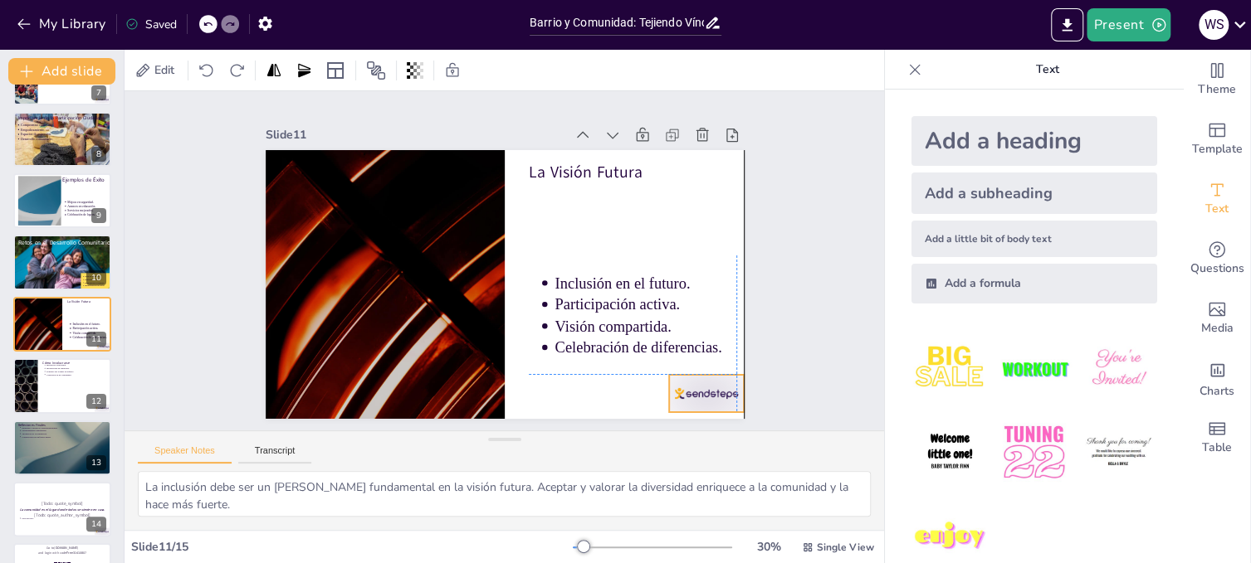
click at [676, 432] on div at bounding box center [635, 464] width 84 height 65
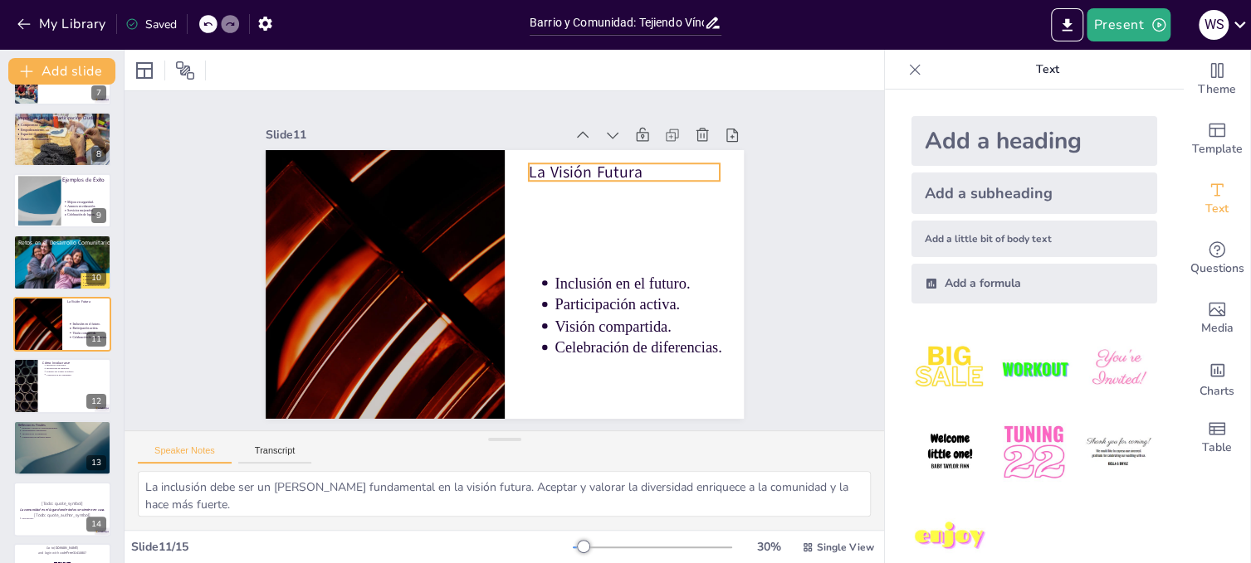
click at [583, 173] on p "La Visión Futura" at bounding box center [645, 213] width 188 height 80
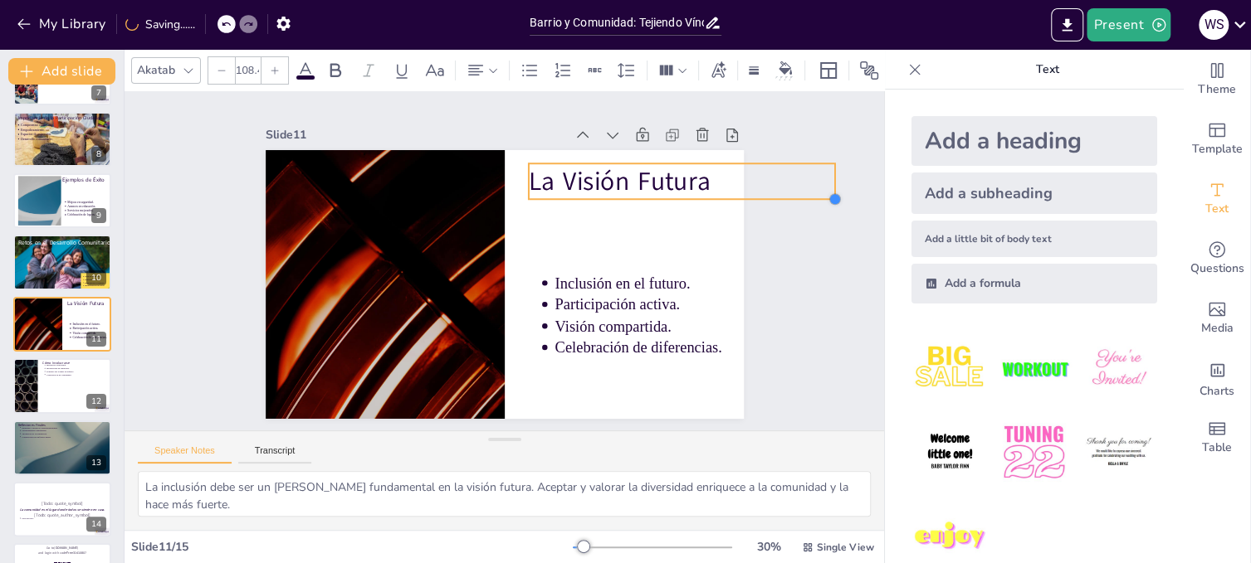
type input "111.4"
drag, startPoint x: 705, startPoint y: 173, endPoint x: 708, endPoint y: 187, distance: 13.5
click at [708, 187] on div "La Visión Futura Inclusión en el futuro. Participación activa. Visión compartid…" at bounding box center [499, 284] width 524 height 363
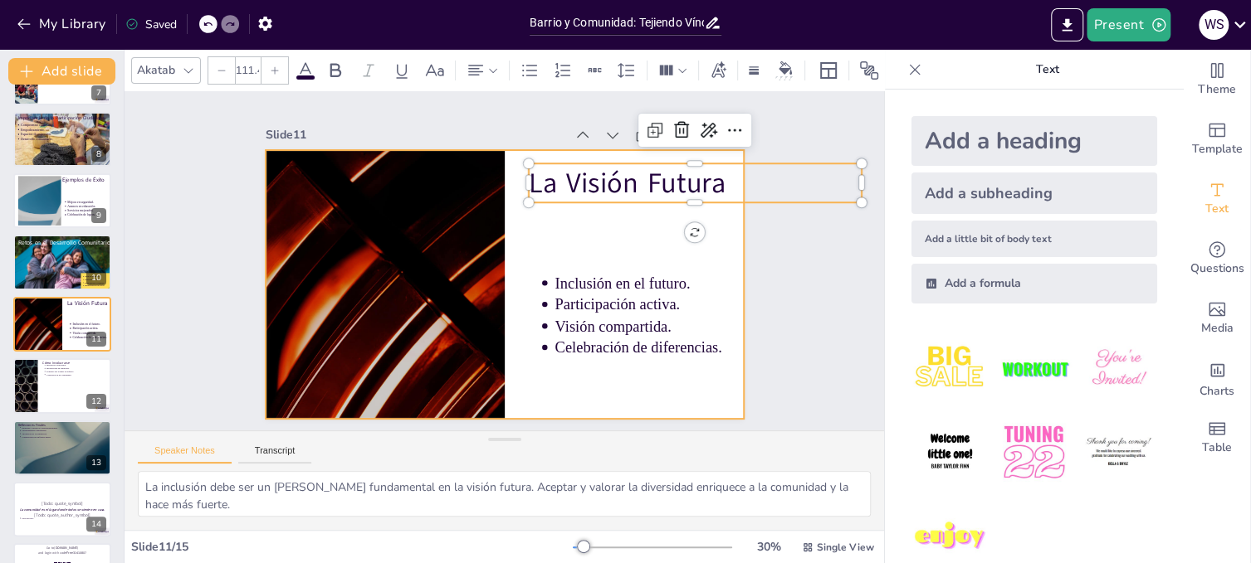
click at [715, 226] on div at bounding box center [486, 276] width 519 height 535
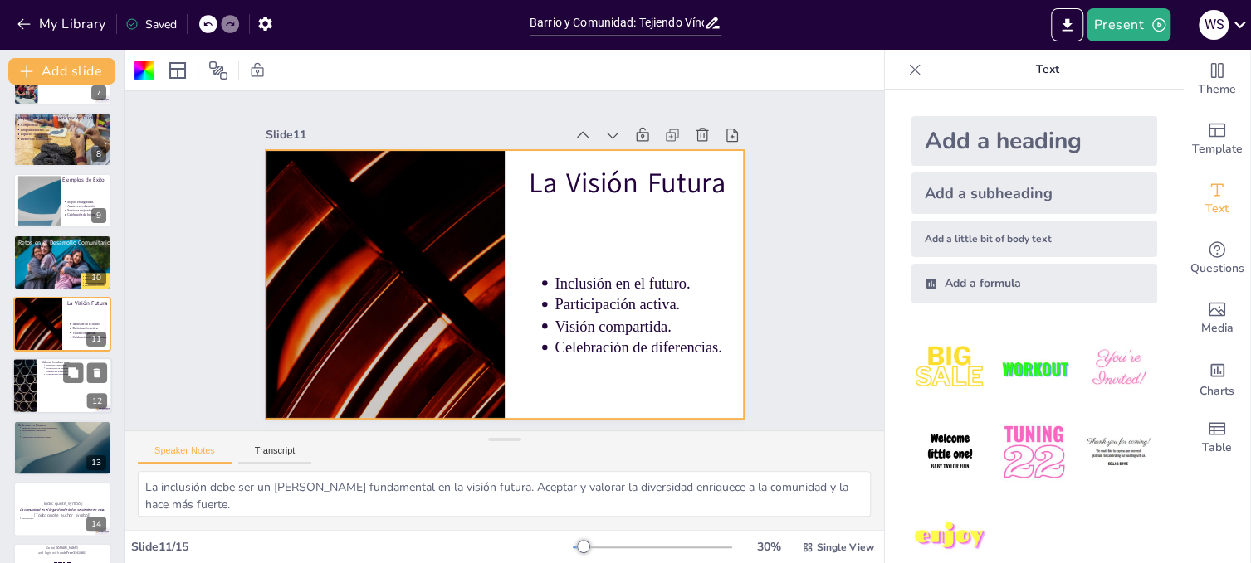
click at [82, 383] on div at bounding box center [62, 386] width 100 height 56
type textarea "Hacer una invitación abierta es fundamental para fomentar la acogida. Un ambien…"
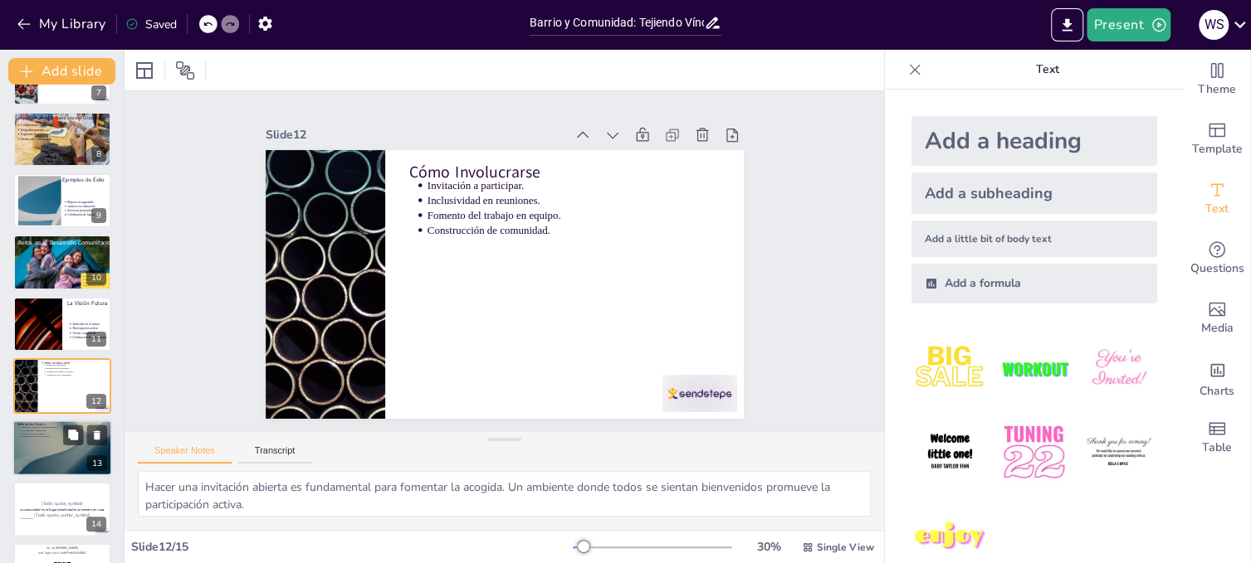
scroll to position [466, 0]
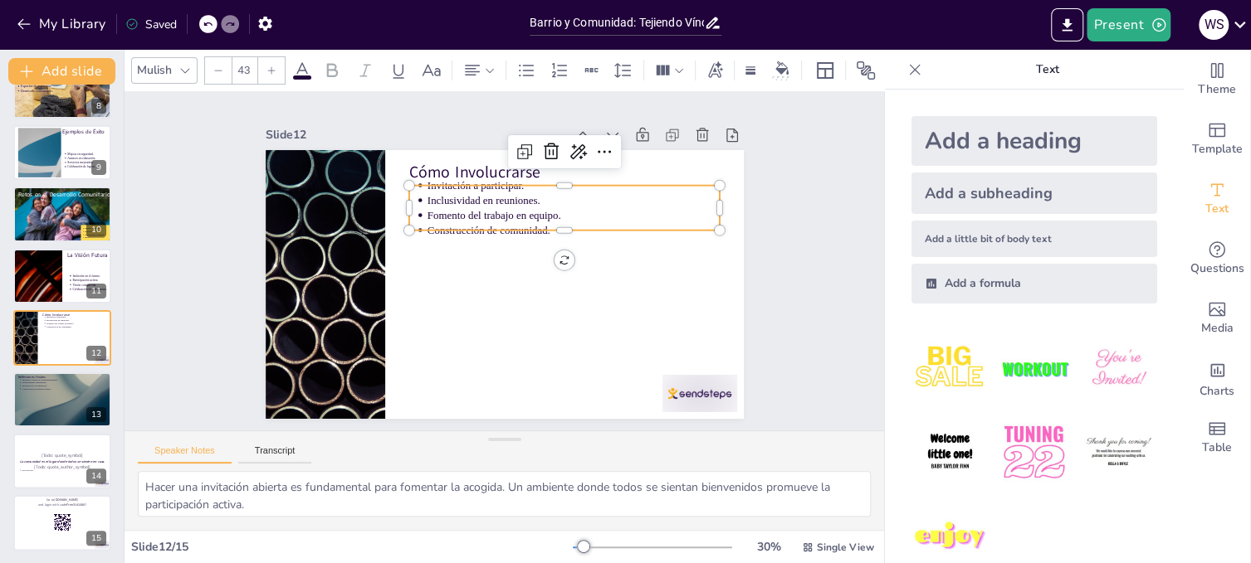
click at [515, 209] on p "Fomento del trabajo en equipo." at bounding box center [574, 304] width 133 height 273
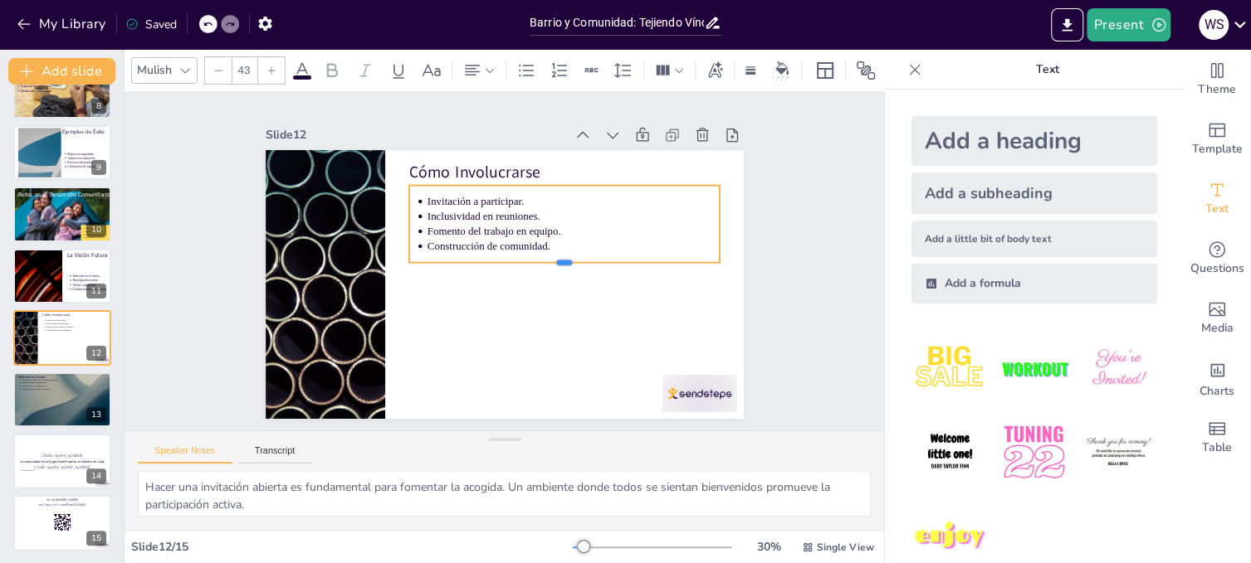
drag, startPoint x: 549, startPoint y: 225, endPoint x: 549, endPoint y: 257, distance: 32.4
click at [549, 257] on div at bounding box center [537, 311] width 217 height 240
drag, startPoint x: 678, startPoint y: 220, endPoint x: 708, endPoint y: 222, distance: 30.0
click at [708, 222] on div "Cómo Involucrarse Invitación a participar. Inclusividad en reuniones. Fomento d…" at bounding box center [578, 178] width 355 height 320
drag, startPoint x: 706, startPoint y: 222, endPoint x: 558, endPoint y: 225, distance: 148.6
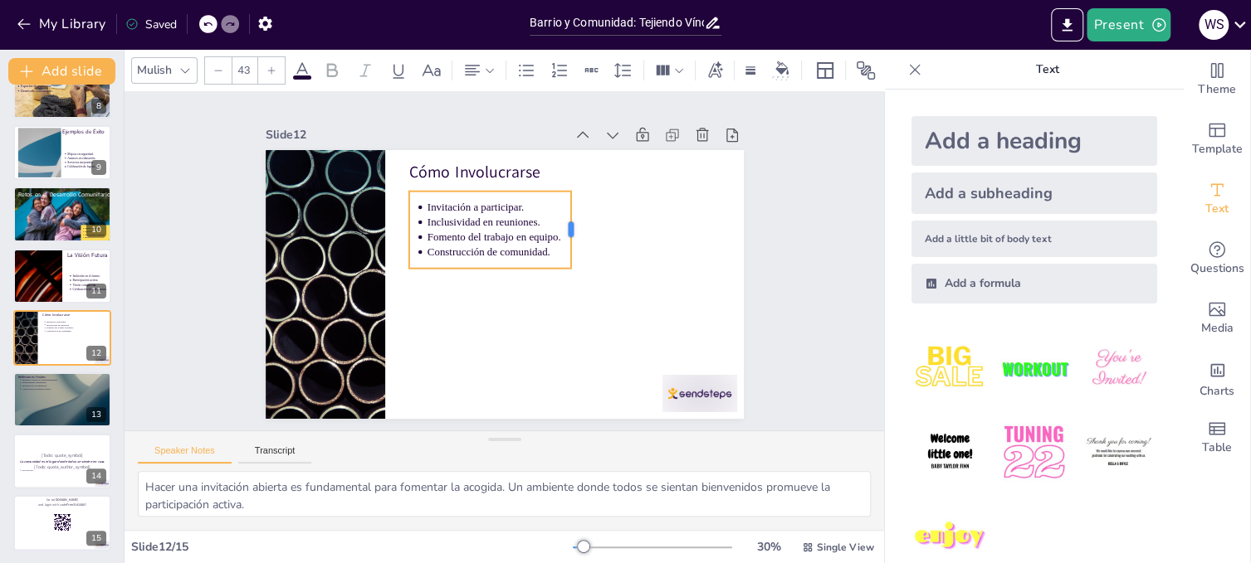
click at [562, 225] on div at bounding box center [583, 262] width 43 height 76
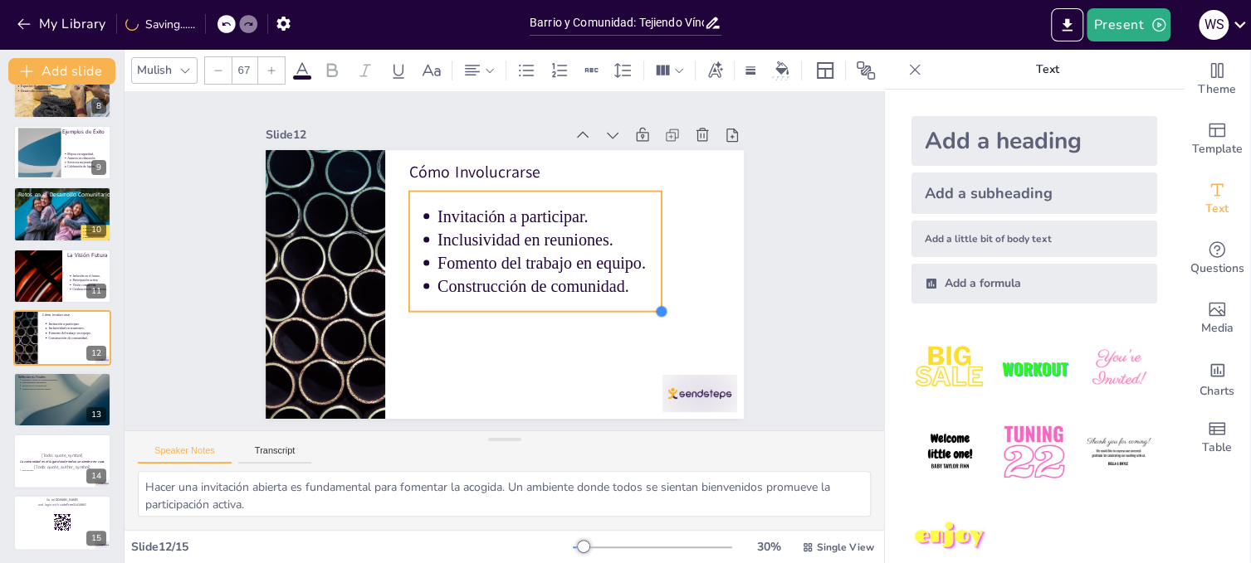
type input "67.5"
drag, startPoint x: 561, startPoint y: 261, endPoint x: 594, endPoint y: 304, distance: 54.4
click at [594, 304] on div "Cómo Involucrarse Invitación a participar. Inclusividad en reuniones. Fomento d…" at bounding box center [495, 282] width 546 height 440
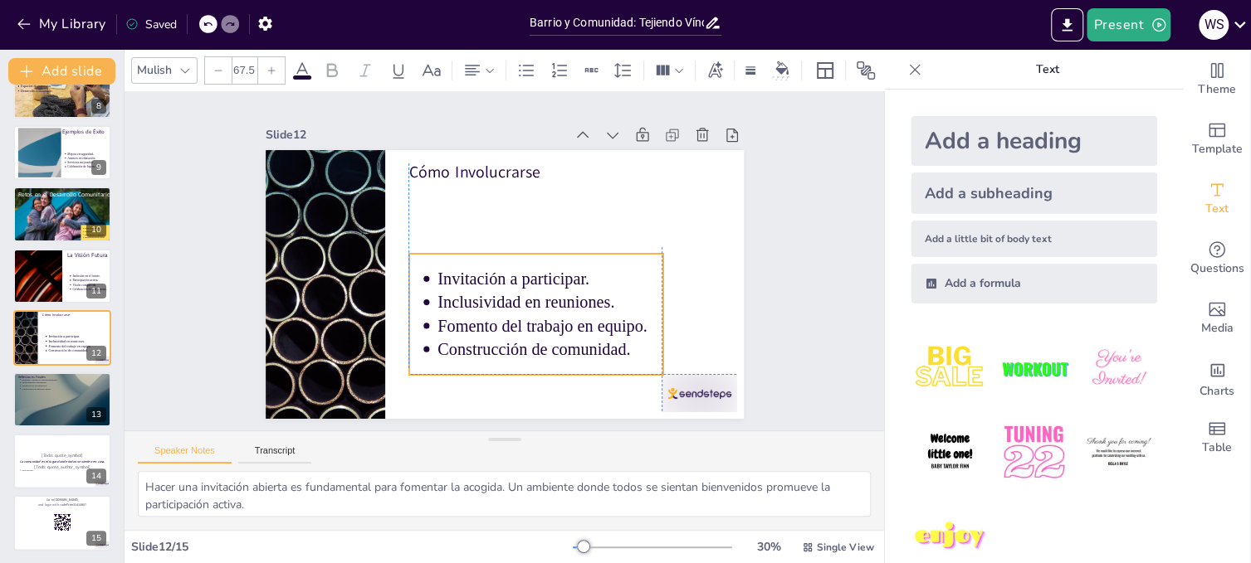
drag, startPoint x: 608, startPoint y: 218, endPoint x: 611, endPoint y: 275, distance: 56.5
click at [611, 275] on p "Invitación a participar." at bounding box center [539, 296] width 216 height 114
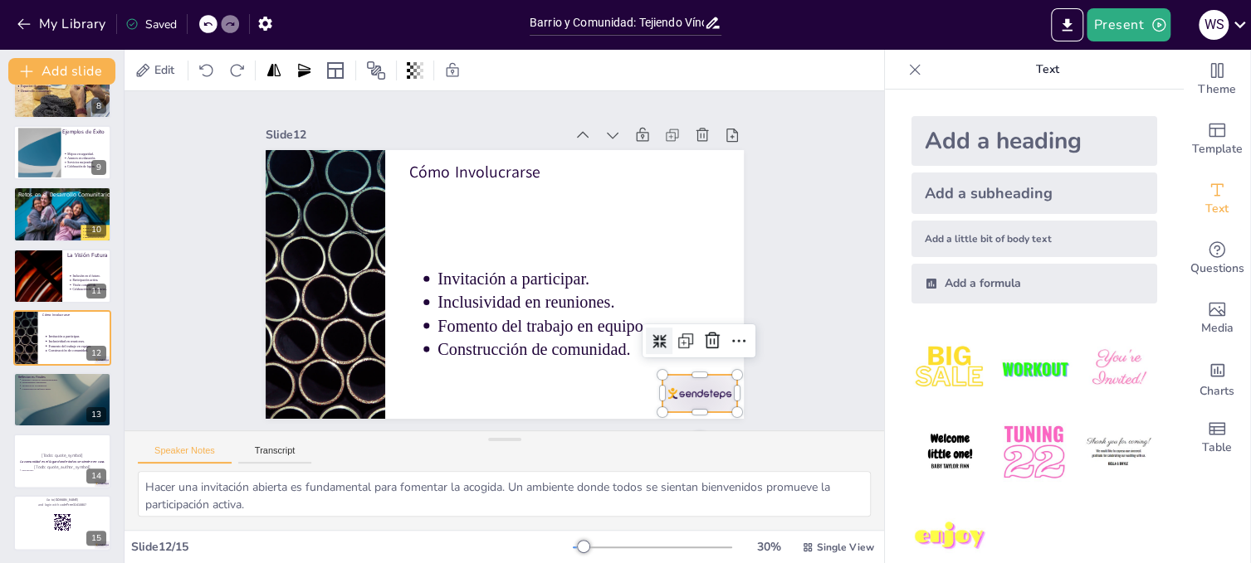
click at [575, 454] on div at bounding box center [536, 494] width 78 height 80
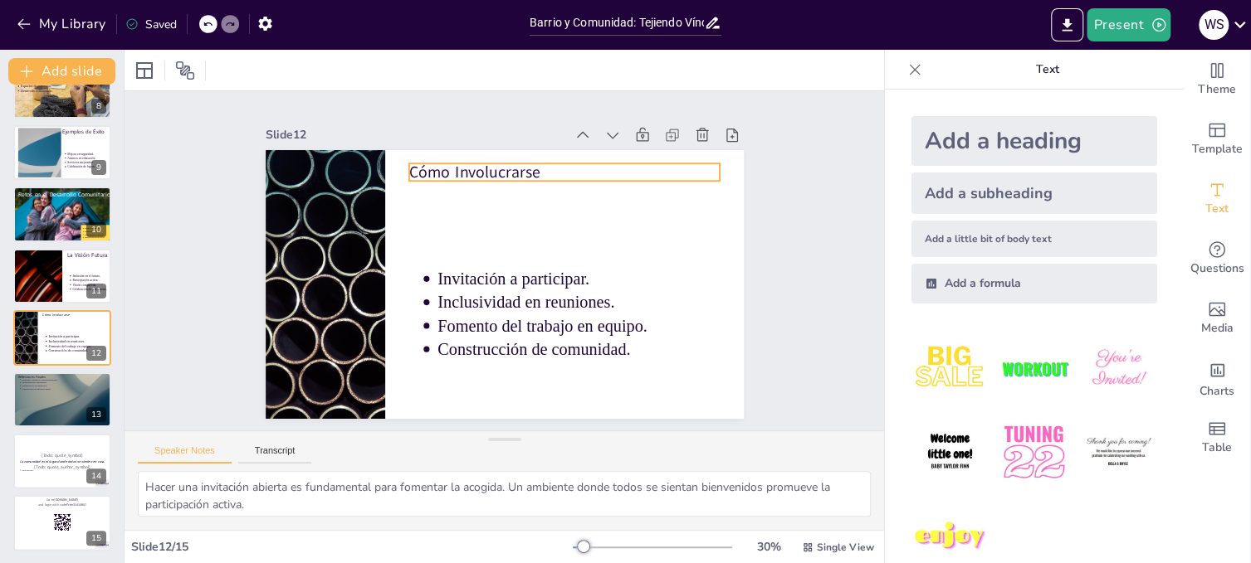
click at [511, 164] on p "Cómo Involucrarse" at bounding box center [588, 194] width 302 height 117
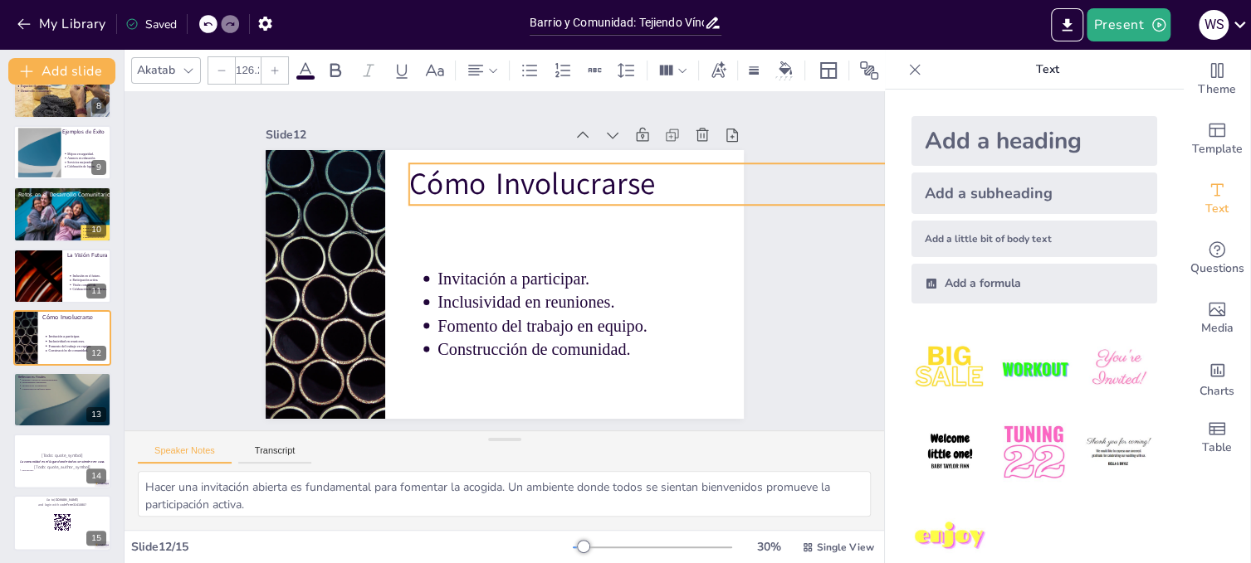
type input "129.2"
drag, startPoint x: 708, startPoint y: 173, endPoint x: 705, endPoint y: 192, distance: 18.6
click at [705, 192] on div "Cómo Involucrarse Invitación a participar. Inclusividad en reuniones. Fomento d…" at bounding box center [495, 282] width 546 height 440
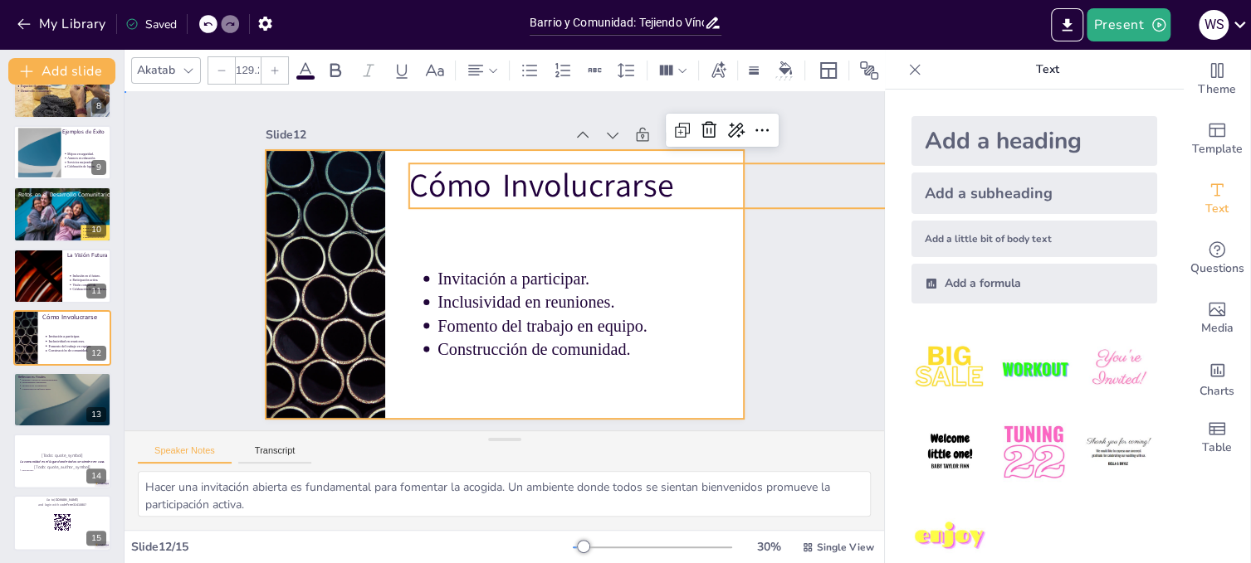
click at [690, 231] on div at bounding box center [490, 280] width 544 height 499
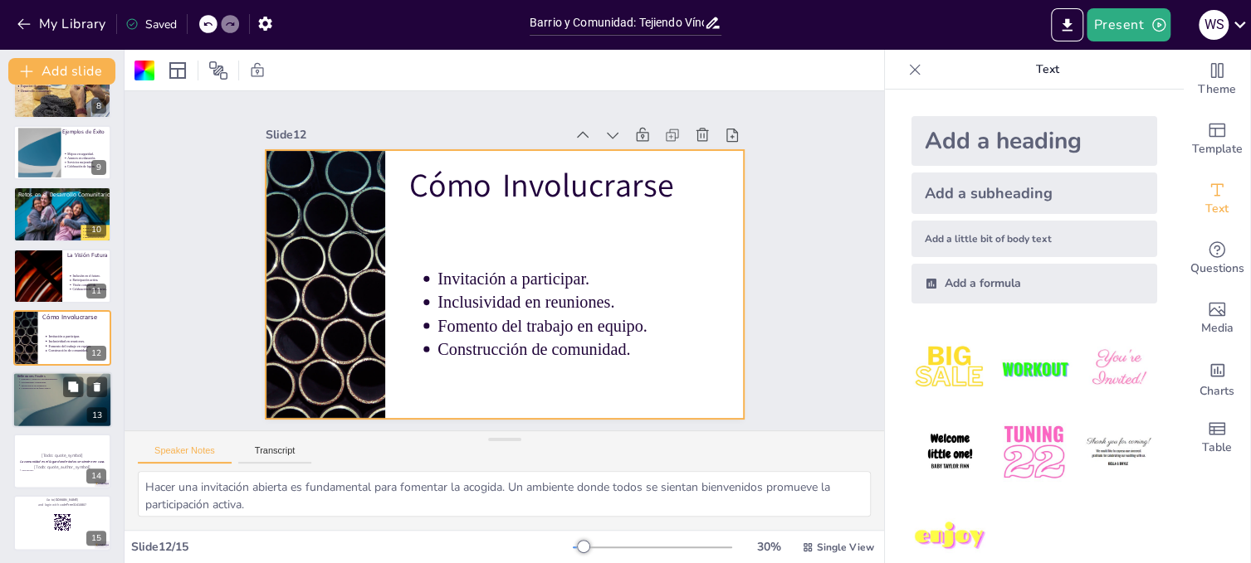
click at [31, 392] on div at bounding box center [62, 400] width 100 height 56
type textarea "La sinergia entre la identidad comunitaria y el desarrollo del barrio es crucia…"
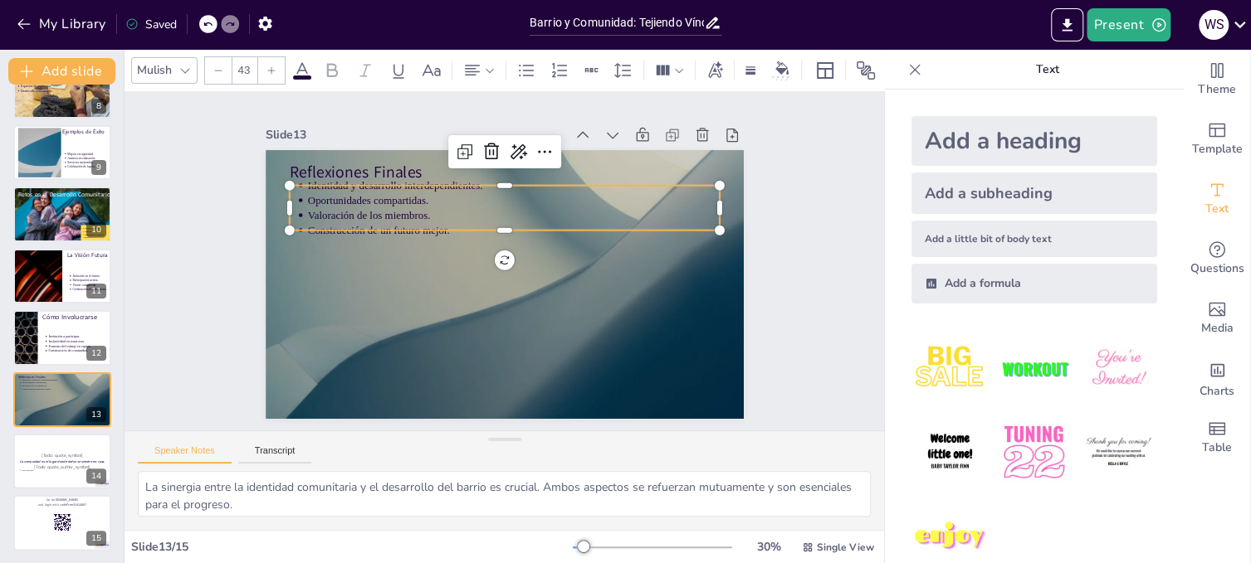
click at [383, 194] on p "Oportunidades compartidas." at bounding box center [520, 202] width 412 height 58
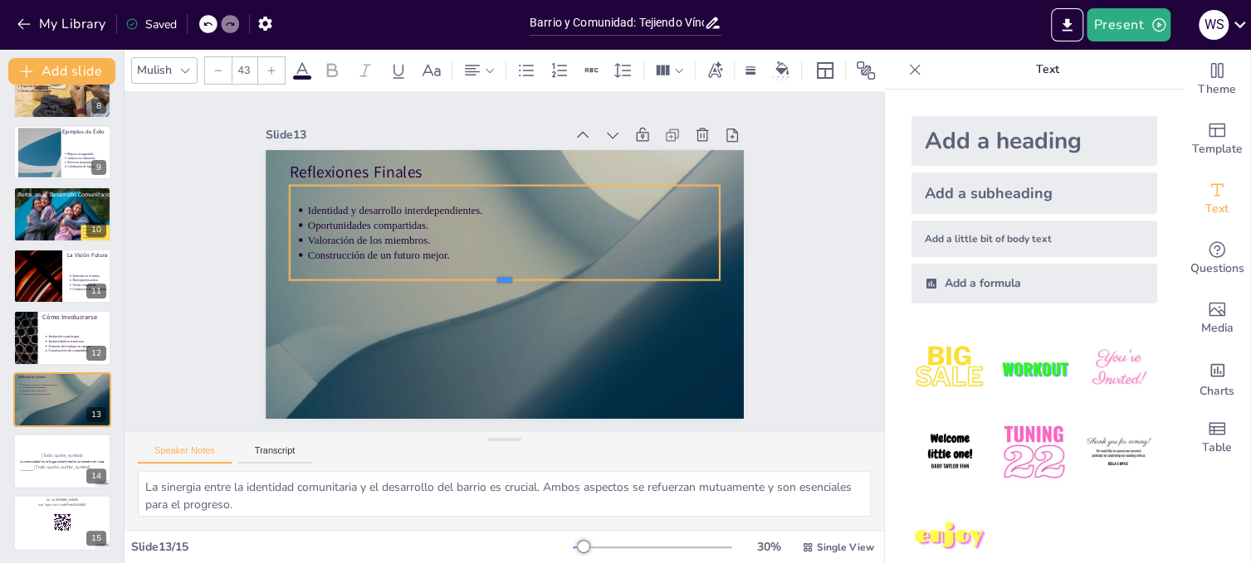
drag, startPoint x: 495, startPoint y: 227, endPoint x: 484, endPoint y: 276, distance: 50.9
click at [484, 276] on div at bounding box center [489, 281] width 356 height 264
drag, startPoint x: 706, startPoint y: 225, endPoint x: 478, endPoint y: 222, distance: 228.2
click at [482, 222] on div at bounding box center [524, 240] width 85 height 66
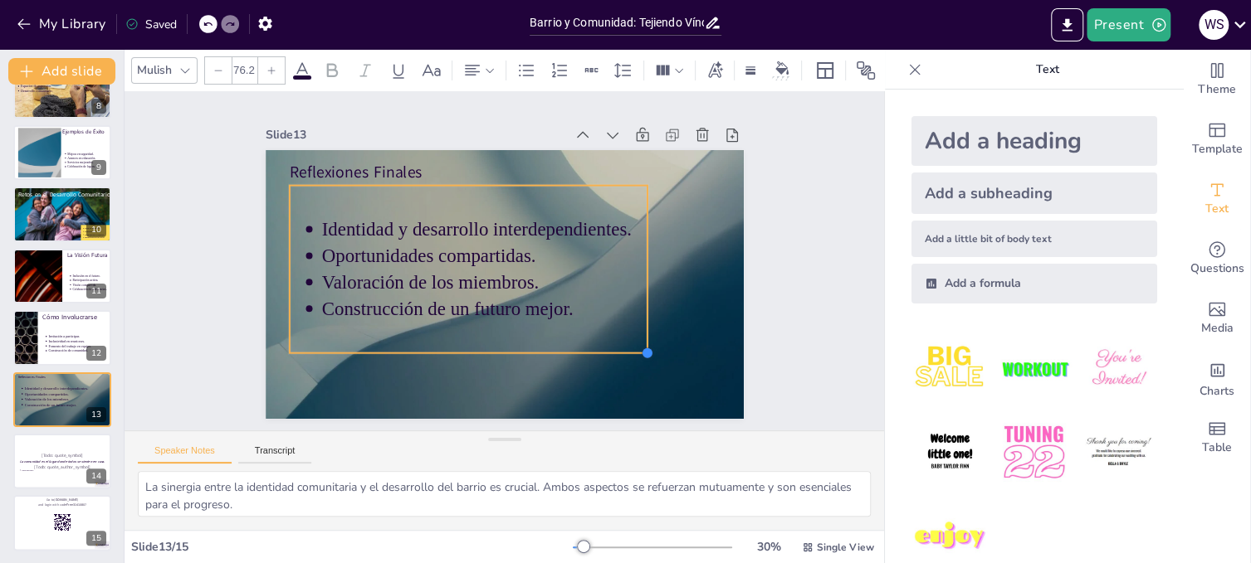
drag, startPoint x: 478, startPoint y: 272, endPoint x: 554, endPoint y: 311, distance: 85.7
click at [556, 343] on div "Reflexiones Finales Identidad y desarrollo interdependientes. Oportunidades com…" at bounding box center [490, 280] width 544 height 499
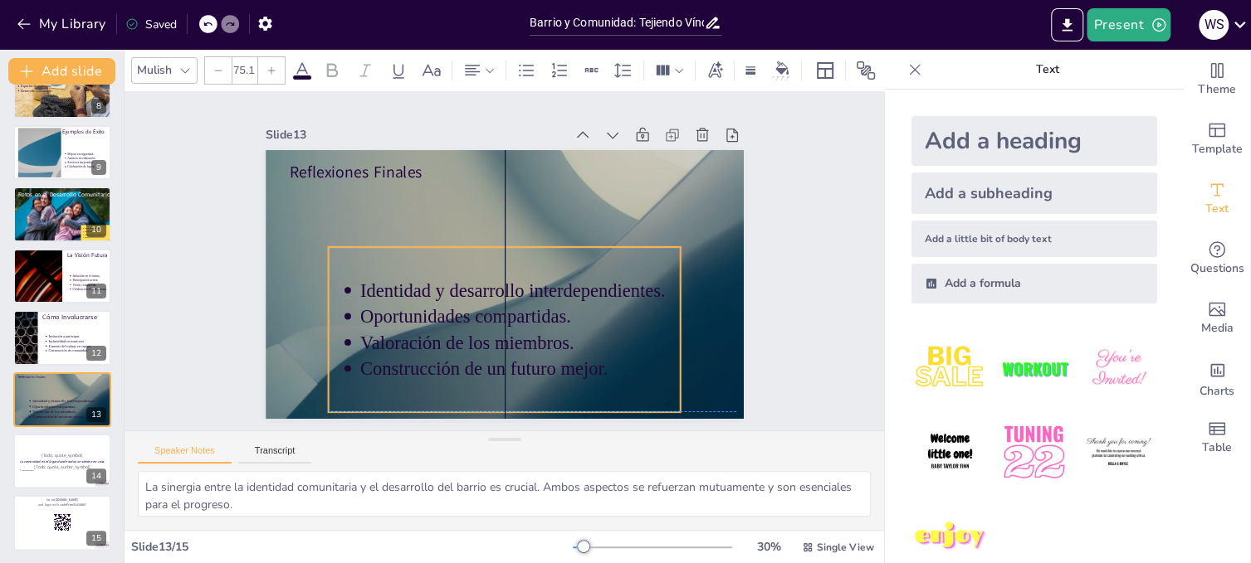
drag, startPoint x: 529, startPoint y: 198, endPoint x: 569, endPoint y: 256, distance: 70.4
click at [569, 256] on div "Identidad y desarrollo interdependientes. Oportunidades compartidas. Valoración…" at bounding box center [464, 316] width 383 height 341
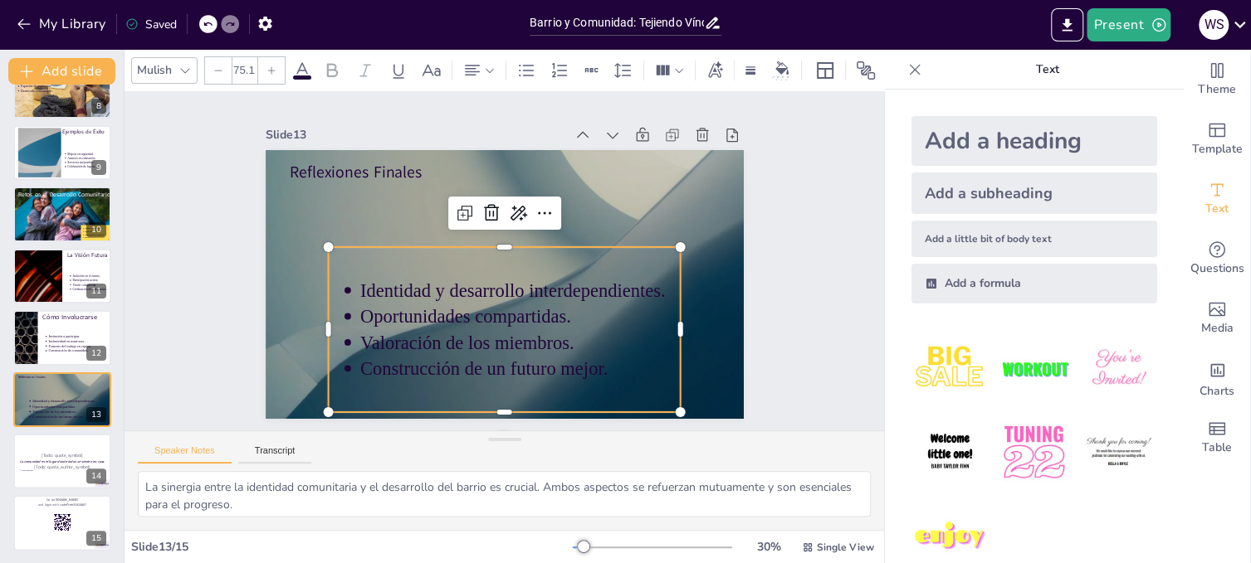
click at [300, 61] on icon at bounding box center [302, 71] width 20 height 20
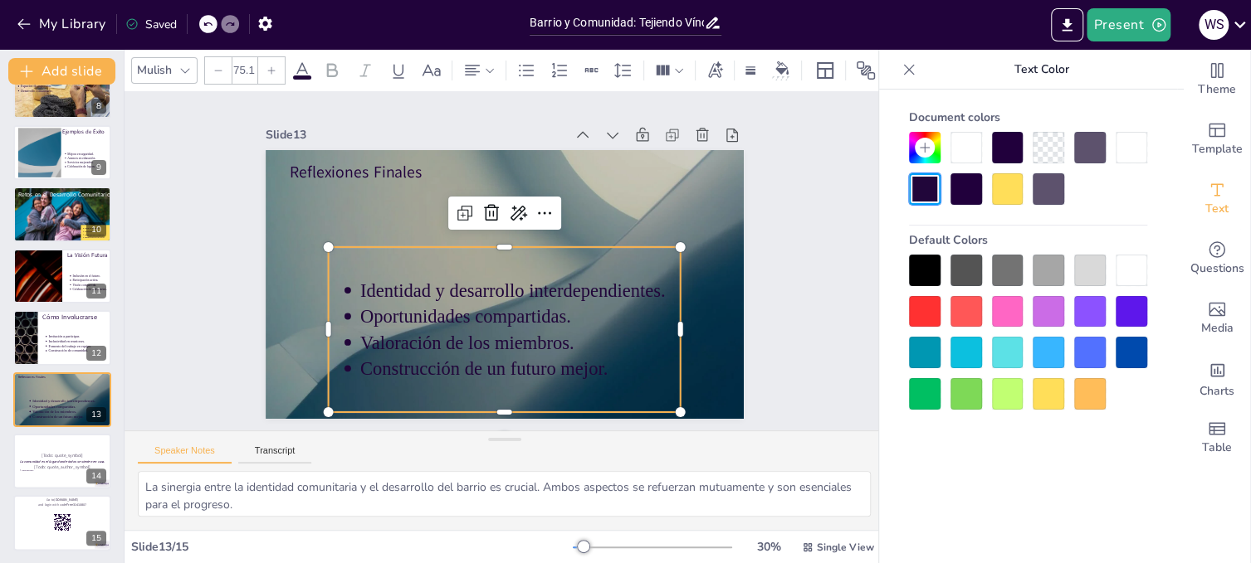
click at [1129, 263] on div at bounding box center [1131, 271] width 32 height 32
type input "--"
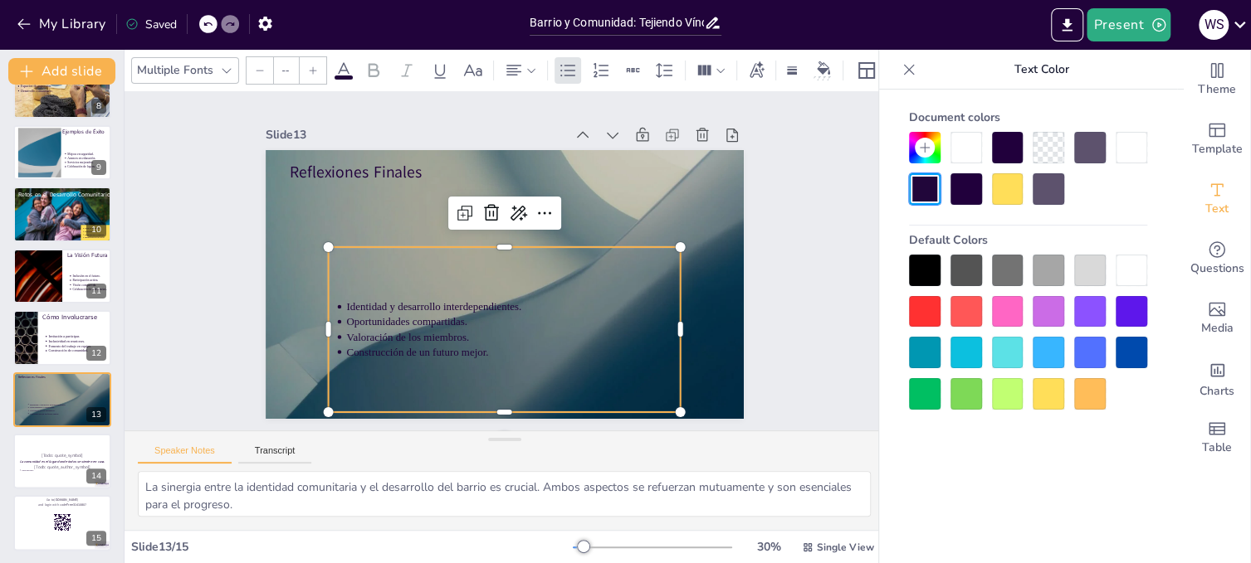
click at [1129, 263] on div at bounding box center [1131, 271] width 32 height 32
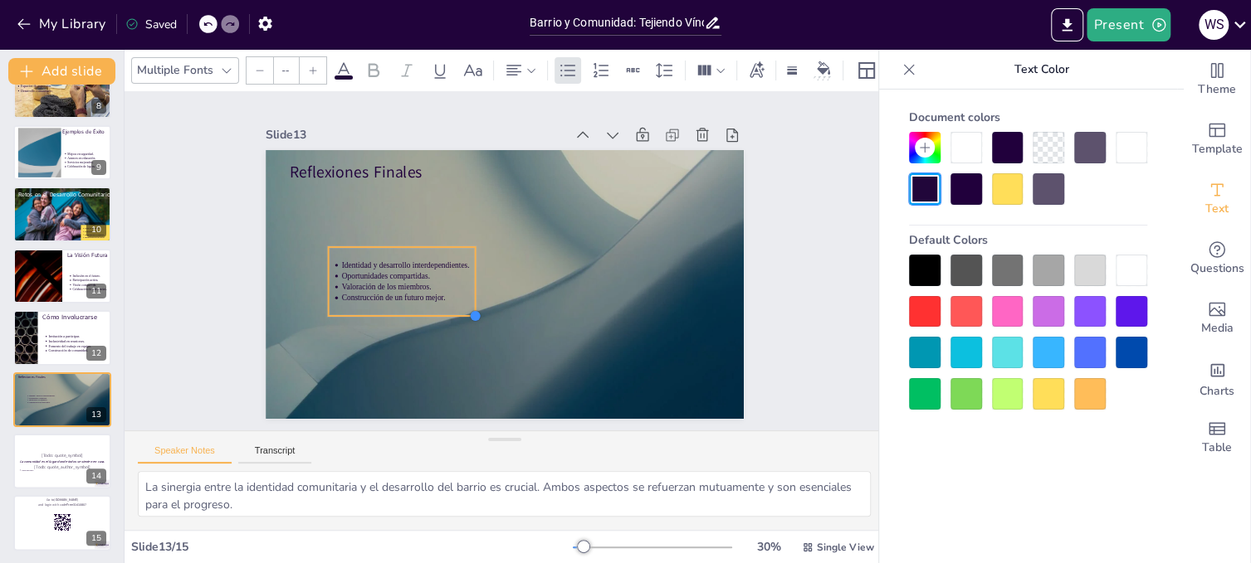
drag, startPoint x: 667, startPoint y: 404, endPoint x: 462, endPoint y: 291, distance: 234.0
click at [462, 291] on div "Reflexiones Finales Identidad y desarrollo interdependientes. Oportunidades com…" at bounding box center [488, 277] width 535 height 519
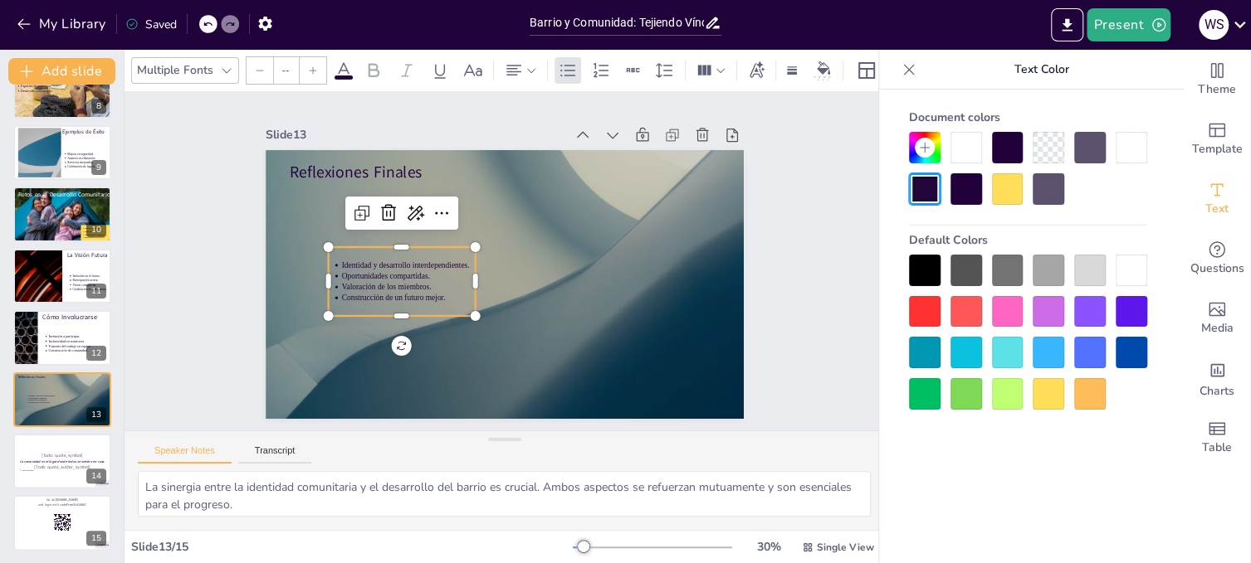
click at [1135, 261] on div at bounding box center [1131, 271] width 32 height 32
click at [520, 175] on icon at bounding box center [531, 163] width 23 height 23
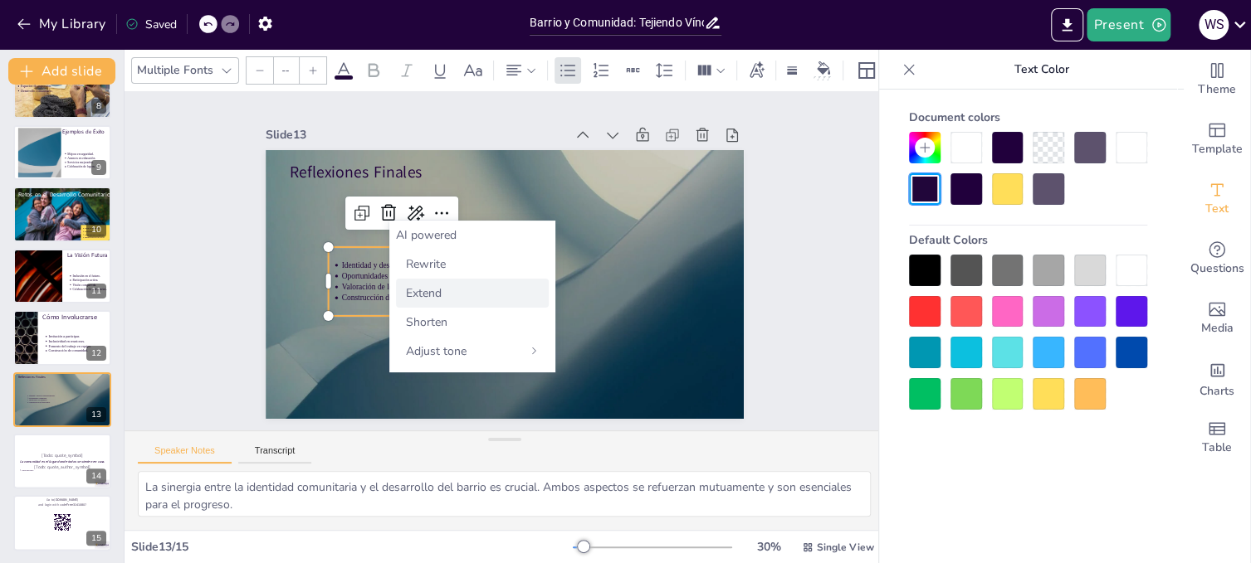
click at [442, 291] on div "Extend" at bounding box center [472, 293] width 153 height 29
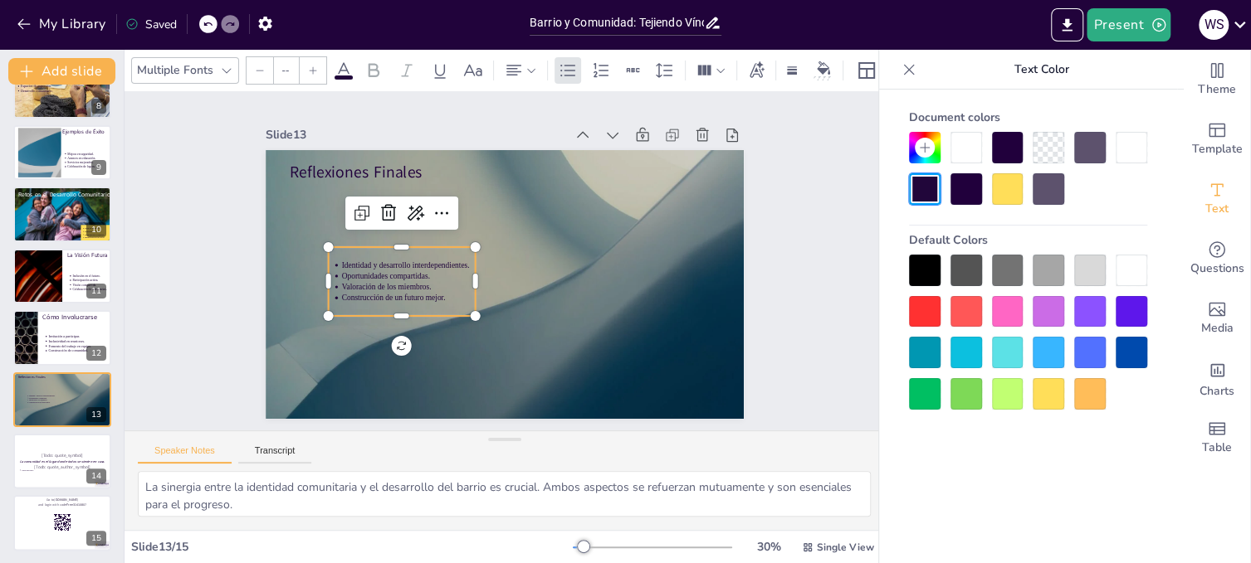
click at [425, 282] on p "Valoración de los miembros." at bounding box center [406, 266] width 134 height 38
click at [1127, 265] on div at bounding box center [1131, 271] width 32 height 32
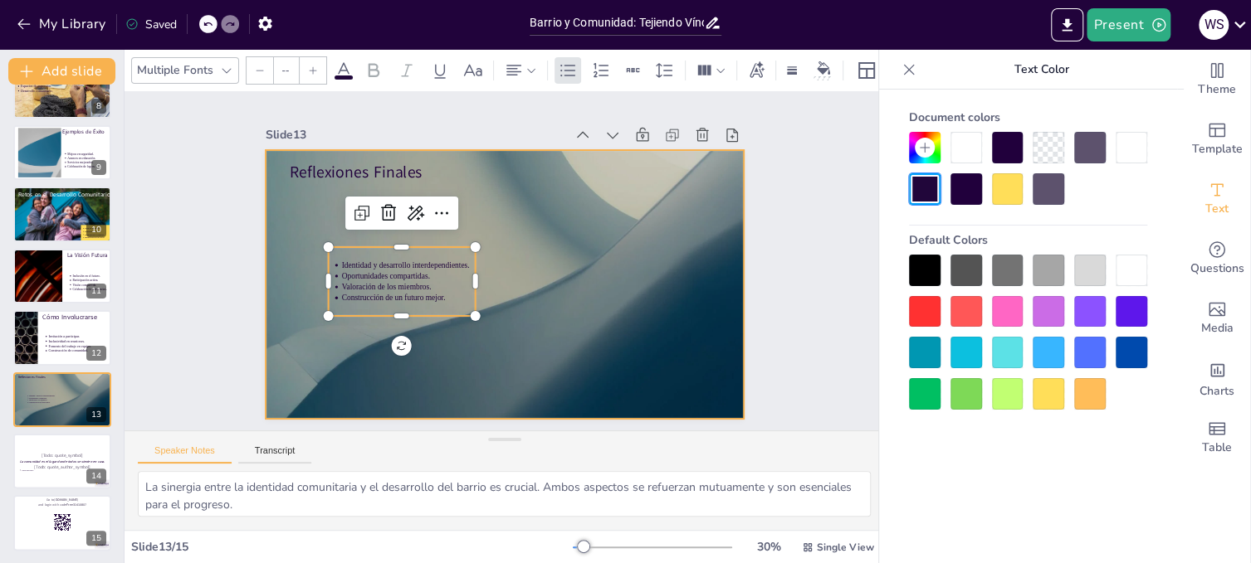
click at [543, 210] on div at bounding box center [486, 247] width 499 height 544
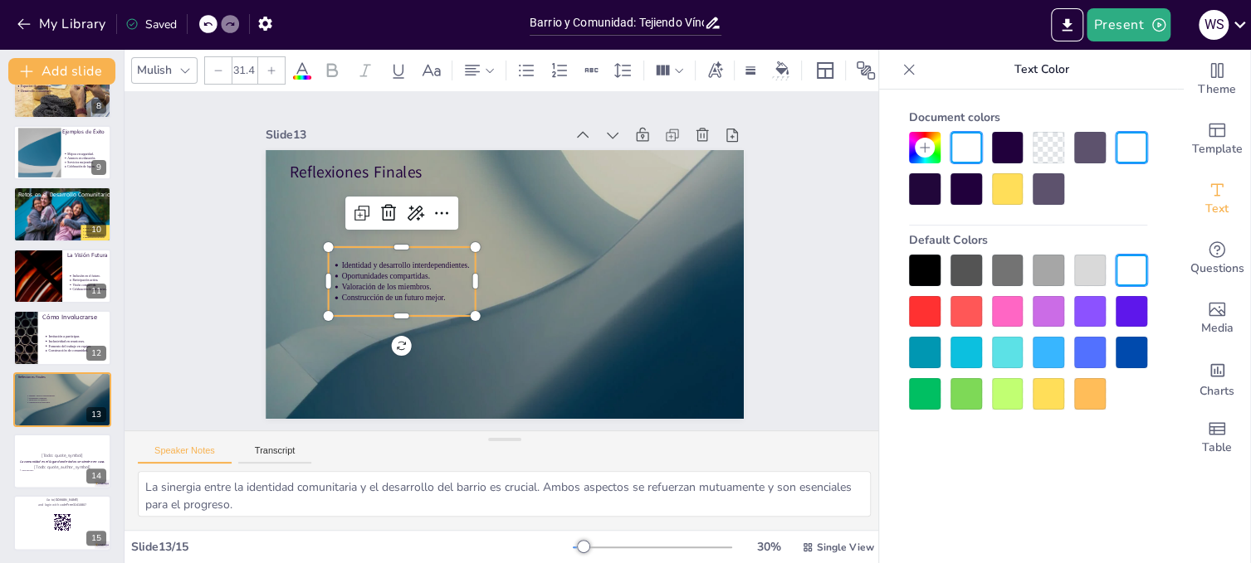
click at [411, 207] on span "Valoración de los miembros." at bounding box center [433, 163] width 44 height 85
click at [299, 61] on icon at bounding box center [302, 71] width 20 height 20
click at [923, 146] on icon at bounding box center [924, 147] width 13 height 13
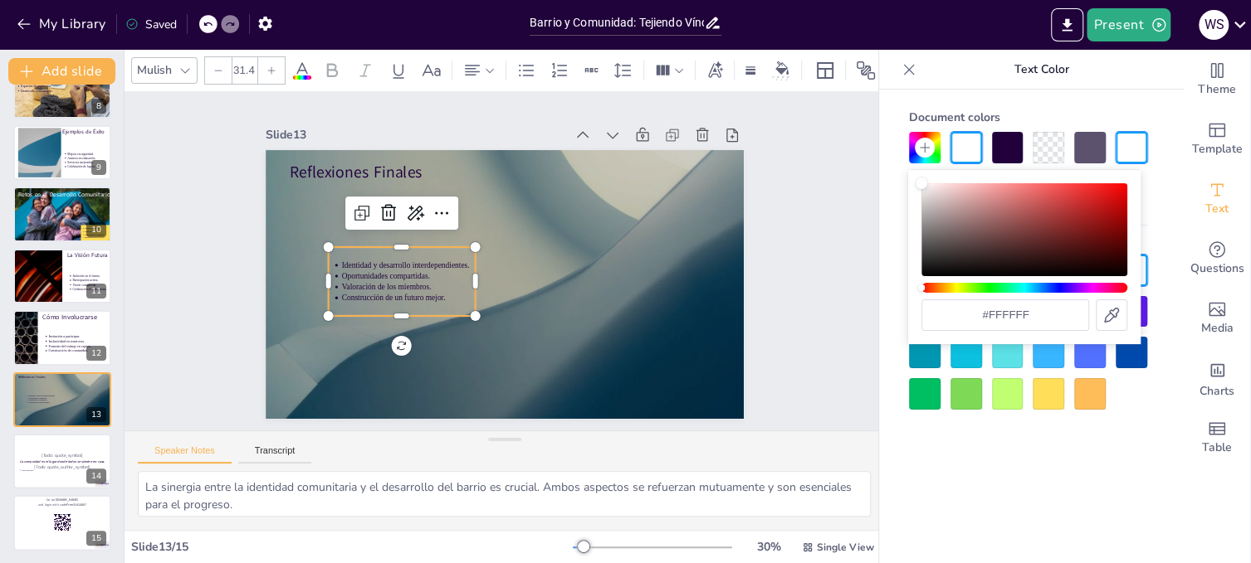
type input "#f5f0f0"
type input "--"
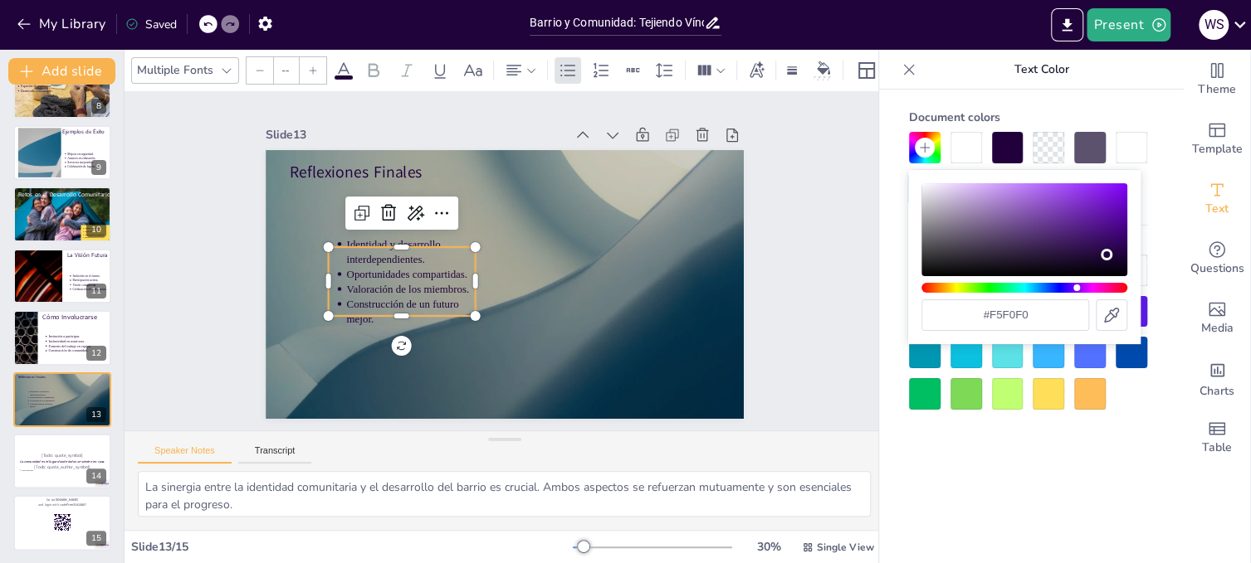
click at [926, 187] on div "Color" at bounding box center [1024, 229] width 206 height 93
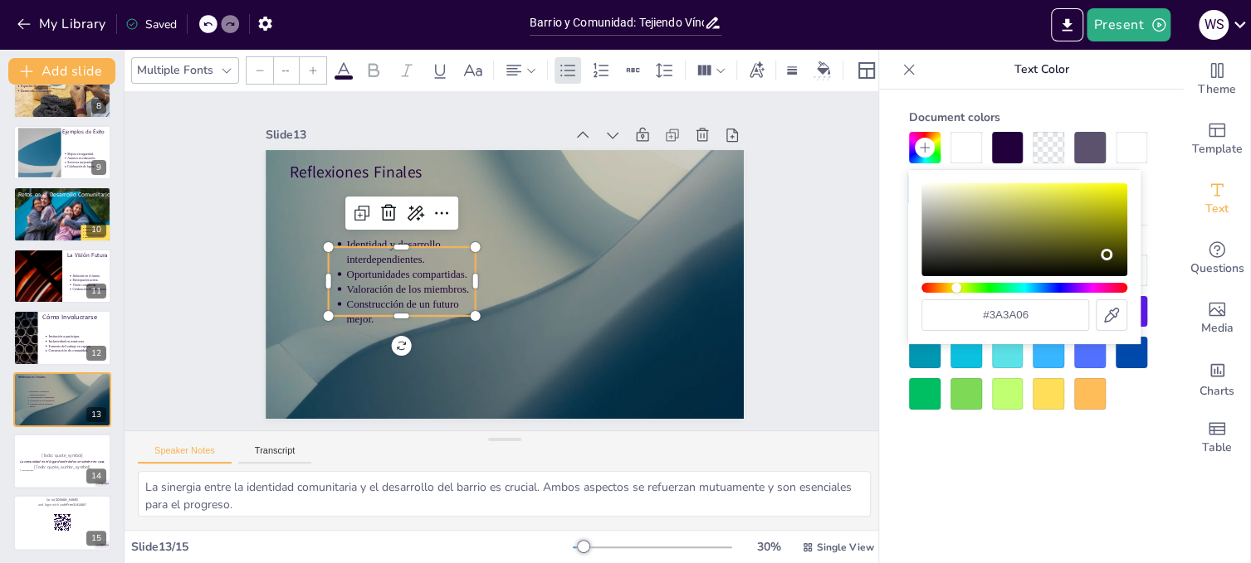
click at [956, 289] on div "Hue" at bounding box center [1024, 288] width 206 height 10
type input "#f1f308"
click at [1120, 188] on div "Color" at bounding box center [1024, 229] width 206 height 93
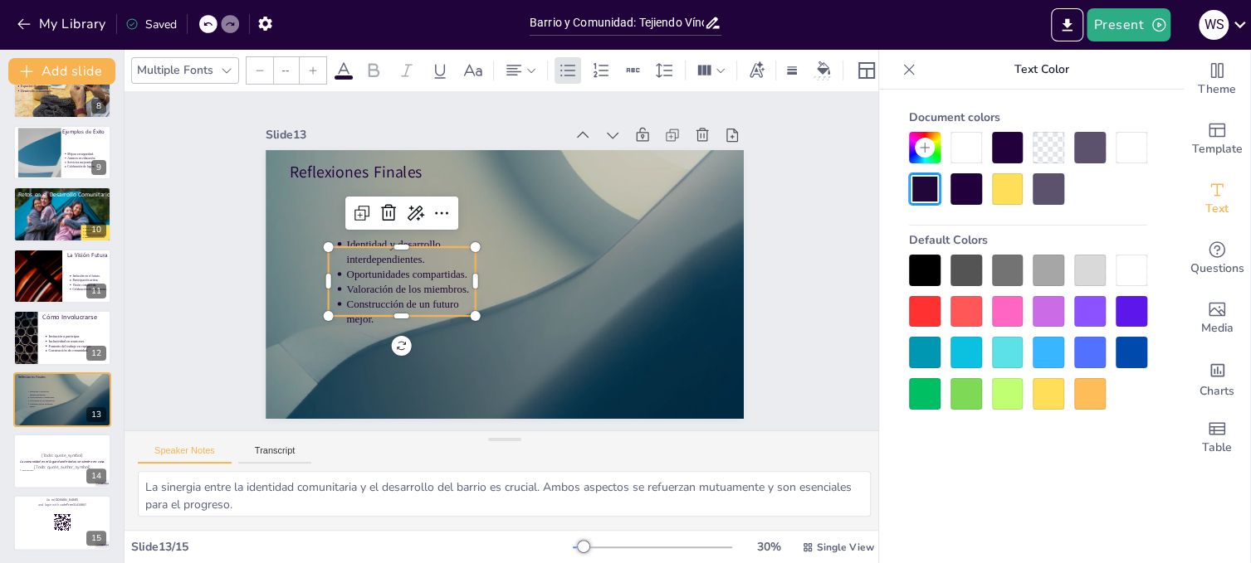
click at [437, 237] on span "Valoración de los miembros." at bounding box center [447, 177] width 49 height 120
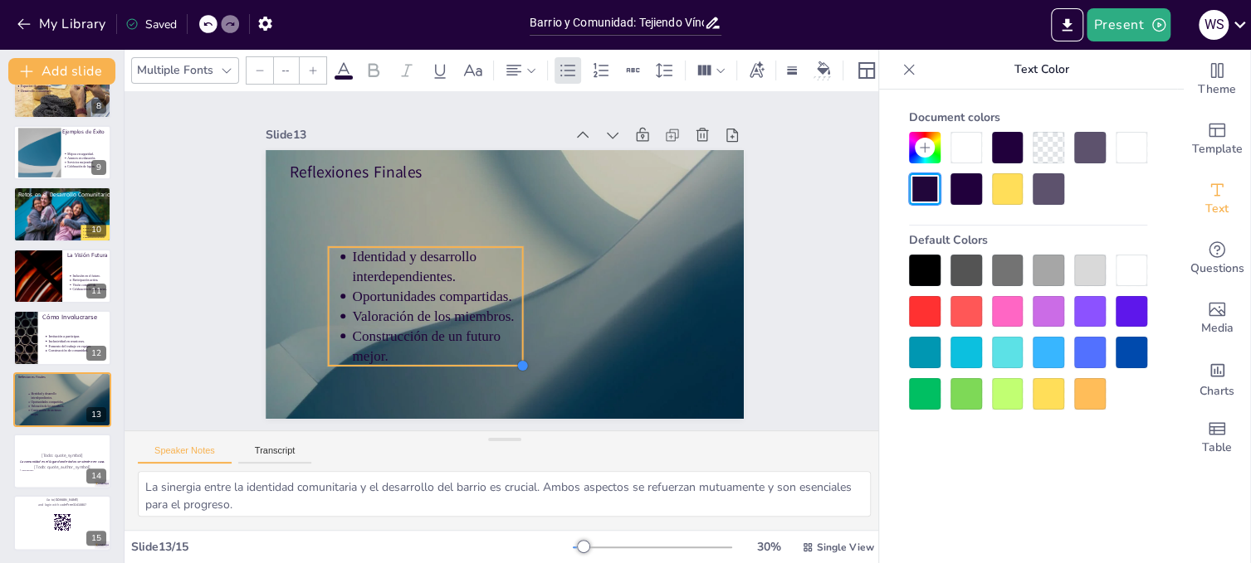
drag, startPoint x: 471, startPoint y: 310, endPoint x: 515, endPoint y: 329, distance: 49.0
click at [515, 329] on div "Reflexiones Finales Identidad y desarrollo interdependientes. Oportunidades com…" at bounding box center [497, 282] width 538 height 403
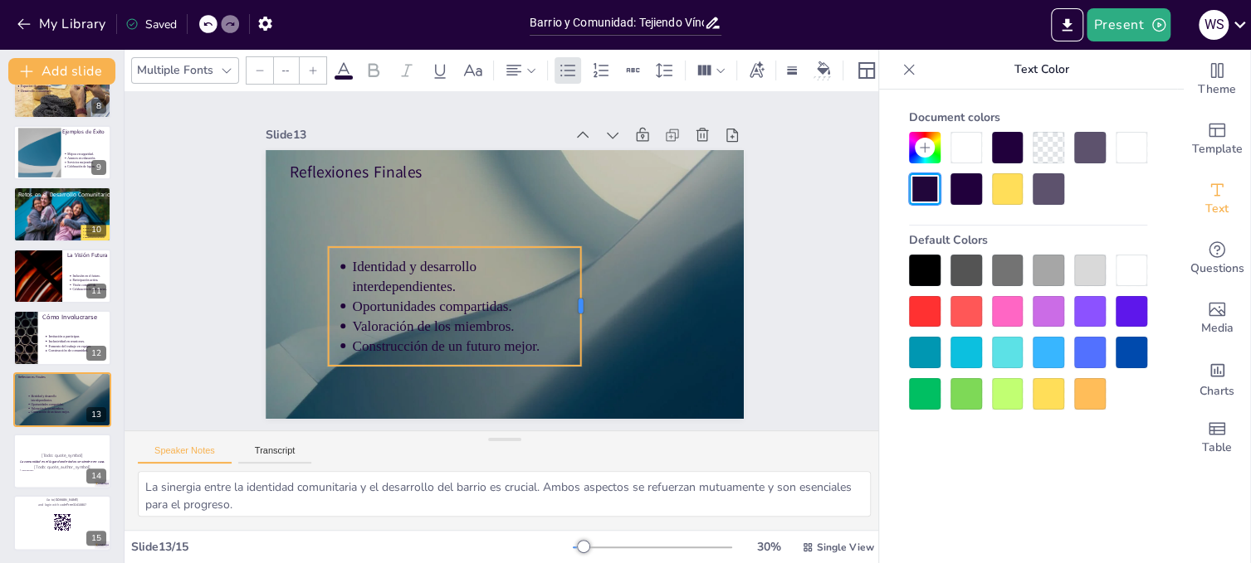
drag, startPoint x: 511, startPoint y: 302, endPoint x: 569, endPoint y: 306, distance: 58.2
click at [510, 326] on div at bounding box center [451, 339] width 120 height 26
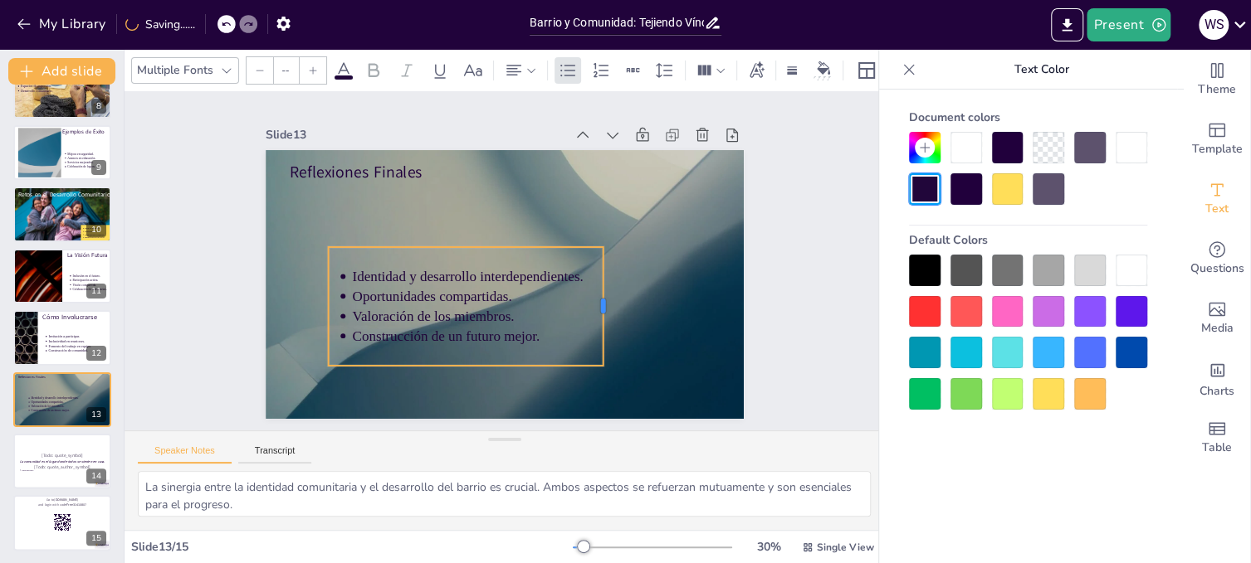
drag, startPoint x: 570, startPoint y: 301, endPoint x: 593, endPoint y: 304, distance: 22.5
click at [582, 333] on div at bounding box center [530, 373] width 104 height 80
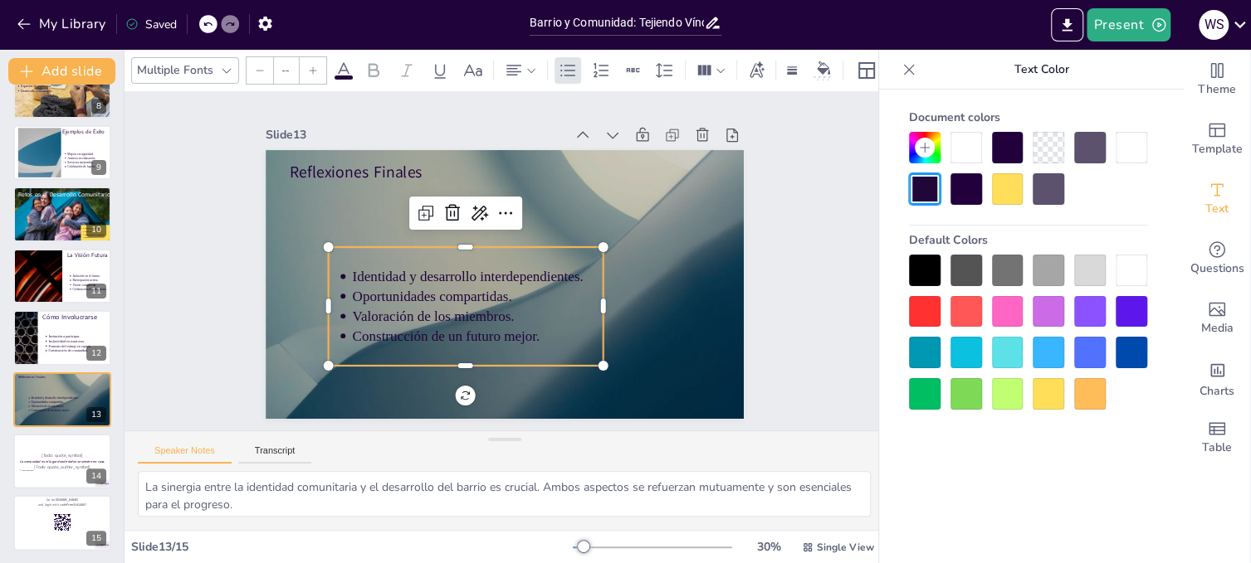
click at [341, 62] on icon at bounding box center [343, 70] width 15 height 16
click at [456, 286] on span "Oportunidades compartidas." at bounding box center [424, 263] width 152 height 79
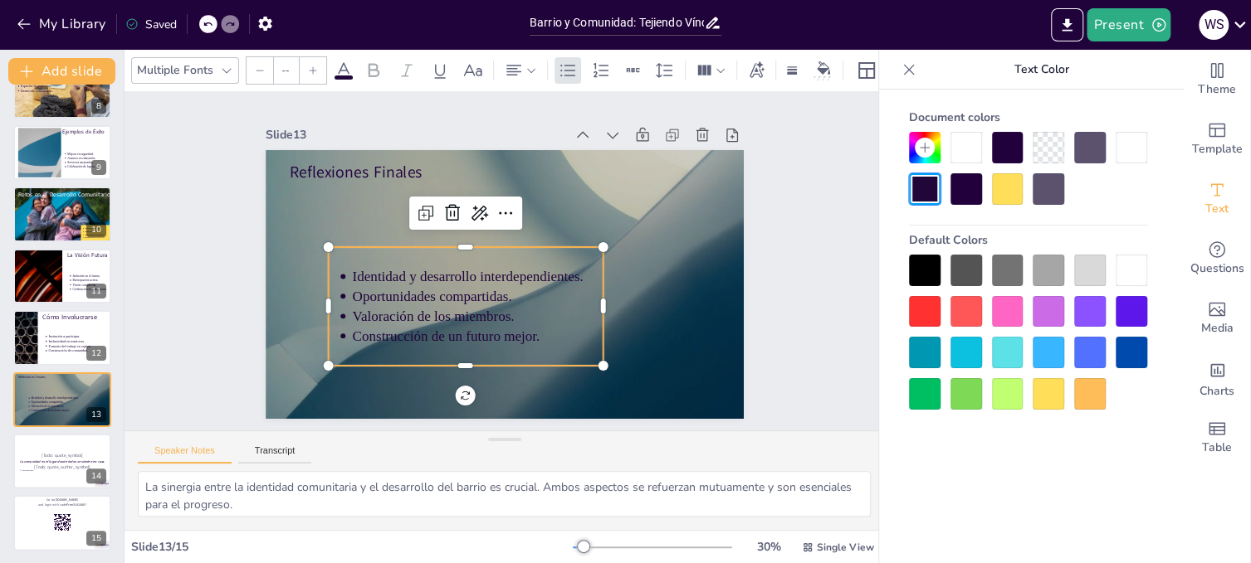
click at [456, 286] on span "Oportunidades compartidas." at bounding box center [481, 338] width 118 height 129
type input "56.8"
click at [462, 283] on span "Oportunidades compartidas." at bounding box center [424, 254] width 146 height 93
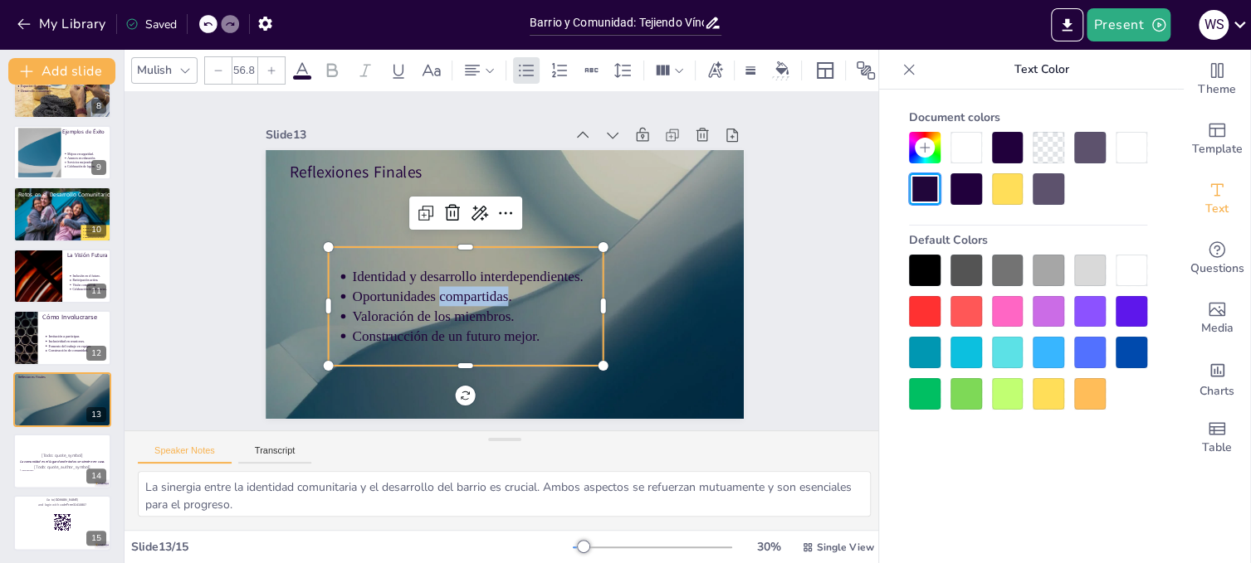
click at [462, 280] on span "Oportunidades compartidas." at bounding box center [449, 202] width 64 height 156
click at [529, 306] on p "Valoración de los miembros." at bounding box center [467, 309] width 250 height 71
click at [510, 330] on p "Construcción de un futuro mejor." at bounding box center [427, 283] width 163 height 215
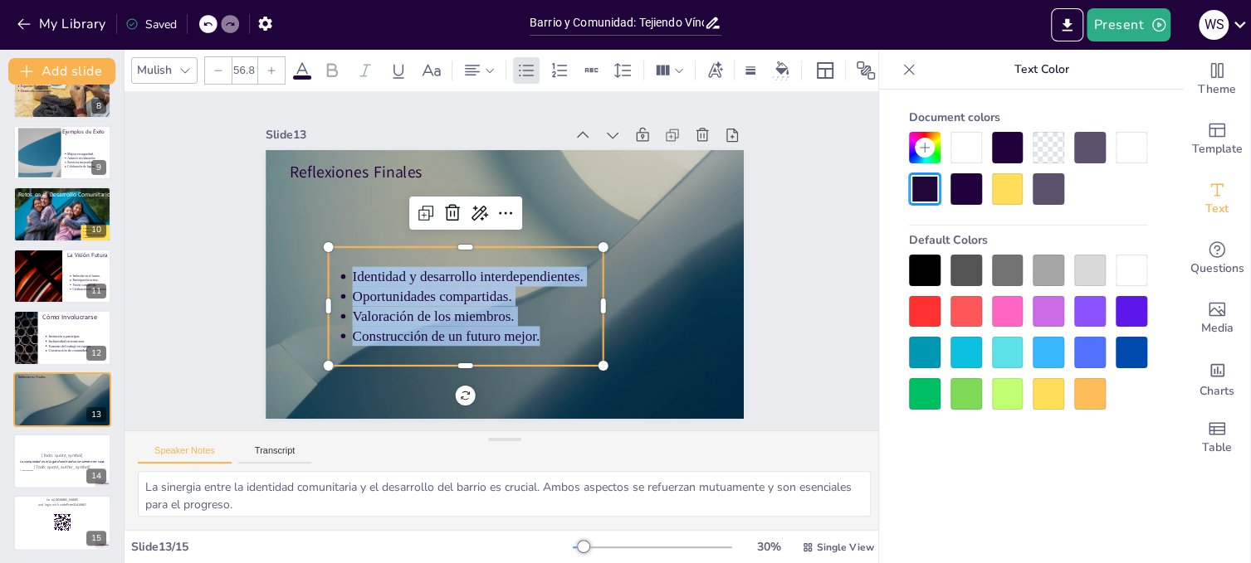
click at [1133, 269] on div at bounding box center [1131, 271] width 32 height 32
click at [964, 144] on div at bounding box center [966, 148] width 32 height 32
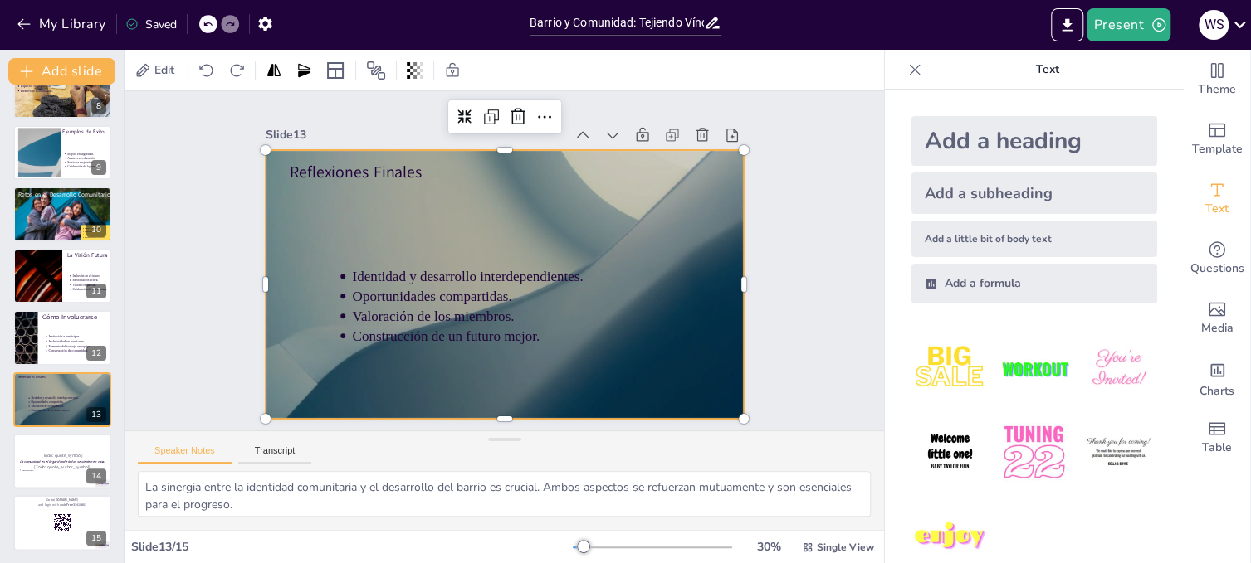
click at [621, 329] on div at bounding box center [497, 282] width 538 height 403
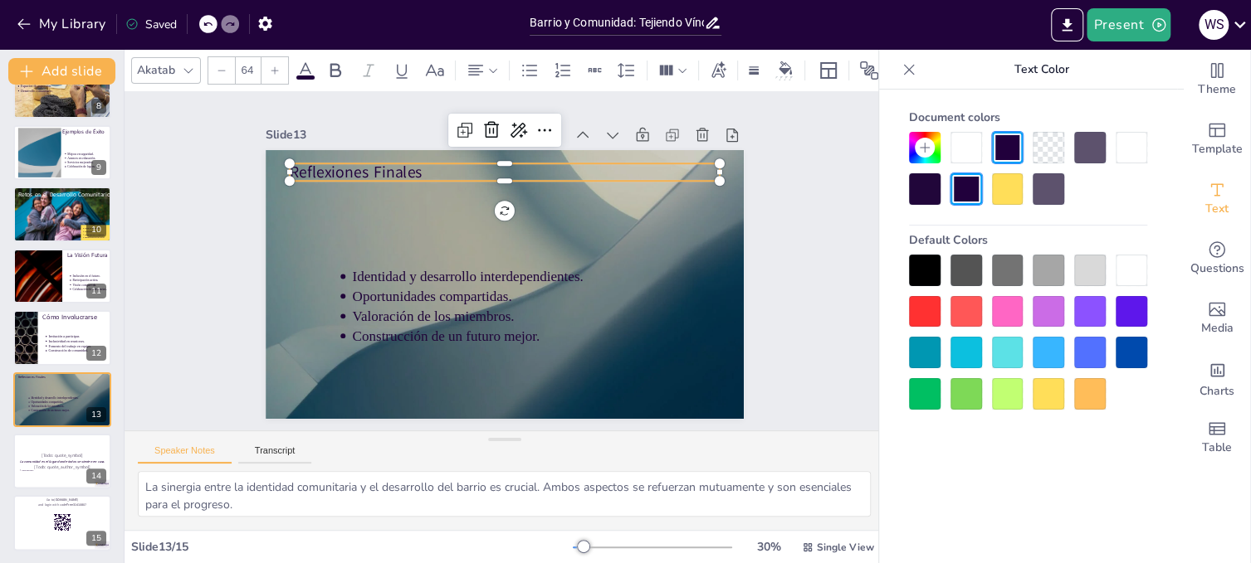
click at [488, 169] on p "Reflexiones Finales" at bounding box center [585, 225] width 195 height 402
drag, startPoint x: 709, startPoint y: 166, endPoint x: 419, endPoint y: 171, distance: 289.7
click at [466, 167] on div at bounding box center [477, 154] width 22 height 26
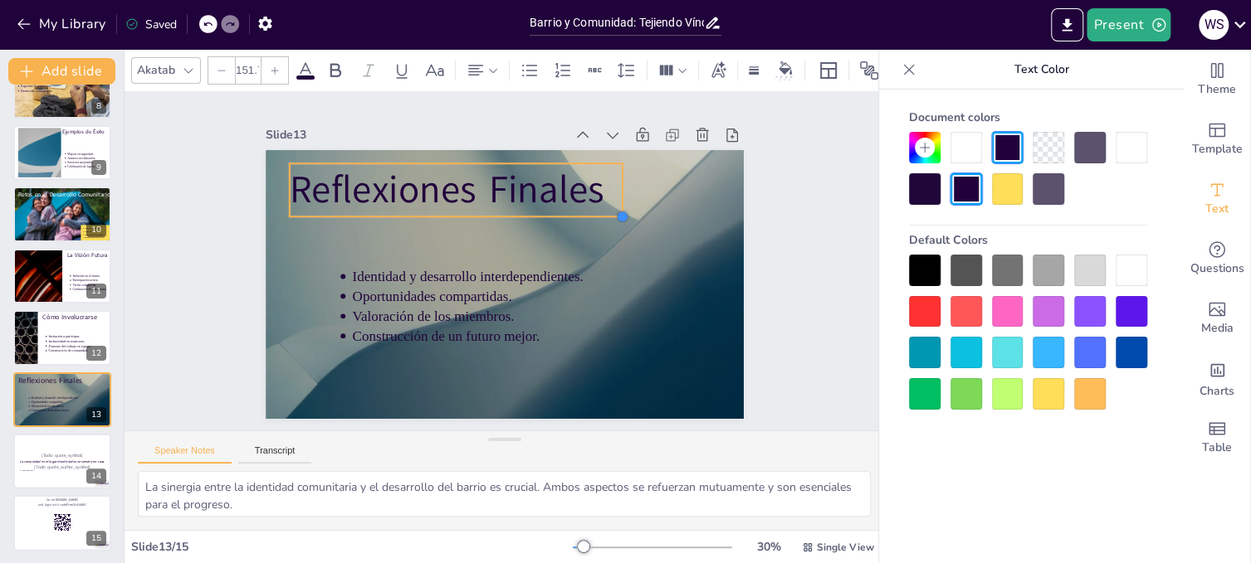
type input "147"
drag, startPoint x: 419, startPoint y: 178, endPoint x: 470, endPoint y: 207, distance: 58.4
click at [470, 207] on div "Reflexiones Finales Identidad y desarrollo interdependientes. Oportunidades com…" at bounding box center [480, 261] width 269 height 478
click at [305, 61] on icon at bounding box center [305, 71] width 20 height 20
click at [1133, 266] on div at bounding box center [1131, 271] width 32 height 32
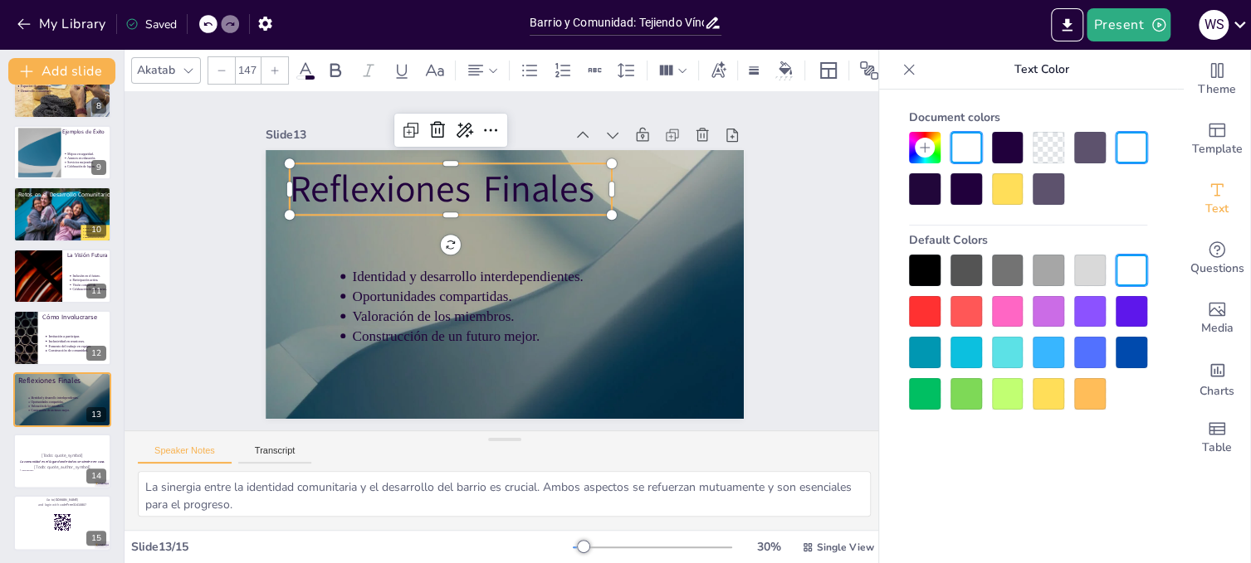
click at [1132, 266] on div at bounding box center [1131, 271] width 32 height 32
click at [301, 62] on icon at bounding box center [305, 70] width 15 height 16
click at [966, 144] on div at bounding box center [966, 148] width 32 height 32
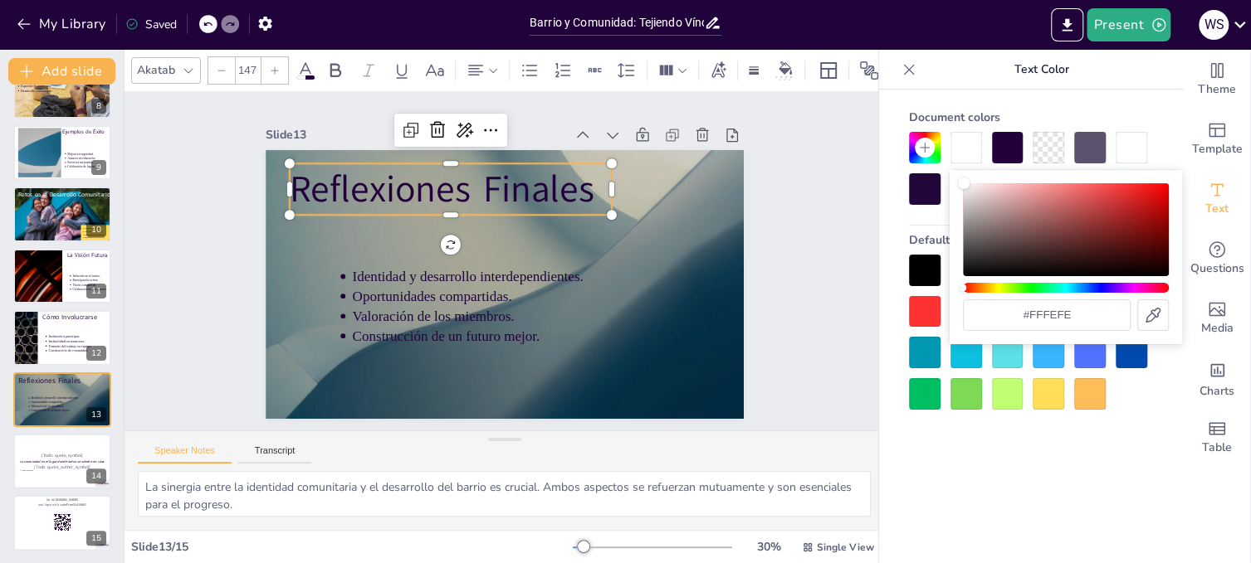
click at [963, 182] on div "Color" at bounding box center [964, 184] width 12 height 12
click at [968, 145] on div at bounding box center [966, 148] width 32 height 32
type input "#fcf8f8"
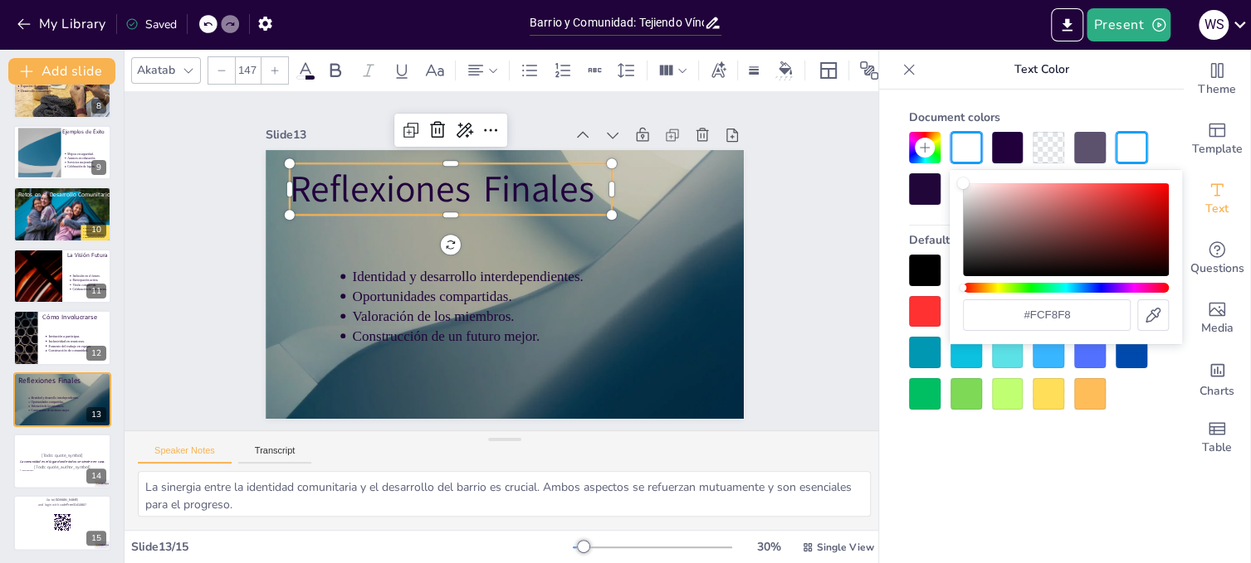
click at [966, 184] on div "Color" at bounding box center [963, 184] width 12 height 12
click at [1045, 497] on div "Document colors Default Colors" at bounding box center [1028, 352] width 298 height 524
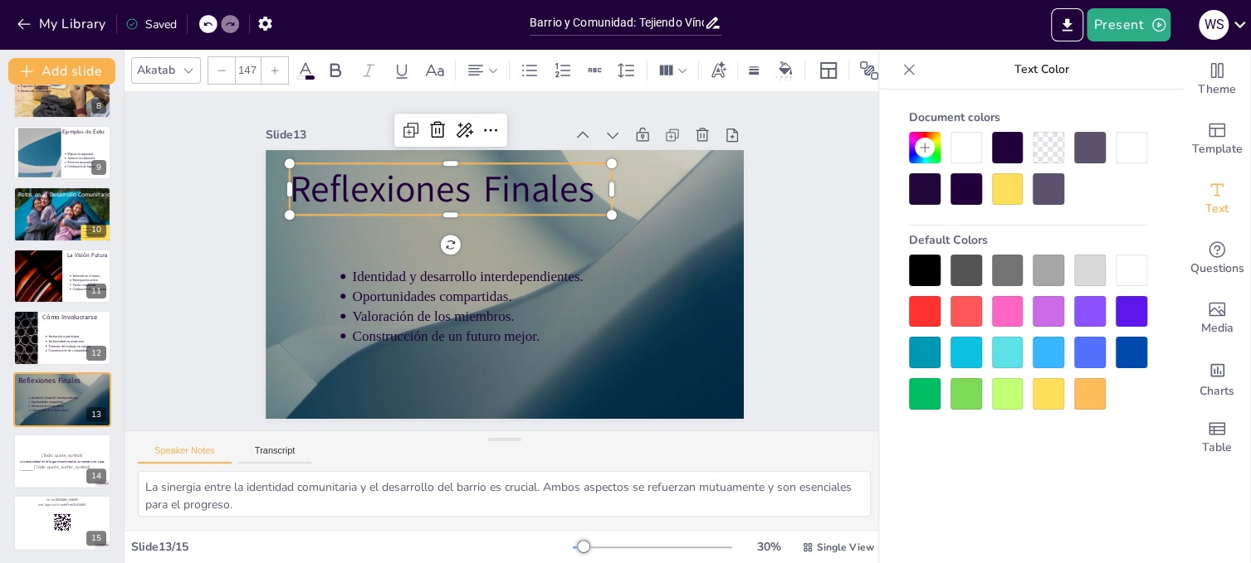
click at [578, 182] on span "Reflexiones Finales" at bounding box center [476, 169] width 299 height 169
click at [578, 182] on span "Reflexiones Finales" at bounding box center [486, 167] width 289 height 195
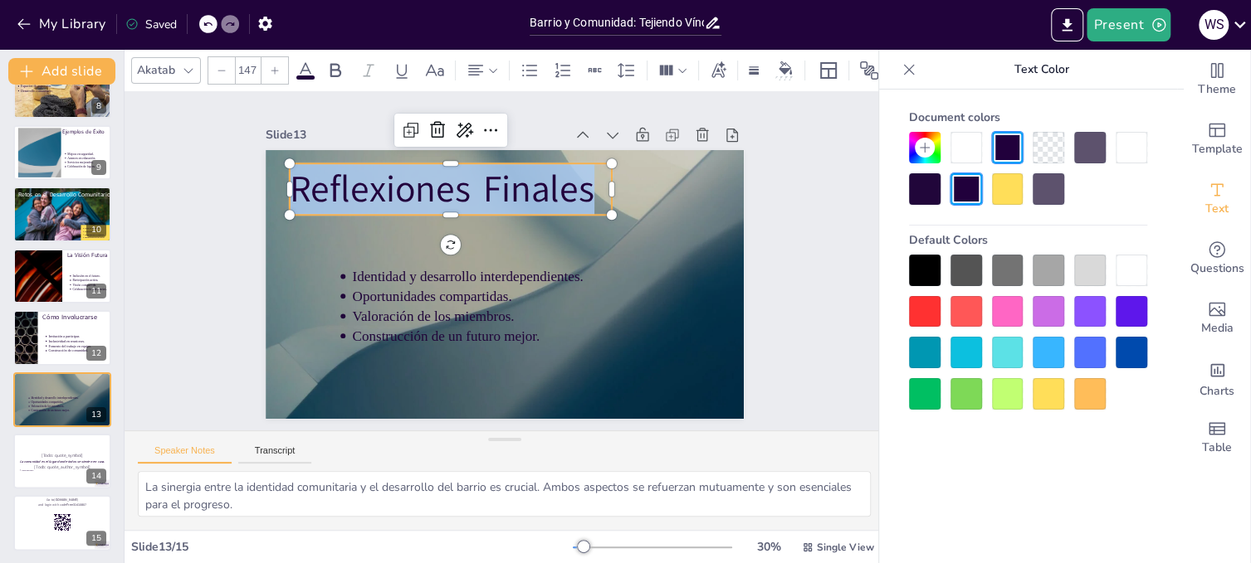
click at [1131, 139] on div at bounding box center [1131, 148] width 32 height 32
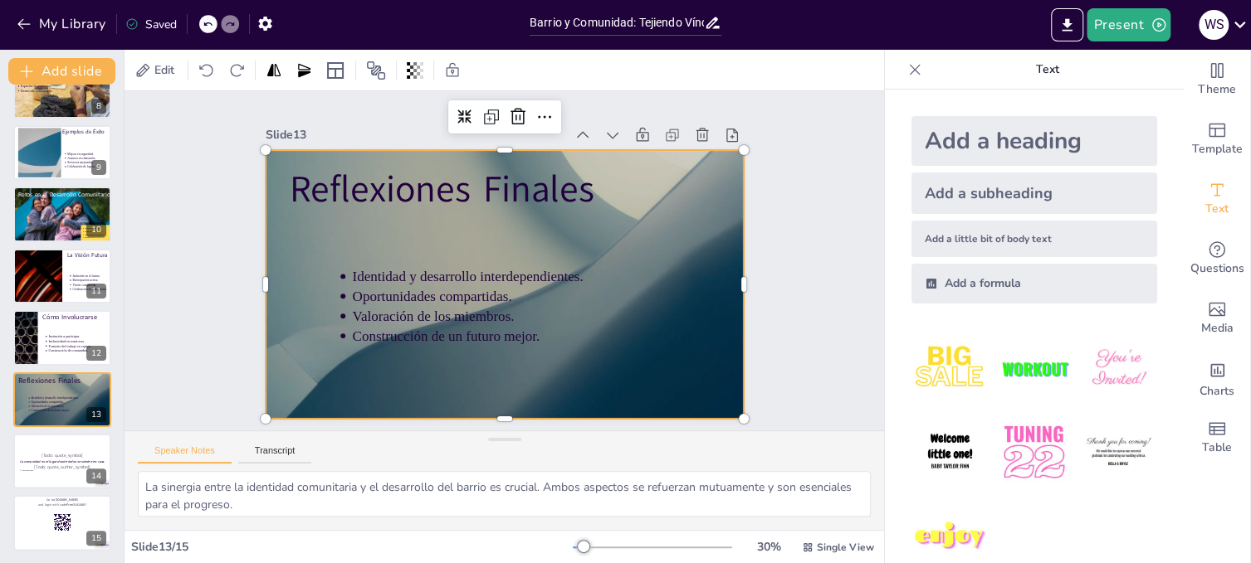
click at [657, 183] on div at bounding box center [484, 272] width 472 height 549
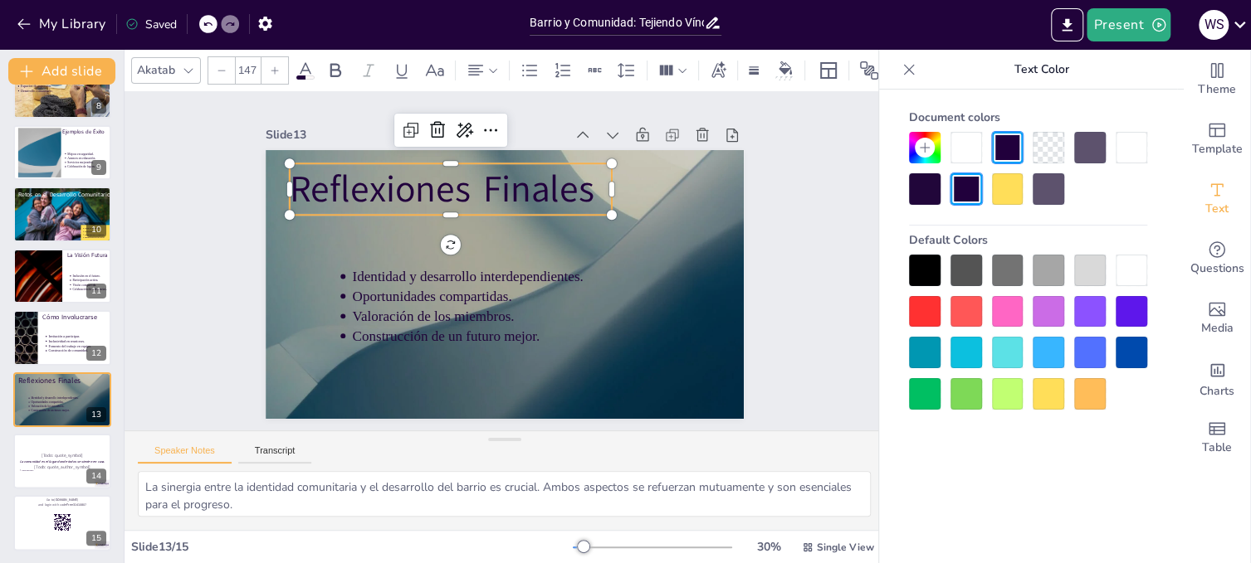
click at [399, 186] on span "Reflexiones Finales" at bounding box center [458, 177] width 309 height 112
click at [304, 66] on icon at bounding box center [305, 71] width 20 height 20
click at [585, 184] on p "Reflexiones Finales" at bounding box center [493, 172] width 305 height 206
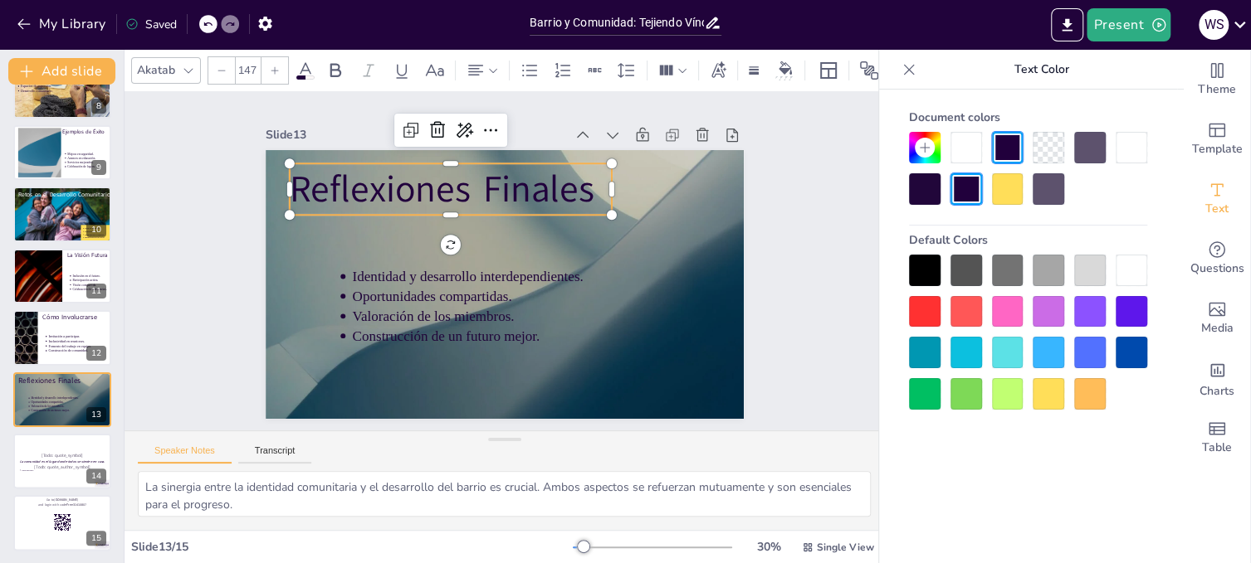
click at [581, 183] on p "Reflexiones Finales" at bounding box center [483, 174] width 315 height 178
click at [580, 183] on p "Reflexiones Finales" at bounding box center [522, 173] width 254 height 274
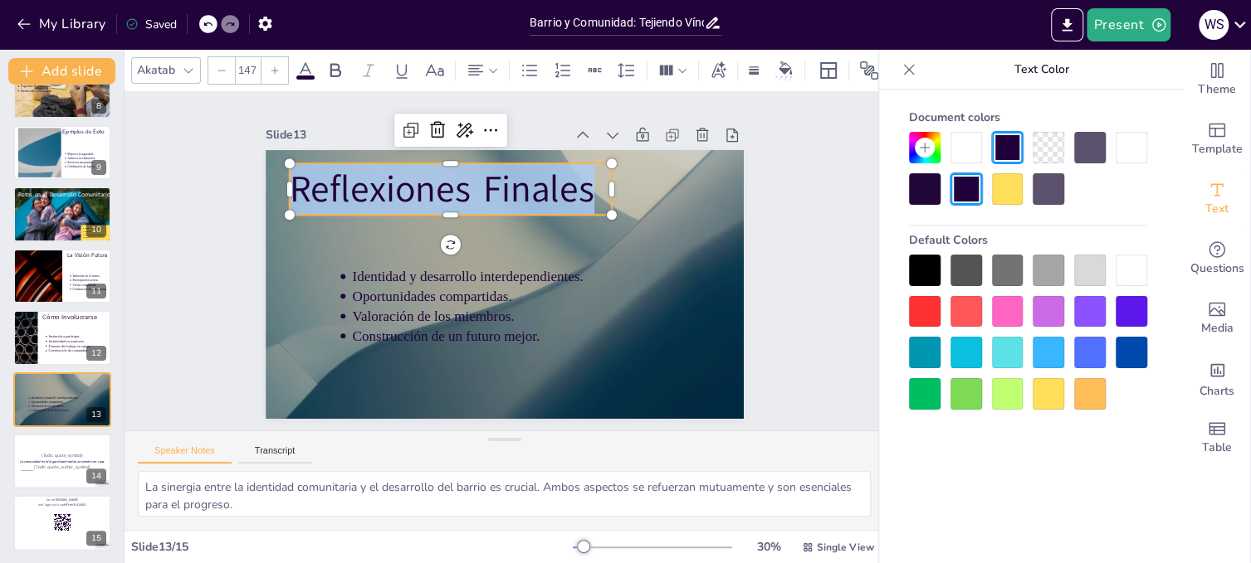
click at [305, 61] on icon at bounding box center [305, 71] width 20 height 20
click at [304, 62] on icon at bounding box center [305, 70] width 15 height 16
click at [968, 143] on div at bounding box center [966, 148] width 32 height 32
click at [1134, 140] on div at bounding box center [1131, 148] width 32 height 32
click at [1132, 265] on div at bounding box center [1131, 271] width 32 height 32
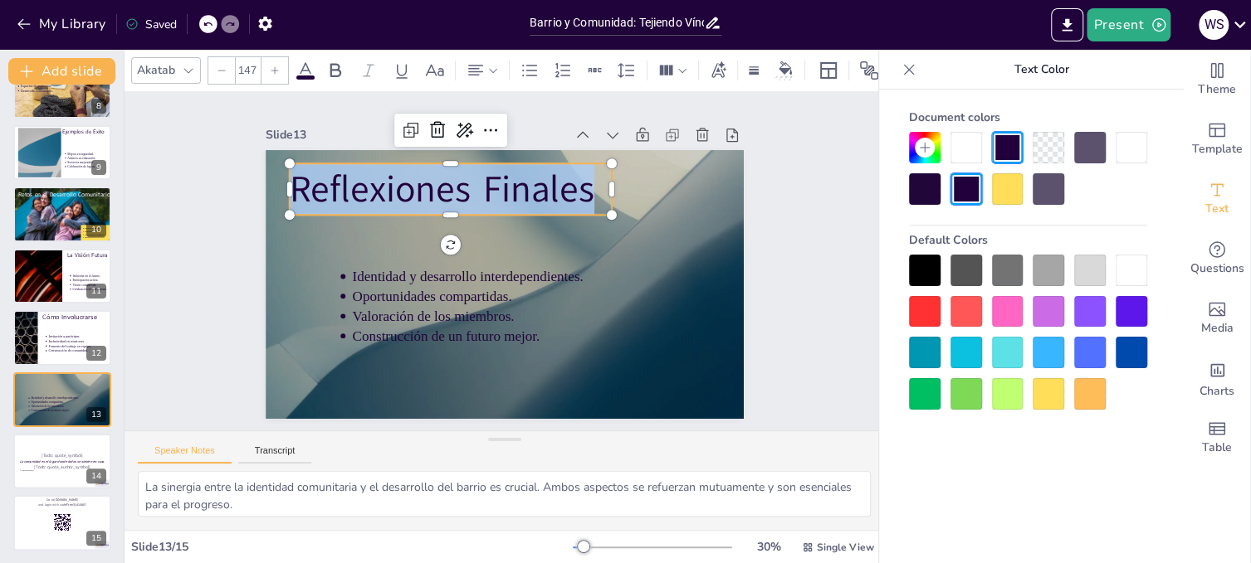
click at [589, 183] on p "Reflexiones Finales" at bounding box center [581, 215] width 85 height 326
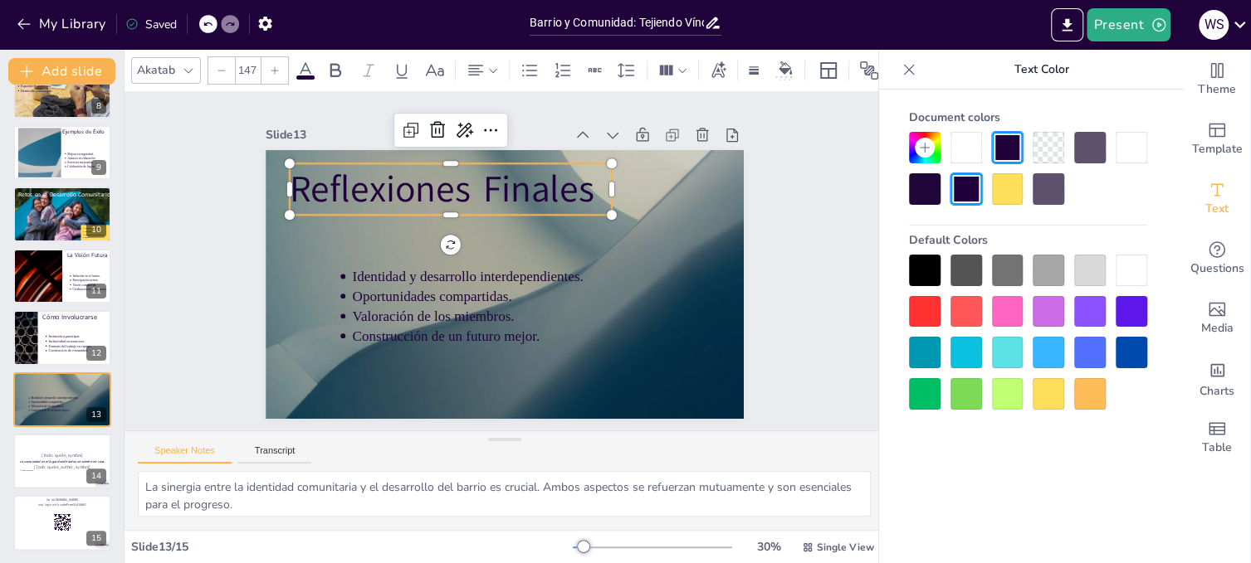
click at [1082, 490] on div "Document colors Default Colors" at bounding box center [1028, 352] width 298 height 524
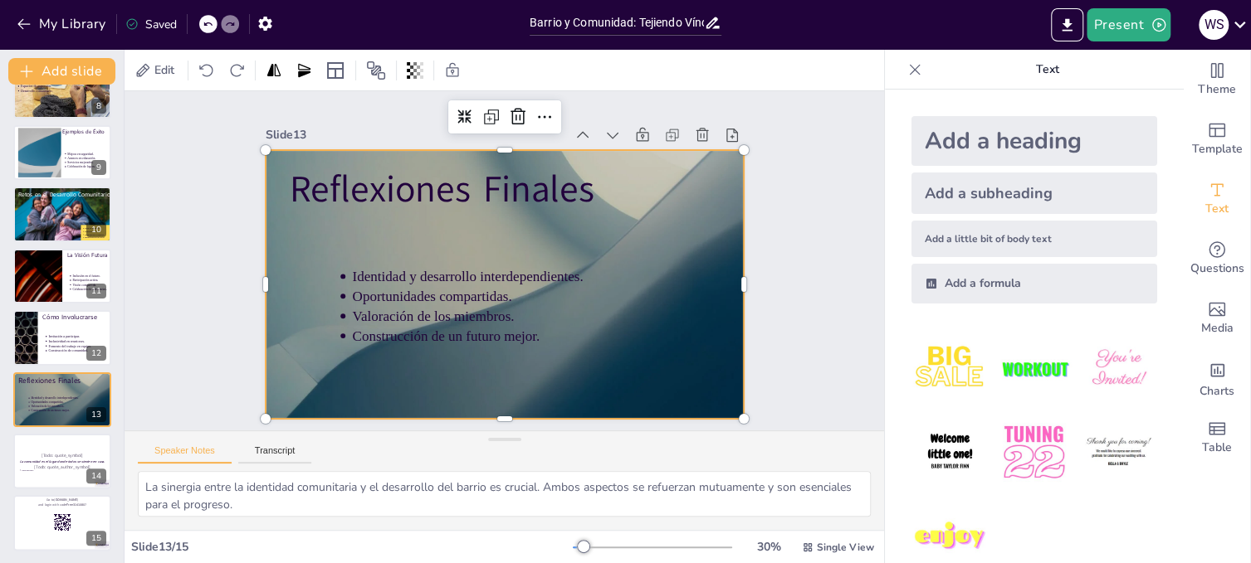
click at [627, 280] on div at bounding box center [497, 282] width 538 height 403
click at [61, 446] on div at bounding box center [62, 461] width 100 height 56
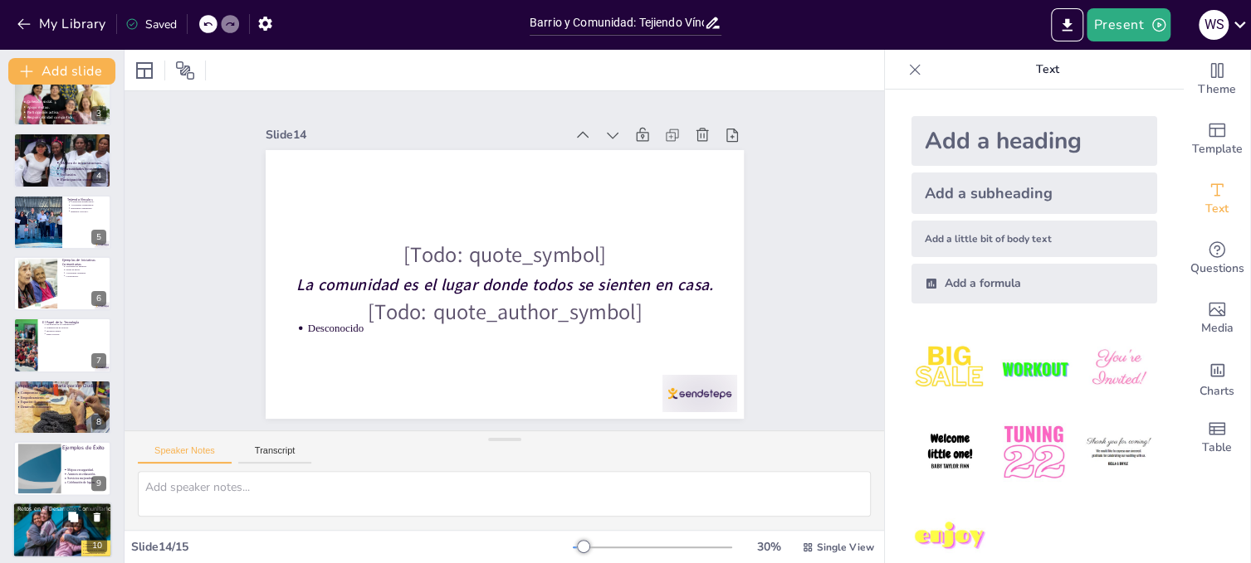
scroll to position [51, 0]
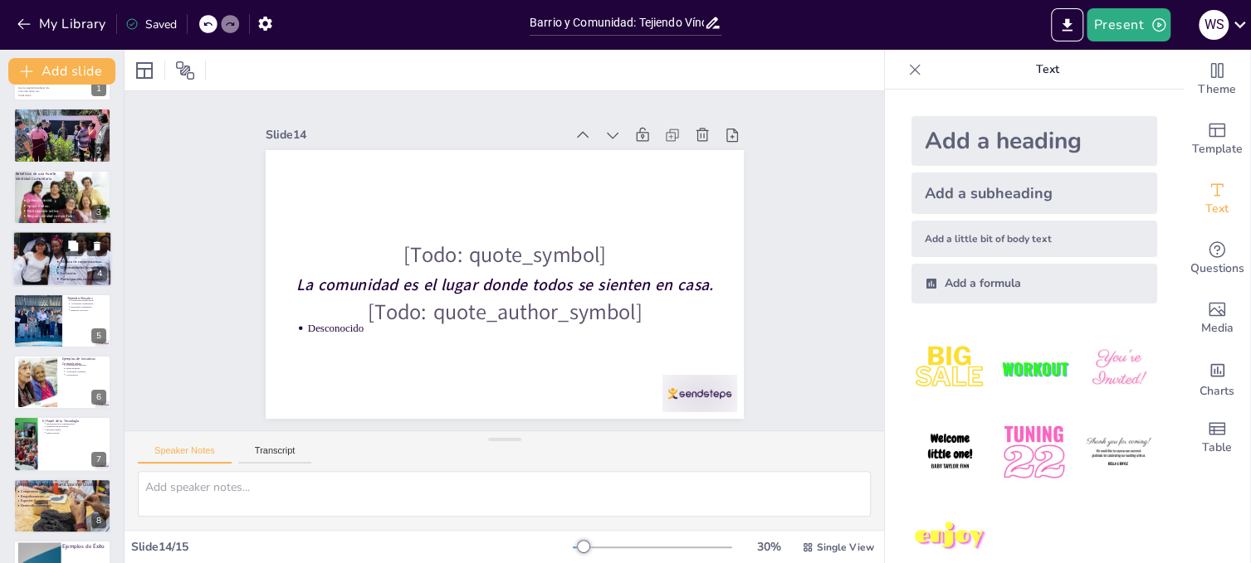
click at [30, 256] on div at bounding box center [62, 282] width 100 height 110
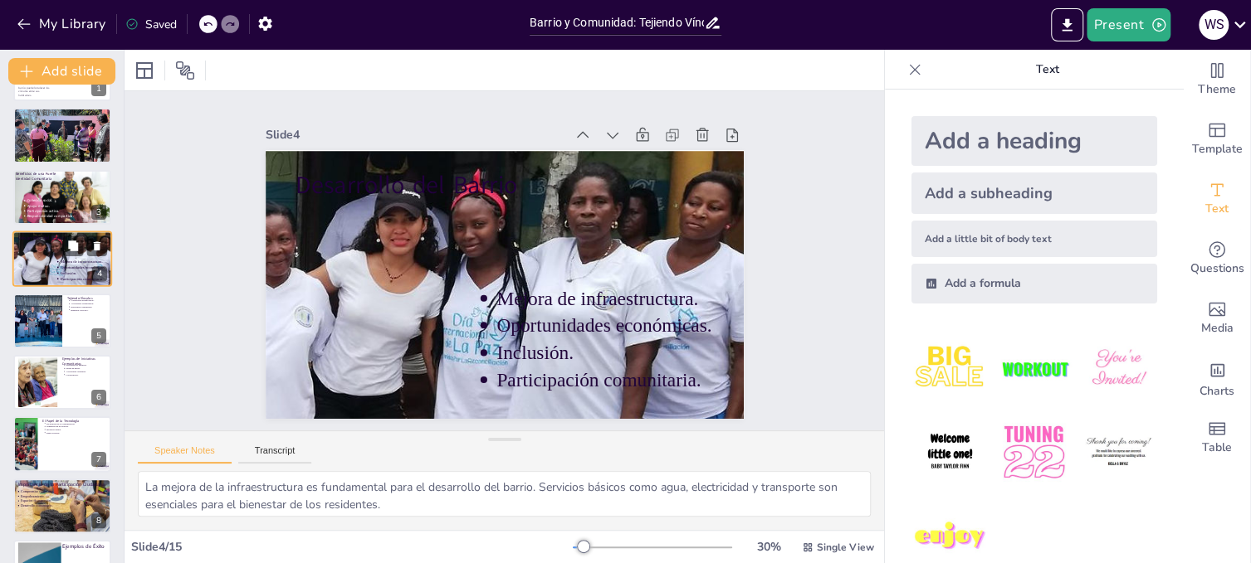
scroll to position [0, 0]
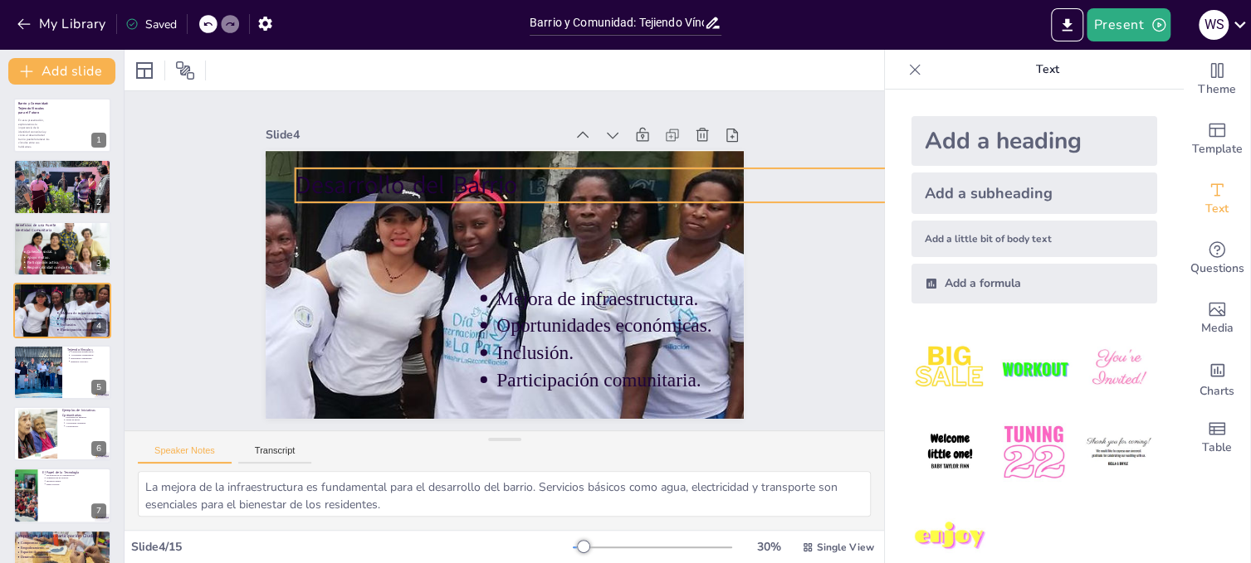
click at [392, 184] on span "Desarrollo del Barrio" at bounding box center [457, 145] width 209 height 139
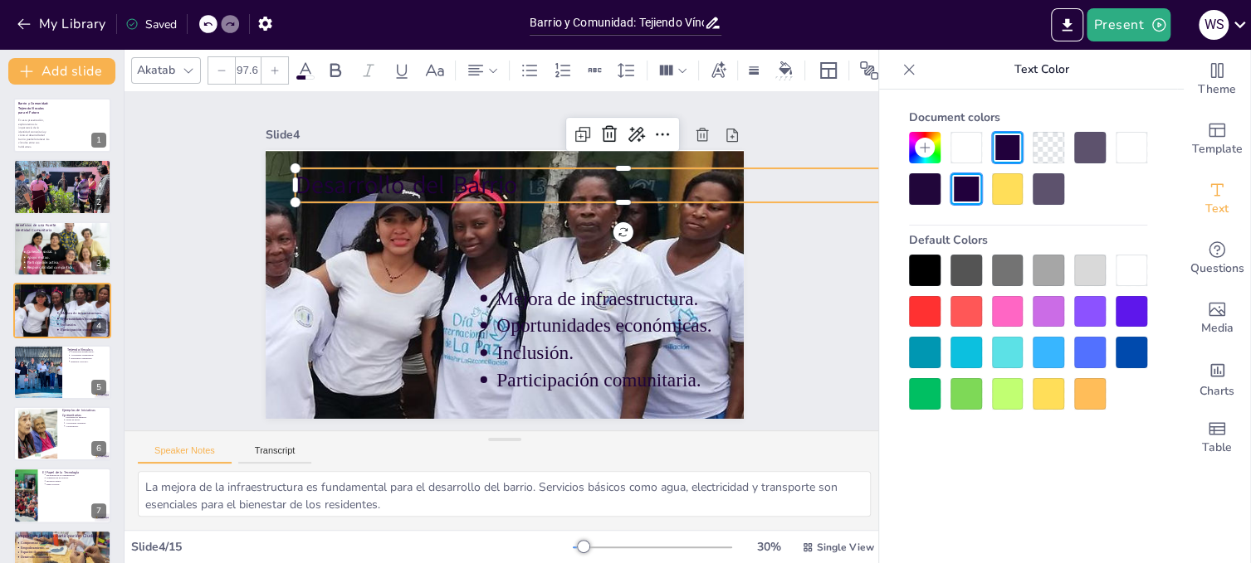
click at [1129, 266] on div at bounding box center [1131, 271] width 32 height 32
click at [714, 178] on p "Desarrollo del Barrio" at bounding box center [641, 225] width 634 height 235
click at [714, 178] on p "Desarrollo del Barrio" at bounding box center [639, 298] width 464 height 510
click at [592, 183] on p "Desarrollo del Barrio" at bounding box center [643, 240] width 613 height 298
click at [592, 183] on p "Desarrollo del Barrio" at bounding box center [643, 284] width 510 height 464
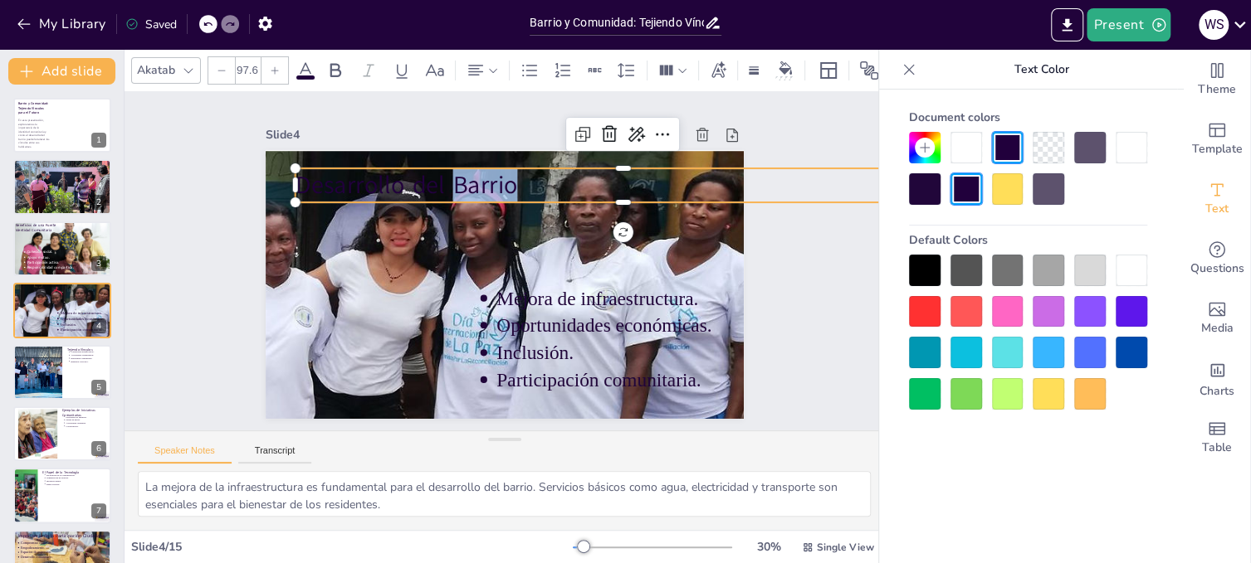
click at [539, 178] on p "Desarrollo del Barrio" at bounding box center [454, 129] width 169 height 649
click at [558, 178] on p "Desarrollo del Barrio" at bounding box center [643, 240] width 613 height 298
click at [515, 178] on p "Desarrollo del Barrio" at bounding box center [643, 283] width 510 height 464
click at [505, 180] on p "Desarrollo del Barrio" at bounding box center [635, 211] width 649 height 169
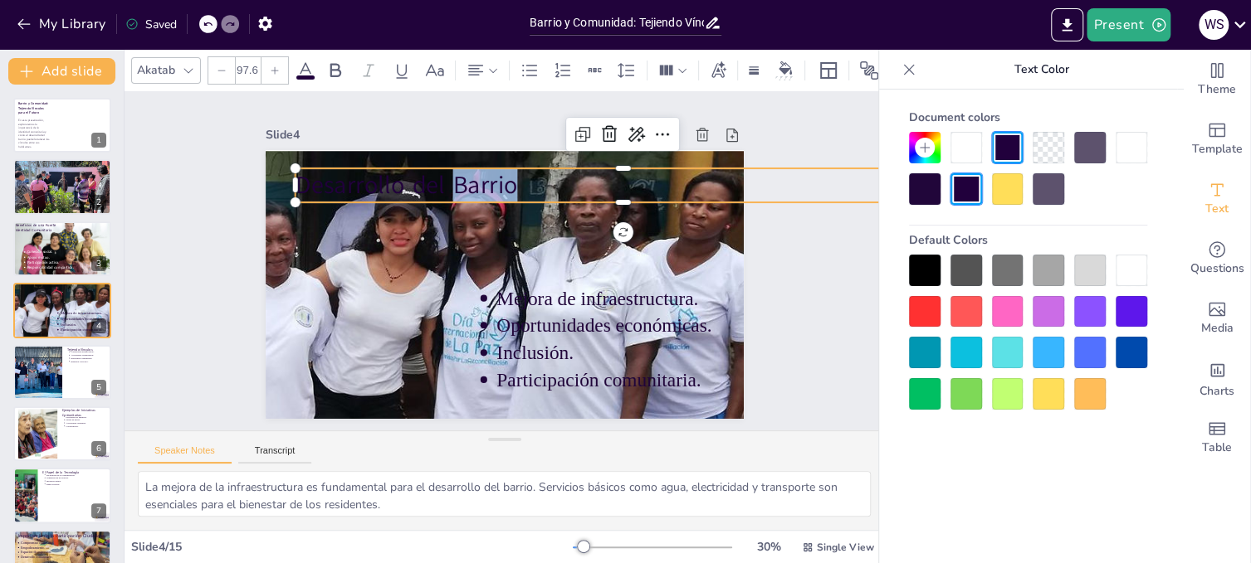
click at [506, 179] on p "Desarrollo del Barrio" at bounding box center [622, 338] width 298 height 613
click at [507, 179] on p "Desarrollo del Barrio" at bounding box center [639, 298] width 464 height 510
click at [515, 178] on p "Desarrollo del Barrio" at bounding box center [635, 211] width 649 height 169
click at [515, 275] on p "Desarrollo del Barrio" at bounding box center [404, 360] width 649 height 170
click at [511, 183] on p "Desarrollo del Barrio" at bounding box center [644, 255] width 585 height 358
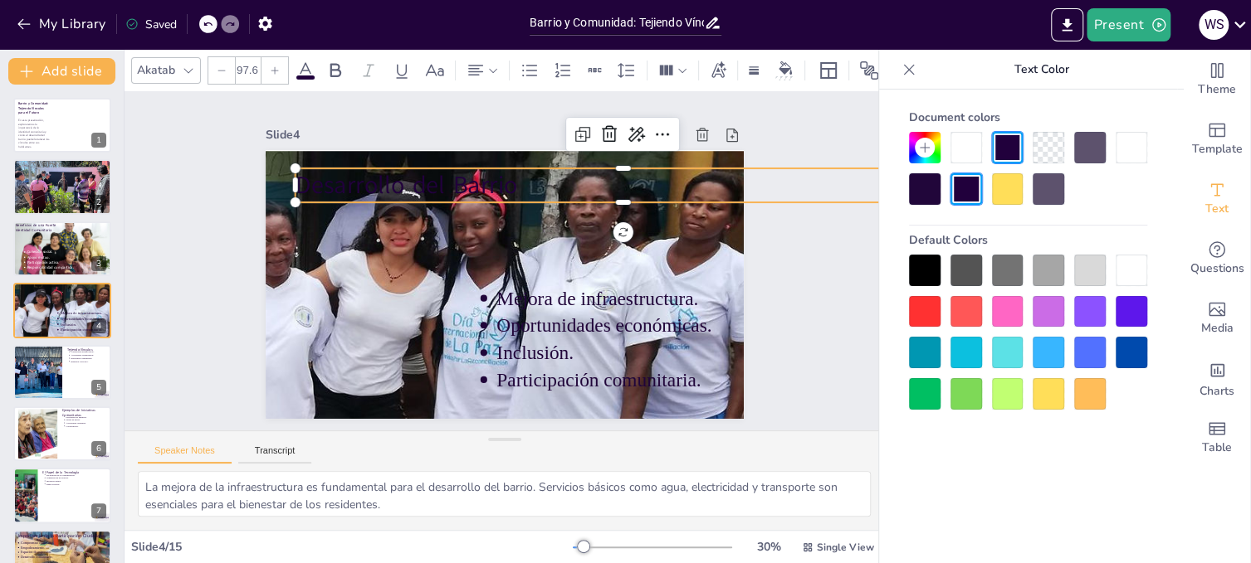
click at [518, 179] on p "Desarrollo del Barrio" at bounding box center [643, 283] width 510 height 464
click at [505, 178] on p "Desarrollo del Barrio" at bounding box center [645, 255] width 585 height 358
click at [505, 178] on p "Desarrollo del Barrio" at bounding box center [643, 283] width 510 height 465
click at [504, 179] on p "Desarrollo del Barrio" at bounding box center [639, 298] width 464 height 510
click at [504, 179] on p "Desarrollo del Barrio" at bounding box center [640, 225] width 634 height 235
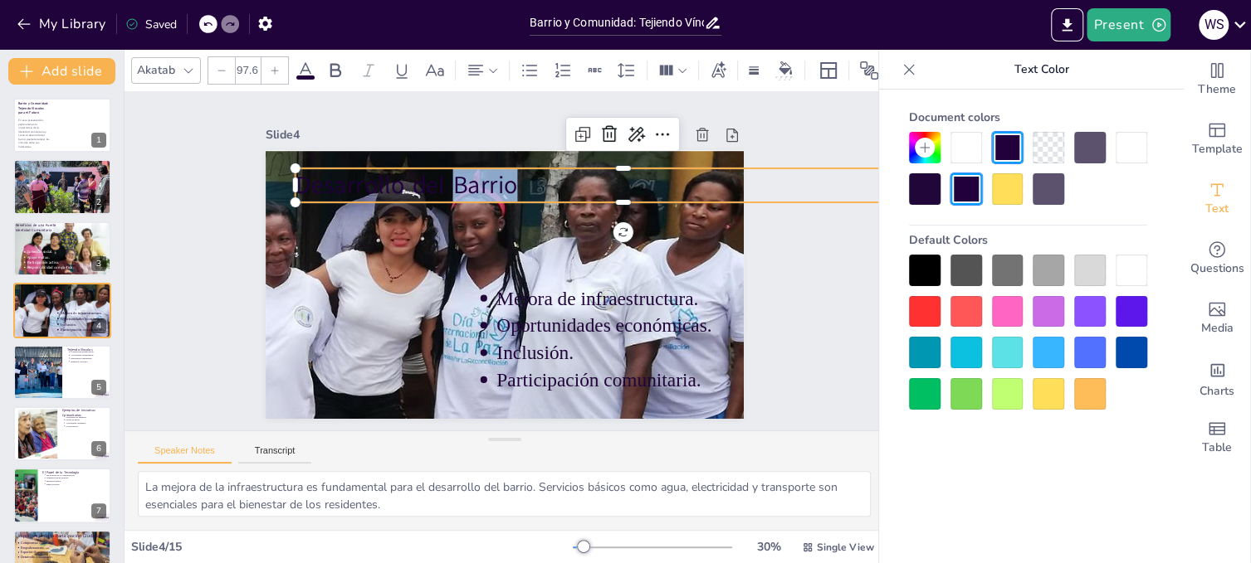
click at [500, 178] on span "Desarrollo del Barrio" at bounding box center [457, 145] width 209 height 139
click at [500, 178] on span "Desarrollo del Barrio" at bounding box center [481, 138] width 187 height 173
click at [524, 180] on p "Desarrollo del Barrio" at bounding box center [622, 338] width 298 height 613
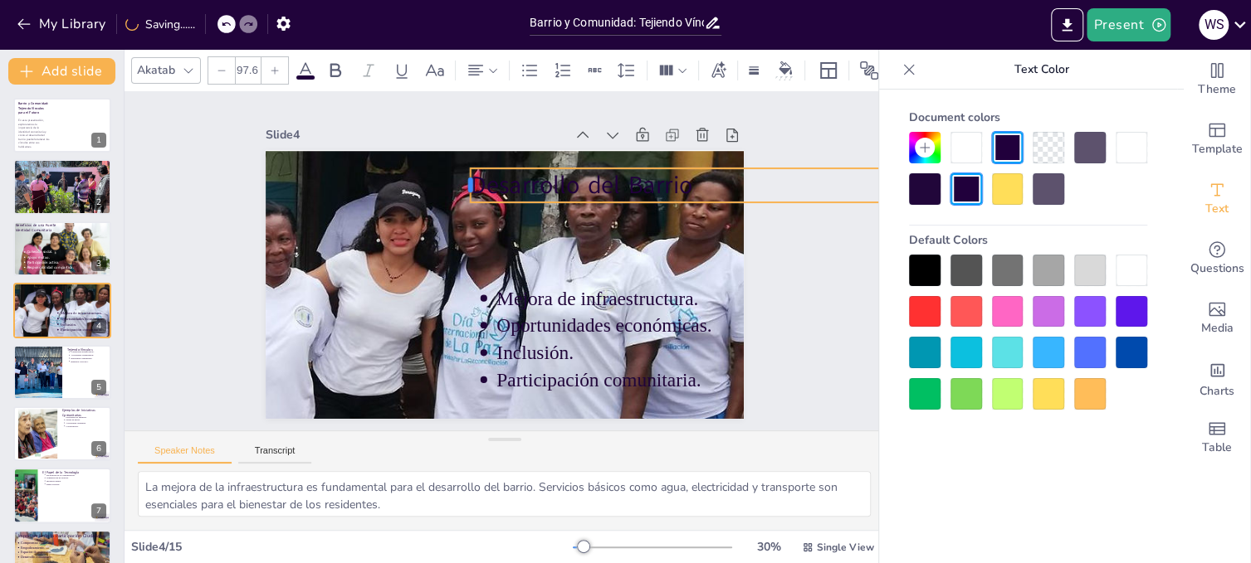
drag, startPoint x: 280, startPoint y: 179, endPoint x: 455, endPoint y: 186, distance: 175.2
click at [500, 186] on div at bounding box center [515, 176] width 31 height 36
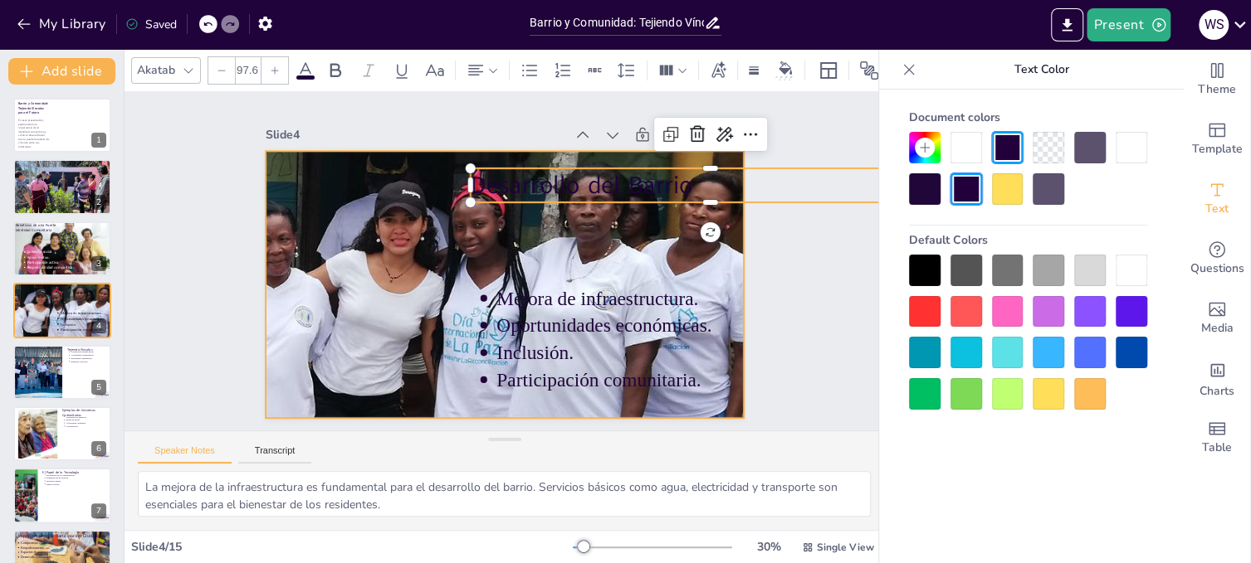
click at [613, 236] on div at bounding box center [450, 381] width 649 height 672
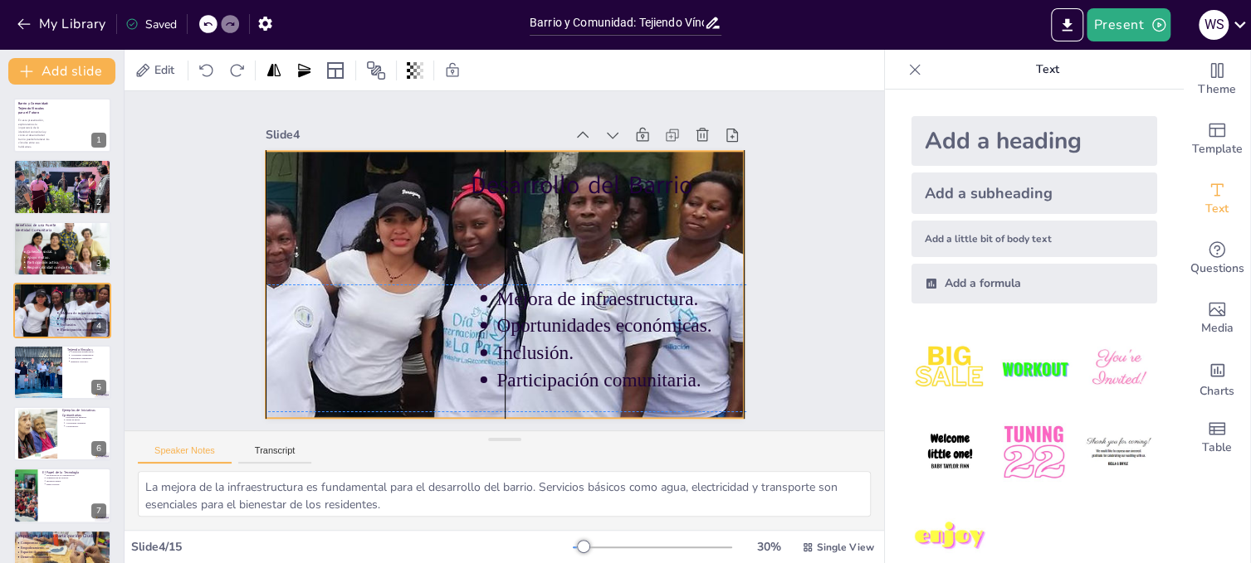
click at [579, 182] on span "Desarrollo del Barrio" at bounding box center [611, 266] width 173 height 187
click at [760, 343] on div "Slide 1 Barrio y Comunidad: Tejiendo Vínculos para el Futuro En esta presentaci…" at bounding box center [504, 260] width 641 height 476
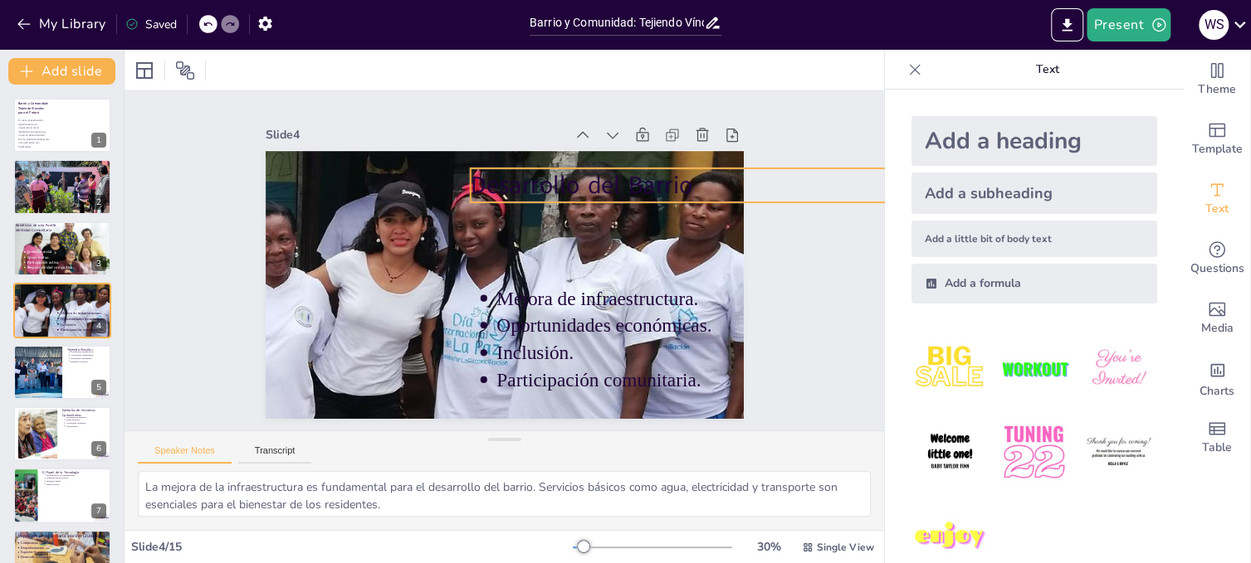
click at [642, 178] on span "Desarrollo del Barrio" at bounding box center [601, 213] width 222 height 100
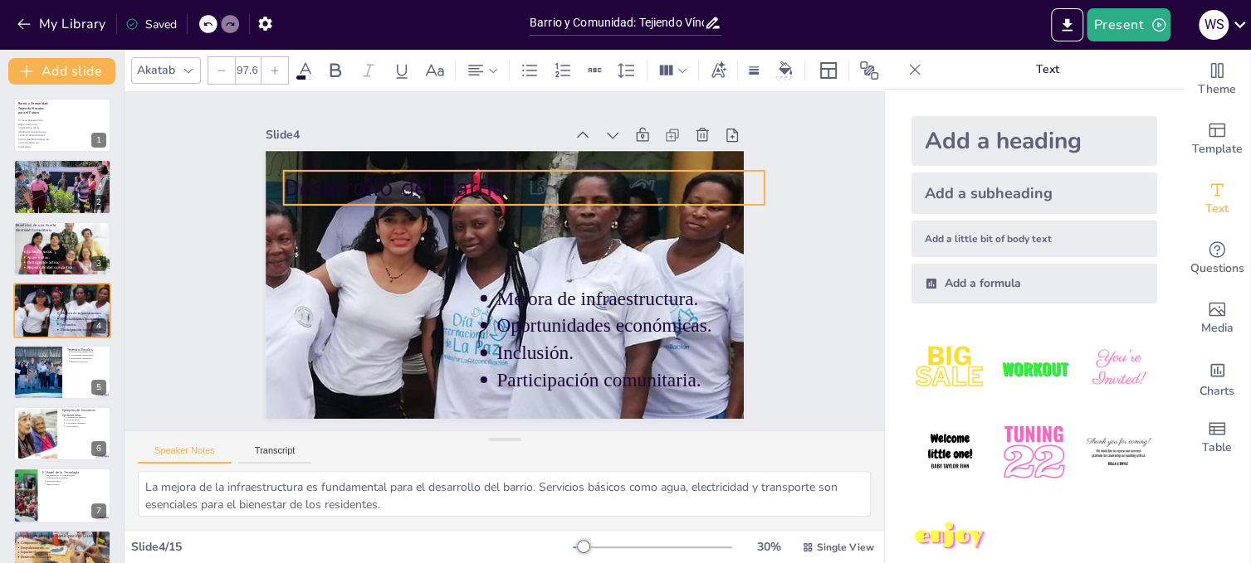
drag, startPoint x: 642, startPoint y: 178, endPoint x: 456, endPoint y: 180, distance: 186.7
click at [456, 272] on span "Desarrollo del Barrio" at bounding box center [455, 384] width 79 height 224
drag, startPoint x: 753, startPoint y: 178, endPoint x: 689, endPoint y: 180, distance: 63.9
click at [708, 213] on div at bounding box center [718, 231] width 20 height 37
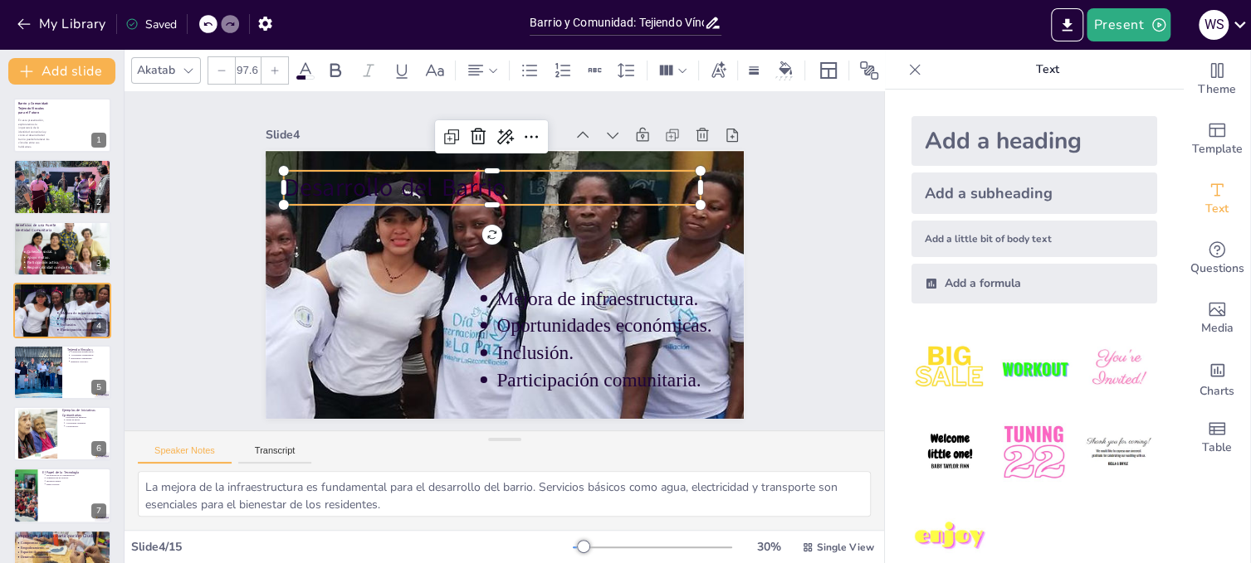
click at [490, 179] on span "Desarrollo del Barrio" at bounding box center [484, 130] width 173 height 187
click at [700, 260] on div at bounding box center [708, 268] width 17 height 17
click at [303, 66] on icon at bounding box center [305, 71] width 20 height 20
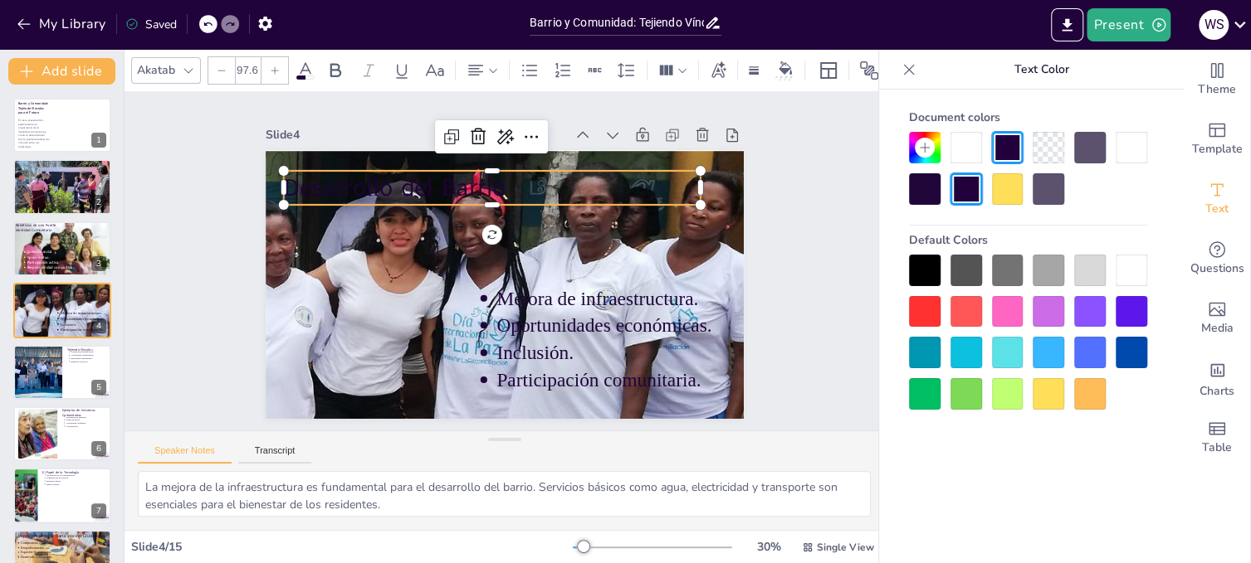
click at [305, 61] on icon at bounding box center [305, 71] width 20 height 20
click at [306, 67] on icon at bounding box center [305, 71] width 20 height 20
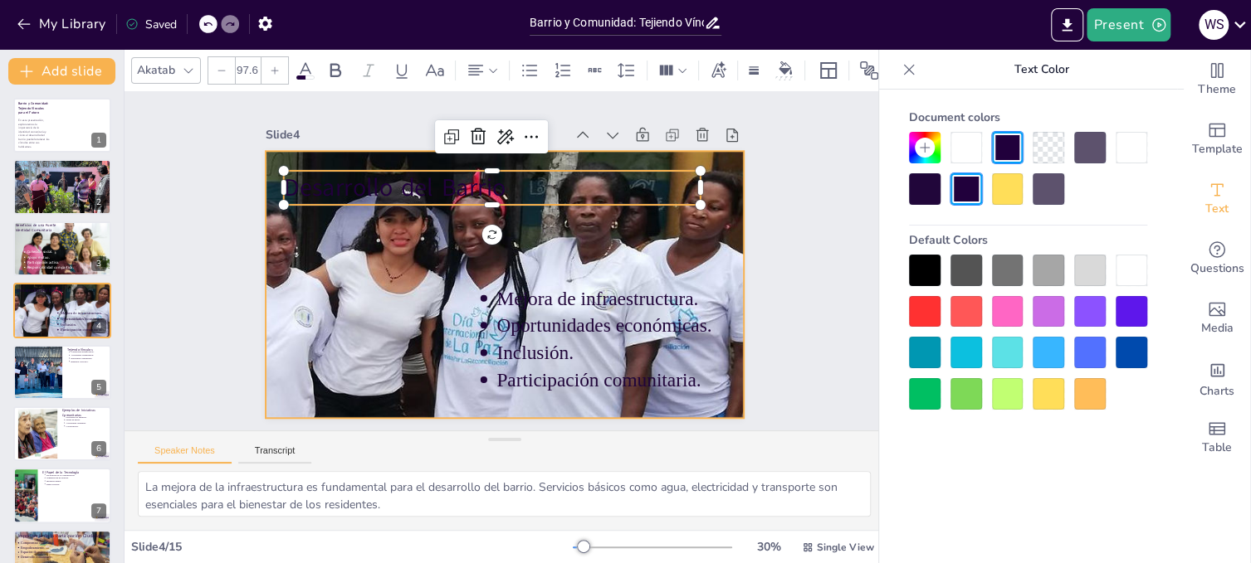
click at [440, 216] on div at bounding box center [427, 367] width 694 height 704
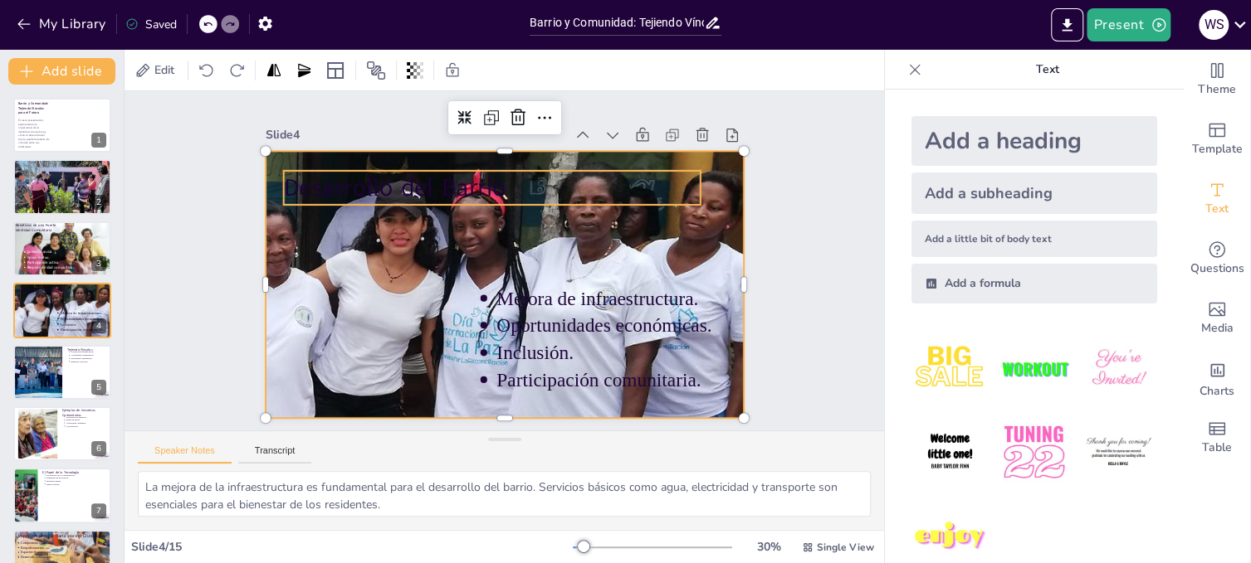
click at [349, 173] on span "Desarrollo del Barrio" at bounding box center [422, 157] width 222 height 100
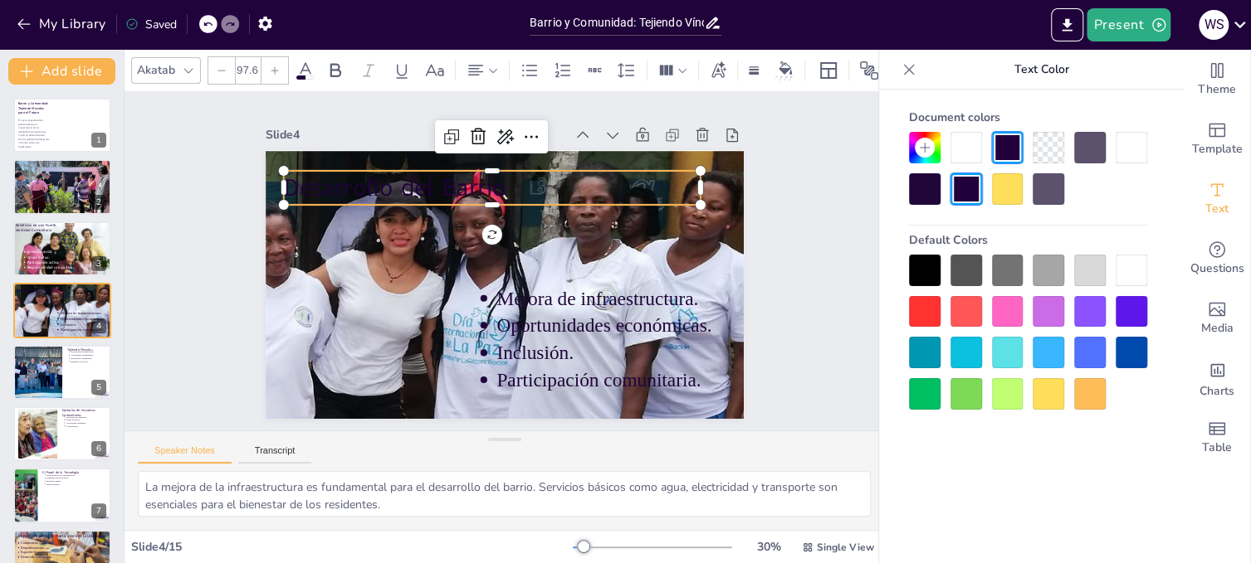
click at [968, 193] on div at bounding box center [966, 189] width 32 height 32
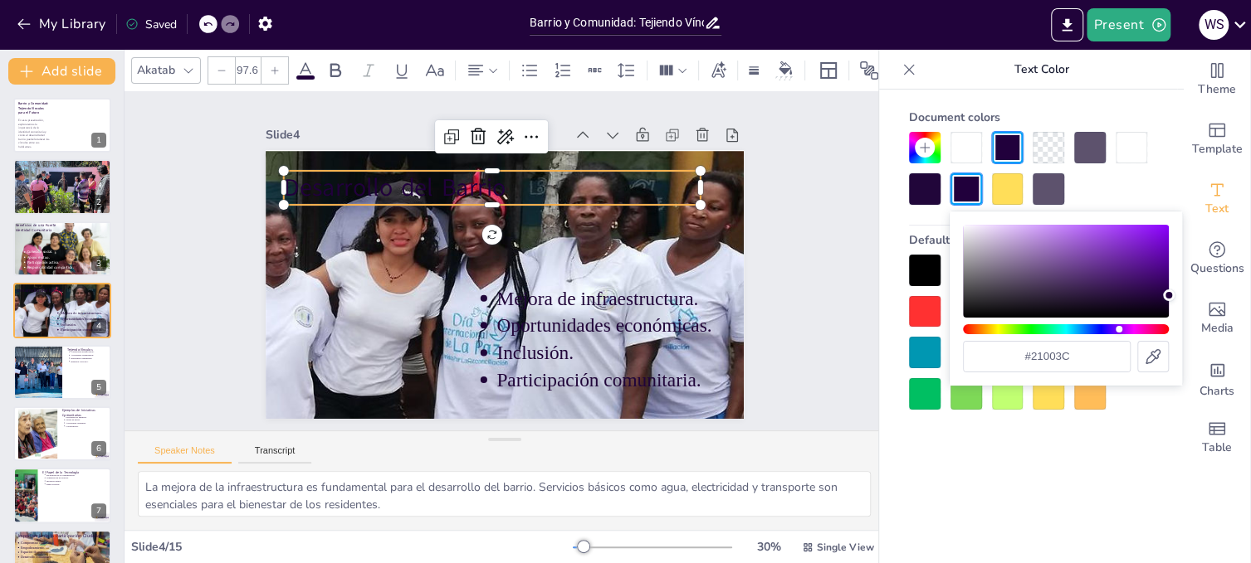
click at [968, 193] on div at bounding box center [966, 189] width 32 height 32
click at [1049, 391] on div at bounding box center [1048, 394] width 32 height 32
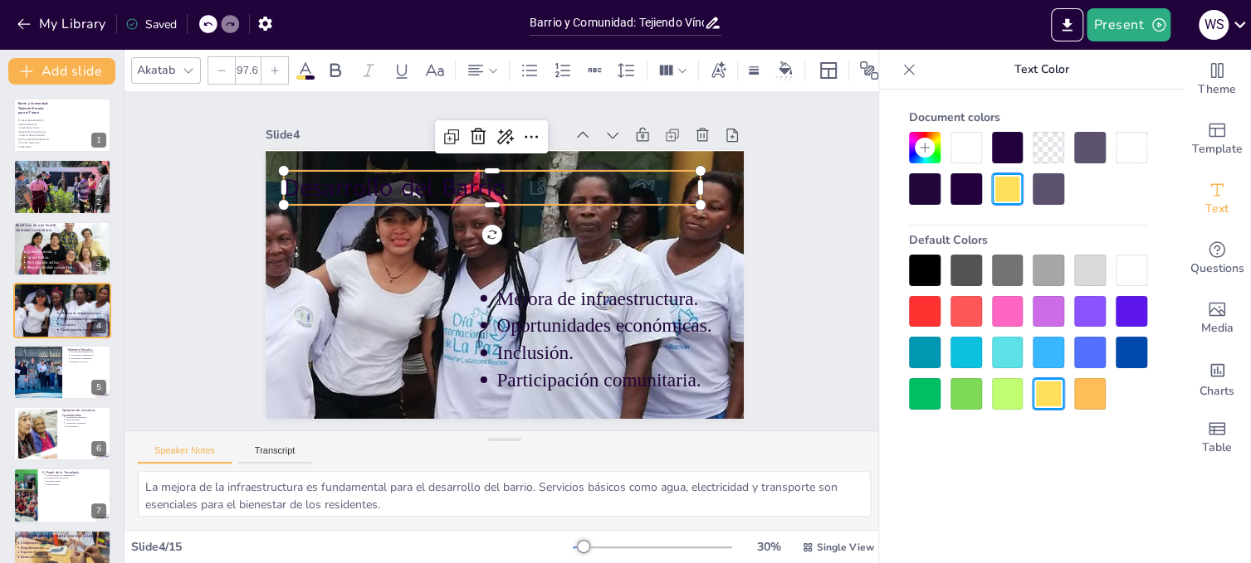
click at [1050, 390] on div at bounding box center [1048, 394] width 32 height 32
click at [1088, 391] on div at bounding box center [1090, 394] width 32 height 32
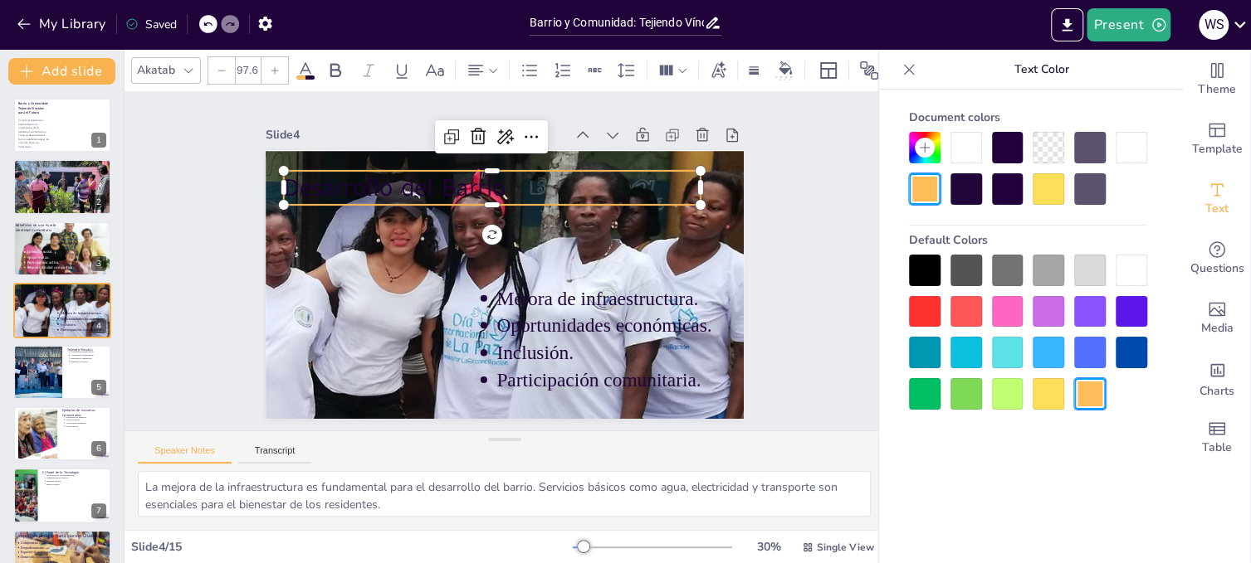
click at [1088, 390] on div at bounding box center [1090, 394] width 32 height 32
click at [920, 261] on div at bounding box center [925, 271] width 32 height 32
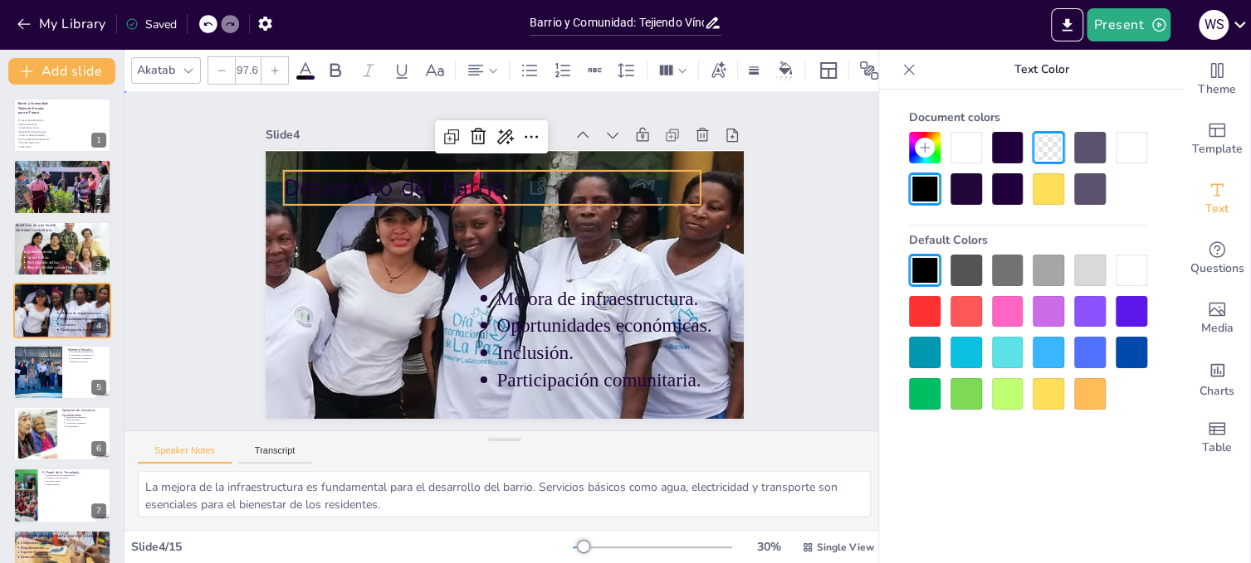
click at [788, 285] on div "Slide 1 Barrio y Comunidad: Tejiendo Vínculos para el Futuro En esta presentaci…" at bounding box center [505, 260] width 792 height 760
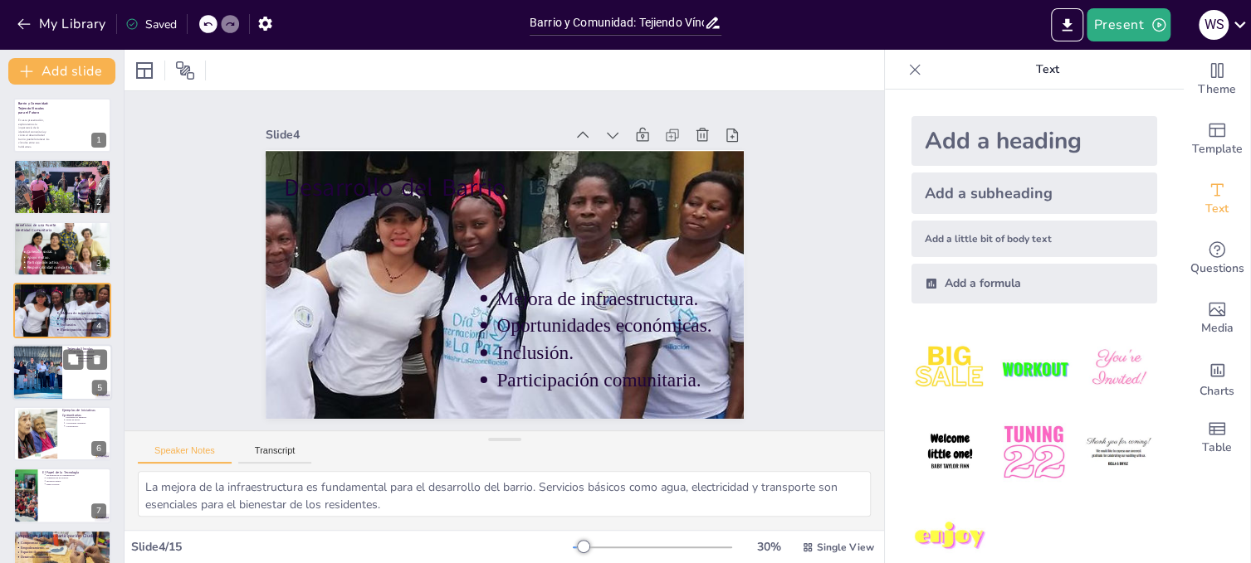
click at [28, 361] on div at bounding box center [37, 372] width 89 height 56
type textarea "Las relaciones significativas son la base de una comunidad fuerte. Al fomentar …"
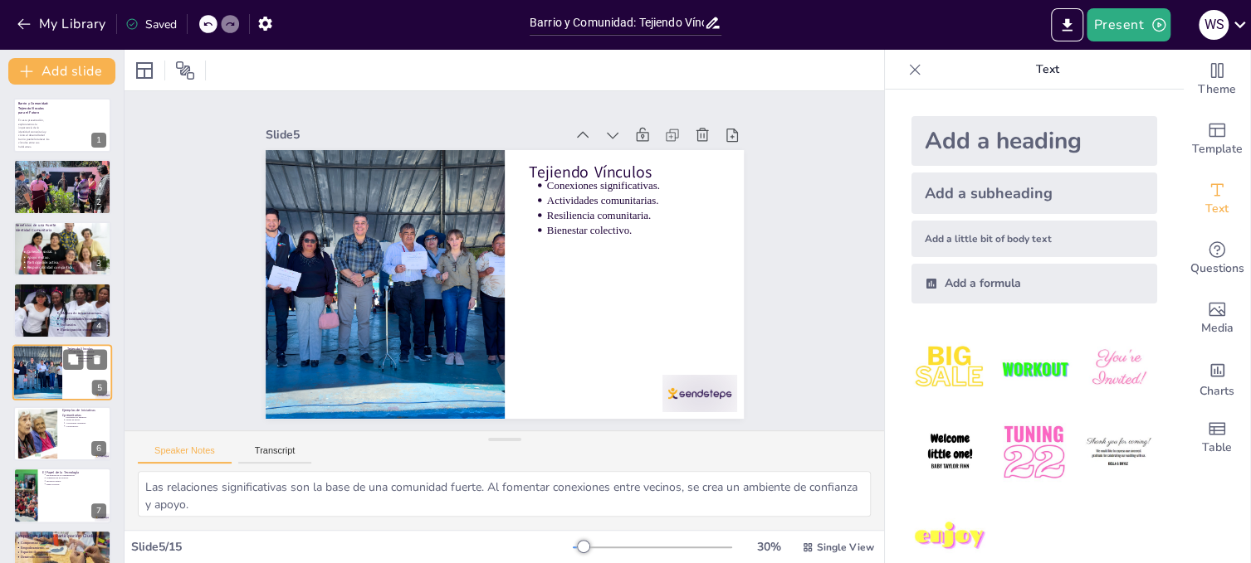
scroll to position [48, 0]
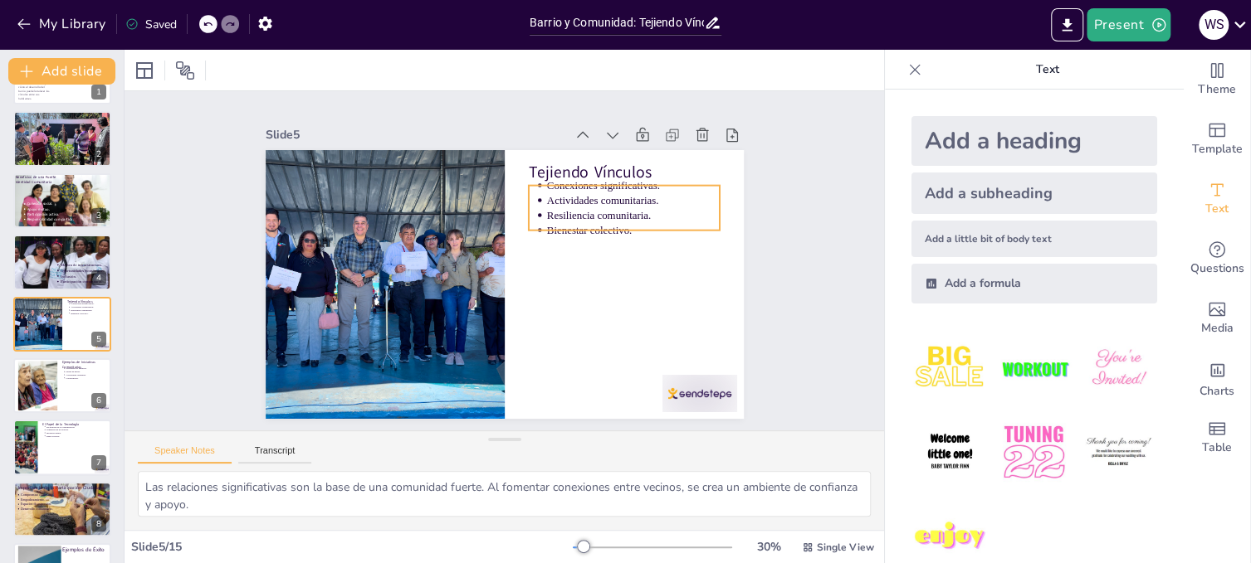
click at [580, 297] on p "Resiliencia comunitaria." at bounding box center [563, 383] width 33 height 173
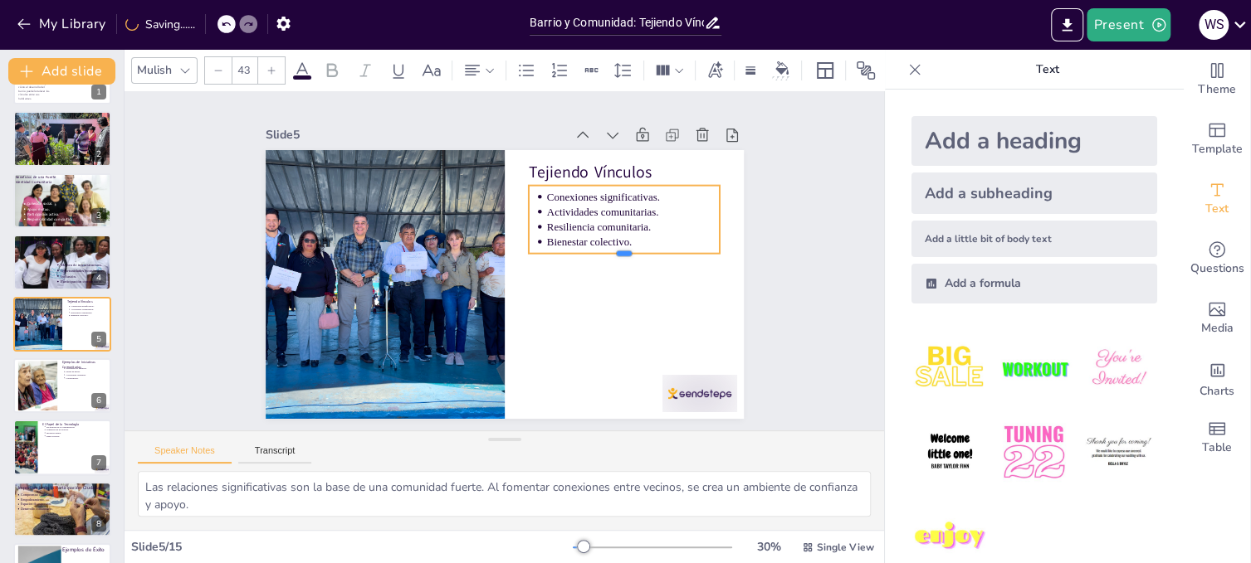
drag, startPoint x: 609, startPoint y: 226, endPoint x: 606, endPoint y: 249, distance: 23.5
click at [505, 282] on div at bounding box center [468, 375] width 72 height 186
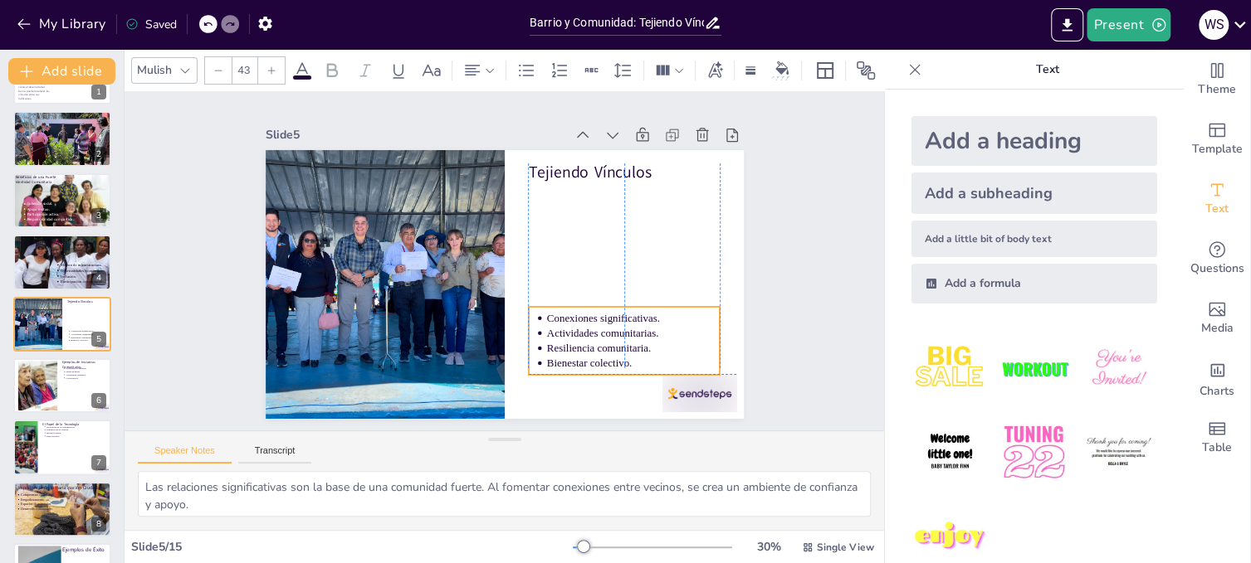
drag, startPoint x: 608, startPoint y: 209, endPoint x: 609, endPoint y: 324, distance: 115.4
click at [609, 338] on p "Actividades comunitarias." at bounding box center [565, 395] width 149 height 114
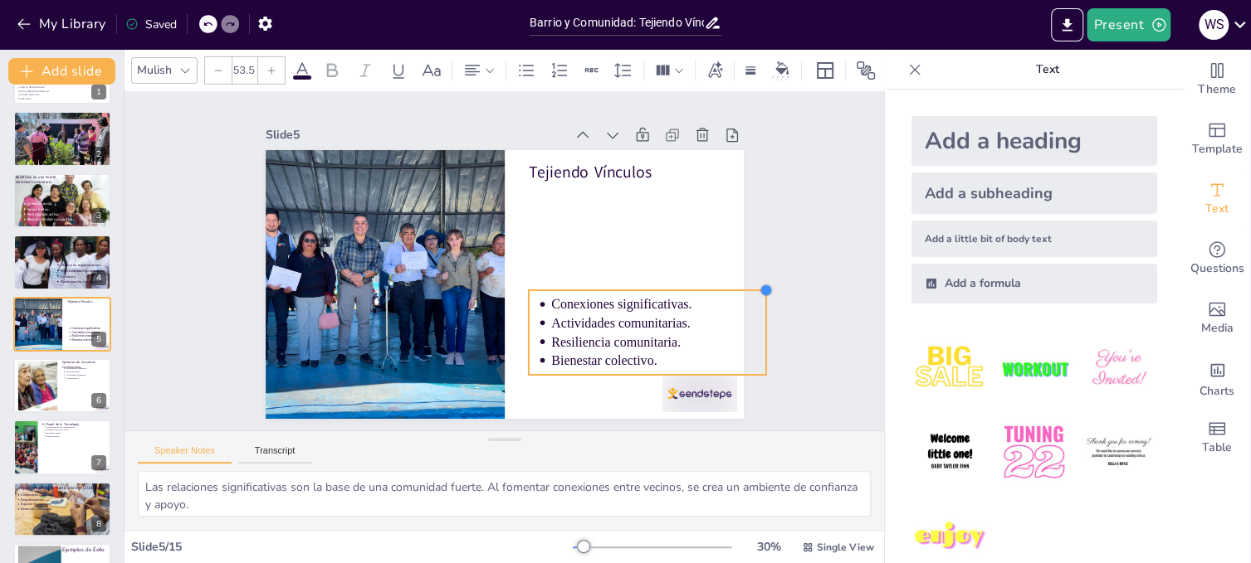
drag, startPoint x: 705, startPoint y: 302, endPoint x: 702, endPoint y: 285, distance: 16.9
click at [702, 285] on div "Tejiendo Vínculos Conexiones significativas. Actividades comunitarias. Resilien…" at bounding box center [486, 276] width 519 height 535
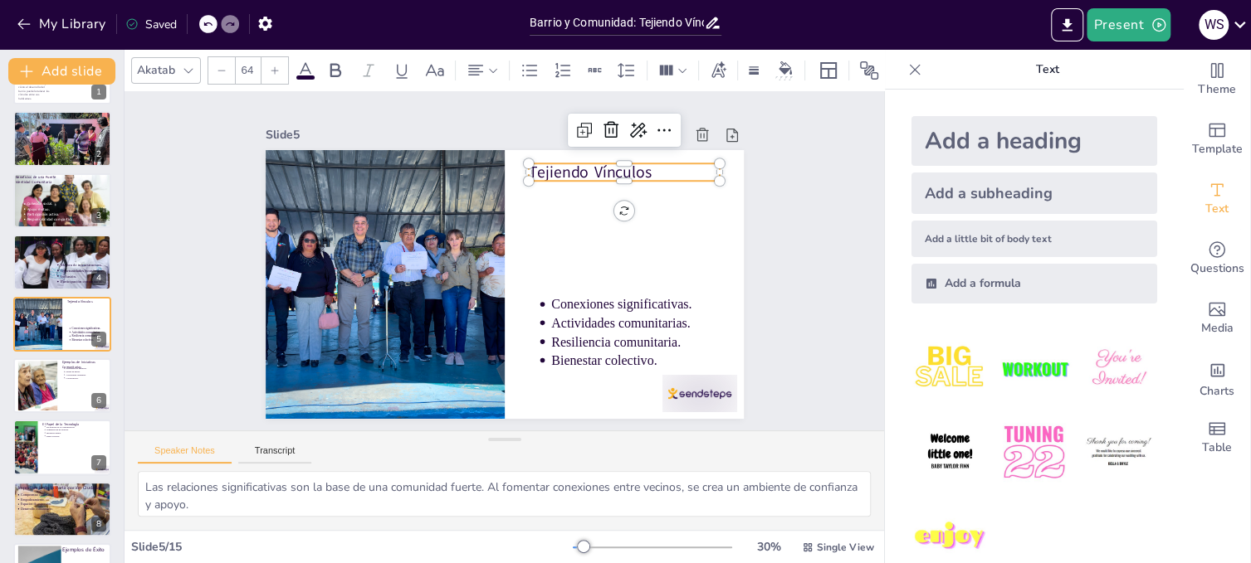
click at [572, 187] on p "Tejiendo Vínculos" at bounding box center [651, 244] width 177 height 115
drag, startPoint x: 708, startPoint y: 165, endPoint x: 697, endPoint y: 167, distance: 10.9
click at [719, 279] on div at bounding box center [730, 292] width 22 height 26
drag, startPoint x: 695, startPoint y: 167, endPoint x: 657, endPoint y: 168, distance: 38.2
click at [657, 373] on div at bounding box center [654, 384] width 26 height 22
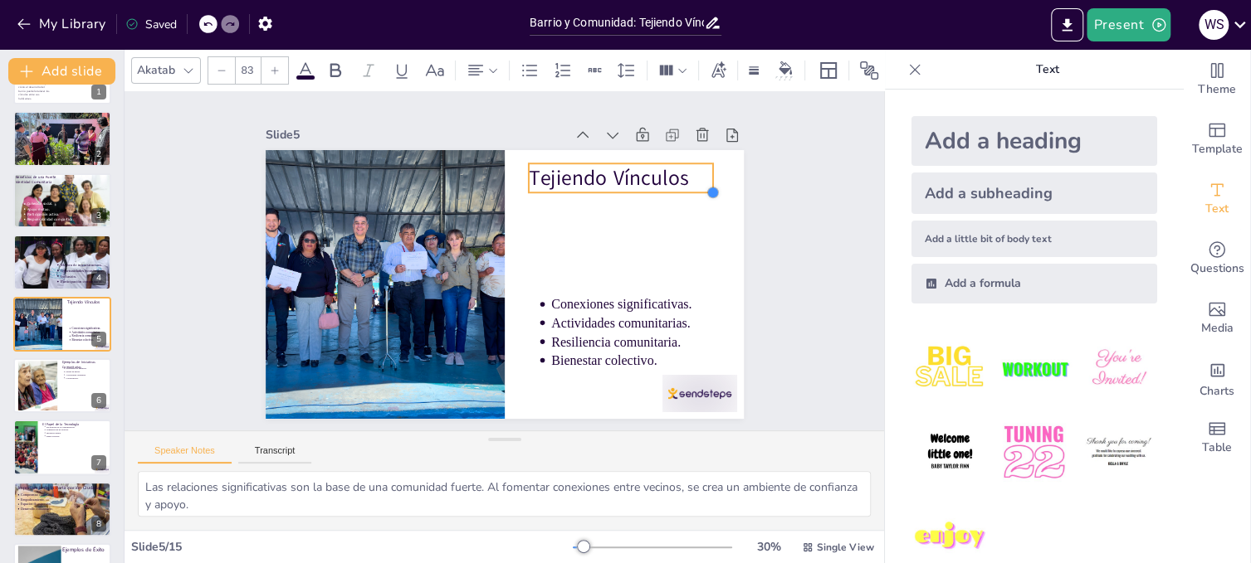
type input "85.3"
drag, startPoint x: 654, startPoint y: 178, endPoint x: 663, endPoint y: 185, distance: 11.8
click at [663, 185] on div "Tejiendo Vínculos Conexiones significativas. Actividades comunitarias. Resilien…" at bounding box center [492, 281] width 549 height 472
click at [81, 374] on button at bounding box center [73, 373] width 20 height 20
type textarea "Los programas de limpieza son esenciales para mantener un entorno saludable. Al…"
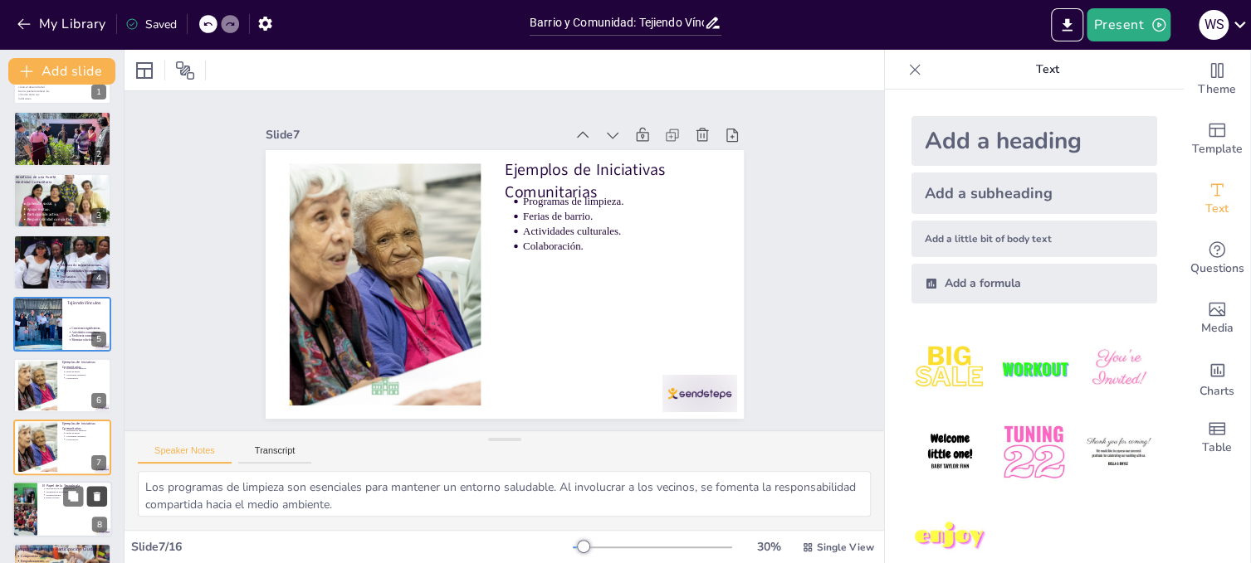
scroll to position [172, 0]
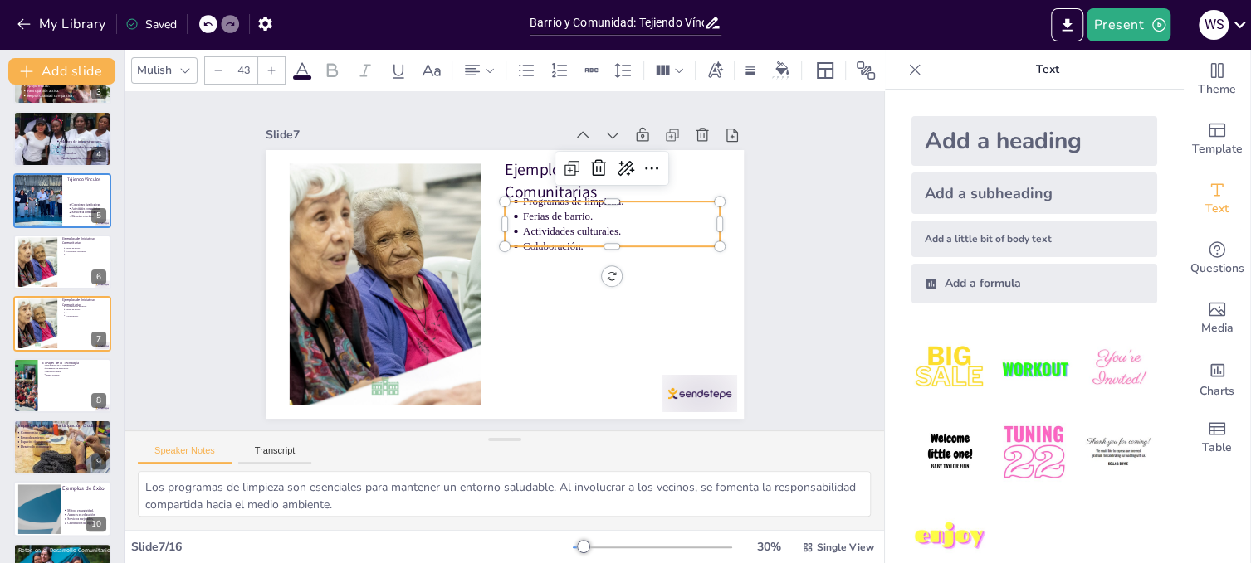
click at [537, 295] on p "Ferias de barrio." at bounding box center [484, 384] width 111 height 178
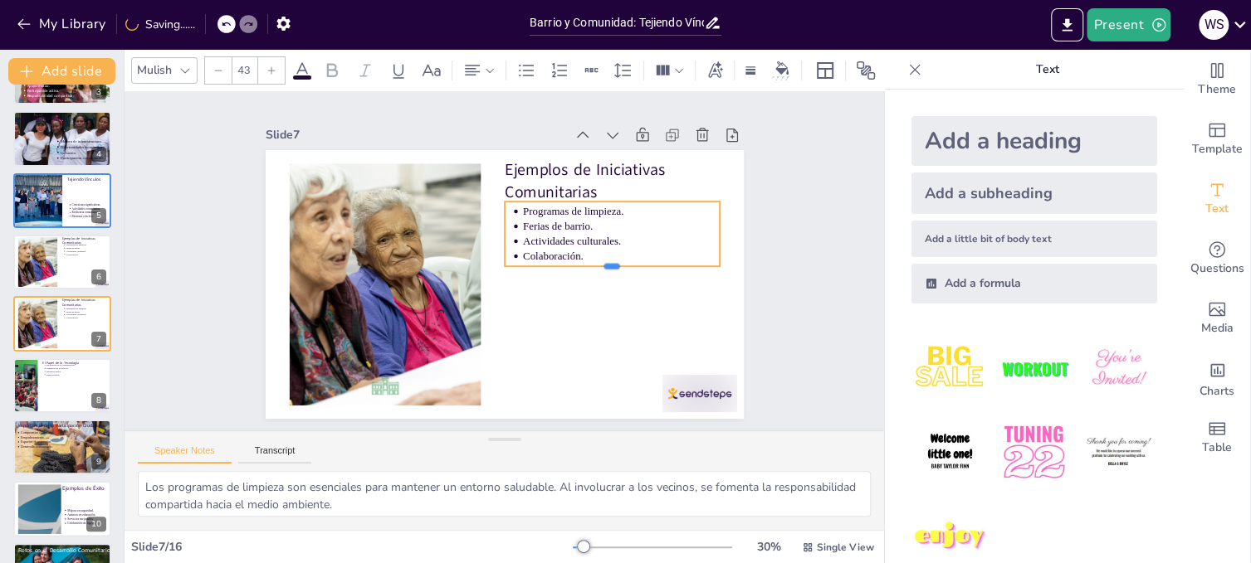
drag, startPoint x: 596, startPoint y: 243, endPoint x: 593, endPoint y: 263, distance: 20.1
click at [593, 266] on div at bounding box center [603, 305] width 208 height 79
drag, startPoint x: 708, startPoint y: 226, endPoint x: 618, endPoint y: 237, distance: 90.3
click at [622, 243] on div at bounding box center [638, 276] width 32 height 66
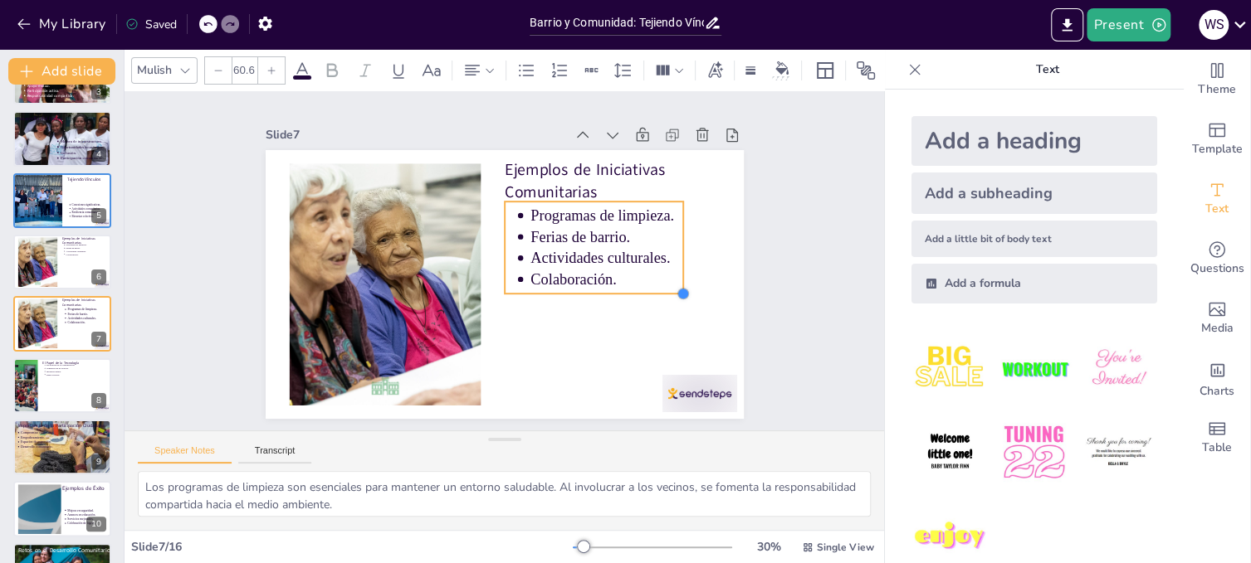
type input "61.2"
drag, startPoint x: 617, startPoint y: 258, endPoint x: 646, endPoint y: 285, distance: 40.5
click at [646, 285] on div "Ejemplos de Iniciativas Comunitarias Programas de limpieza. Ferias de barrio. A…" at bounding box center [499, 238] width 524 height 363
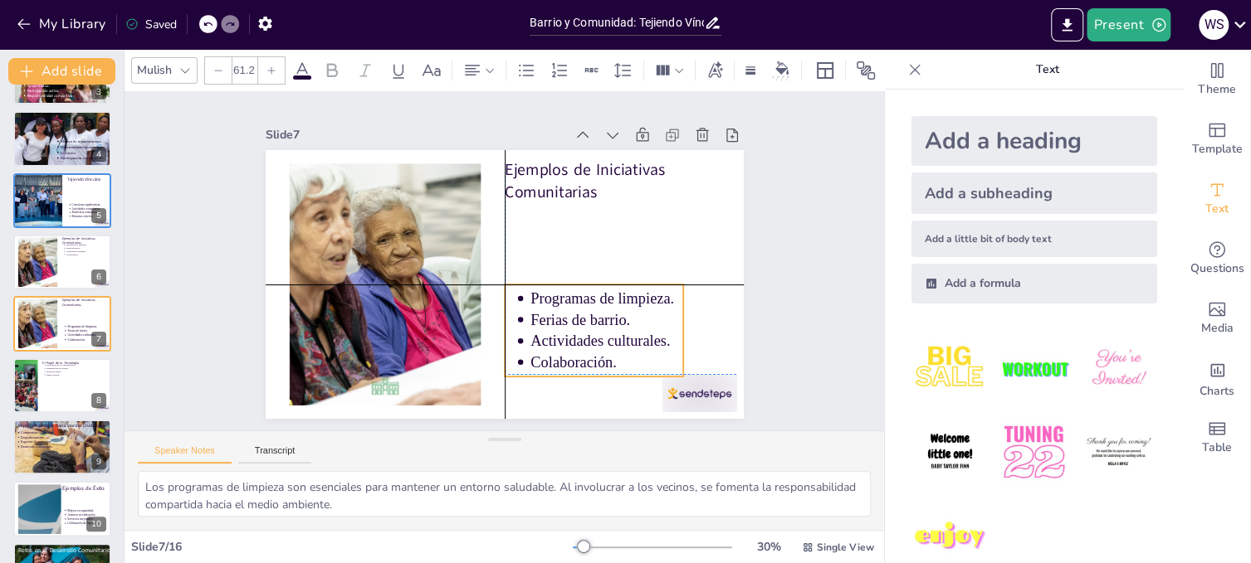
drag, startPoint x: 606, startPoint y: 242, endPoint x: 661, endPoint y: 342, distance: 113.7
click at [480, 319] on ul "Programas de limpieza. Ferias de barrio. Actividades culturales. Colaboración." at bounding box center [404, 315] width 150 height 198
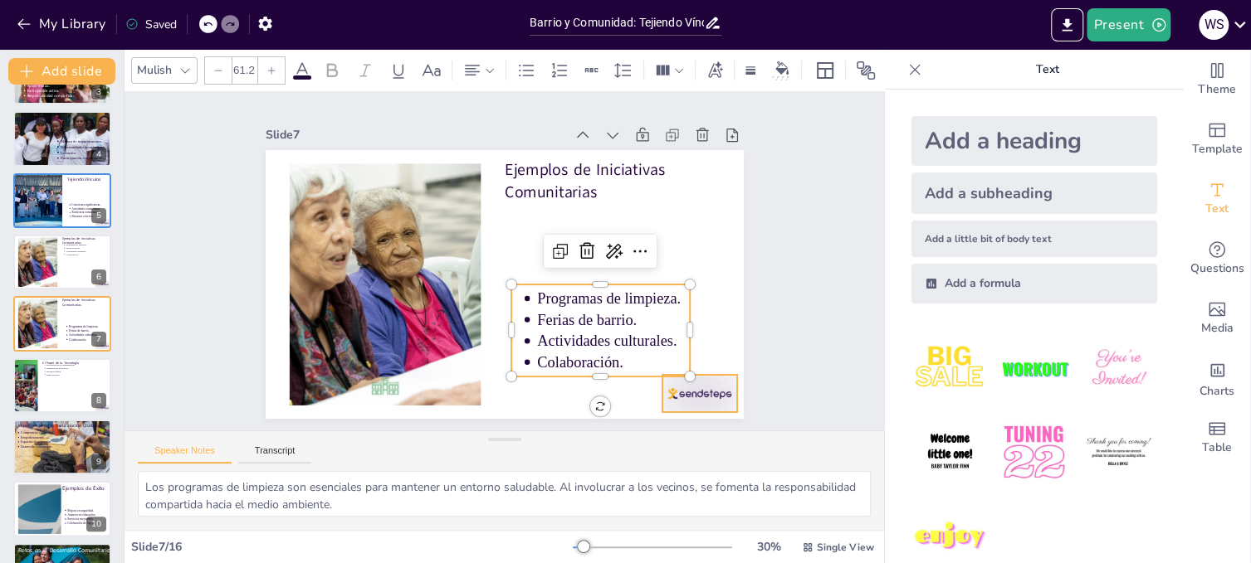
click at [648, 438] on div at bounding box center [606, 473] width 83 height 70
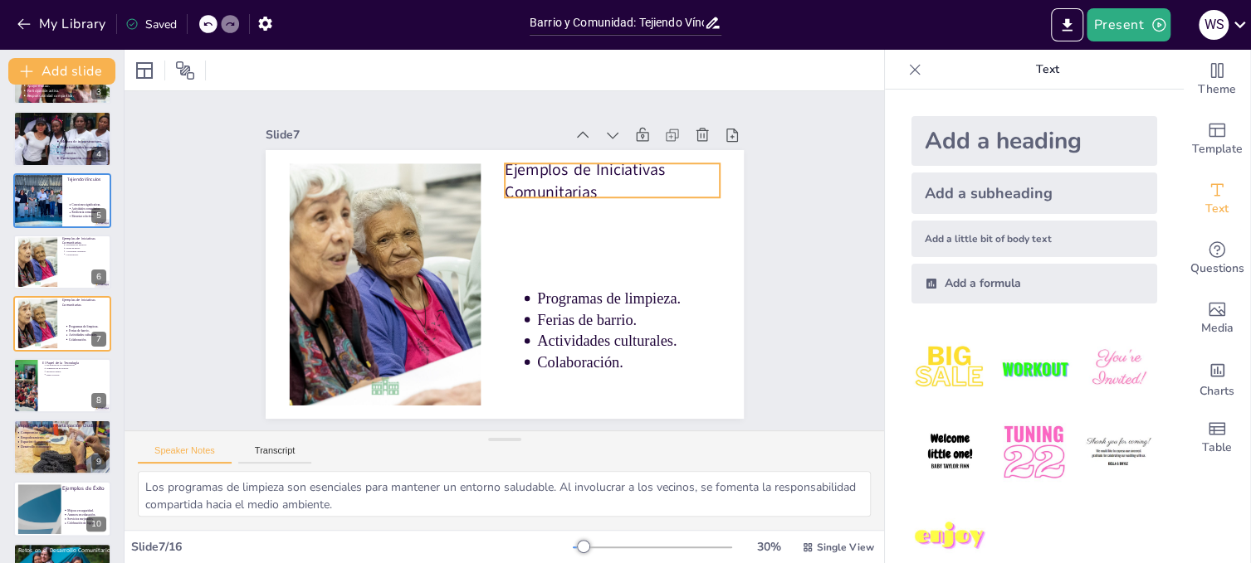
click at [542, 172] on p "Ejemplos de Iniciativas Comunitarias" at bounding box center [638, 245] width 208 height 146
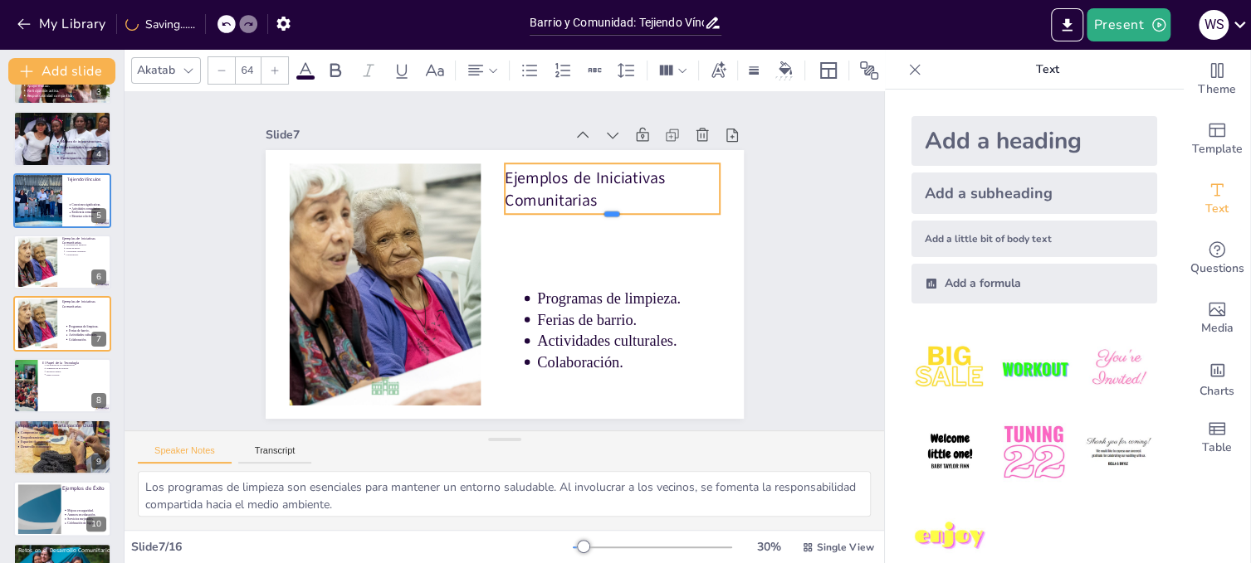
drag, startPoint x: 601, startPoint y: 191, endPoint x: 600, endPoint y: 207, distance: 16.6
click at [600, 226] on div at bounding box center [611, 303] width 168 height 154
drag, startPoint x: 709, startPoint y: 180, endPoint x: 656, endPoint y: 184, distance: 52.4
click at [664, 278] on div at bounding box center [684, 302] width 41 height 49
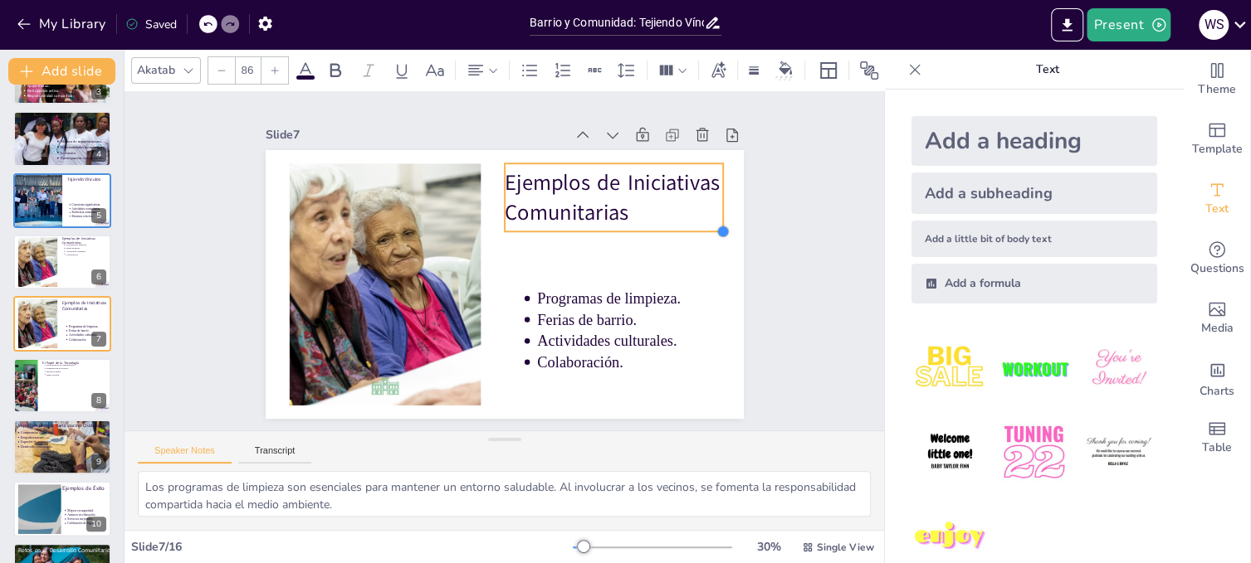
type input "87"
drag, startPoint x: 655, startPoint y: 207, endPoint x: 667, endPoint y: 225, distance: 22.1
click at [667, 225] on div "Ejemplos de Iniciativas Comunitarias Programas de limpieza. Ferias de barrio. A…" at bounding box center [488, 277] width 535 height 519
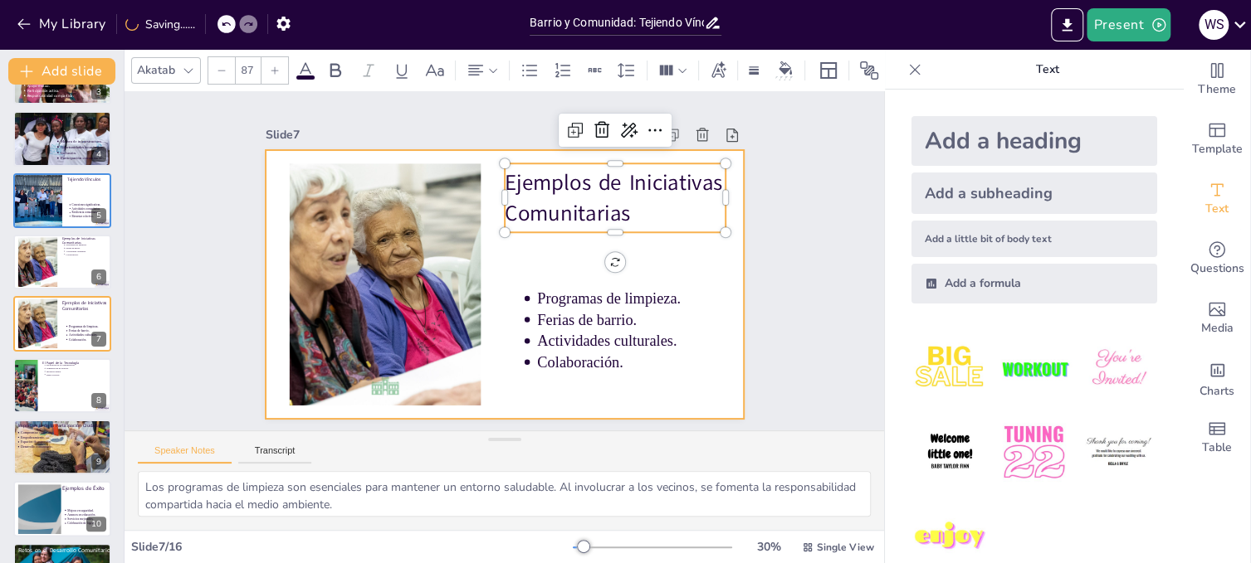
click at [694, 246] on div at bounding box center [495, 282] width 546 height 440
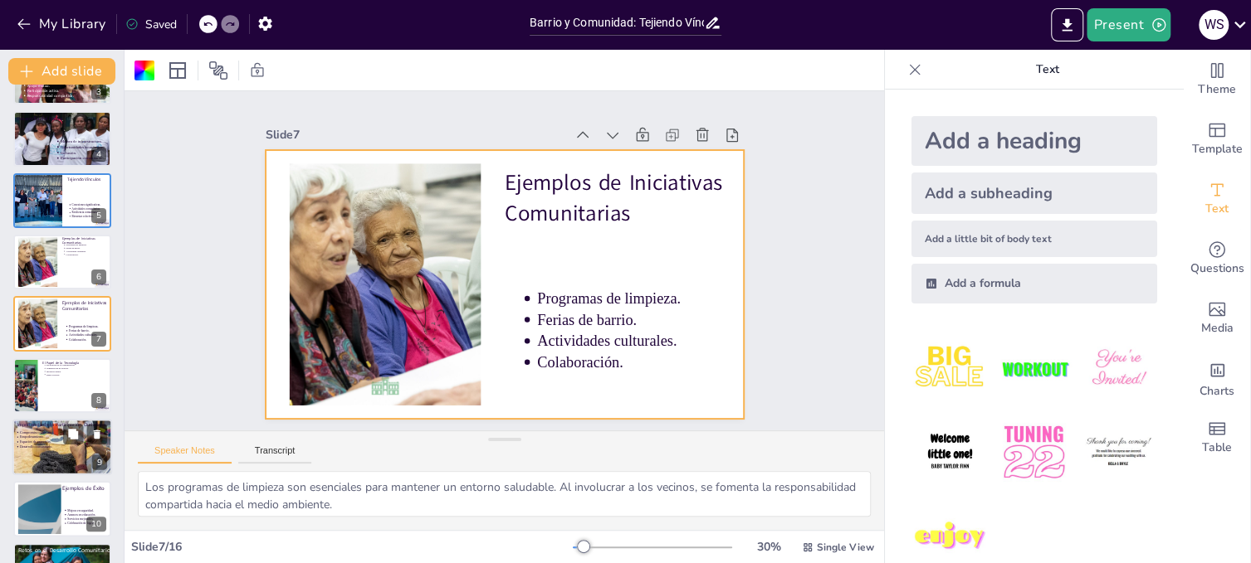
click at [35, 438] on p "Empoderamiento." at bounding box center [38, 437] width 36 height 5
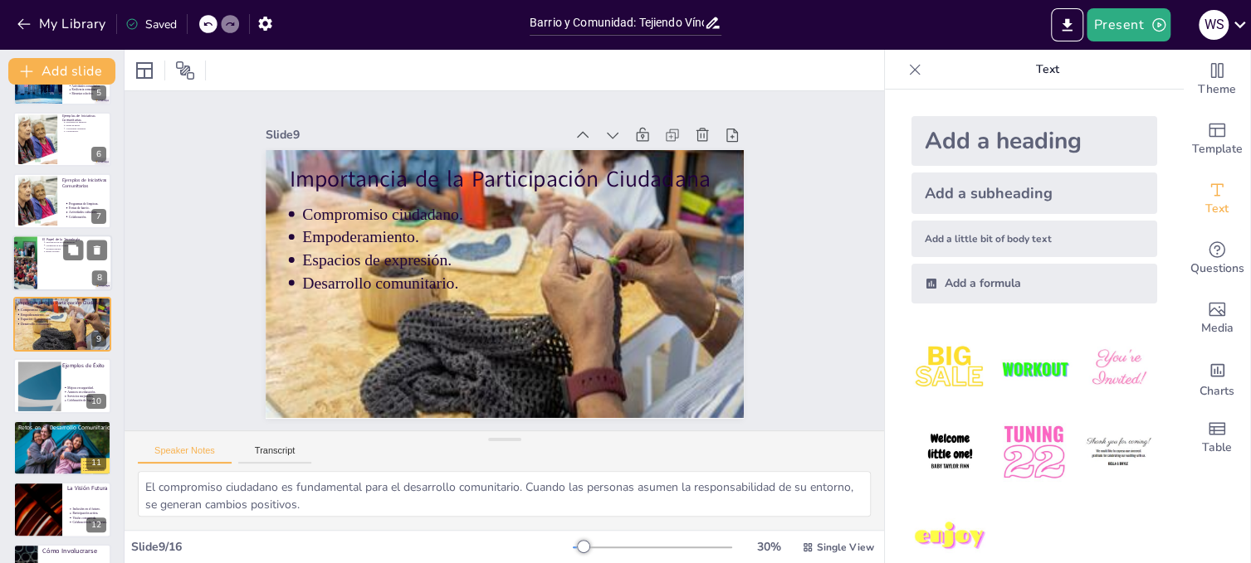
click at [78, 268] on div at bounding box center [62, 263] width 100 height 56
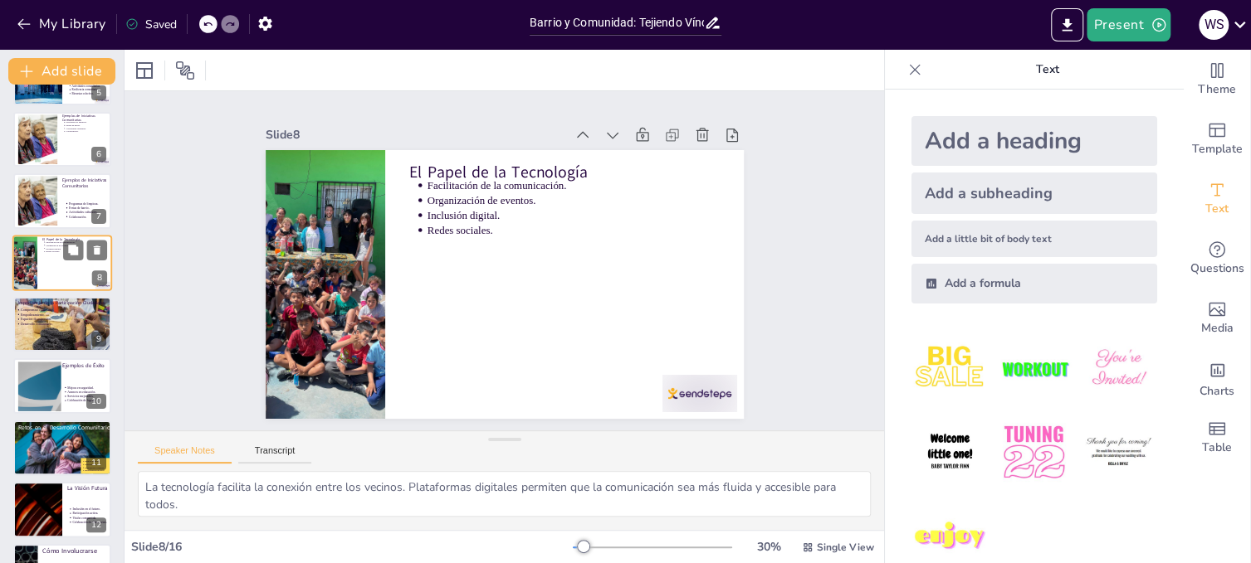
scroll to position [233, 0]
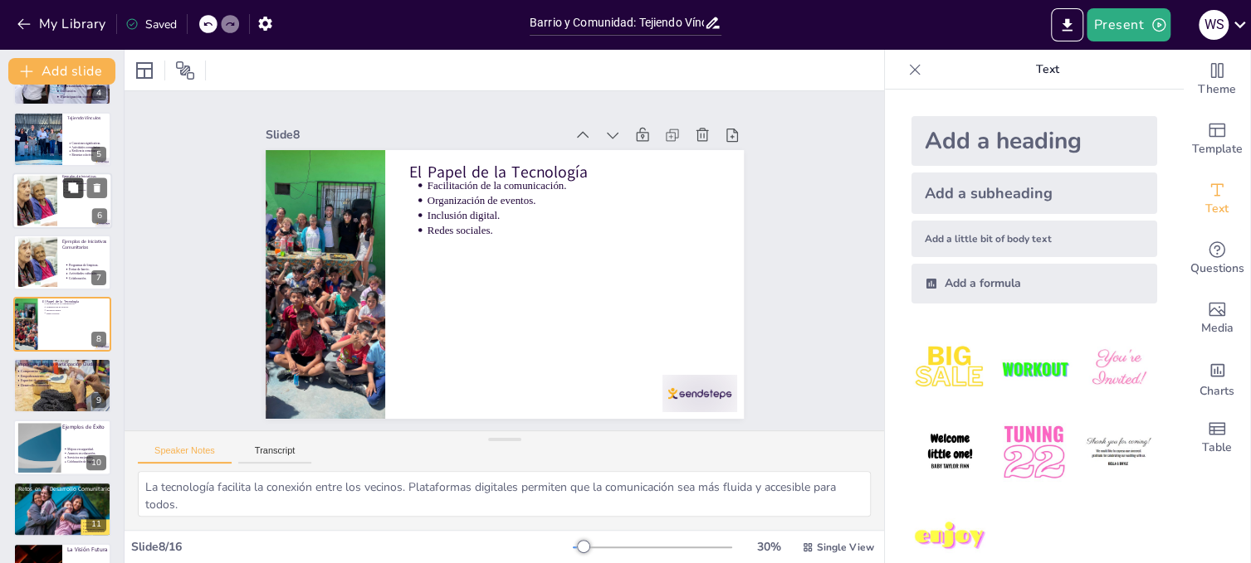
click at [71, 187] on icon at bounding box center [73, 188] width 10 height 10
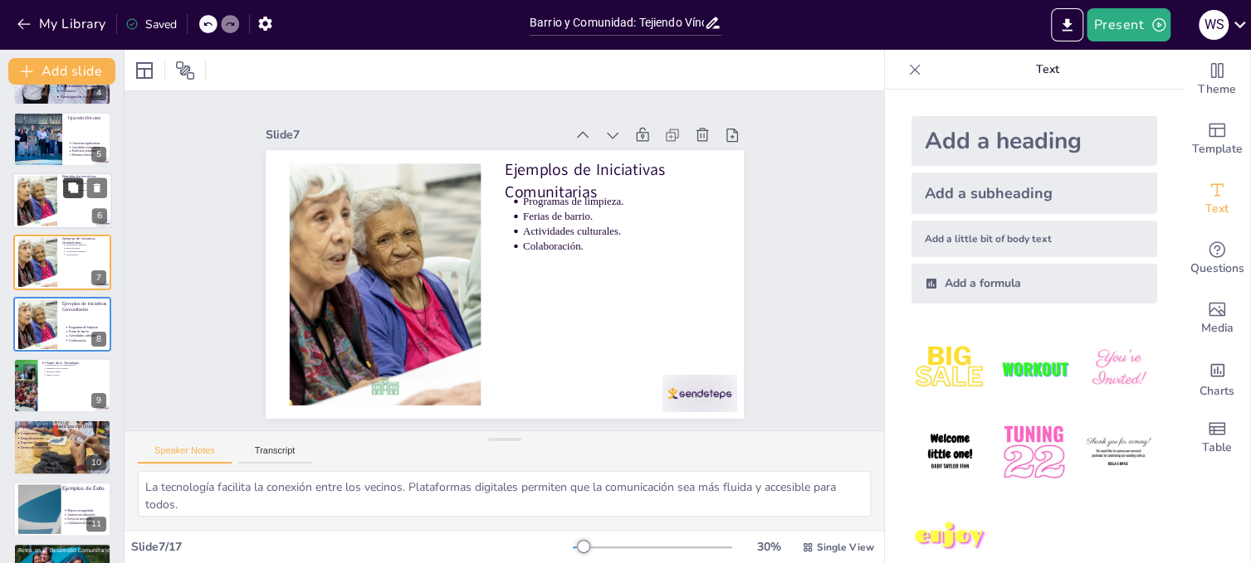
type textarea "Los programas de limpieza son esenciales para mantener un entorno saludable. Al…"
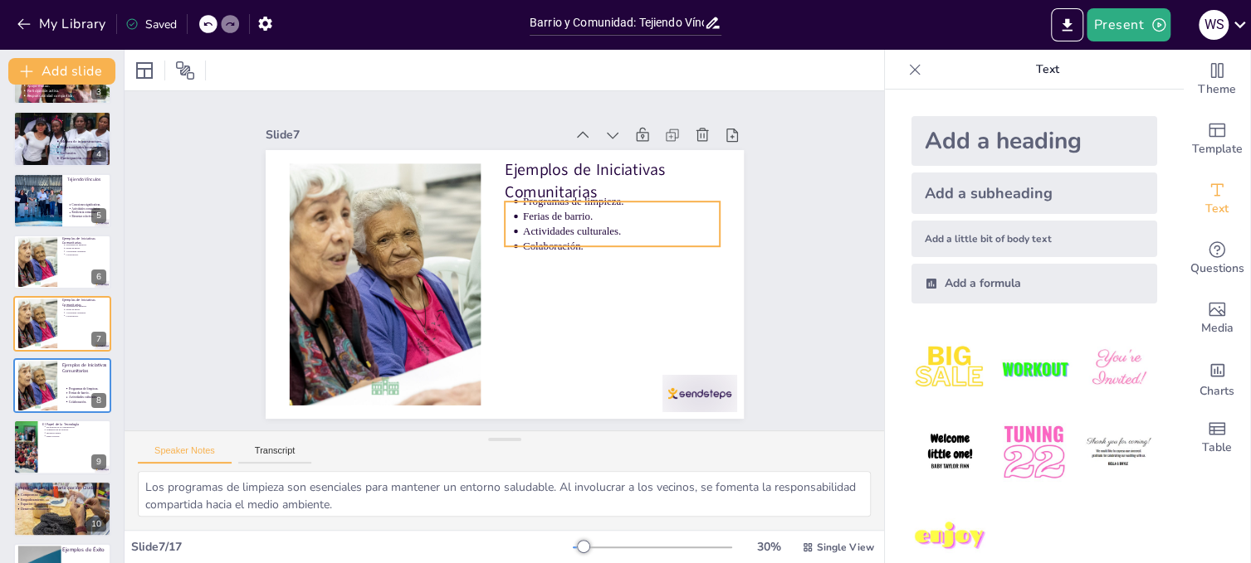
click at [519, 290] on p "Actividades culturales." at bounding box center [448, 368] width 143 height 156
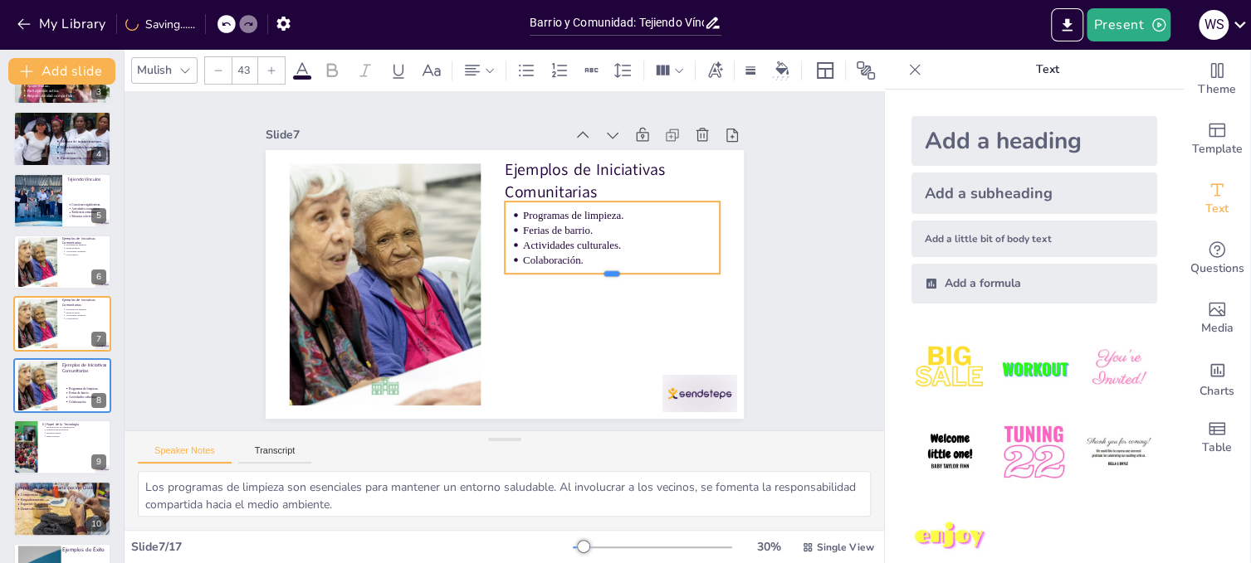
drag, startPoint x: 601, startPoint y: 246, endPoint x: 603, endPoint y: 273, distance: 27.5
click at [603, 273] on div at bounding box center [562, 354] width 154 height 168
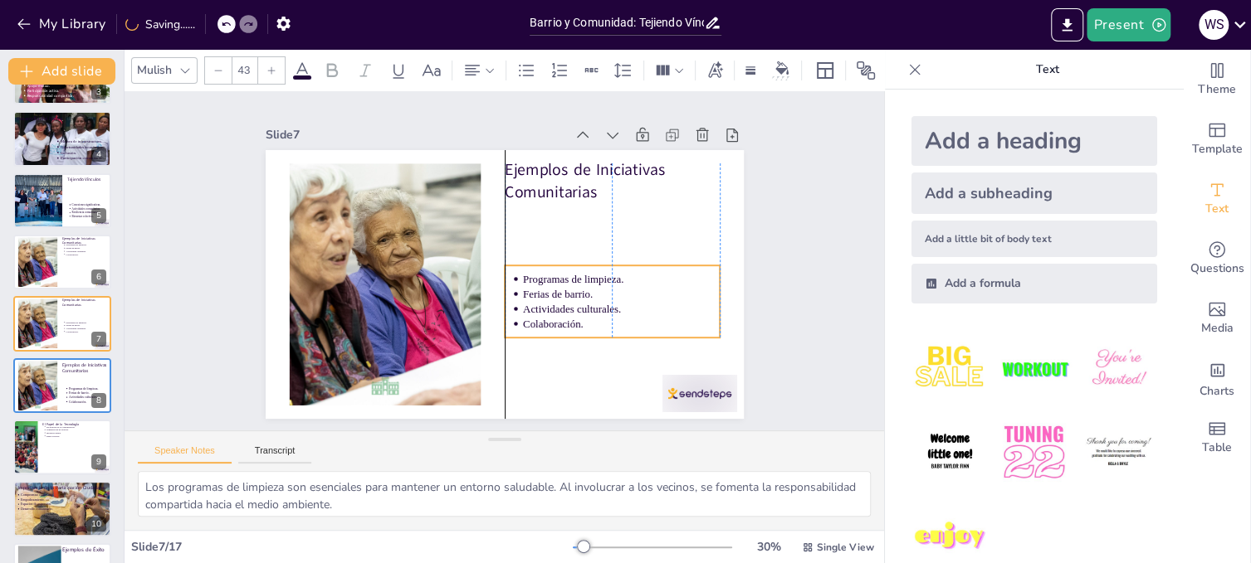
drag, startPoint x: 621, startPoint y: 225, endPoint x: 621, endPoint y: 289, distance: 63.9
click at [621, 290] on p "Ferias de barrio." at bounding box center [612, 318] width 196 height 56
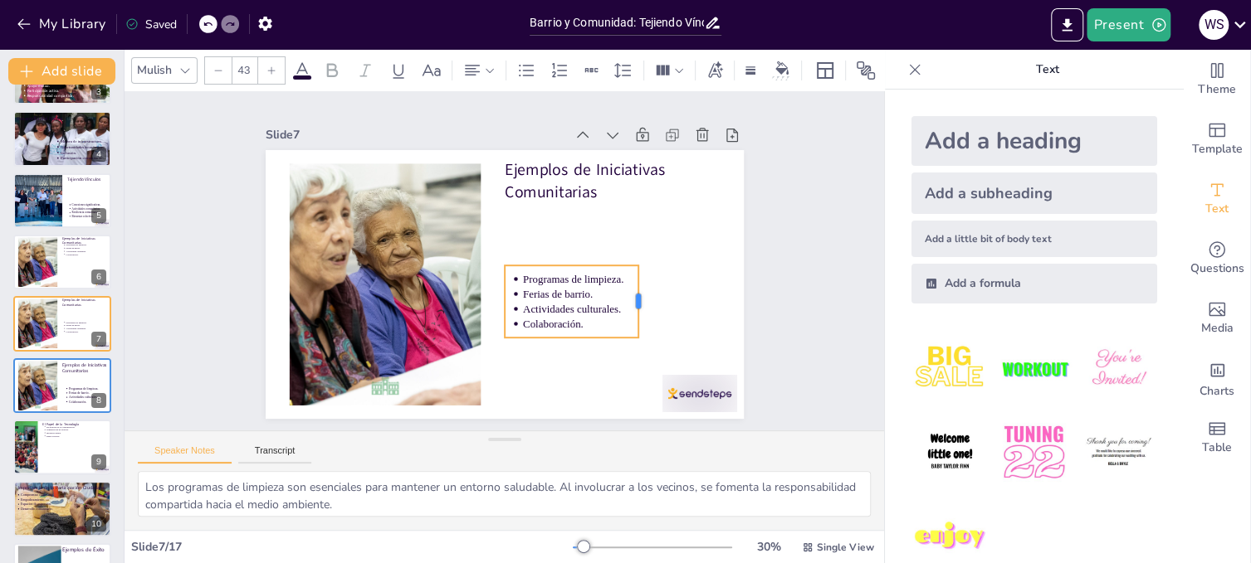
drag, startPoint x: 709, startPoint y: 295, endPoint x: 627, endPoint y: 306, distance: 82.2
click at [621, 343] on div at bounding box center [594, 376] width 53 height 66
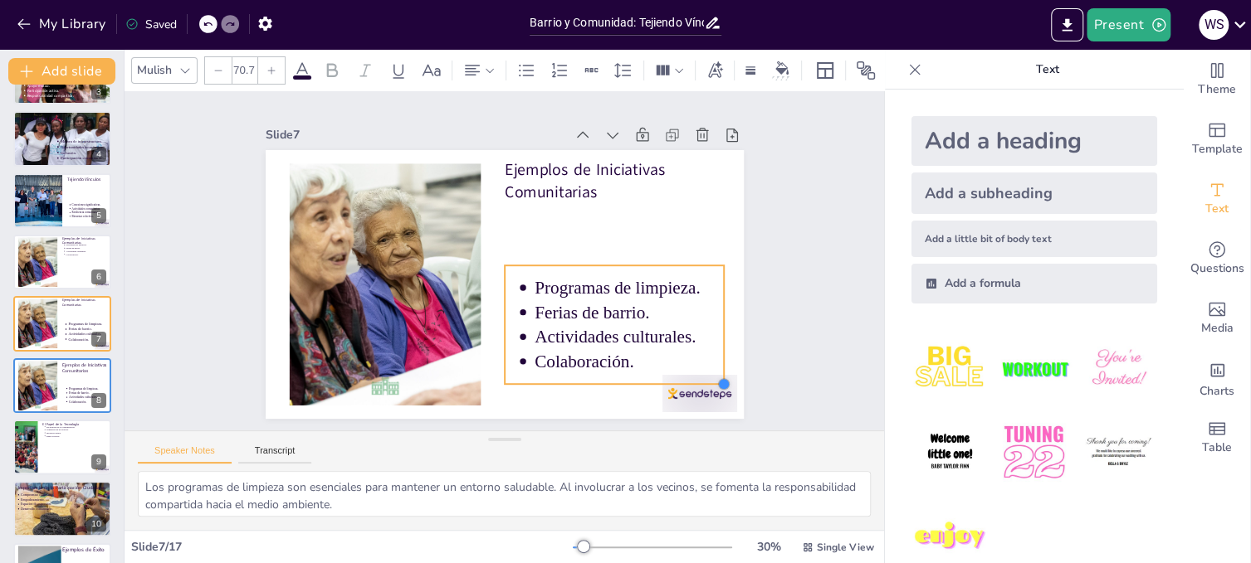
type input "71.2"
drag, startPoint x: 627, startPoint y: 331, endPoint x: 679, endPoint y: 378, distance: 69.9
click at [679, 378] on div "Ejemplos de Iniciativas Comunitarias Programas de limpieza. Ferias de barrio. A…" at bounding box center [497, 282] width 538 height 403
click at [97, 370] on icon at bounding box center [97, 372] width 7 height 9
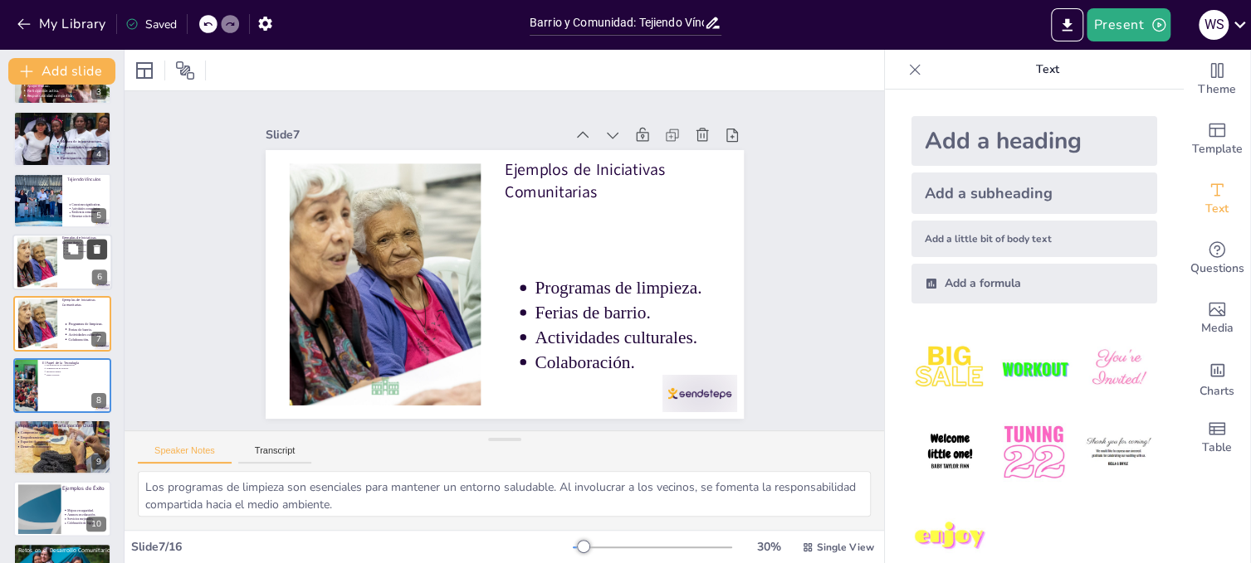
click at [96, 247] on icon at bounding box center [97, 249] width 7 height 9
type textarea "La tecnología facilita la conexión entre los vecinos. Plataformas digitales per…"
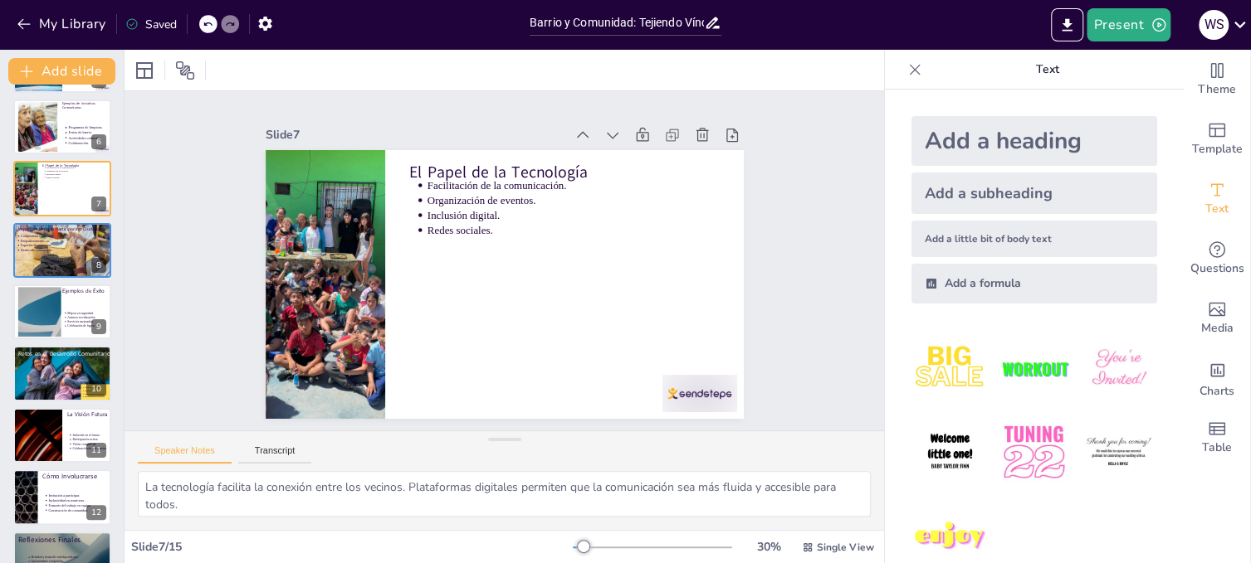
scroll to position [300, 0]
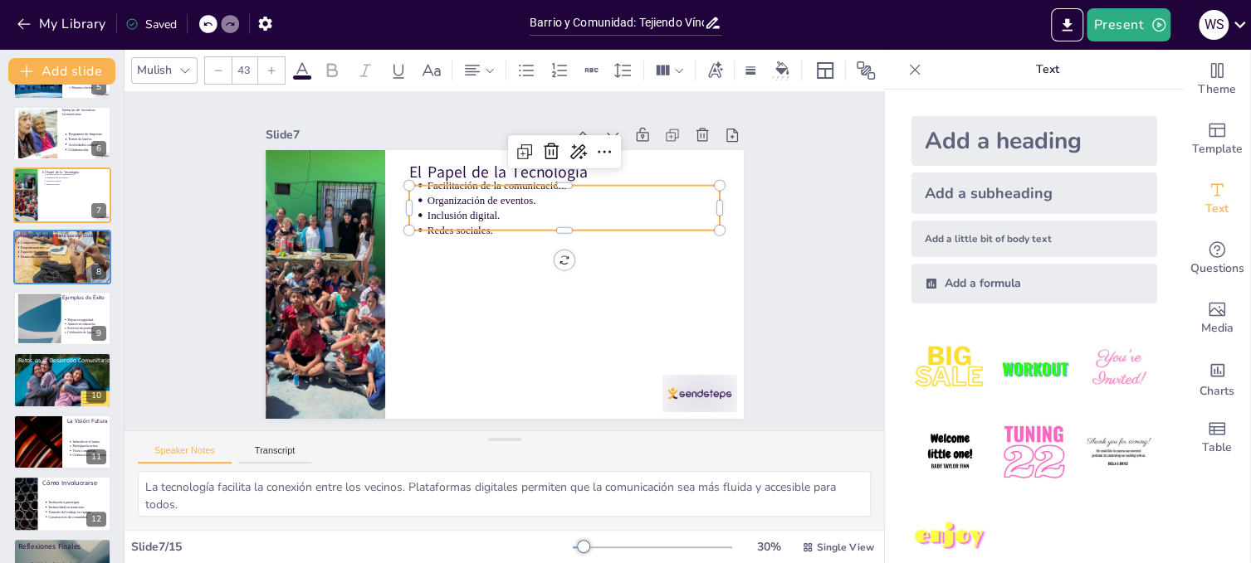
click at [471, 210] on p "Inclusión digital." at bounding box center [474, 185] width 76 height 290
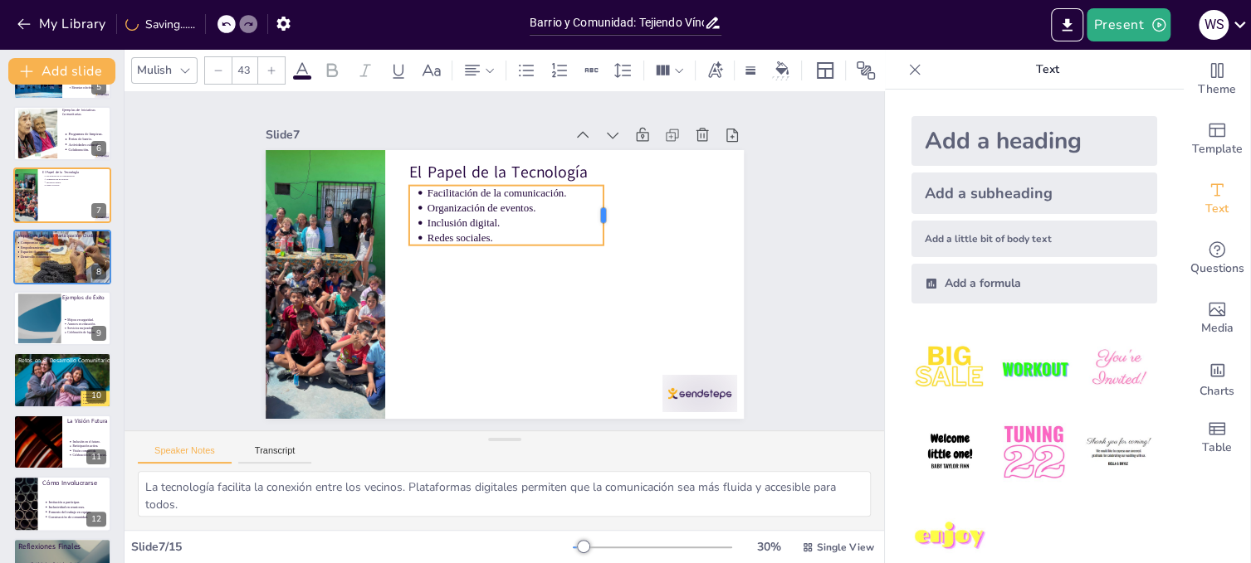
drag, startPoint x: 706, startPoint y: 203, endPoint x: 590, endPoint y: 207, distance: 116.3
click at [598, 245] on div at bounding box center [618, 274] width 41 height 59
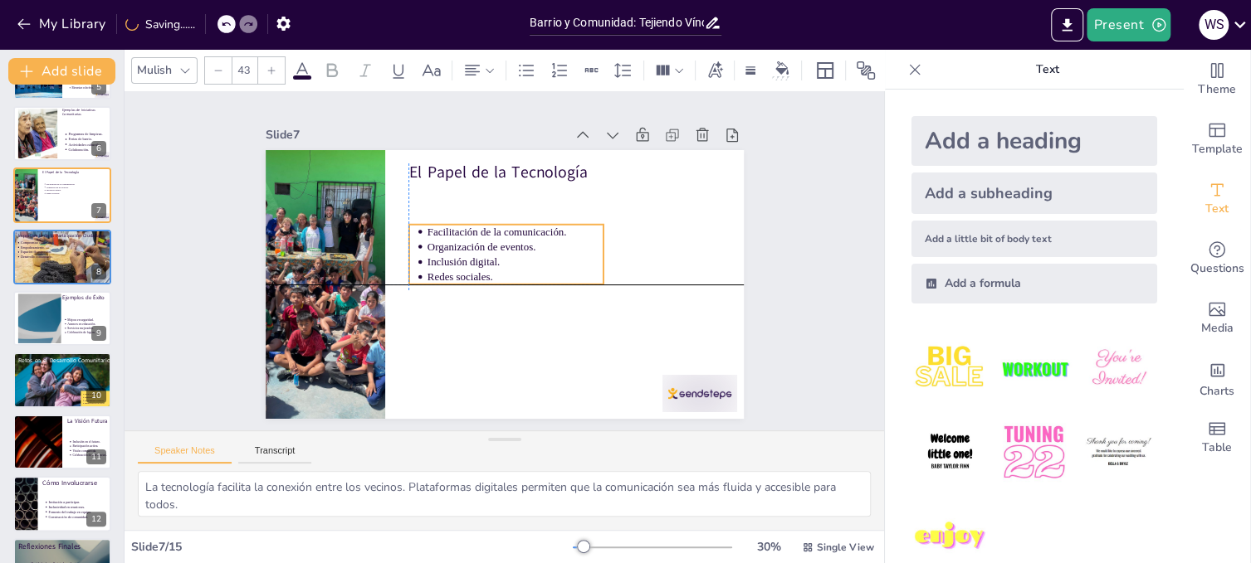
drag, startPoint x: 500, startPoint y: 213, endPoint x: 498, endPoint y: 259, distance: 45.7
click at [498, 259] on p "Inclusión digital." at bounding box center [514, 265] width 173 height 69
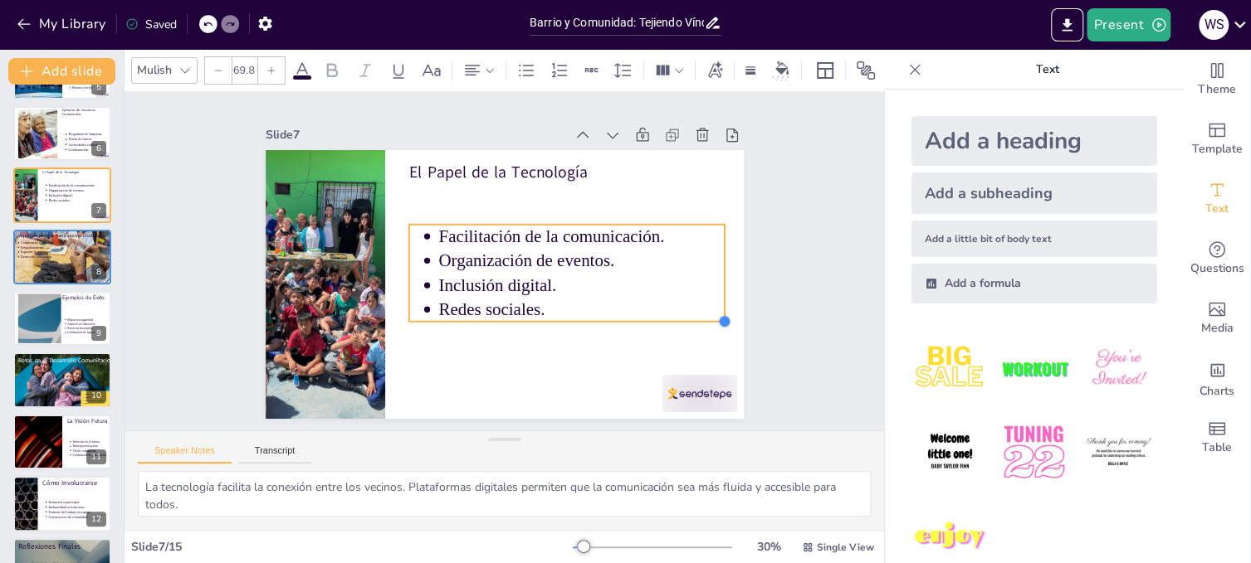
drag, startPoint x: 588, startPoint y: 276, endPoint x: 609, endPoint y: 301, distance: 33.6
click at [609, 311] on div "El Papel de la Tecnología Facilitación de la comunicación. Organización de even…" at bounding box center [492, 281] width 549 height 472
type input "69.2"
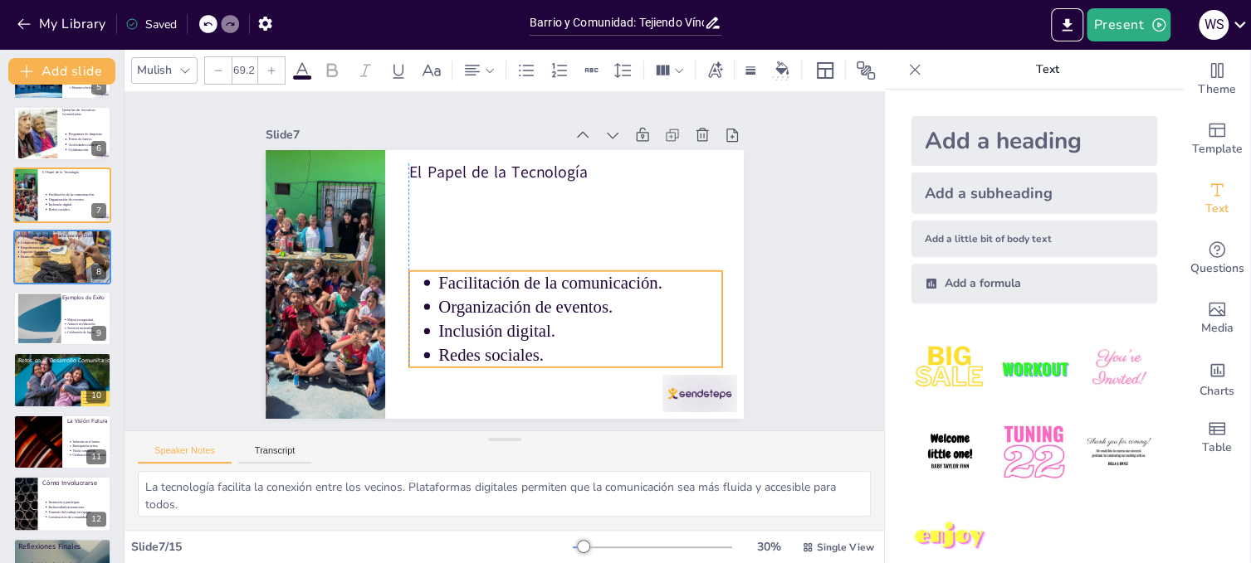
drag, startPoint x: 617, startPoint y: 276, endPoint x: 613, endPoint y: 323, distance: 46.7
click at [613, 323] on p "Inclusión digital." at bounding box center [554, 350] width 277 height 110
click at [671, 429] on div at bounding box center [629, 461] width 84 height 65
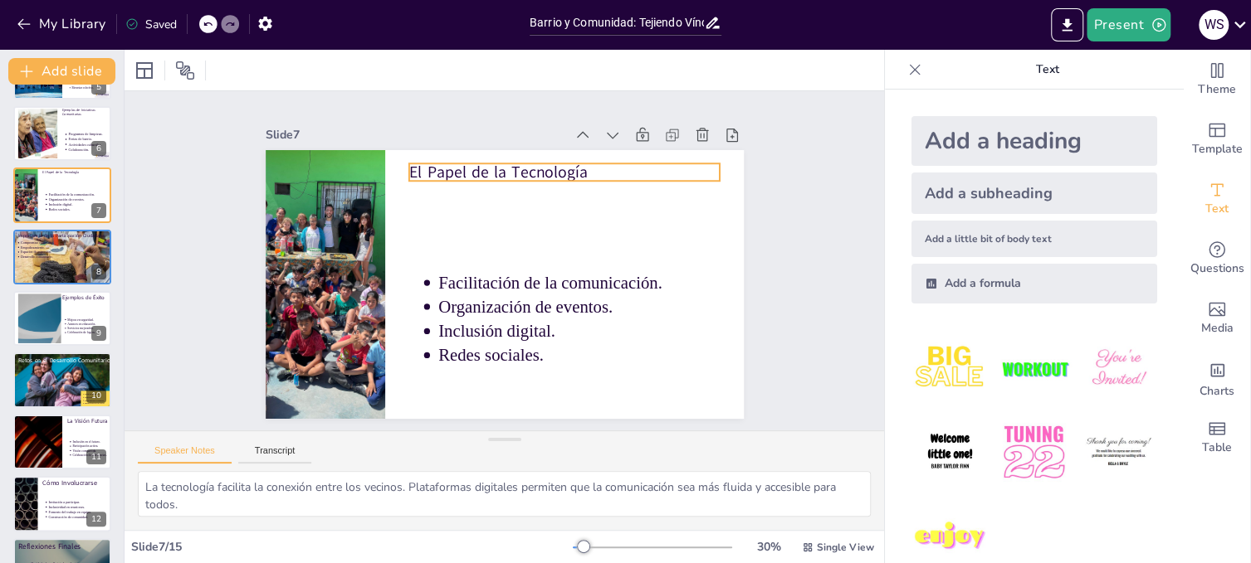
click at [511, 172] on p "El Papel de la Tecnología" at bounding box center [611, 257] width 201 height 265
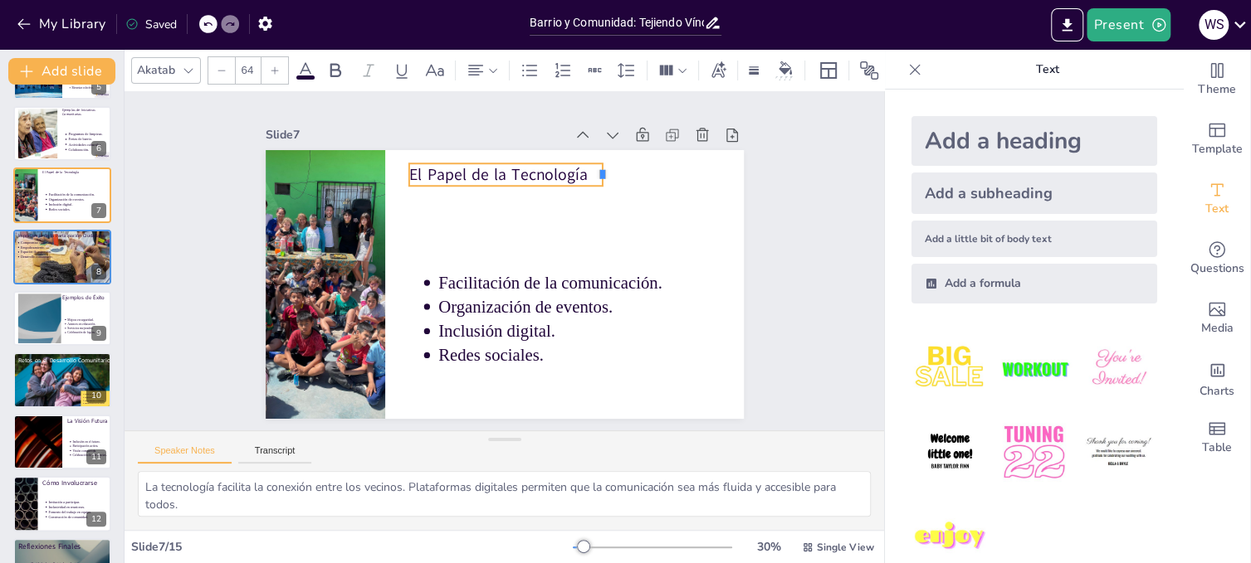
drag, startPoint x: 708, startPoint y: 164, endPoint x: 591, endPoint y: 168, distance: 117.1
click at [627, 226] on div at bounding box center [638, 239] width 22 height 26
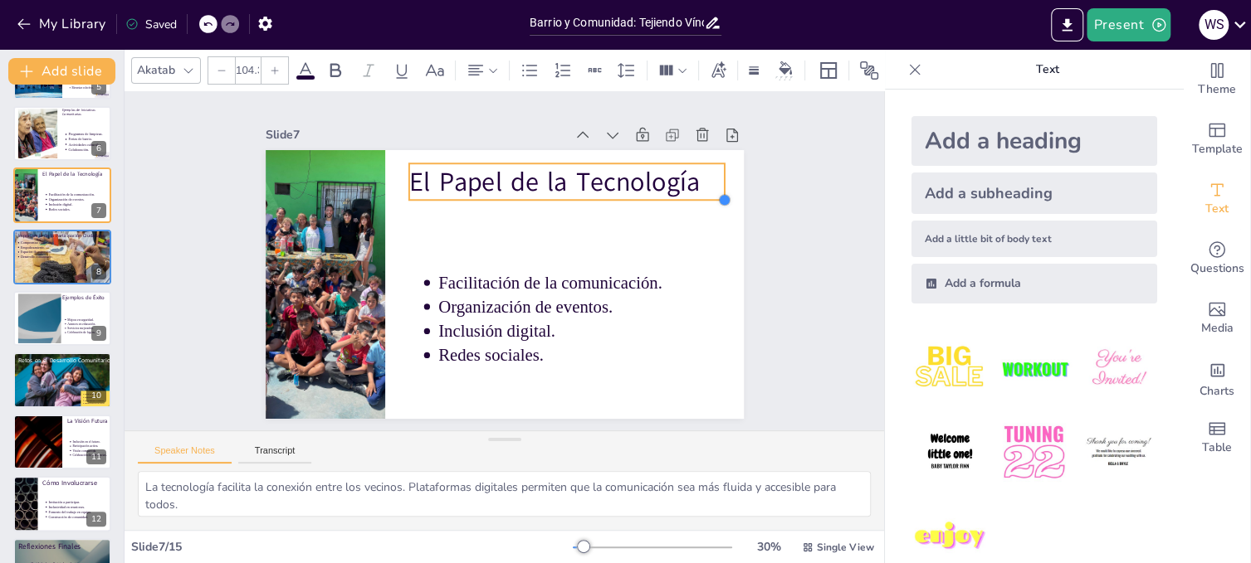
type input "106.7"
drag, startPoint x: 592, startPoint y: 181, endPoint x: 622, endPoint y: 196, distance: 33.4
click at [622, 196] on div "El Papel de la Tecnología Facilitación de la comunicación. Organización de even…" at bounding box center [497, 282] width 538 height 403
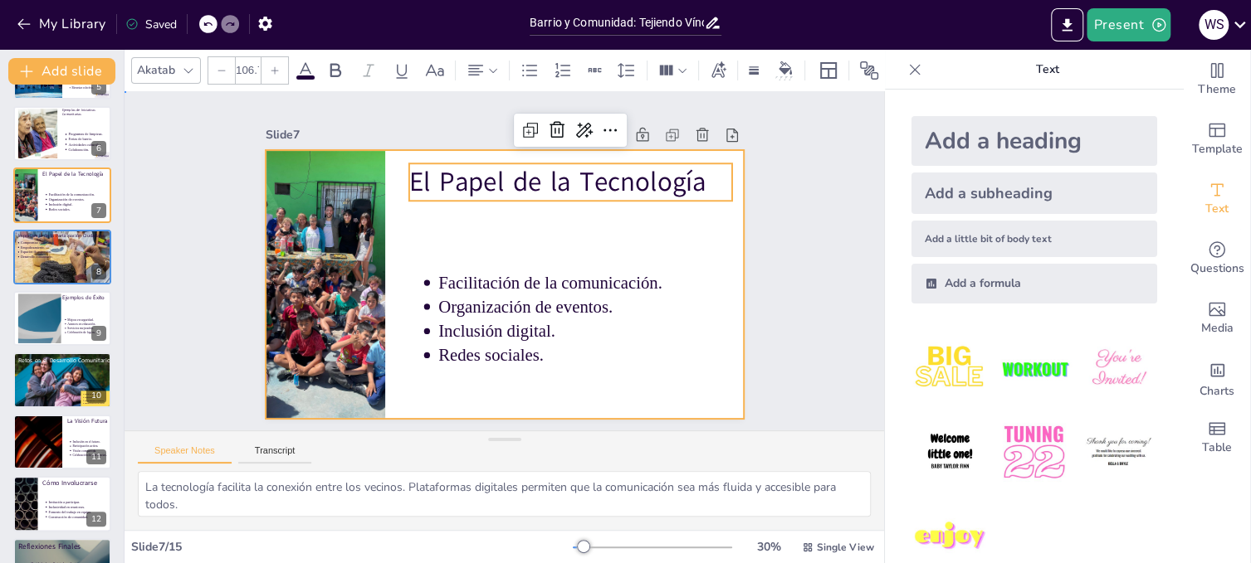
click at [701, 248] on div at bounding box center [486, 276] width 519 height 535
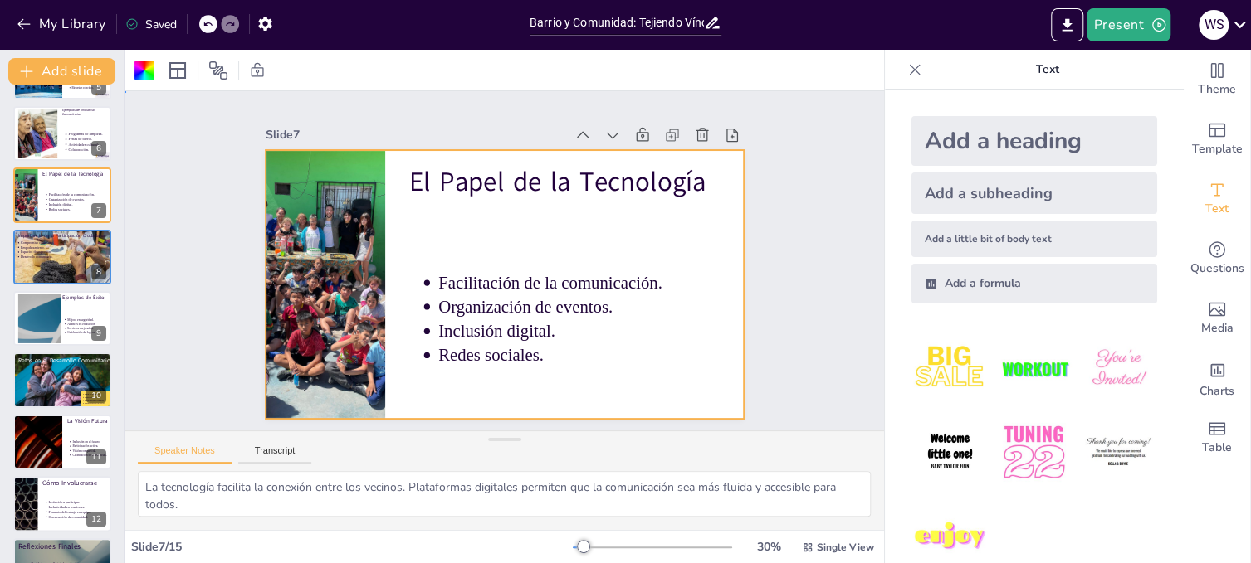
click at [792, 322] on div "Slide 1 Barrio y Comunidad: Tejiendo Vínculos para el Futuro En esta presentaci…" at bounding box center [505, 260] width 792 height 760
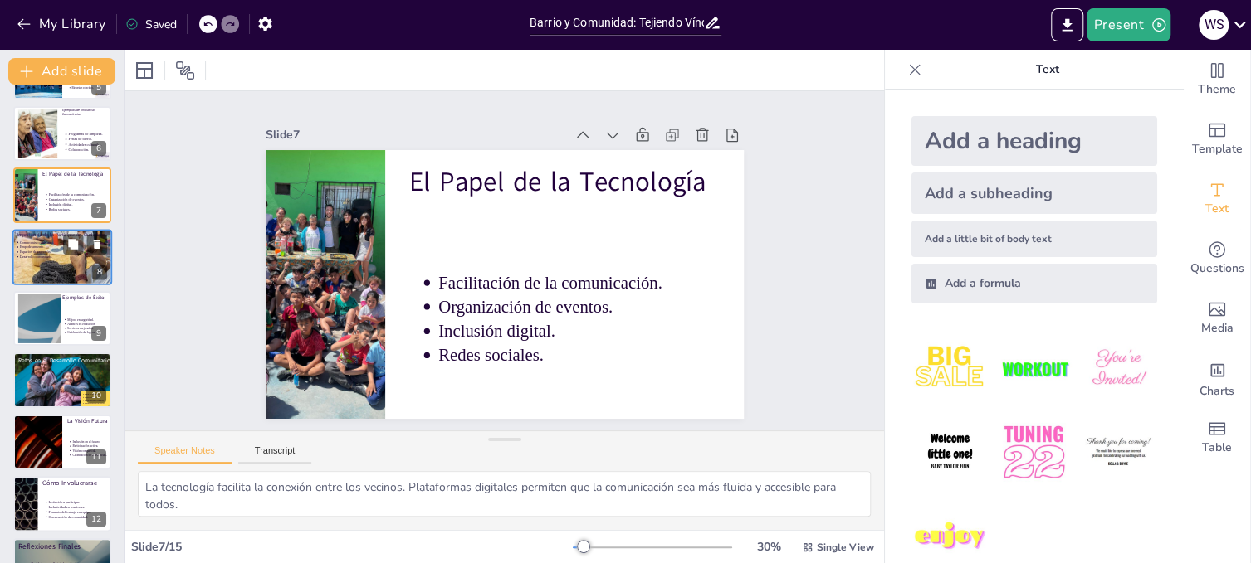
click at [48, 256] on p "Desarrollo comunitario." at bounding box center [38, 257] width 36 height 5
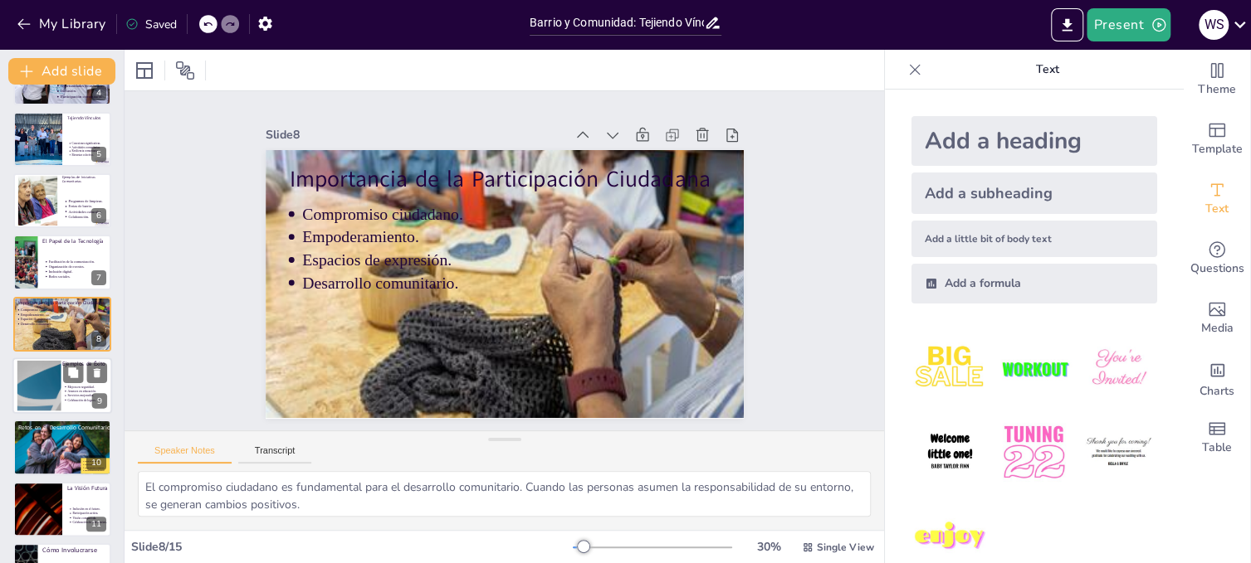
click at [38, 383] on div at bounding box center [38, 386] width 90 height 51
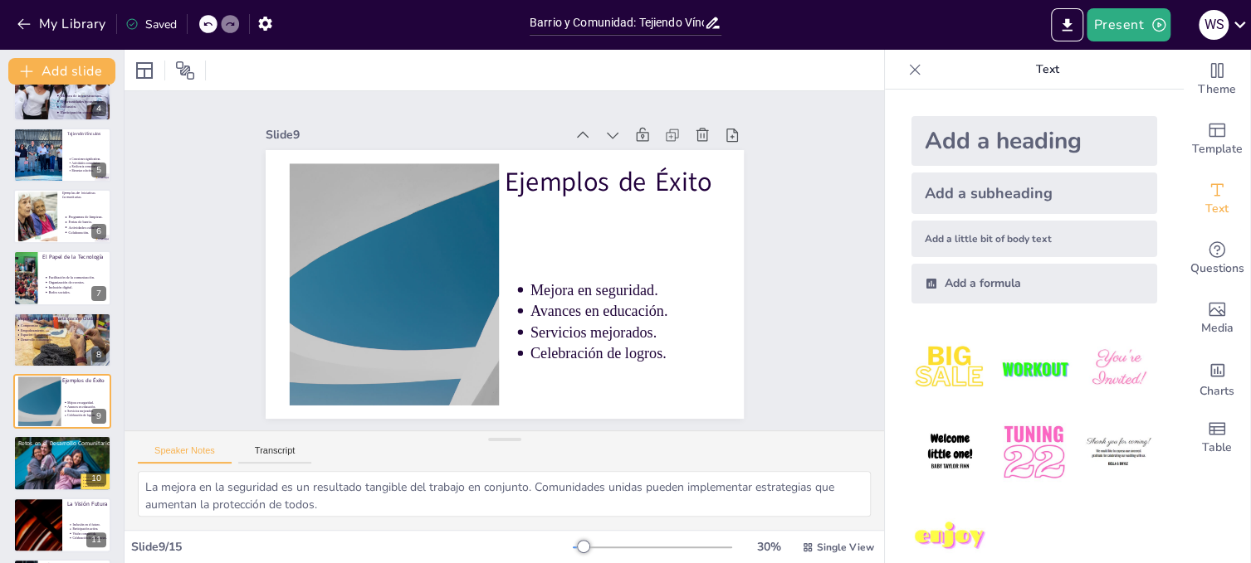
scroll to position [0, 0]
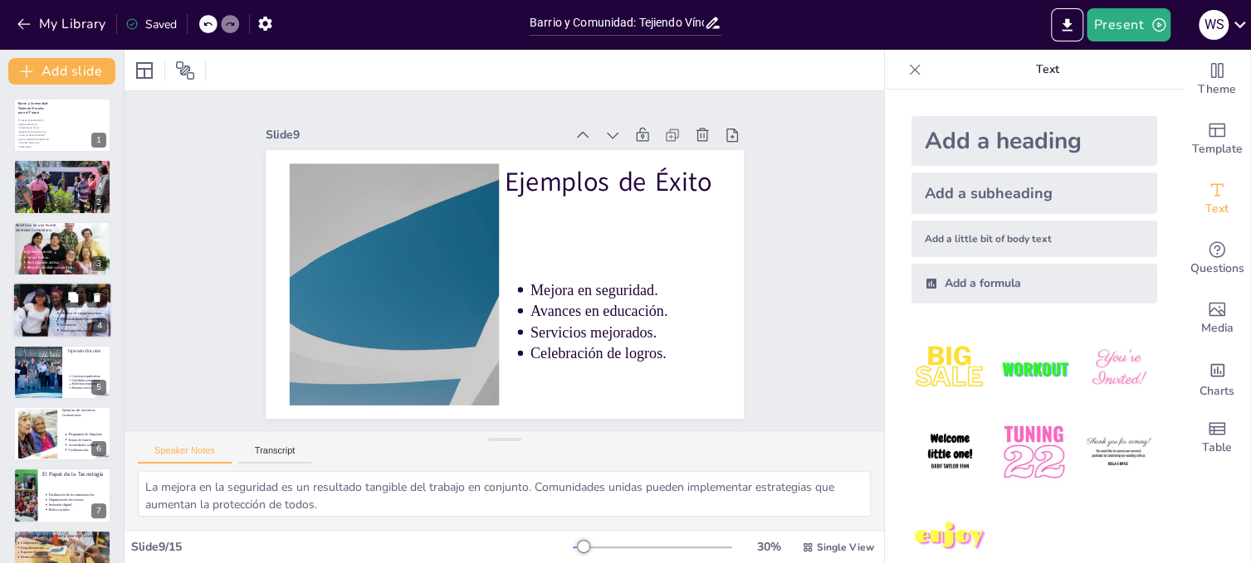
click at [25, 311] on div at bounding box center [62, 334] width 100 height 110
type textarea "La mejora de la infraestructura es fundamental para el desarrollo del barrio. S…"
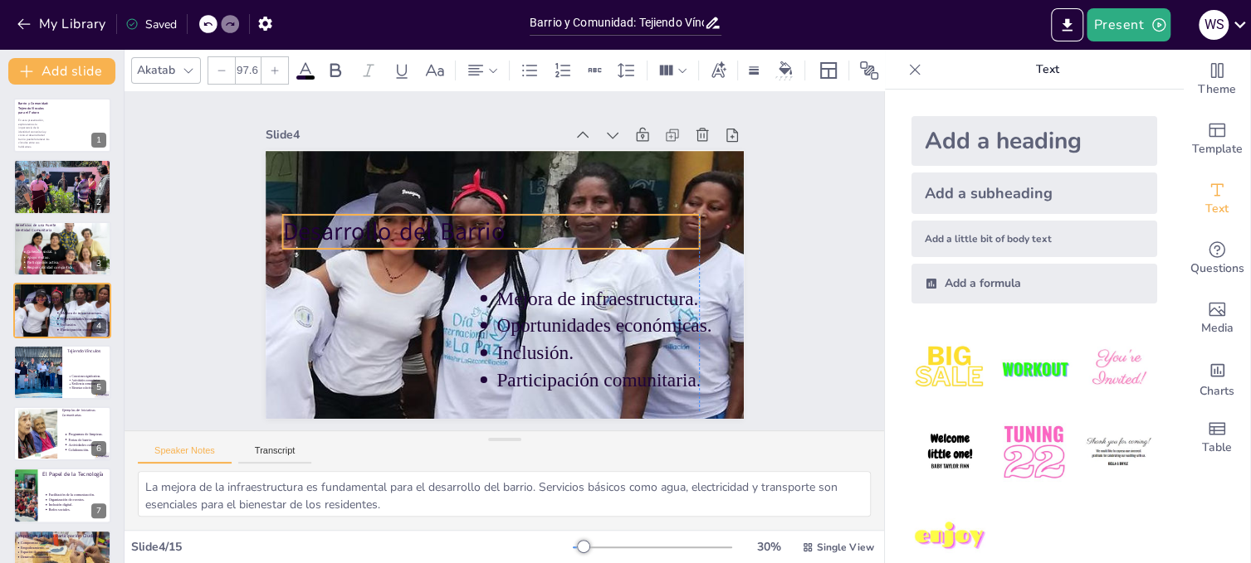
drag, startPoint x: 398, startPoint y: 183, endPoint x: 392, endPoint y: 227, distance: 44.5
click at [392, 227] on span "Desarrollo del Barrio" at bounding box center [423, 179] width 209 height 139
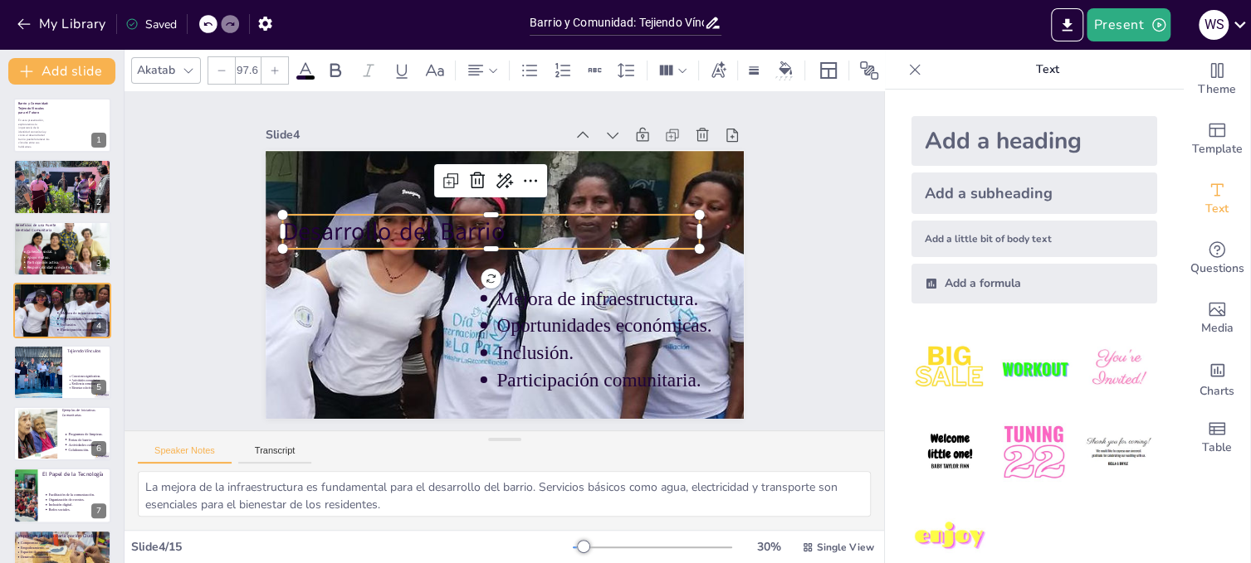
click at [492, 227] on p "Desarrollo del Barrio" at bounding box center [500, 229] width 407 height 161
click at [489, 222] on p "Desarrollo del Barrio" at bounding box center [511, 229] width 358 height 272
click at [489, 222] on p "Desarrollo del Barrio" at bounding box center [536, 268] width 272 height 358
click at [490, 222] on p "Desarrollo del Barrio" at bounding box center [507, 228] width 378 height 237
click at [490, 229] on p "Desarrollo del Barrio" at bounding box center [507, 228] width 378 height 237
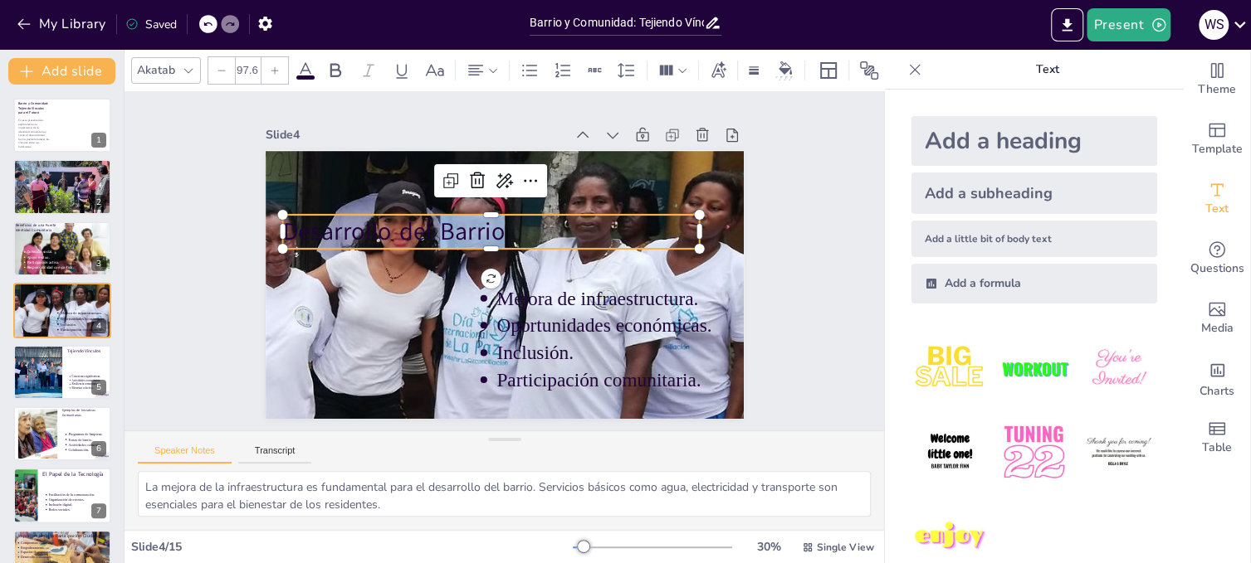
click at [490, 229] on p "Desarrollo del Barrio" at bounding box center [490, 232] width 417 height 34
click at [493, 227] on p "Desarrollo del Barrio" at bounding box center [507, 229] width 378 height 238
click at [306, 68] on icon at bounding box center [305, 71] width 20 height 20
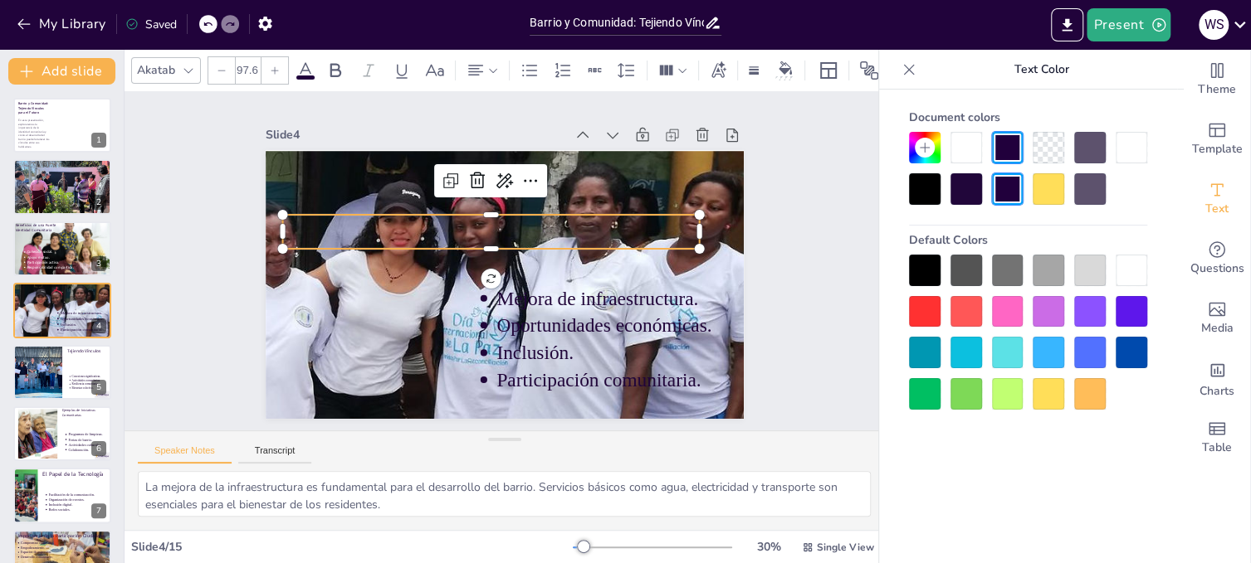
click at [965, 139] on div at bounding box center [966, 148] width 32 height 32
click at [1126, 144] on div at bounding box center [1131, 148] width 32 height 32
click at [922, 144] on icon at bounding box center [924, 147] width 13 height 13
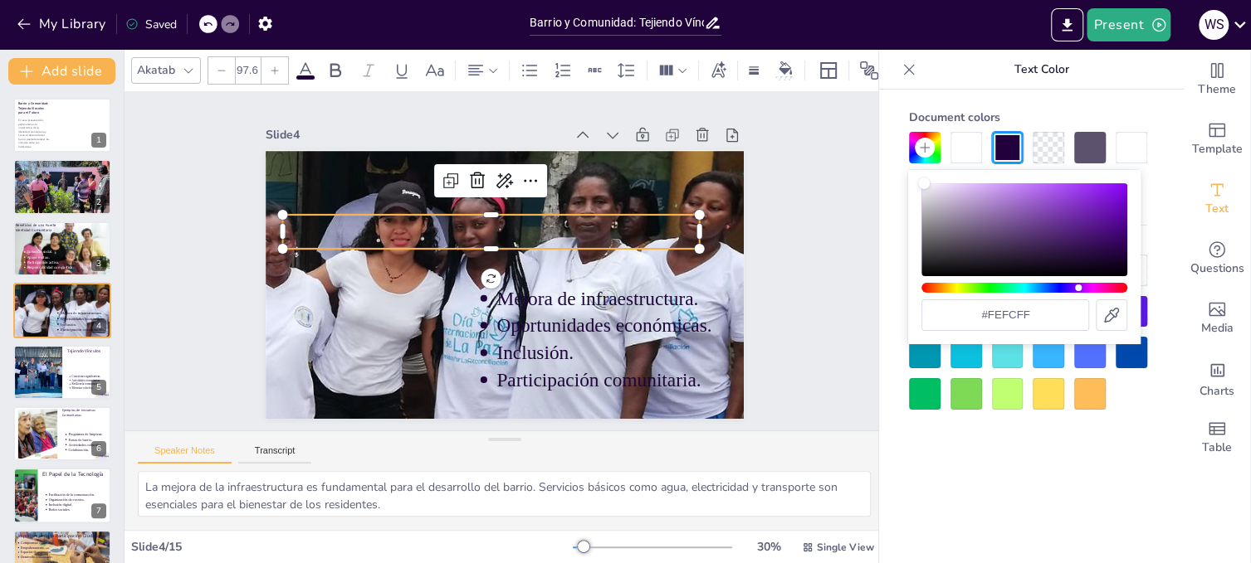
click at [924, 183] on div "Color" at bounding box center [1024, 229] width 206 height 93
type input "#f9f8fa"
click at [923, 185] on div "Color" at bounding box center [924, 184] width 12 height 12
click at [923, 185] on div "Color" at bounding box center [923, 185] width 12 height 12
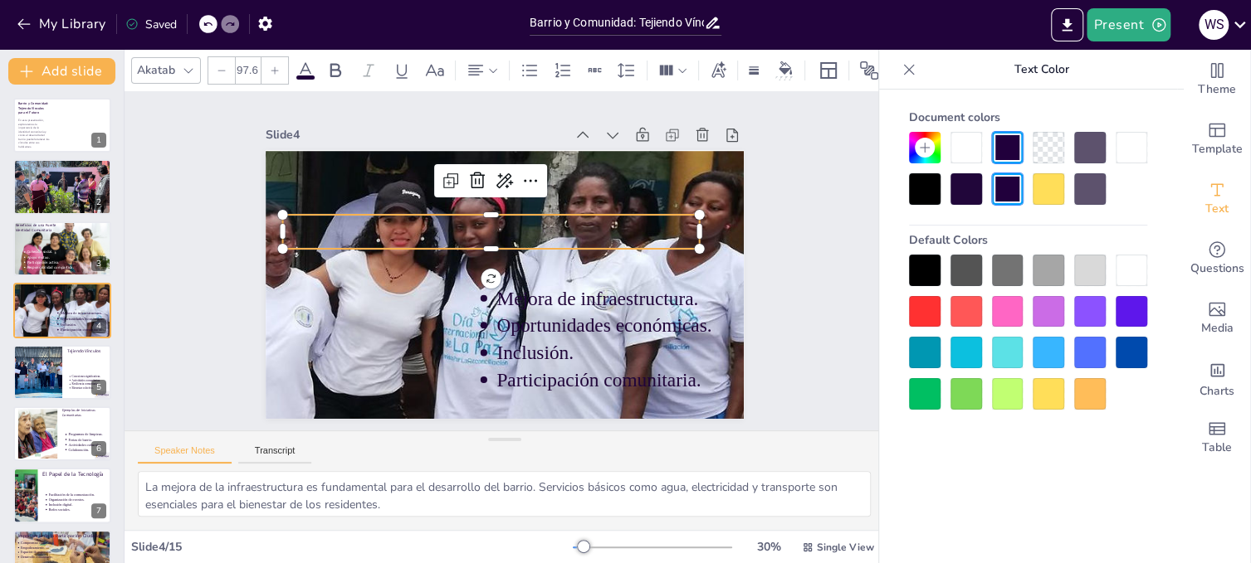
click at [1075, 451] on div "Document colors Default Colors" at bounding box center [1028, 352] width 298 height 524
click at [1125, 265] on div at bounding box center [1131, 271] width 32 height 32
click at [307, 63] on icon at bounding box center [305, 70] width 15 height 16
click at [575, 232] on icon at bounding box center [586, 243] width 22 height 22
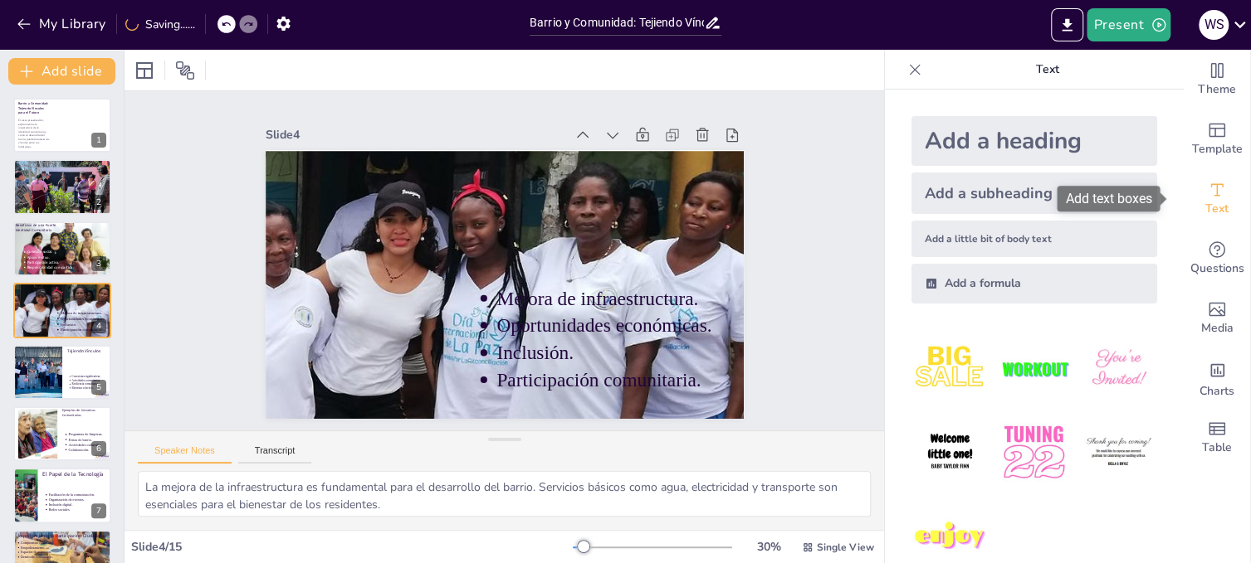
click at [1210, 192] on icon "Add text boxes" at bounding box center [1217, 190] width 20 height 20
click at [1211, 184] on icon "Add text boxes" at bounding box center [1217, 189] width 12 height 12
click at [978, 135] on div "Add a heading" at bounding box center [1034, 141] width 246 height 50
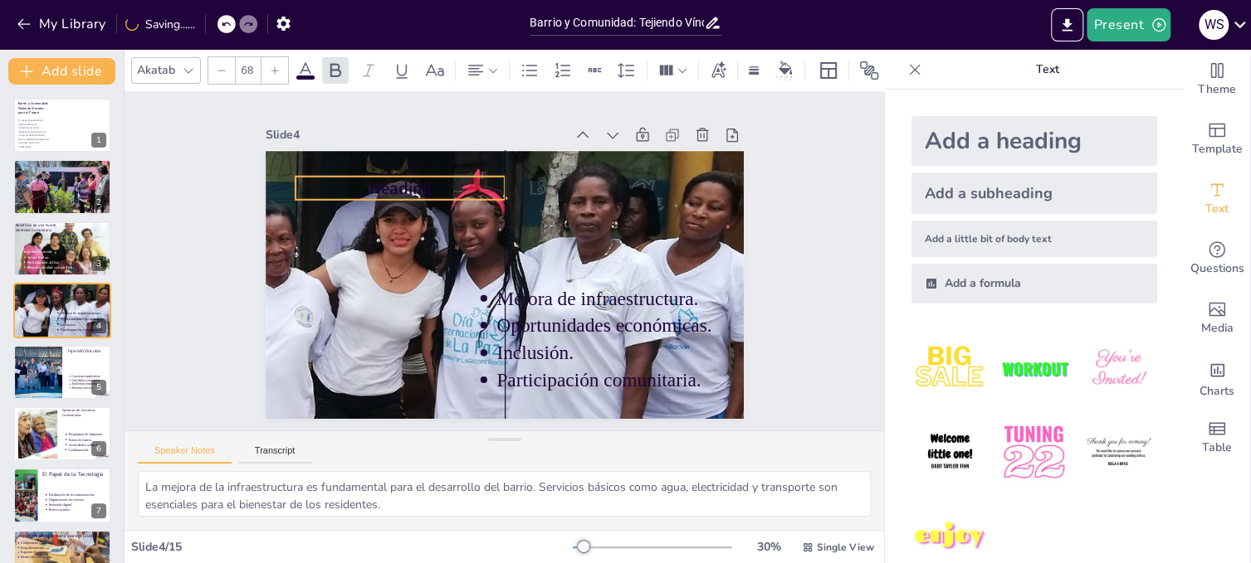
drag, startPoint x: 534, startPoint y: 274, endPoint x: 427, endPoint y: 178, distance: 143.4
click at [427, 178] on p "Heading" at bounding box center [427, 158] width 206 height 87
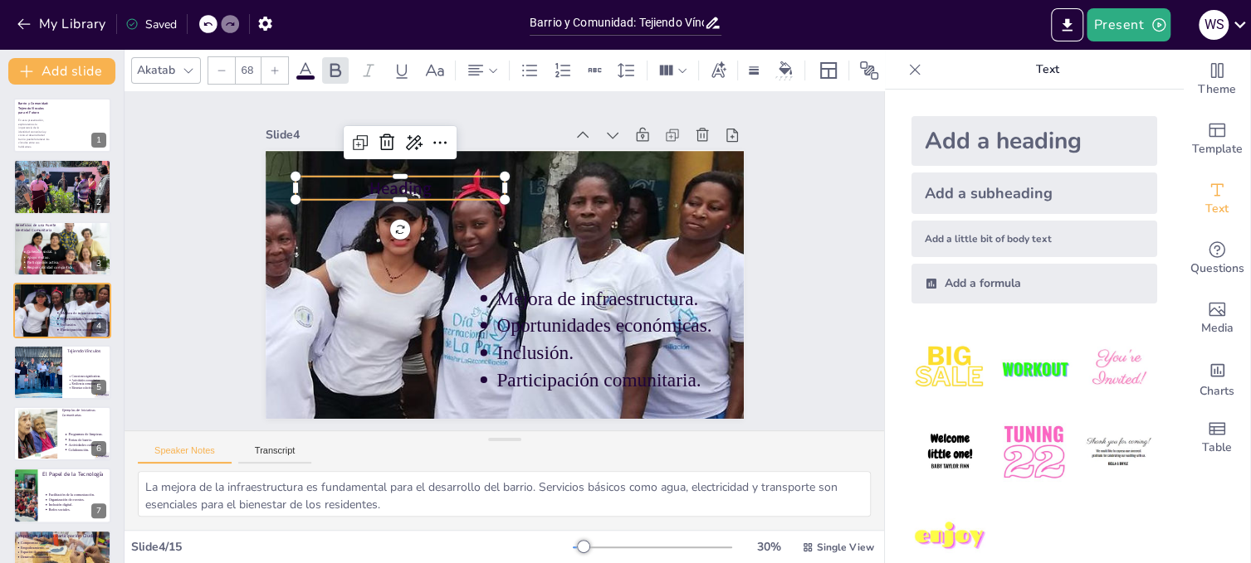
click at [308, 61] on icon at bounding box center [305, 71] width 20 height 20
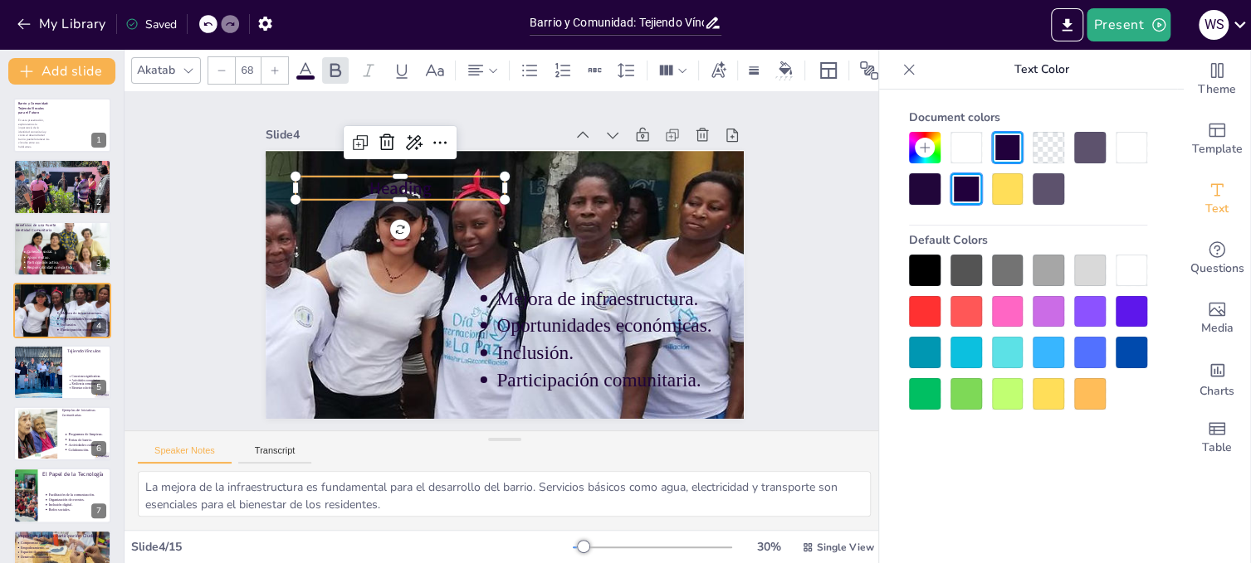
click at [1125, 265] on div at bounding box center [1131, 271] width 32 height 32
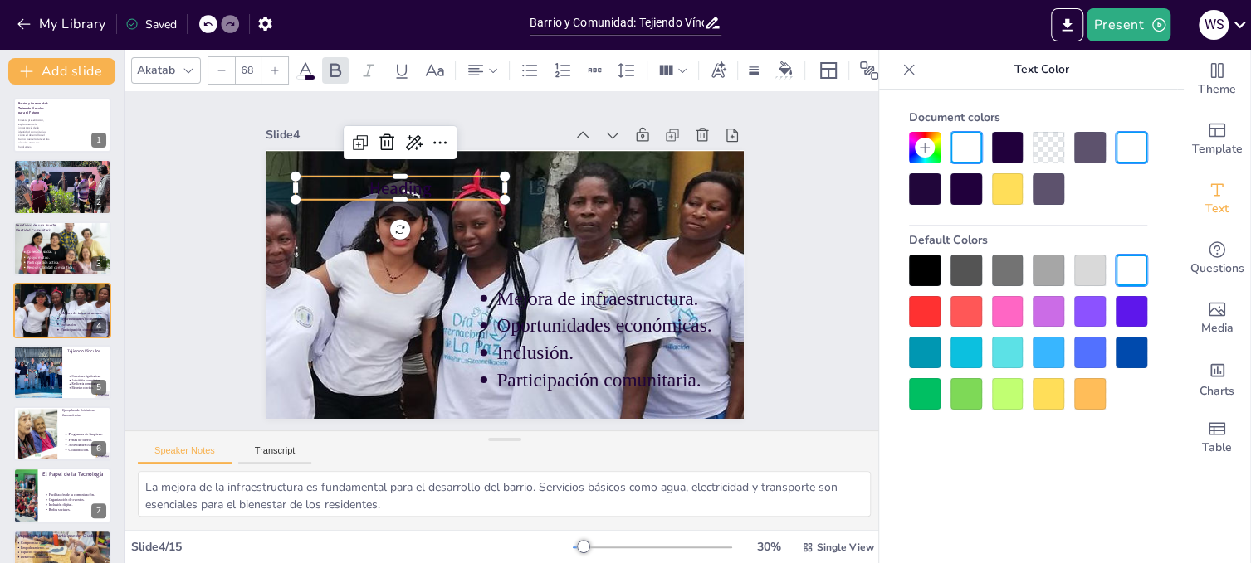
click at [437, 180] on p "Heading" at bounding box center [438, 152] width 201 height 107
click at [437, 180] on p "Heading" at bounding box center [427, 158] width 206 height 87
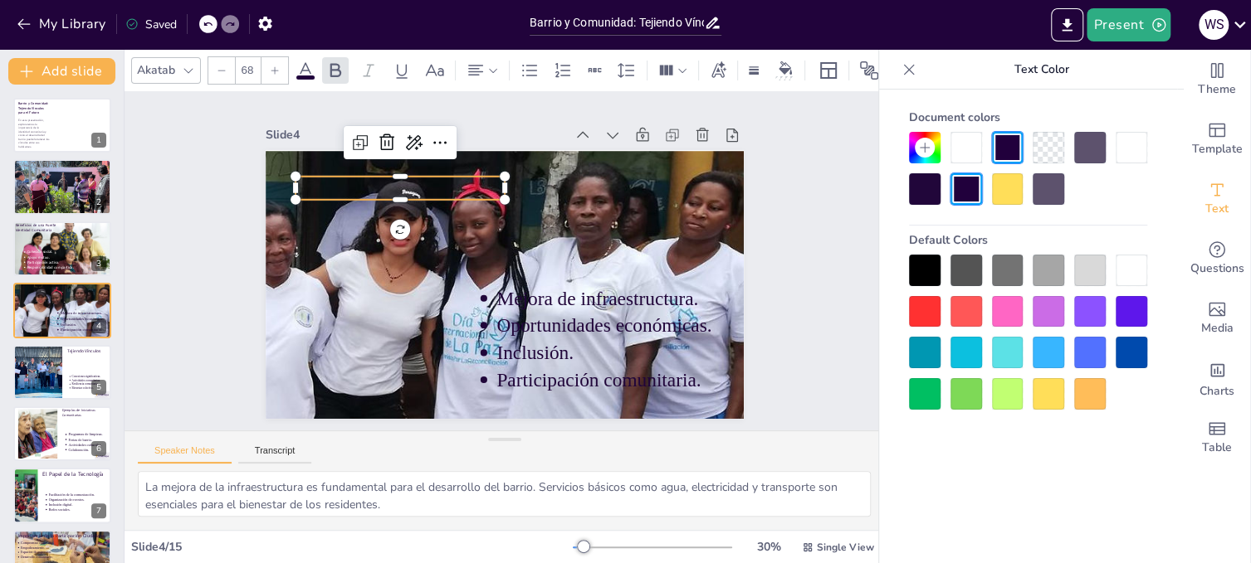
click at [300, 61] on icon at bounding box center [305, 71] width 20 height 20
click at [304, 62] on icon at bounding box center [305, 71] width 20 height 20
click at [1130, 265] on div at bounding box center [1131, 271] width 32 height 32
click at [1133, 150] on div at bounding box center [1131, 148] width 32 height 32
click at [964, 143] on div at bounding box center [966, 148] width 32 height 32
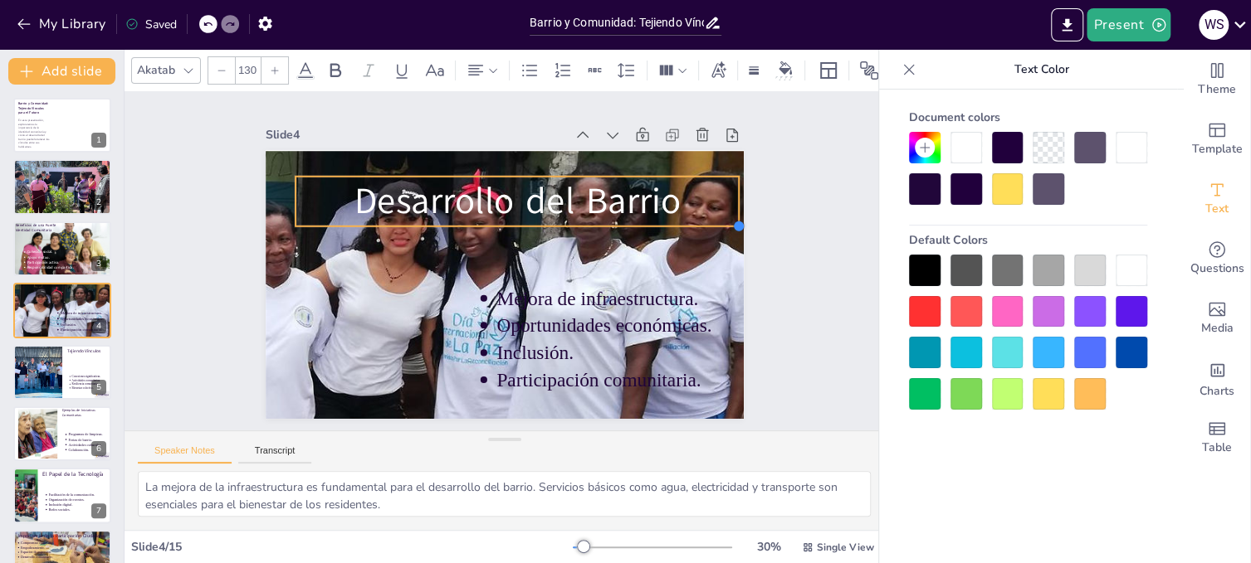
type input "127.6"
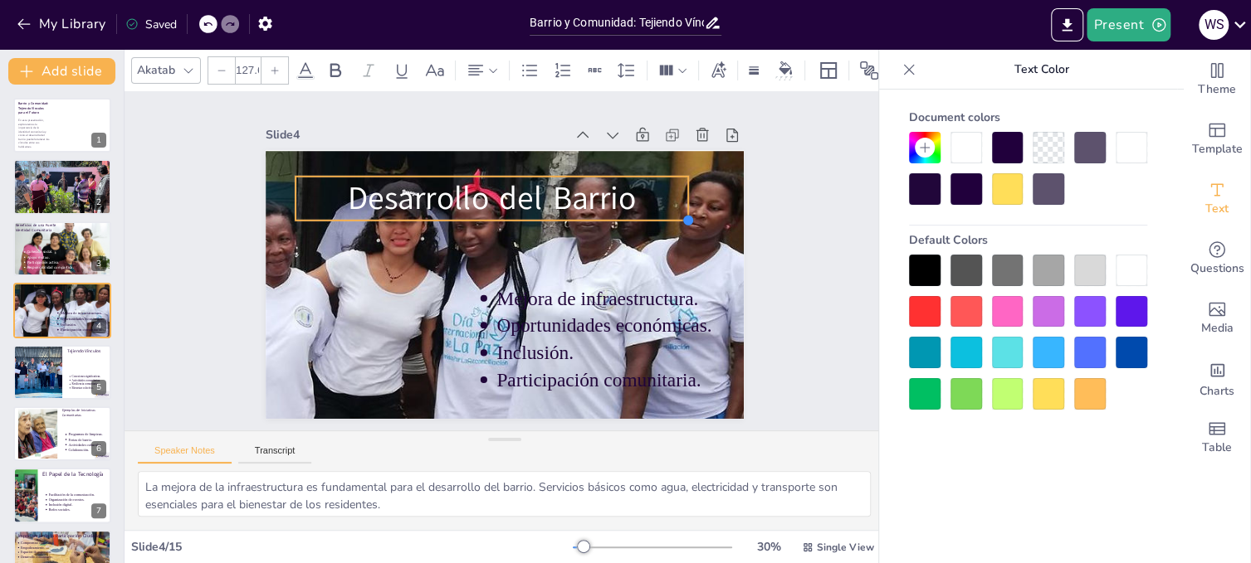
drag, startPoint x: 489, startPoint y: 192, endPoint x: 513, endPoint y: 212, distance: 31.8
click at [513, 212] on div "Mejora de infraestructura. Oportunidades económicas. Inclusión. Participación c…" at bounding box center [480, 264] width 317 height 504
click at [633, 198] on p "Desarrollo del Barrio" at bounding box center [536, 205] width 321 height 295
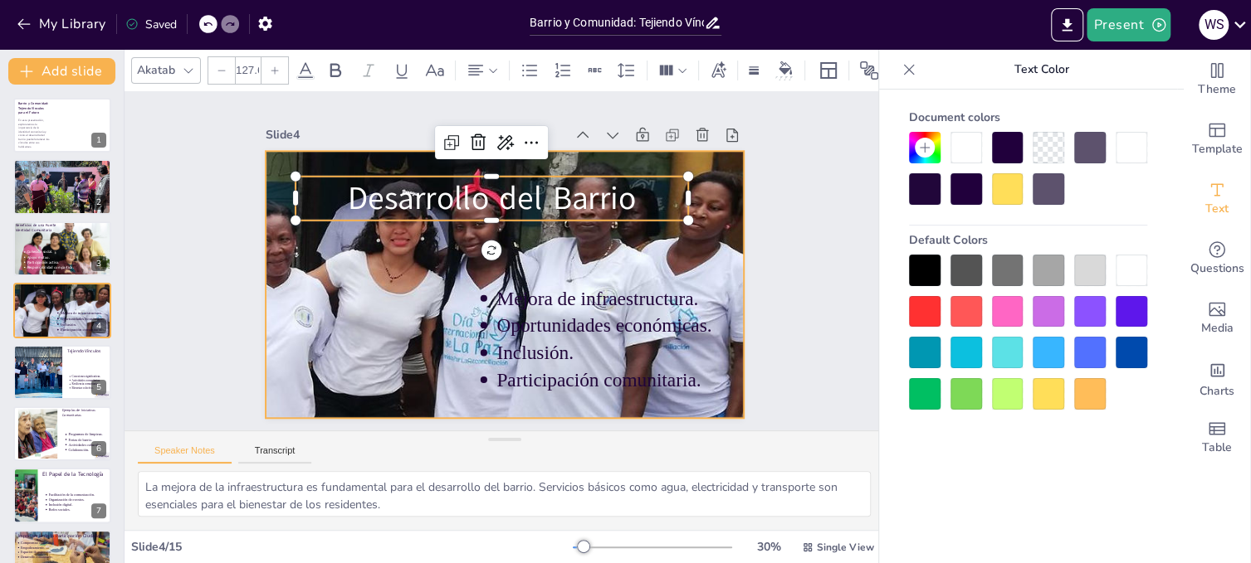
click at [356, 243] on div at bounding box center [376, 288] width 611 height 576
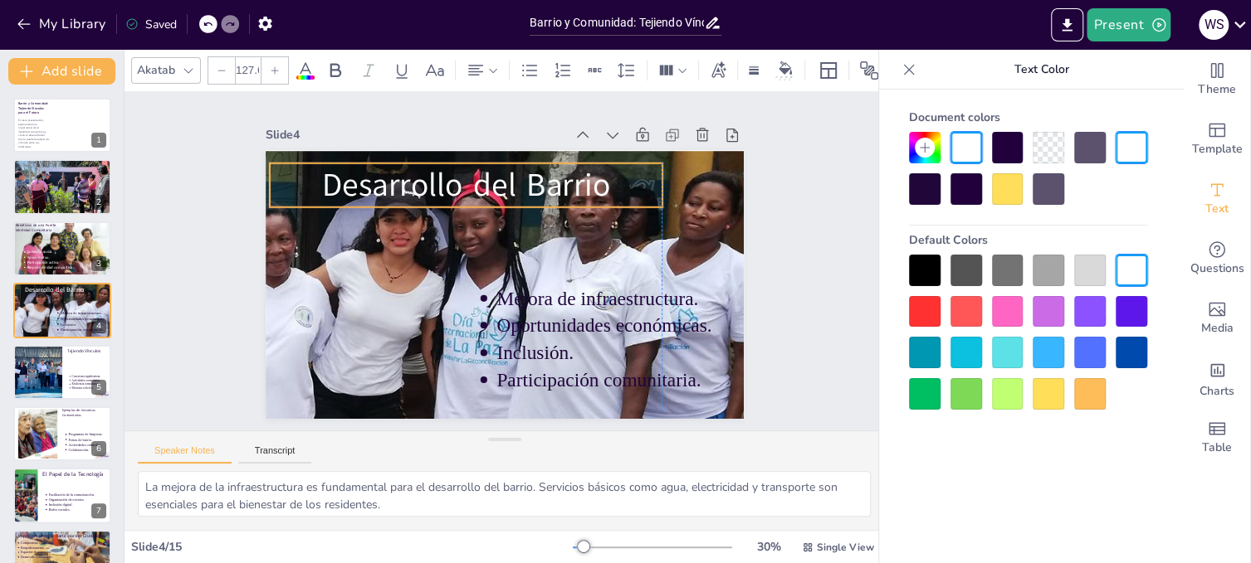
drag, startPoint x: 396, startPoint y: 187, endPoint x: 365, endPoint y: 173, distance: 33.5
click at [365, 173] on p "Desarrollo del Barrio" at bounding box center [525, 178] width 321 height 295
drag, startPoint x: 257, startPoint y: 177, endPoint x: 328, endPoint y: 180, distance: 70.6
click at [619, 154] on div at bounding box center [642, 139] width 46 height 30
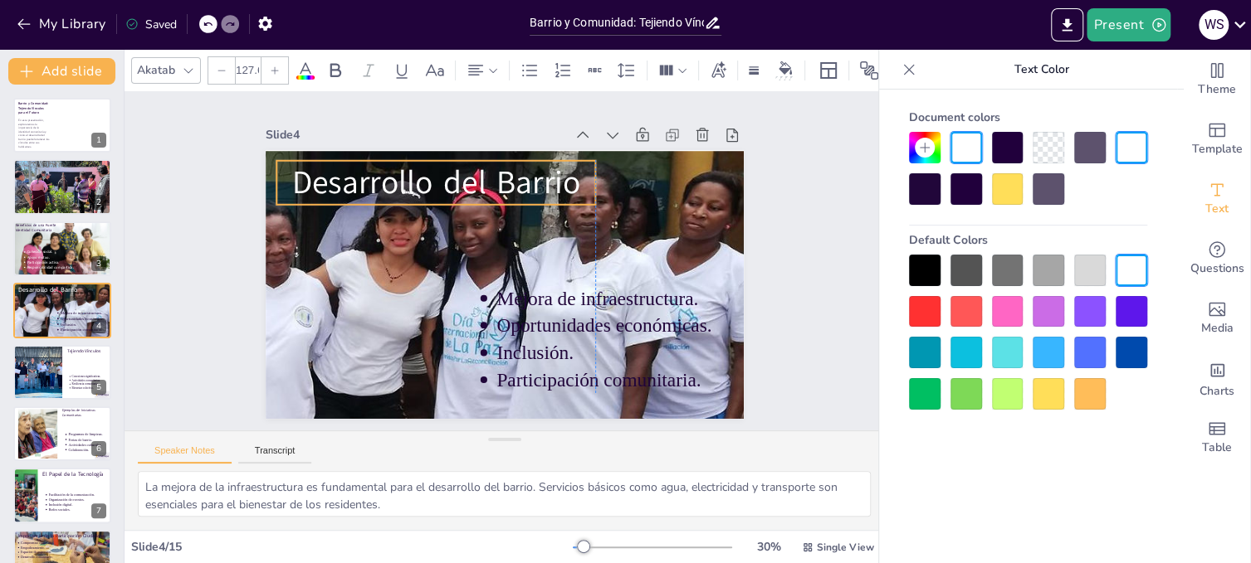
drag, startPoint x: 407, startPoint y: 180, endPoint x: 343, endPoint y: 178, distance: 63.9
click at [439, 178] on p "Desarrollo del Barrio" at bounding box center [538, 162] width 198 height 298
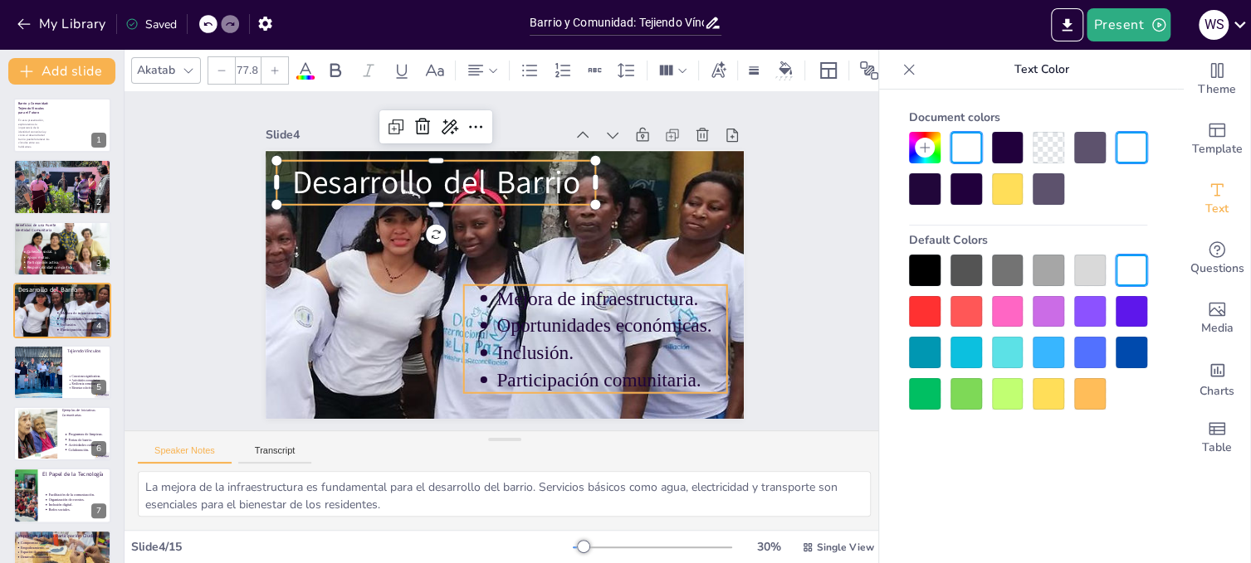
click at [550, 302] on p "Mejora de infraestructura." at bounding box center [501, 374] width 97 height 227
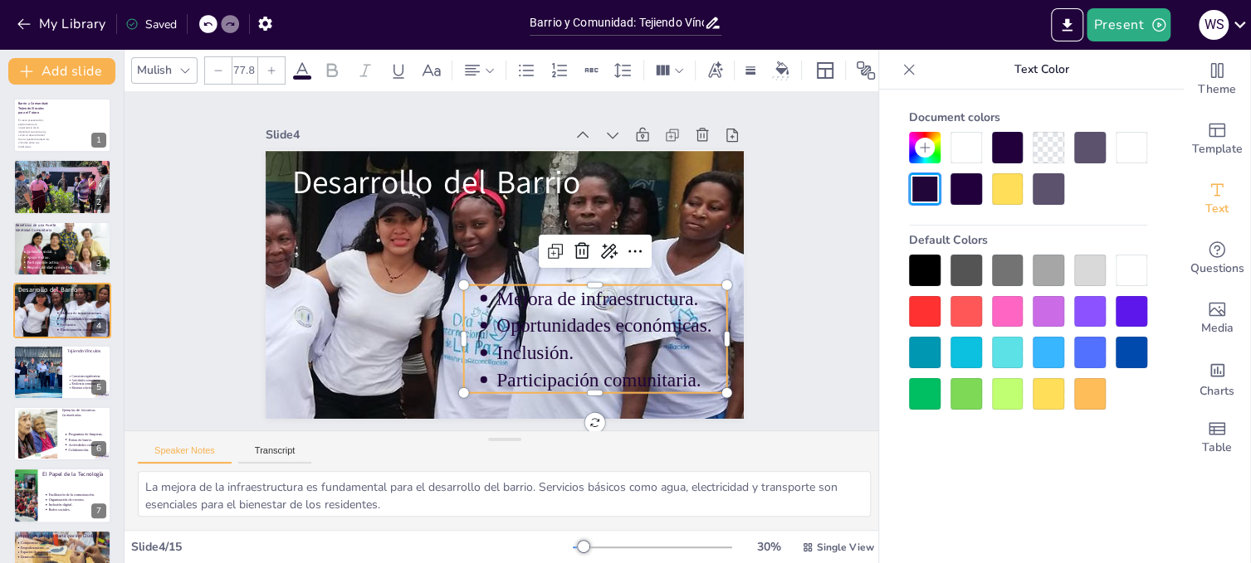
click at [299, 61] on icon at bounding box center [302, 71] width 20 height 20
click at [627, 292] on icon at bounding box center [627, 305] width 27 height 27
click at [956, 480] on div "Document colors Default Colors" at bounding box center [1028, 352] width 298 height 524
click at [964, 142] on div at bounding box center [966, 148] width 32 height 32
type input "--"
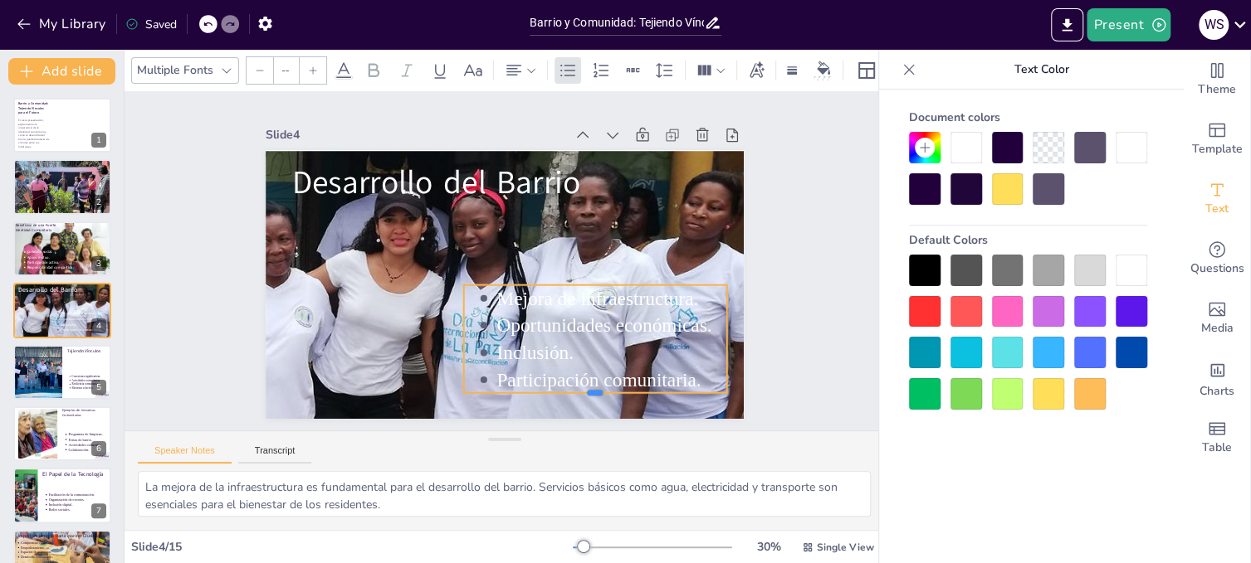
drag, startPoint x: 586, startPoint y: 388, endPoint x: 584, endPoint y: 370, distance: 17.5
click at [584, 370] on div "Mejora de infraestructura. Oportunidades económicas. Inclusión. Participación c…" at bounding box center [490, 280] width 544 height 499
drag, startPoint x: 450, startPoint y: 331, endPoint x: 461, endPoint y: 331, distance: 11.6
click at [461, 223] on div at bounding box center [454, 191] width 100 height 66
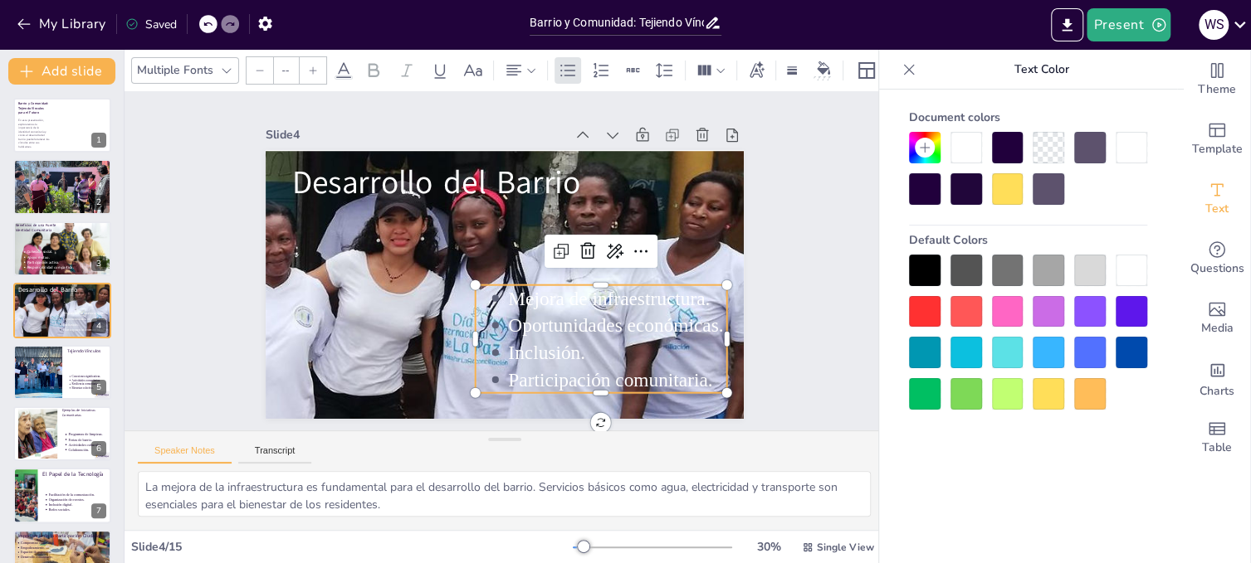
click at [1046, 387] on div at bounding box center [1048, 394] width 32 height 32
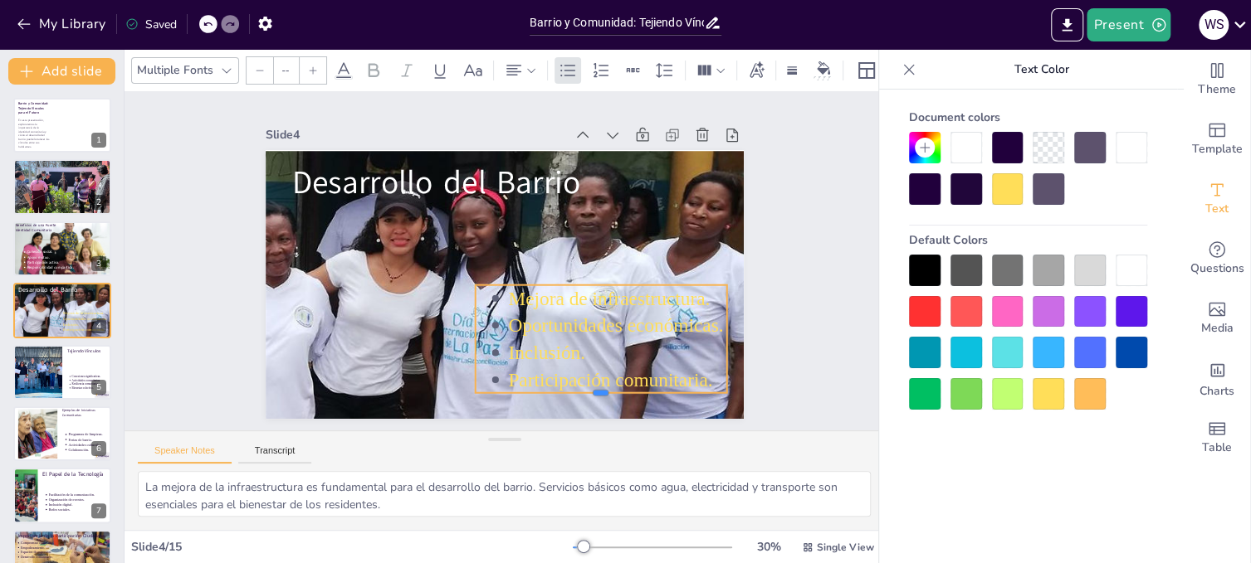
drag, startPoint x: 588, startPoint y: 388, endPoint x: 588, endPoint y: 373, distance: 14.1
click at [588, 373] on div "Mejora de infraestructura. Oportunidades económicas. Inclusión. Participación c…" at bounding box center [488, 243] width 535 height 519
drag, startPoint x: 461, startPoint y: 331, endPoint x: 426, endPoint y: 334, distance: 35.0
click at [568, 237] on div at bounding box center [574, 183] width 13 height 109
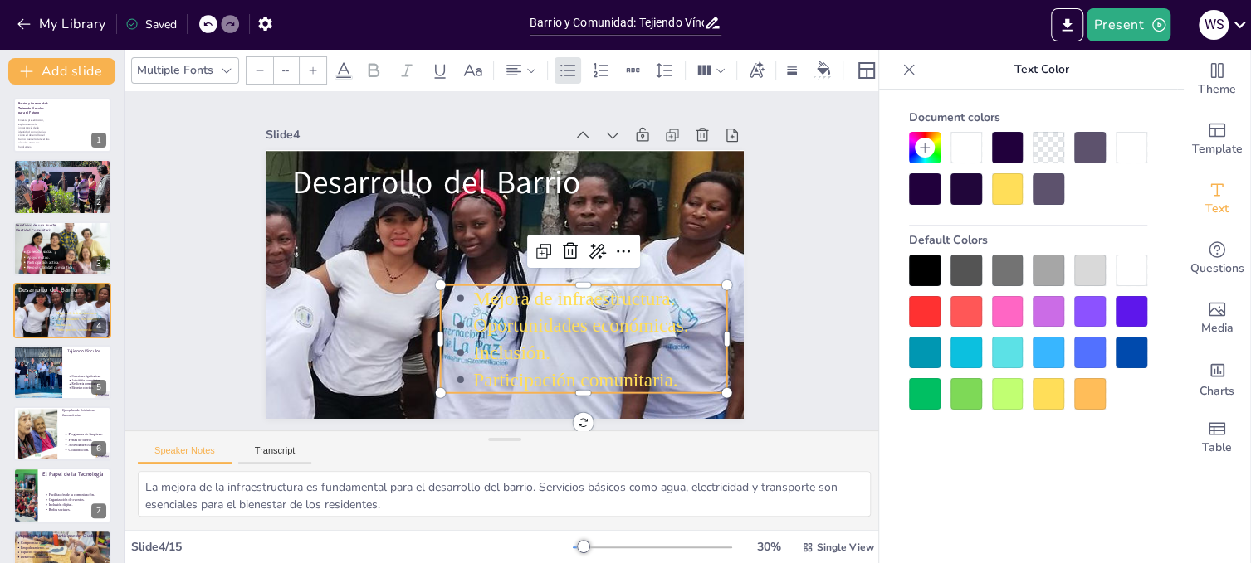
click at [1002, 304] on div at bounding box center [1008, 312] width 32 height 32
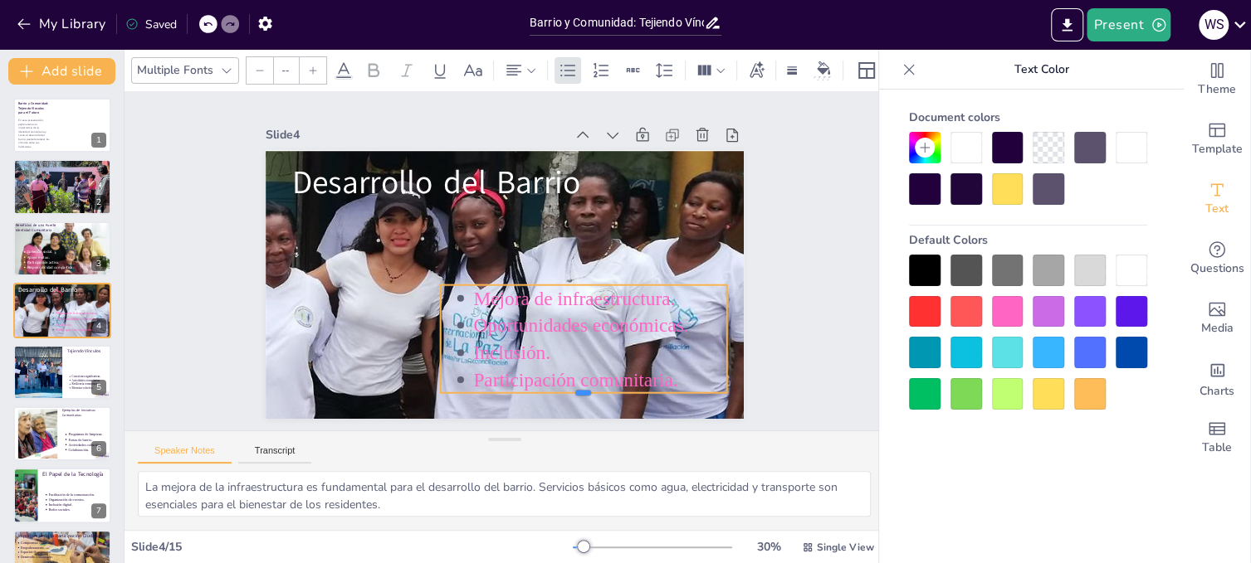
drag, startPoint x: 573, startPoint y: 387, endPoint x: 572, endPoint y: 370, distance: 16.6
click at [572, 370] on div "Mejora de infraestructura. Oportunidades económicas. Inclusión. Participación c…" at bounding box center [484, 272] width 472 height 549
click at [548, 354] on p "Inclusión." at bounding box center [473, 389] width 150 height 233
click at [922, 304] on div at bounding box center [925, 312] width 32 height 32
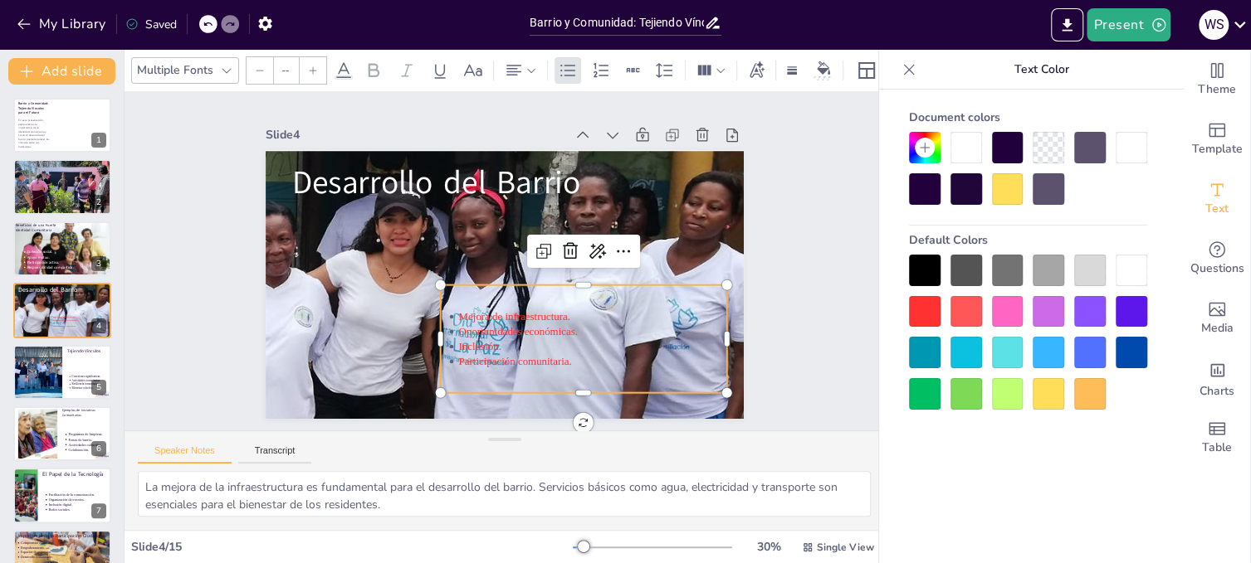
click at [1133, 300] on div at bounding box center [1131, 312] width 32 height 32
click at [1124, 341] on div at bounding box center [1131, 353] width 32 height 32
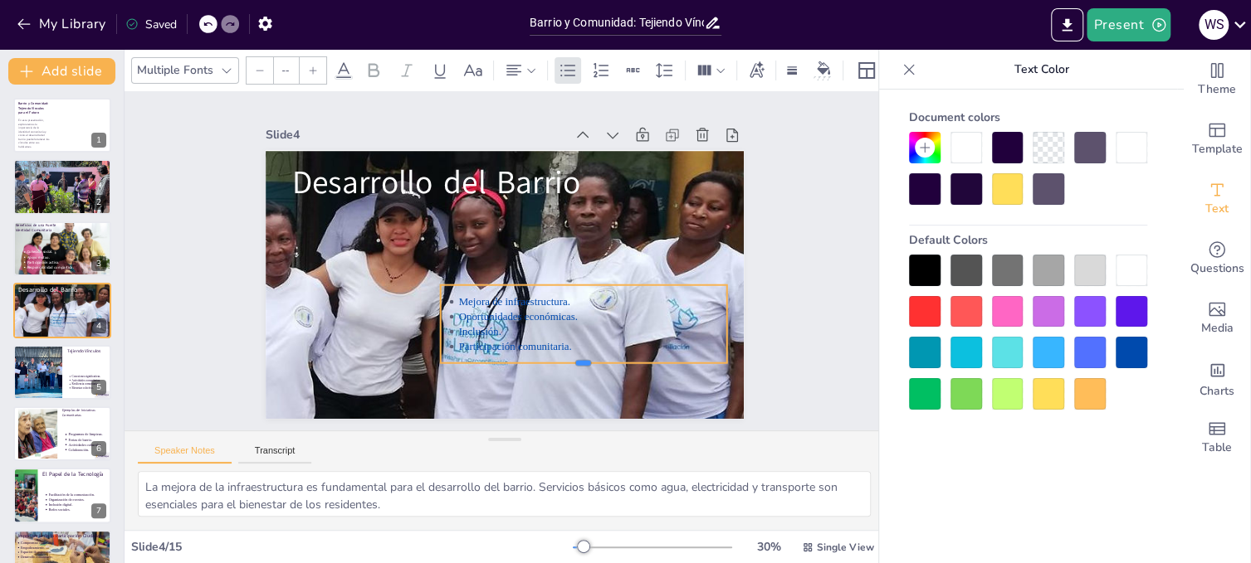
drag, startPoint x: 572, startPoint y: 387, endPoint x: 570, endPoint y: 357, distance: 29.9
click at [570, 166] on div at bounding box center [437, 144] width 286 height 43
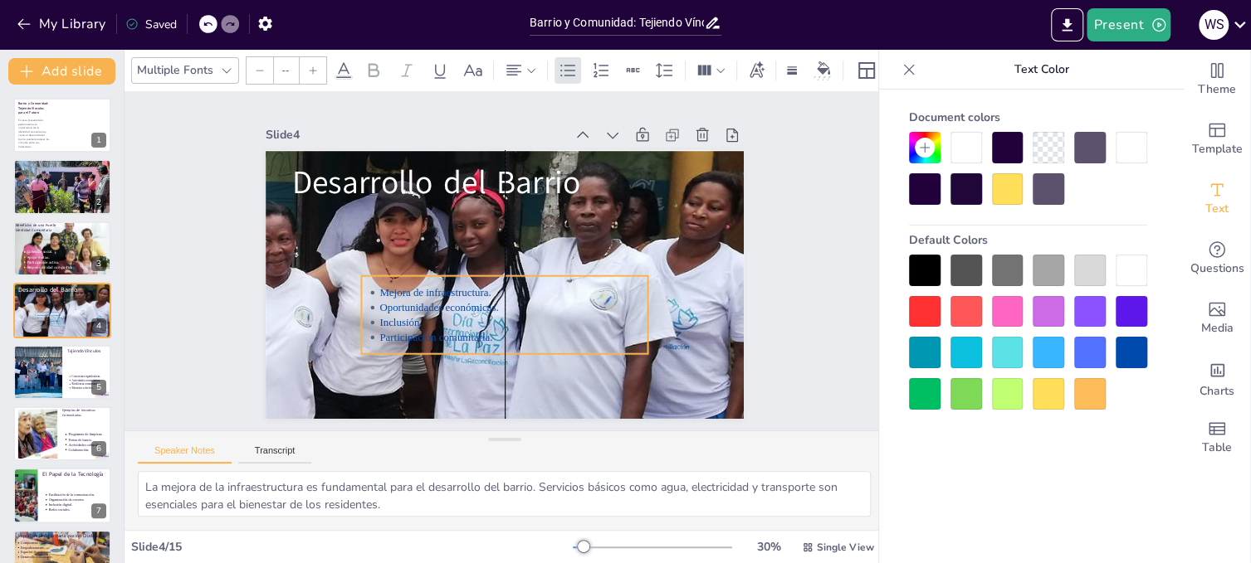
drag, startPoint x: 713, startPoint y: 316, endPoint x: 637, endPoint y: 307, distance: 76.9
click at [637, 307] on div "Mejora de infraestructura. Oportunidades económicas. Inclusión. Participación c…" at bounding box center [569, 171] width 387 height 281
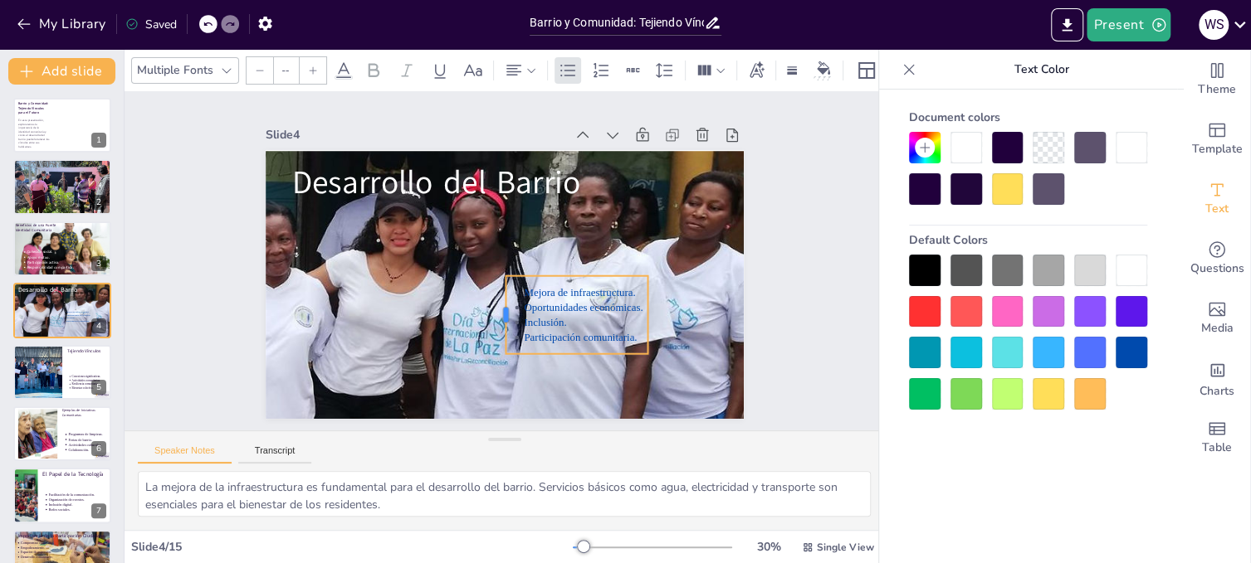
drag, startPoint x: 353, startPoint y: 307, endPoint x: 491, endPoint y: 311, distance: 138.6
click at [490, 291] on div at bounding box center [451, 272] width 79 height 37
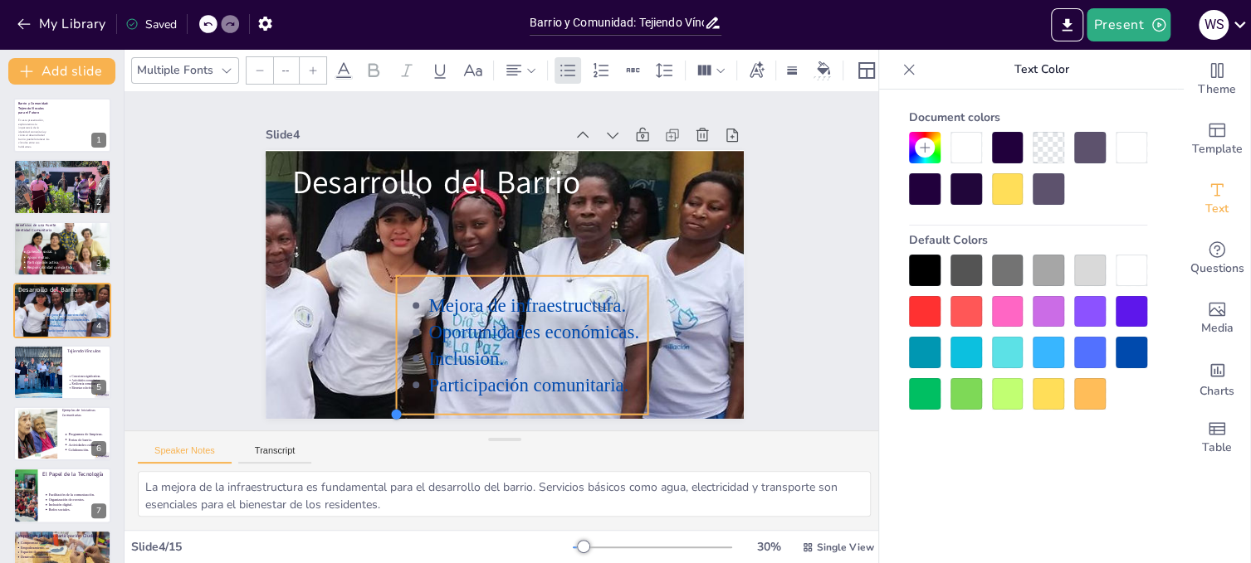
drag, startPoint x: 494, startPoint y: 349, endPoint x: 386, endPoint y: 409, distance: 123.7
click at [333, 213] on div at bounding box center [324, 205] width 17 height 17
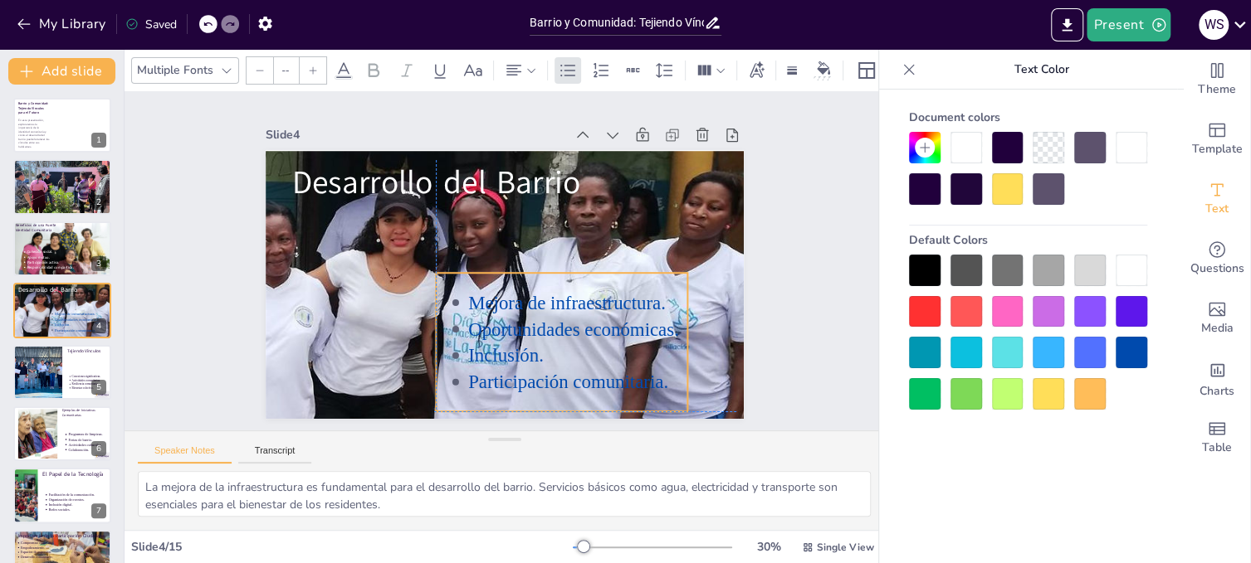
drag, startPoint x: 523, startPoint y: 358, endPoint x: 561, endPoint y: 353, distance: 38.5
click at [561, 353] on p "Inclusión." at bounding box center [545, 373] width 217 height 93
click at [760, 334] on div "Slide 1 Barrio y Comunidad: Tejiendo Vínculos para el Futuro En esta presentaci…" at bounding box center [504, 262] width 617 height 636
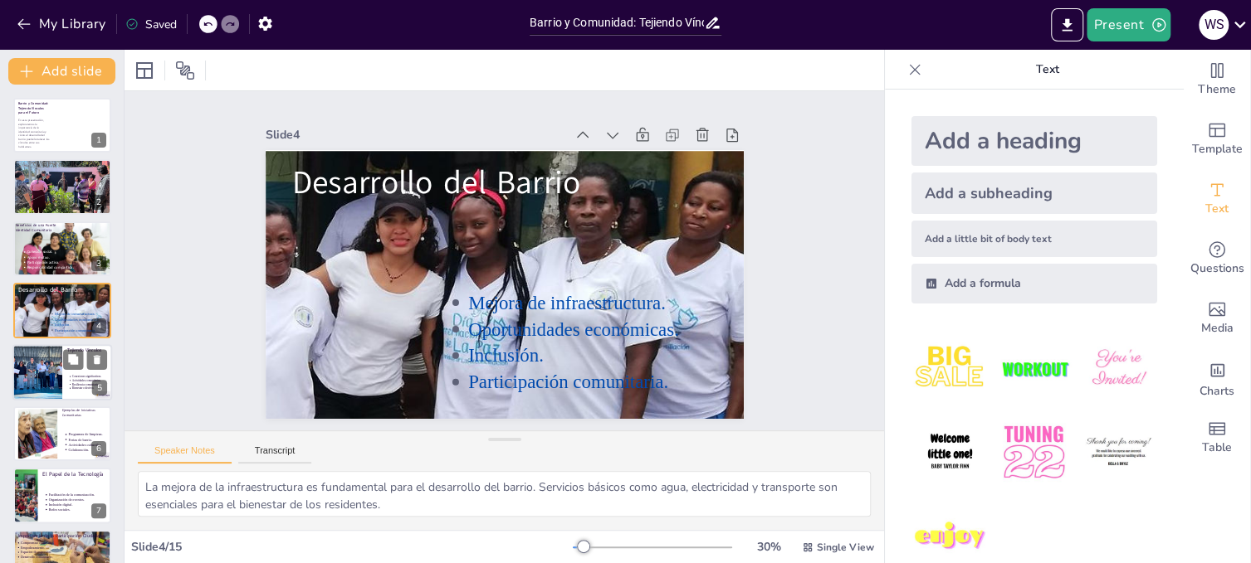
click at [33, 369] on div at bounding box center [37, 372] width 89 height 56
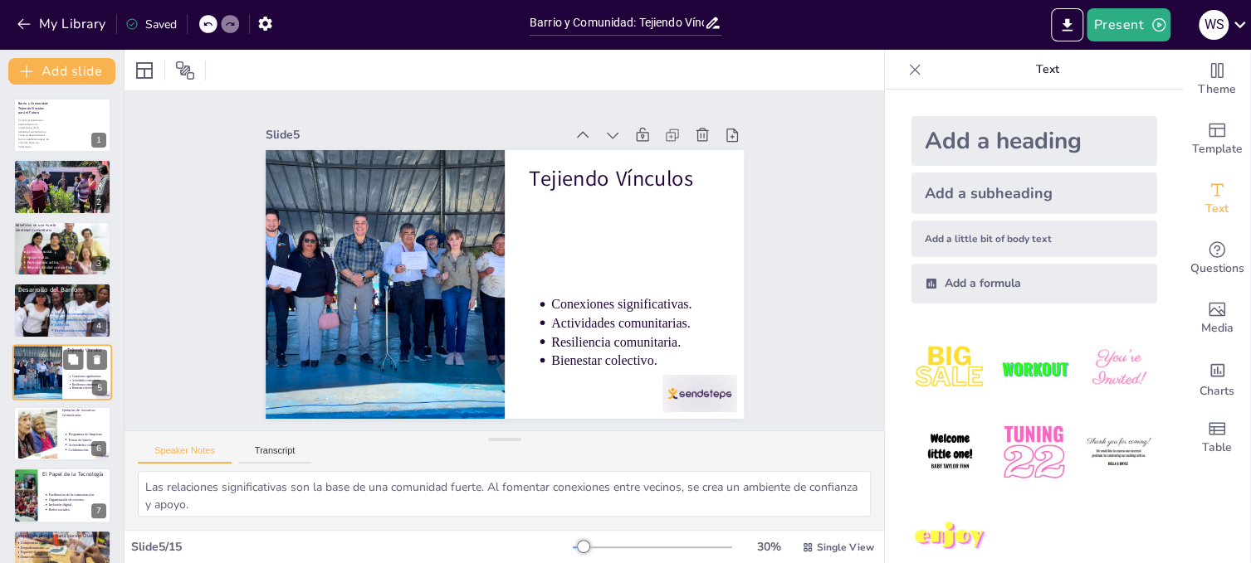
scroll to position [48, 0]
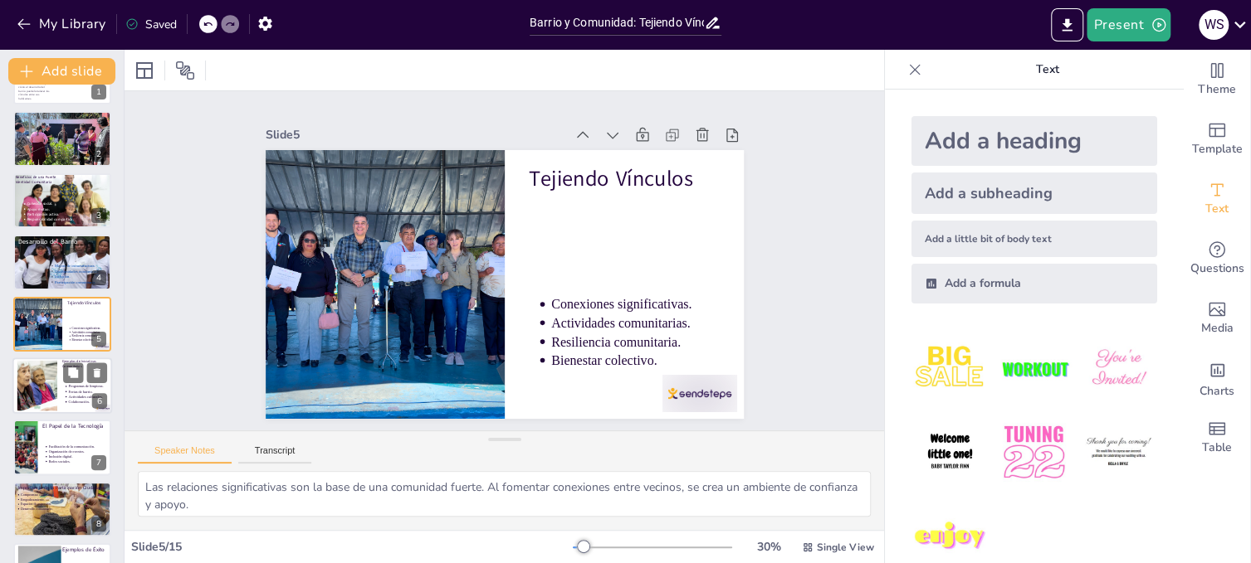
click at [32, 379] on div at bounding box center [37, 386] width 76 height 51
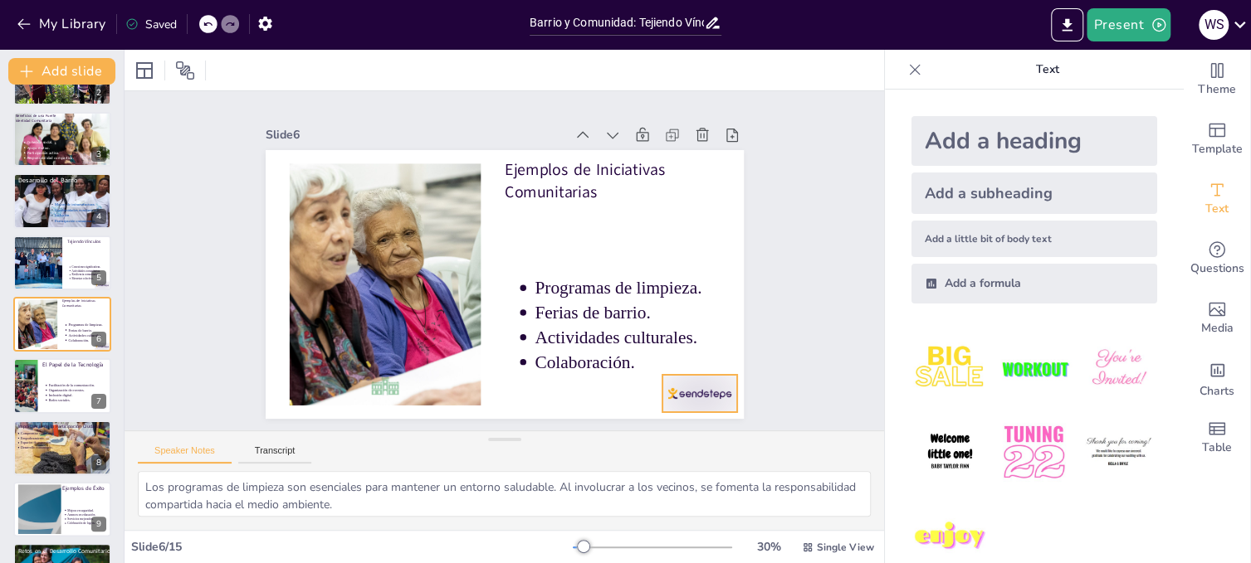
click at [575, 454] on div at bounding box center [536, 494] width 78 height 80
click at [33, 264] on div at bounding box center [37, 263] width 89 height 56
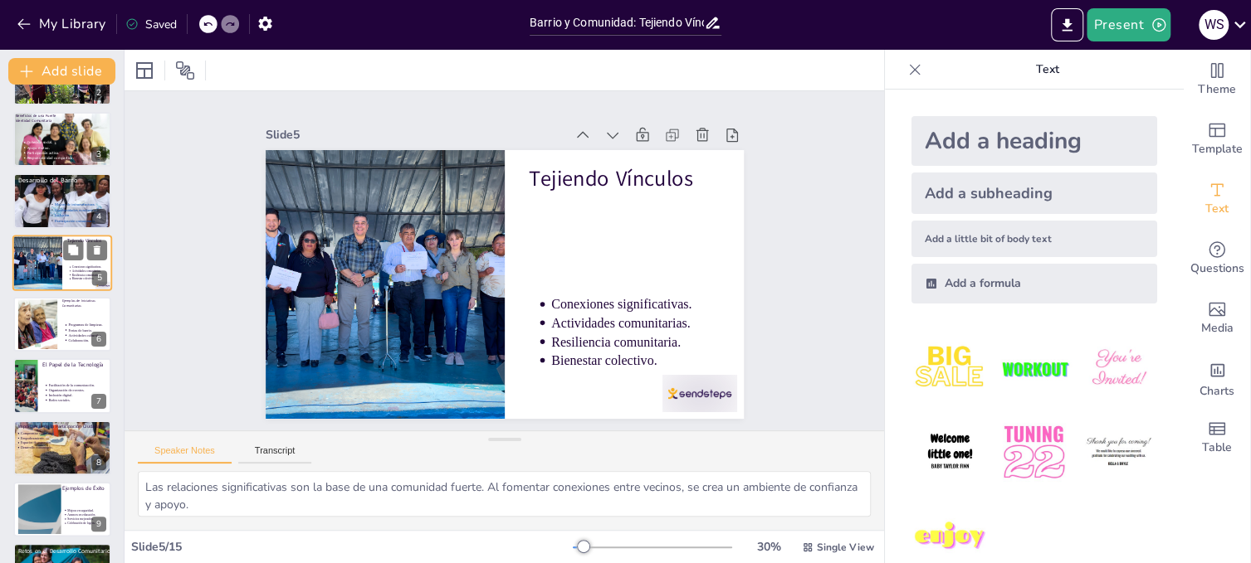
scroll to position [48, 0]
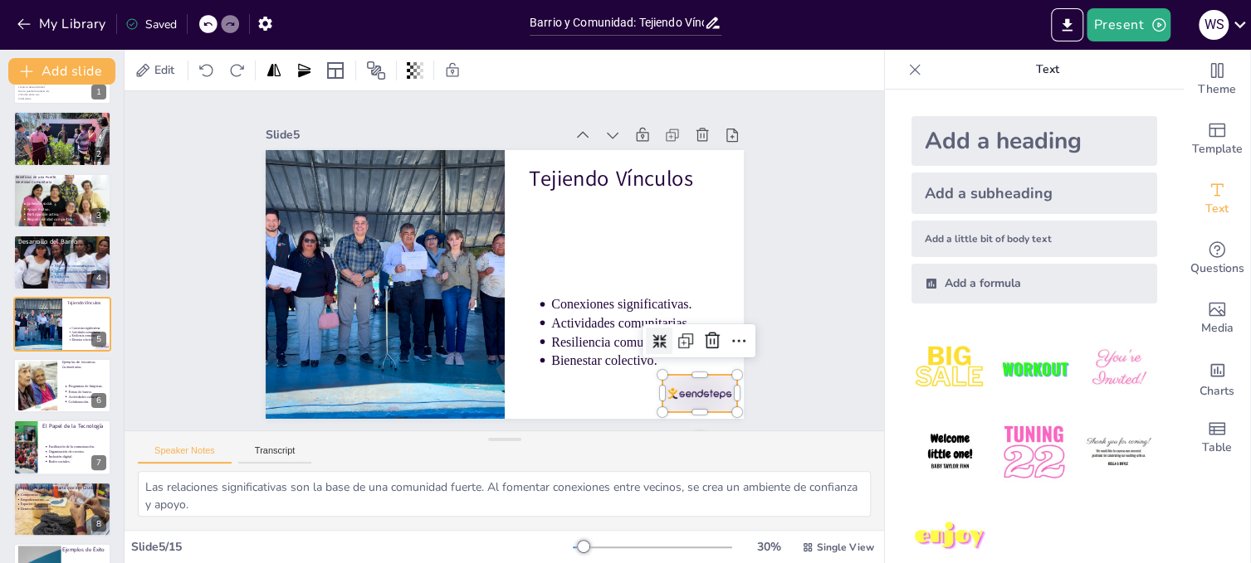
click at [348, 378] on div at bounding box center [318, 405] width 59 height 83
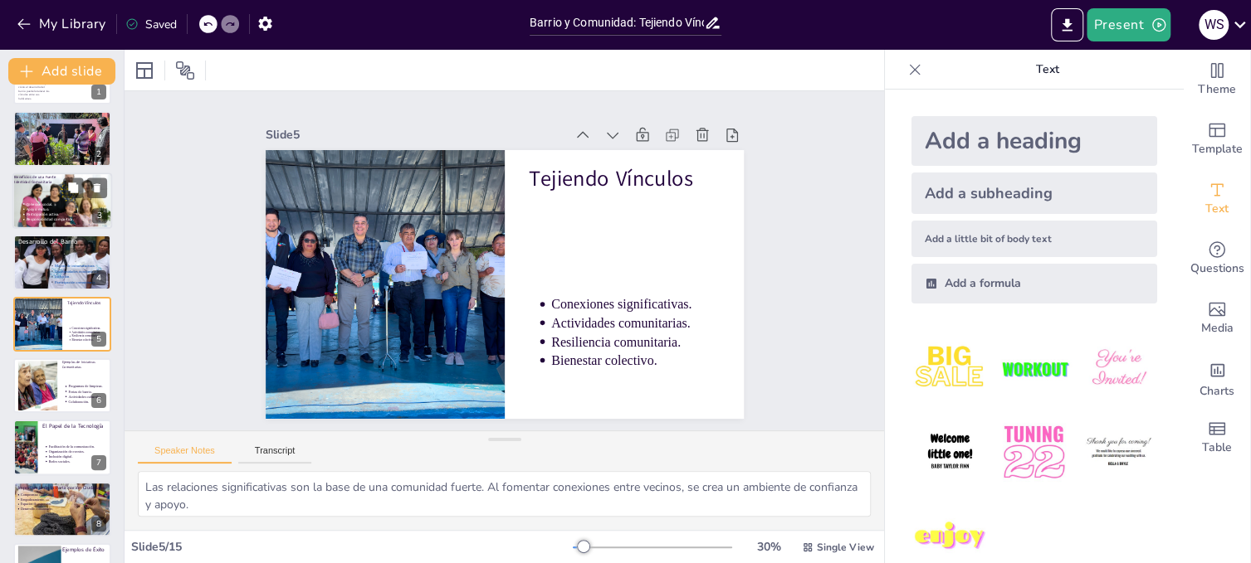
click at [27, 204] on span "Cohesión social." at bounding box center [40, 204] width 27 height 5
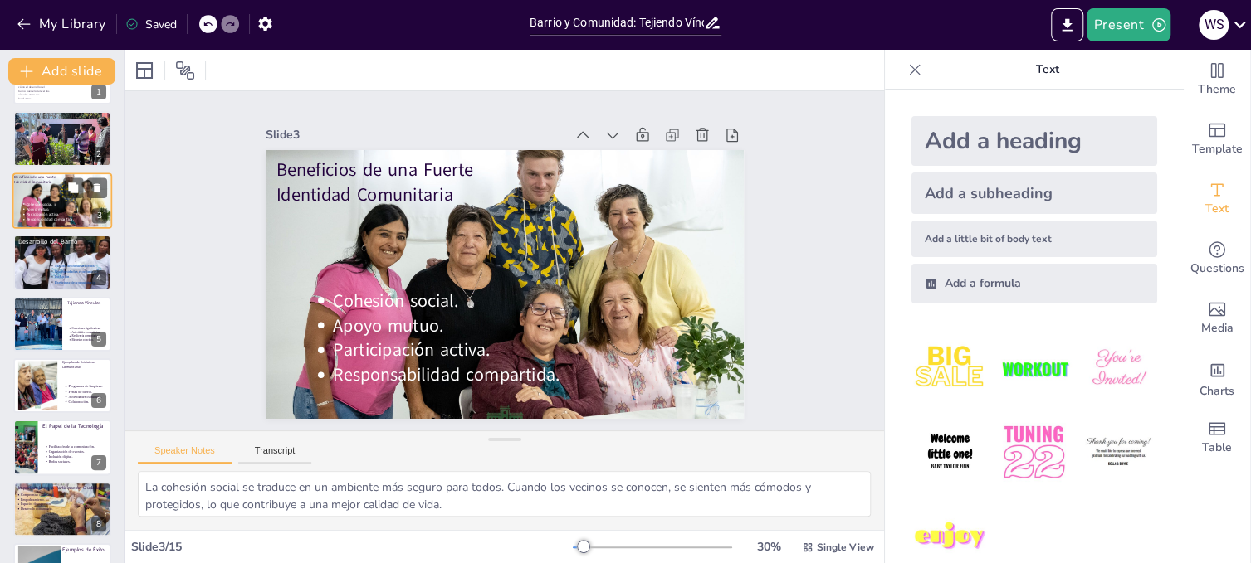
scroll to position [0, 0]
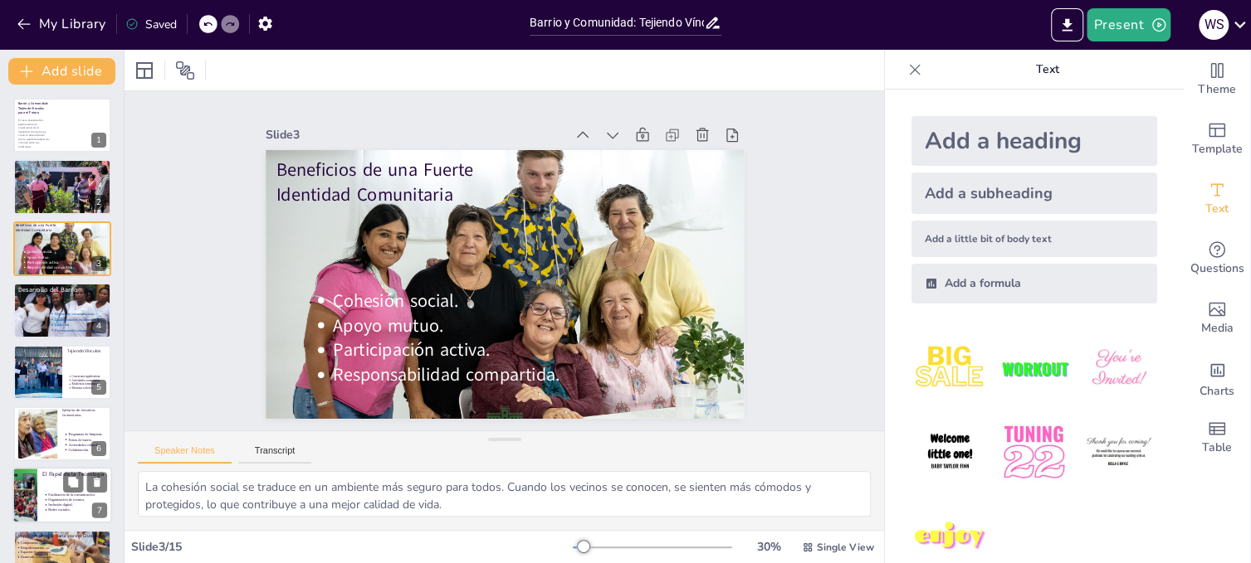
click at [31, 497] on div at bounding box center [25, 496] width 75 height 56
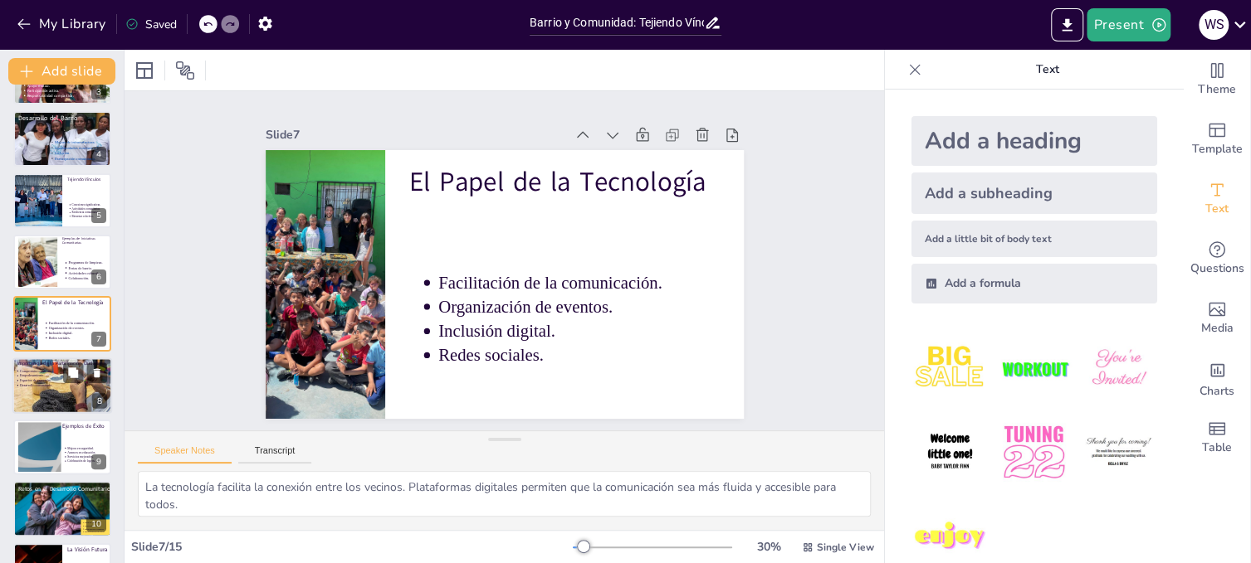
click at [36, 381] on p "Espacios de expresión." at bounding box center [38, 380] width 36 height 5
type textarea "El compromiso ciudadano es fundamental para el desarrollo comunitario. Cuando l…"
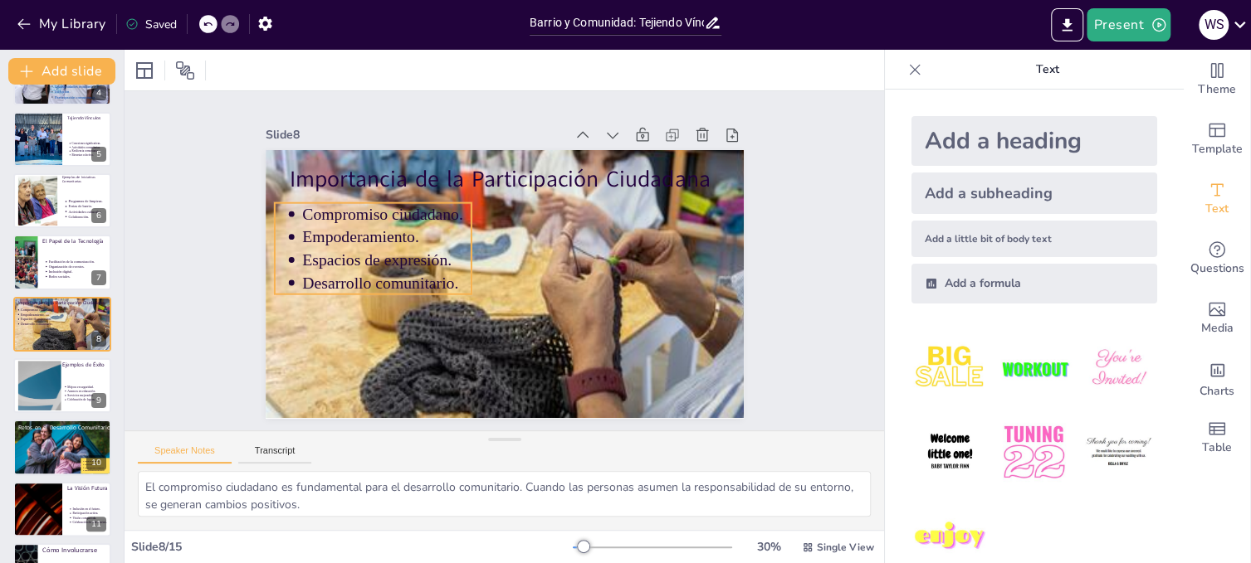
click at [505, 233] on p "Espacios de expresión." at bounding box center [542, 150] width 74 height 168
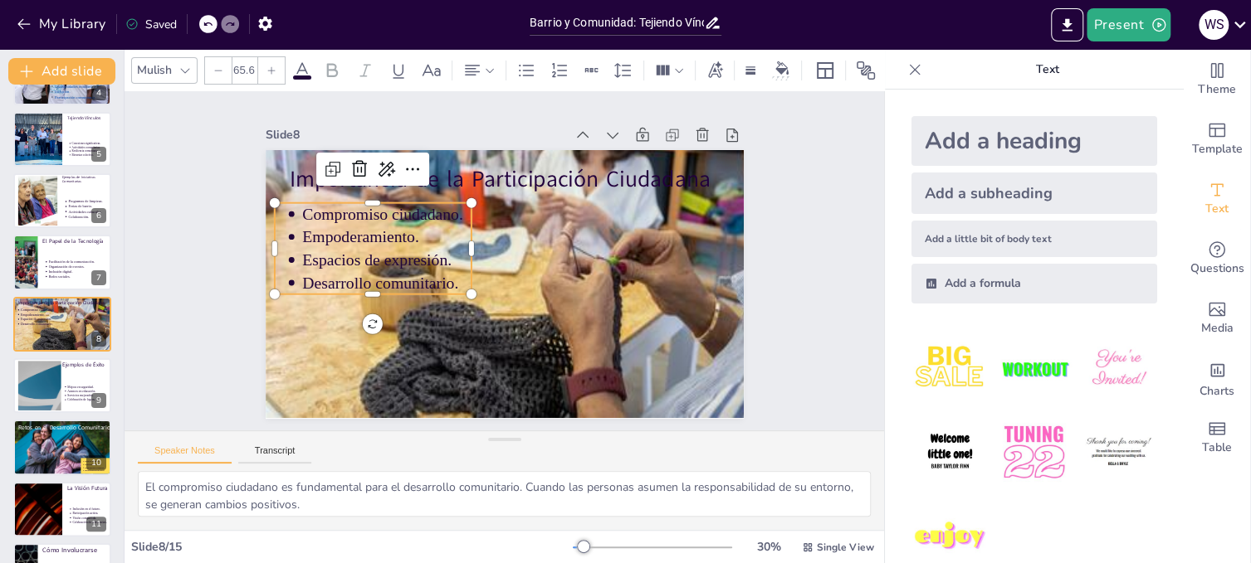
click at [299, 62] on icon at bounding box center [302, 70] width 15 height 16
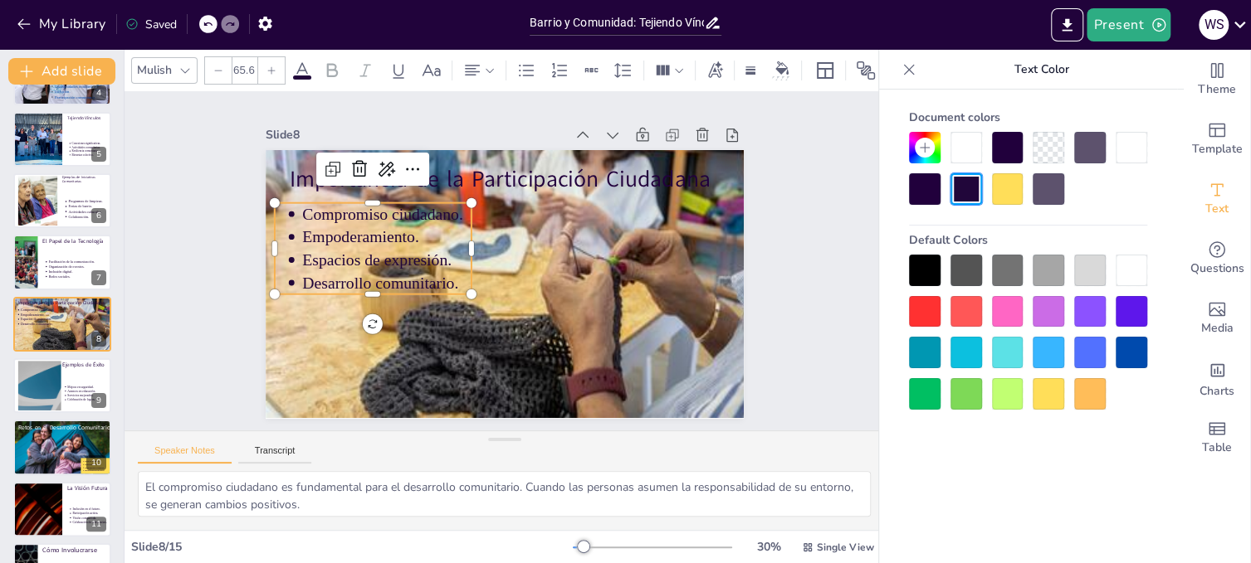
click at [925, 388] on div at bounding box center [925, 394] width 32 height 32
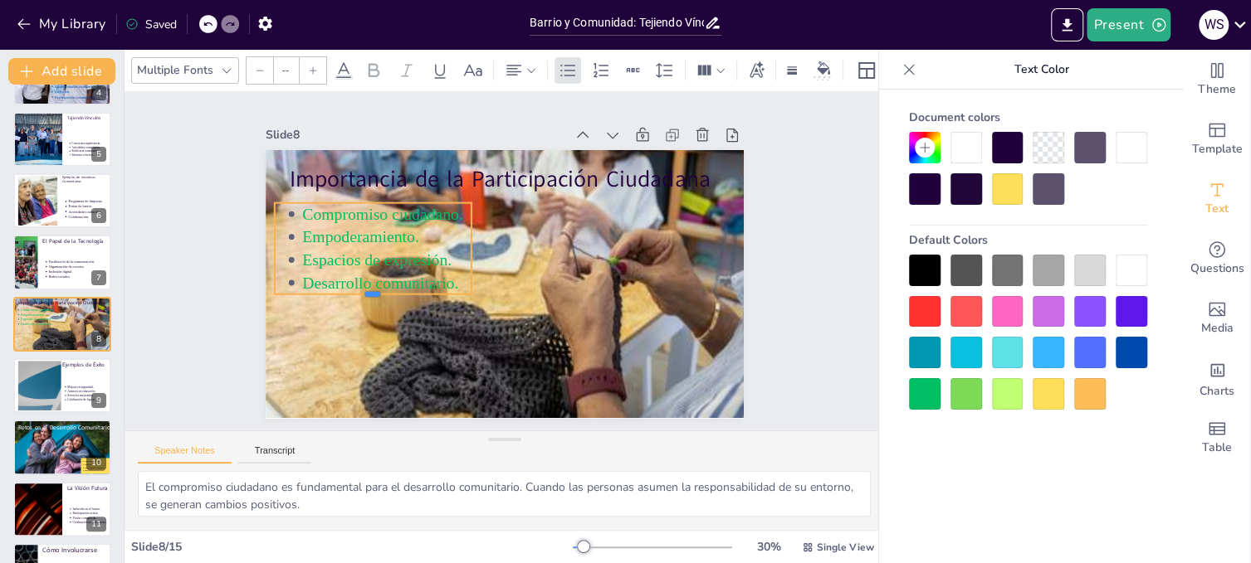
drag, startPoint x: 359, startPoint y: 289, endPoint x: 362, endPoint y: 279, distance: 10.5
click at [362, 279] on div "Importancia de la Participación Ciudadana Compromiso ciudadano. Empoderamiento.…" at bounding box center [486, 274] width 499 height 544
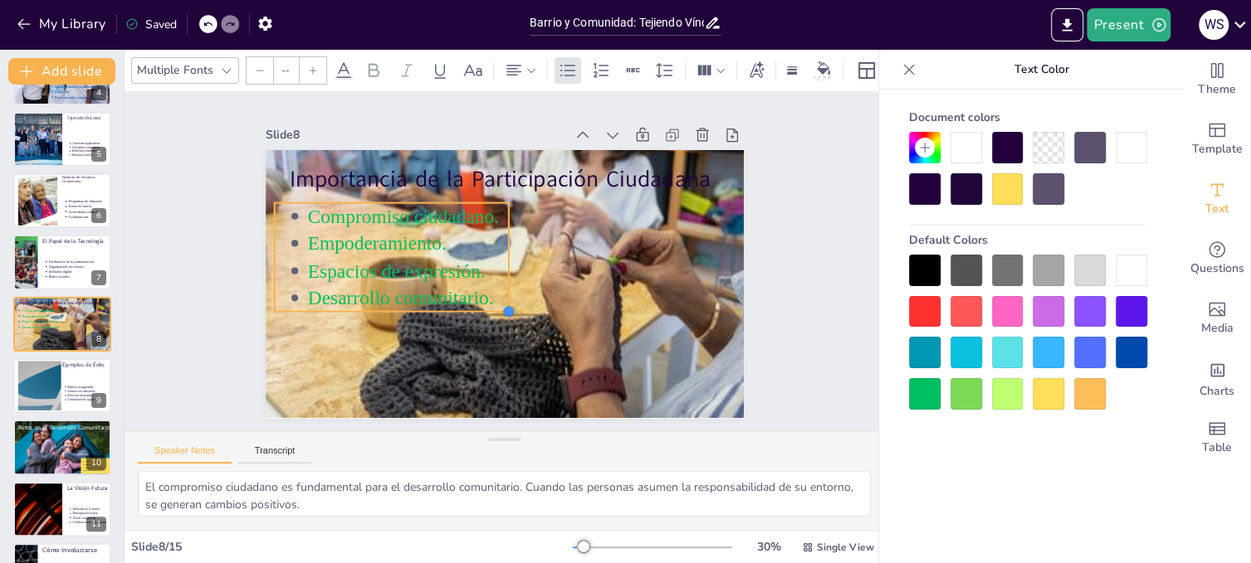
drag, startPoint x: 459, startPoint y: 285, endPoint x: 484, endPoint y: 303, distance: 30.4
click at [484, 303] on div "Importancia de la Participación Ciudadana Compromiso ciudadano. Empoderamiento.…" at bounding box center [490, 242] width 544 height 499
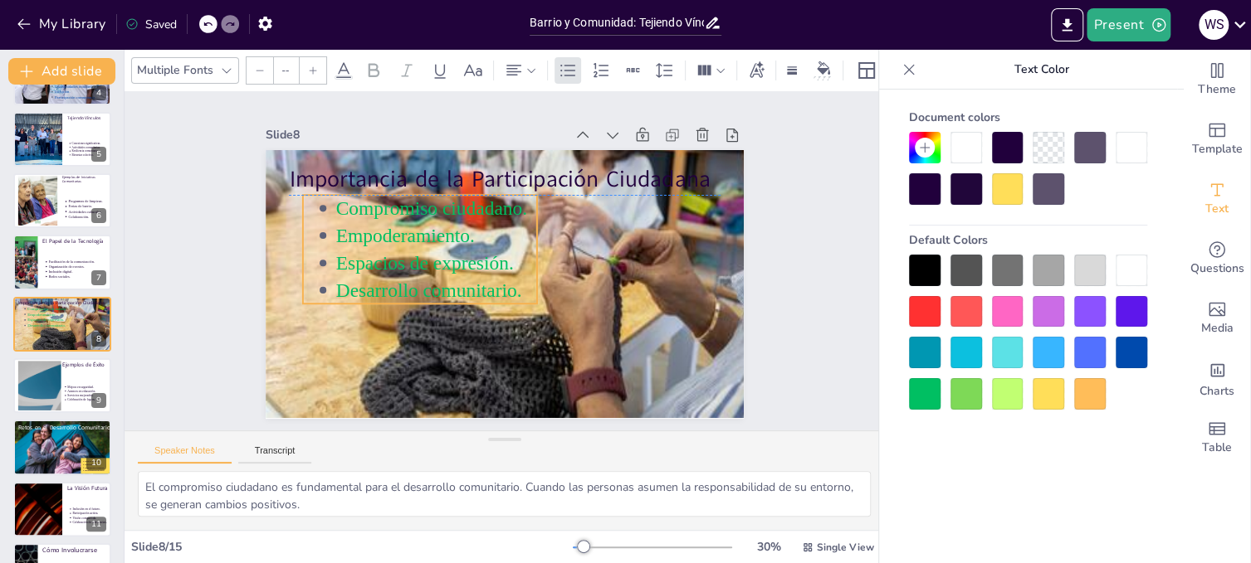
drag, startPoint x: 458, startPoint y: 257, endPoint x: 486, endPoint y: 252, distance: 28.7
click at [486, 252] on p "Espacios de expresión." at bounding box center [570, 245] width 202 height 68
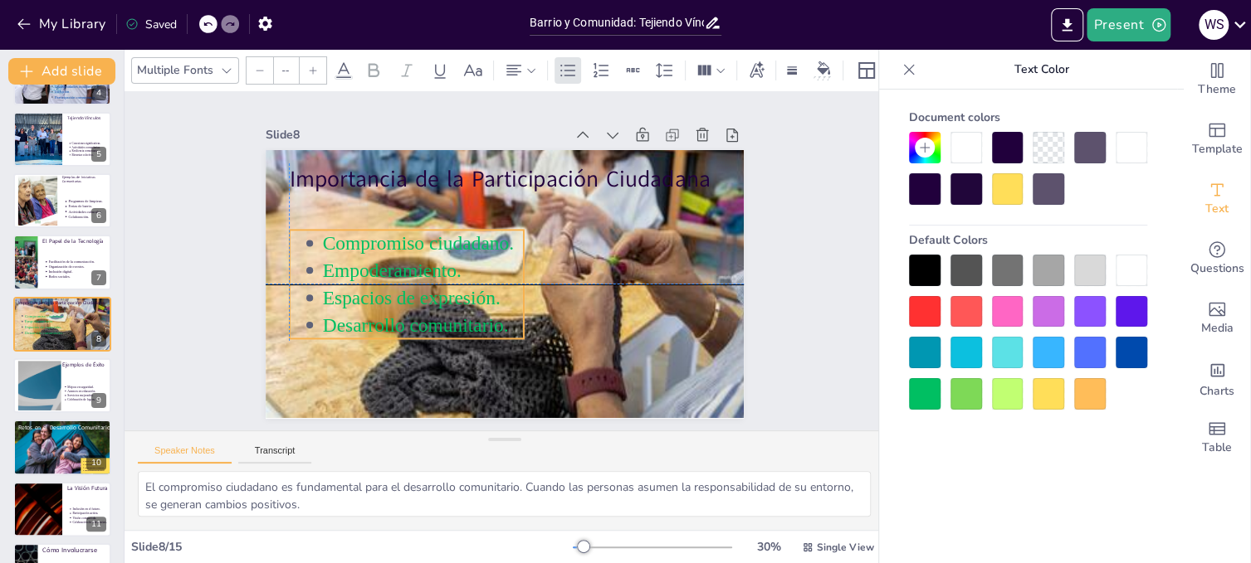
drag, startPoint x: 503, startPoint y: 257, endPoint x: 485, endPoint y: 295, distance: 41.6
click at [485, 277] on p "Espacios de expresión." at bounding box center [476, 176] width 48 height 202
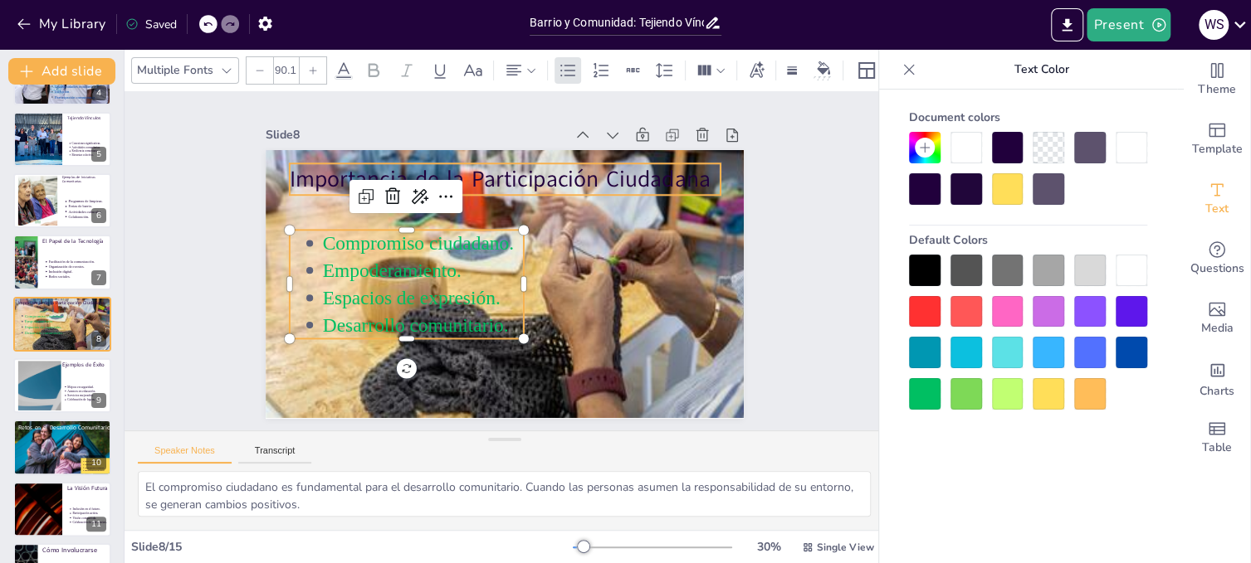
click at [592, 173] on span "Importancia de la Participación Ciudadana" at bounding box center [586, 265] width 75 height 422
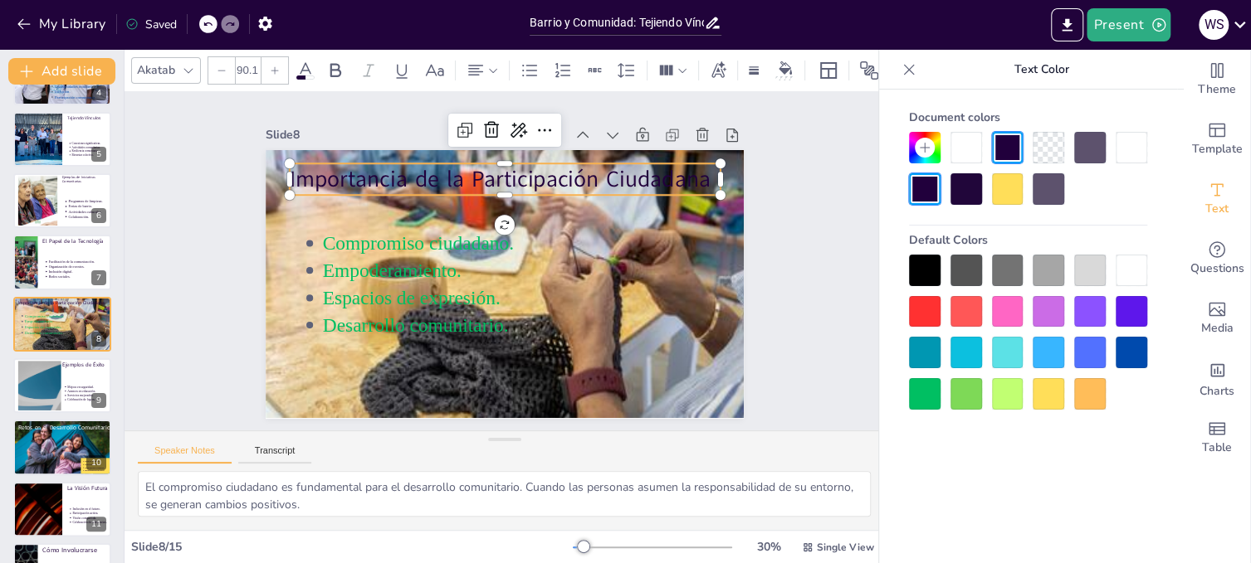
click at [1131, 264] on div at bounding box center [1131, 271] width 32 height 32
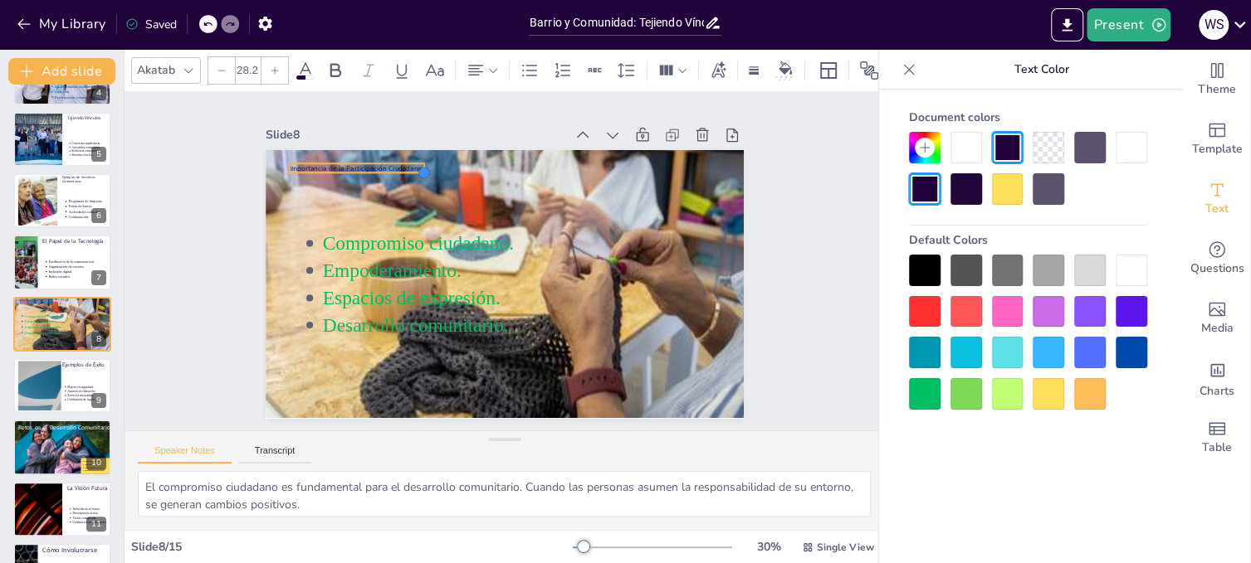
drag, startPoint x: 709, startPoint y: 189, endPoint x: 412, endPoint y: 165, distance: 297.2
click at [554, 165] on div at bounding box center [562, 157] width 17 height 17
click at [1136, 264] on div at bounding box center [1131, 271] width 32 height 32
click at [306, 64] on icon at bounding box center [305, 70] width 15 height 16
click at [304, 62] on icon at bounding box center [305, 71] width 20 height 20
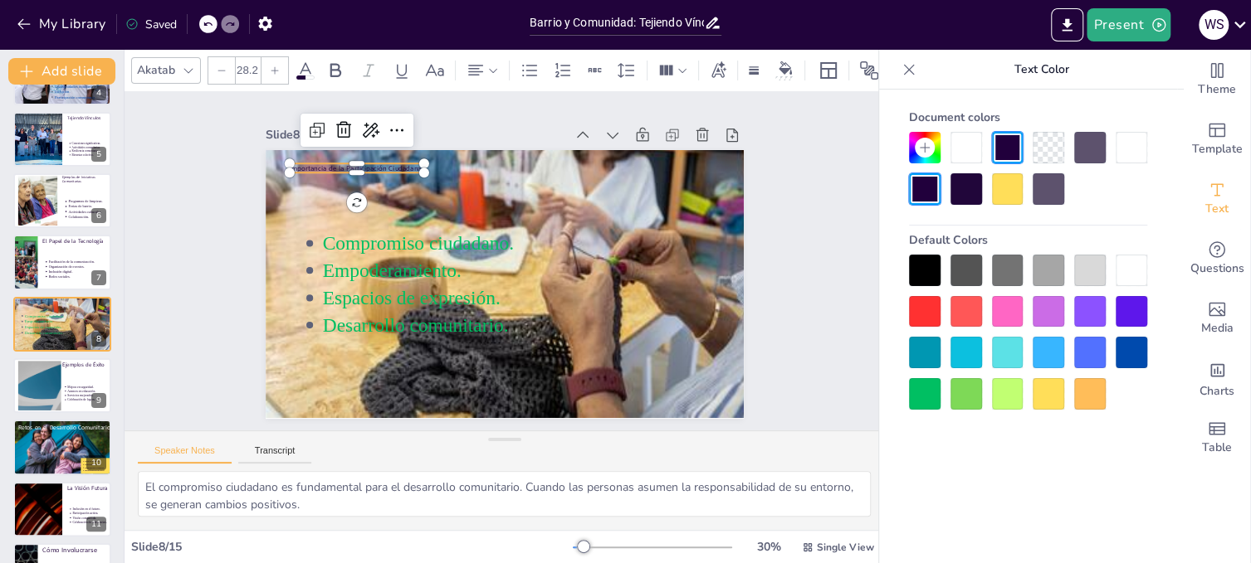
click at [304, 62] on icon at bounding box center [305, 71] width 20 height 20
click at [1005, 149] on div at bounding box center [1008, 148] width 32 height 32
click at [924, 180] on div at bounding box center [925, 189] width 32 height 32
click at [925, 180] on div at bounding box center [925, 189] width 32 height 32
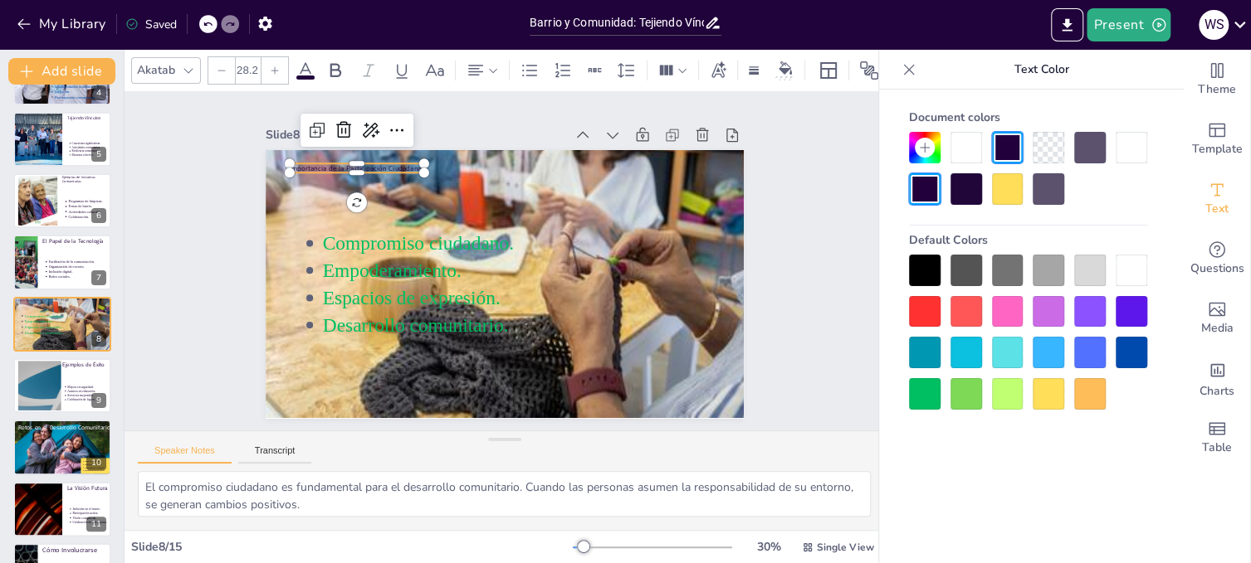
click at [968, 139] on div at bounding box center [966, 148] width 32 height 32
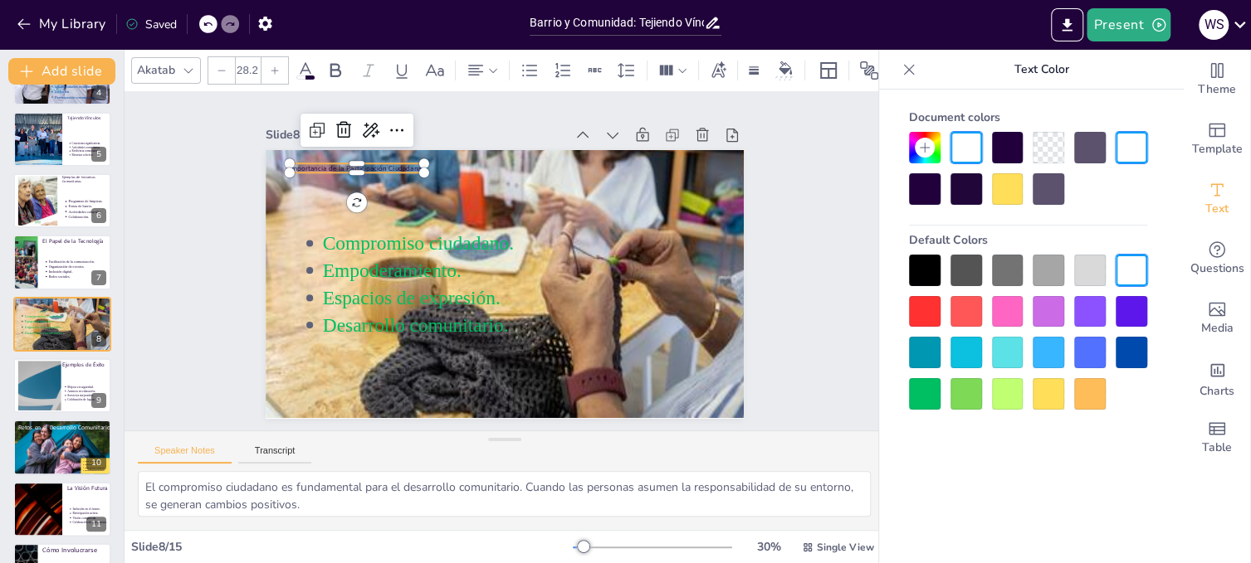
click at [967, 141] on div at bounding box center [966, 148] width 32 height 32
click at [1129, 148] on div at bounding box center [1131, 148] width 32 height 32
click at [1086, 259] on div at bounding box center [1090, 271] width 32 height 32
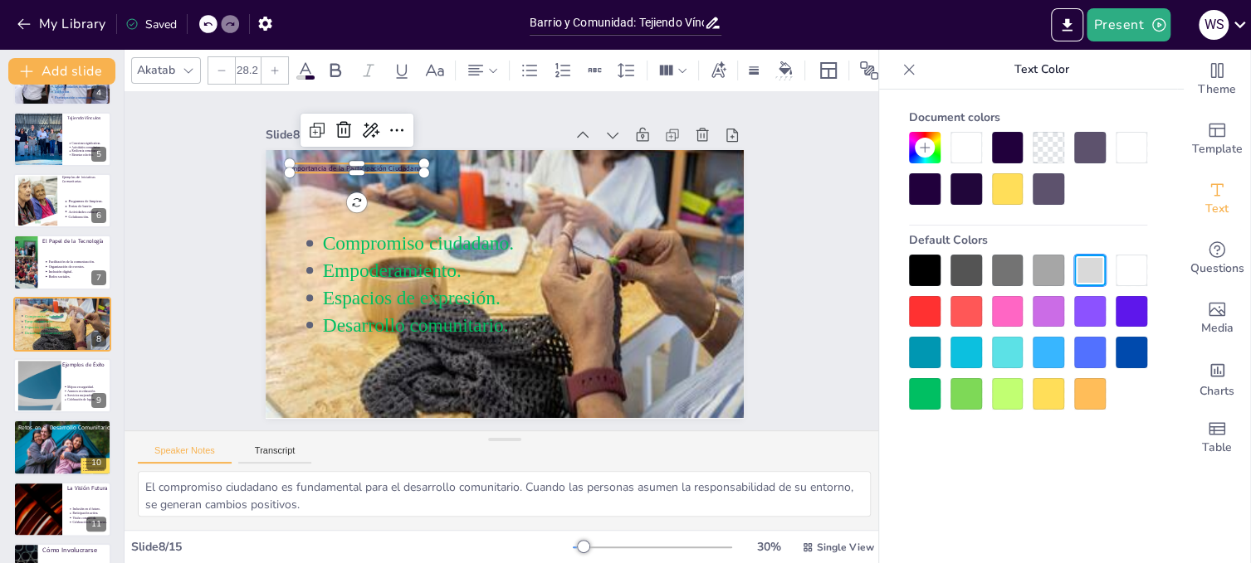
click at [1086, 259] on div at bounding box center [1090, 271] width 32 height 32
click at [1130, 259] on div at bounding box center [1131, 271] width 32 height 32
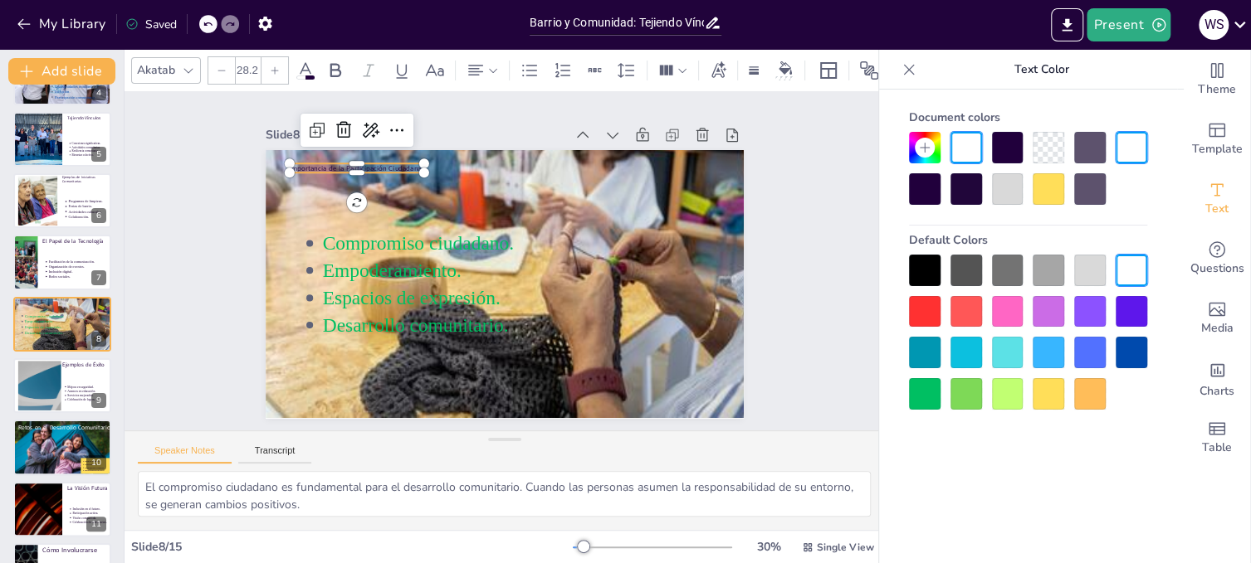
click at [1130, 259] on div at bounding box center [1131, 271] width 32 height 32
click at [1098, 259] on div at bounding box center [1090, 271] width 32 height 32
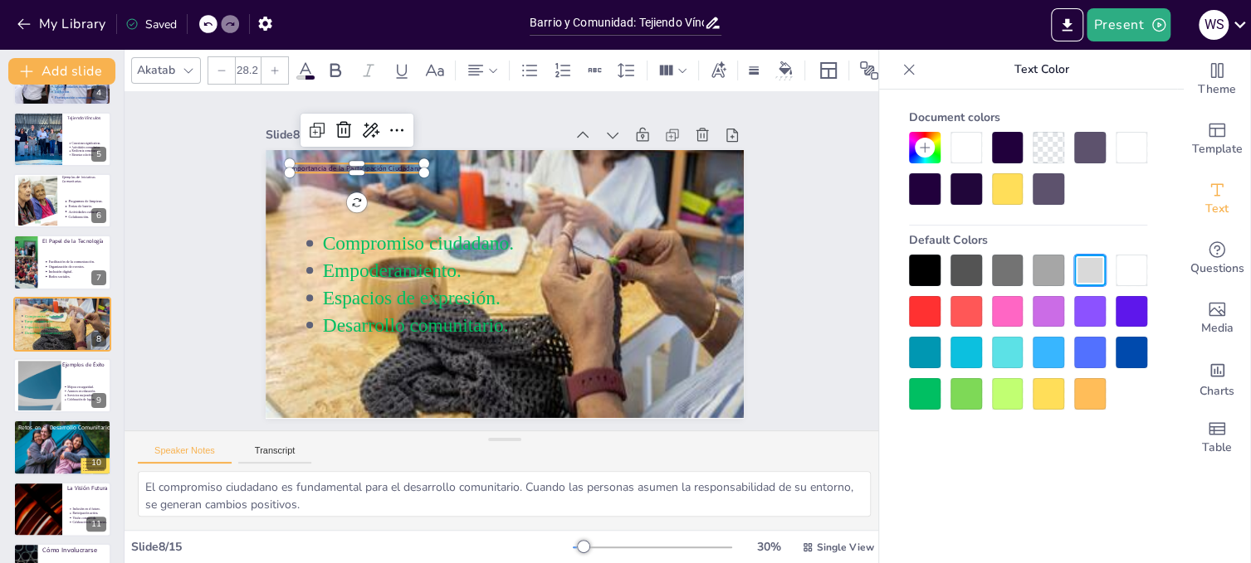
click at [920, 261] on div at bounding box center [925, 271] width 32 height 32
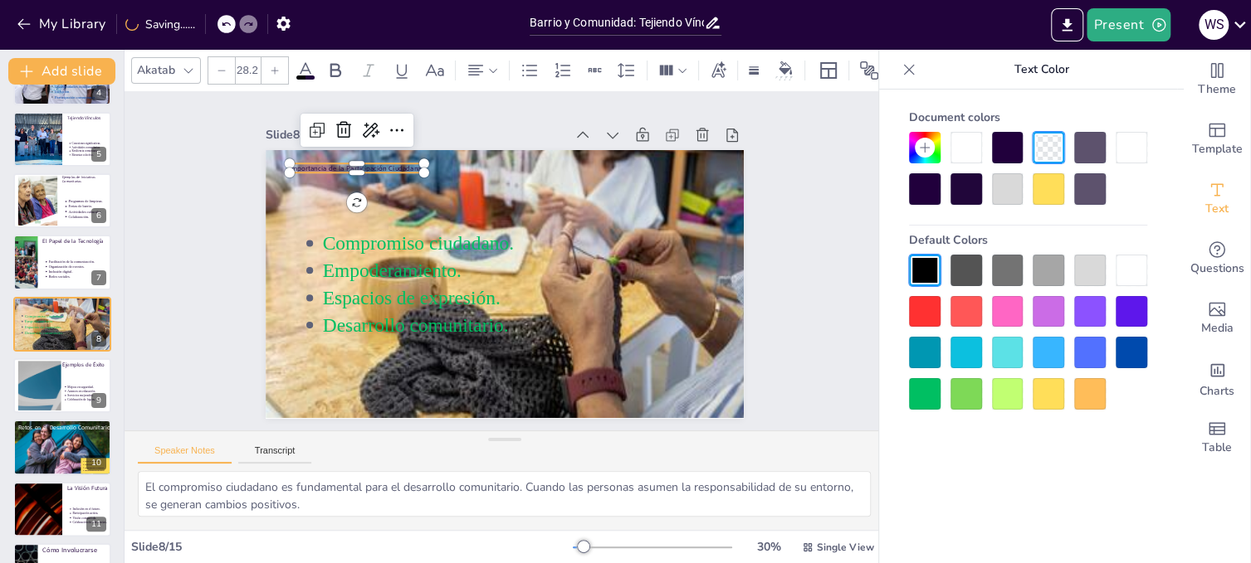
click at [920, 261] on div at bounding box center [925, 271] width 32 height 32
click at [268, 25] on icon "button" at bounding box center [264, 24] width 13 height 14
click at [1129, 261] on div at bounding box center [1131, 271] width 32 height 32
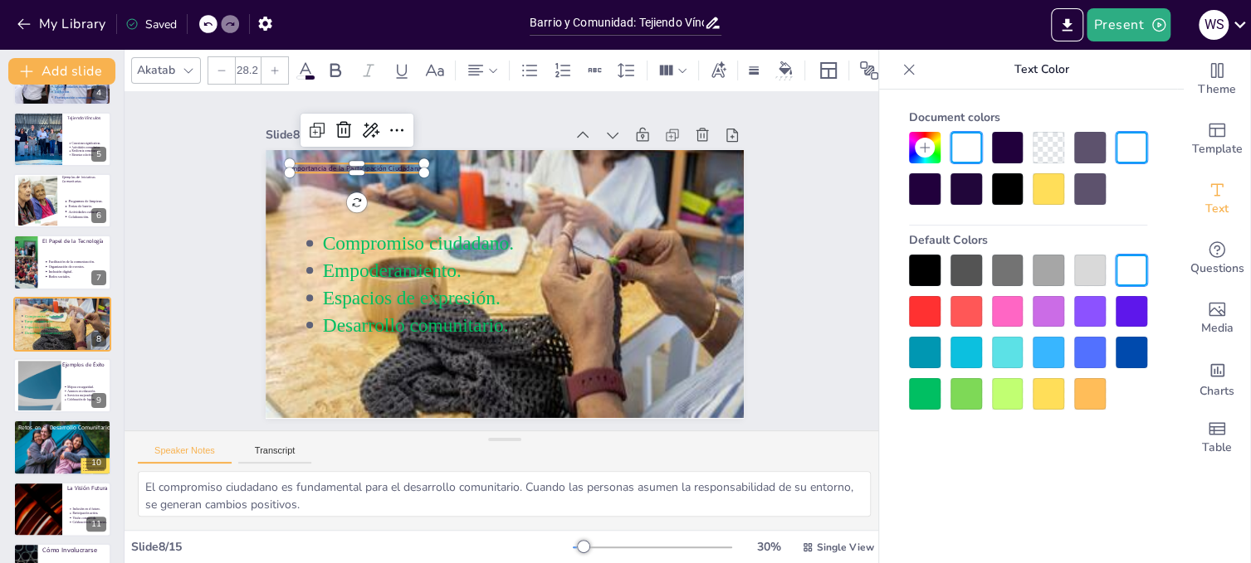
click at [1129, 261] on div at bounding box center [1131, 271] width 32 height 32
click at [310, 76] on span at bounding box center [305, 78] width 18 height 4
click at [301, 61] on icon at bounding box center [305, 71] width 20 height 20
click at [1130, 262] on div at bounding box center [1131, 271] width 32 height 32
click at [1130, 261] on div at bounding box center [1131, 271] width 32 height 32
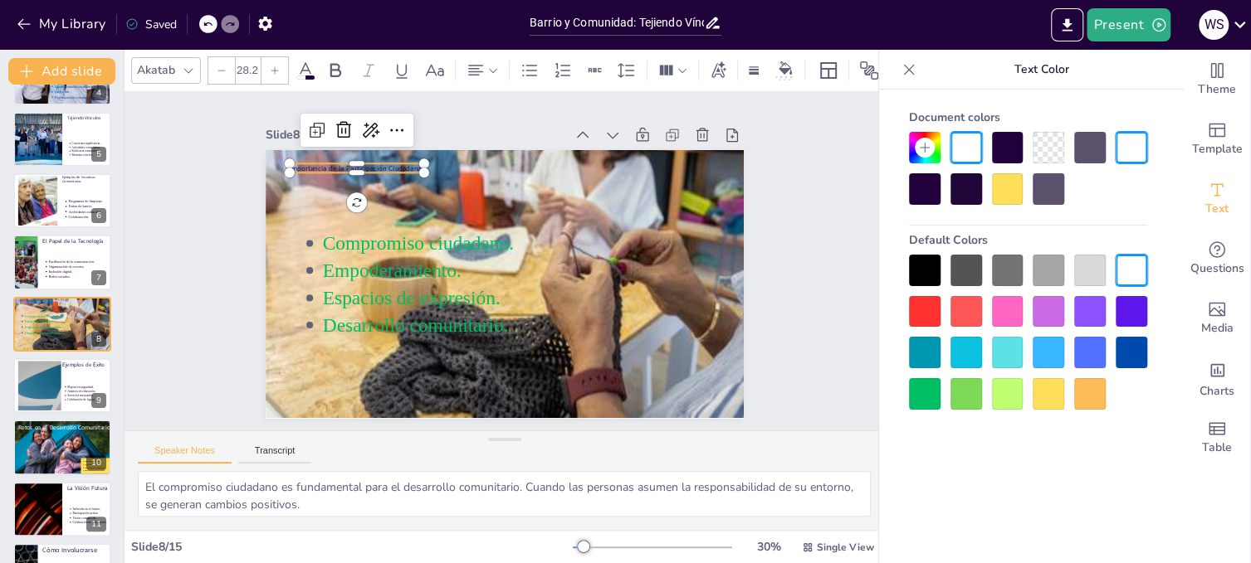
click at [1130, 261] on div at bounding box center [1131, 271] width 32 height 32
click at [1130, 148] on div at bounding box center [1131, 148] width 32 height 32
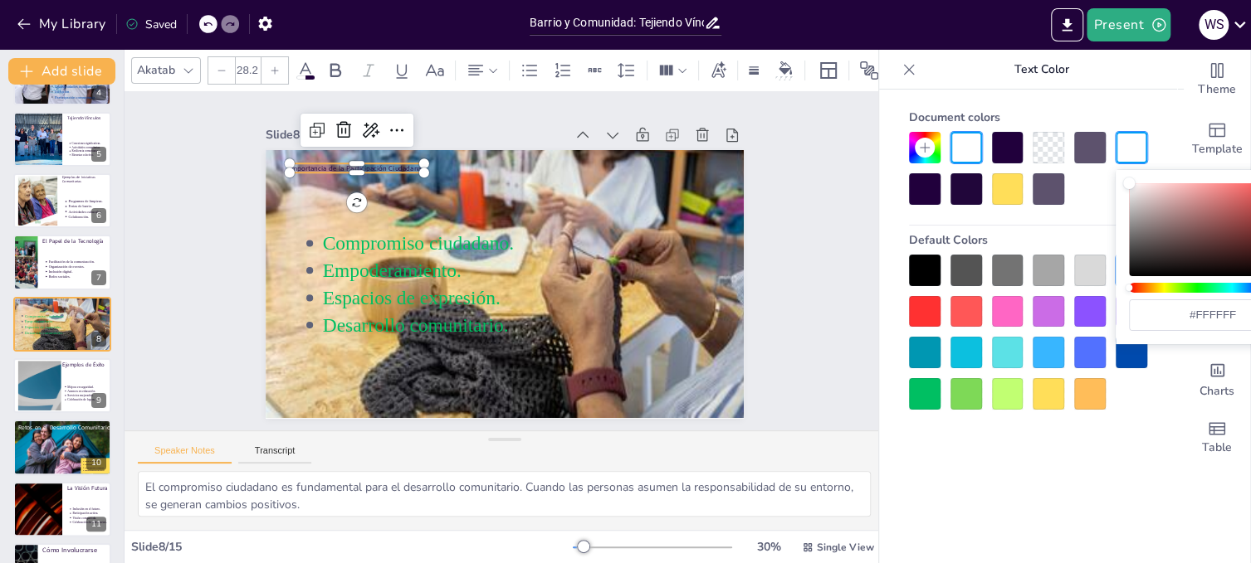
click at [953, 144] on div at bounding box center [966, 148] width 32 height 32
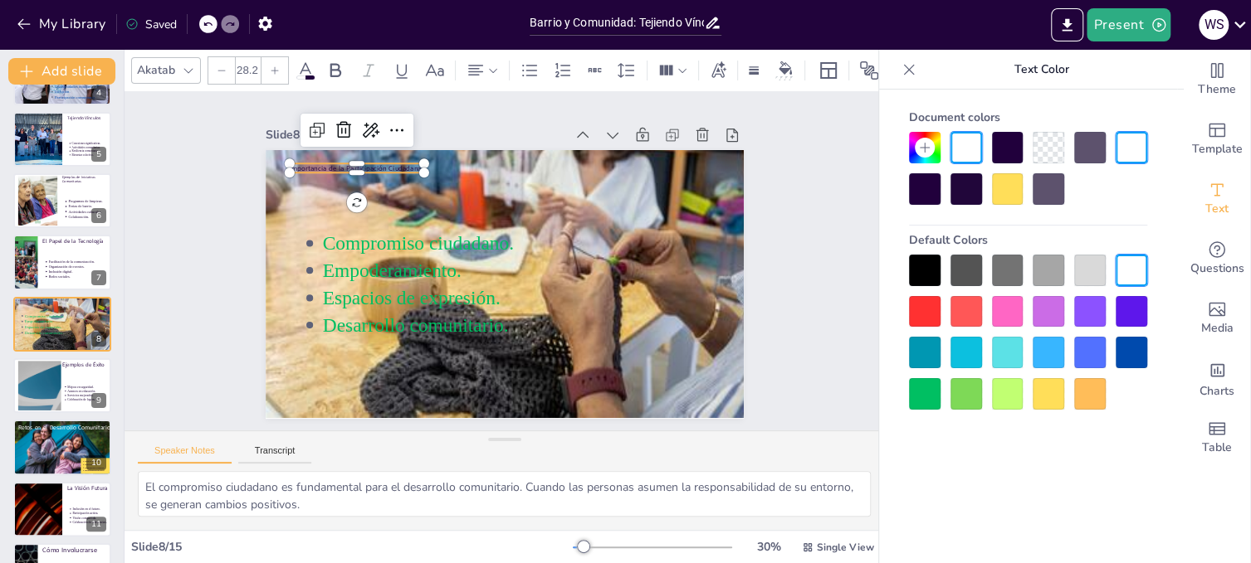
click at [953, 144] on div at bounding box center [966, 148] width 32 height 32
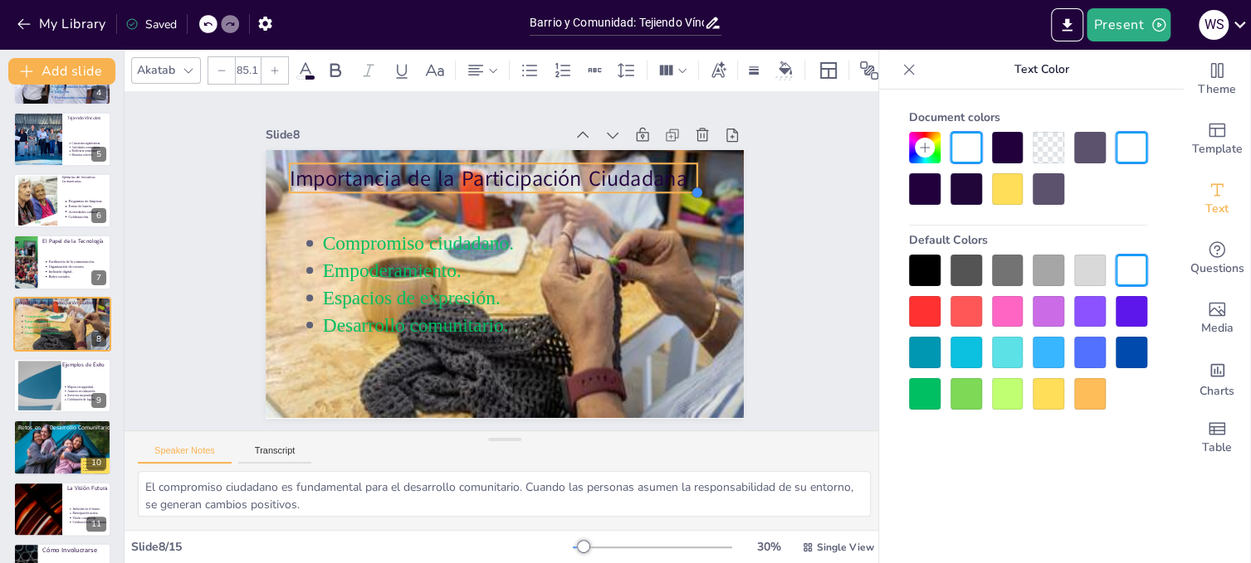
type input "87.5"
drag, startPoint x: 410, startPoint y: 164, endPoint x: 501, endPoint y: 185, distance: 93.6
click at [501, 185] on div "Importancia de la Participación Ciudadana Compromiso ciudadano. Empoderamiento.…" at bounding box center [483, 271] width 440 height 546
click at [1127, 304] on div at bounding box center [1131, 312] width 32 height 32
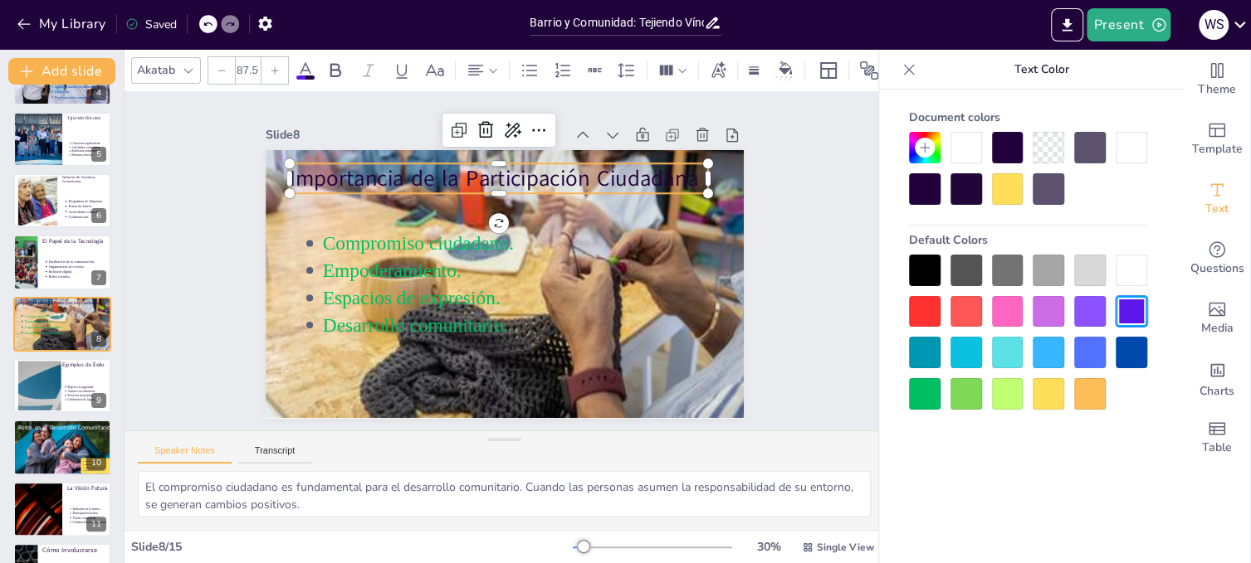
click at [1088, 306] on div at bounding box center [1090, 312] width 32 height 32
click at [1044, 303] on div at bounding box center [1048, 312] width 32 height 32
click at [1007, 306] on div at bounding box center [1008, 312] width 32 height 32
click at [1011, 349] on div at bounding box center [1008, 353] width 32 height 32
click at [1044, 391] on div at bounding box center [1048, 394] width 32 height 32
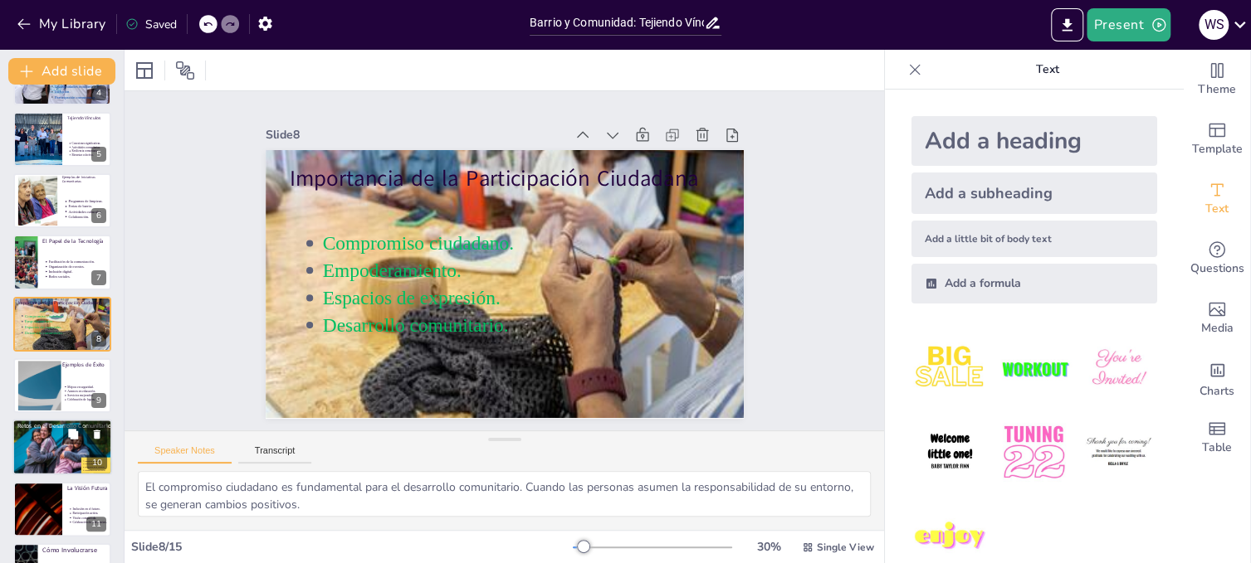
click at [27, 373] on div at bounding box center [37, 386] width 88 height 50
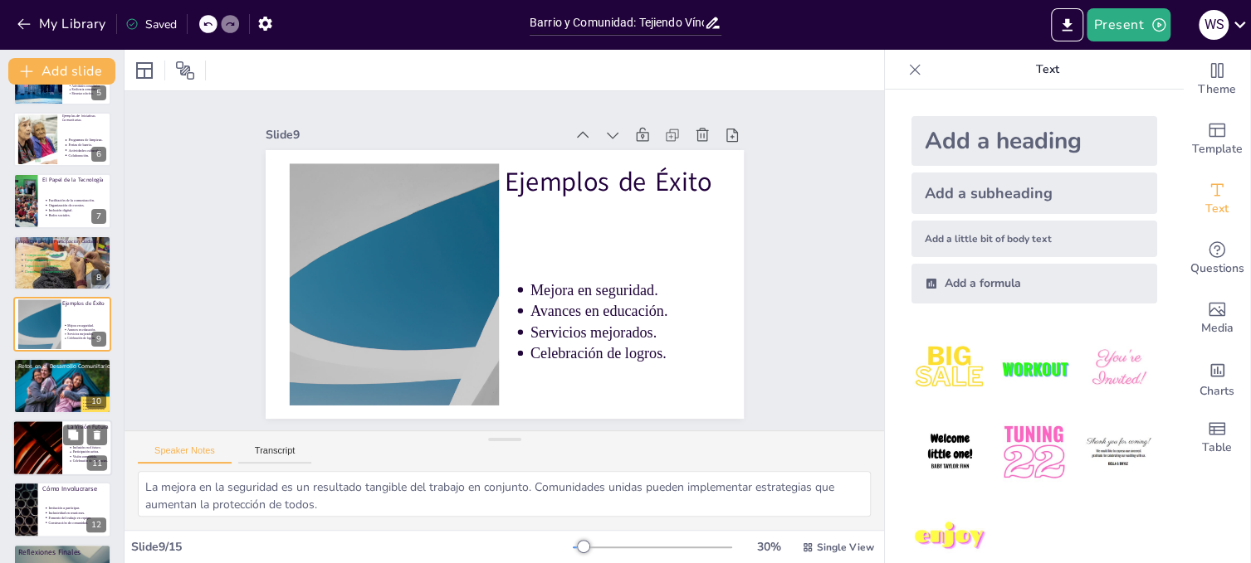
click at [29, 435] on div at bounding box center [38, 448] width 100 height 56
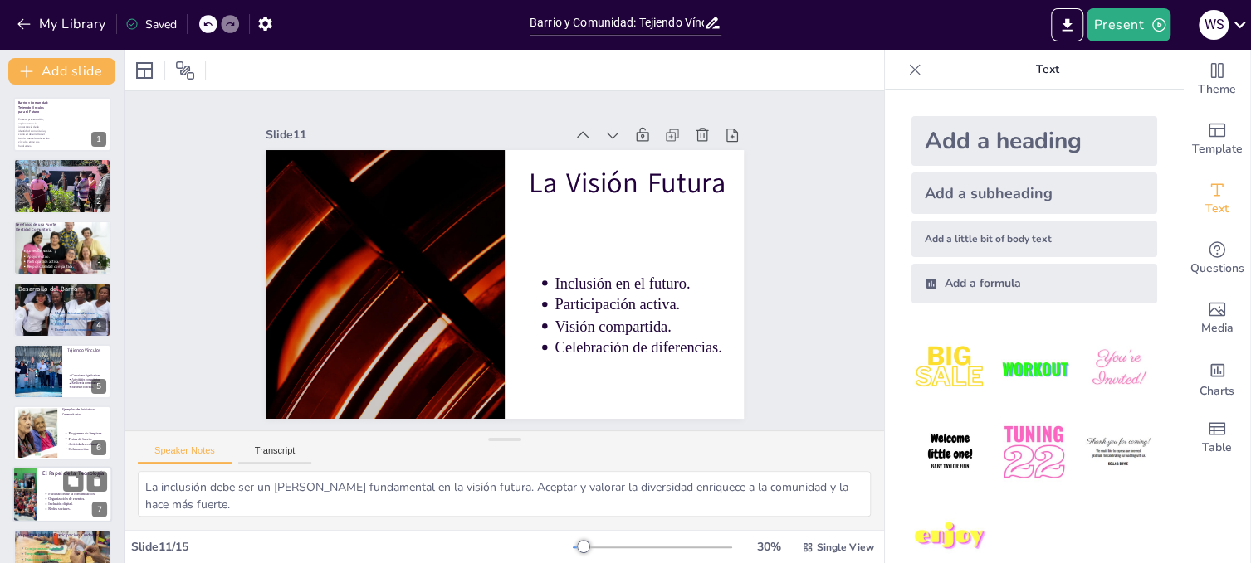
scroll to position [0, 0]
click at [24, 307] on div at bounding box center [62, 334] width 100 height 110
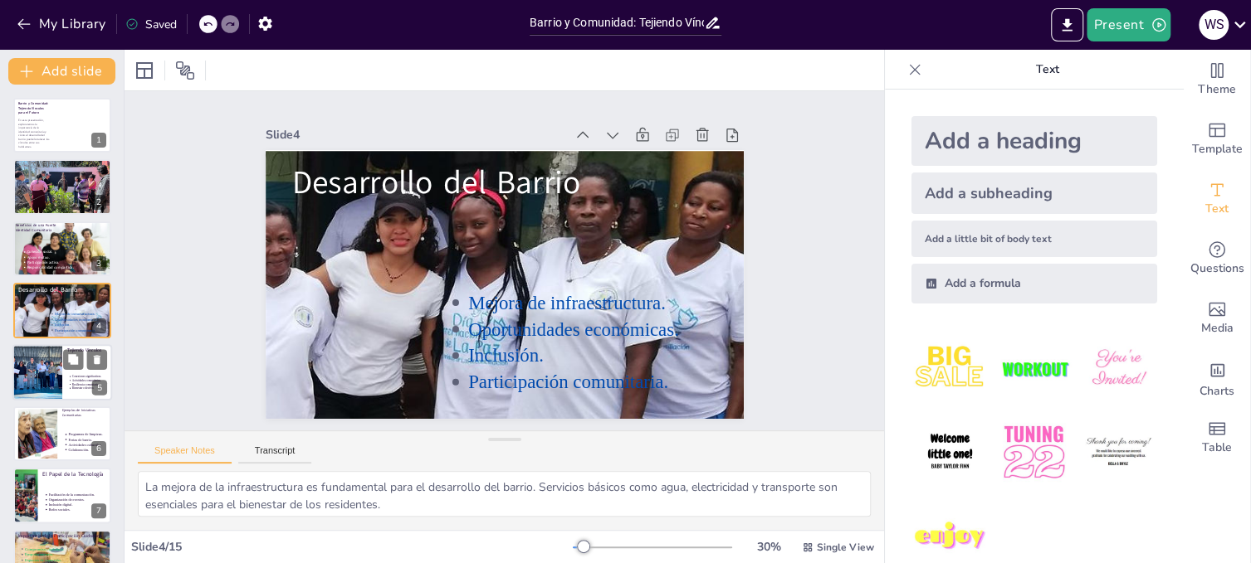
click at [27, 371] on div at bounding box center [37, 372] width 89 height 56
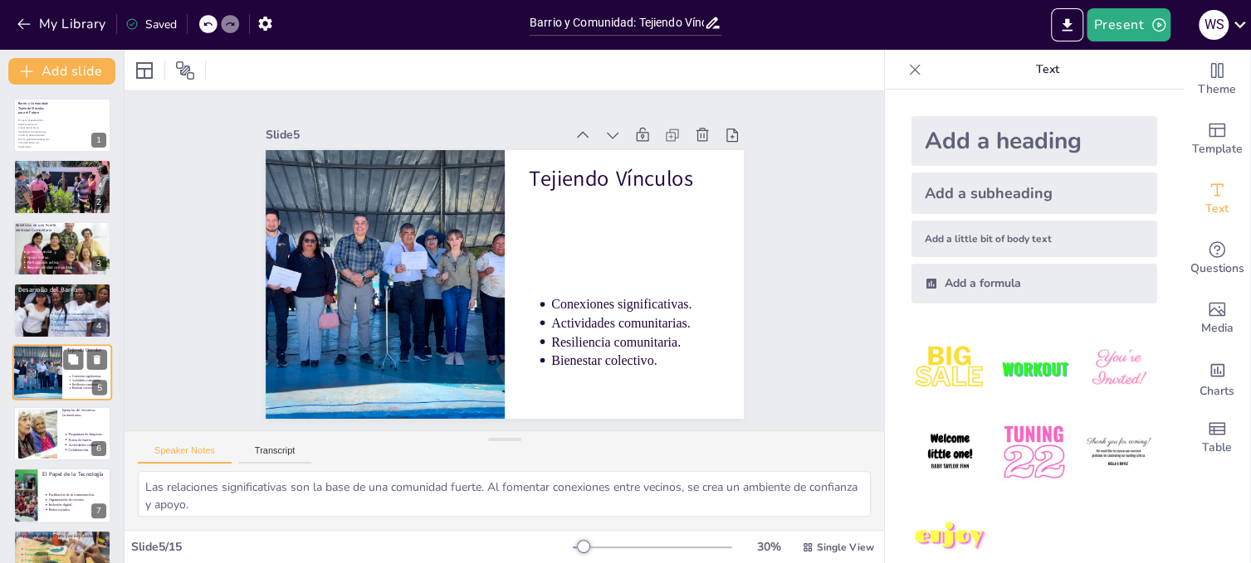
scroll to position [48, 0]
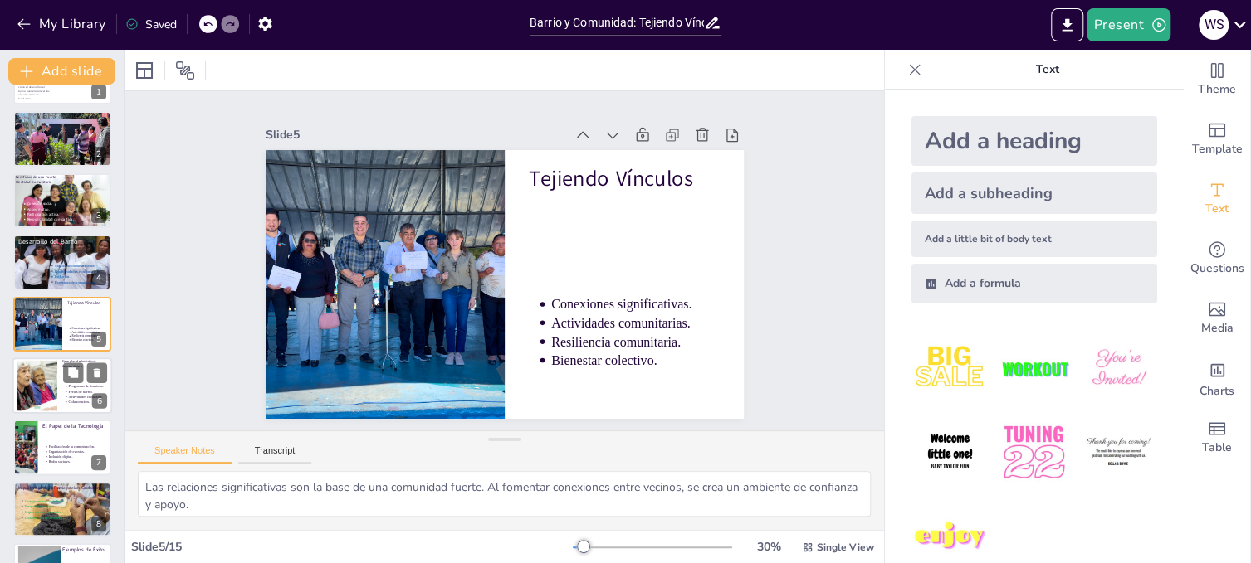
click at [32, 380] on div at bounding box center [37, 386] width 76 height 51
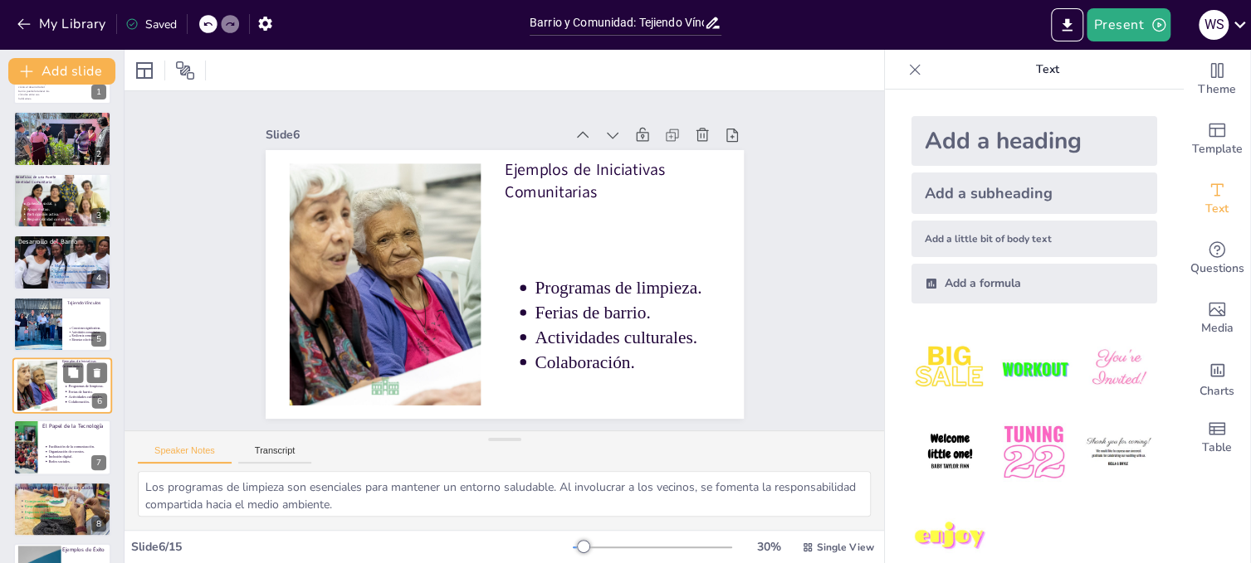
scroll to position [110, 0]
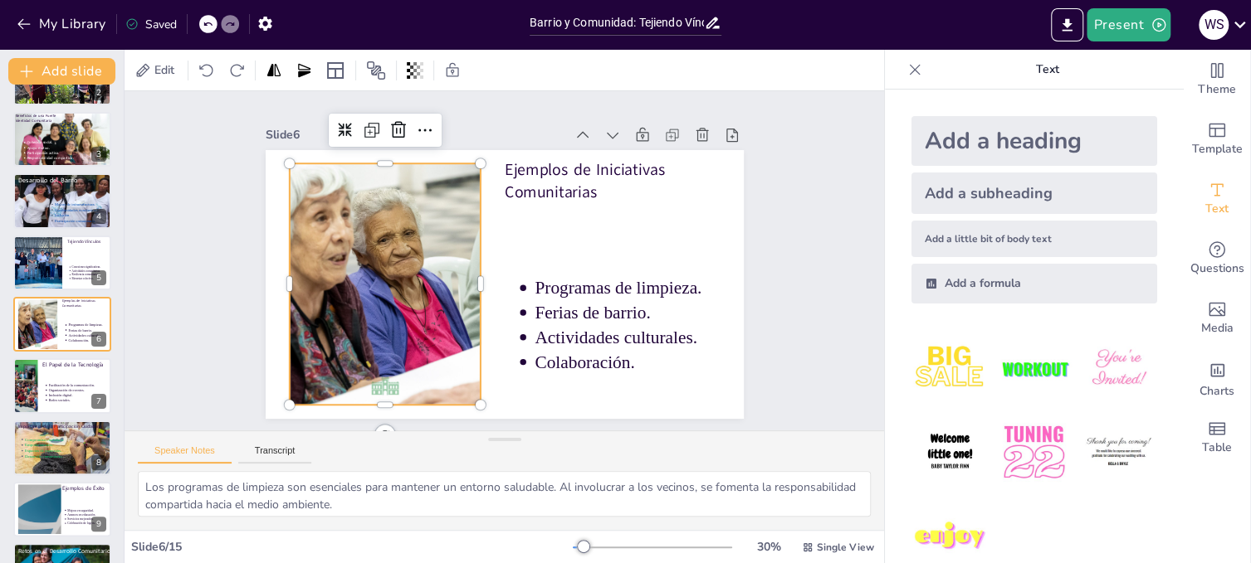
click at [326, 243] on div at bounding box center [456, 149] width 312 height 406
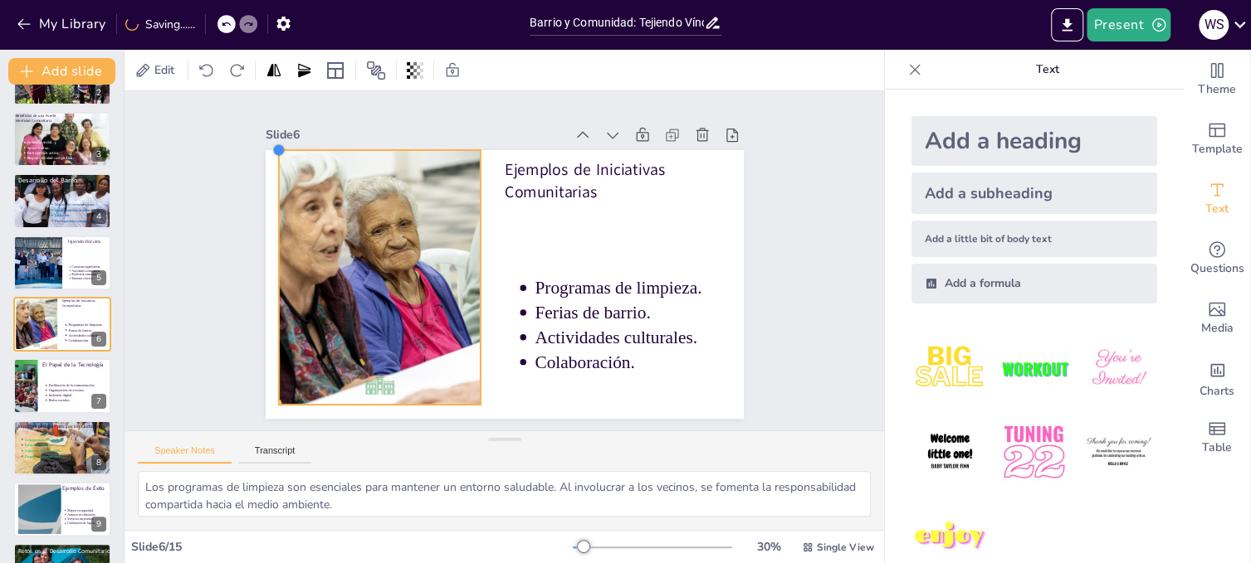
drag, startPoint x: 276, startPoint y: 157, endPoint x: 266, endPoint y: 149, distance: 13.1
click at [689, 109] on div at bounding box center [697, 99] width 17 height 17
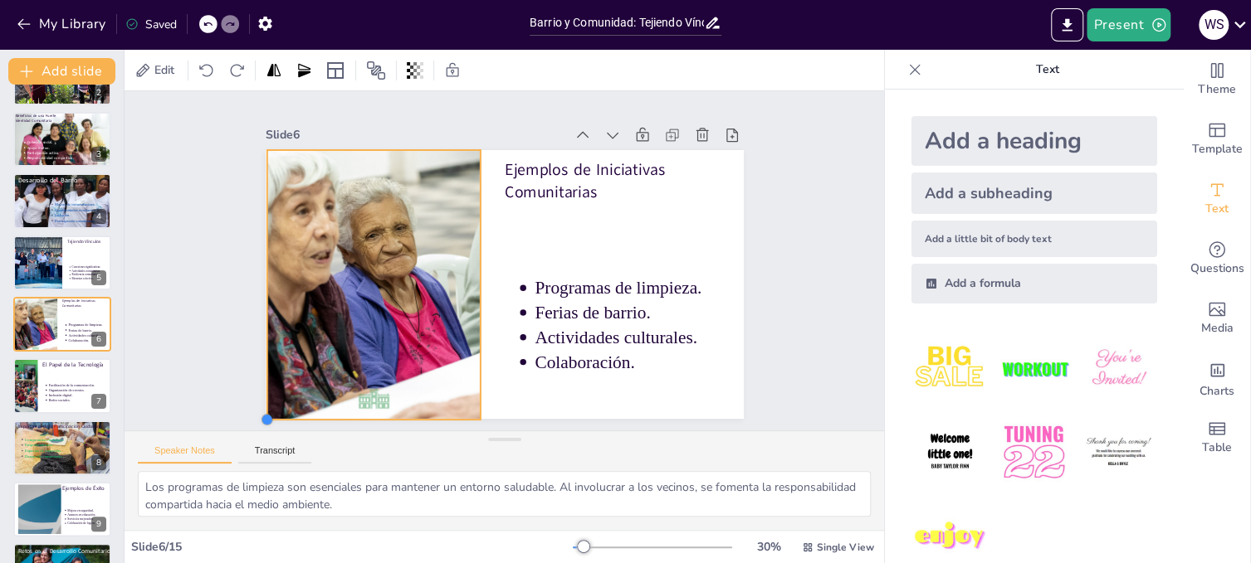
drag, startPoint x: 266, startPoint y: 398, endPoint x: 255, endPoint y: 408, distance: 15.9
click at [232, 318] on div at bounding box center [222, 308] width 17 height 17
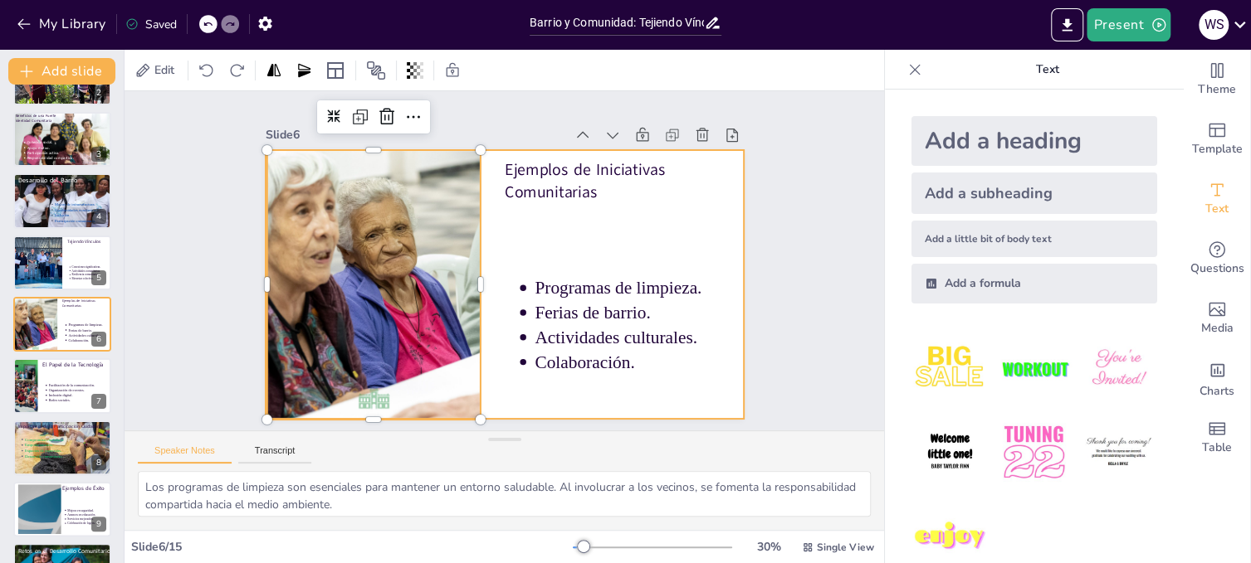
click at [522, 229] on div at bounding box center [518, 242] width 544 height 499
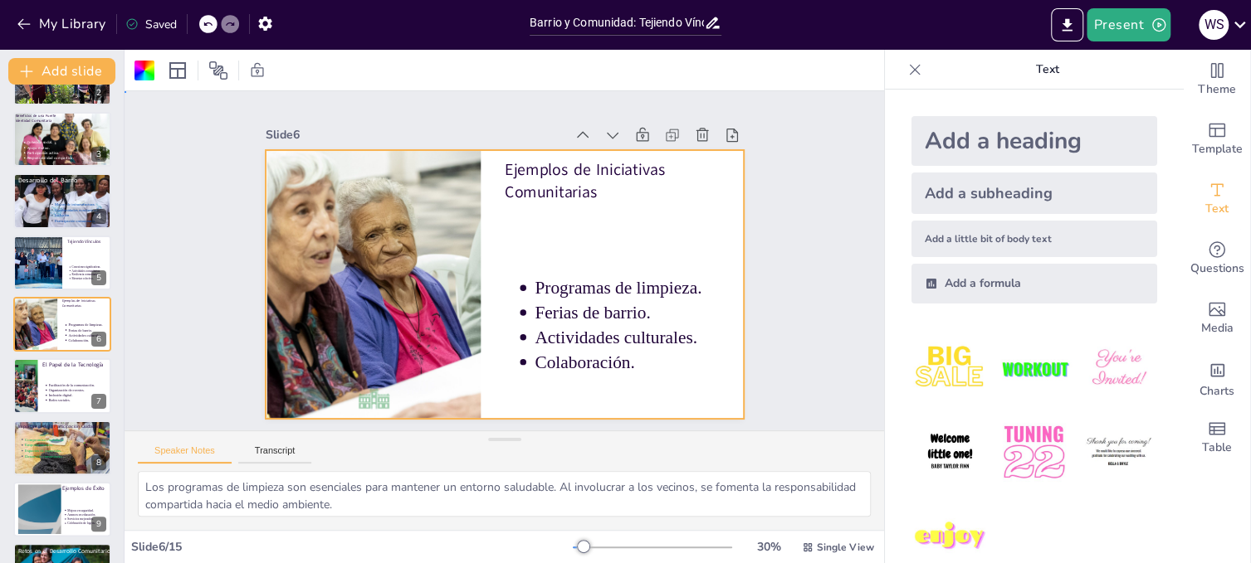
click at [713, 280] on div "Slide 1 Barrio y Comunidad: Tejiendo Vínculos para el Futuro En esta presentaci…" at bounding box center [503, 261] width 417 height 791
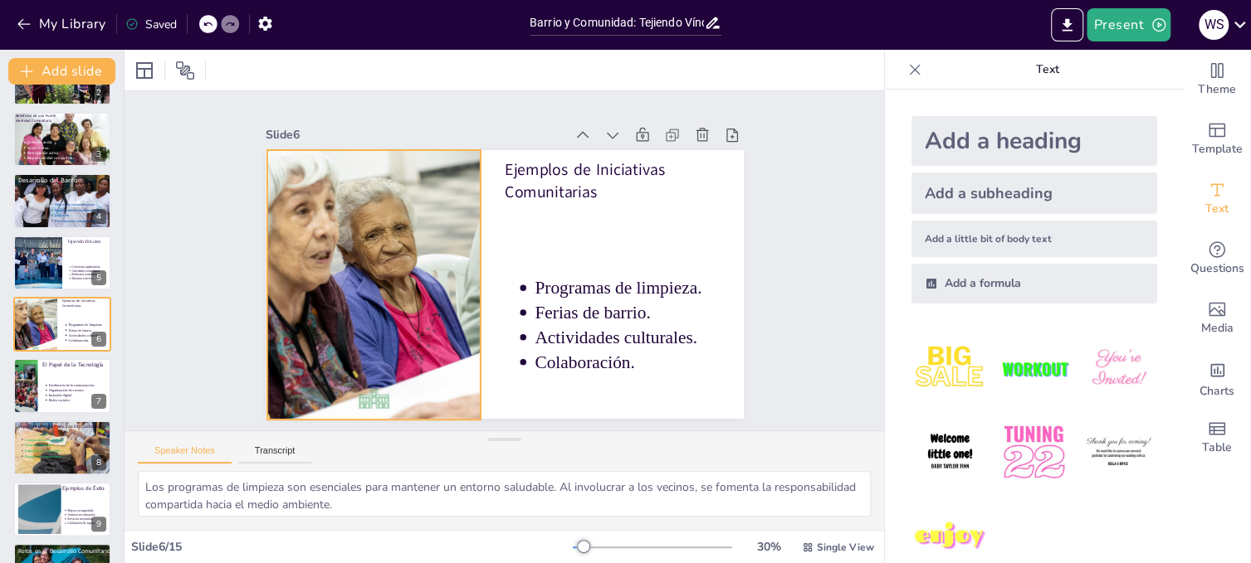
click at [329, 280] on div at bounding box center [535, 131] width 412 height 480
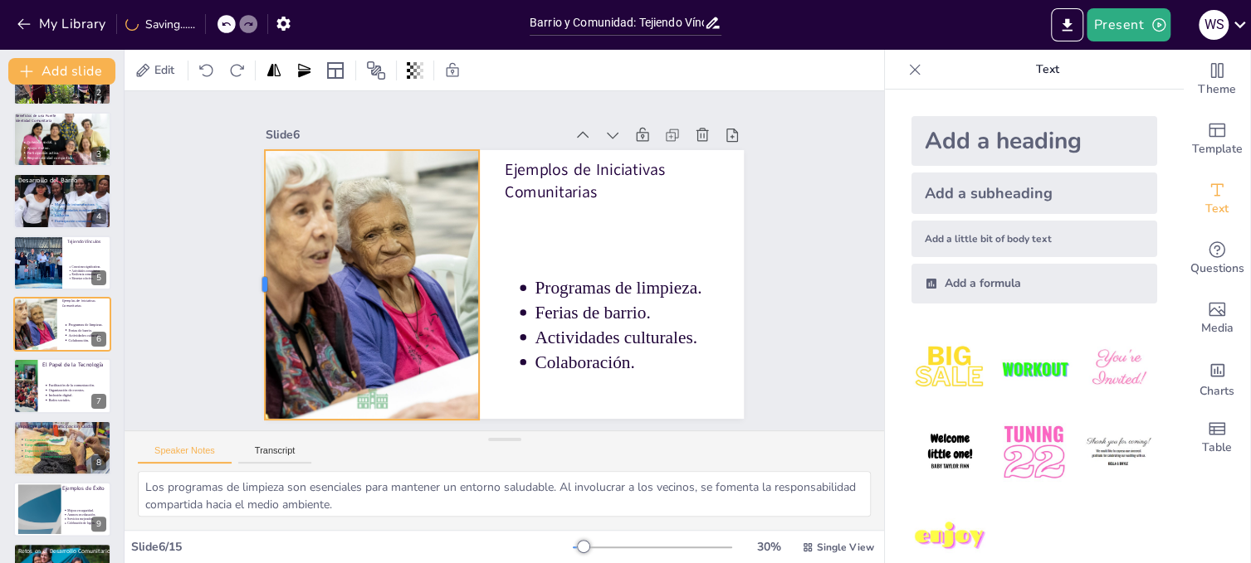
click at [249, 278] on div at bounding box center [279, 158] width 147 height 241
click at [749, 285] on div "Slide 1 Barrio y Comunidad: Tejiendo Vínculos para el Futuro En esta presentaci…" at bounding box center [504, 261] width 490 height 813
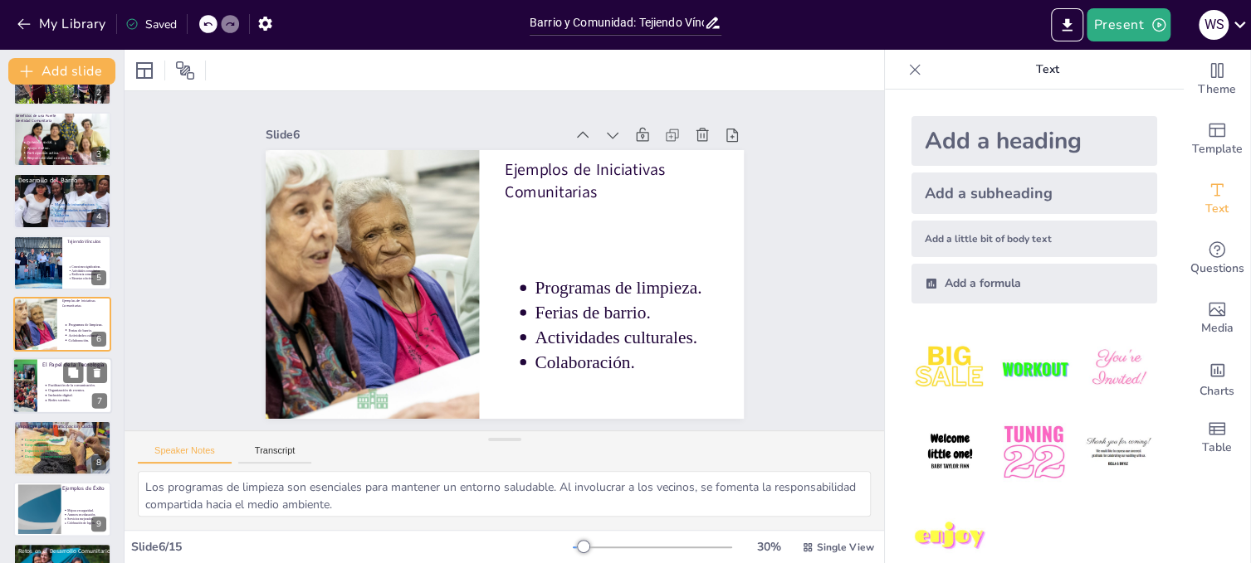
click at [27, 388] on div at bounding box center [25, 387] width 75 height 56
type textarea "La tecnología facilita la conexión entre los vecinos. Plataformas digitales per…"
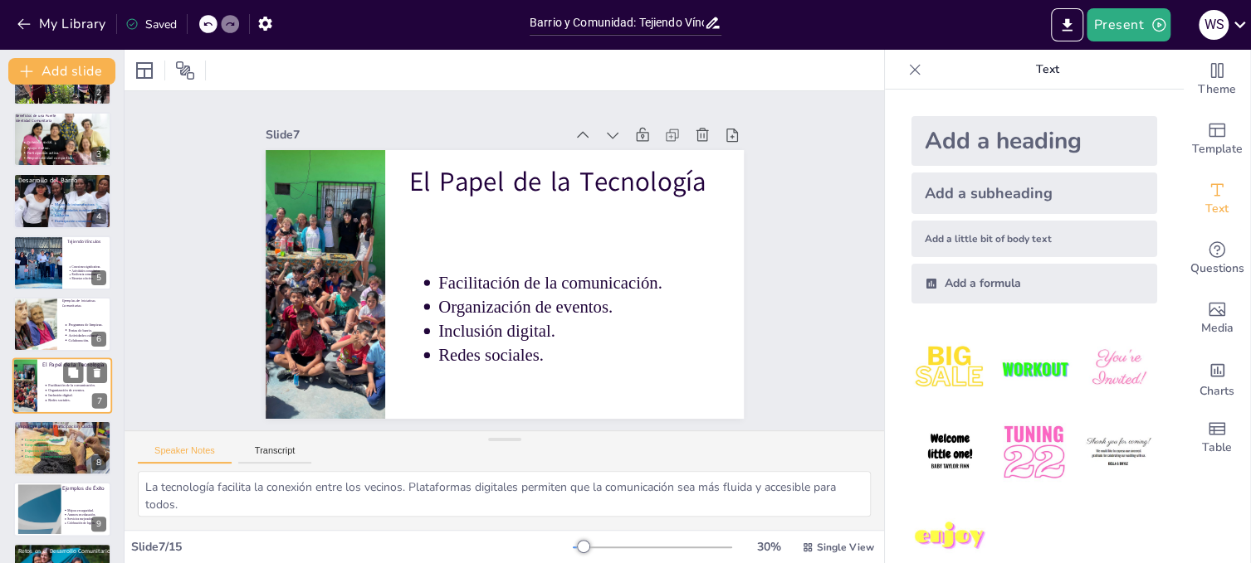
scroll to position [172, 0]
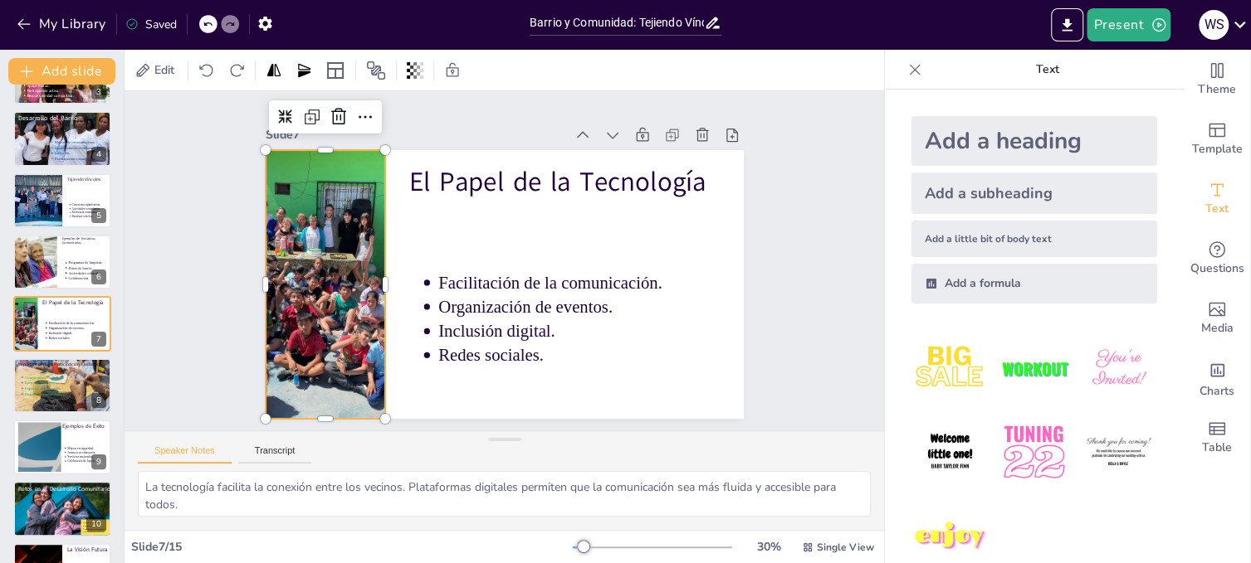
click at [366, 265] on div at bounding box center [500, 80] width 305 height 384
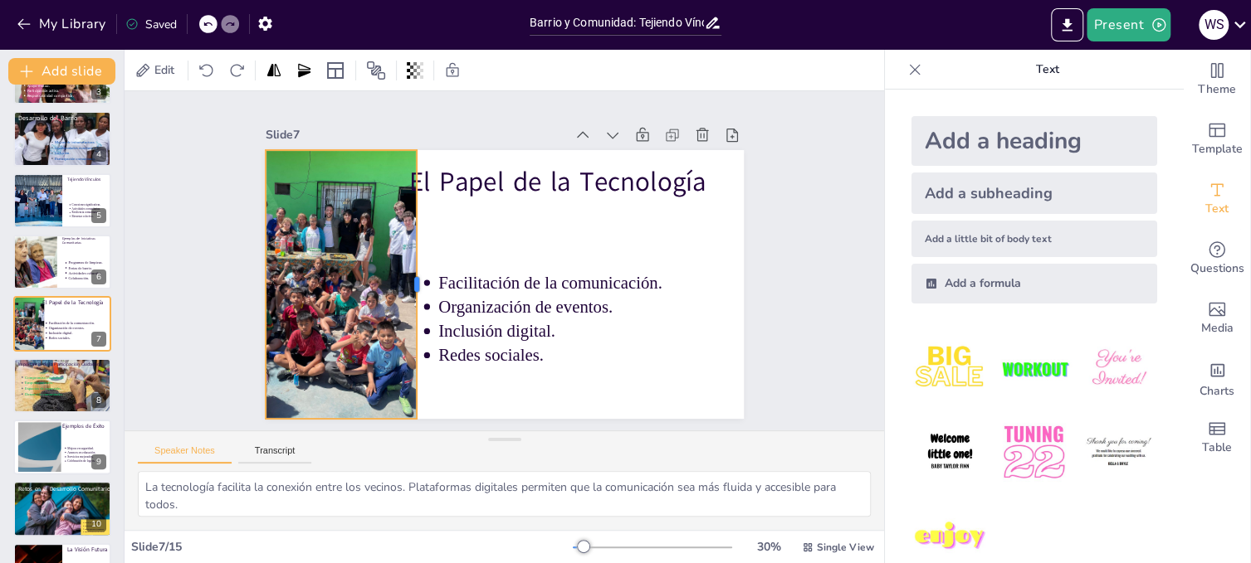
drag, startPoint x: 373, startPoint y: 276, endPoint x: 404, endPoint y: 276, distance: 31.5
click at [404, 203] on div at bounding box center [472, 182] width 269 height 41
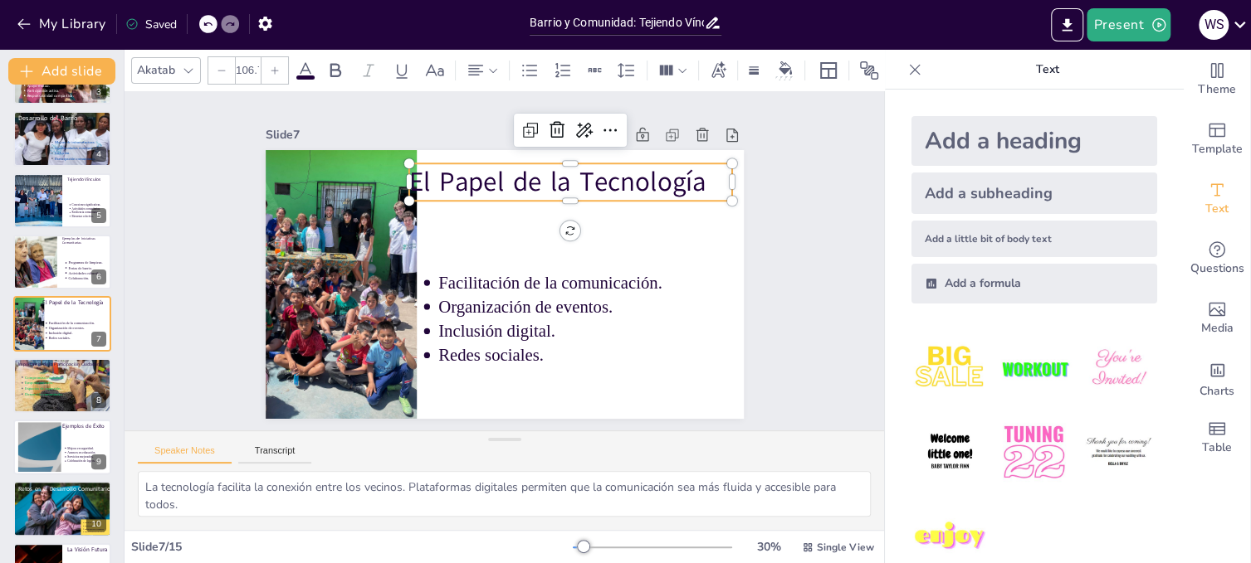
click at [532, 168] on p "El Papel de la Tecnología" at bounding box center [599, 299] width 135 height 319
drag, startPoint x: 504, startPoint y: 173, endPoint x: 524, endPoint y: 173, distance: 20.7
click at [524, 173] on p "El Papel de la Tecnología" at bounding box center [620, 248] width 283 height 220
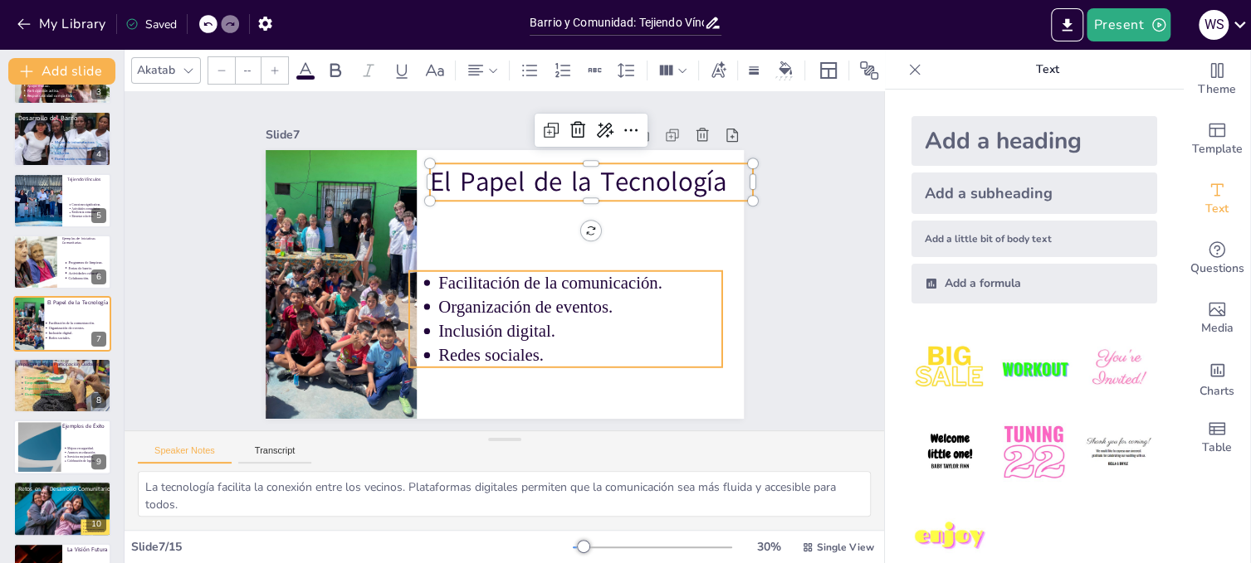
type input "69.2"
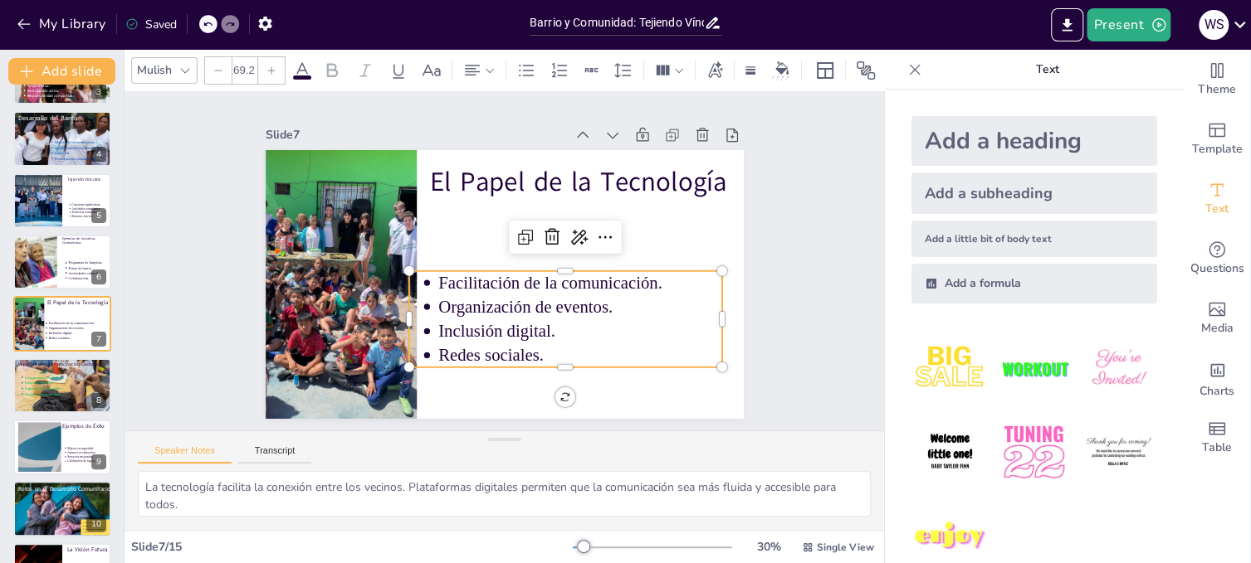
click at [508, 285] on p "Facilitación de la comunicación." at bounding box center [467, 330] width 82 height 282
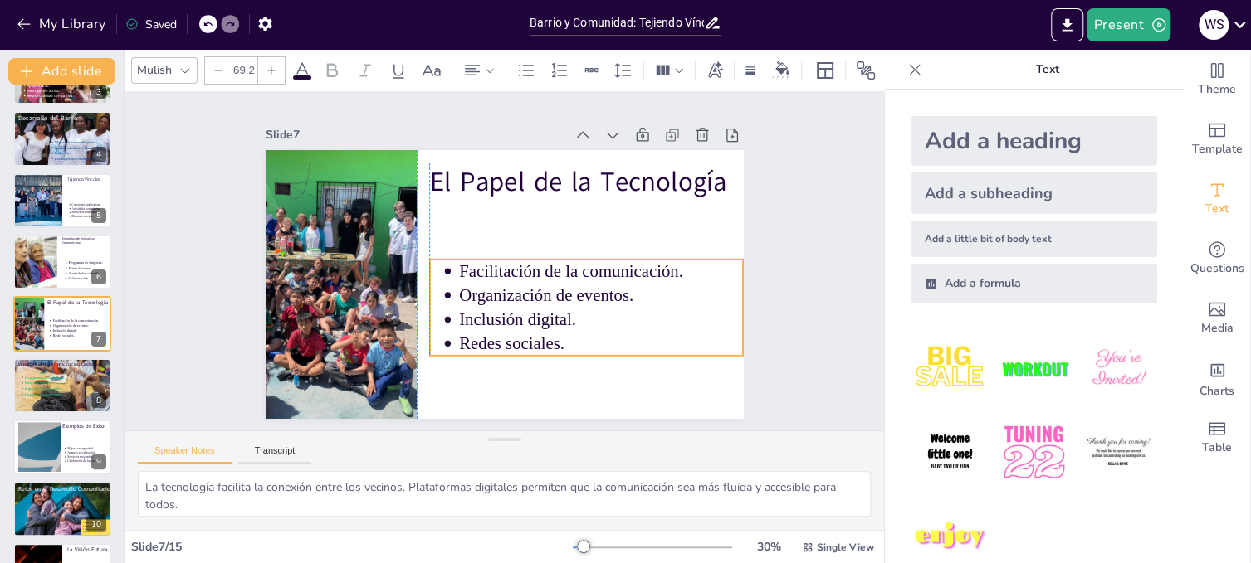
drag, startPoint x: 586, startPoint y: 324, endPoint x: 600, endPoint y: 313, distance: 18.3
click at [600, 313] on p "Inclusión digital." at bounding box center [525, 371] width 207 height 227
click at [776, 204] on div "Slide 1 Barrio y Comunidad: Tejiendo Vínculos para el Futuro En esta presentaci…" at bounding box center [504, 261] width 571 height 315
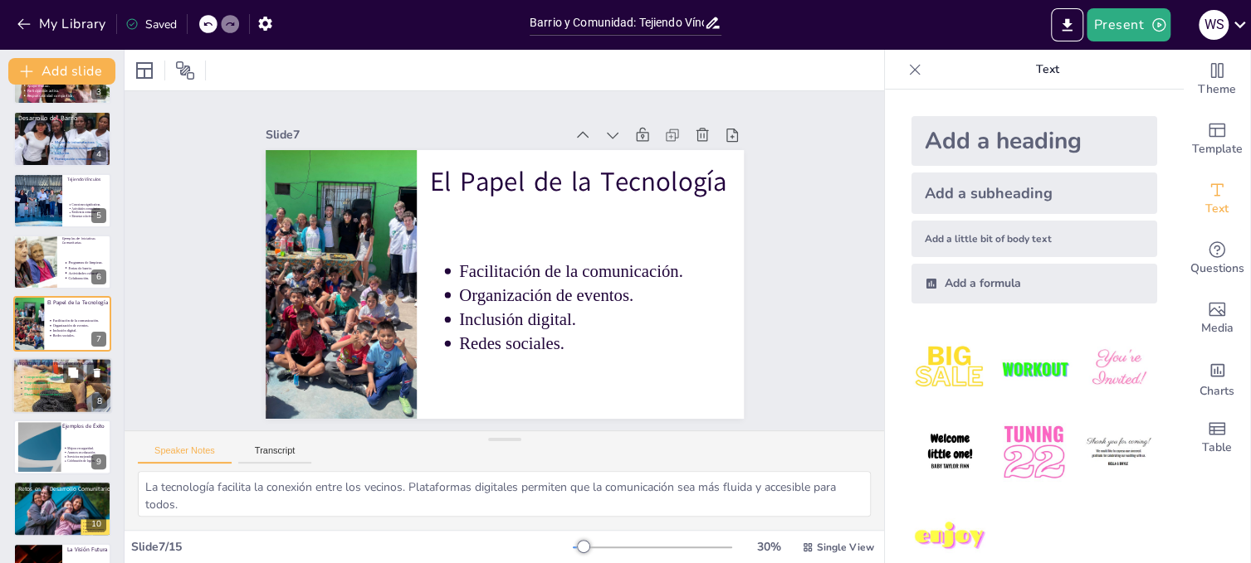
click at [17, 376] on ul "Compromiso ciudadano. Empoderamiento. Espacios de expresión. Desarrollo comunit…" at bounding box center [41, 385] width 49 height 22
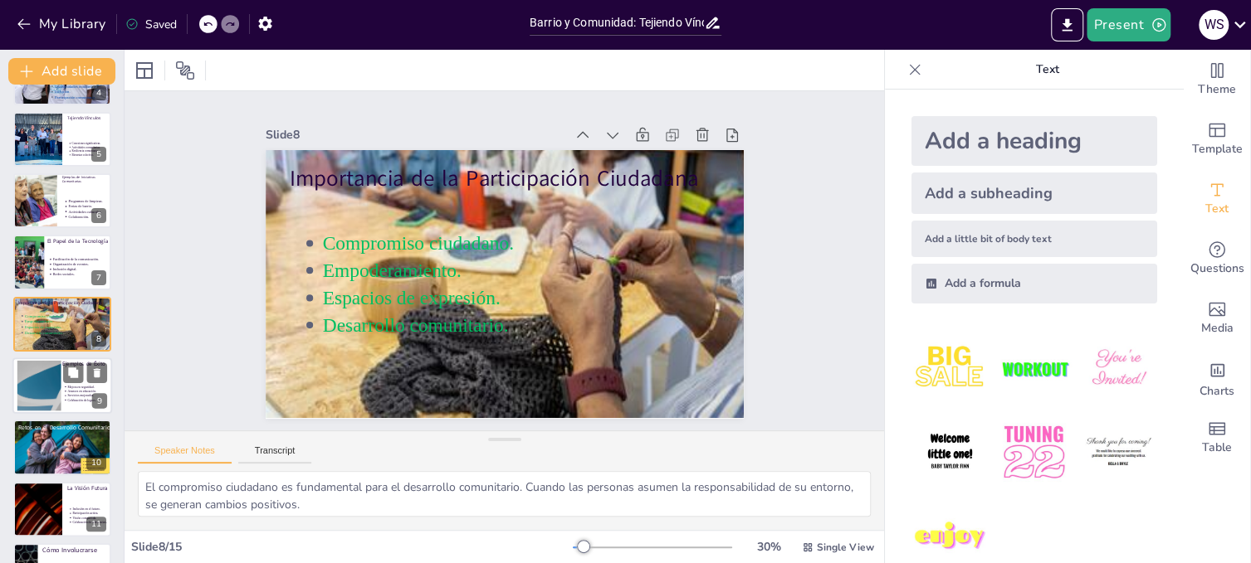
scroll to position [316, 0]
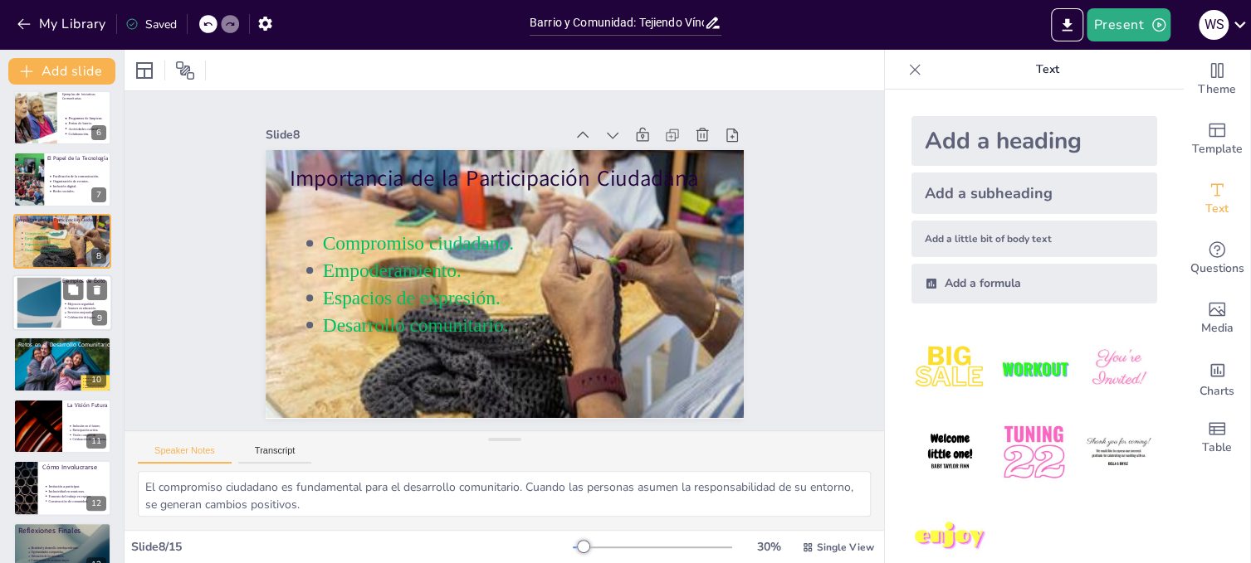
click at [30, 300] on div at bounding box center [38, 303] width 90 height 51
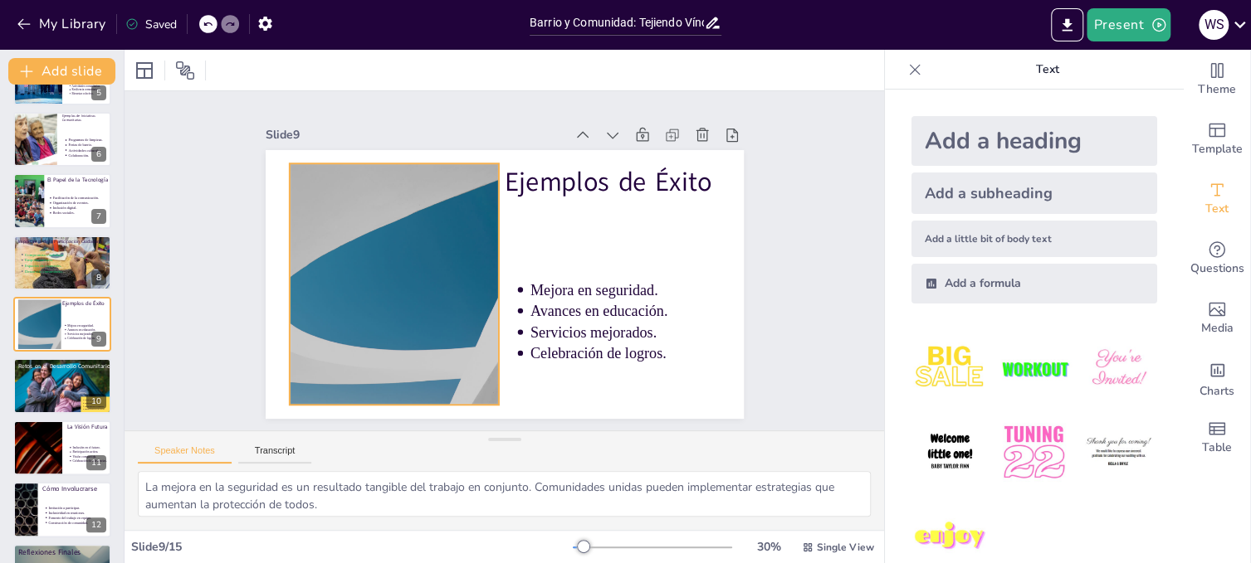
click at [362, 202] on div at bounding box center [407, 187] width 468 height 481
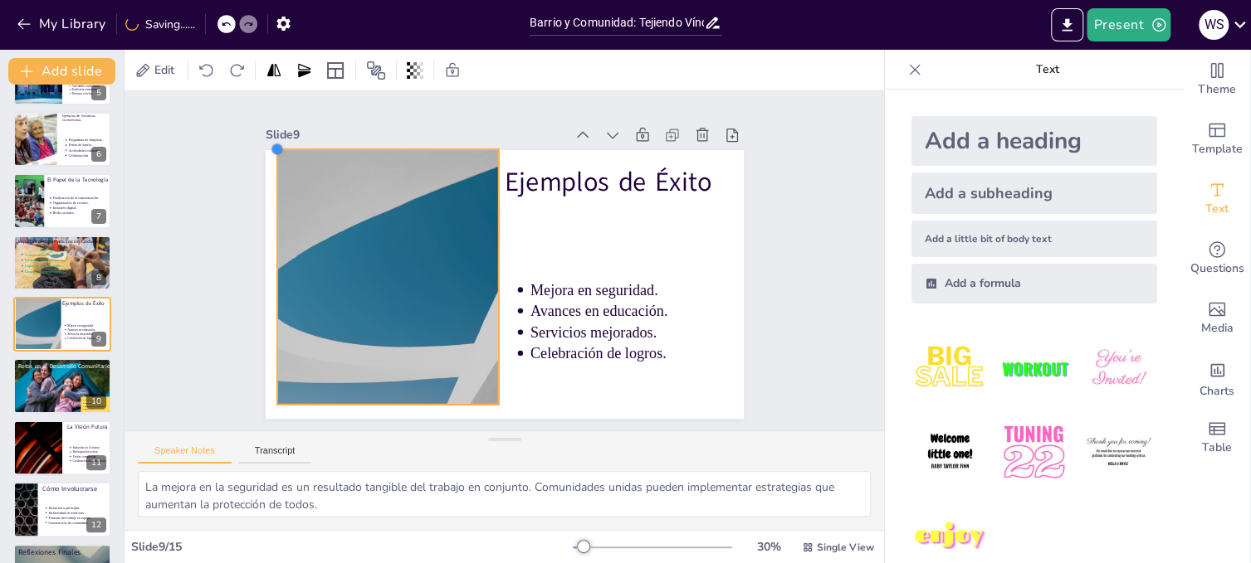
drag, startPoint x: 276, startPoint y: 159, endPoint x: 264, endPoint y: 154, distance: 13.1
click at [300, 154] on div "Ejemplos de Éxito Mejora en seguridad. Avances en educación. Servicios mejorado…" at bounding box center [481, 266] width 363 height 524
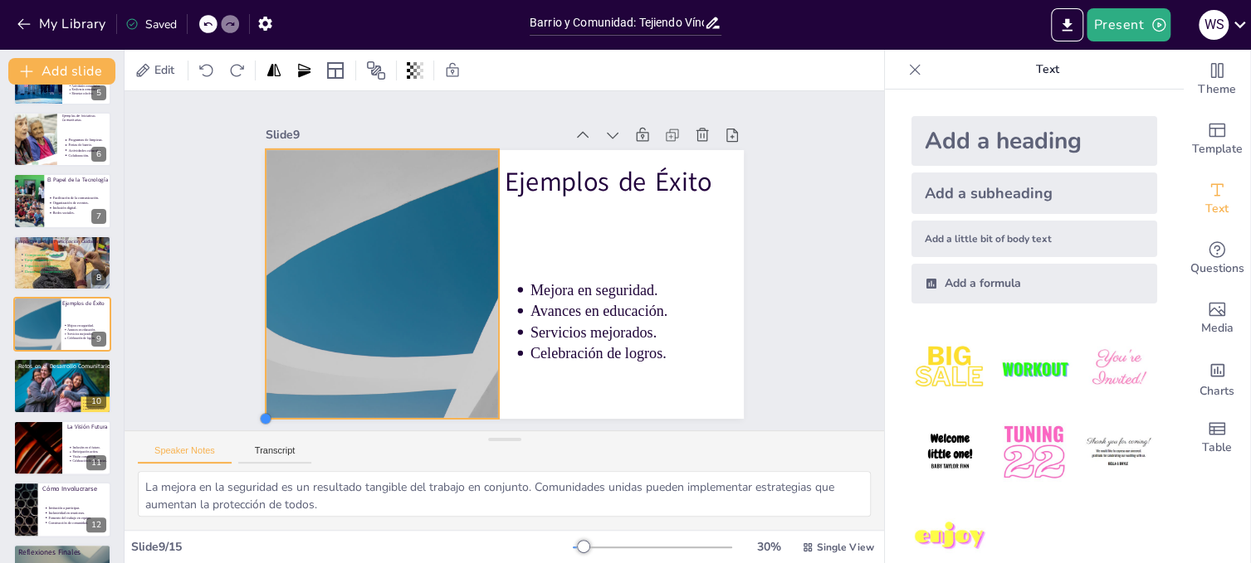
drag, startPoint x: 264, startPoint y: 399, endPoint x: 253, endPoint y: 412, distance: 17.1
click at [254, 115] on div at bounding box center [262, 106] width 17 height 17
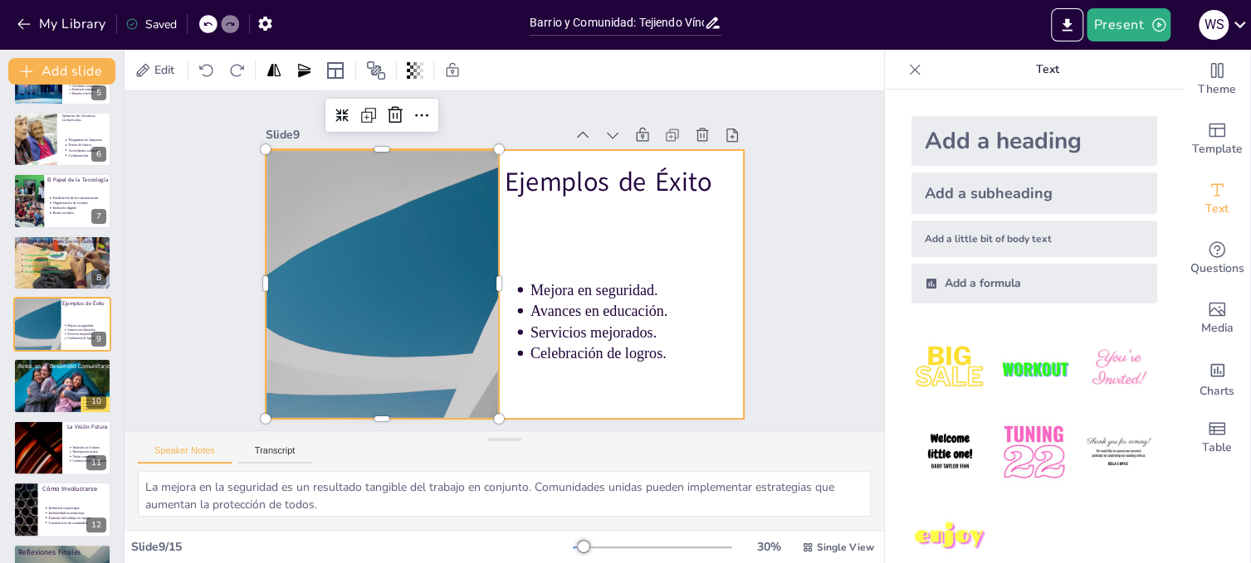
click at [675, 234] on div at bounding box center [495, 282] width 546 height 440
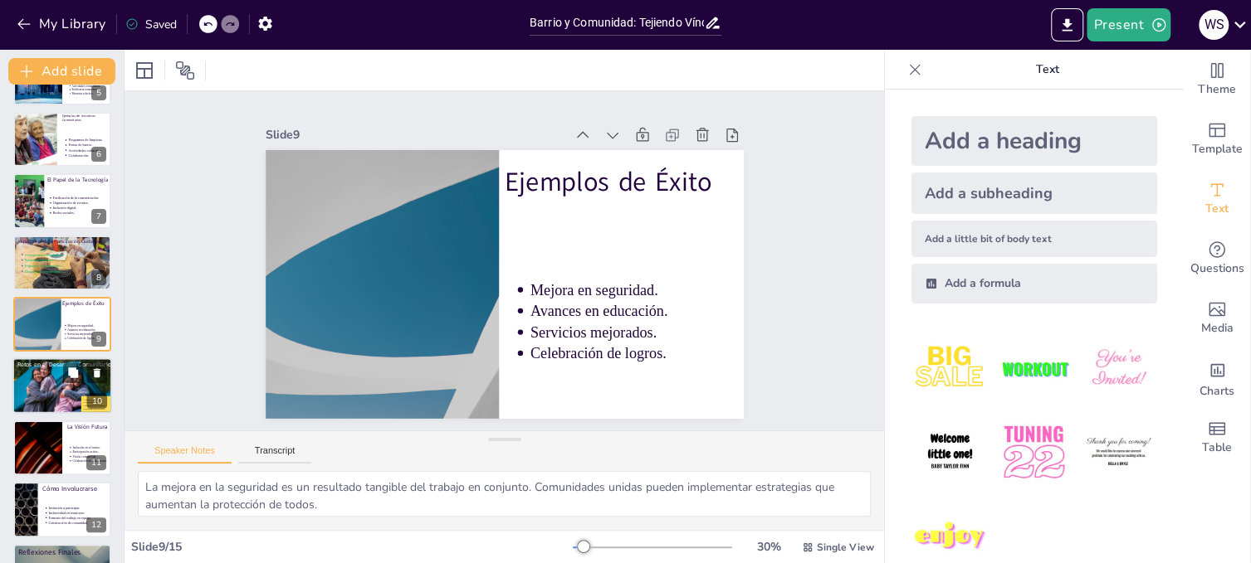
click at [21, 394] on div at bounding box center [62, 386] width 100 height 66
type textarea "La falta de recursos es una limitación significativa que puede frenar el desarr…"
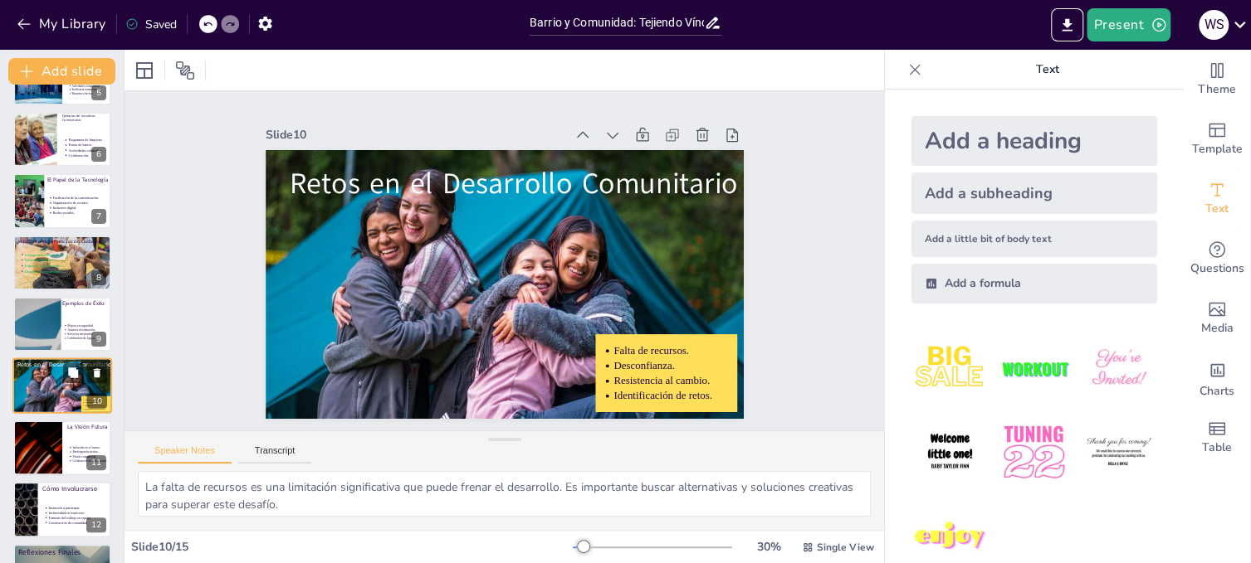
scroll to position [356, 0]
